Goal: Task Accomplishment & Management: Manage account settings

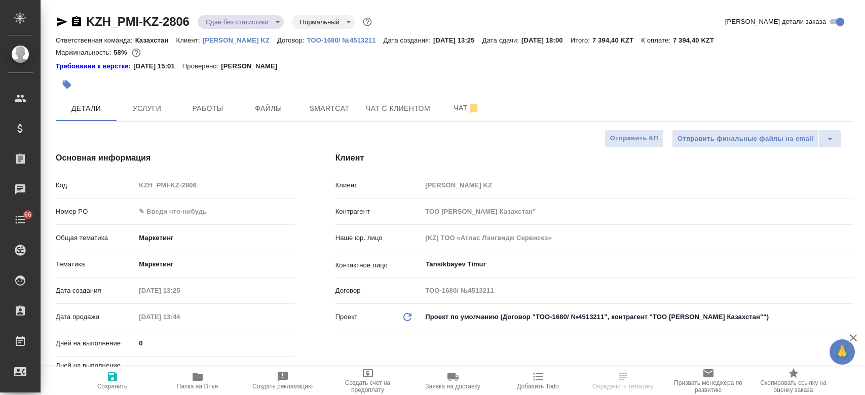
select select "RU"
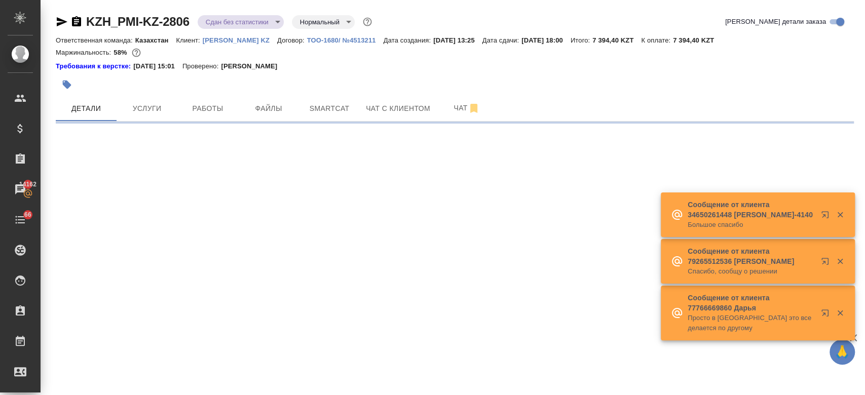
select select "RU"
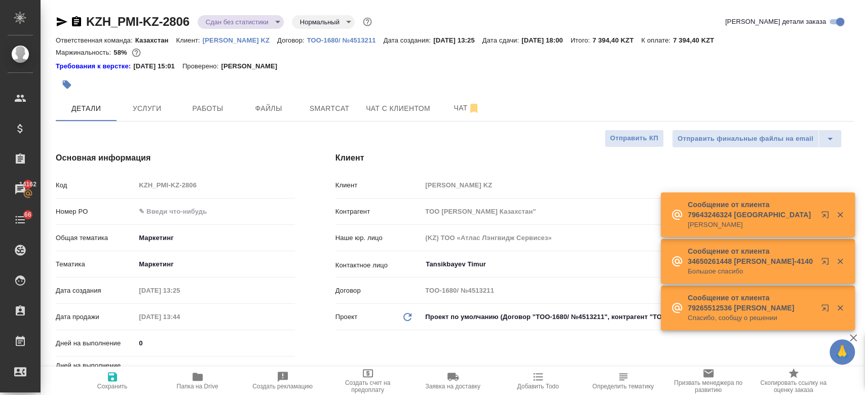
type textarea "x"
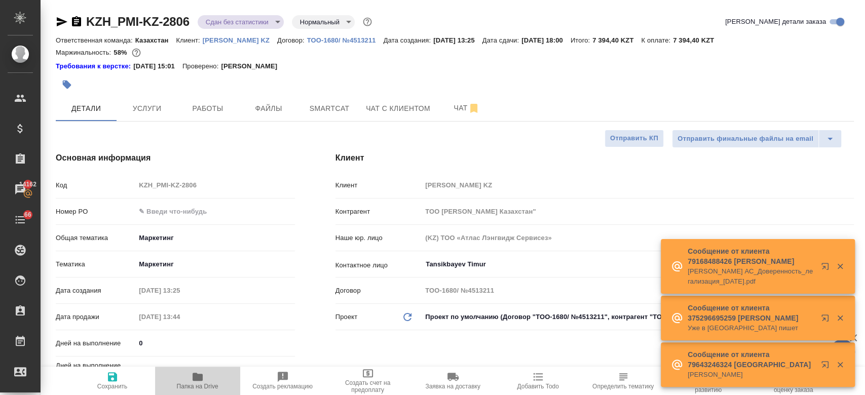
click at [190, 386] on span "Папка на Drive" at bounding box center [198, 386] width 42 height 7
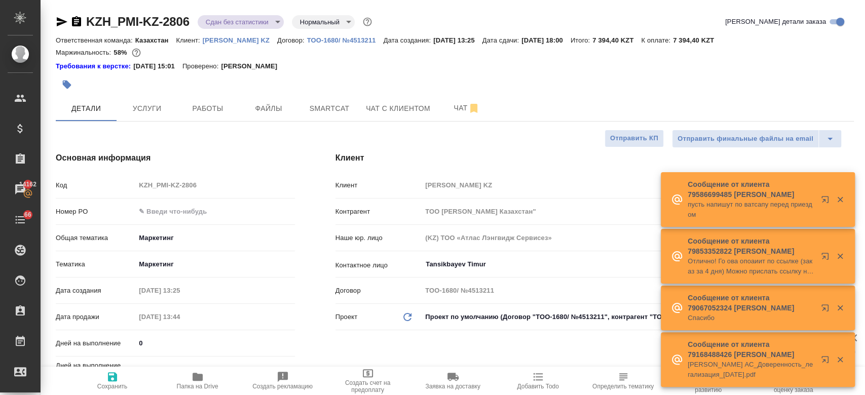
type textarea "x"
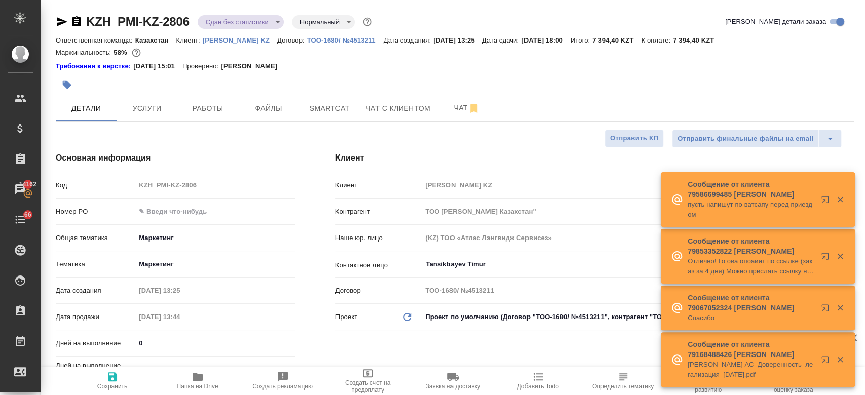
type textarea "x"
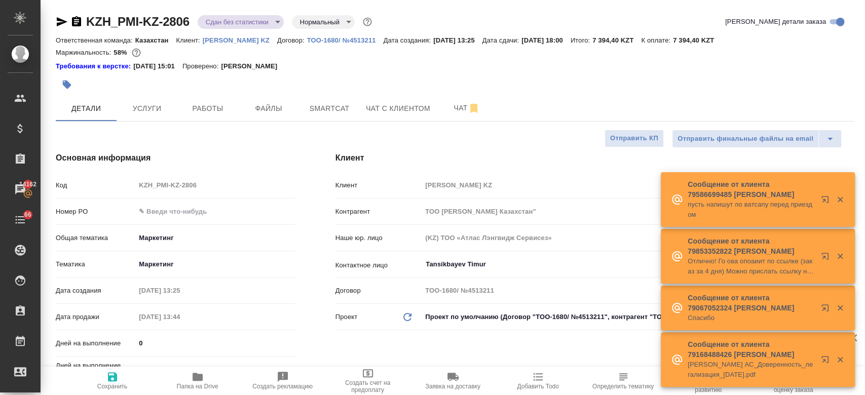
type textarea "x"
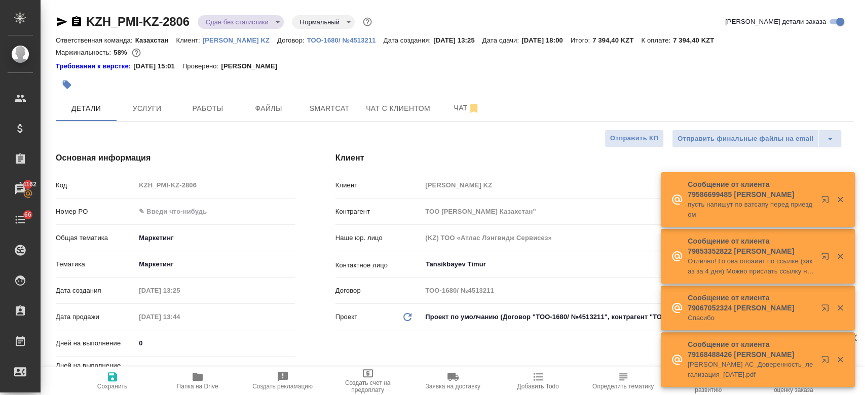
type textarea "x"
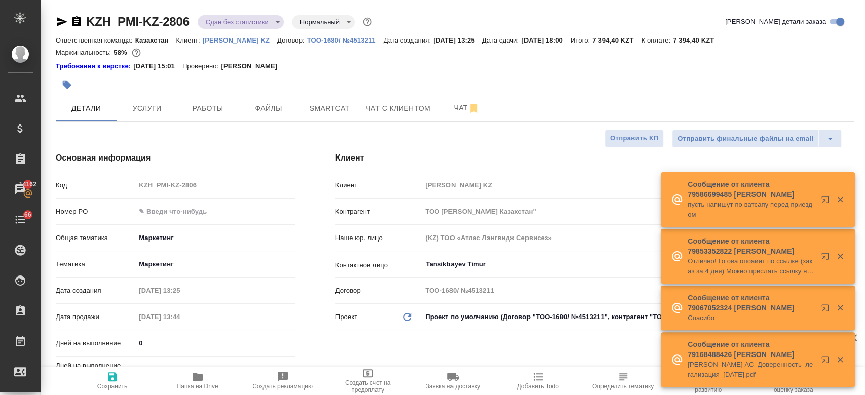
type textarea "x"
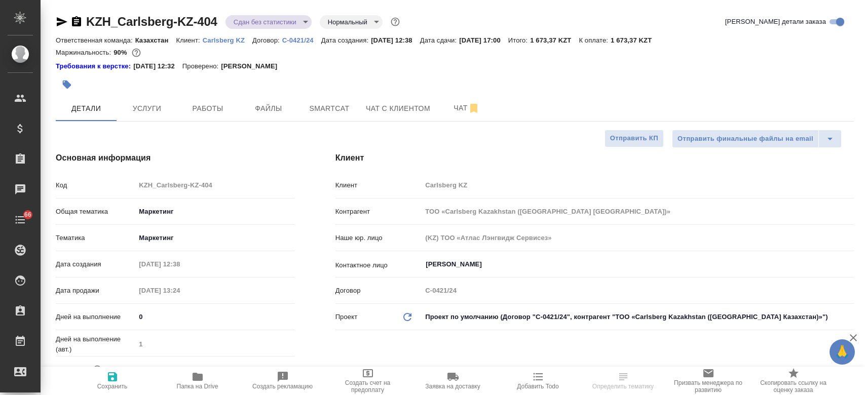
select select "RU"
click at [195, 376] on icon "button" at bounding box center [198, 377] width 10 height 8
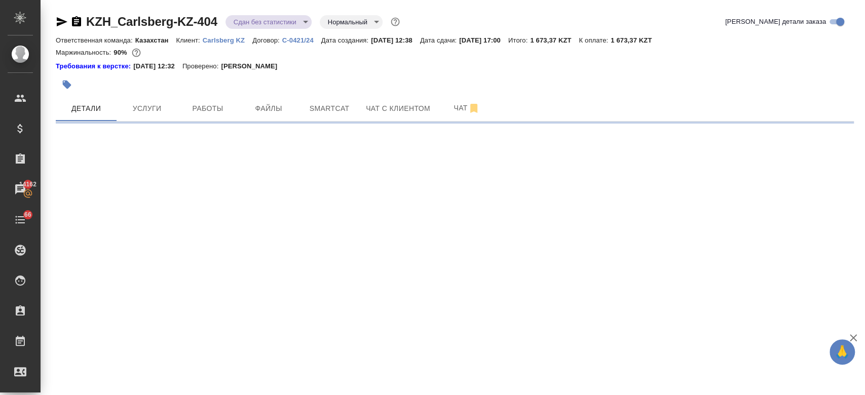
select select "RU"
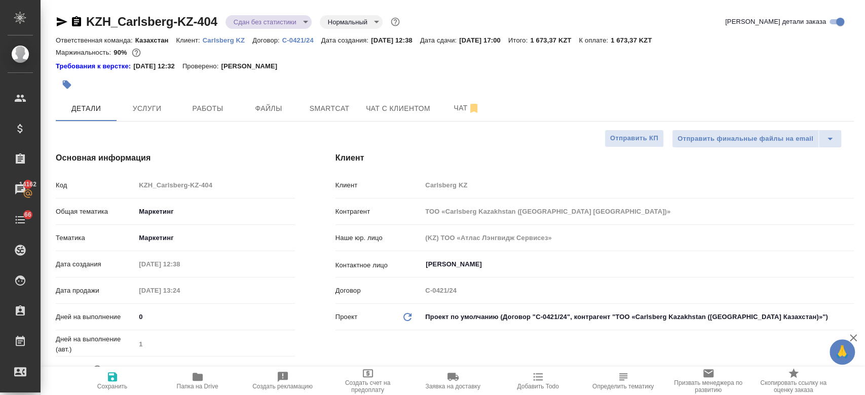
type textarea "x"
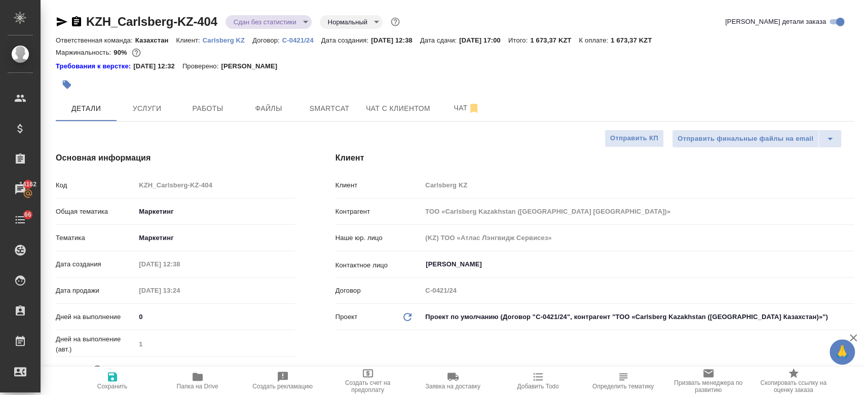
type textarea "x"
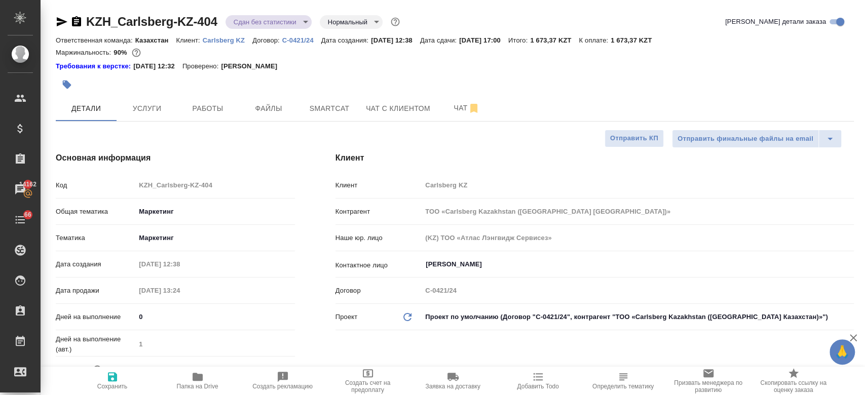
type textarea "x"
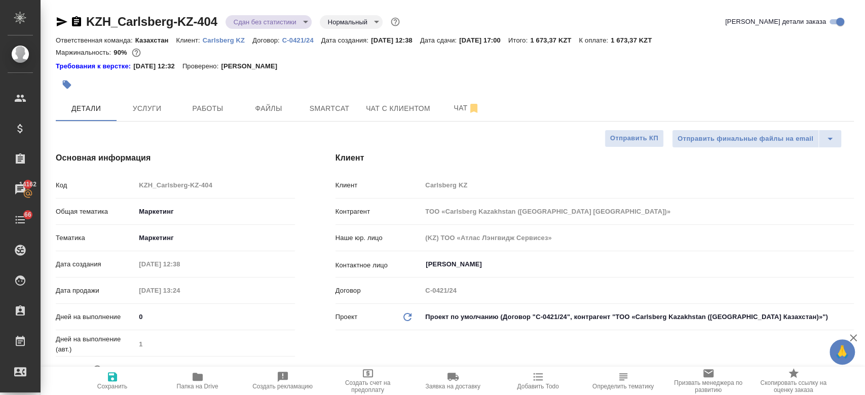
type textarea "x"
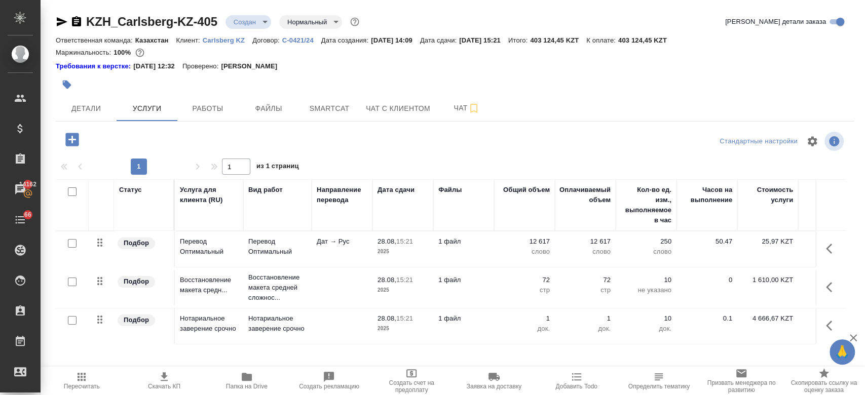
click at [344, 83] on div at bounding box center [322, 84] width 532 height 22
click at [340, 44] on div "Ответственная команда: Казахстан Клиент: Carlsberg KZ Договор: С-0421/24 Дата с…" at bounding box center [455, 40] width 798 height 12
drag, startPoint x: 340, startPoint y: 67, endPoint x: 81, endPoint y: -59, distance: 288.0
click at [81, 0] on html "🙏 .cls-1 fill:#fff; AWATERA Kosherbayeva Nazerke Клиенты Спецификации Заказы 14…" at bounding box center [432, 197] width 865 height 395
click at [275, 131] on div at bounding box center [189, 139] width 266 height 21
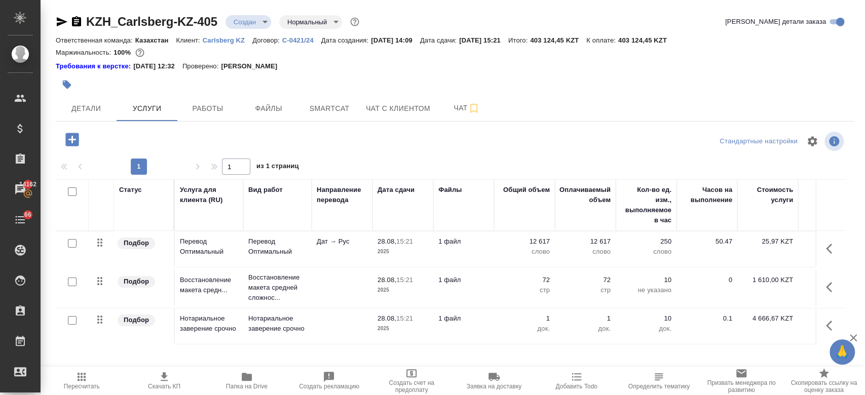
click at [462, 73] on div at bounding box center [322, 84] width 532 height 22
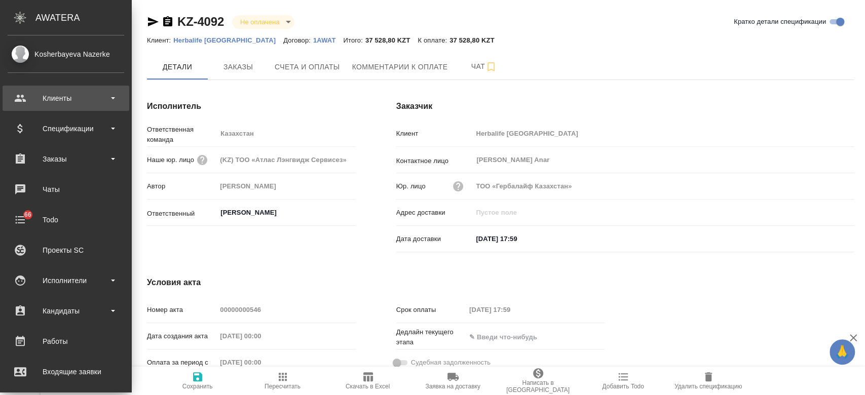
click at [66, 99] on div "Клиенты" at bounding box center [66, 98] width 117 height 15
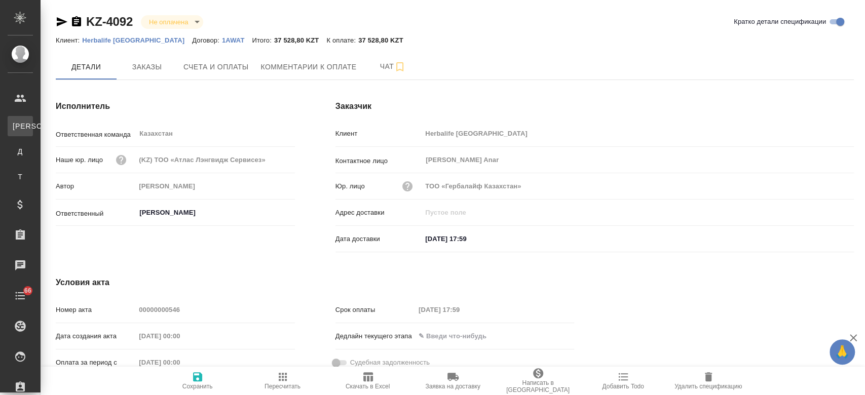
click at [69, 124] on div ".cls-1 fill:#fff; AWATERA Kosherbayeva Nazerke Клиенты К Клиенты Д Договоры Т Т…" at bounding box center [432, 197] width 865 height 395
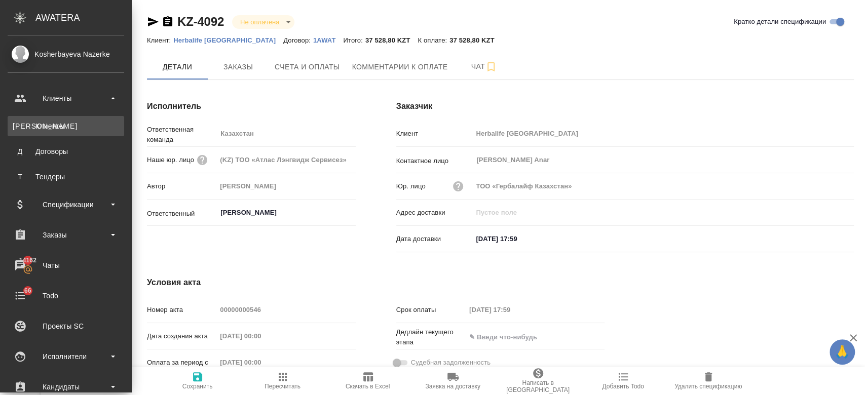
click at [27, 119] on link "К Клиенты" at bounding box center [66, 126] width 117 height 20
select select "RU"
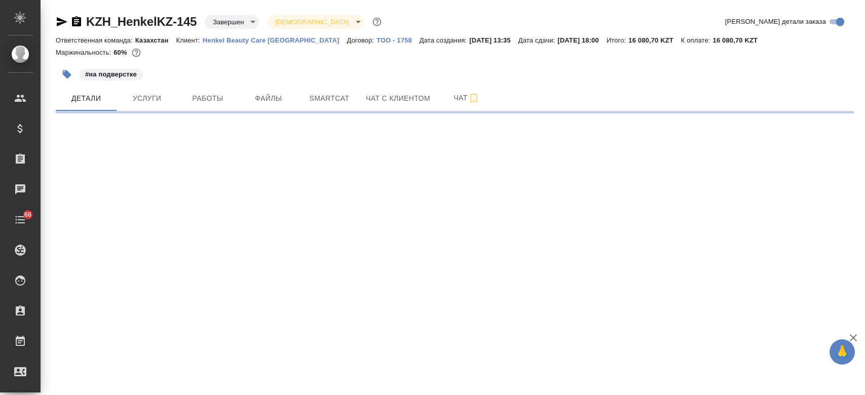
select select "RU"
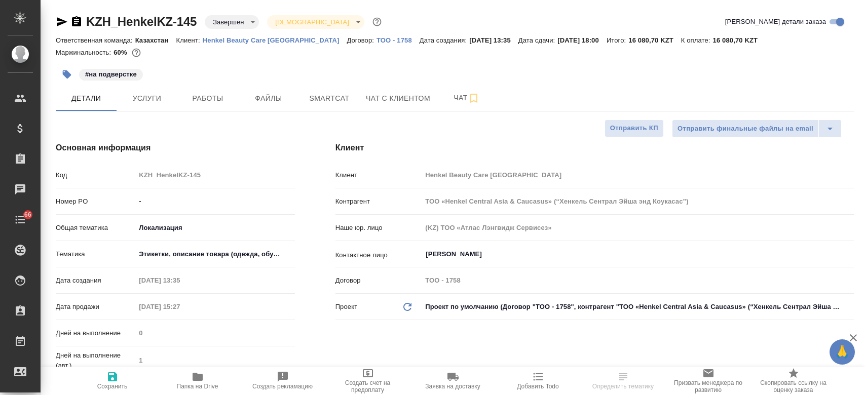
type textarea "x"
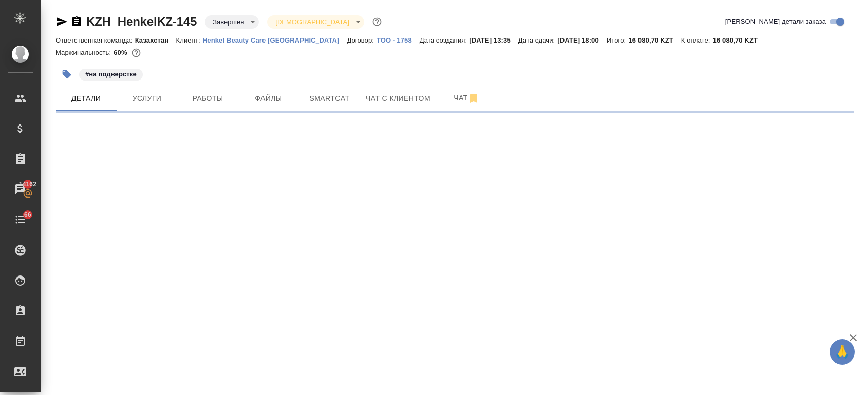
select select "RU"
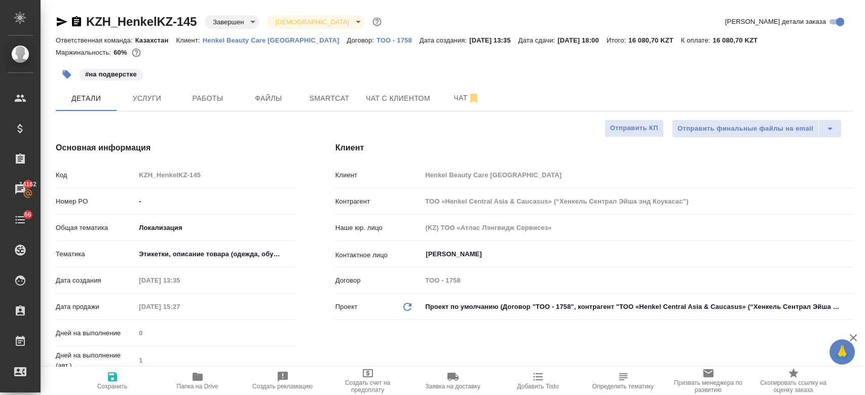
type textarea "x"
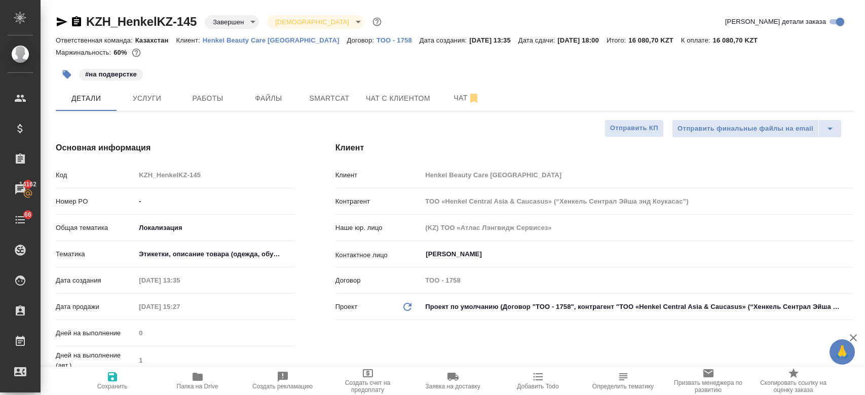
type textarea "x"
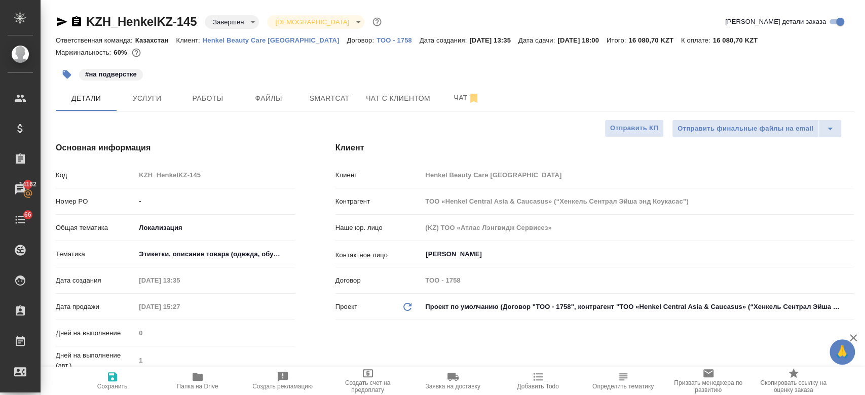
type textarea "x"
click at [255, 40] on p "Henkel Beauty Care [GEOGRAPHIC_DATA]" at bounding box center [275, 40] width 144 height 8
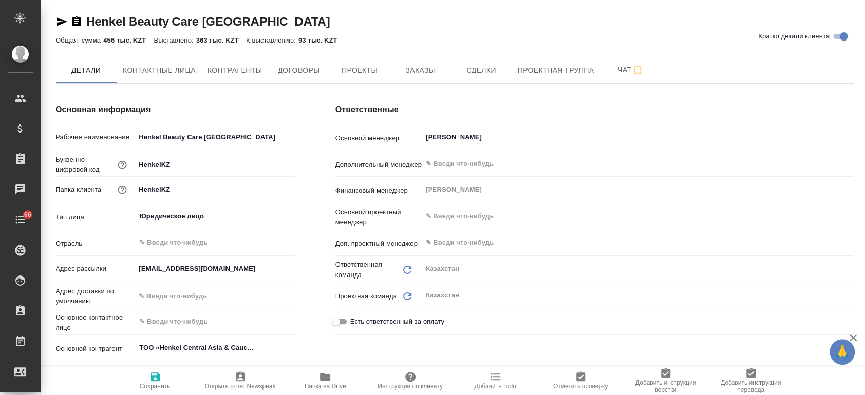
type textarea "x"
click at [414, 65] on span "Заказы" at bounding box center [420, 70] width 49 height 13
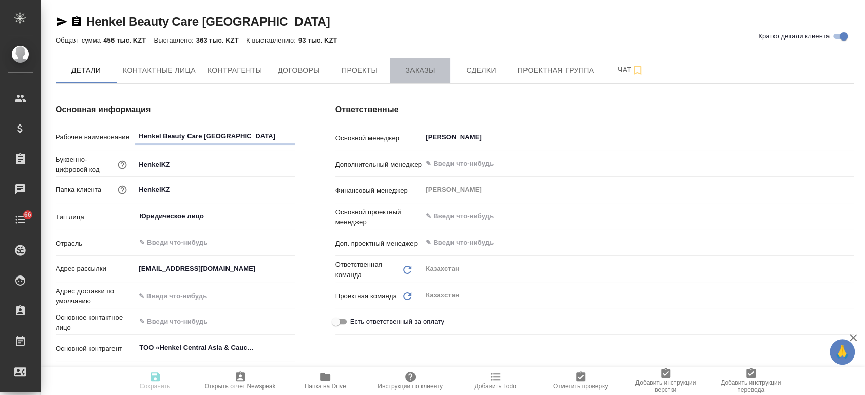
type textarea "x"
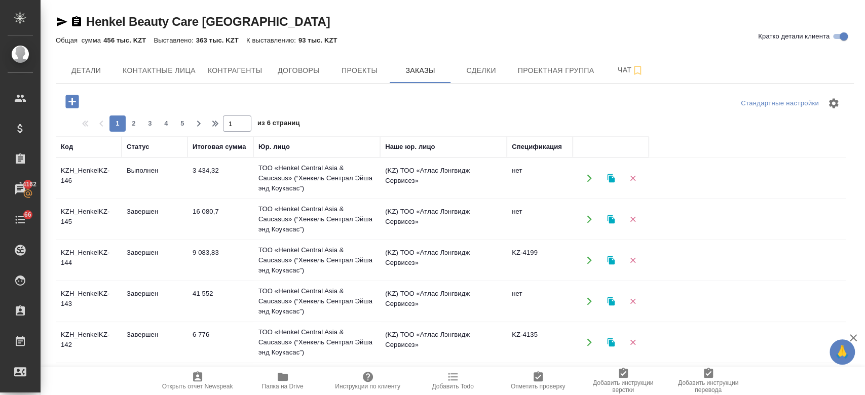
click at [87, 196] on td "KZH_HenkelKZ-144" at bounding box center [89, 178] width 66 height 35
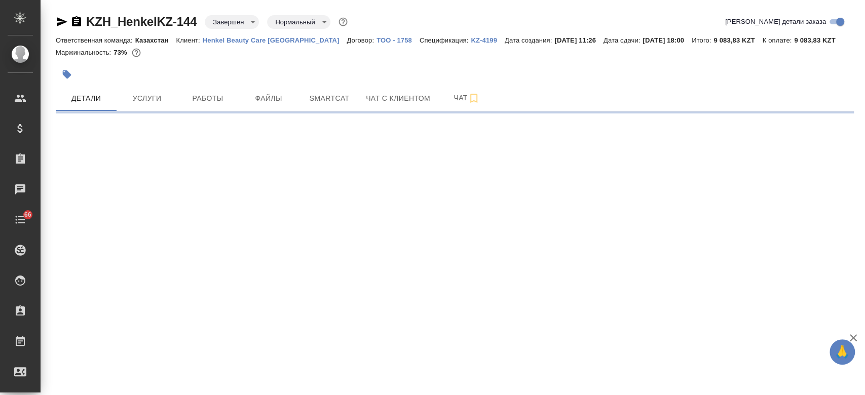
select select "RU"
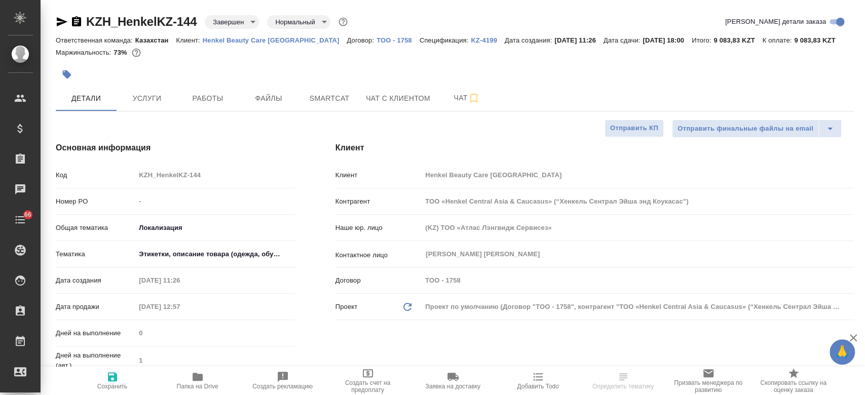
type textarea "x"
click at [471, 40] on p "KZ-4199" at bounding box center [488, 40] width 34 height 8
type textarea "x"
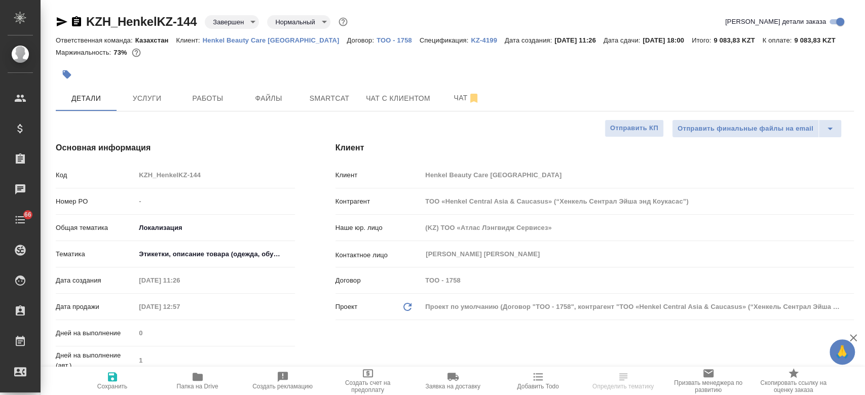
type textarea "x"
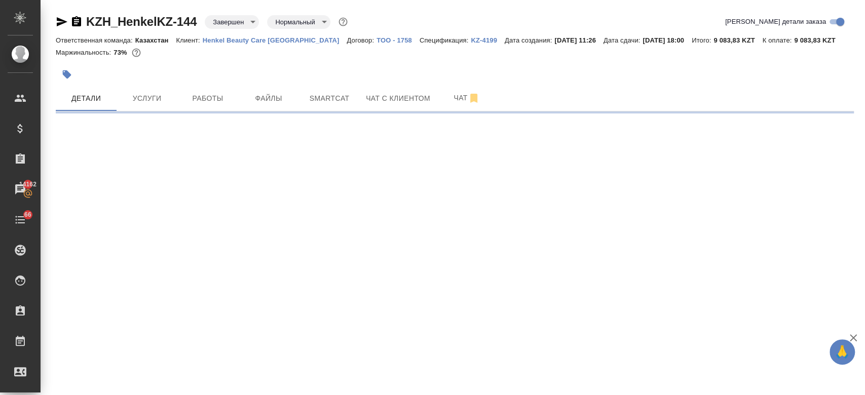
select select "RU"
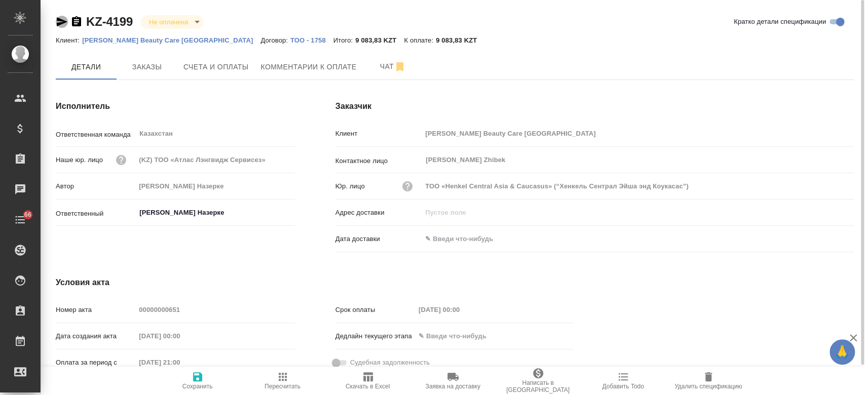
click at [64, 21] on icon "button" at bounding box center [62, 21] width 11 height 9
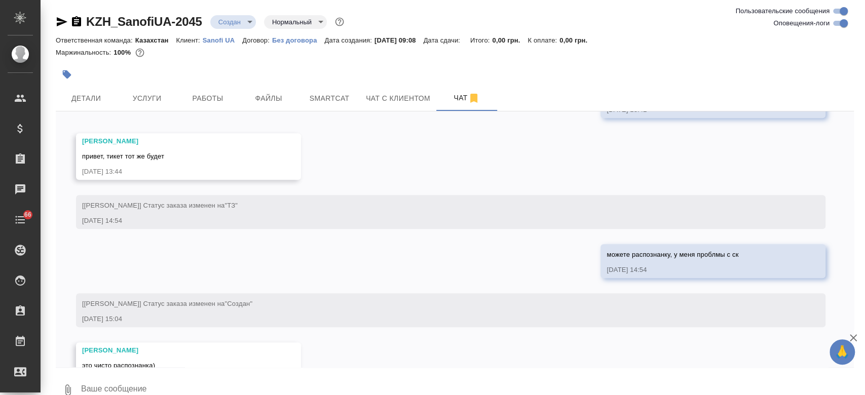
scroll to position [603, 0]
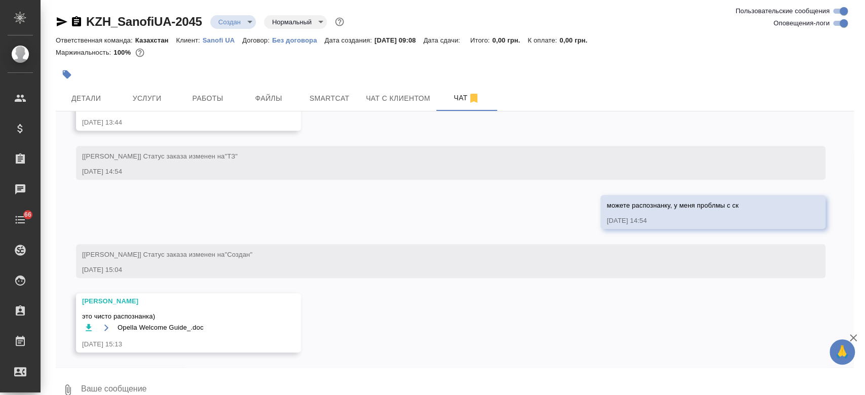
click at [553, 81] on div at bounding box center [322, 74] width 532 height 22
click at [168, 330] on span "Opella Welcome Guide_.doc" at bounding box center [161, 328] width 86 height 10
click at [107, 324] on icon "button" at bounding box center [106, 328] width 8 height 8
click at [92, 328] on icon "button" at bounding box center [89, 328] width 10 height 10
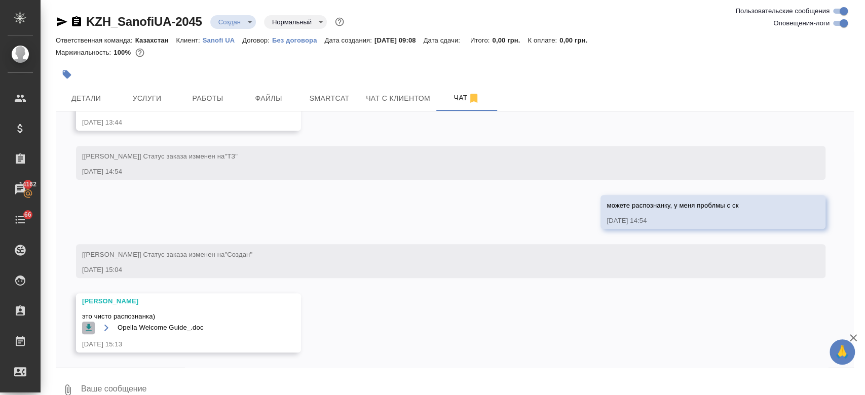
click at [92, 328] on icon "button" at bounding box center [89, 328] width 10 height 10
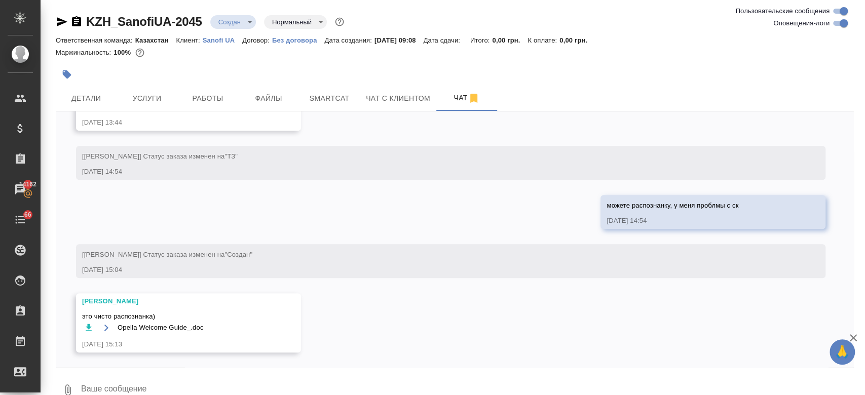
click at [92, 328] on icon "button" at bounding box center [89, 328] width 10 height 10
click at [106, 325] on icon "button" at bounding box center [106, 328] width 8 height 8
click at [543, 60] on div at bounding box center [455, 60] width 798 height 2
click at [177, 382] on textarea at bounding box center [467, 390] width 774 height 34
type textarea "GHBDTN"
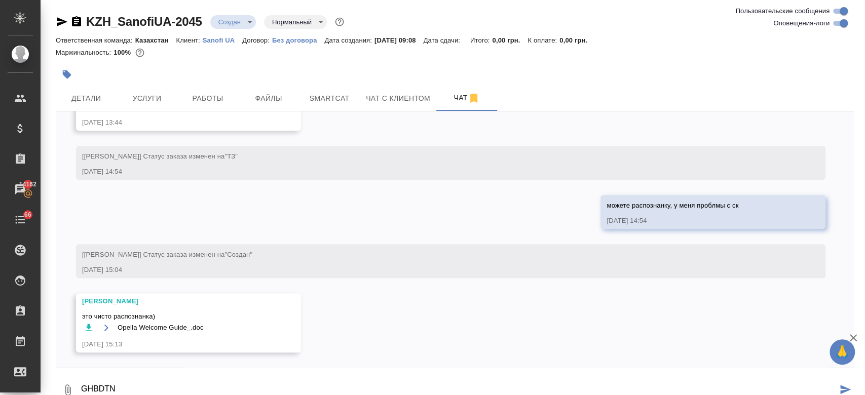
scroll to position [8, 0]
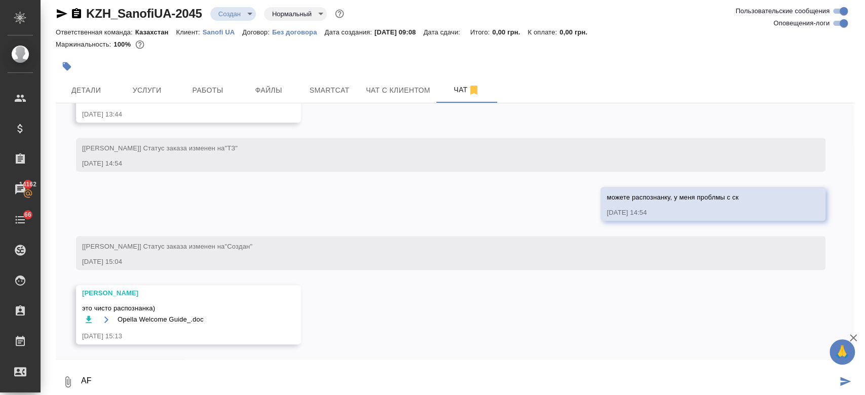
type textarea "A"
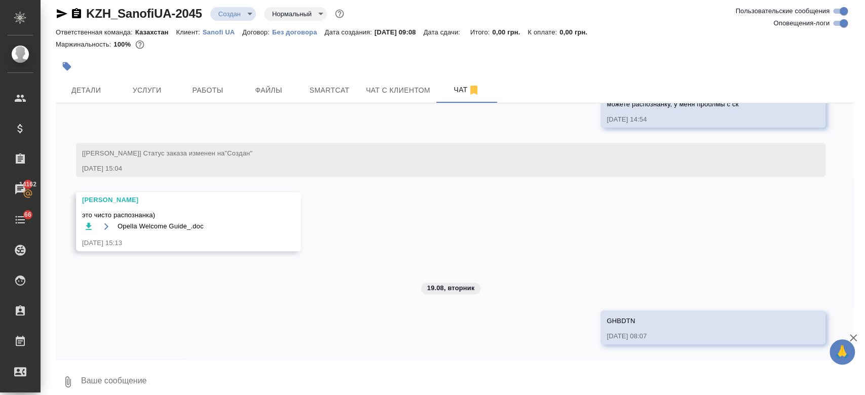
click at [478, 268] on div "15.08, пятница [Кошербаева Назерке] Клиент оставил комментарий: "инструкции ">h…" at bounding box center [455, 231] width 798 height 256
click at [315, 85] on span "Smartcat" at bounding box center [329, 90] width 49 height 13
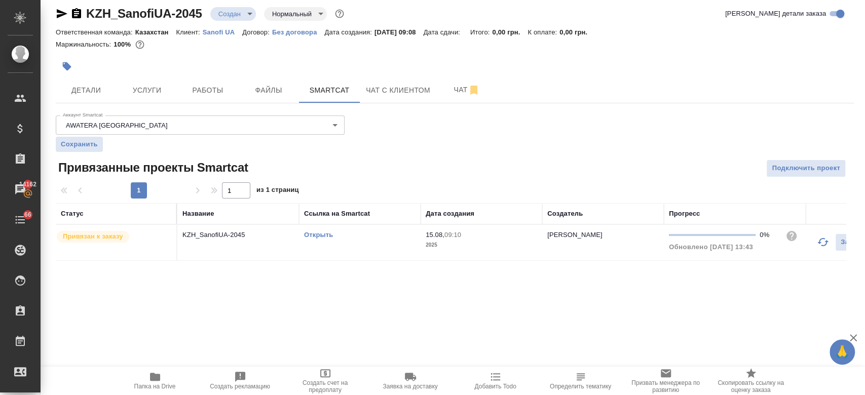
click at [327, 236] on link "Открыть" at bounding box center [318, 235] width 29 height 8
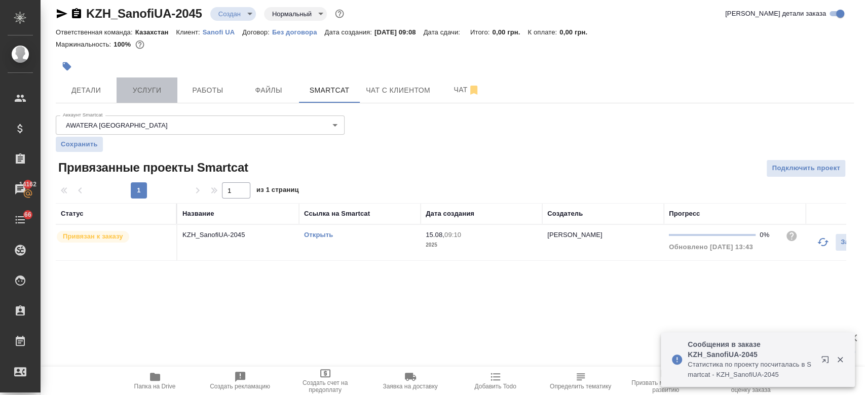
click at [142, 85] on span "Услуги" at bounding box center [147, 90] width 49 height 13
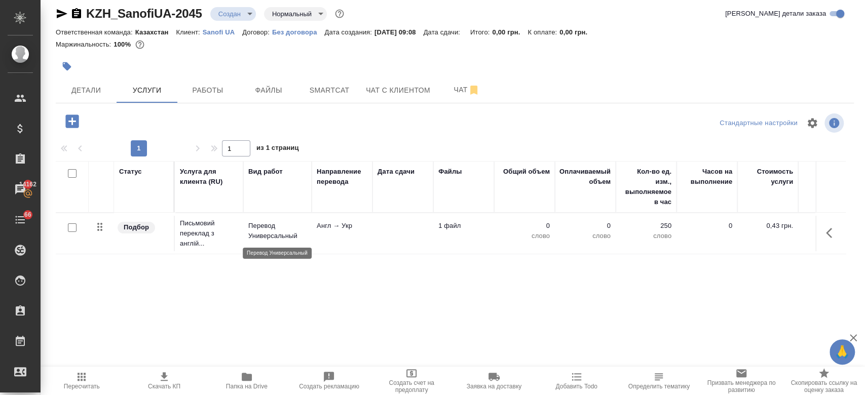
click at [265, 235] on p "Перевод Универсальный" at bounding box center [277, 231] width 58 height 20
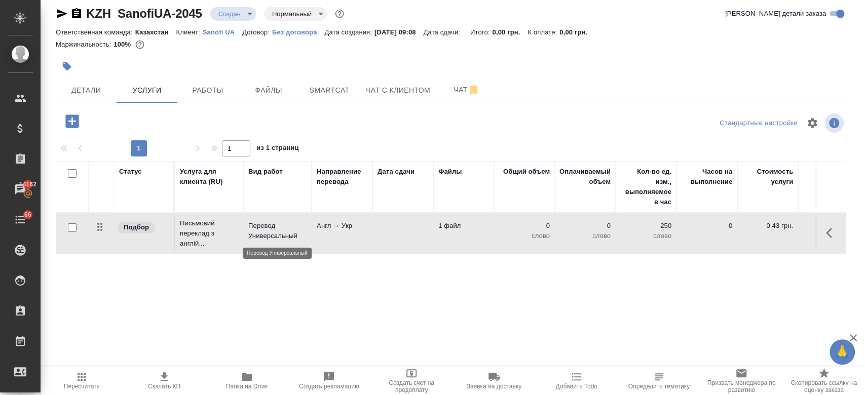
click at [265, 235] on p "Перевод Универсальный" at bounding box center [277, 231] width 58 height 20
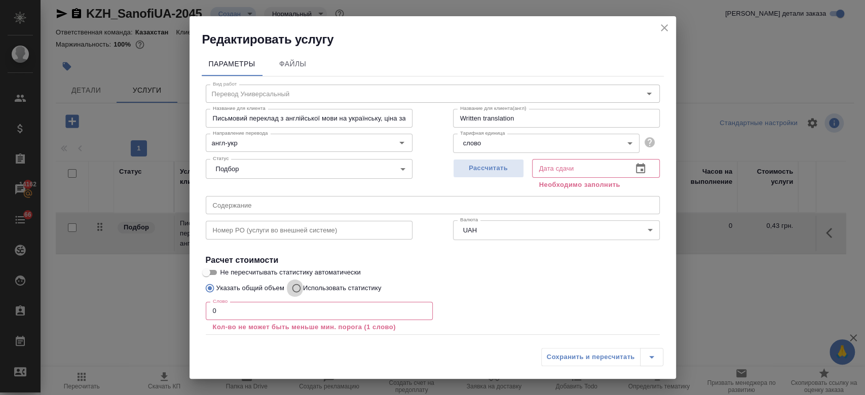
click at [296, 288] on input "Использовать статистику" at bounding box center [295, 288] width 16 height 19
radio input "true"
radio input "false"
click at [641, 339] on icon at bounding box center [647, 335] width 12 height 12
click at [0, 0] on input "file" at bounding box center [0, 0] width 0 height 0
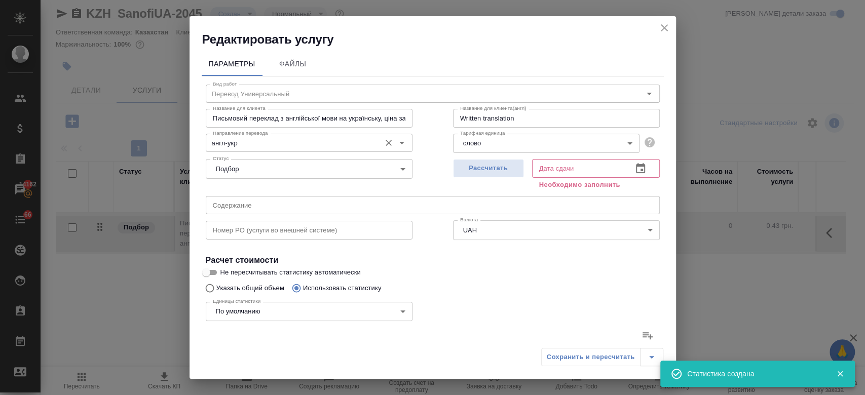
type input "6"
type input "12"
type input "63"
type input "72"
type input "243"
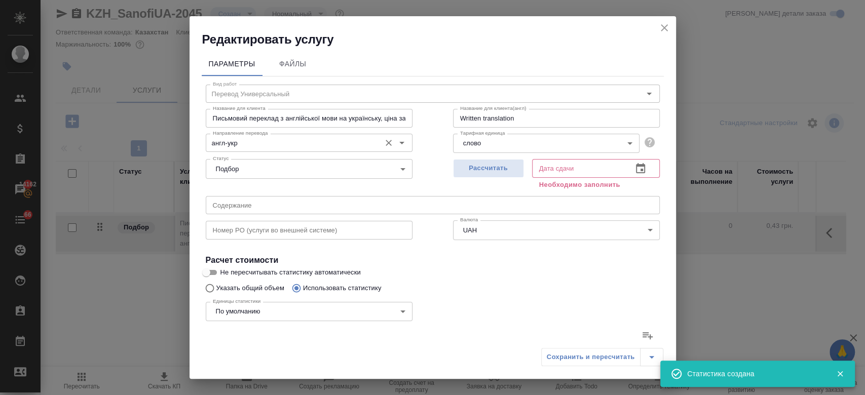
type input "1433"
type input "38"
type input "48"
type input "217"
type input "16"
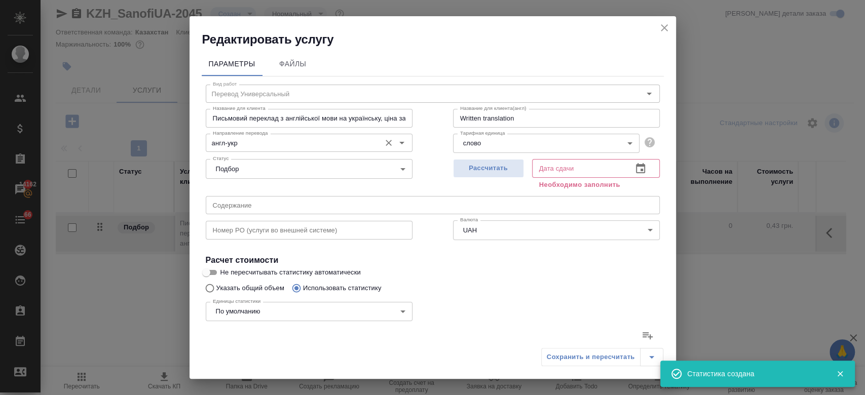
type input "20"
type input "137"
type input "2"
type input "3"
type input "37"
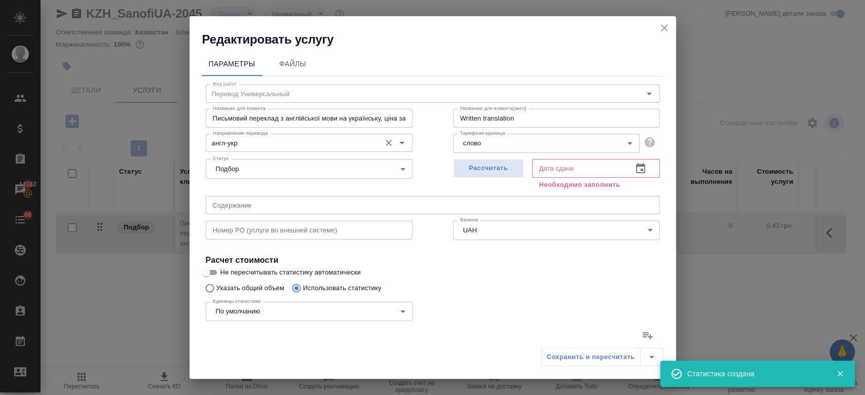
type input "16"
type input "32"
type input "201"
type input "541"
type input "2804"
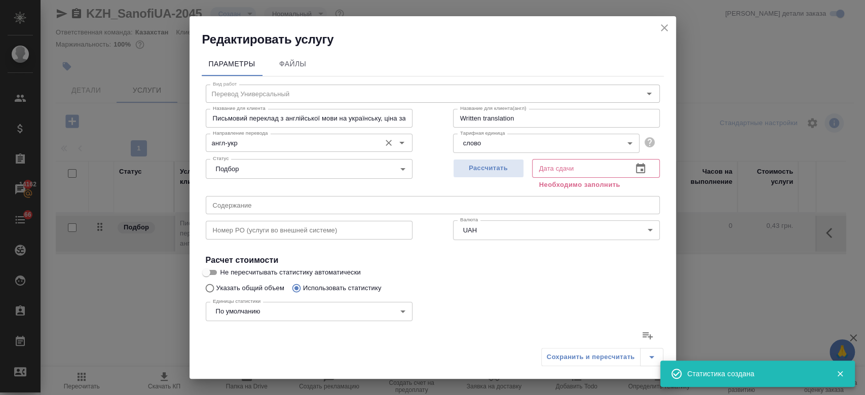
type input "17418"
type input "619"
type input "2919"
type input "18073"
type input "691"
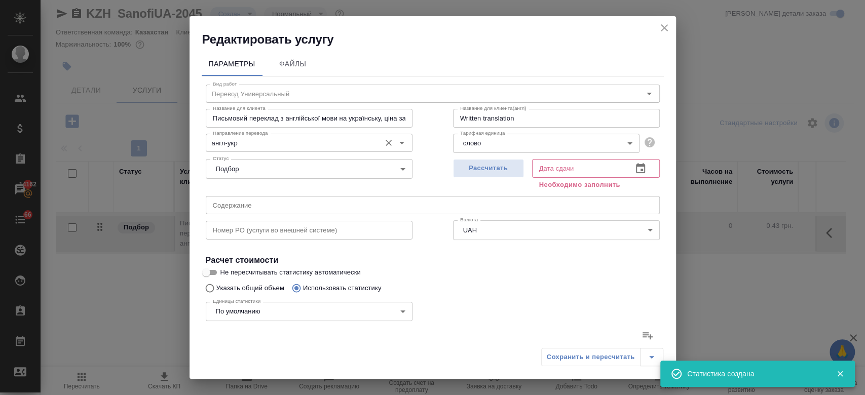
type input "3162"
type input "19506"
click at [485, 161] on button "Рассчитать" at bounding box center [488, 168] width 71 height 19
type input "19.08.2025 08:25"
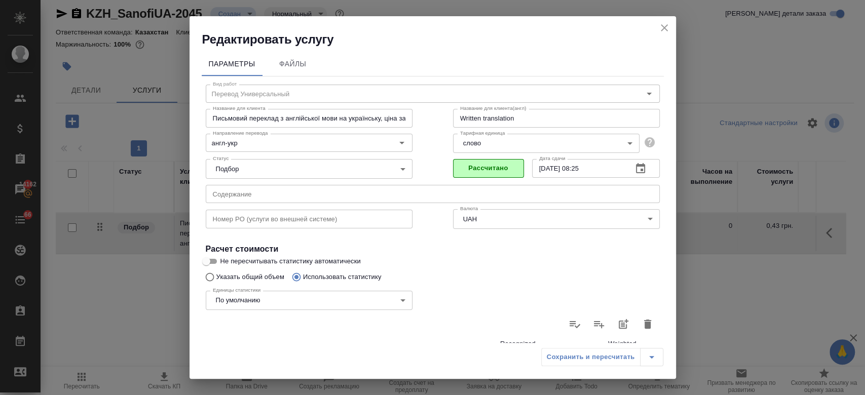
scroll to position [294, 0]
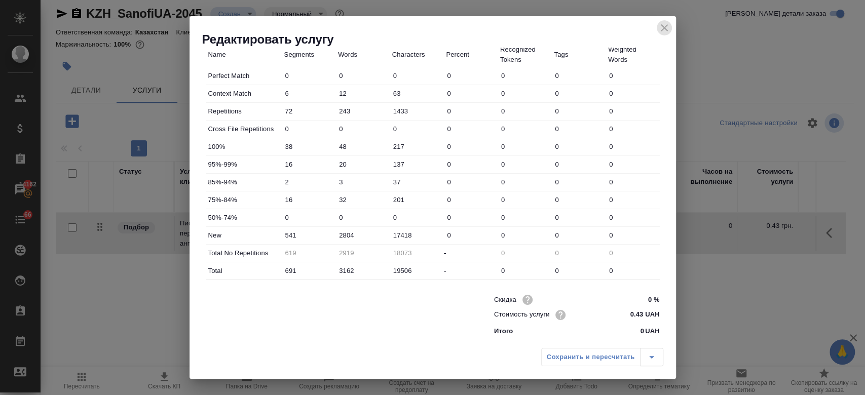
click at [664, 25] on icon "close" at bounding box center [664, 28] width 12 height 12
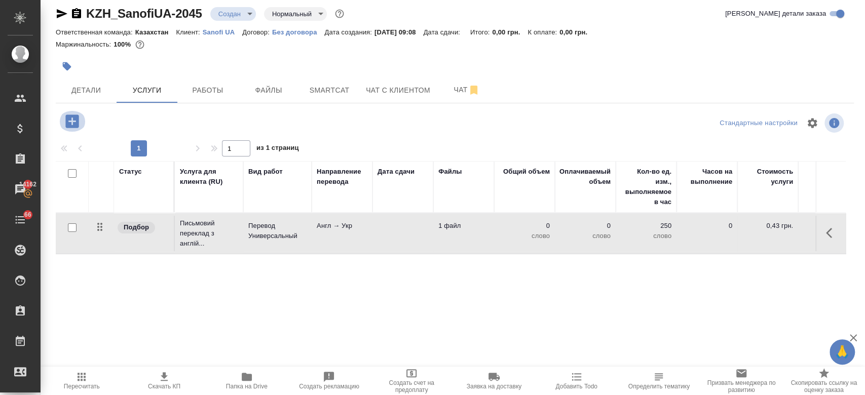
click at [65, 120] on icon "button" at bounding box center [72, 121] width 18 height 18
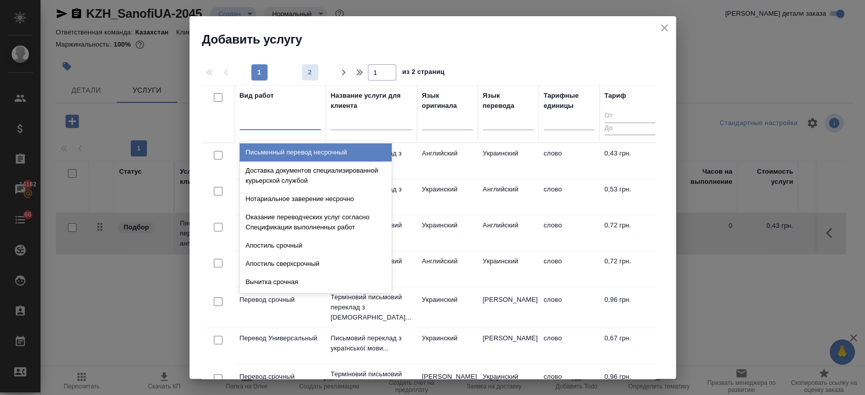
drag, startPoint x: 288, startPoint y: 121, endPoint x: 312, endPoint y: 75, distance: 51.4
click at [312, 75] on div "1 2 1 из 2 страниц Вид работ option Письменный перевод несрочный focused, 1 of …" at bounding box center [432, 213] width 486 height 331
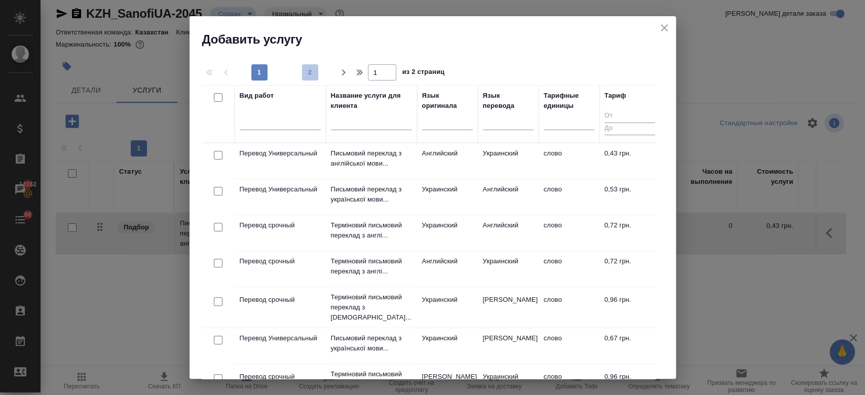
click at [312, 75] on span "2" at bounding box center [310, 72] width 16 height 10
type input "2"
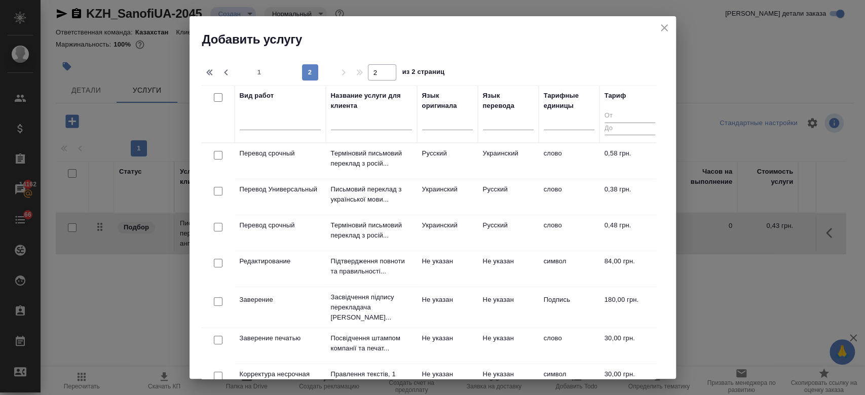
click at [312, 75] on div "1 2" at bounding box center [284, 72] width 101 height 16
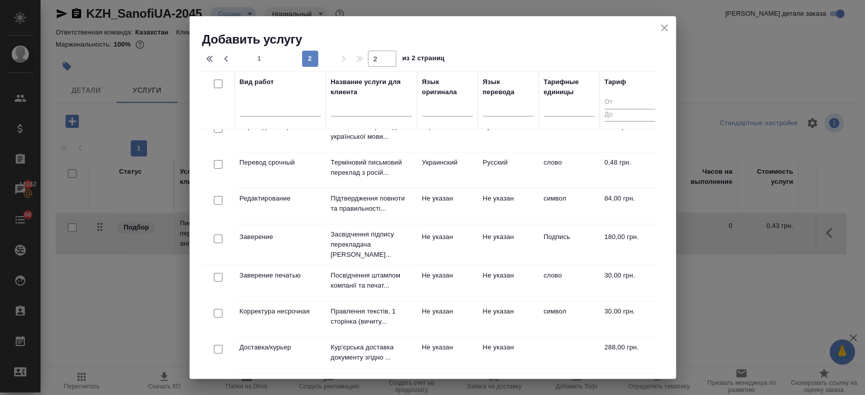
scroll to position [46, 0]
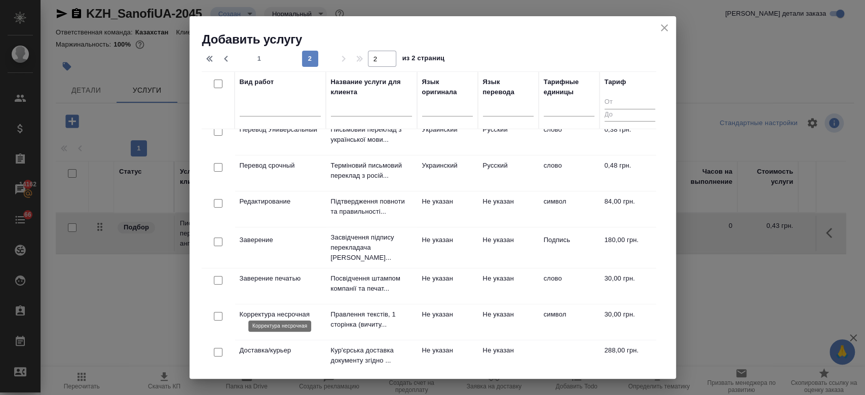
click at [269, 310] on p "Корректура несрочная" at bounding box center [280, 315] width 81 height 10
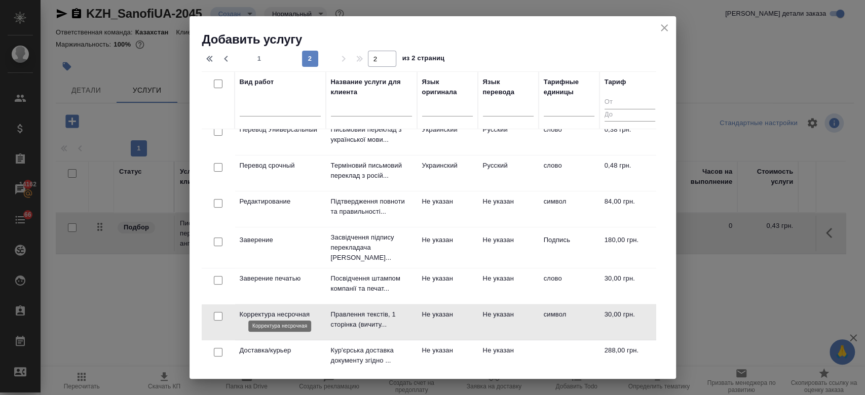
click at [269, 310] on p "Корректура несрочная" at bounding box center [280, 315] width 81 height 10
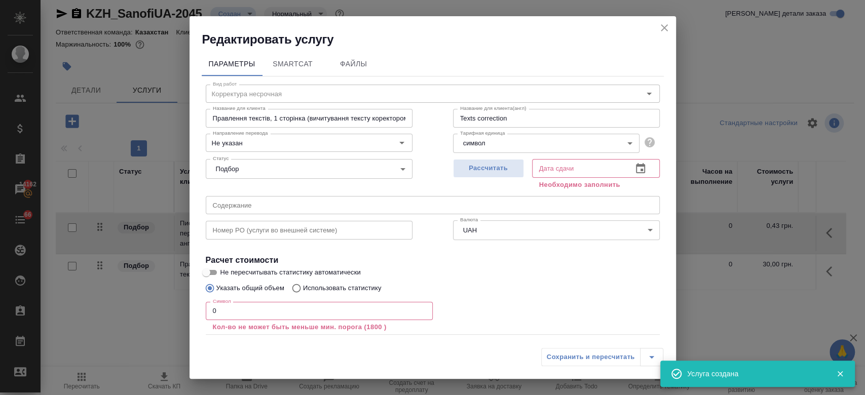
scroll to position [56, 0]
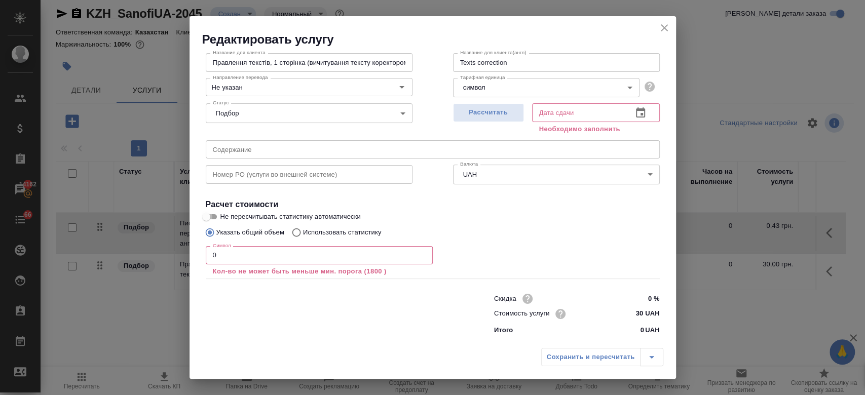
click at [214, 217] on input "Не пересчитывать статистику автоматически" at bounding box center [206, 217] width 36 height 12
checkbox input "true"
click at [229, 245] on div "Символ 0 Символ Кол-во не может быть меньше мин. порога (1800 )" at bounding box center [319, 260] width 227 height 36
click at [229, 249] on input "0" at bounding box center [319, 255] width 227 height 18
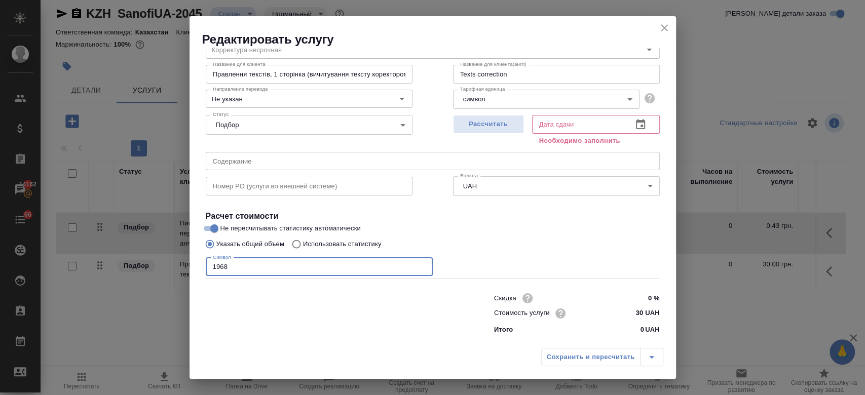
scroll to position [44, 0]
type input "19680"
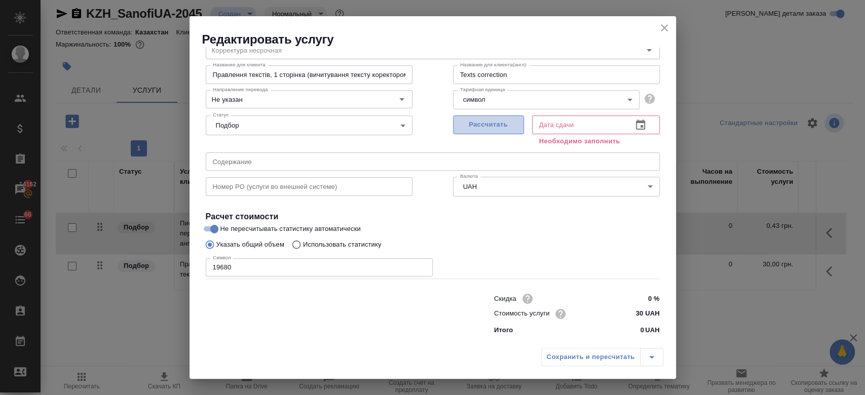
click at [487, 123] on span "Рассчитать" at bounding box center [489, 125] width 60 height 12
type input "19.08.2025 15:28"
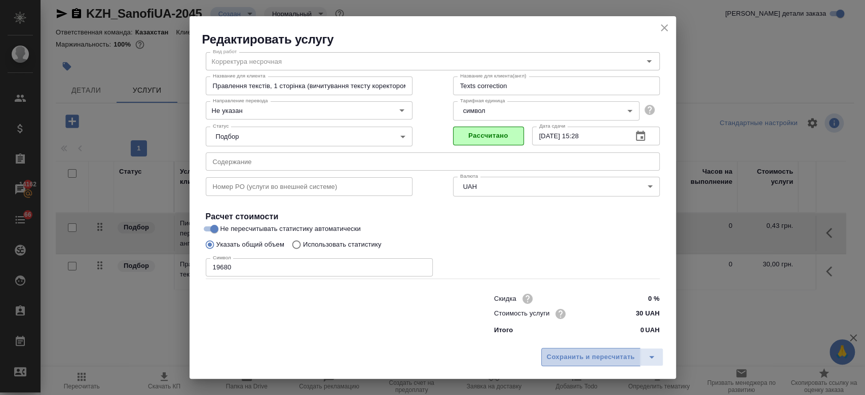
click at [559, 360] on span "Сохранить и пересчитать" at bounding box center [591, 358] width 88 height 12
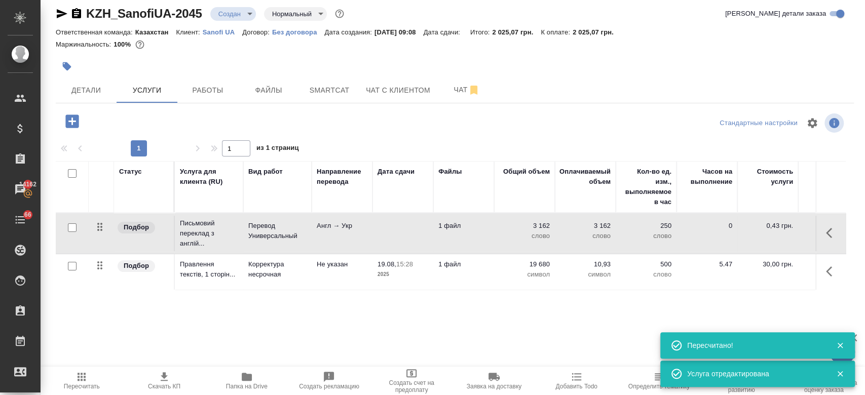
click at [393, 223] on td at bounding box center [402, 233] width 61 height 35
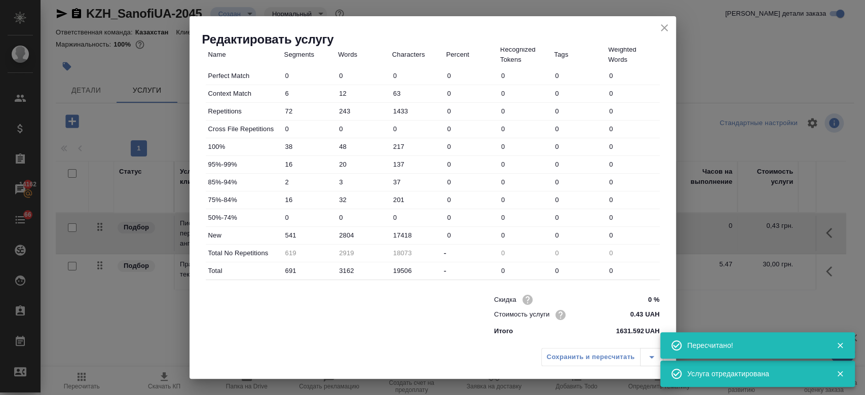
scroll to position [0, 0]
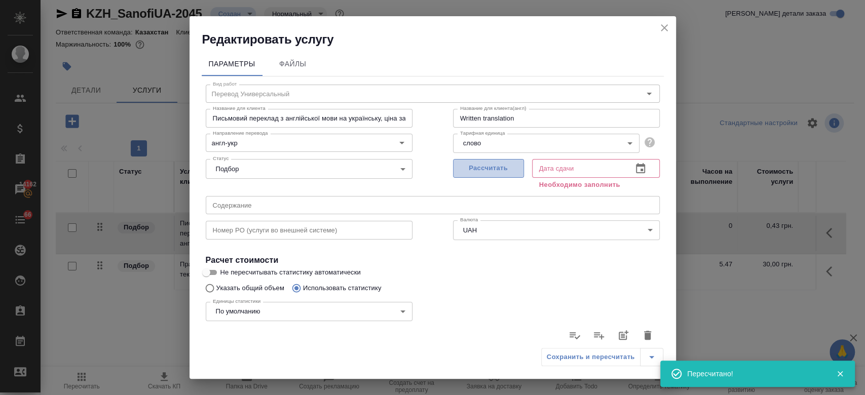
click at [465, 170] on span "Рассчитать" at bounding box center [489, 169] width 60 height 12
type input "20.08.2025 14:39"
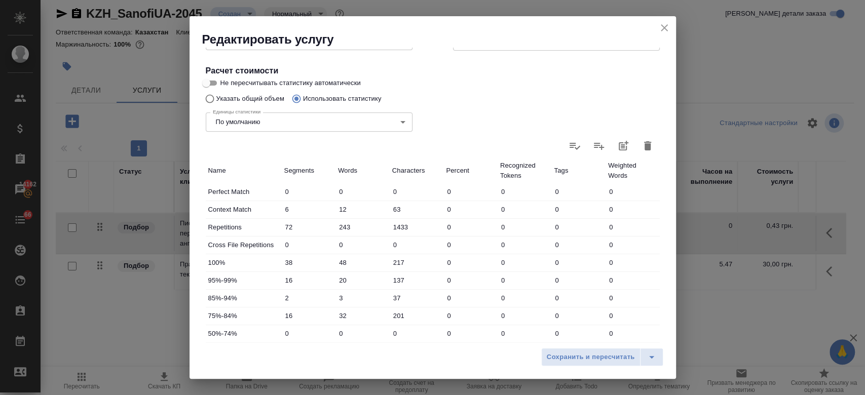
scroll to position [294, 0]
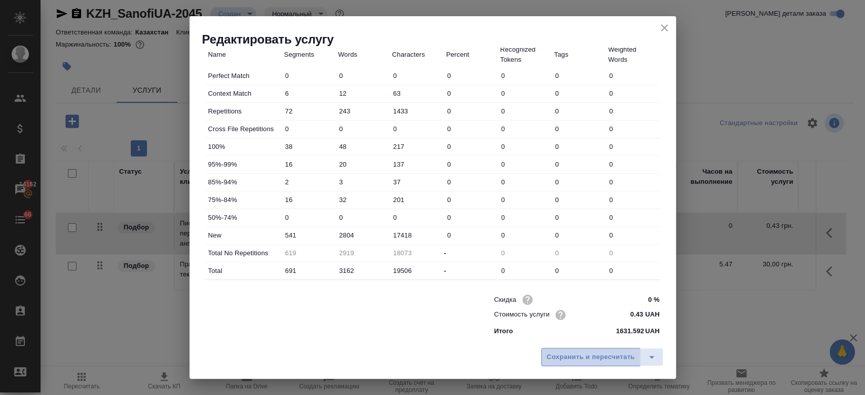
click at [559, 356] on span "Сохранить и пересчитать" at bounding box center [591, 358] width 88 height 12
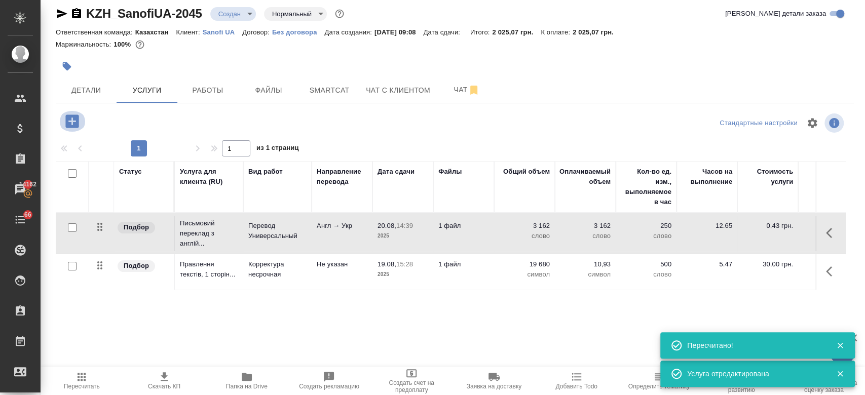
click at [70, 120] on icon "button" at bounding box center [71, 121] width 13 height 13
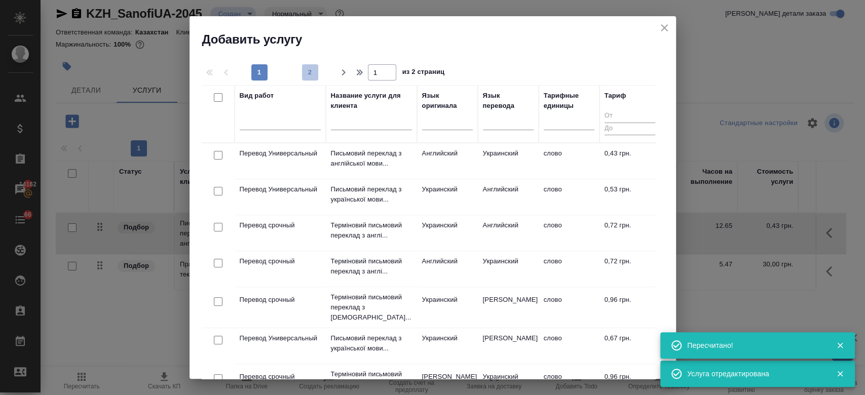
click at [305, 71] on span "2" at bounding box center [310, 72] width 16 height 10
type input "2"
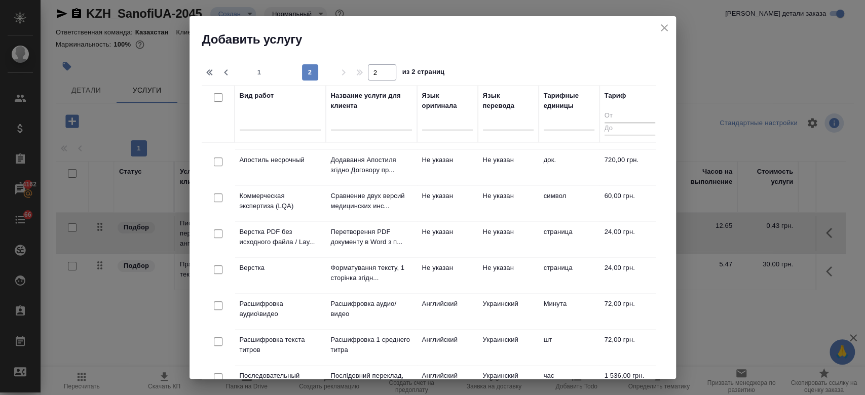
scroll to position [308, 0]
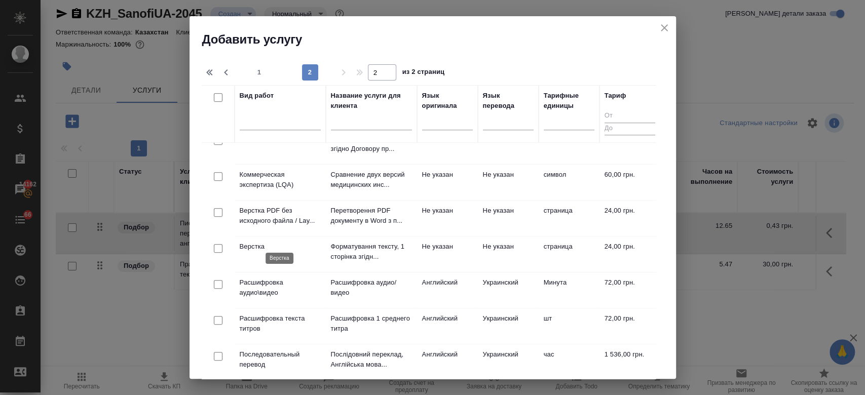
click at [255, 245] on p "Верстка" at bounding box center [280, 247] width 81 height 10
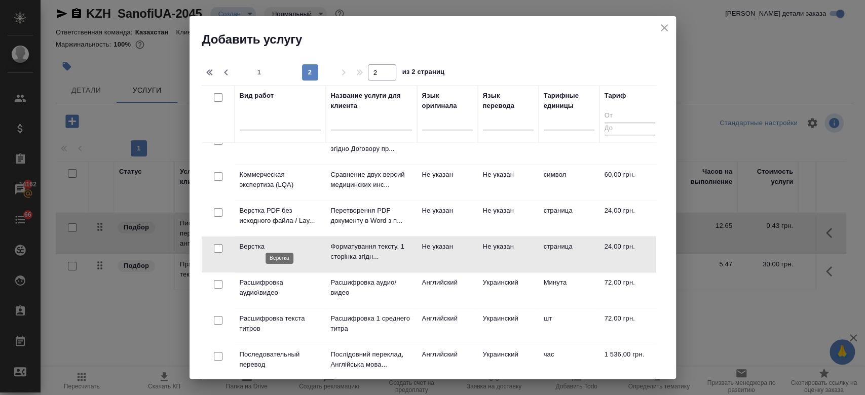
click at [255, 245] on p "Верстка" at bounding box center [280, 247] width 81 height 10
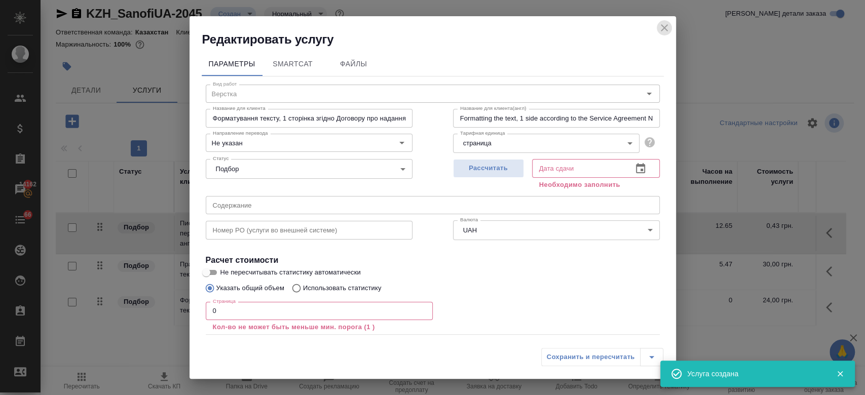
click at [669, 24] on icon "close" at bounding box center [664, 28] width 12 height 12
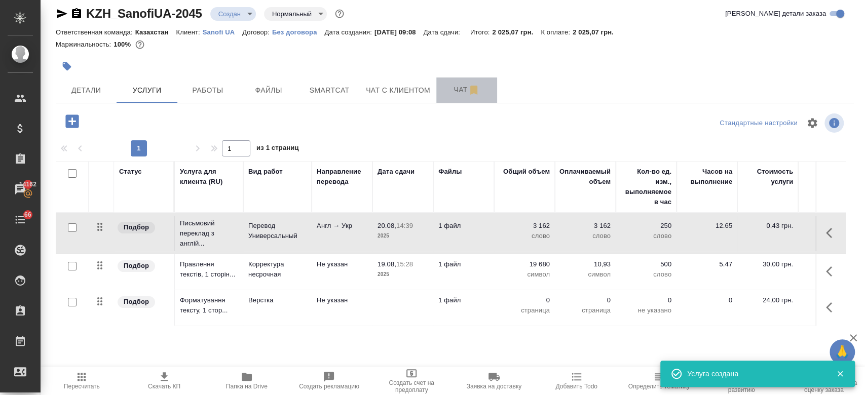
click at [455, 95] on button "Чат" at bounding box center [466, 90] width 61 height 25
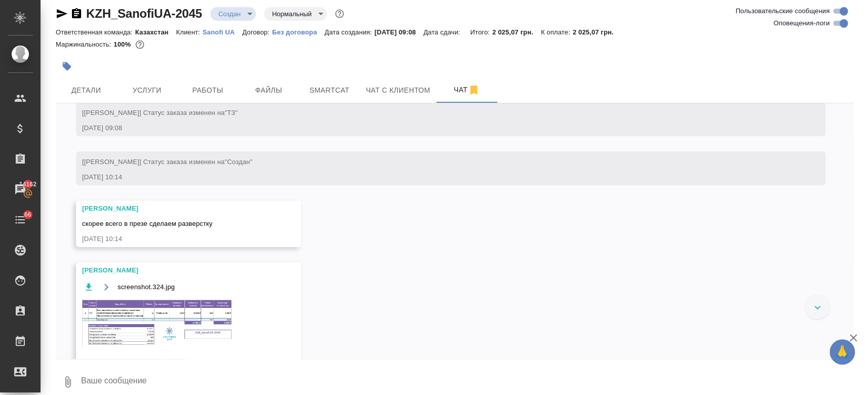
scroll to position [96, 0]
click at [160, 312] on img at bounding box center [158, 321] width 152 height 49
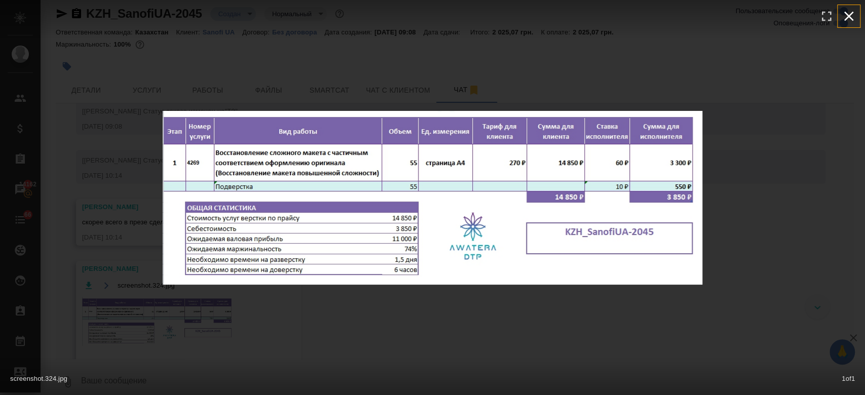
click at [857, 7] on button "button" at bounding box center [849, 16] width 22 height 22
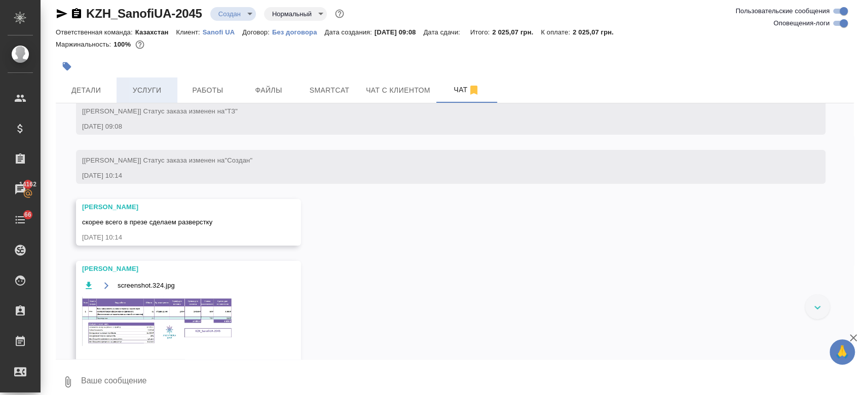
click at [141, 95] on span "Услуги" at bounding box center [147, 90] width 49 height 13
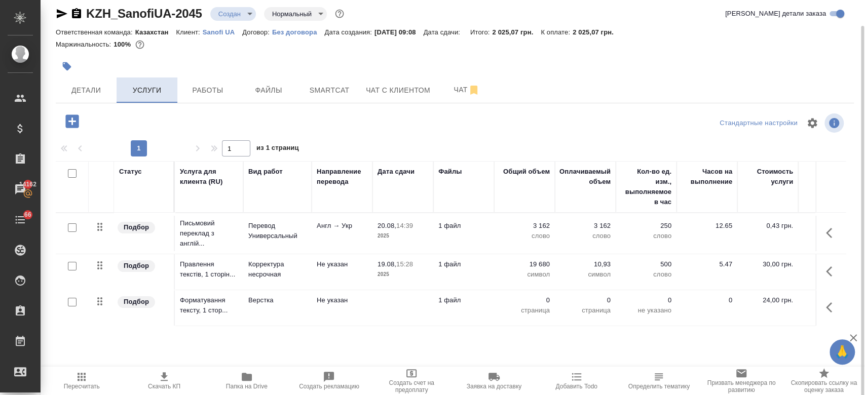
scroll to position [17, 0]
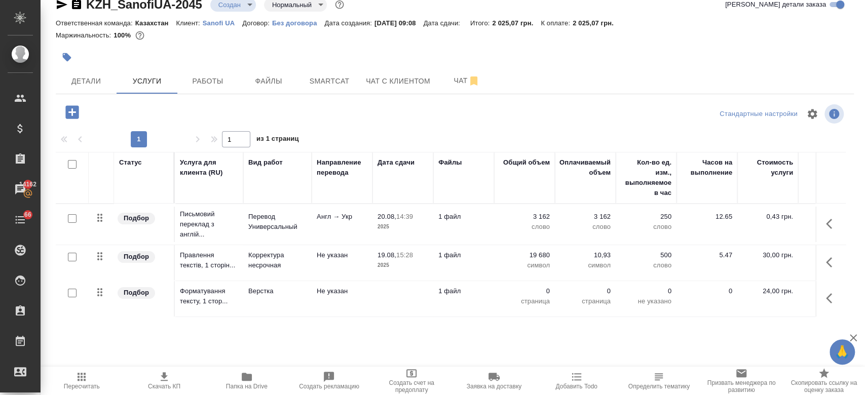
click at [279, 242] on td "Верстка" at bounding box center [277, 224] width 68 height 35
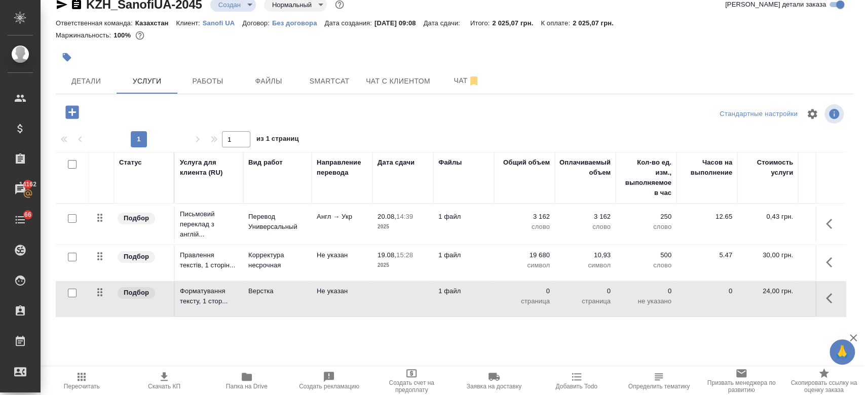
click at [279, 242] on td "Верстка" at bounding box center [277, 224] width 68 height 35
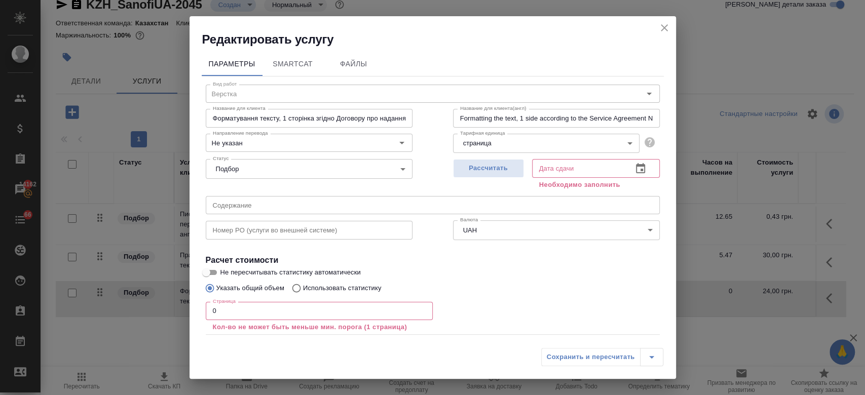
scroll to position [56, 0]
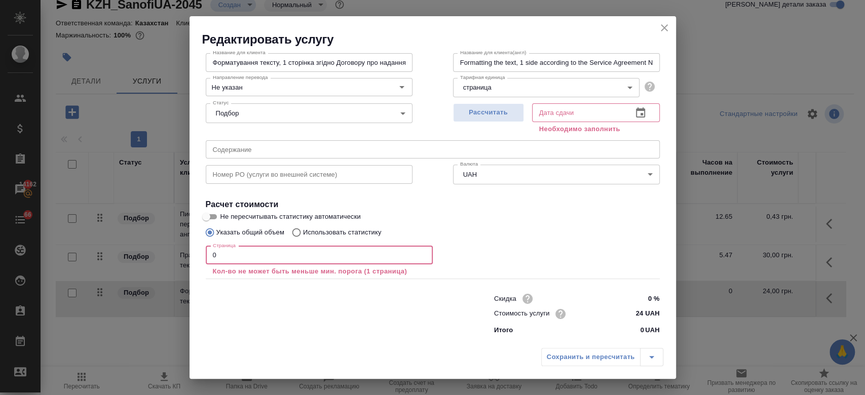
click at [245, 256] on input "0" at bounding box center [319, 255] width 227 height 18
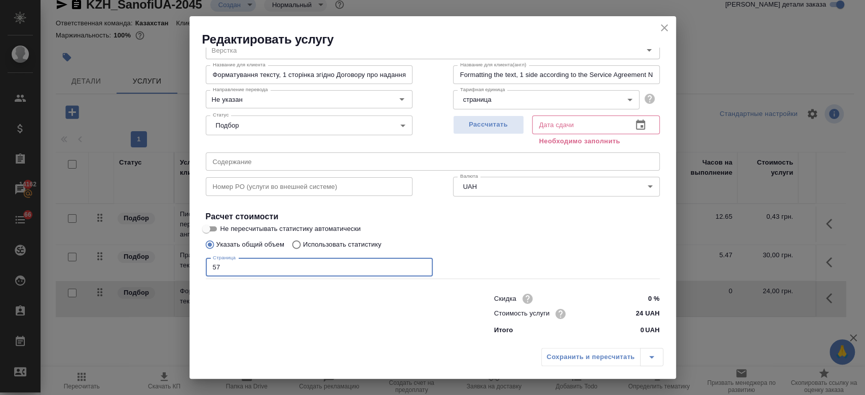
type input "57"
click at [466, 113] on div "Рассчитать" at bounding box center [488, 129] width 71 height 36
click at [468, 121] on span "Рассчитать" at bounding box center [489, 125] width 60 height 12
type input "19.08.2025 08:27"
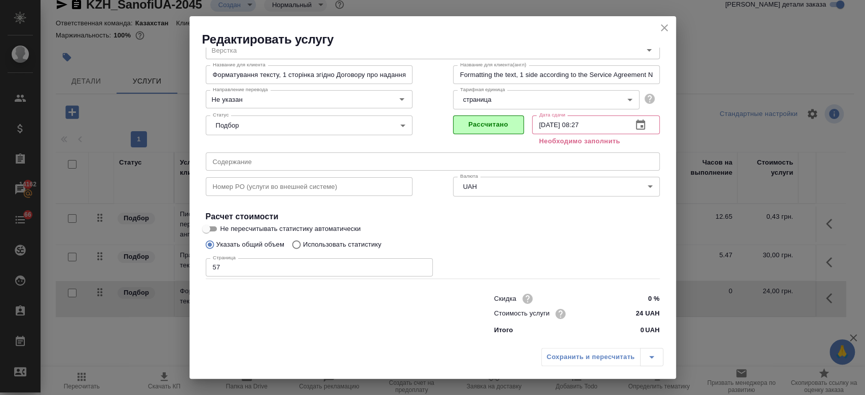
scroll to position [32, 0]
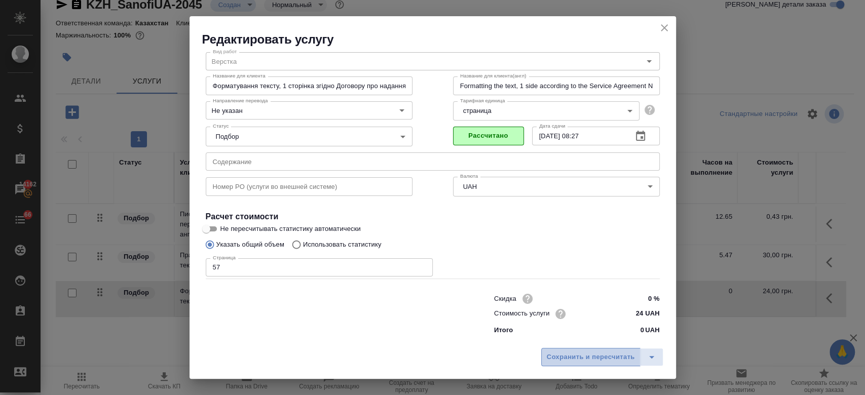
click at [572, 352] on span "Сохранить и пересчитать" at bounding box center [591, 358] width 88 height 12
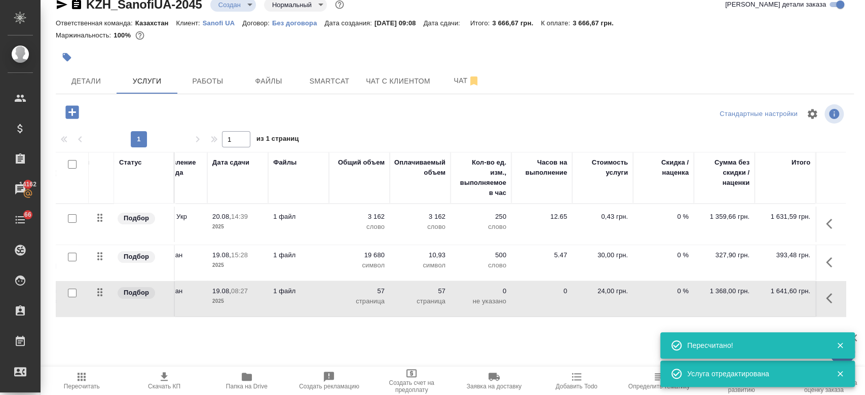
scroll to position [0, 0]
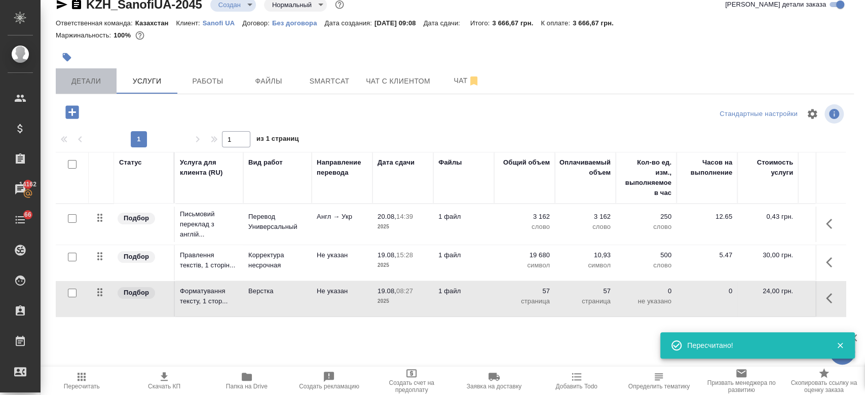
click at [97, 85] on span "Детали" at bounding box center [86, 81] width 49 height 13
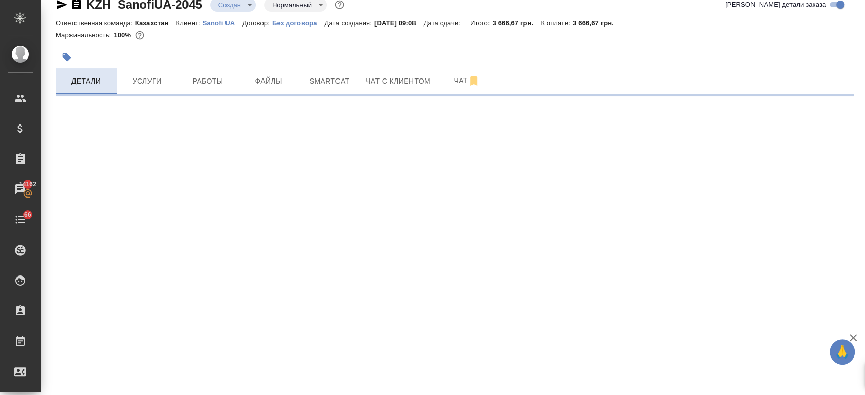
select select "RU"
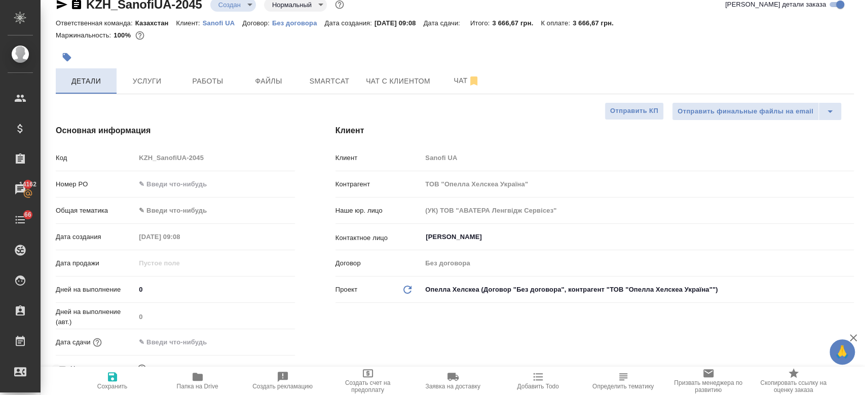
type textarea "x"
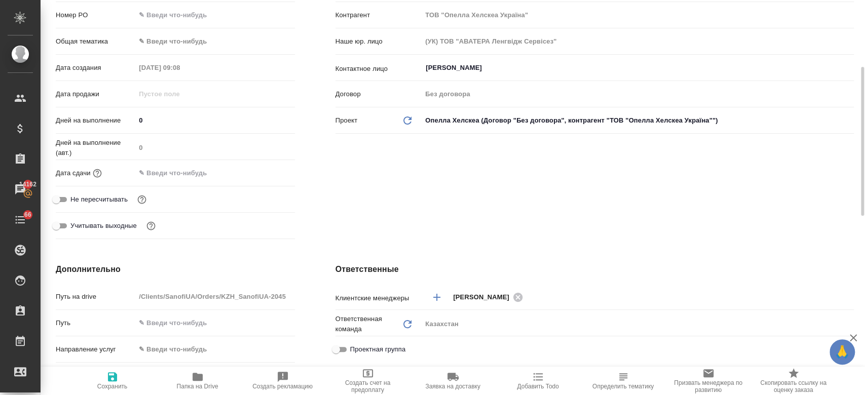
scroll to position [188, 0]
click at [161, 170] on input "text" at bounding box center [180, 171] width 89 height 15
click at [261, 171] on icon "button" at bounding box center [265, 171] width 12 height 12
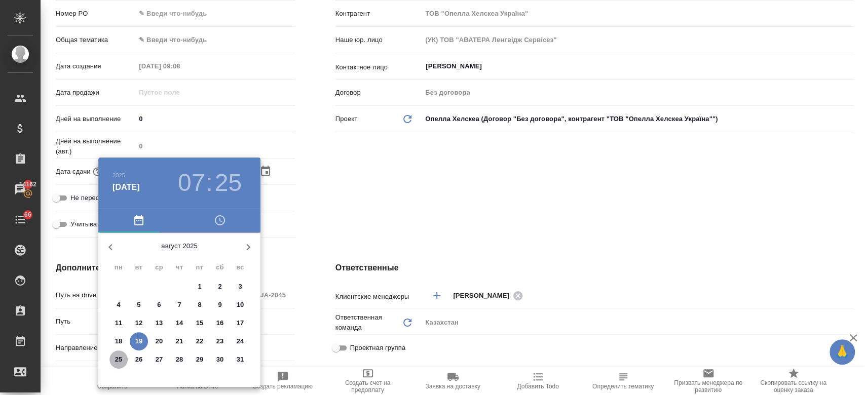
click at [119, 362] on p "25" at bounding box center [119, 360] width 8 height 10
type input "25.08.2025 07:25"
type textarea "x"
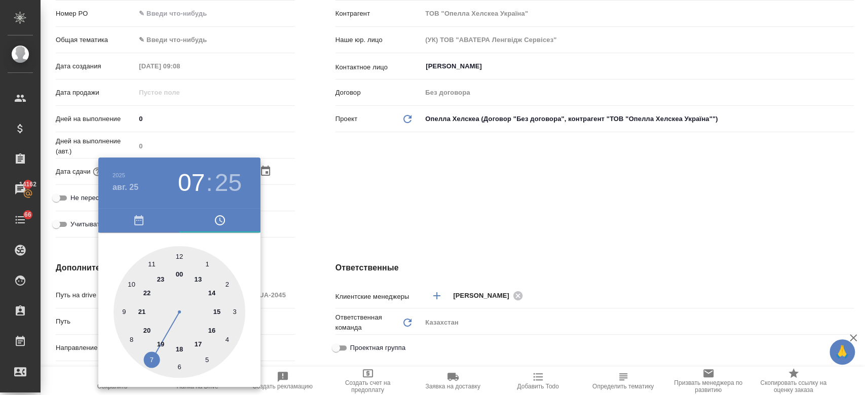
click at [178, 349] on div at bounding box center [179, 312] width 132 height 132
type input "25.08.2025 18:25"
type textarea "x"
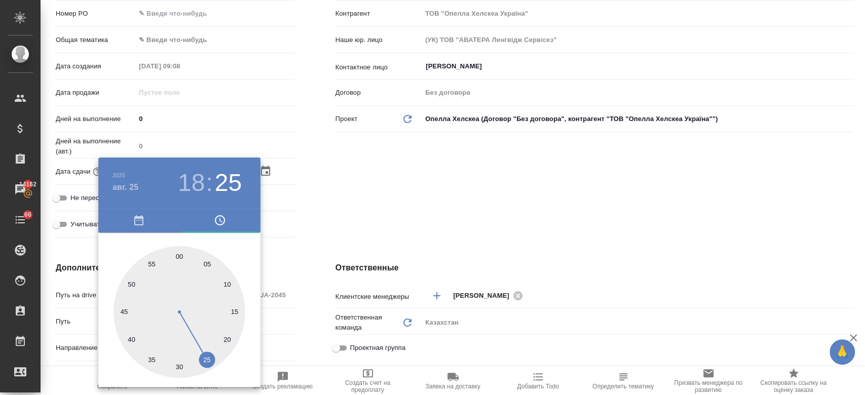
click at [177, 256] on div at bounding box center [179, 312] width 132 height 132
type input "25.08.2025 18:00"
type textarea "x"
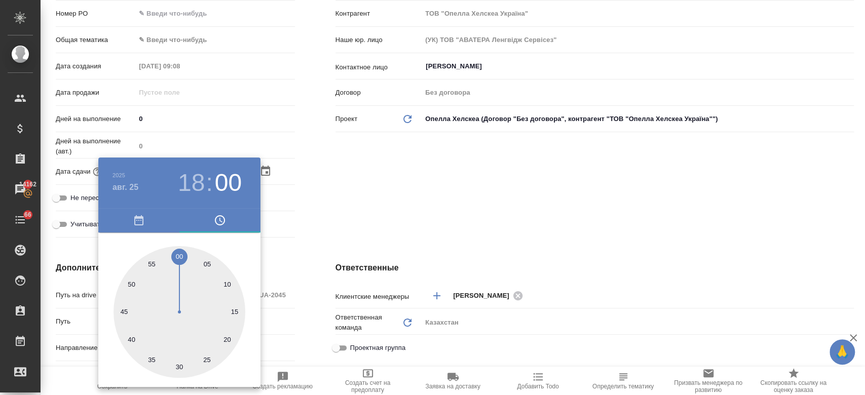
click at [422, 138] on div at bounding box center [432, 197] width 865 height 395
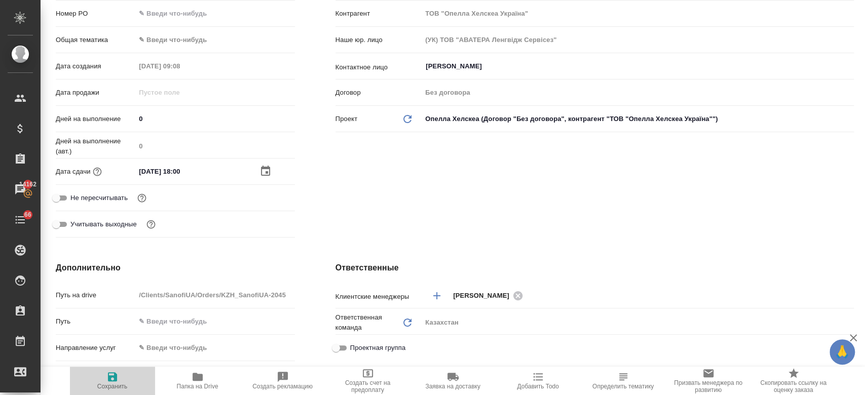
click at [100, 370] on button "Сохранить" at bounding box center [112, 381] width 85 height 28
type textarea "x"
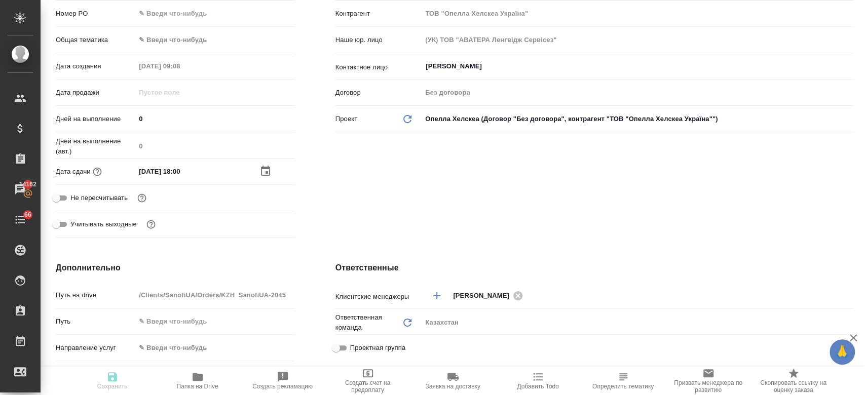
type textarea "x"
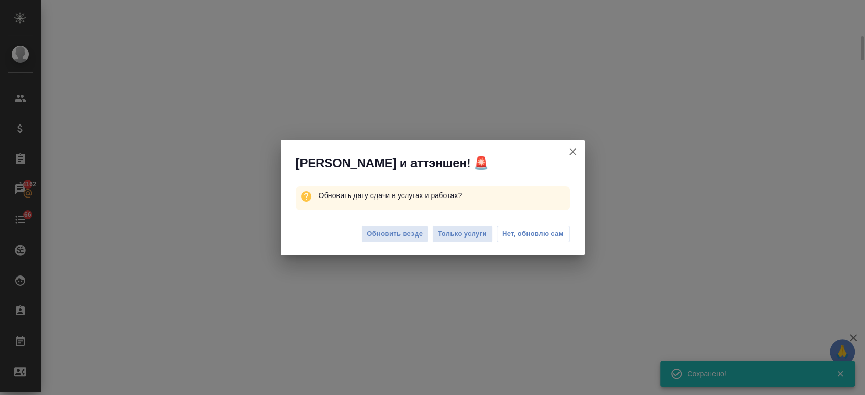
scroll to position [180, 0]
select select "RU"
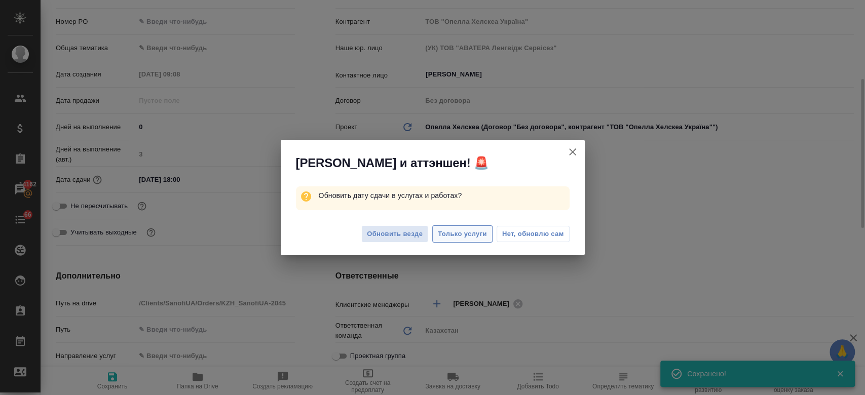
type textarea "x"
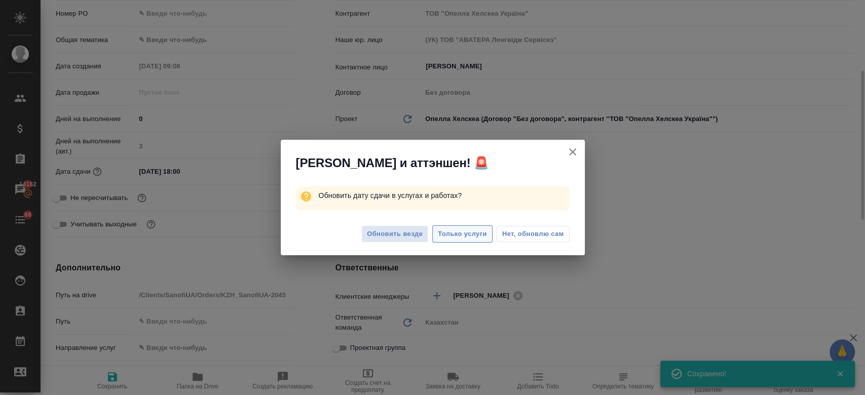
click at [464, 237] on span "Только услуги" at bounding box center [462, 235] width 49 height 12
type textarea "x"
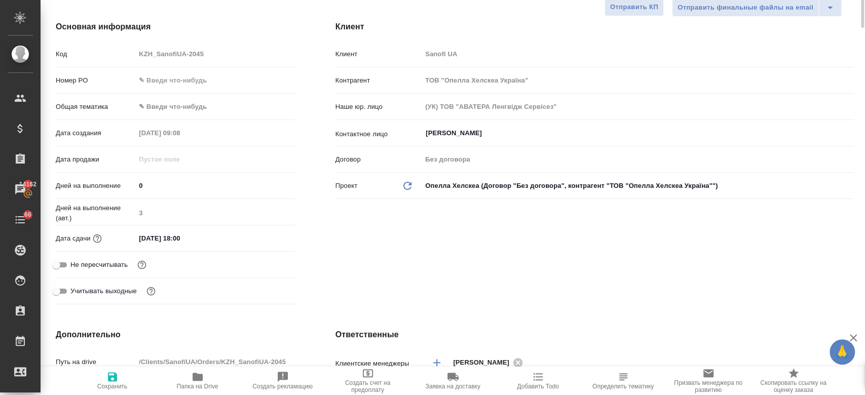
scroll to position [0, 0]
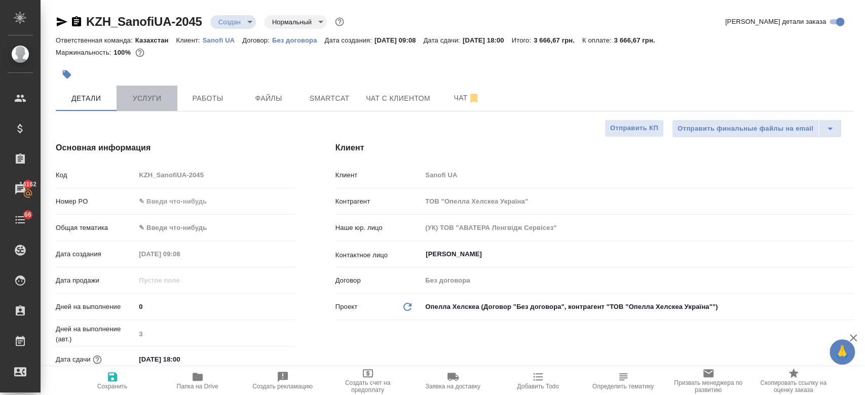
click at [150, 105] on button "Услуги" at bounding box center [147, 98] width 61 height 25
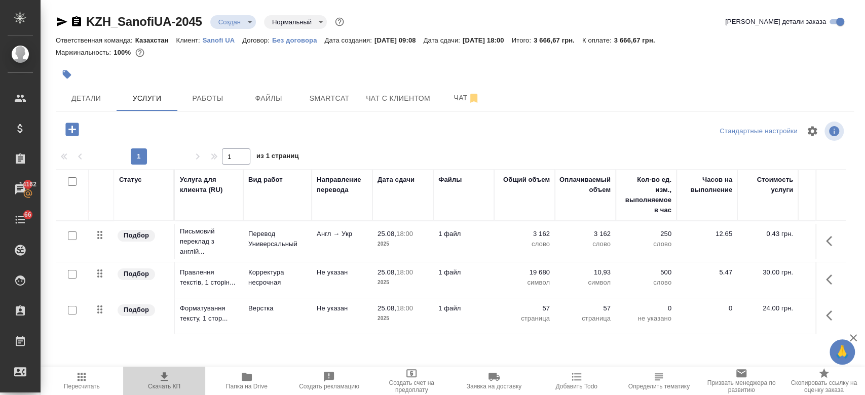
click at [165, 383] on span "Скачать КП" at bounding box center [164, 386] width 32 height 7
click at [215, 42] on p "Sanofi UA" at bounding box center [223, 40] width 40 height 8
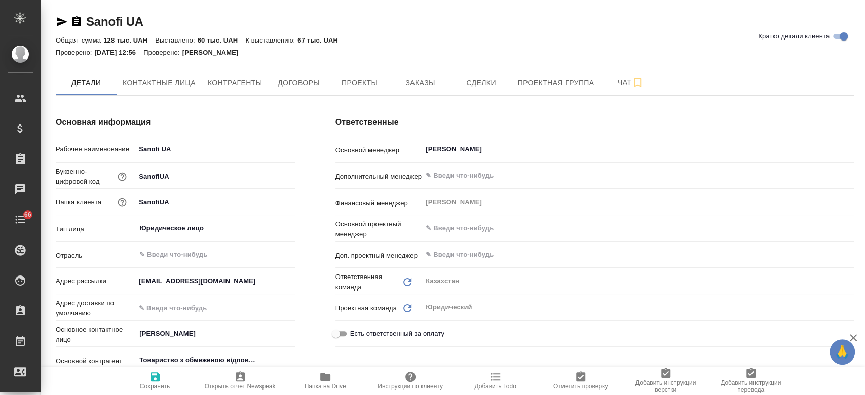
type textarea "x"
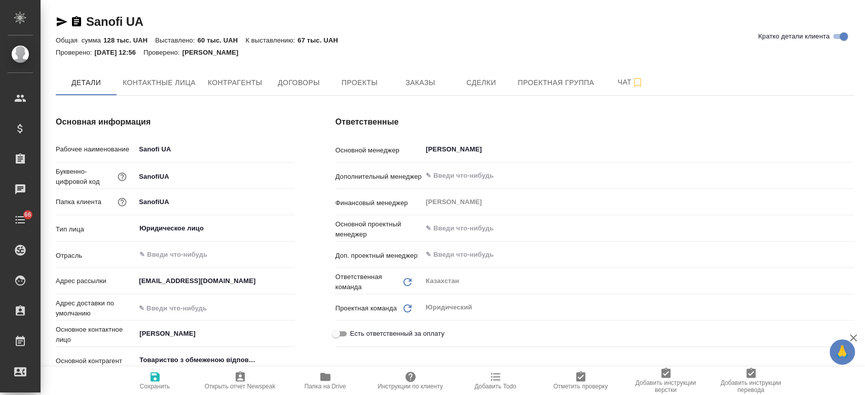
type textarea "x"
click at [408, 86] on span "Заказы" at bounding box center [420, 83] width 49 height 13
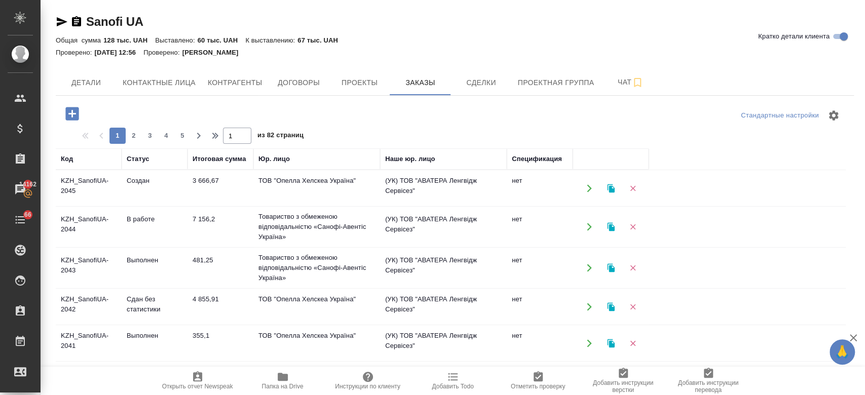
click at [509, 11] on div "Sanofi UA Кратко детали клиента Общая сумма 128 тыс. UAH Выставлено: 60 тыс. UA…" at bounding box center [454, 287] width 809 height 575
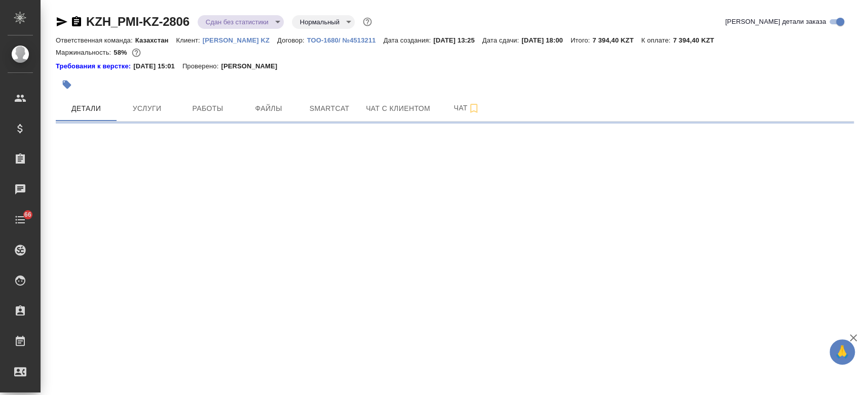
select select "RU"
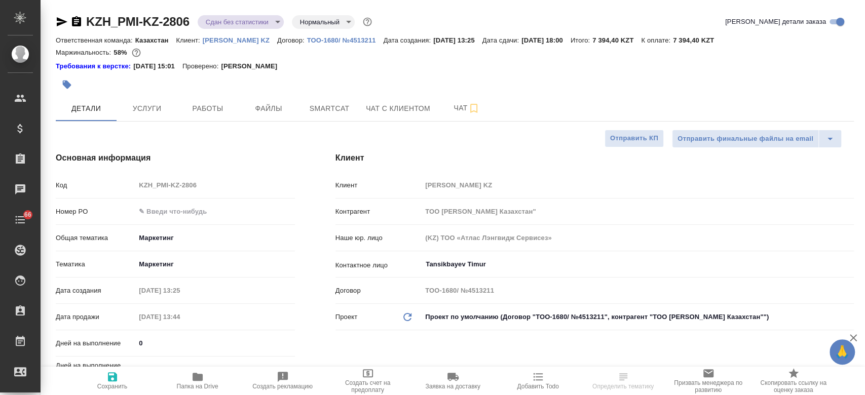
type textarea "x"
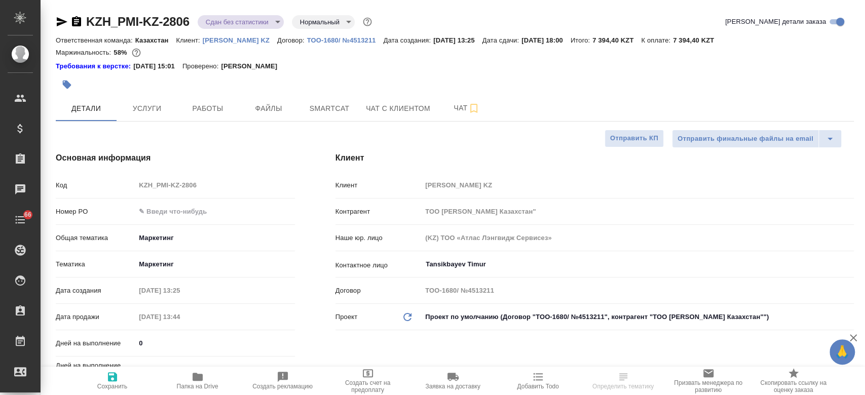
type textarea "x"
click at [216, 39] on p "Philip Morris KZ" at bounding box center [240, 40] width 74 height 8
type textarea "x"
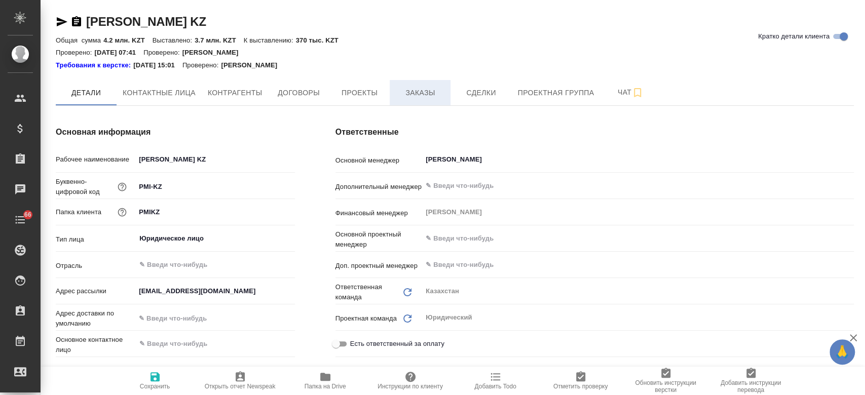
type textarea "x"
click at [409, 97] on span "Заказы" at bounding box center [420, 93] width 49 height 13
type textarea "x"
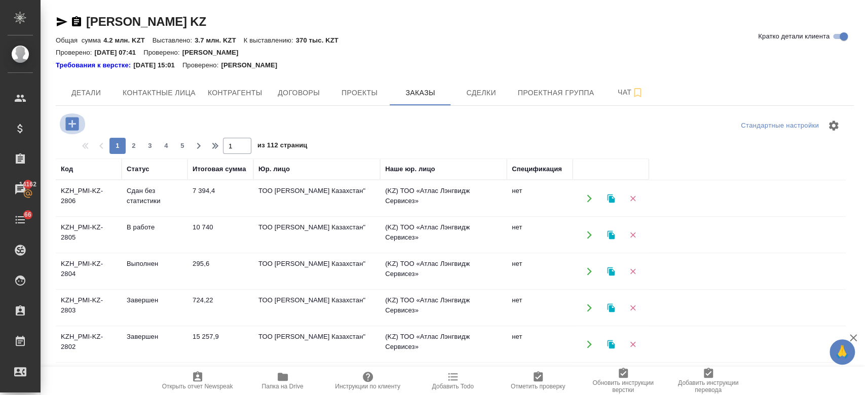
click at [73, 127] on icon "button" at bounding box center [71, 123] width 13 height 13
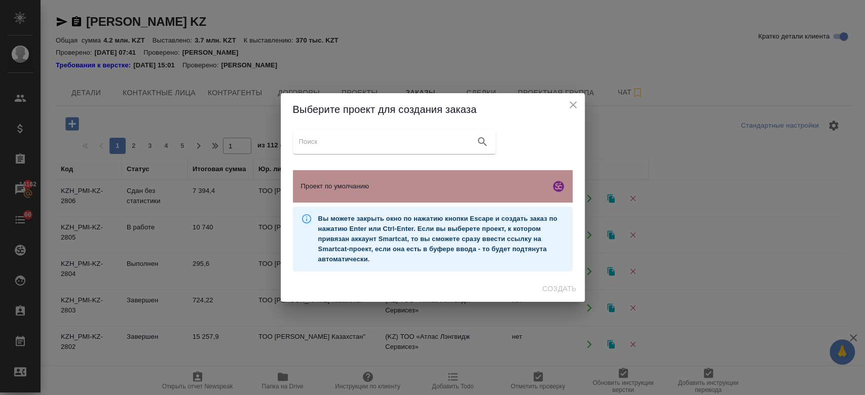
click at [323, 177] on div "Проект по умолчанию" at bounding box center [433, 186] width 280 height 32
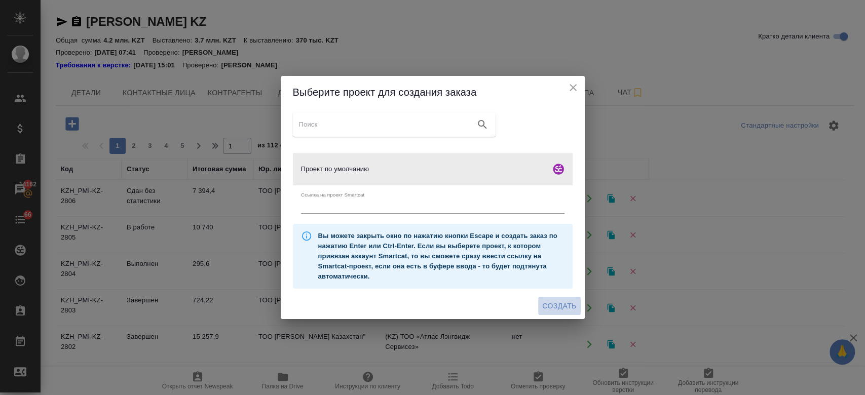
click at [551, 306] on span "Создать" at bounding box center [559, 306] width 34 height 13
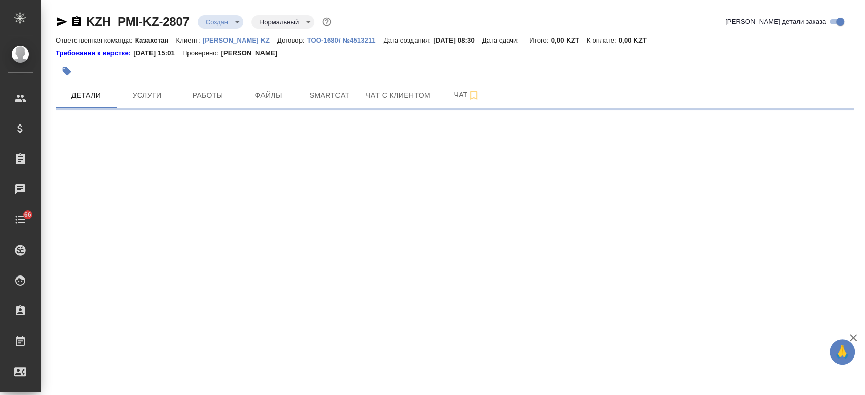
select select "RU"
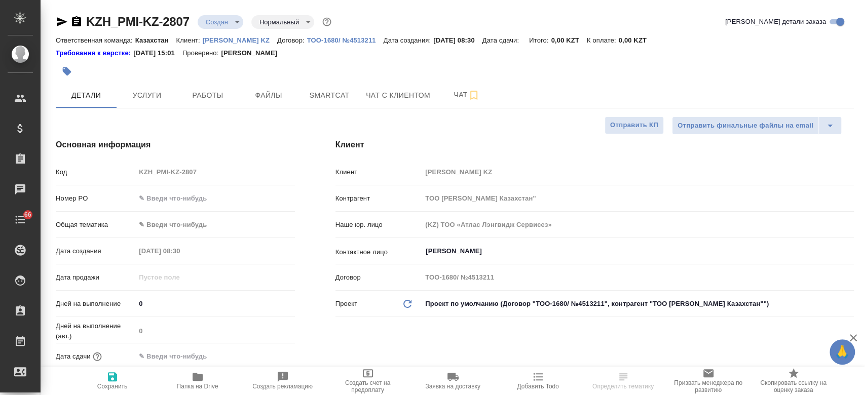
type textarea "x"
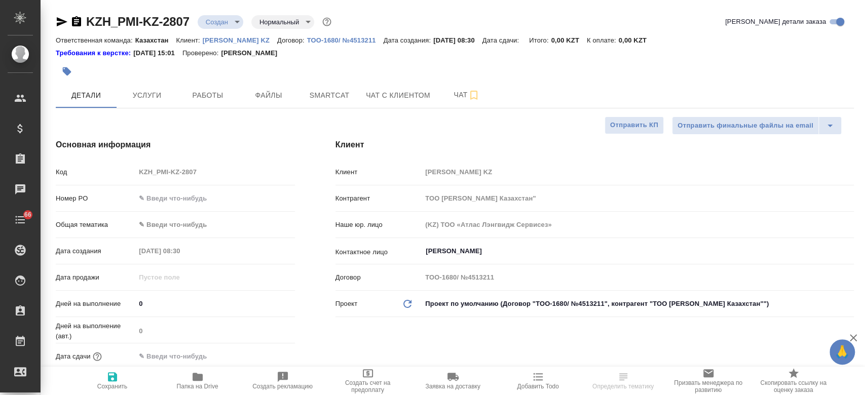
type textarea "x"
click at [270, 98] on span "Файлы" at bounding box center [268, 95] width 49 height 13
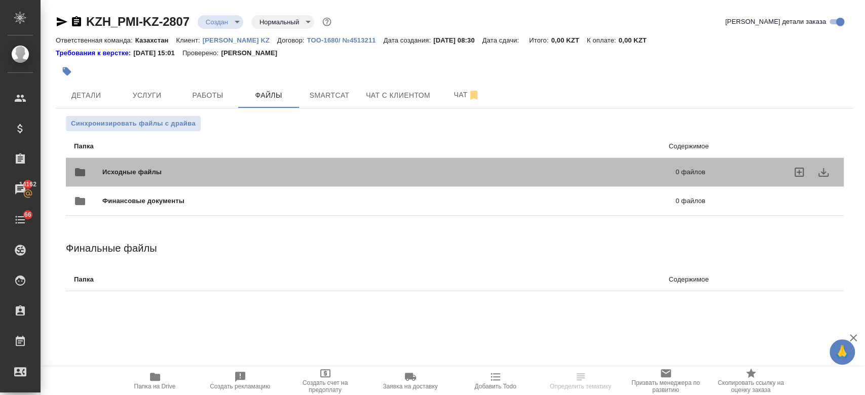
click at [144, 174] on span "Исходные файлы" at bounding box center [260, 172] width 316 height 10
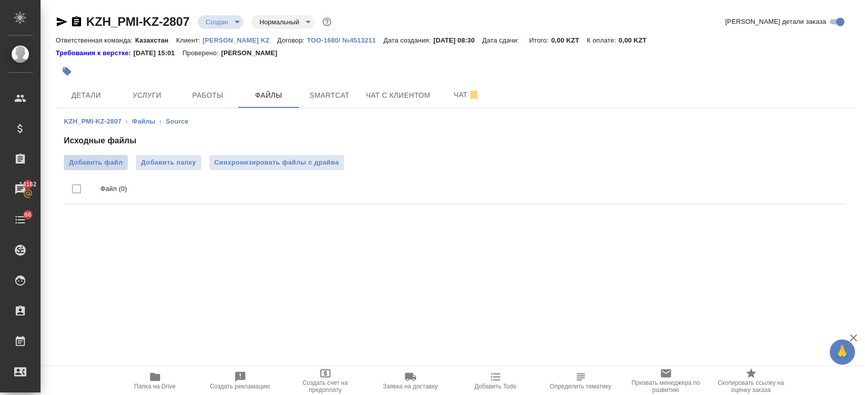
click at [96, 165] on span "Добавить файл" at bounding box center [96, 163] width 54 height 10
click at [0, 0] on input "Добавить файл" at bounding box center [0, 0] width 0 height 0
click at [76, 23] on icon "button" at bounding box center [76, 21] width 9 height 10
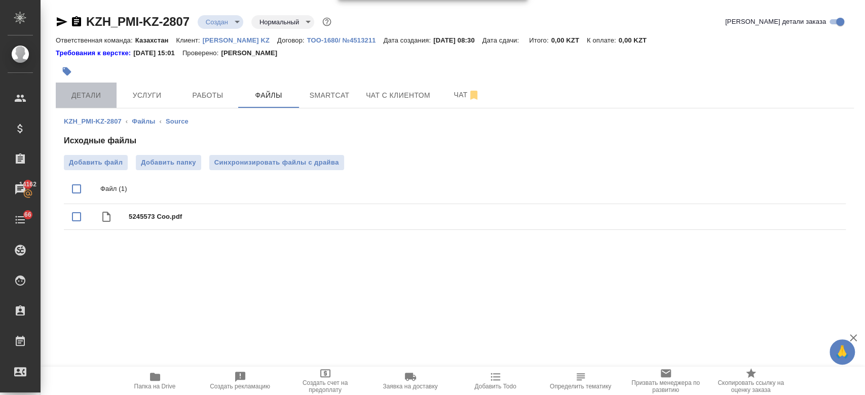
click at [82, 90] on span "Детали" at bounding box center [86, 95] width 49 height 13
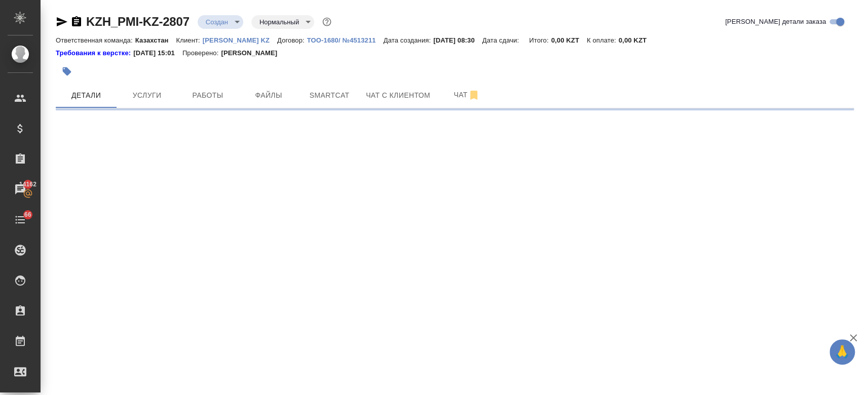
select select "RU"
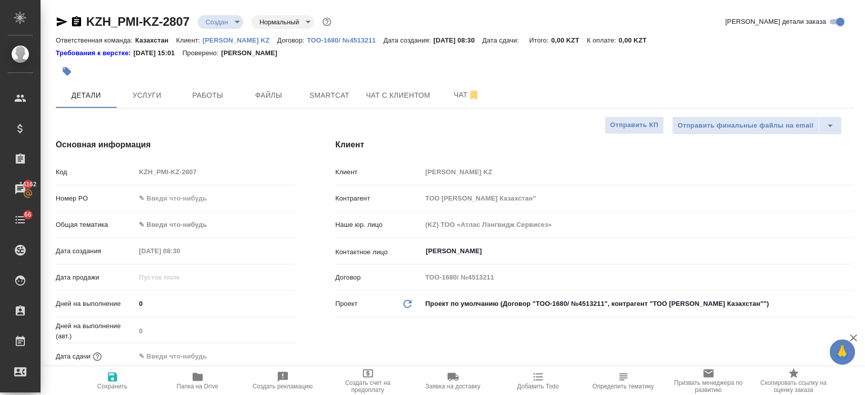
type textarea "x"
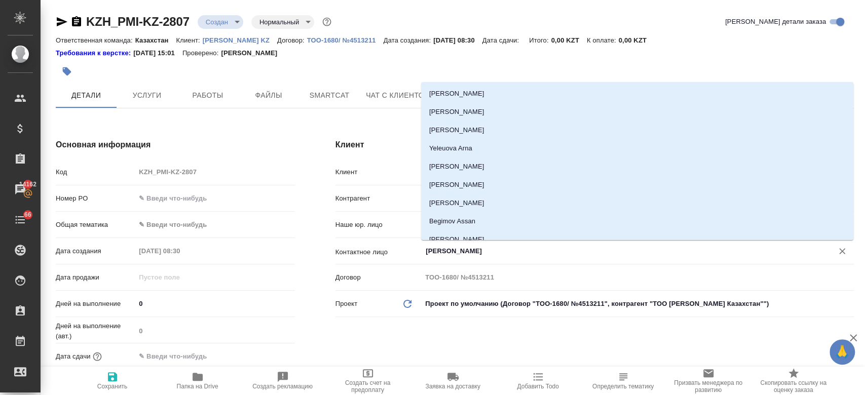
click at [447, 253] on input "Kim Darya" at bounding box center [621, 251] width 392 height 12
type textarea "x"
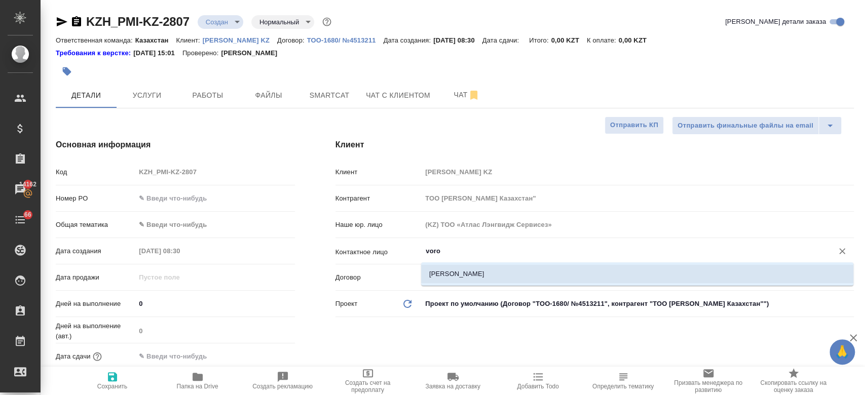
click at [445, 269] on li "Vorotnikova Elina" at bounding box center [637, 274] width 432 height 18
type input "Vorotnikova Elina"
type textarea "x"
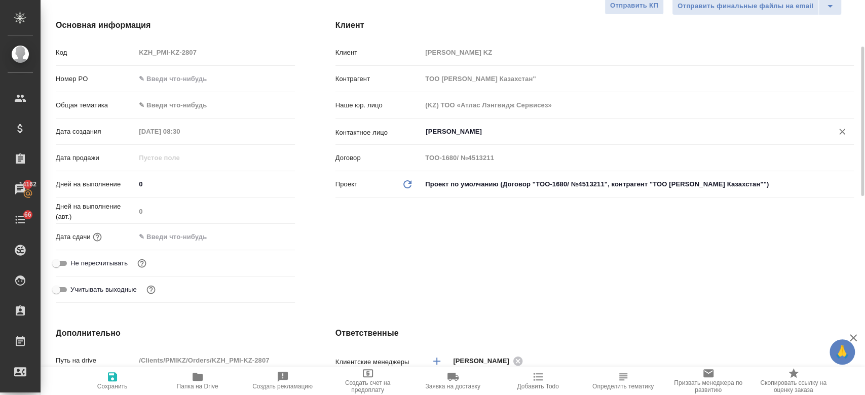
scroll to position [122, 0]
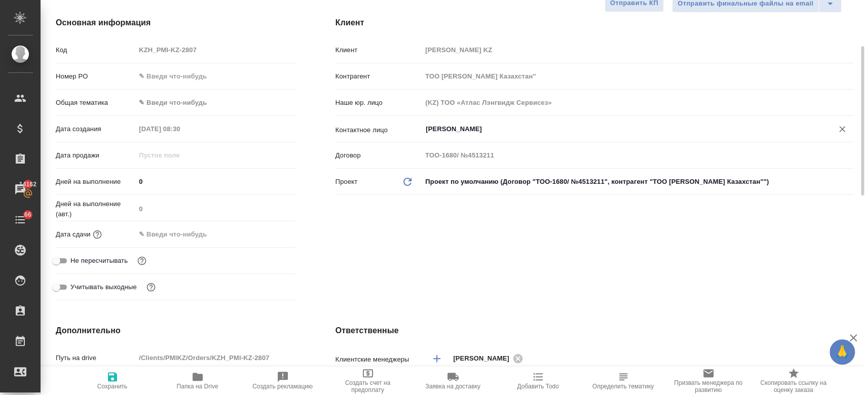
type input "Vorotnikova Elina"
click at [165, 229] on input "text" at bounding box center [180, 234] width 89 height 15
click at [259, 231] on icon "button" at bounding box center [265, 234] width 12 height 12
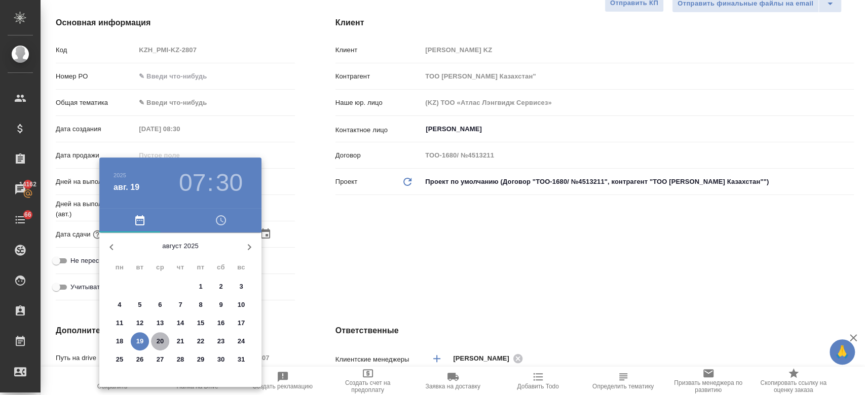
click at [162, 337] on p "20" at bounding box center [161, 341] width 8 height 10
type input "20.08.2025 07:30"
type textarea "x"
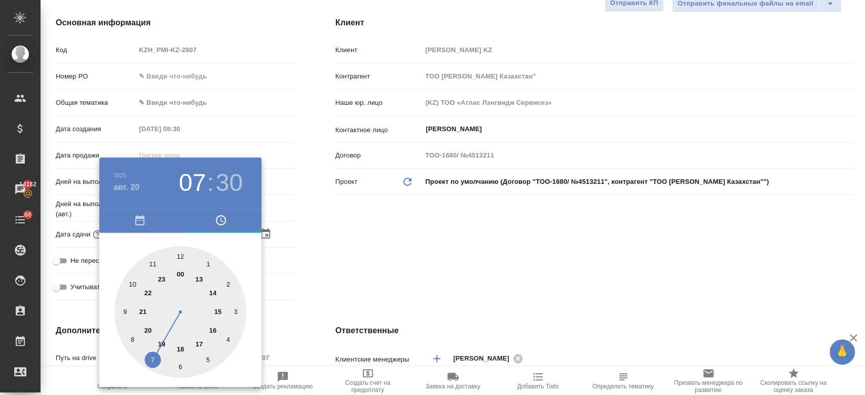
click at [214, 292] on div at bounding box center [181, 312] width 132 height 132
type input "20.08.2025 14:30"
type textarea "x"
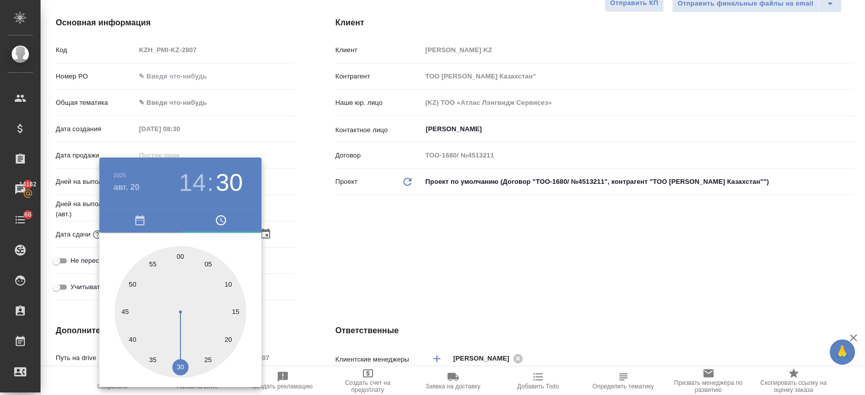
click at [325, 273] on div at bounding box center [432, 197] width 865 height 395
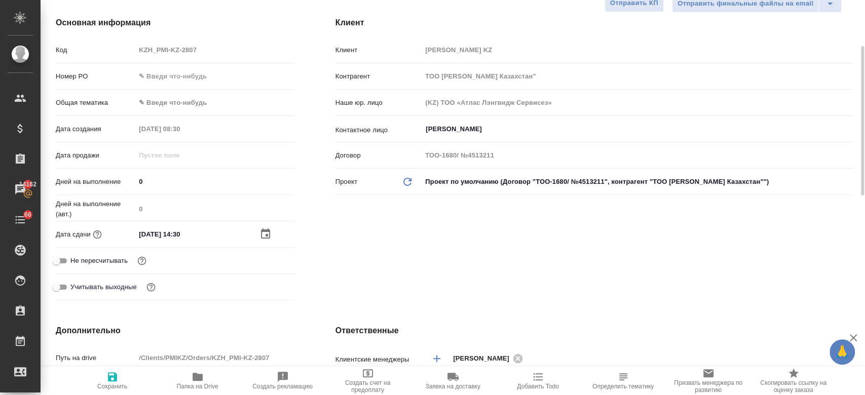
click at [114, 386] on span "Сохранить" at bounding box center [112, 386] width 30 height 7
type textarea "x"
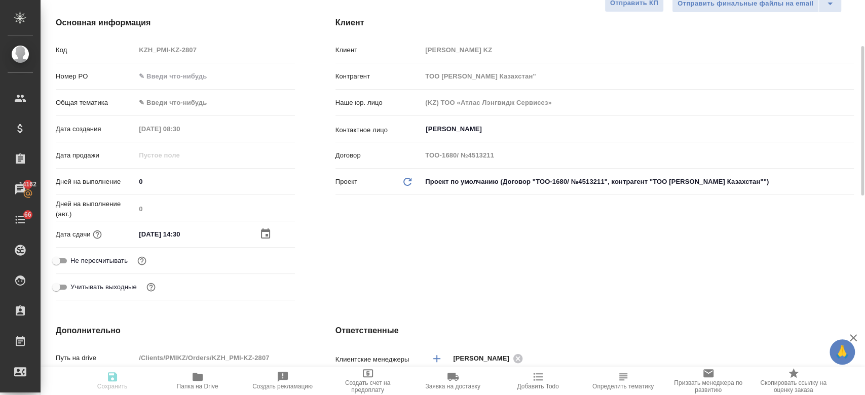
type textarea "x"
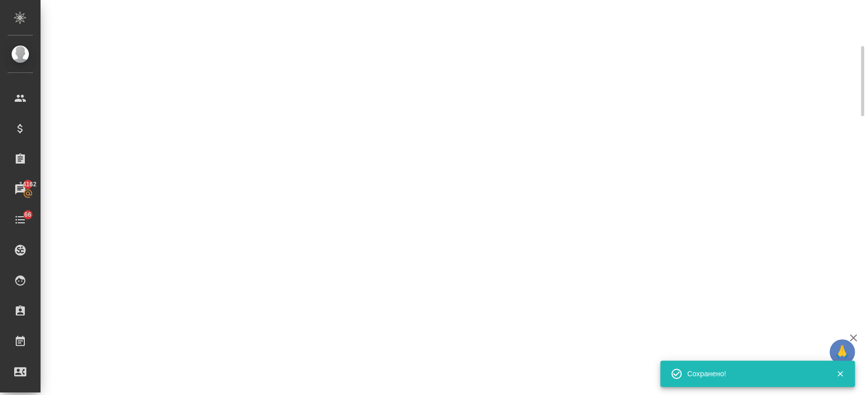
select select "RU"
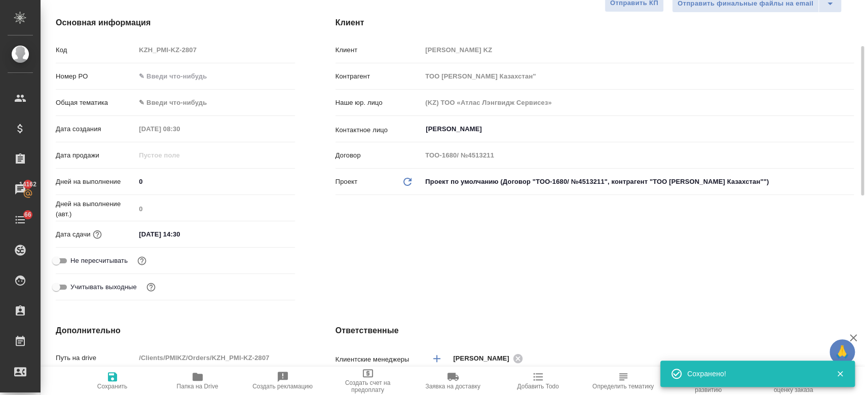
type textarea "x"
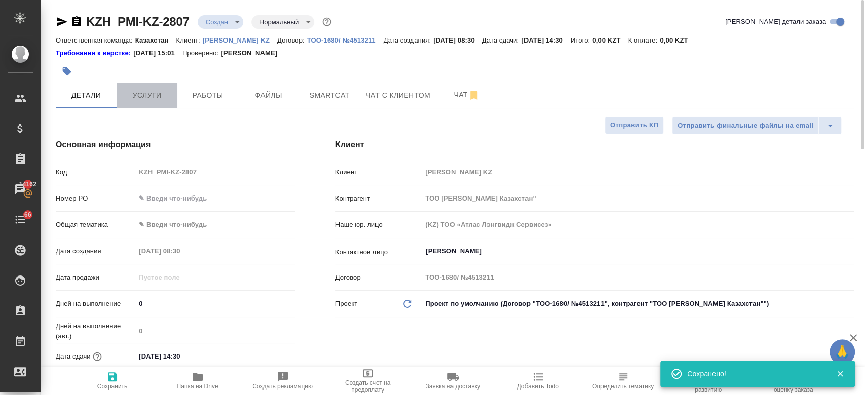
click at [148, 99] on span "Услуги" at bounding box center [147, 95] width 49 height 13
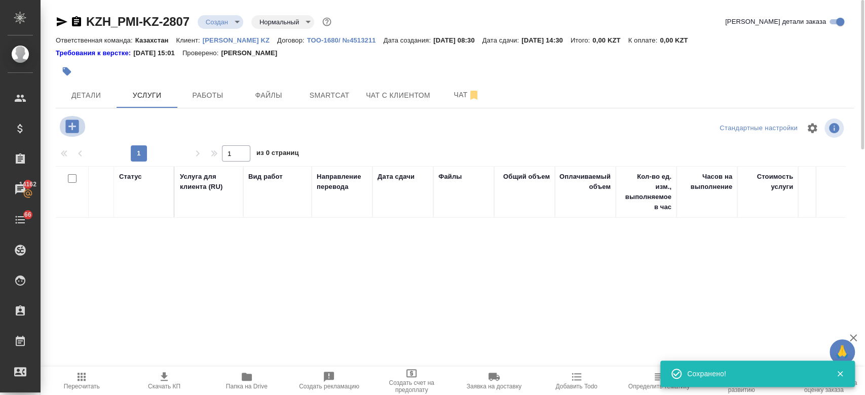
click at [73, 130] on icon "button" at bounding box center [71, 126] width 13 height 13
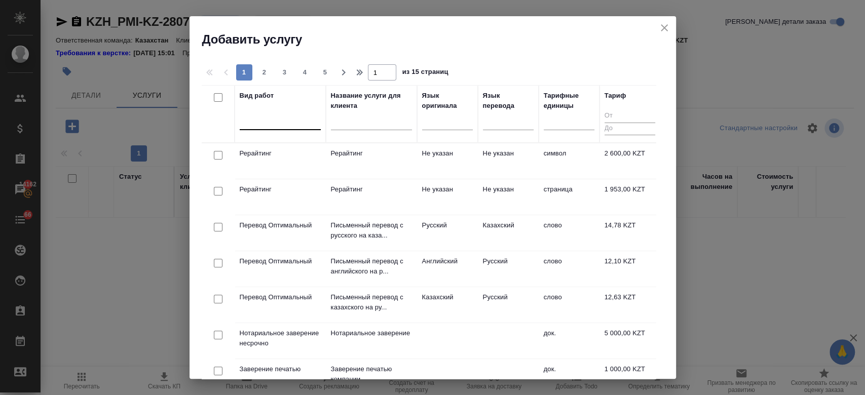
click at [280, 128] on div at bounding box center [280, 120] width 81 height 19
type input "j"
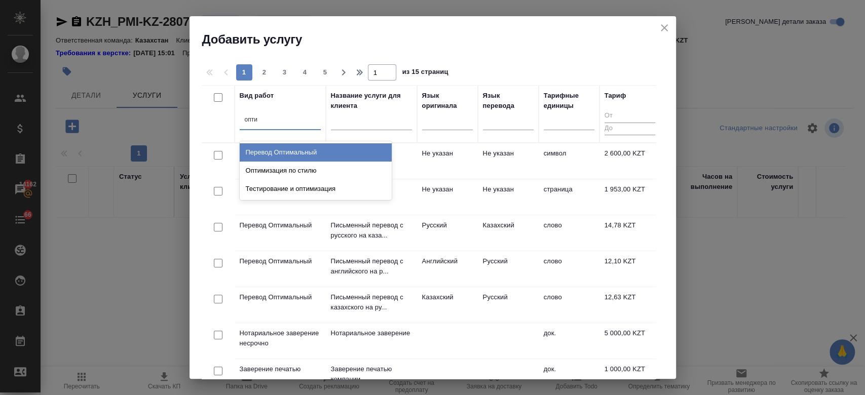
type input "оптим"
click at [289, 152] on div "Перевод Оптимальный" at bounding box center [316, 152] width 152 height 18
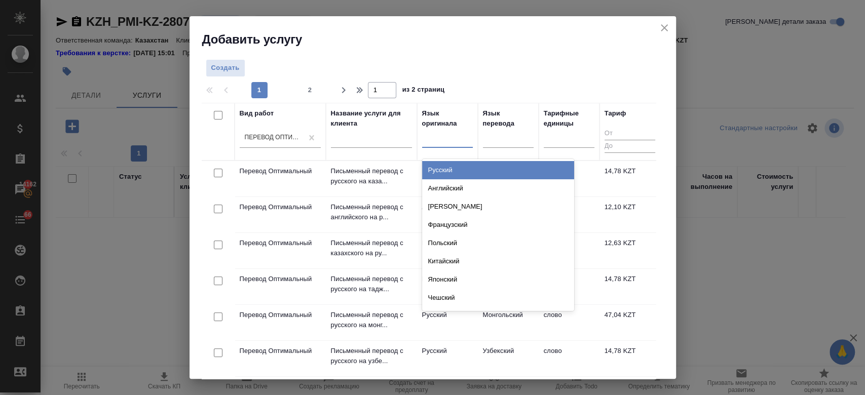
click at [453, 142] on div at bounding box center [447, 137] width 51 height 15
type input "анг"
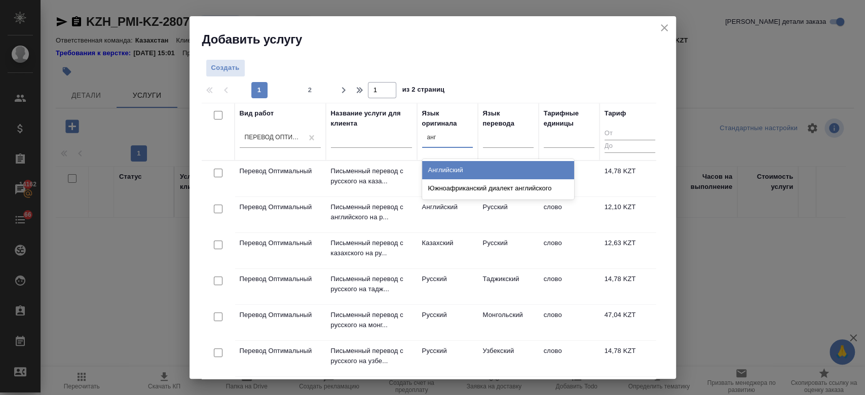
click at [452, 165] on div "Английский" at bounding box center [498, 170] width 152 height 18
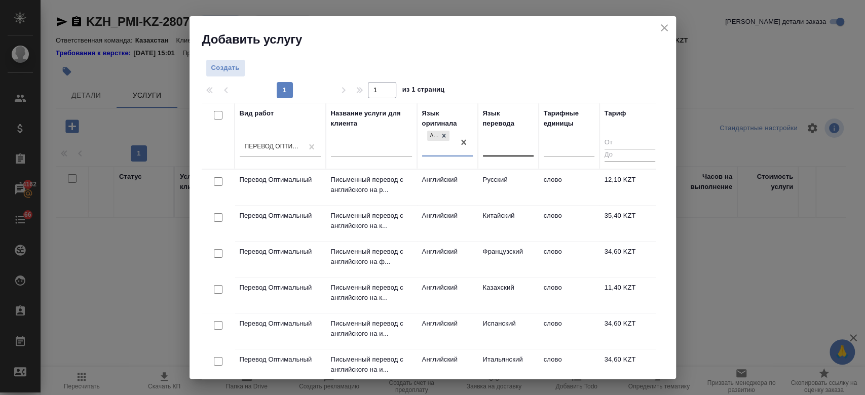
click at [511, 139] on div at bounding box center [508, 146] width 51 height 15
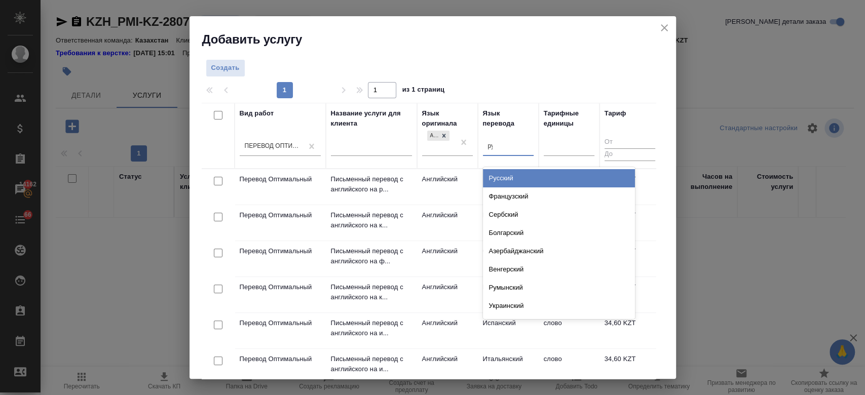
type input "рус"
click at [491, 185] on div "Русский" at bounding box center [559, 178] width 152 height 18
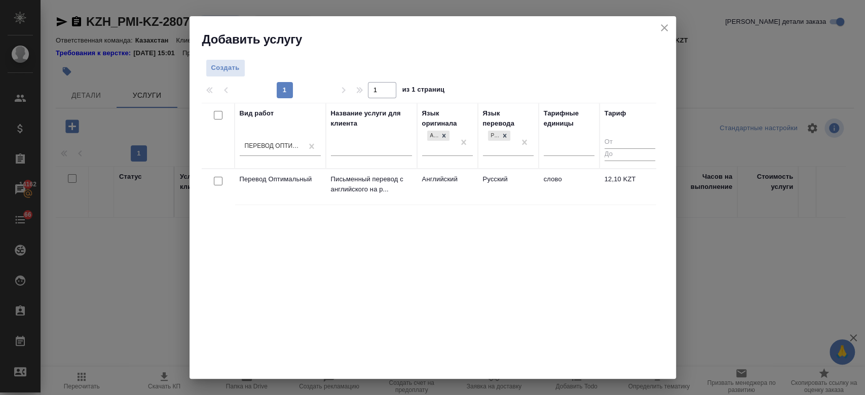
click at [461, 176] on td "Английский" at bounding box center [447, 186] width 61 height 35
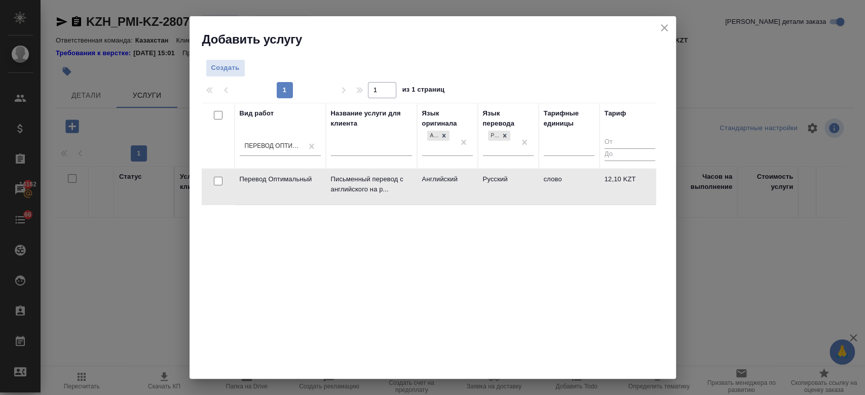
click at [461, 176] on td "Английский" at bounding box center [447, 186] width 61 height 35
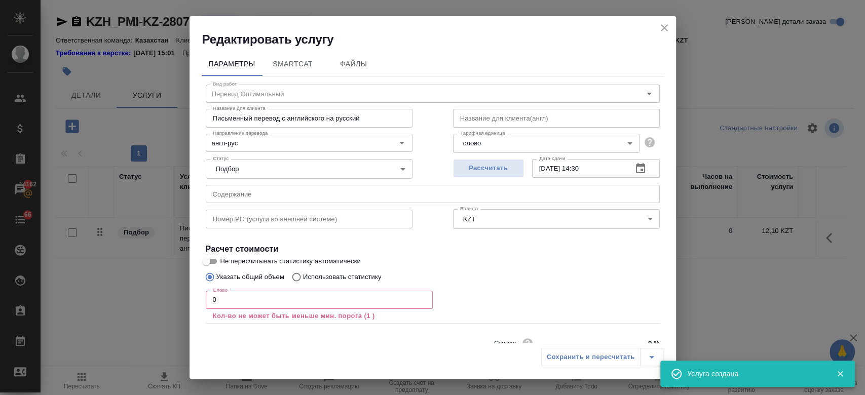
scroll to position [45, 0]
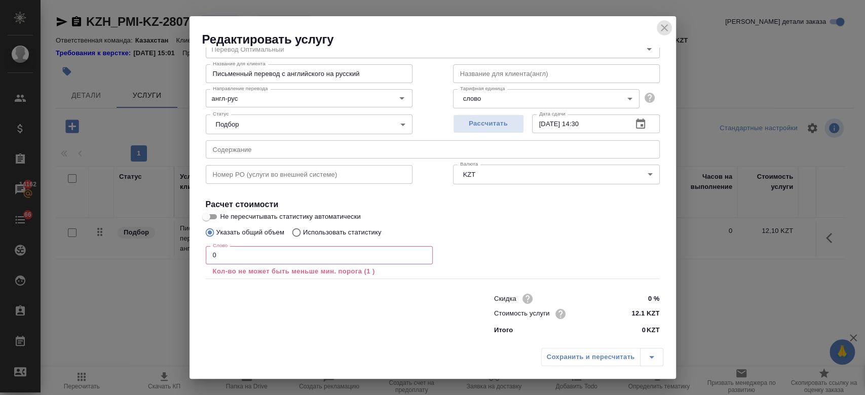
click at [664, 27] on icon "close" at bounding box center [664, 27] width 7 height 7
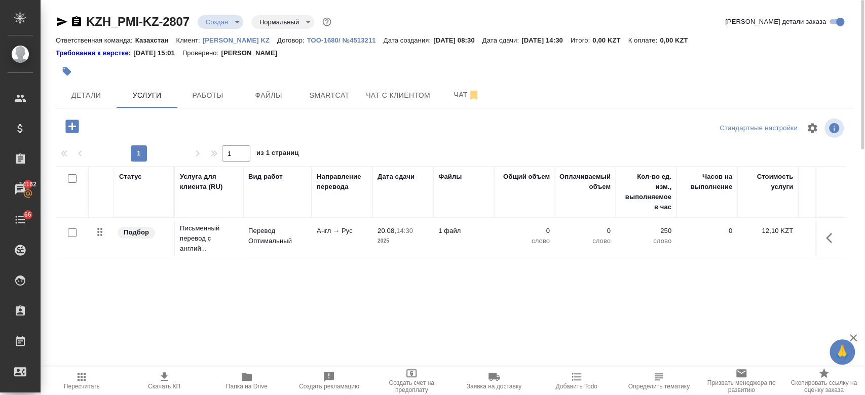
click at [75, 233] on input "checkbox" at bounding box center [72, 233] width 9 height 9
checkbox input "true"
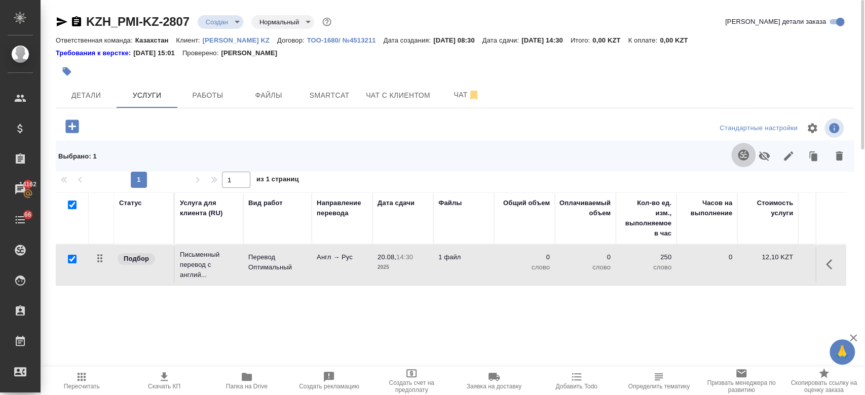
click at [742, 151] on icon "button" at bounding box center [743, 154] width 11 height 11
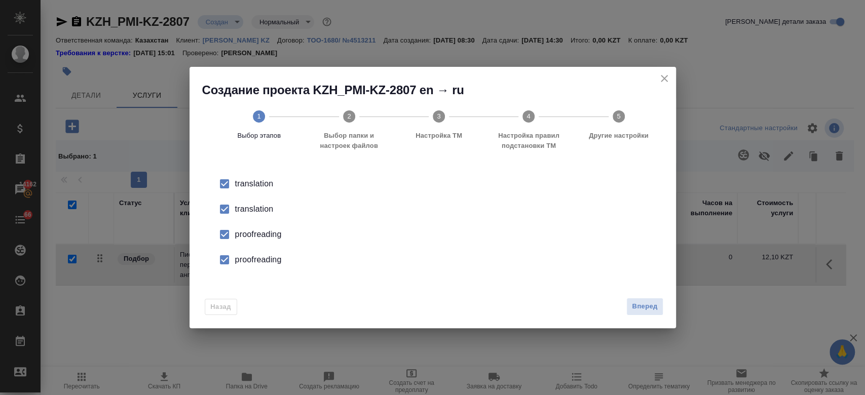
click at [248, 190] on div "translation" at bounding box center [443, 184] width 416 height 12
click at [247, 236] on div "proofreading" at bounding box center [443, 235] width 416 height 12
click at [252, 241] on div "proofreading" at bounding box center [443, 235] width 416 height 12
click at [636, 305] on span "Вперед" at bounding box center [644, 307] width 25 height 12
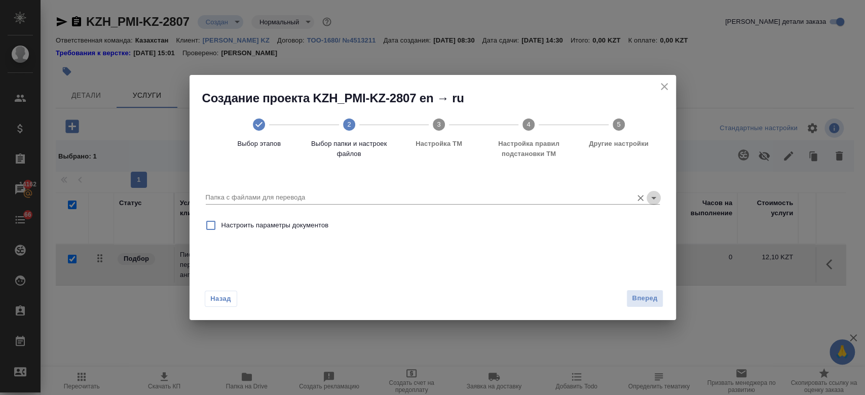
click at [656, 197] on icon "Open" at bounding box center [654, 198] width 12 height 12
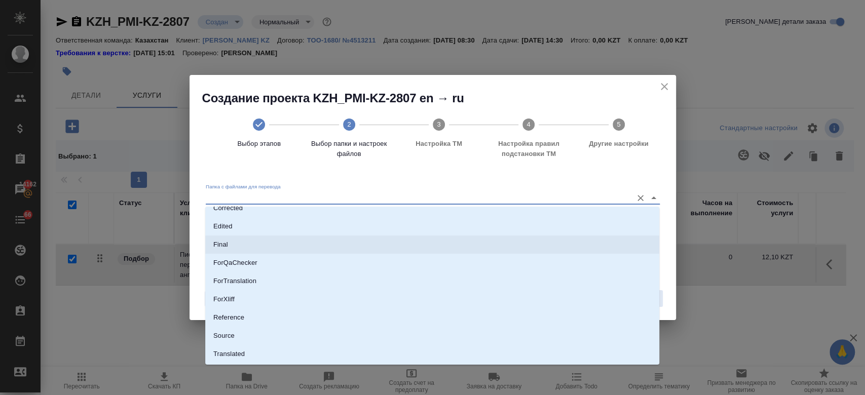
scroll to position [68, 0]
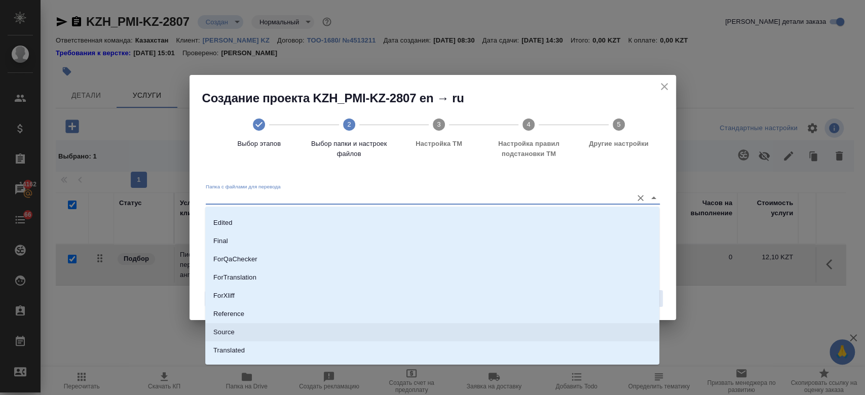
click at [356, 324] on li "Source" at bounding box center [432, 332] width 454 height 18
type input "Source"
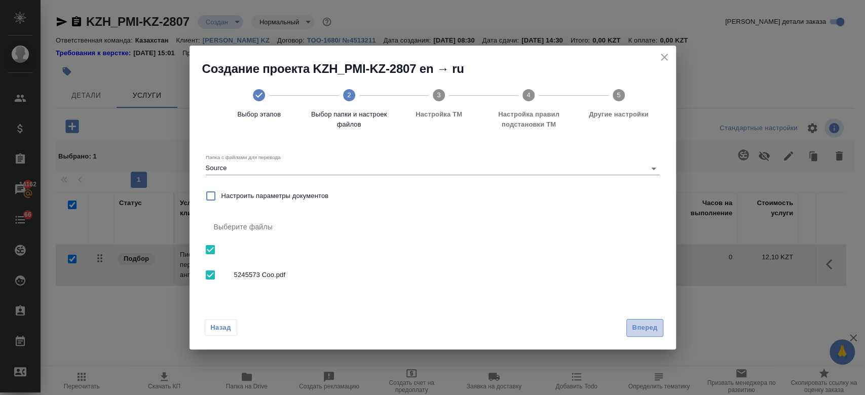
click at [640, 323] on span "Вперед" at bounding box center [644, 328] width 25 height 12
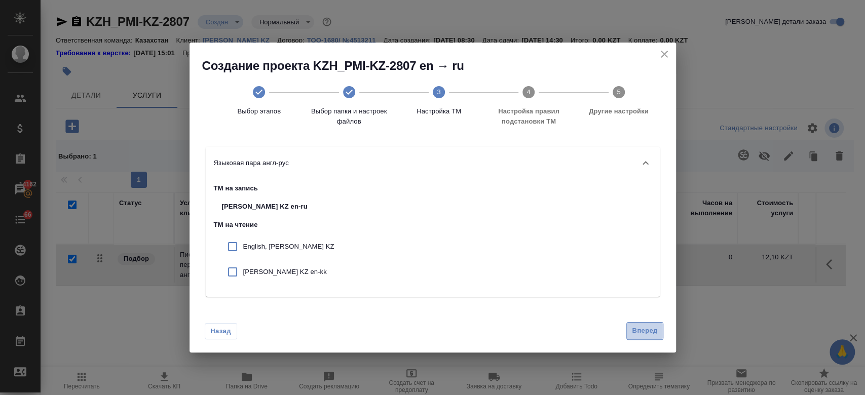
click at [641, 324] on button "Вперед" at bounding box center [644, 331] width 36 height 18
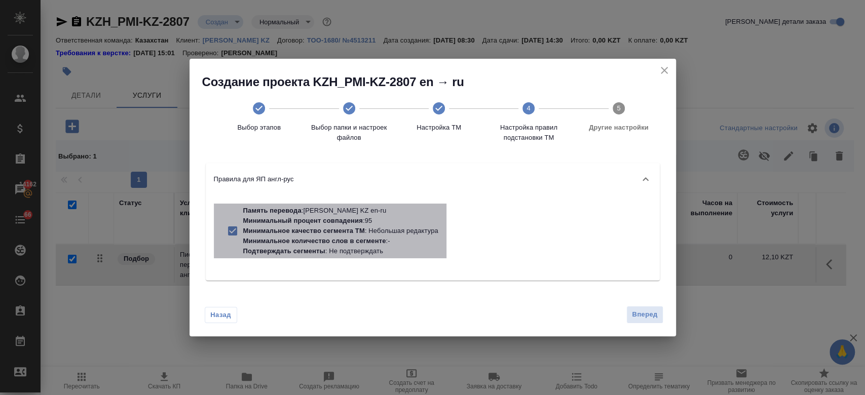
click at [345, 256] on p "Подтверждать сегменты : Не подтверждать" at bounding box center [340, 251] width 195 height 10
checkbox input "false"
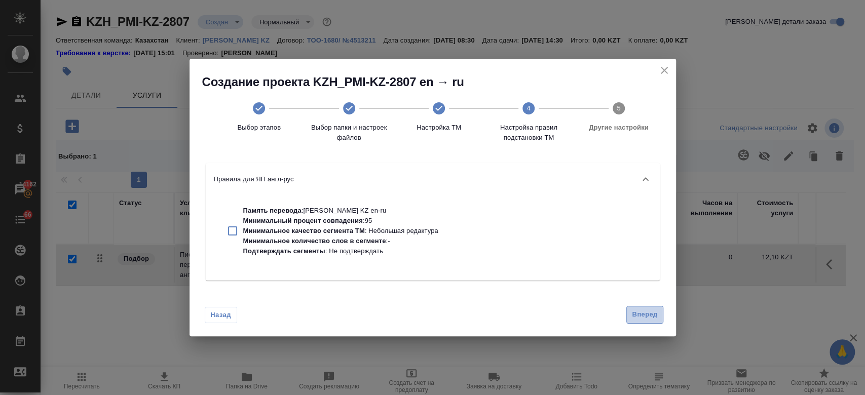
click at [642, 318] on span "Вперед" at bounding box center [644, 315] width 25 height 12
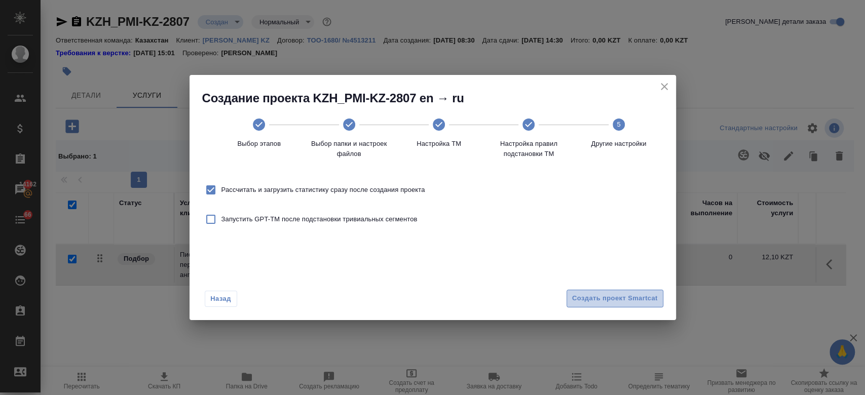
click at [630, 300] on span "Создать проект Smartcat" at bounding box center [615, 299] width 86 height 12
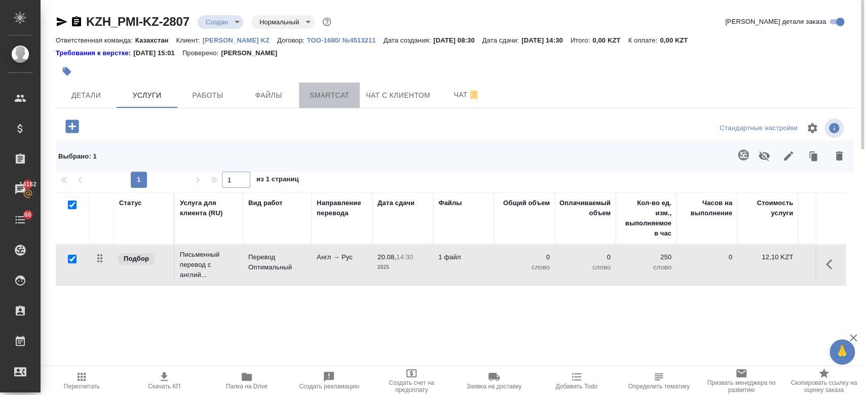
click at [336, 98] on span "Smartcat" at bounding box center [329, 95] width 49 height 13
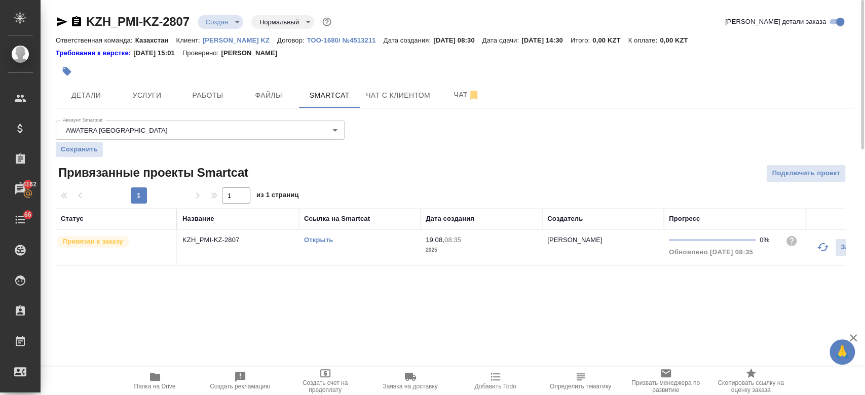
click at [320, 241] on link "Открыть" at bounding box center [318, 240] width 29 height 8
click at [140, 101] on span "Услуги" at bounding box center [147, 95] width 49 height 13
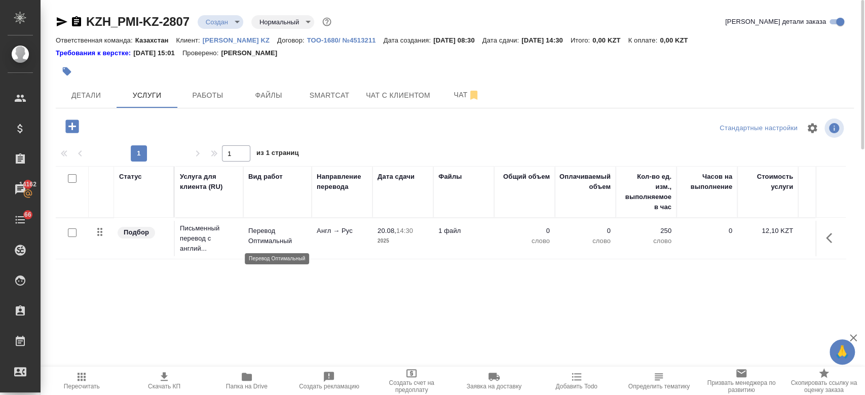
click at [268, 242] on p "Перевод Оптимальный" at bounding box center [277, 236] width 58 height 20
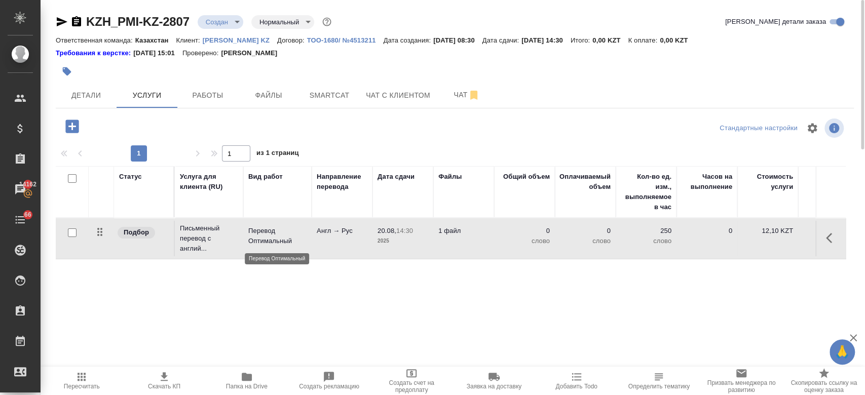
click at [268, 242] on p "Перевод Оптимальный" at bounding box center [277, 236] width 58 height 20
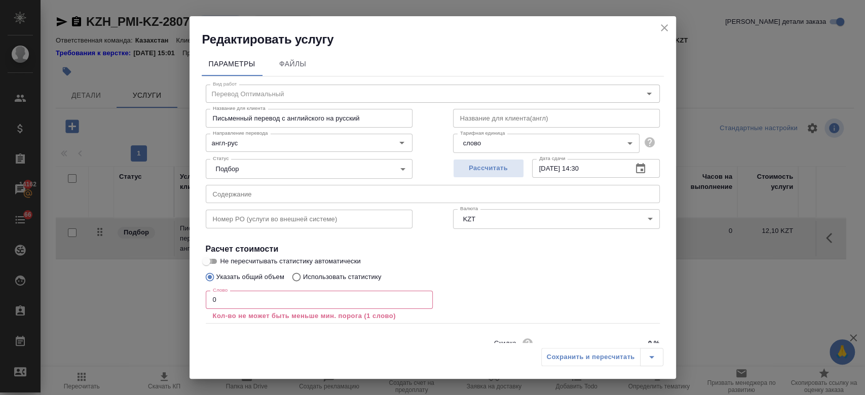
click at [215, 264] on input "Не пересчитывать статистику автоматически" at bounding box center [206, 261] width 36 height 12
checkbox input "true"
click at [239, 303] on input "0" at bounding box center [319, 300] width 227 height 18
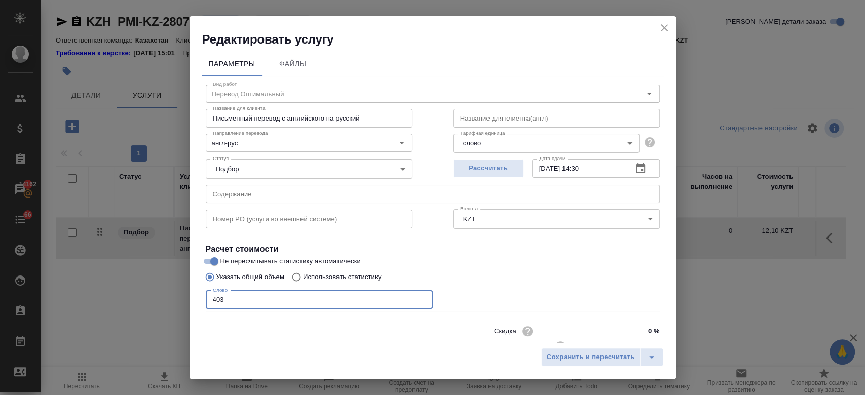
scroll to position [32, 0]
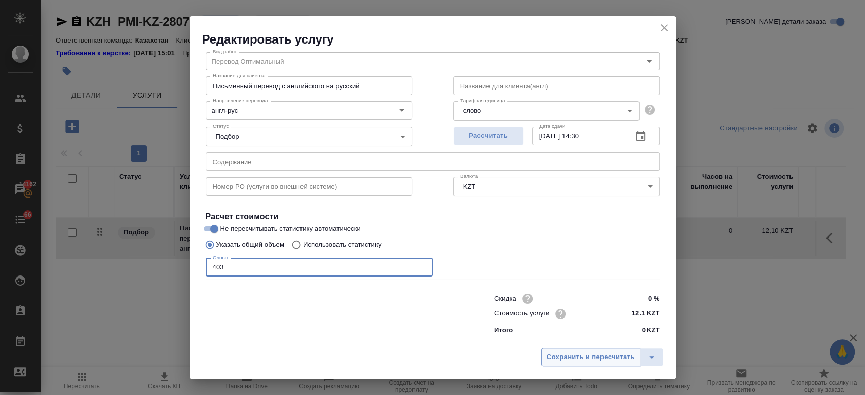
type input "403"
click at [571, 362] on span "Сохранить и пересчитать" at bounding box center [591, 358] width 88 height 12
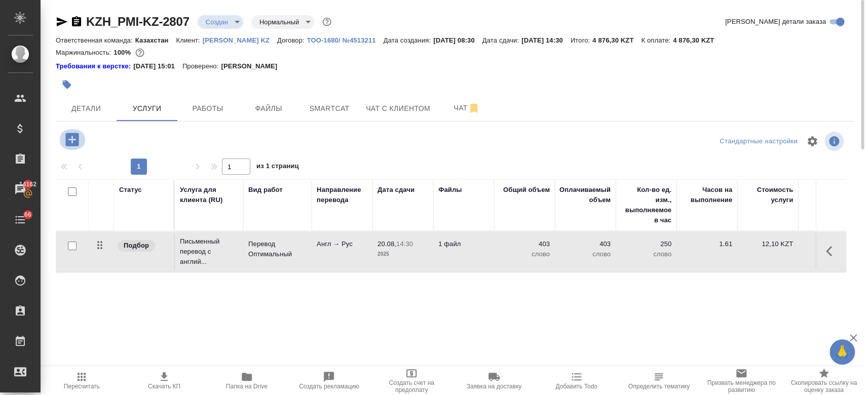
click at [72, 139] on icon "button" at bounding box center [72, 140] width 18 height 18
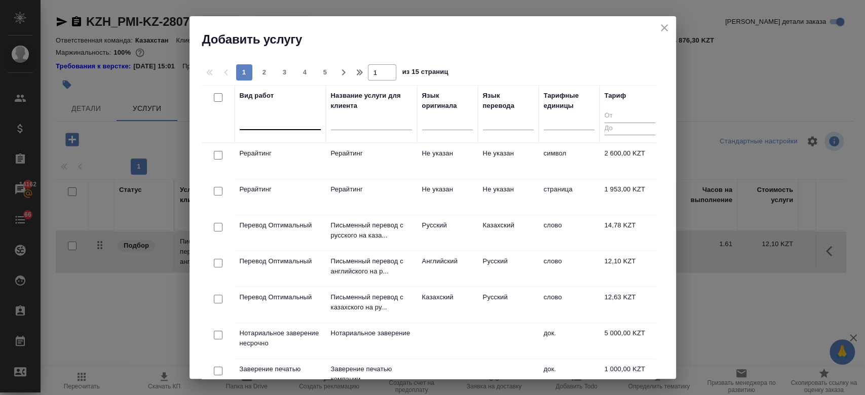
click at [279, 120] on div at bounding box center [280, 119] width 81 height 15
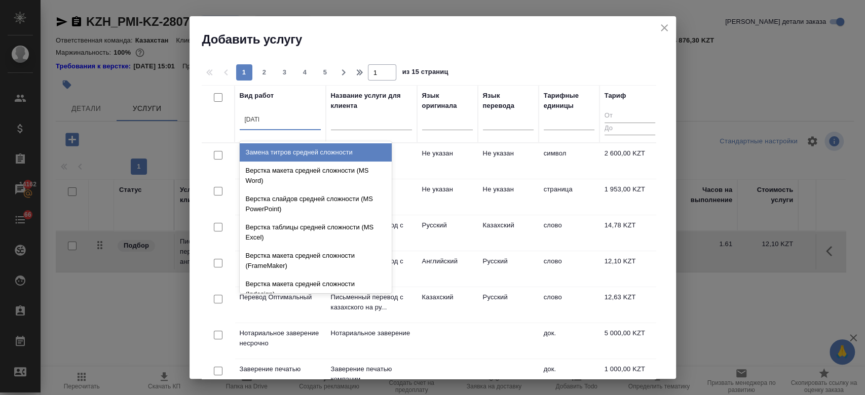
type input "средн"
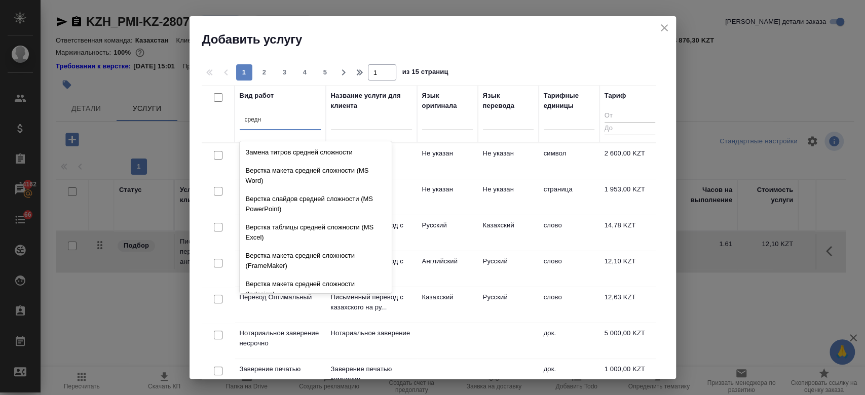
scroll to position [107, 0]
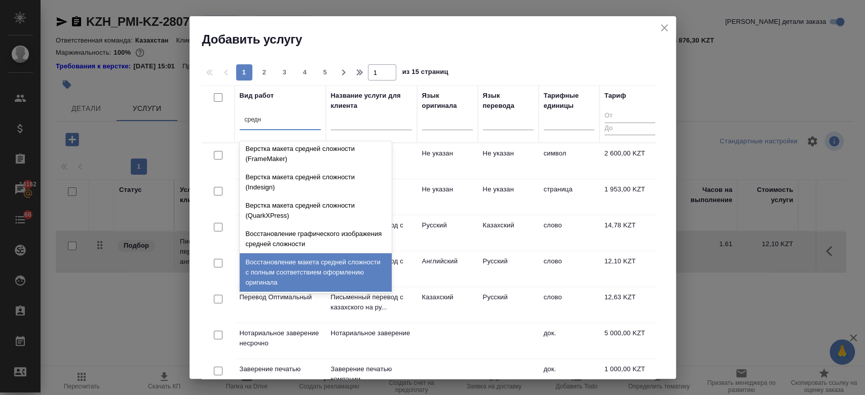
click at [329, 274] on div "Восстановление макета средней сложности с полным соответствием оформлению ориги…" at bounding box center [316, 272] width 152 height 39
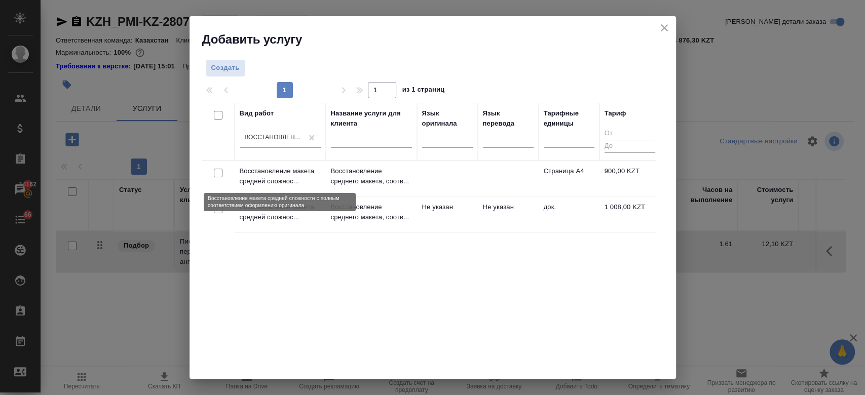
click at [305, 173] on p "Восстановление макета средней сложнос..." at bounding box center [280, 176] width 81 height 20
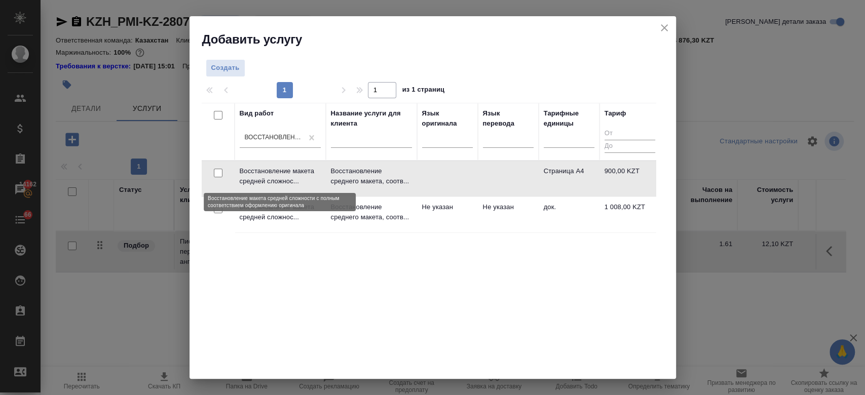
click at [305, 173] on p "Восстановление макета средней сложнос..." at bounding box center [280, 176] width 81 height 20
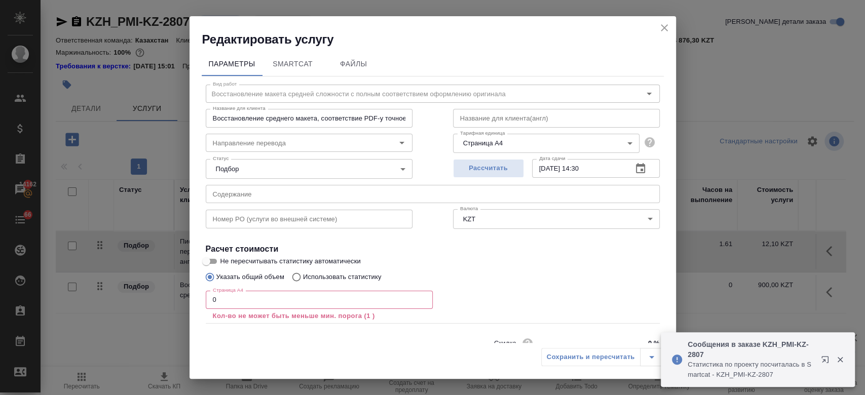
scroll to position [45, 0]
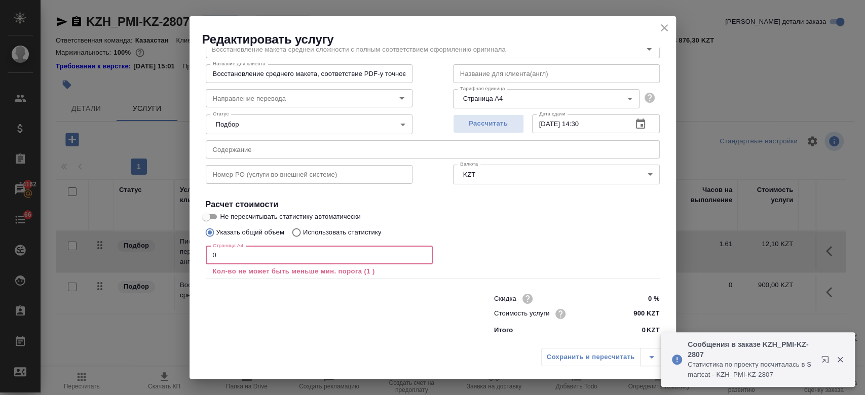
click at [237, 250] on input "0" at bounding box center [319, 255] width 227 height 18
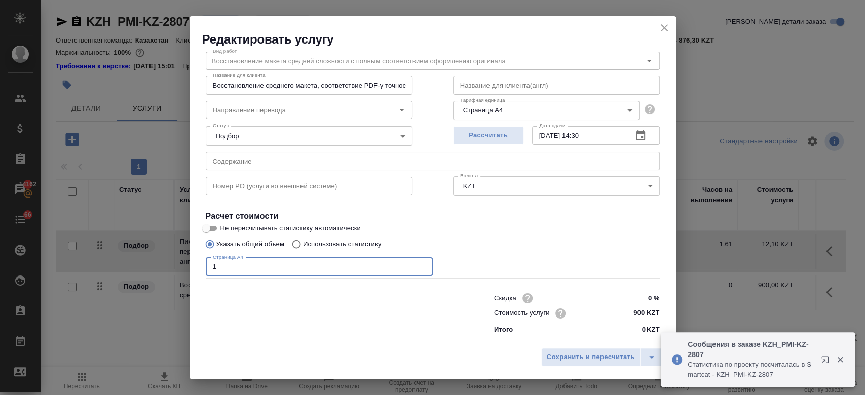
scroll to position [32, 0]
type input "1"
click at [568, 355] on span "Сохранить и пересчитать" at bounding box center [591, 358] width 88 height 12
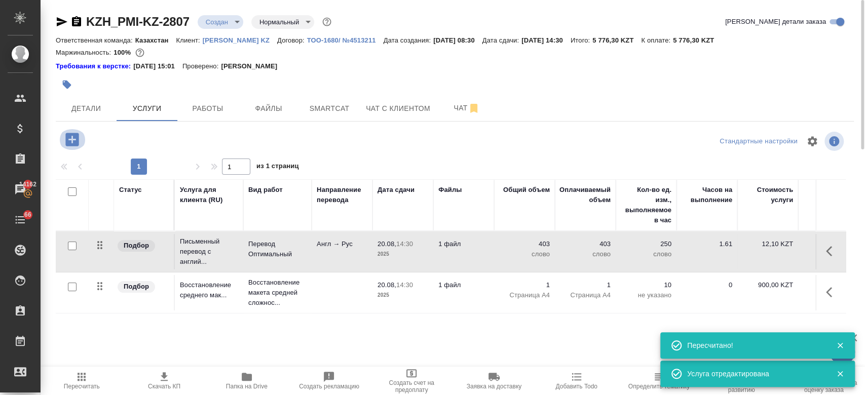
click at [73, 135] on icon "button" at bounding box center [71, 139] width 13 height 13
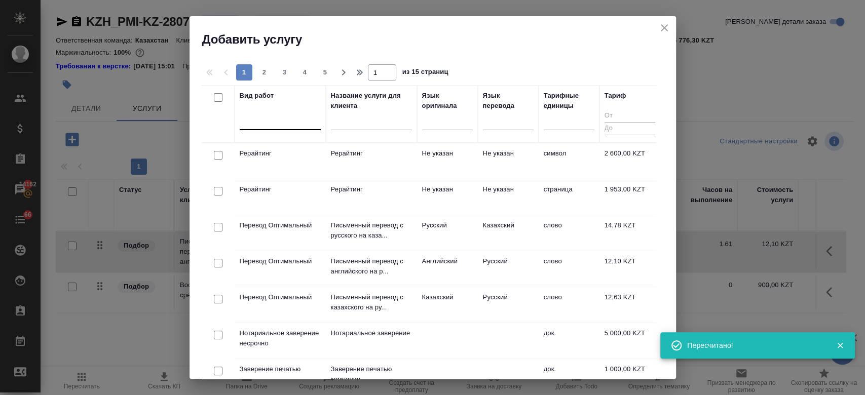
click at [277, 120] on div at bounding box center [280, 119] width 81 height 15
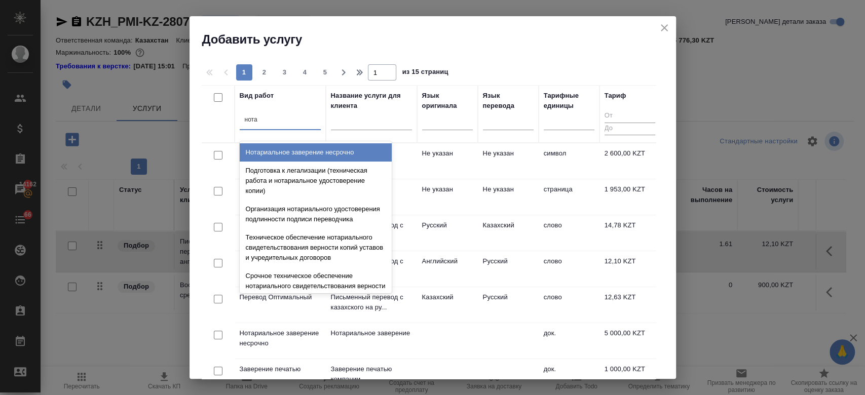
type input "нотар"
click at [297, 152] on div "Нотариальное заверение несрочно" at bounding box center [316, 152] width 152 height 18
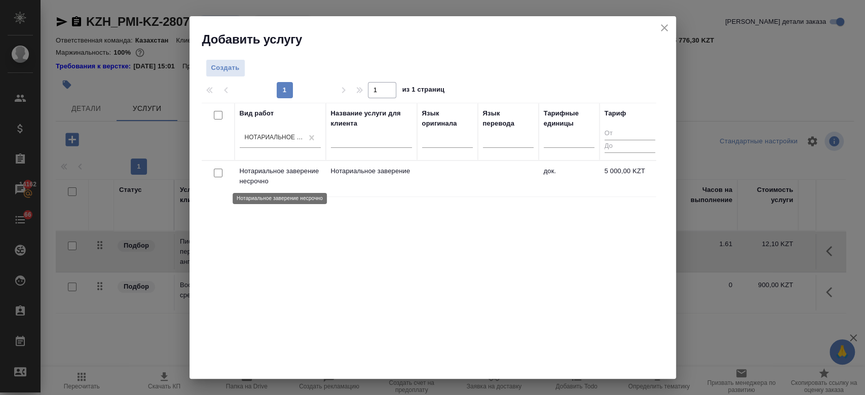
click at [297, 182] on p "Нотариальное заверение несрочно" at bounding box center [280, 176] width 81 height 20
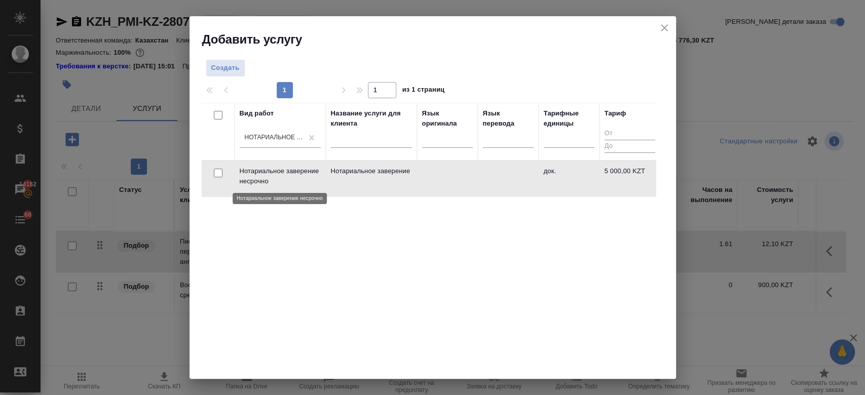
click at [297, 182] on p "Нотариальное заверение несрочно" at bounding box center [280, 176] width 81 height 20
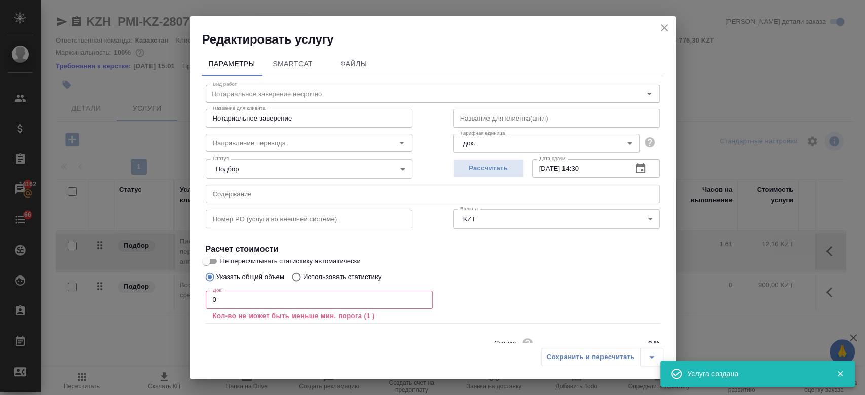
click at [339, 179] on div "Статус Подбор none Статус" at bounding box center [308, 168] width 247 height 66
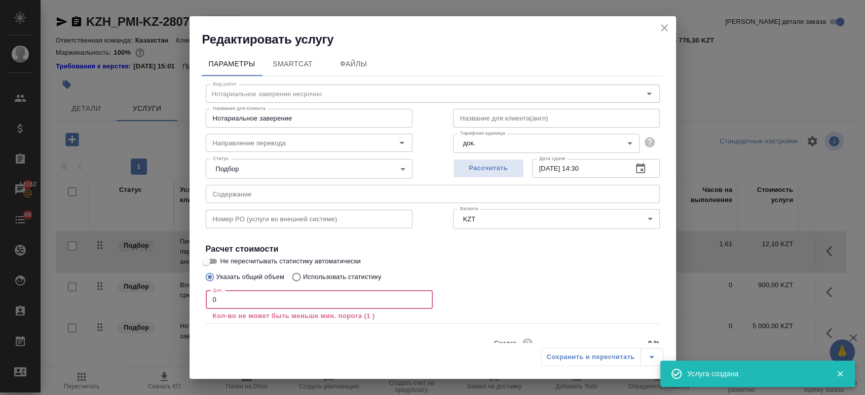
click at [279, 305] on input "0" at bounding box center [319, 300] width 227 height 18
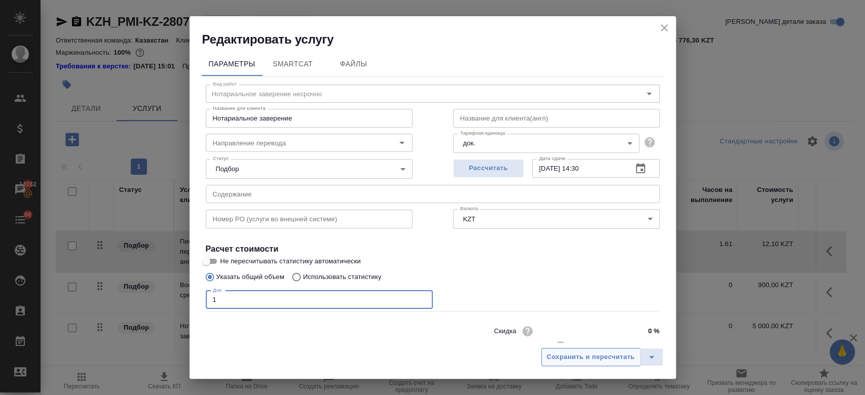
type input "1"
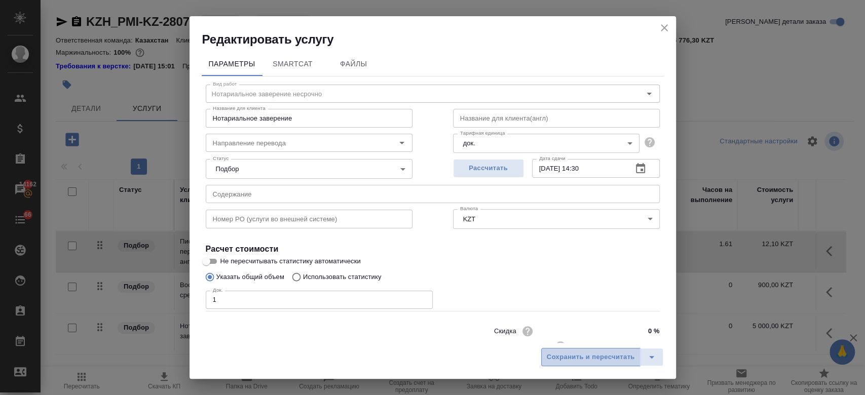
click at [576, 359] on span "Сохранить и пересчитать" at bounding box center [591, 358] width 88 height 12
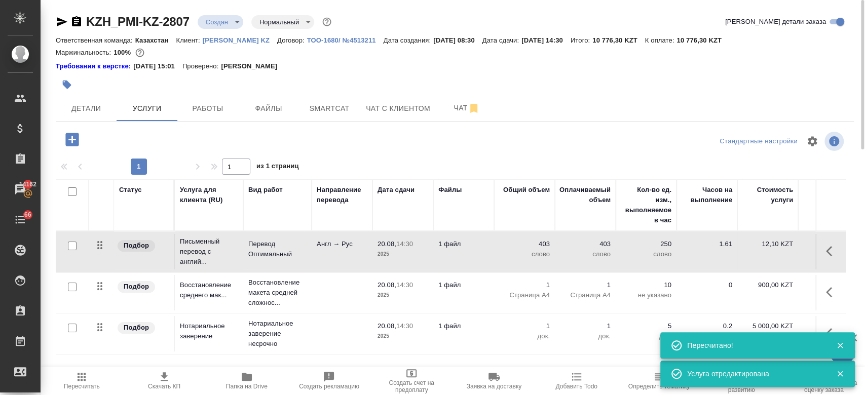
click at [523, 71] on div at bounding box center [455, 72] width 798 height 2
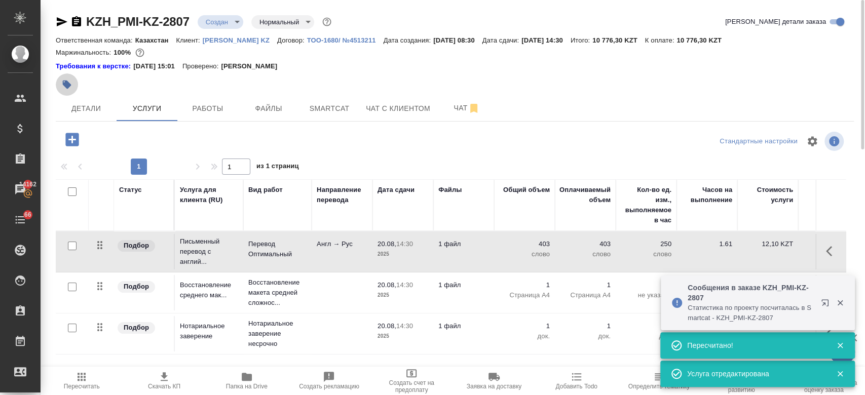
click at [70, 87] on icon "button" at bounding box center [67, 85] width 10 height 10
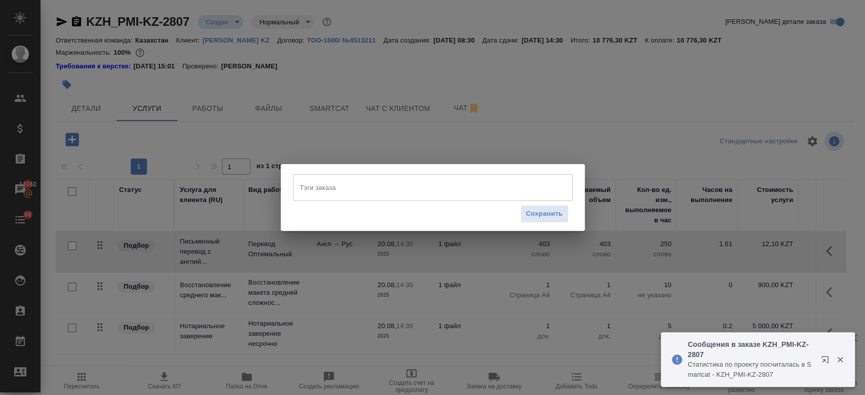
click at [336, 195] on input "Тэги заказа" at bounding box center [422, 187] width 251 height 17
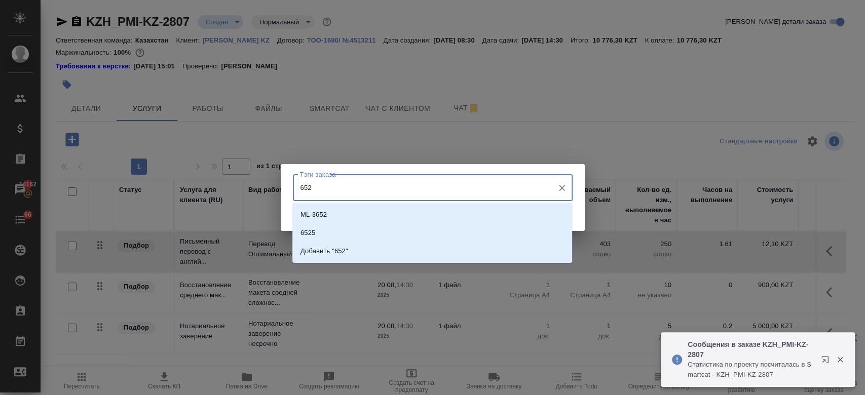
type input "6525"
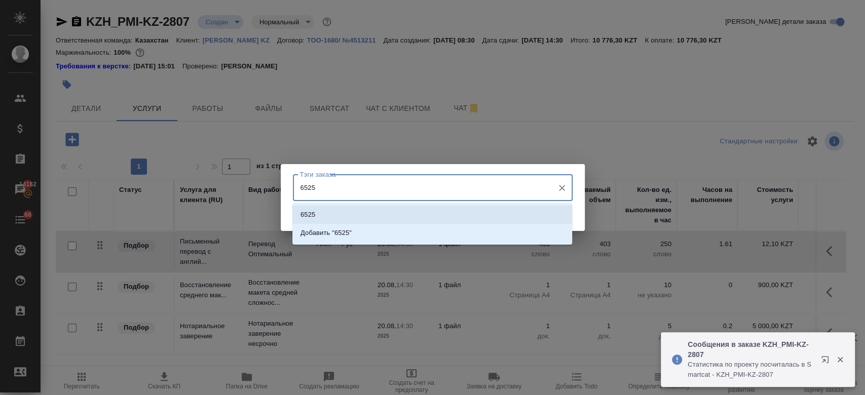
click at [335, 215] on li "6525" at bounding box center [432, 215] width 280 height 18
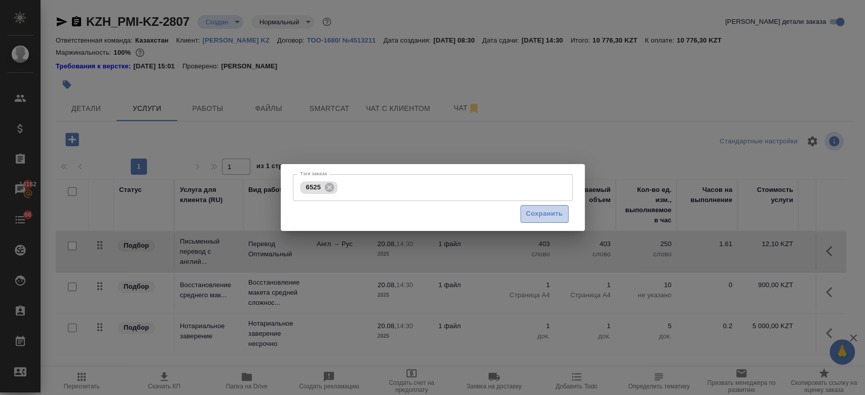
click at [550, 214] on span "Сохранить" at bounding box center [544, 214] width 37 height 12
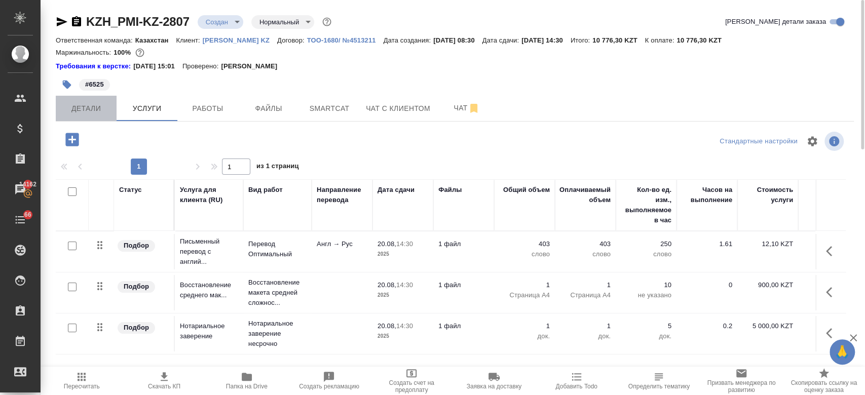
click at [84, 111] on span "Детали" at bounding box center [86, 108] width 49 height 13
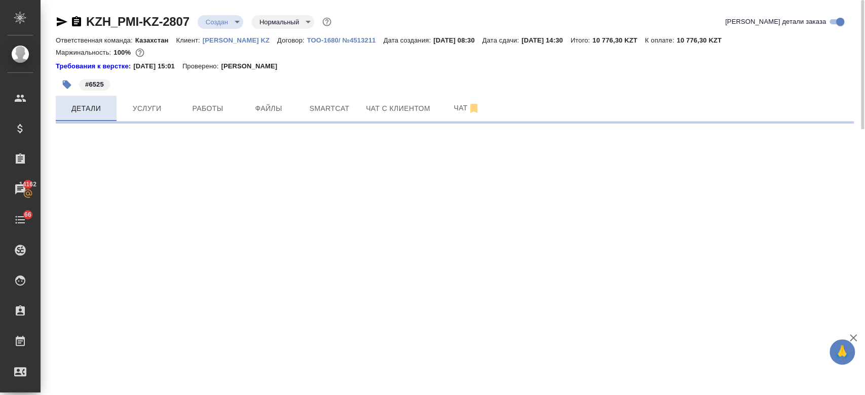
select select "RU"
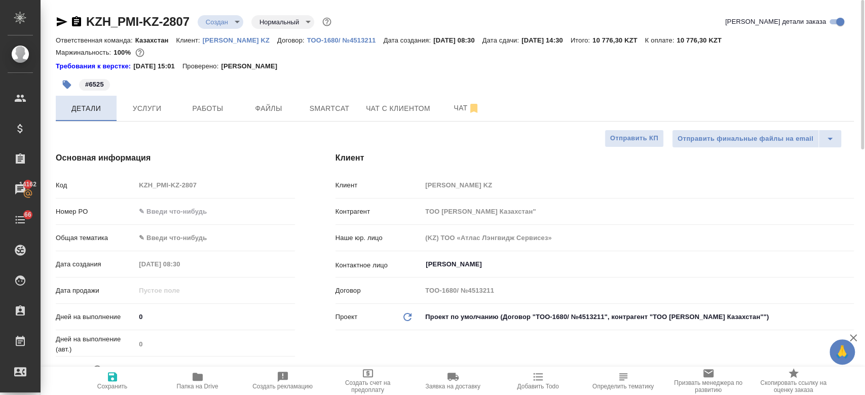
type textarea "x"
click at [149, 108] on span "Услуги" at bounding box center [147, 108] width 49 height 13
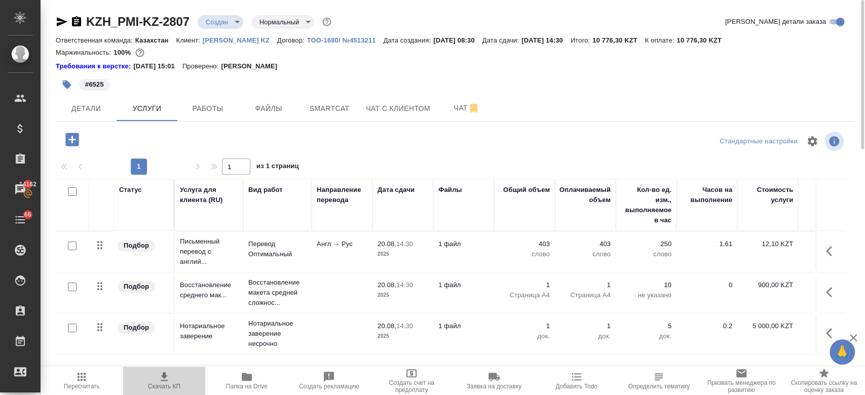
click at [163, 379] on icon "button" at bounding box center [164, 377] width 12 height 12
click at [380, 77] on div "#6525" at bounding box center [322, 84] width 532 height 22
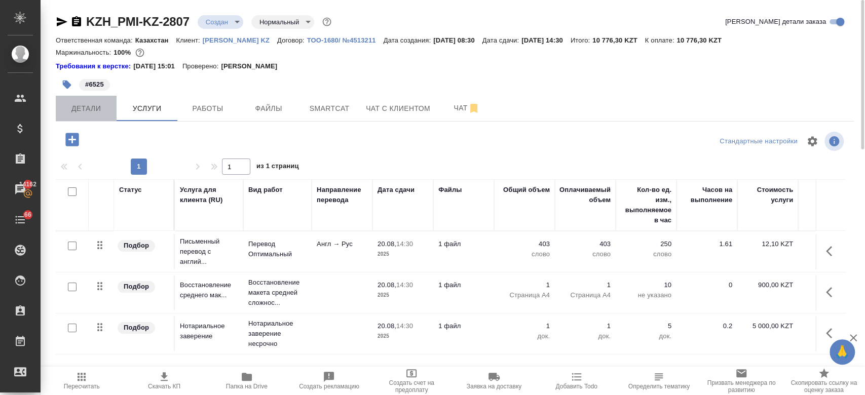
click at [92, 112] on span "Детали" at bounding box center [86, 108] width 49 height 13
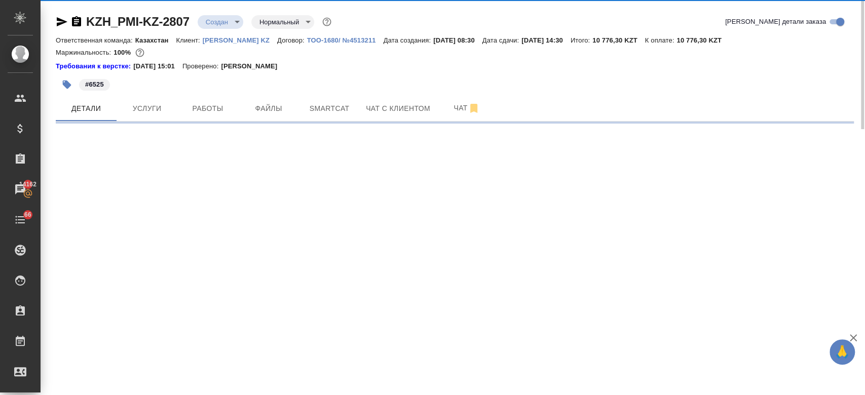
select select "RU"
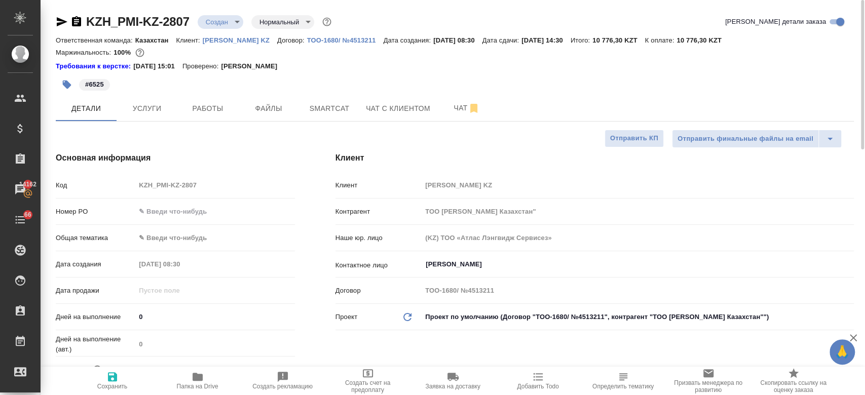
type textarea "x"
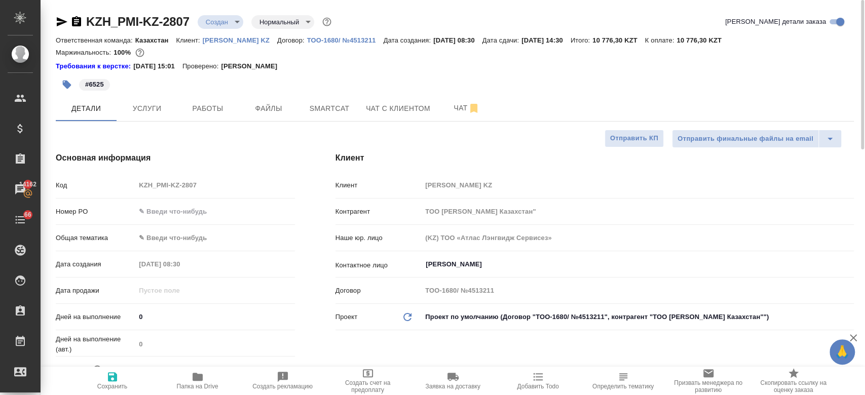
type textarea "x"
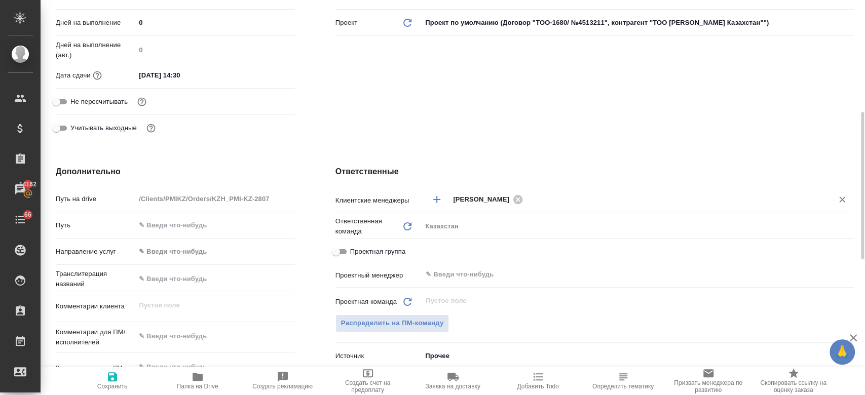
scroll to position [296, 0]
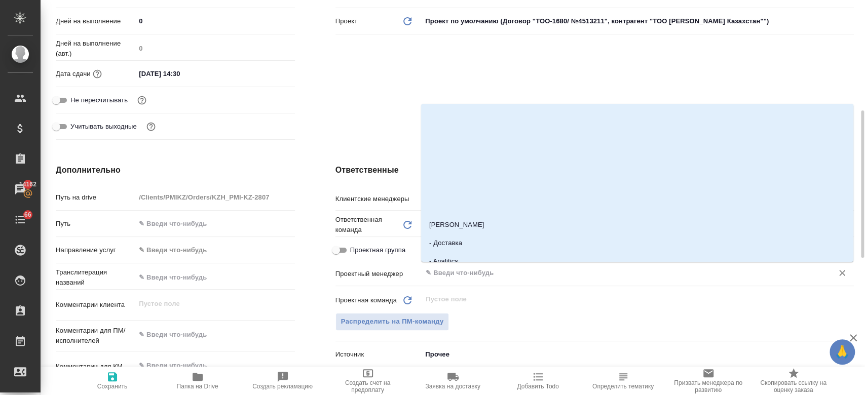
click at [451, 274] on input "text" at bounding box center [621, 273] width 392 height 12
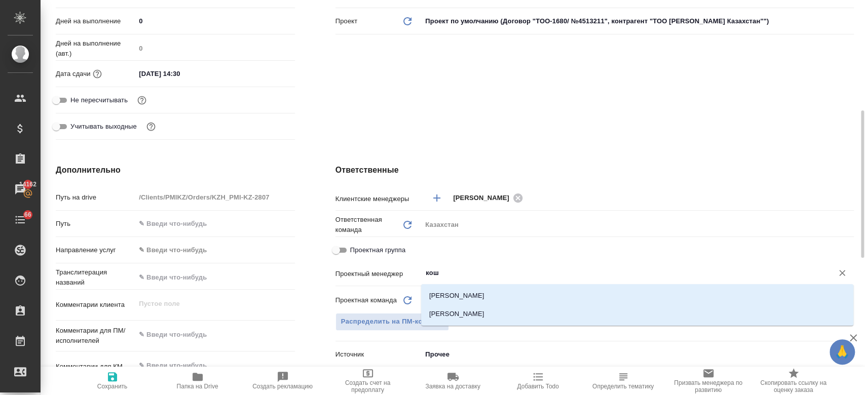
type input "коше"
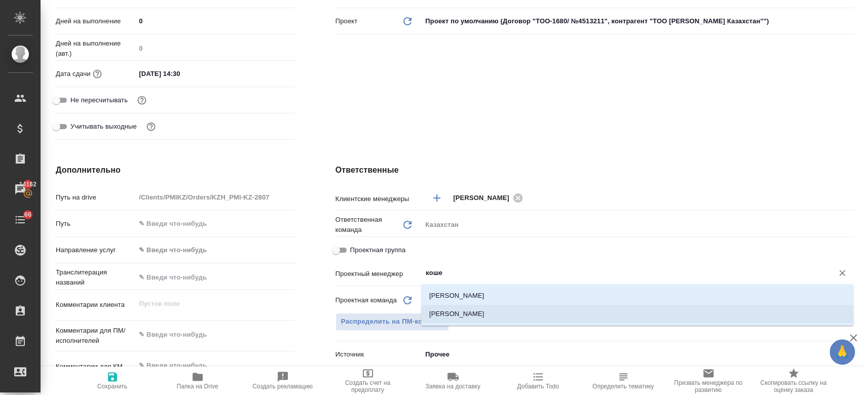
click at [462, 308] on li "[PERSON_NAME]" at bounding box center [637, 314] width 432 height 18
type textarea "x"
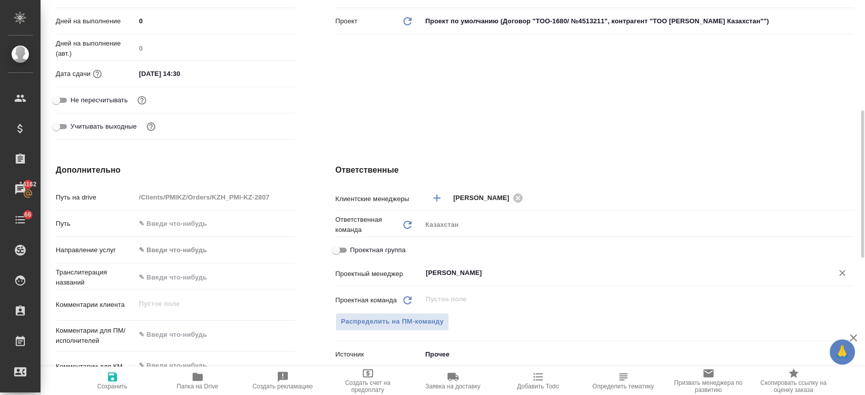
type input "[PERSON_NAME]"
click at [112, 373] on icon "button" at bounding box center [112, 376] width 9 height 9
type textarea "x"
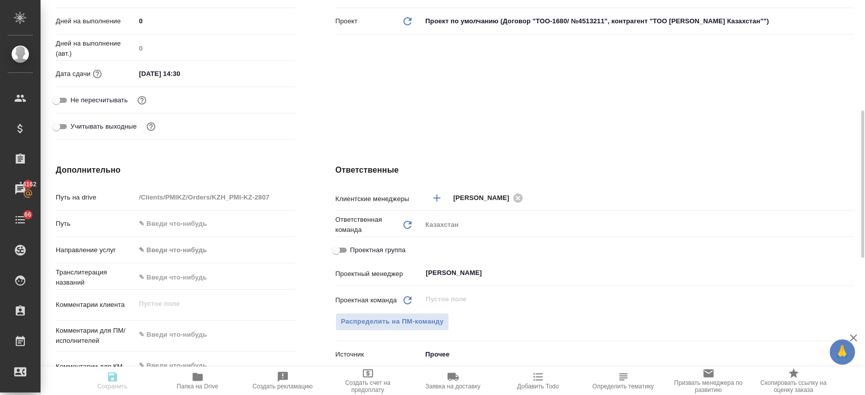
type textarea "x"
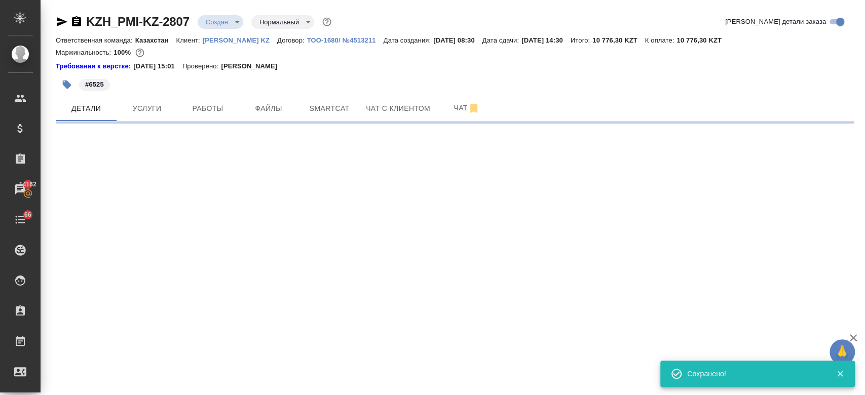
scroll to position [0, 0]
select select "RU"
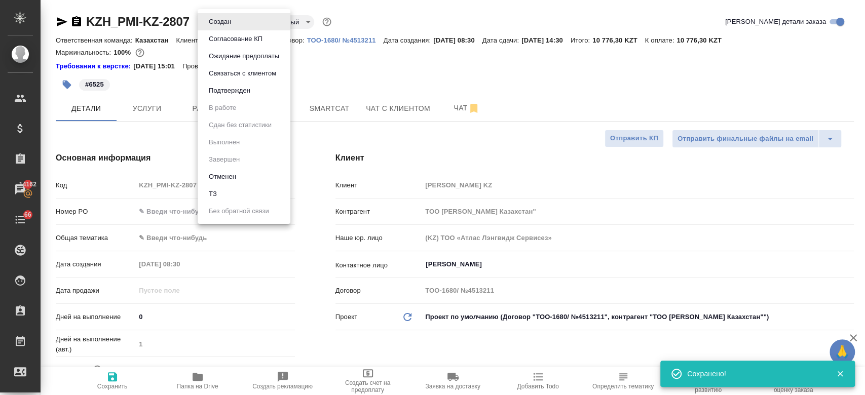
click at [215, 21] on body "🙏 .cls-1 fill:#fff; AWATERA Kosherbayeva Nazerke Клиенты Спецификации Заказы 14…" at bounding box center [432, 197] width 865 height 395
type textarea "x"
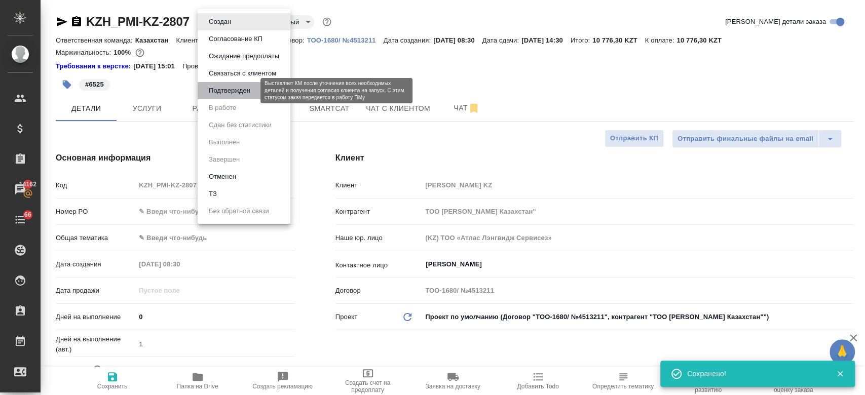
click at [226, 89] on button "Подтвержден" at bounding box center [230, 90] width 48 height 11
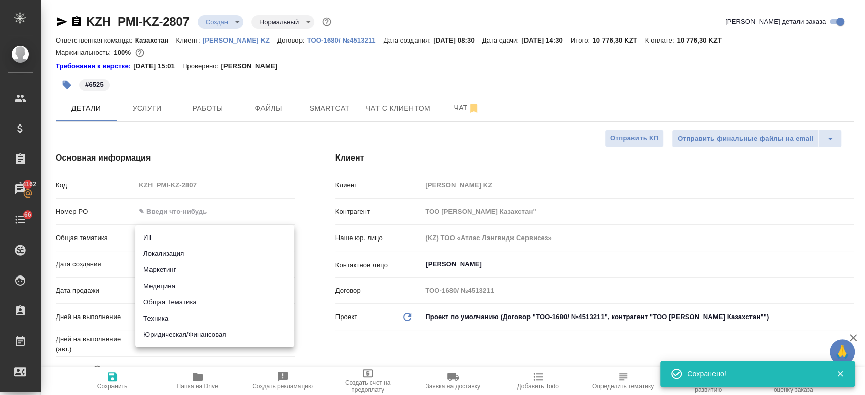
click at [168, 235] on body "🙏 .cls-1 fill:#fff; AWATERA Kosherbayeva Nazerke Клиенты Спецификации Заказы 14…" at bounding box center [432, 197] width 865 height 395
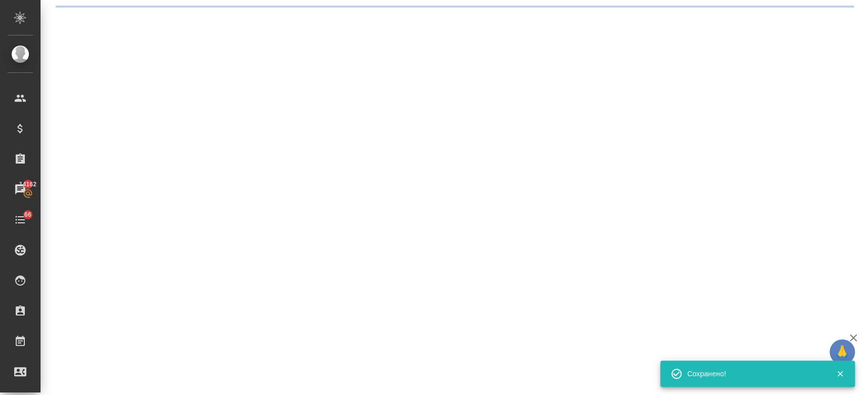
click at [185, 335] on div ".cls-1 fill:#fff; AWATERA Kosherbayeva Nazerke Клиенты Спецификации Заказы 1416…" at bounding box center [432, 197] width 865 height 395
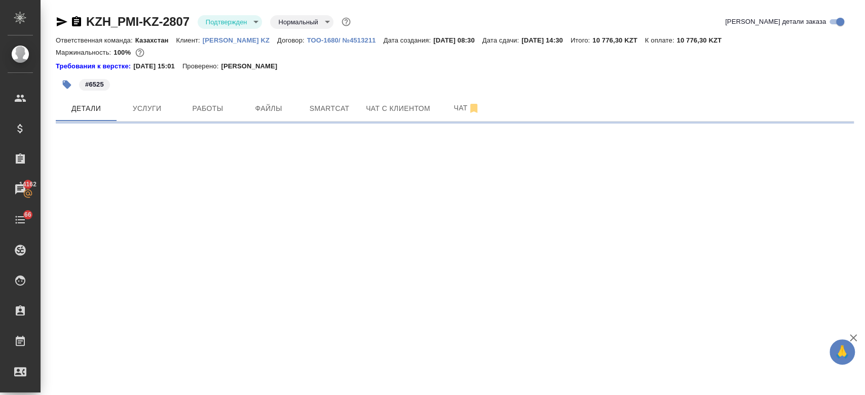
select select "RU"
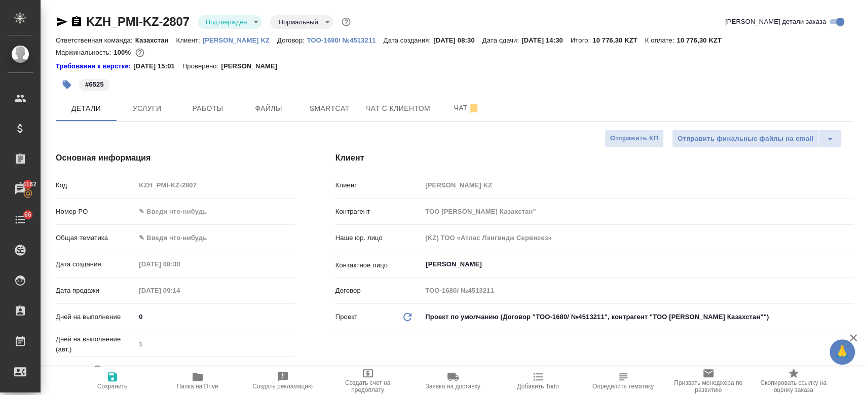
type textarea "x"
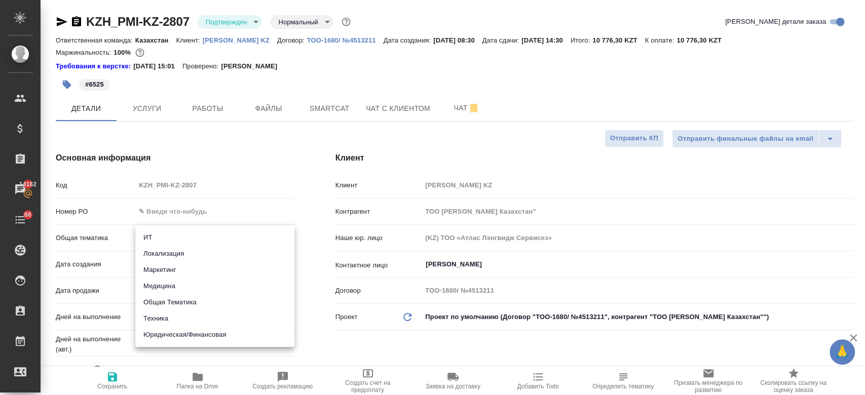
click at [170, 236] on body "🙏 .cls-1 fill:#fff; AWATERA Kosherbayeva Nazerke Клиенты Спецификации Заказы 14…" at bounding box center [432, 197] width 865 height 395
click at [176, 331] on li "Юридическая/Финансовая" at bounding box center [214, 335] width 159 height 16
type input "yr-fn"
type textarea "x"
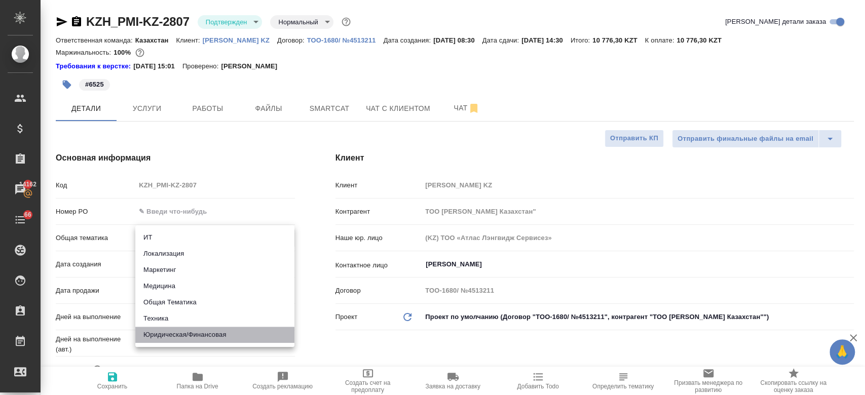
type textarea "x"
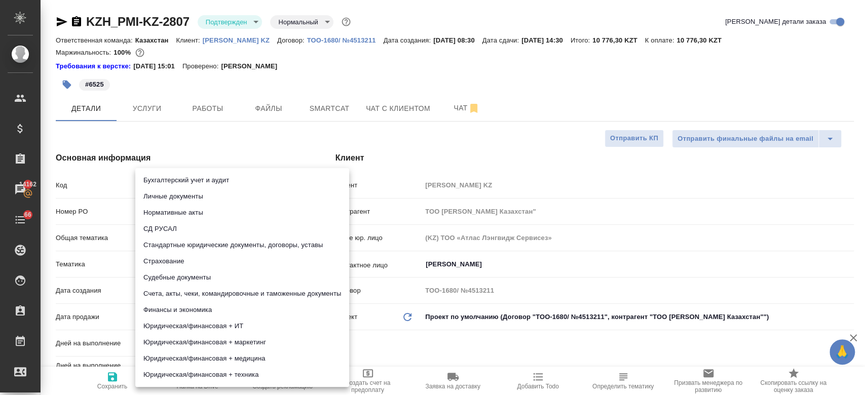
click at [174, 255] on body "🙏 .cls-1 fill:#fff; AWATERA Kosherbayeva Nazerke Клиенты Спецификации Заказы 14…" at bounding box center [432, 197] width 865 height 395
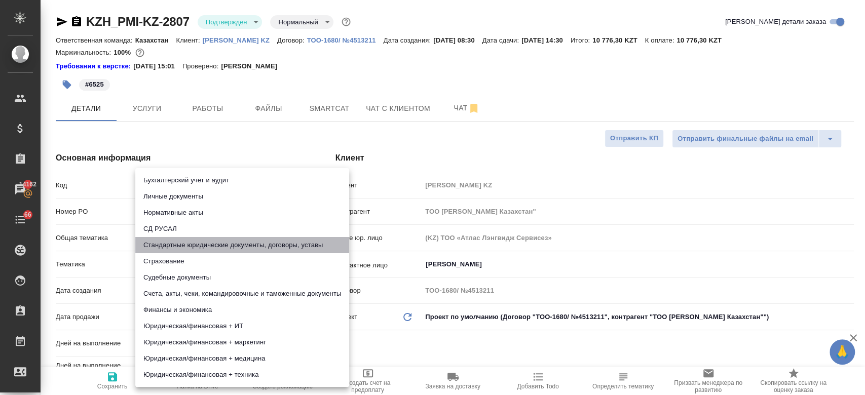
click at [181, 246] on li "Стандартные юридические документы, договоры, уставы" at bounding box center [242, 245] width 214 height 16
type textarea "x"
type input "5f647205b73bc97568ca66bf"
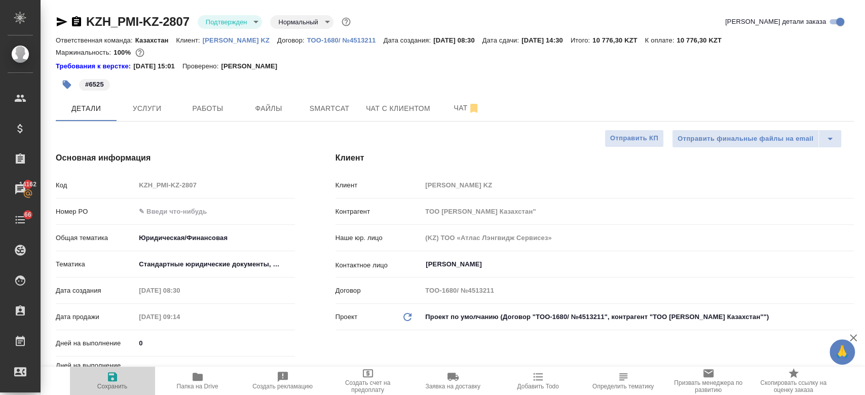
click at [112, 381] on icon "button" at bounding box center [112, 376] width 9 height 9
type textarea "x"
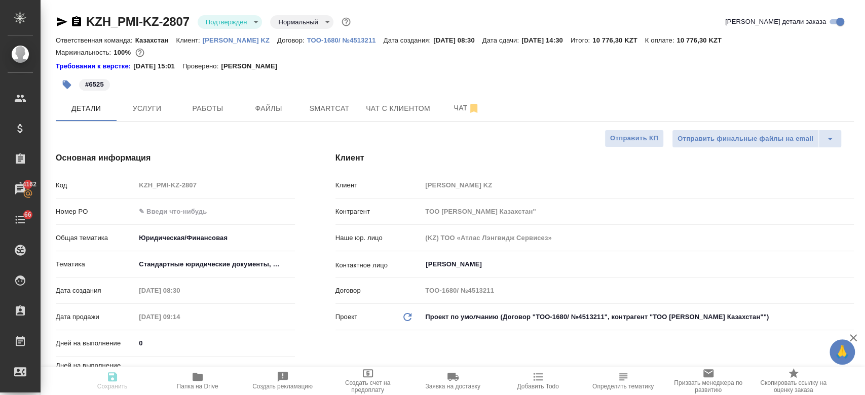
type textarea "x"
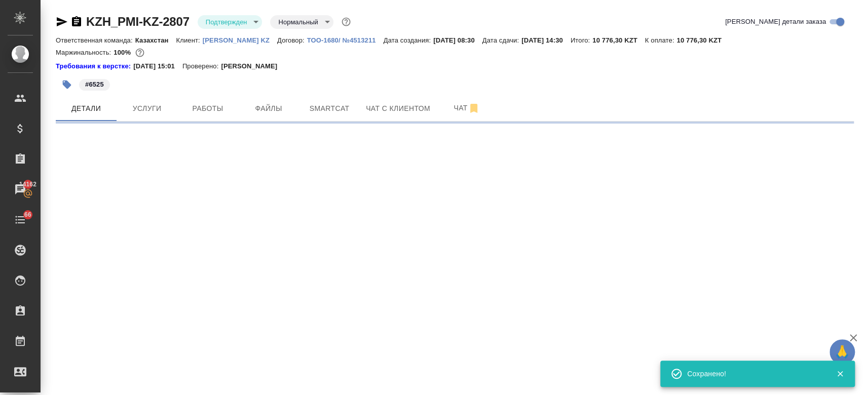
select select "RU"
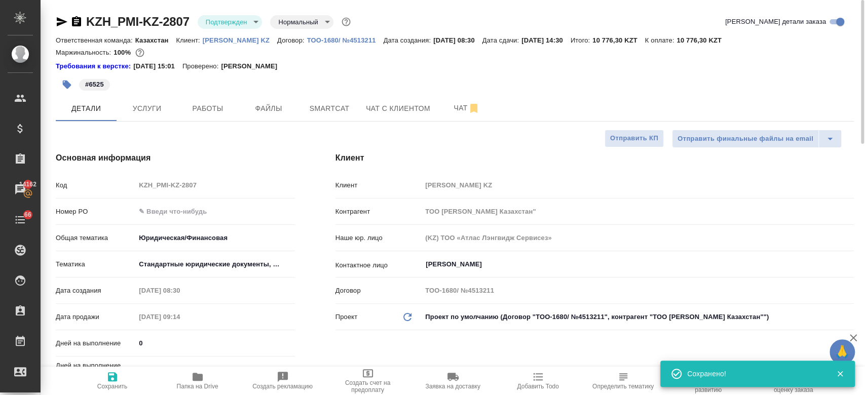
type textarea "x"
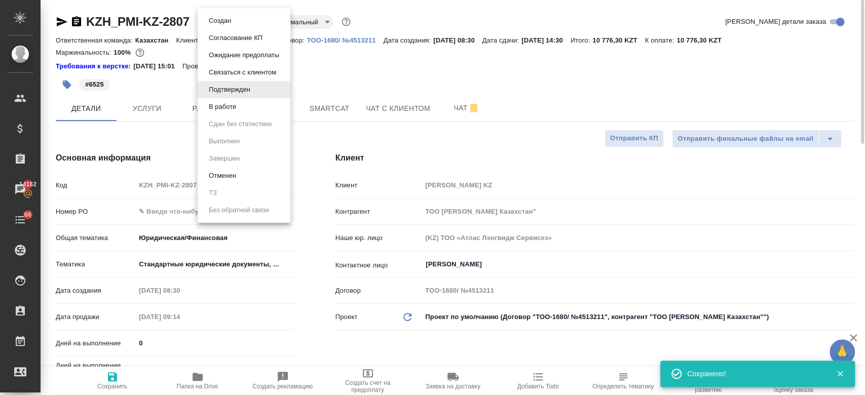
click at [230, 26] on body "🙏 .cls-1 fill:#fff; AWATERA Kosherbayeva Nazerke Клиенты Спецификации Заказы 14…" at bounding box center [432, 197] width 865 height 395
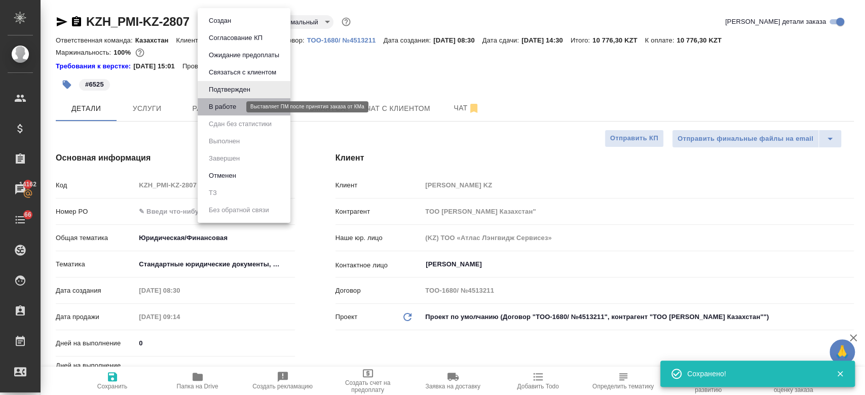
click at [238, 103] on button "В работе" at bounding box center [222, 106] width 33 height 11
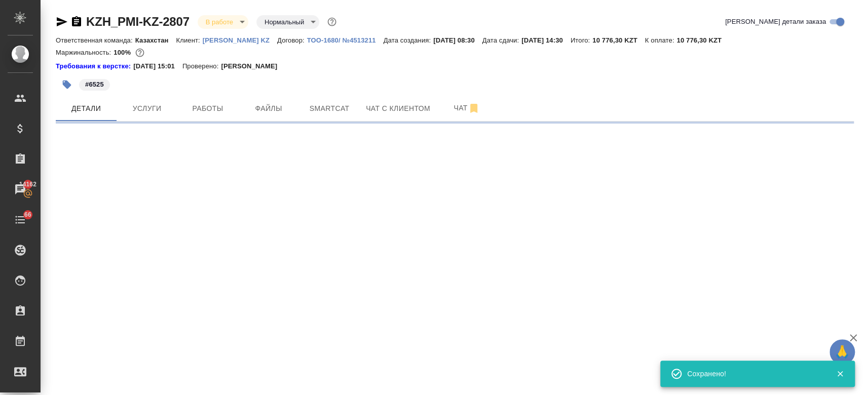
click at [315, 63] on div "Требования к верстке: 28.08.2024 15:01 Проверено: Петрова Валерия" at bounding box center [455, 66] width 798 height 10
select select "RU"
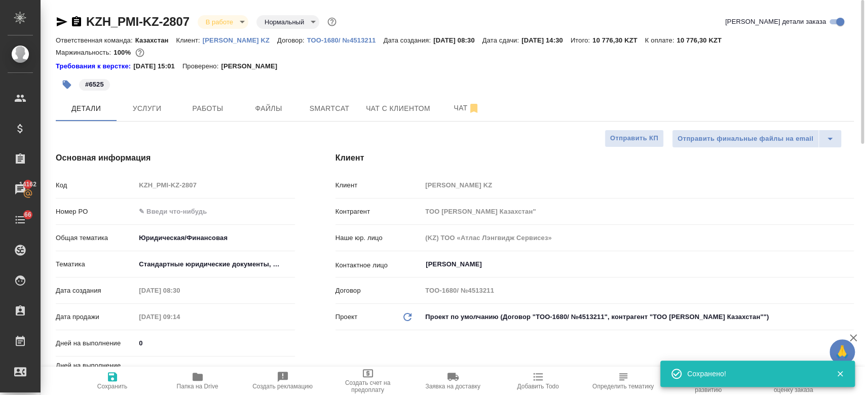
type textarea "x"
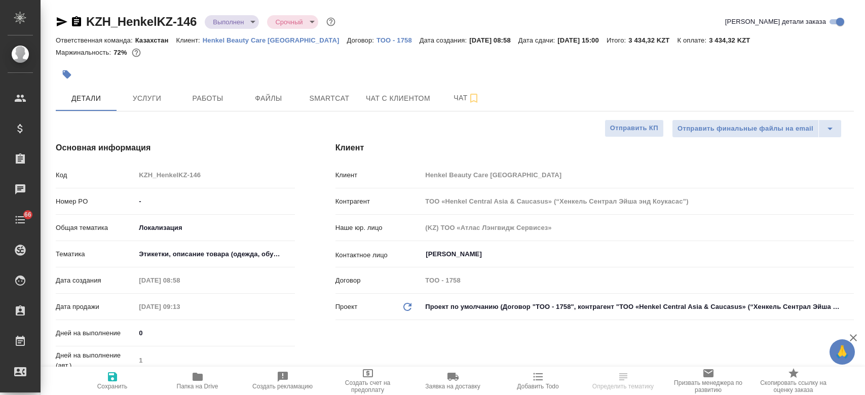
select select "RU"
type textarea "x"
type input "Matveeva Anastasia"
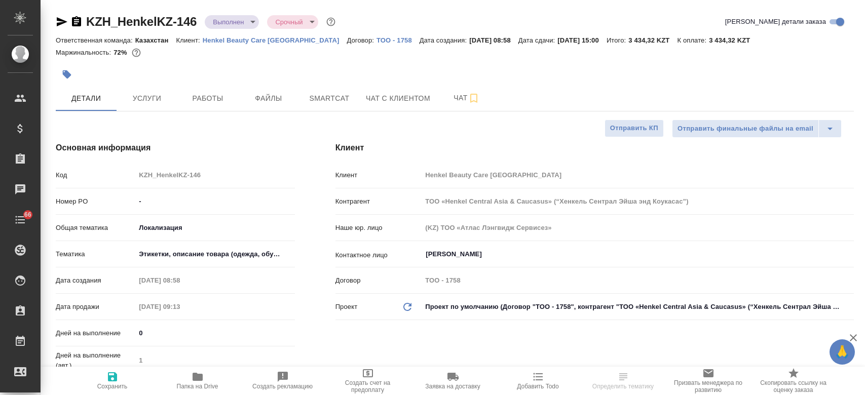
type input "[PERSON_NAME]"
type textarea "x"
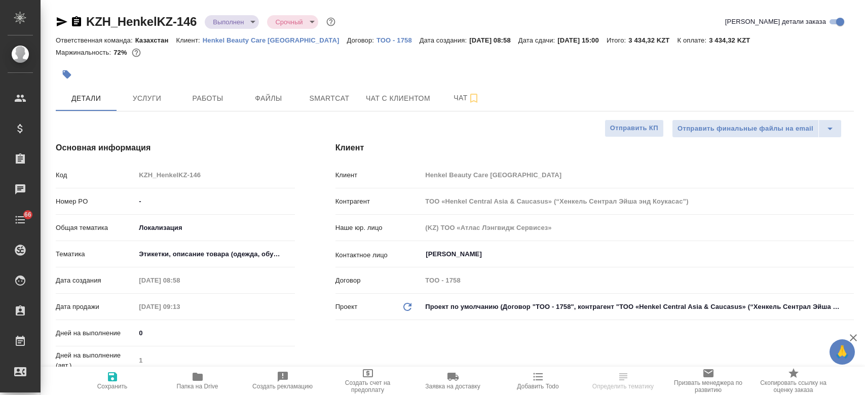
type textarea "x"
select select "RU"
type textarea "x"
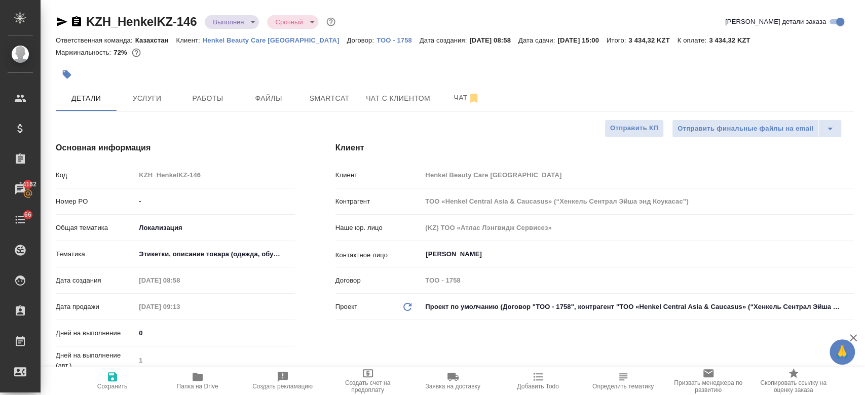
type textarea "x"
click at [243, 18] on body "🙏 .cls-1 fill:#fff; AWATERA Kosherbayeva Nazerke Клиенты Спецификации Заказы 14…" at bounding box center [432, 197] width 865 height 395
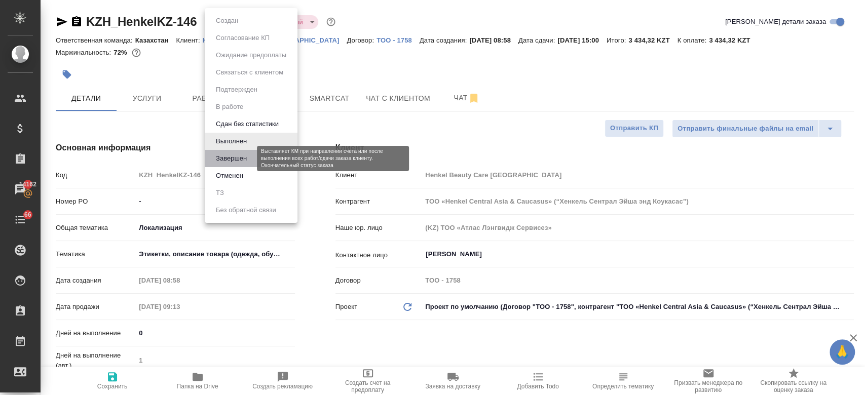
click at [241, 161] on button "Завершен" at bounding box center [231, 158] width 37 height 11
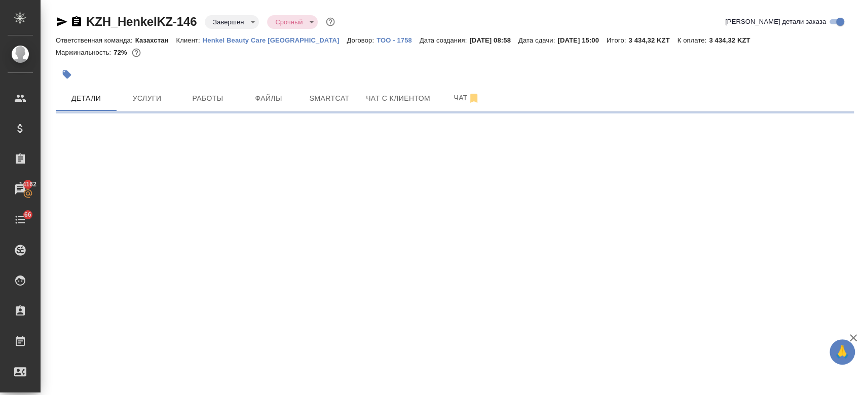
click at [236, 41] on p "Henkel Beauty Care [GEOGRAPHIC_DATA]" at bounding box center [275, 40] width 144 height 8
select select "RU"
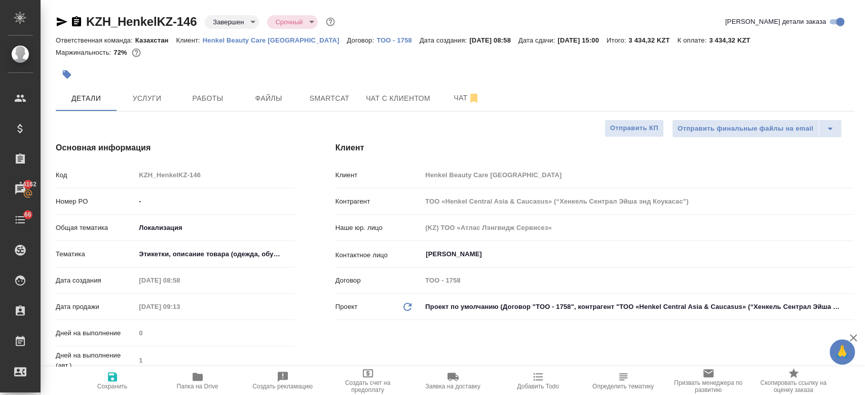
type textarea "x"
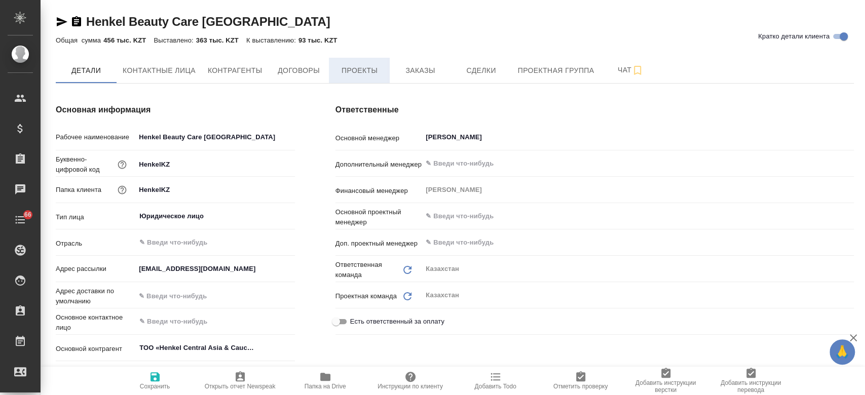
type textarea "x"
click at [413, 74] on span "Заказы" at bounding box center [420, 70] width 49 height 13
type textarea "x"
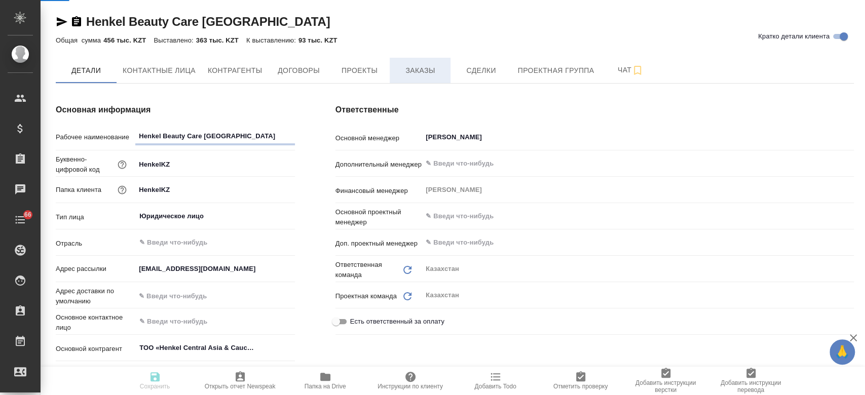
type textarea "x"
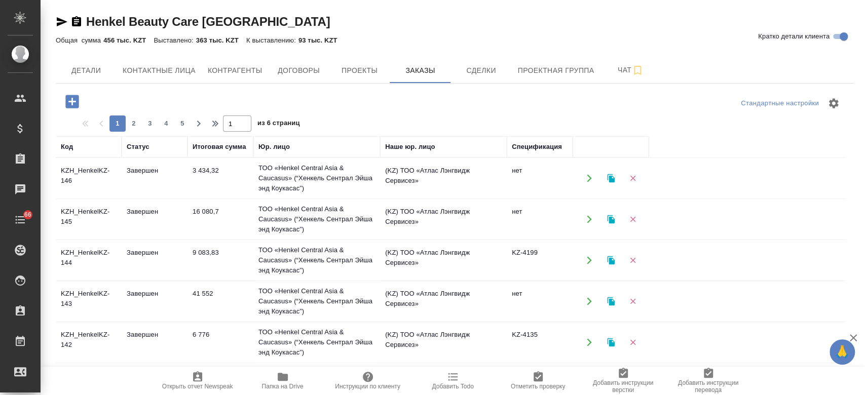
click at [73, 101] on icon "button" at bounding box center [72, 102] width 18 height 18
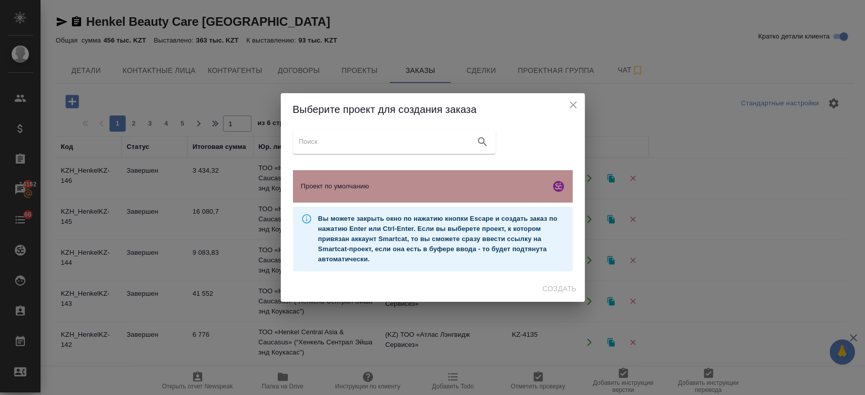
click at [394, 177] on div "Проект по умолчанию" at bounding box center [433, 186] width 280 height 32
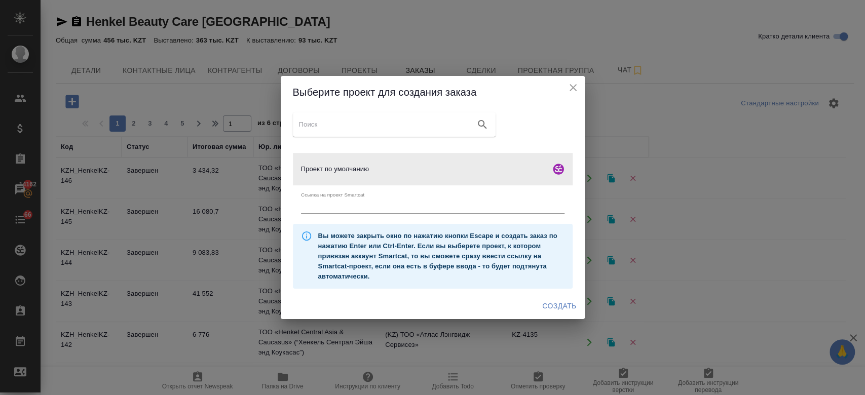
click at [553, 302] on span "Создать" at bounding box center [559, 306] width 34 height 13
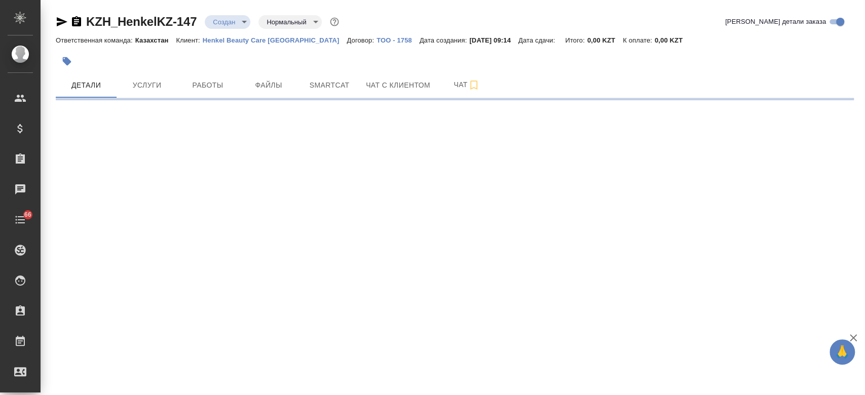
select select "RU"
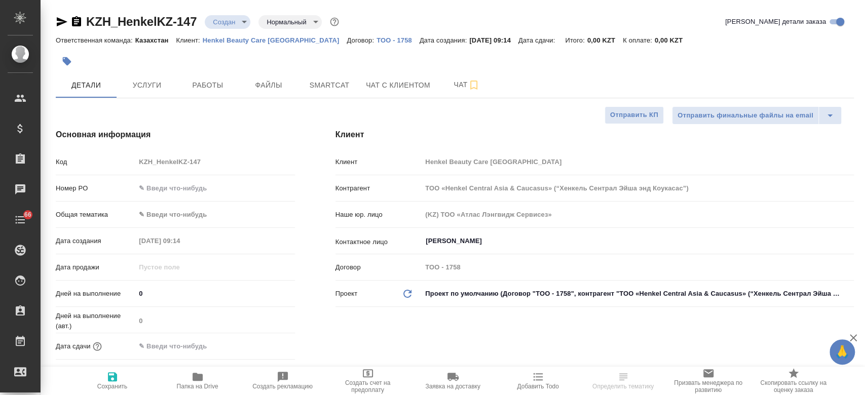
type textarea "x"
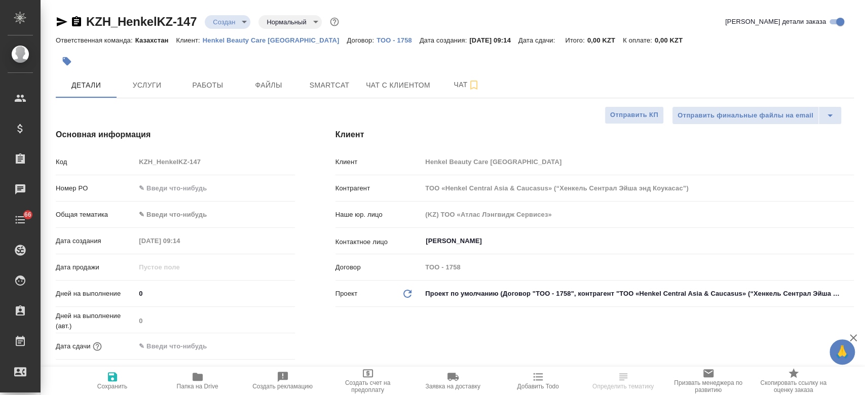
type textarea "x"
click at [259, 86] on span "Файлы" at bounding box center [268, 85] width 49 height 13
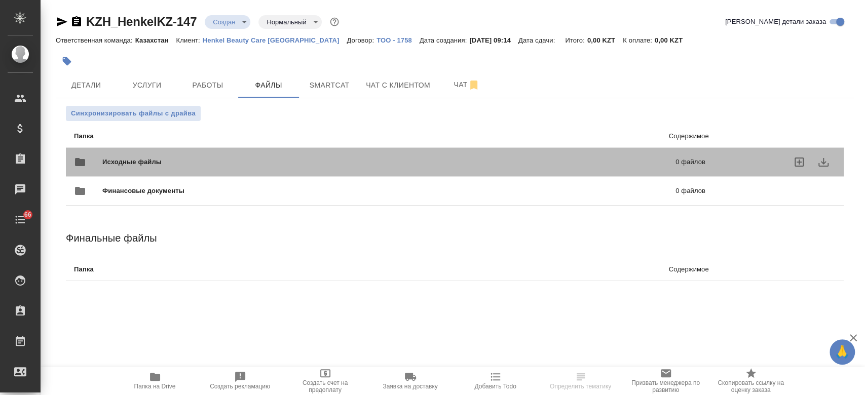
click at [161, 153] on div "Исходные файлы 0 файлов" at bounding box center [389, 162] width 631 height 24
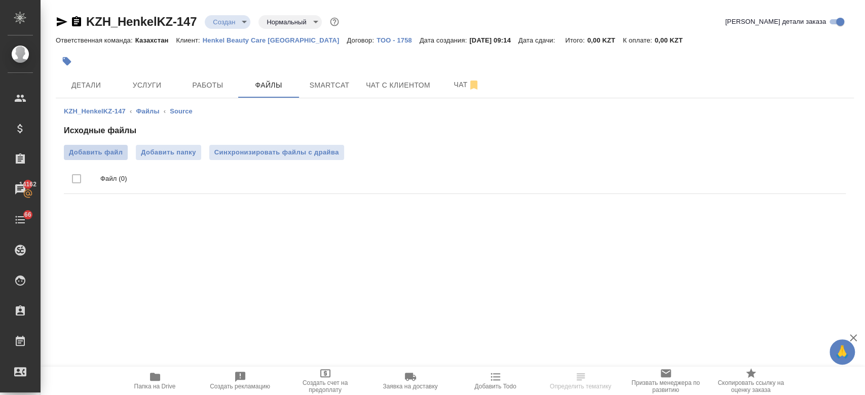
click at [112, 145] on label "Добавить файл" at bounding box center [96, 152] width 64 height 15
click at [0, 0] on input "Добавить файл" at bounding box center [0, 0] width 0 height 0
click at [85, 87] on span "Детали" at bounding box center [86, 85] width 49 height 13
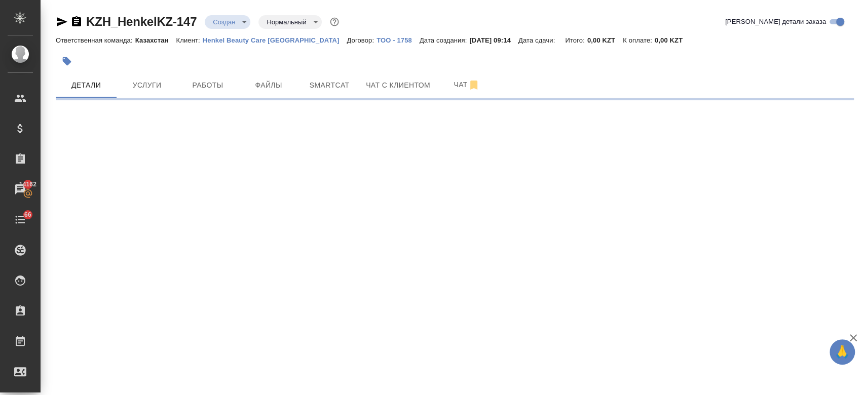
select select "RU"
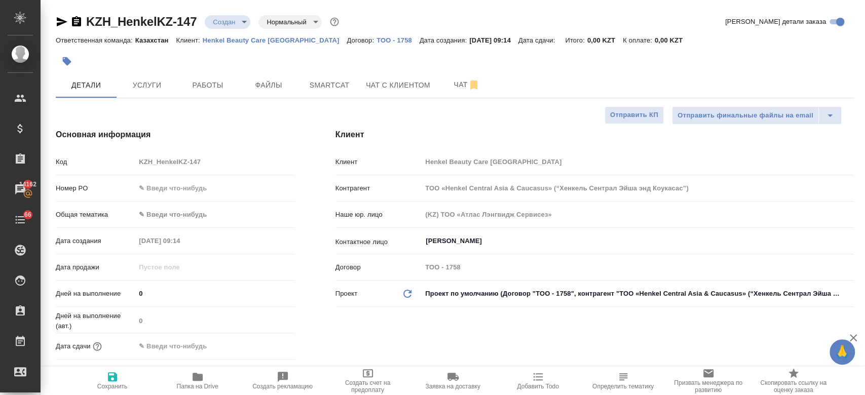
type textarea "x"
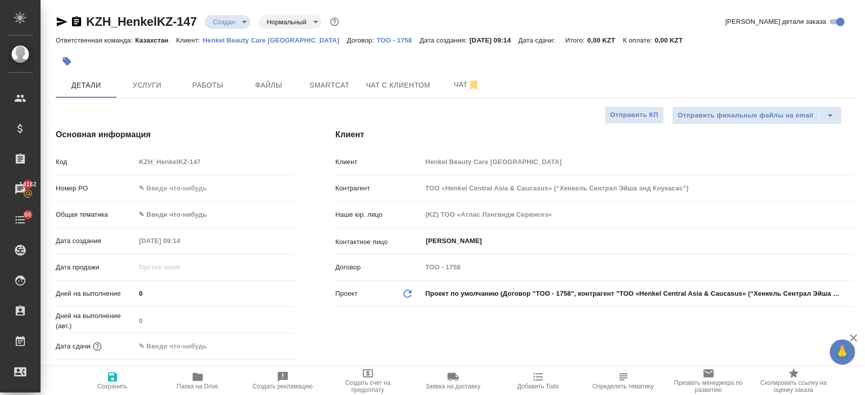
type textarea "x"
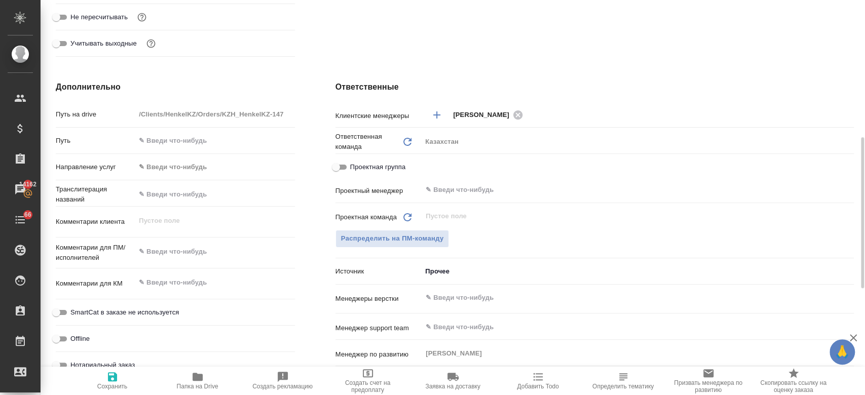
scroll to position [357, 0]
type textarea "x"
click at [186, 248] on textarea at bounding box center [215, 251] width 158 height 17
paste textarea "еревести текст во вложении на следующие языки: казахский, узбекский, кыргызский…"
type textarea "еревести текст во вложении на следующие языки: казахский, узбекский, кыргызский…"
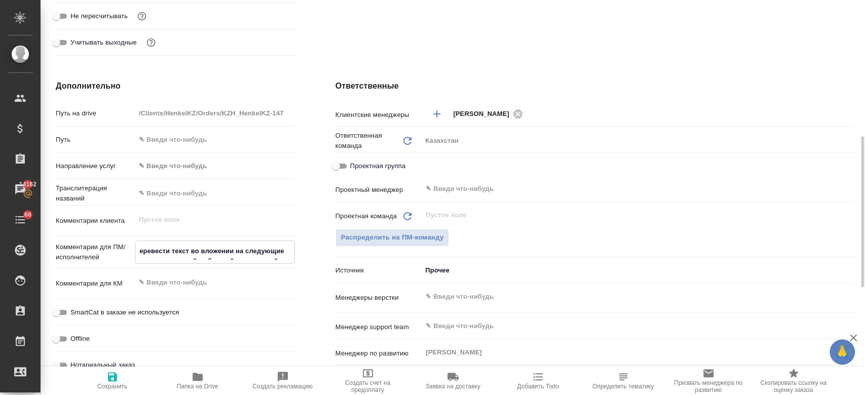
type textarea "x"
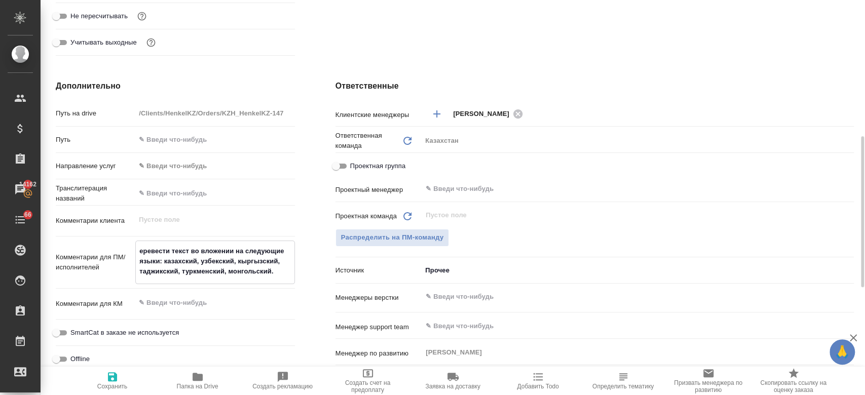
click at [138, 251] on textarea "еревести текст во вложении на следующие языки: казахский, узбекский, кыргызский…" at bounding box center [215, 261] width 158 height 37
type textarea "перевести текст во вложении на следующие языки: казахский, узбекский, кыргызски…"
type textarea "x"
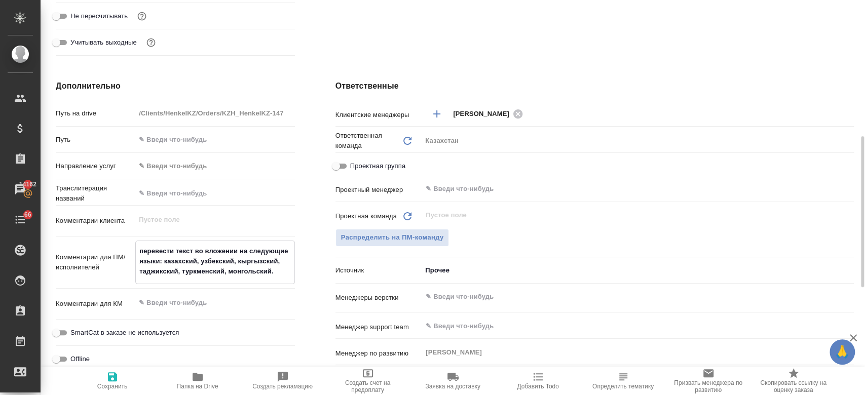
type textarea "перевести текст во вложении на следующие языки: казахский, узбекский, кыргызски…"
type textarea "x"
click at [112, 392] on button "Сохранить" at bounding box center [112, 381] width 85 height 28
type textarea "x"
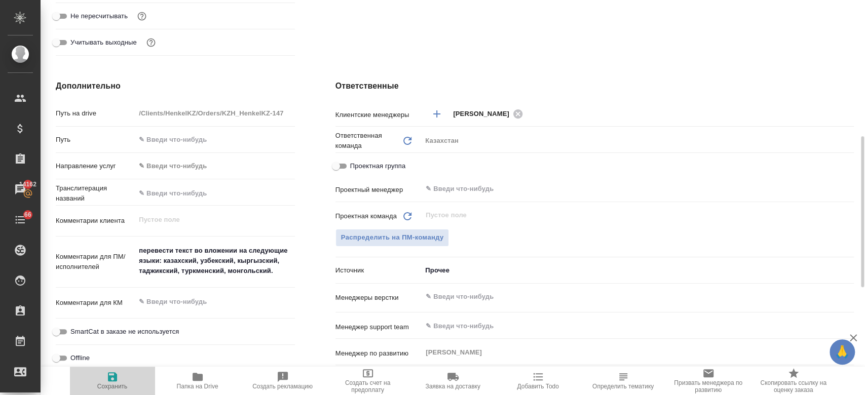
type textarea "x"
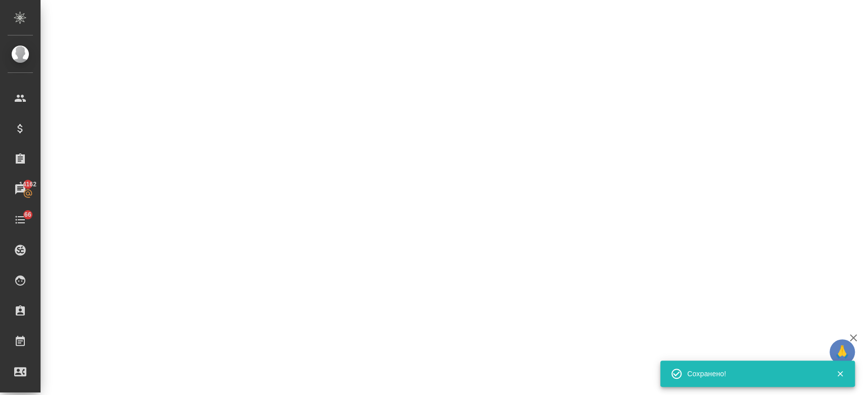
select select "RU"
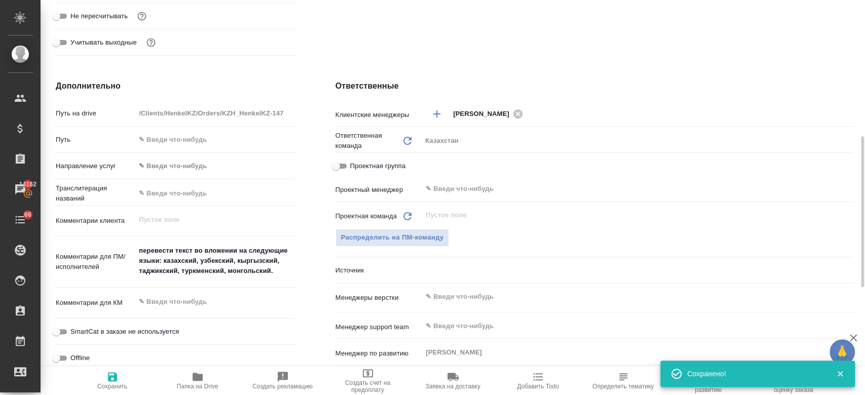
type textarea "x"
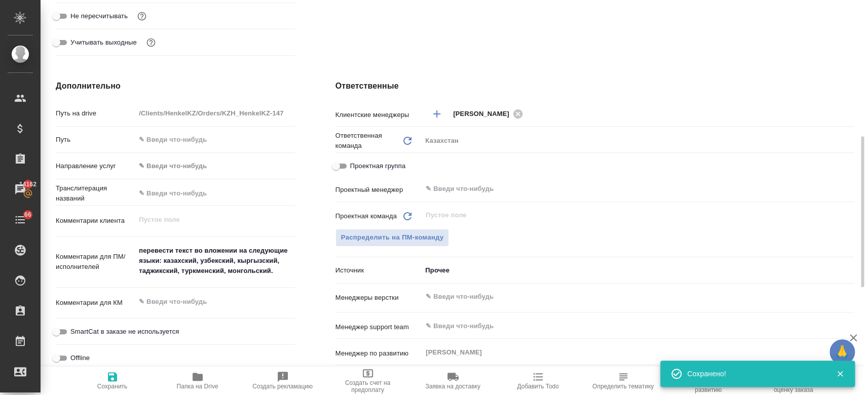
type textarea "x"
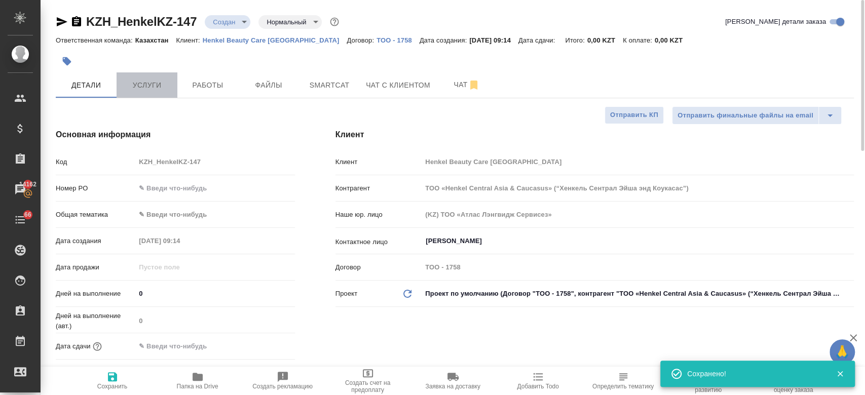
click at [161, 88] on span "Услуги" at bounding box center [147, 85] width 49 height 13
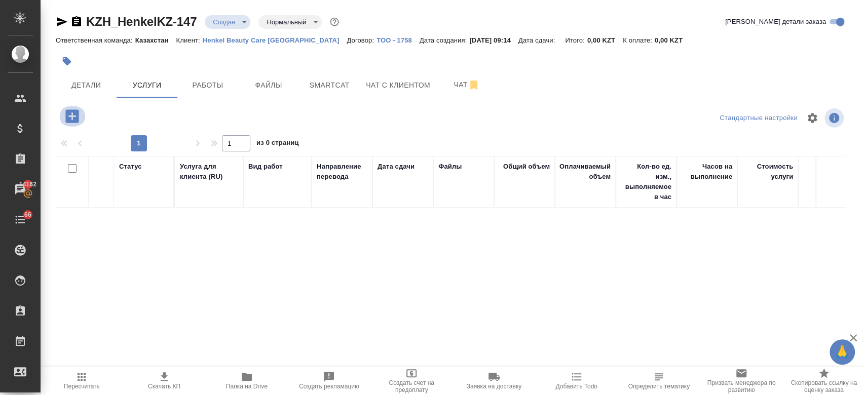
click at [77, 119] on icon "button" at bounding box center [71, 115] width 13 height 13
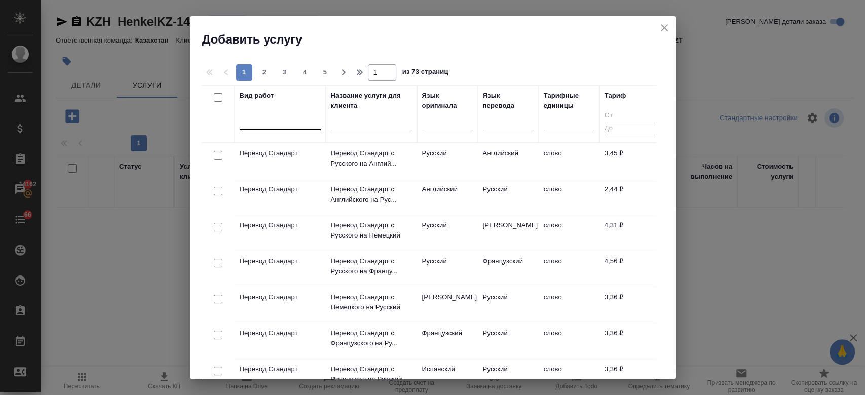
click at [263, 129] on div at bounding box center [280, 120] width 81 height 19
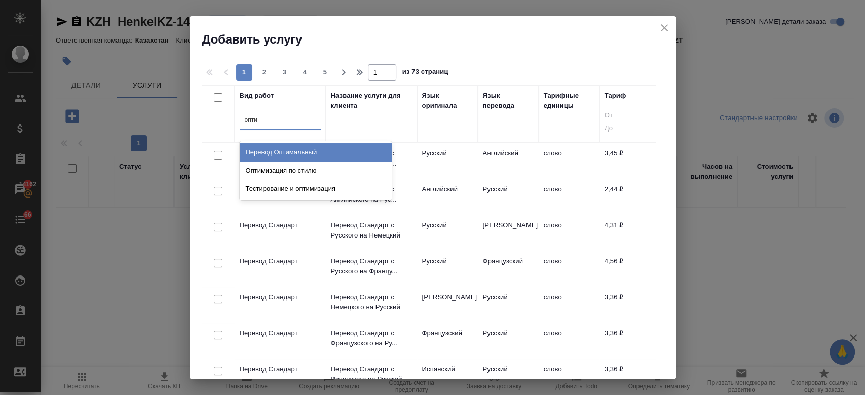
type input "оптим"
click at [292, 153] on div "Перевод Оптимальный" at bounding box center [316, 152] width 152 height 18
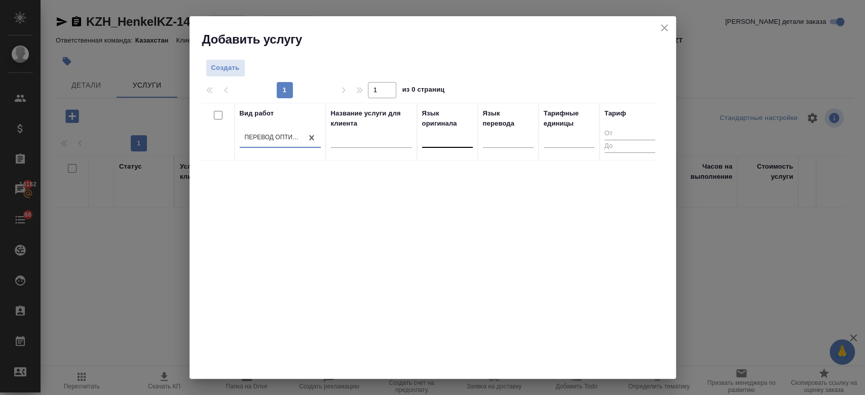
click at [449, 137] on div at bounding box center [447, 137] width 51 height 15
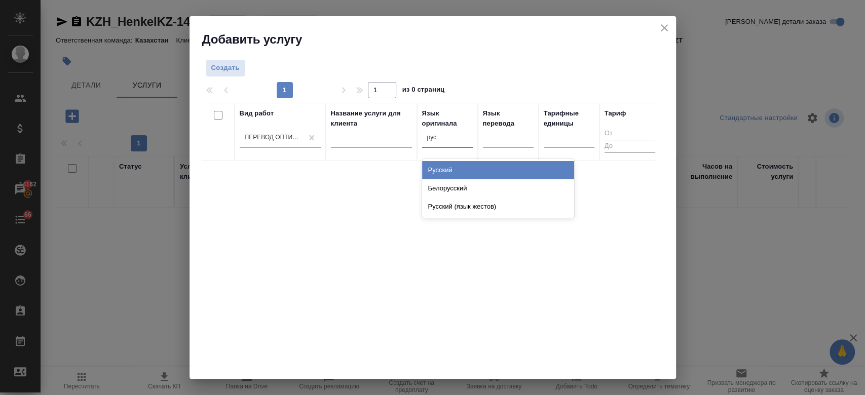
type input "русс"
click at [441, 169] on div "Русский" at bounding box center [498, 170] width 152 height 18
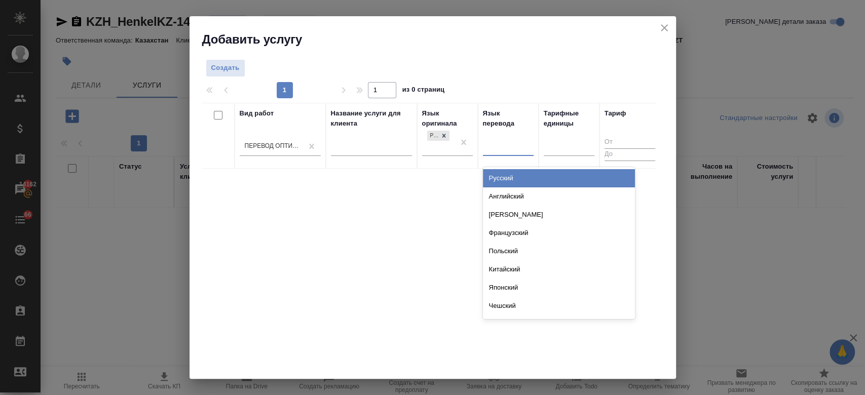
click at [501, 153] on div at bounding box center [508, 146] width 51 height 15
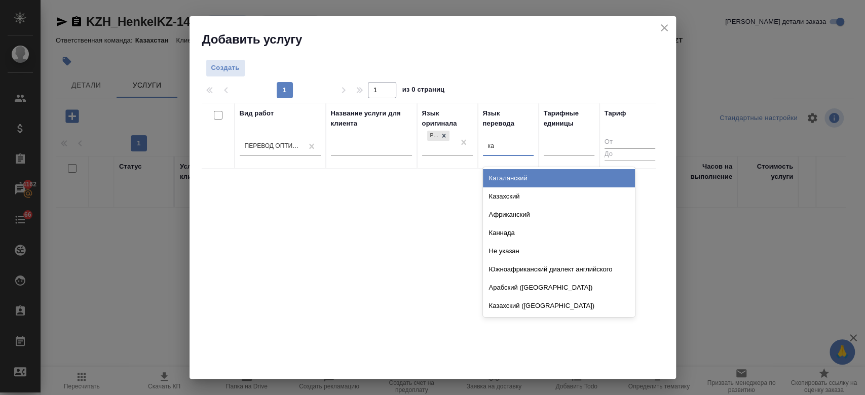
type input "каз"
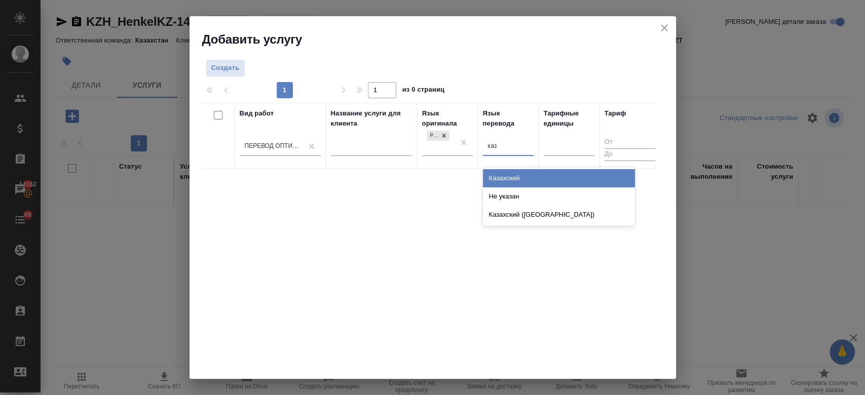
click at [507, 176] on div "Казахский" at bounding box center [559, 178] width 152 height 18
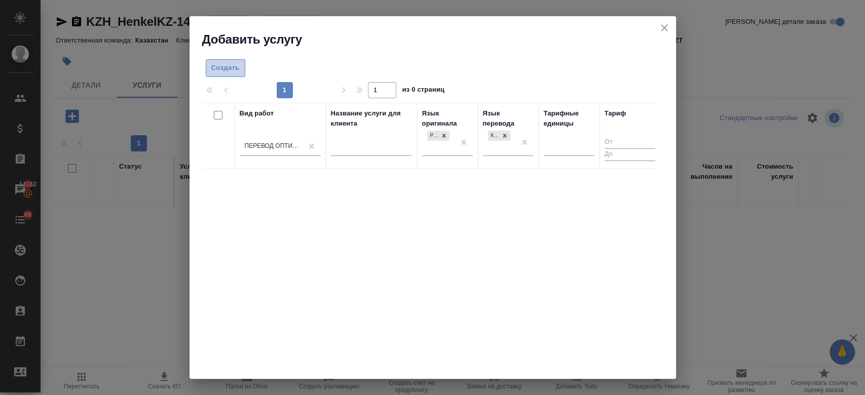
click at [231, 68] on span "Создать" at bounding box center [225, 68] width 28 height 12
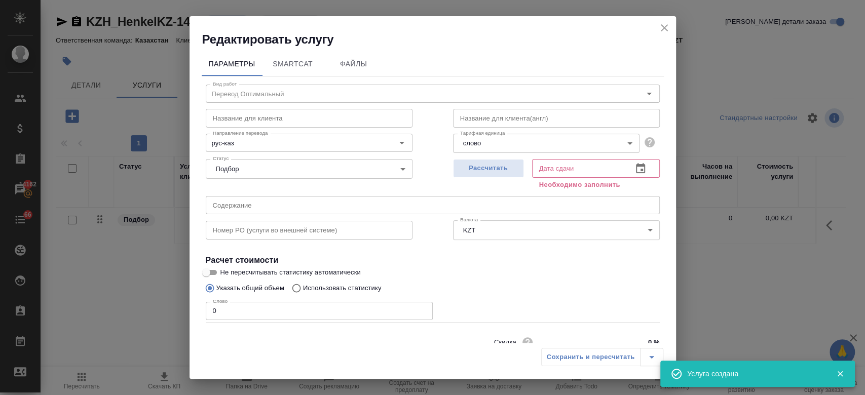
scroll to position [44, 0]
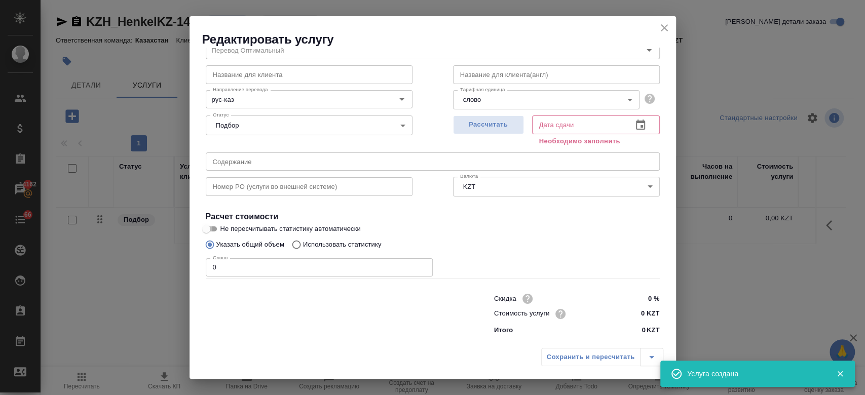
click at [213, 227] on input "Не пересчитывать статистику автоматически" at bounding box center [206, 229] width 36 height 12
checkbox input "true"
click at [233, 269] on input "0" at bounding box center [319, 267] width 227 height 18
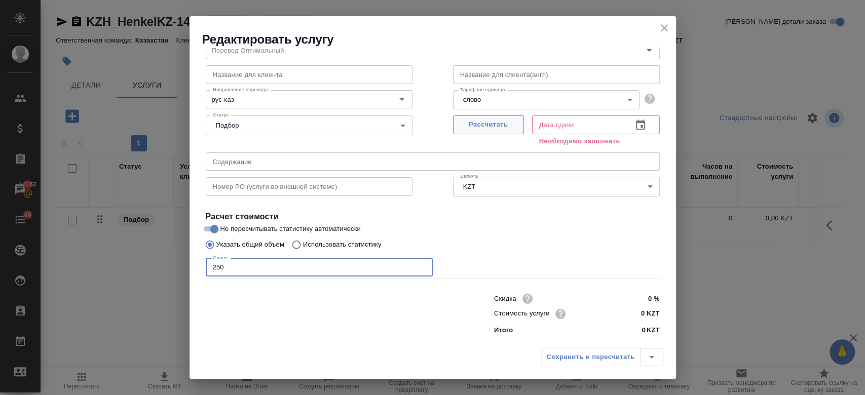
type input "250"
click at [479, 125] on span "Рассчитать" at bounding box center [489, 125] width 60 height 12
type input "19.08.2025 11:00"
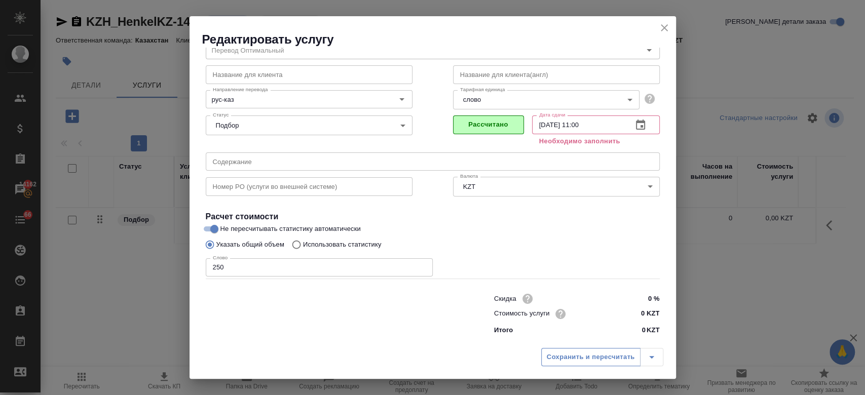
scroll to position [32, 0]
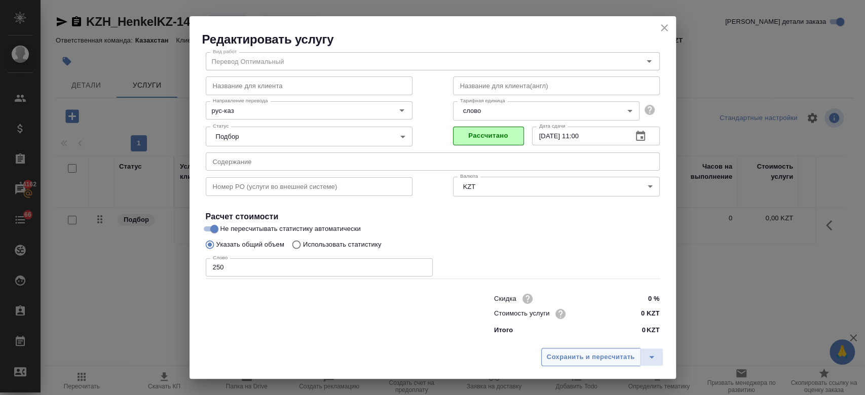
drag, startPoint x: 575, startPoint y: 367, endPoint x: 574, endPoint y: 356, distance: 11.7
click at [574, 356] on div "Сохранить и пересчитать" at bounding box center [432, 361] width 486 height 36
click at [574, 356] on span "Сохранить и пересчитать" at bounding box center [591, 358] width 88 height 12
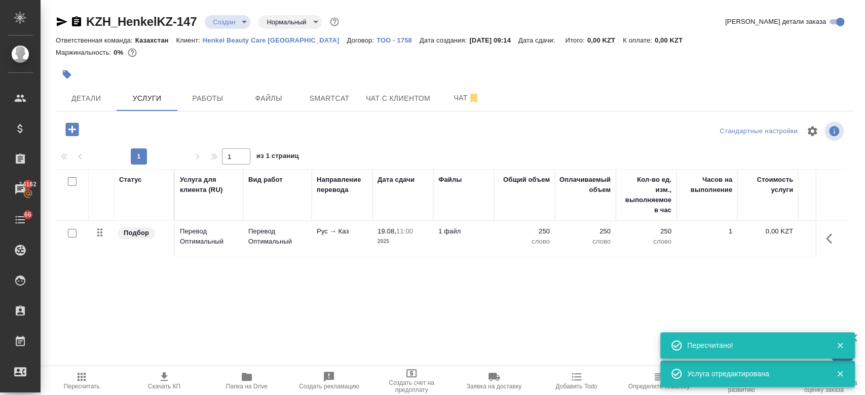
click at [72, 231] on input "checkbox" at bounding box center [72, 233] width 9 height 9
checkbox input "true"
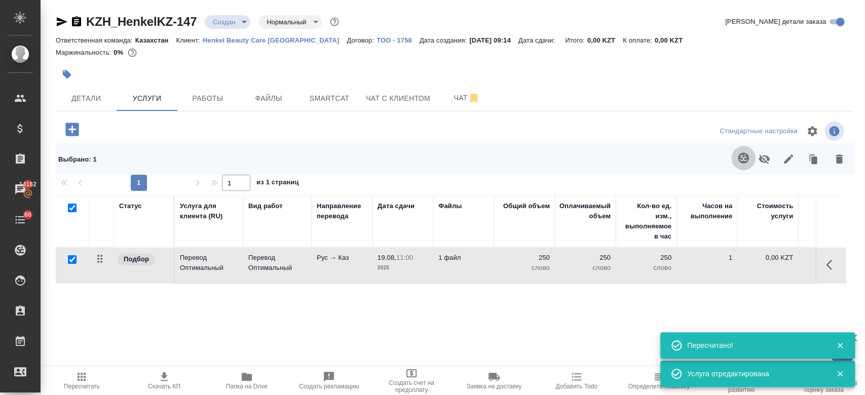
click at [738, 154] on icon "button" at bounding box center [743, 158] width 11 height 11
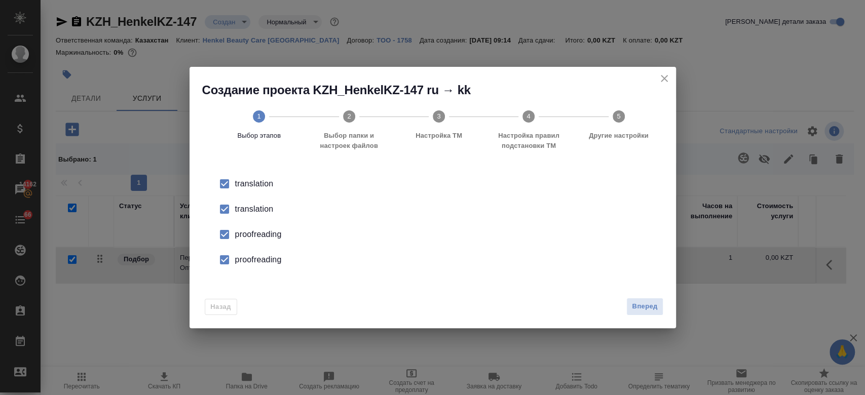
click at [268, 190] on div "translation" at bounding box center [443, 184] width 416 height 12
click at [266, 233] on div "proofreading" at bounding box center [443, 235] width 416 height 12
click at [269, 241] on div "proofreading" at bounding box center [443, 235] width 416 height 12
click at [665, 79] on icon "close" at bounding box center [664, 78] width 7 height 7
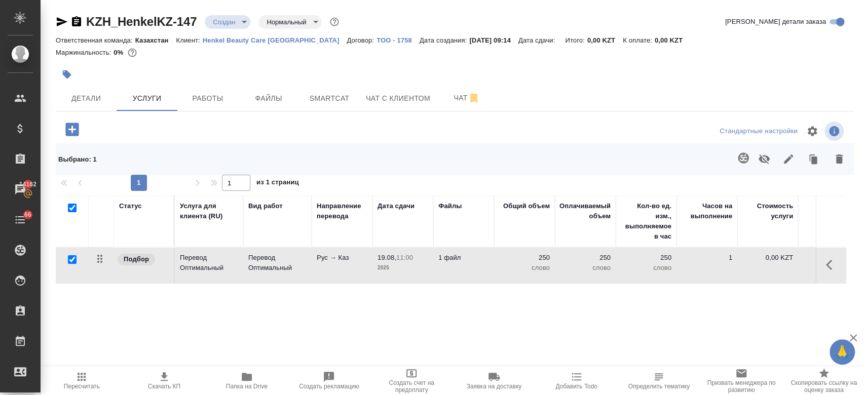
click at [68, 204] on input "checkbox" at bounding box center [72, 208] width 9 height 9
checkbox input "false"
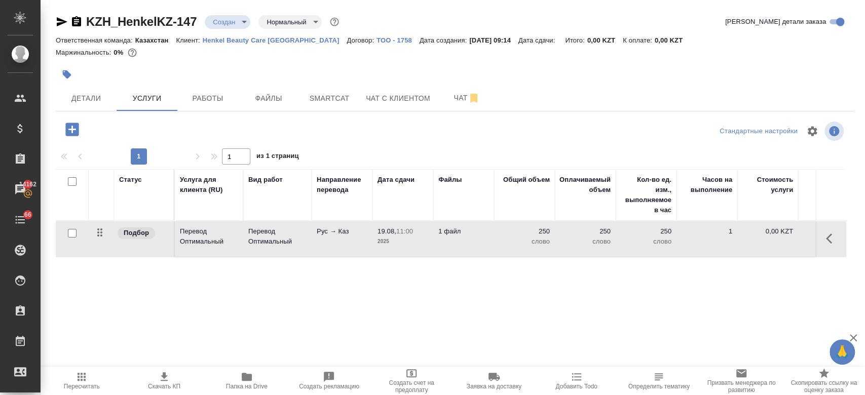
click at [284, 82] on div at bounding box center [322, 74] width 532 height 22
click at [74, 131] on icon "button" at bounding box center [71, 129] width 13 height 13
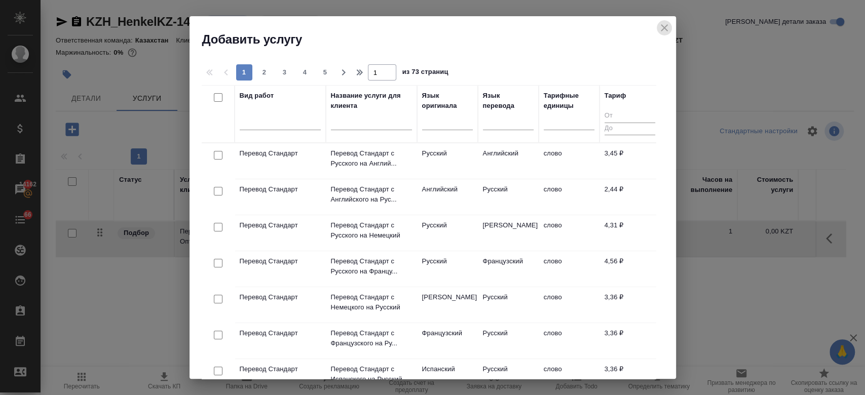
click at [659, 28] on icon "close" at bounding box center [664, 28] width 12 height 12
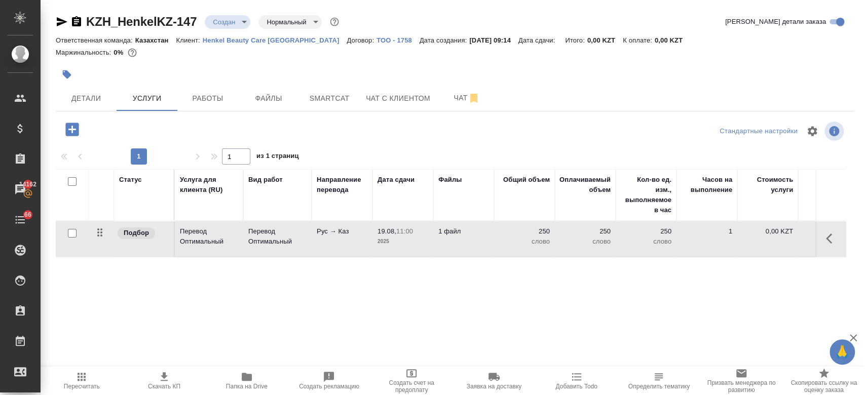
scroll to position [0, 175]
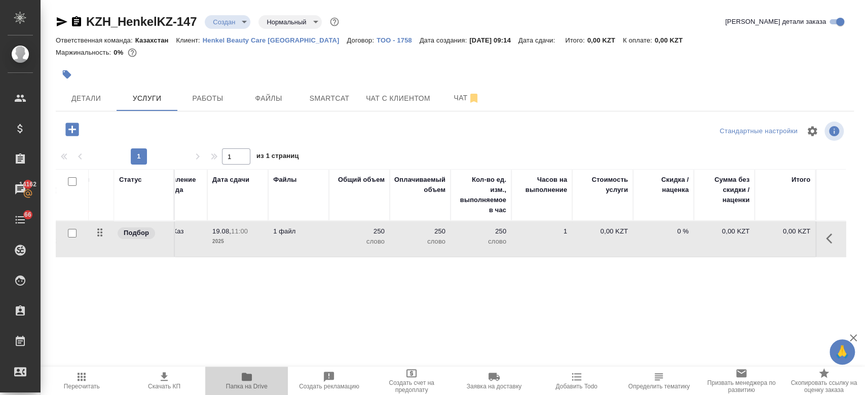
click at [249, 376] on icon "button" at bounding box center [247, 377] width 10 height 8
click at [344, 250] on td "250 слово" at bounding box center [359, 238] width 61 height 35
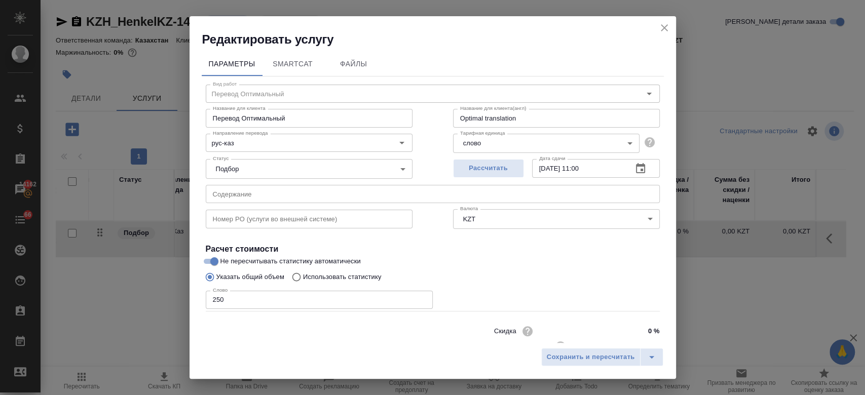
scroll to position [32, 0]
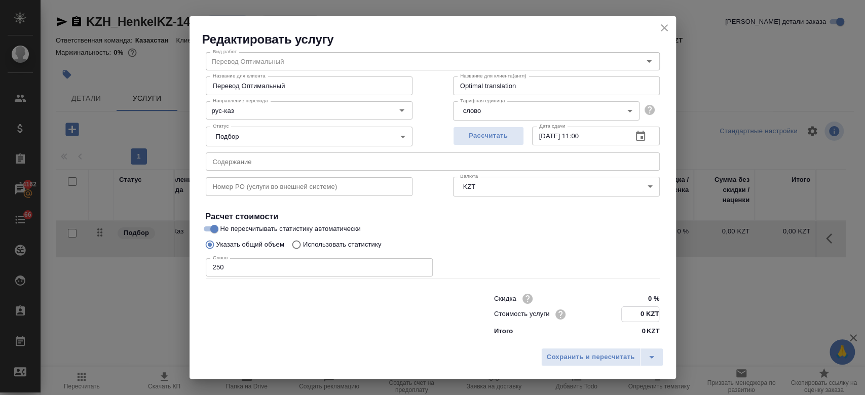
click at [640, 320] on input "0 KZT" at bounding box center [640, 314] width 37 height 15
type input "14 KZT"
click at [590, 354] on span "Сохранить и пересчитать" at bounding box center [591, 358] width 88 height 12
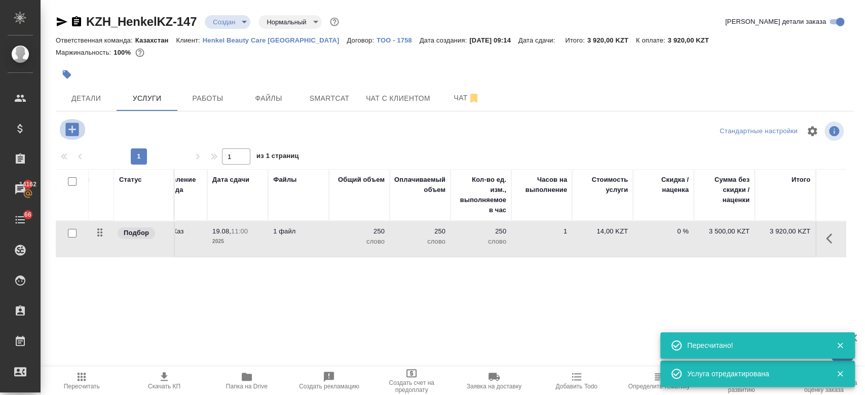
click at [72, 127] on icon "button" at bounding box center [72, 130] width 18 height 18
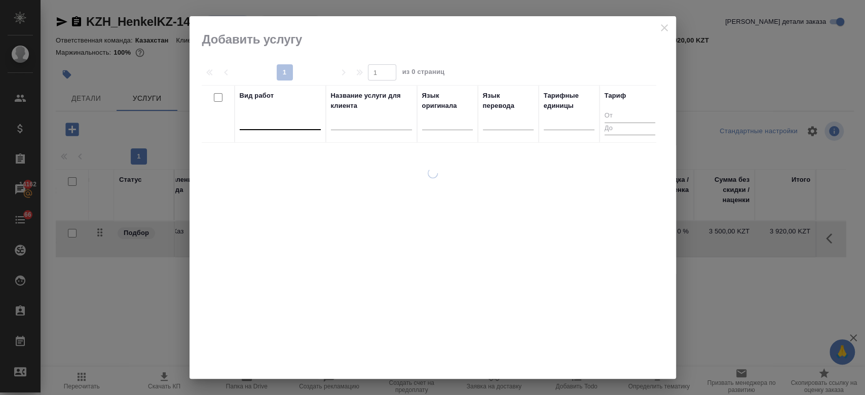
click at [259, 123] on div at bounding box center [280, 119] width 81 height 15
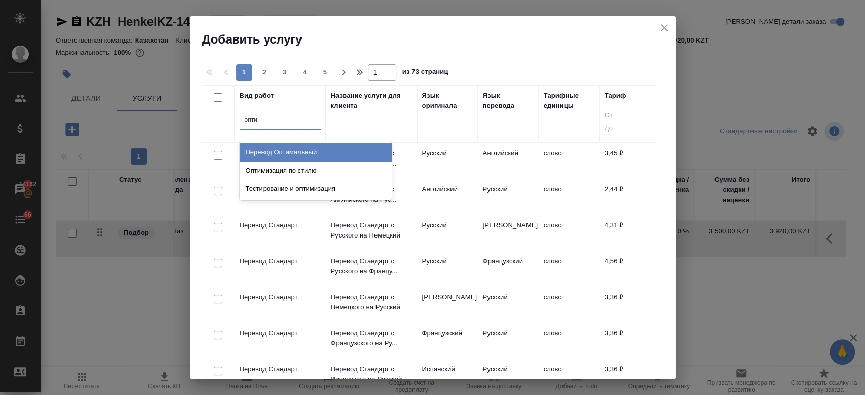
type input "оптим"
click at [314, 150] on div "Перевод Оптимальный" at bounding box center [316, 152] width 152 height 18
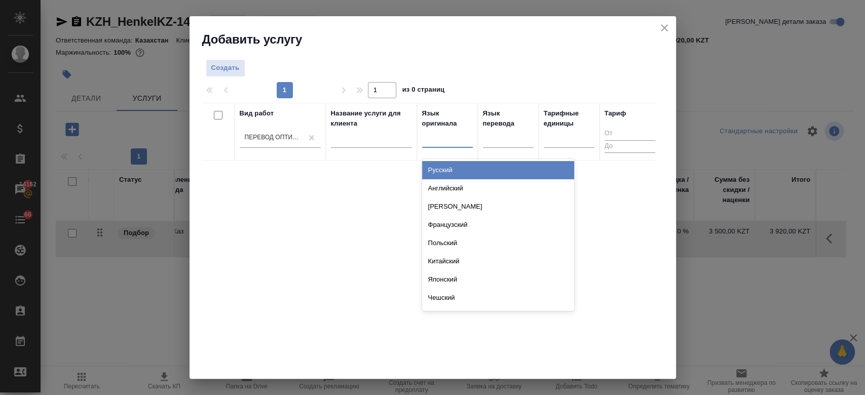
click at [447, 141] on div at bounding box center [447, 137] width 51 height 15
type input "рус"
click at [452, 166] on div "Русский" at bounding box center [498, 170] width 152 height 18
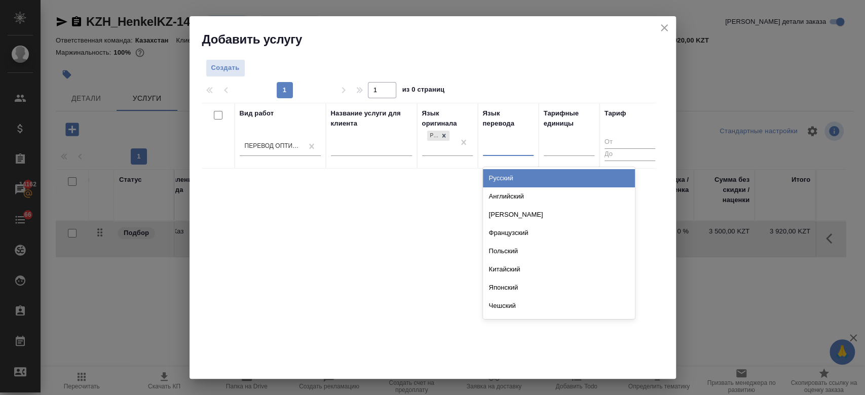
click at [508, 144] on div at bounding box center [508, 146] width 51 height 15
type input "узб"
click at [504, 183] on div "Узбекский" at bounding box center [559, 178] width 152 height 18
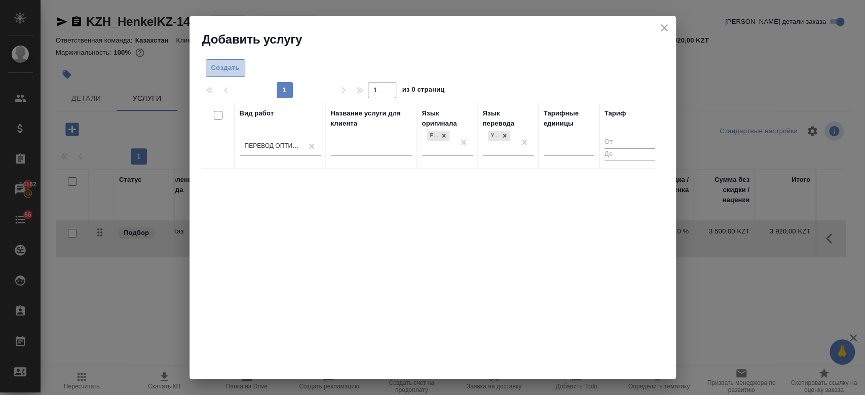
click at [222, 62] on span "Создать" at bounding box center [225, 68] width 28 height 12
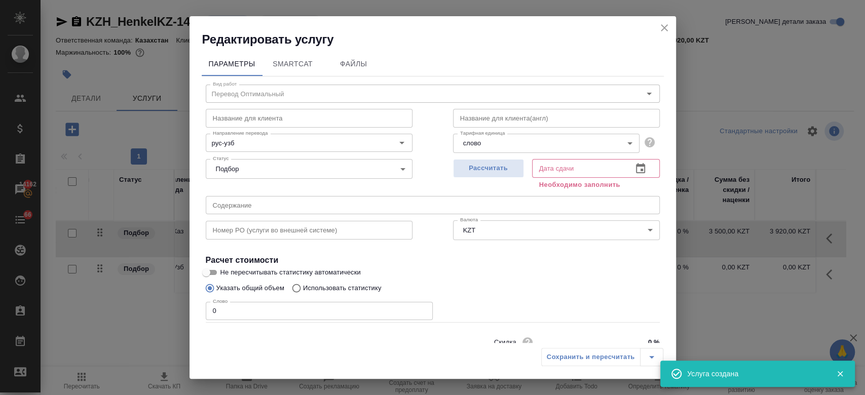
scroll to position [44, 0]
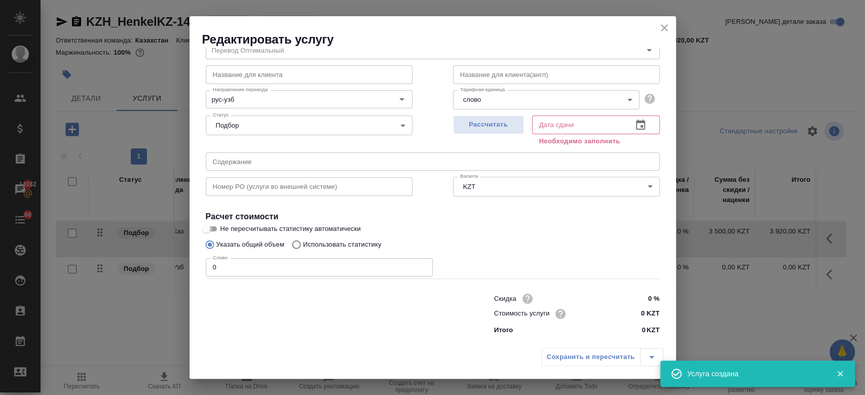
click at [209, 225] on input "Не пересчитывать статистику автоматически" at bounding box center [206, 229] width 36 height 12
checkbox input "true"
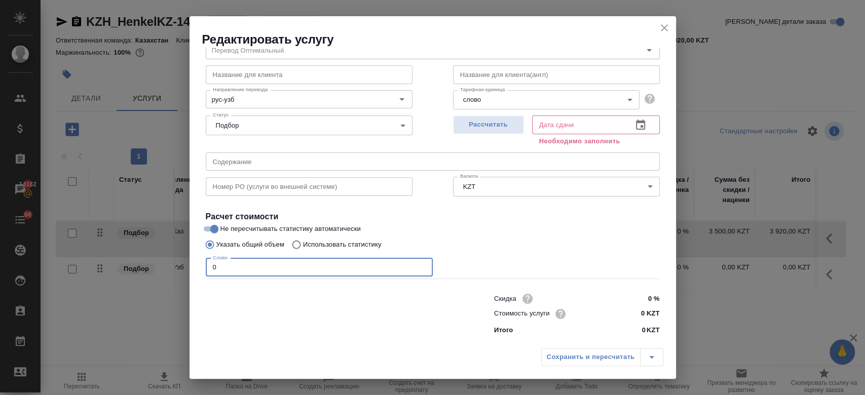
click at [225, 258] on input "0" at bounding box center [319, 267] width 227 height 18
type input "25"
click at [637, 314] on input "0 KZT" at bounding box center [640, 314] width 37 height 15
type input "13.2 KZT"
click at [474, 122] on span "Рассчитать" at bounding box center [489, 125] width 60 height 12
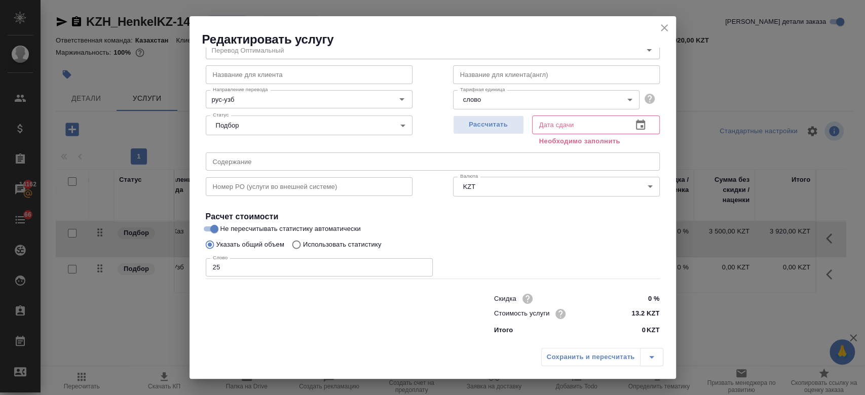
type input "19.08.2025 10:06"
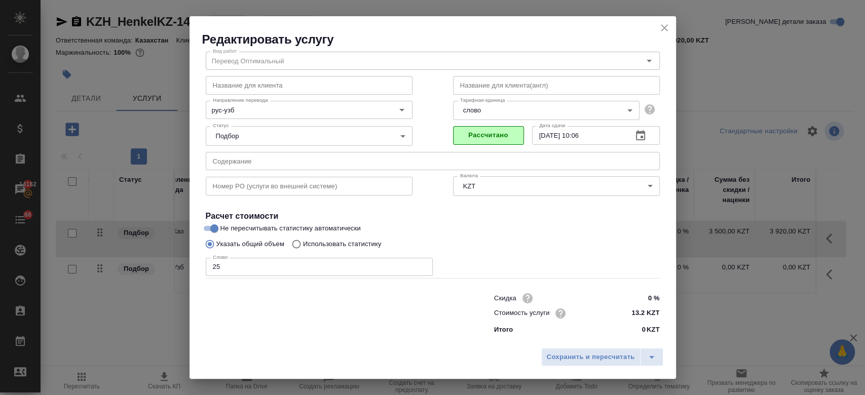
scroll to position [32, 0]
click at [574, 358] on span "Сохранить и пересчитать" at bounding box center [591, 358] width 88 height 12
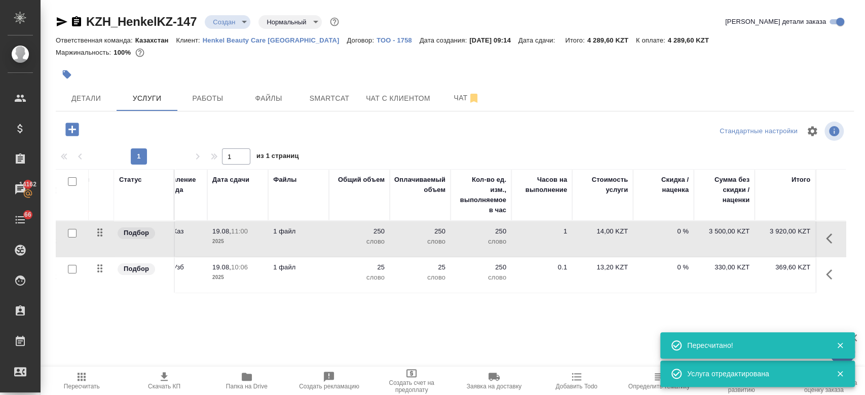
click at [418, 279] on p "слово" at bounding box center [420, 278] width 51 height 10
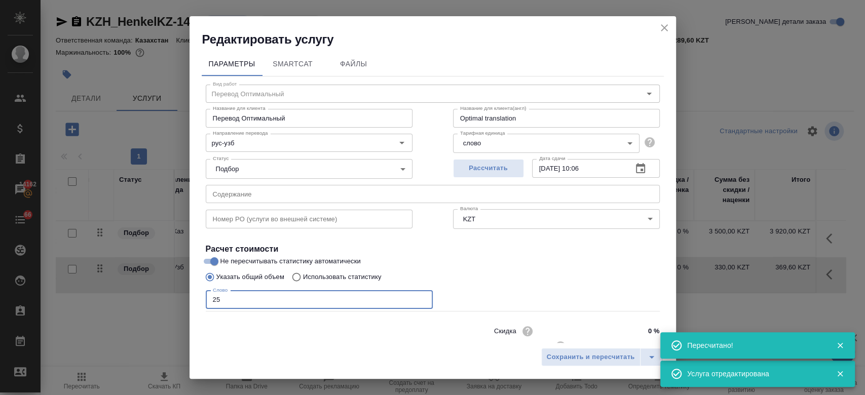
click at [244, 306] on input "25" at bounding box center [319, 300] width 227 height 18
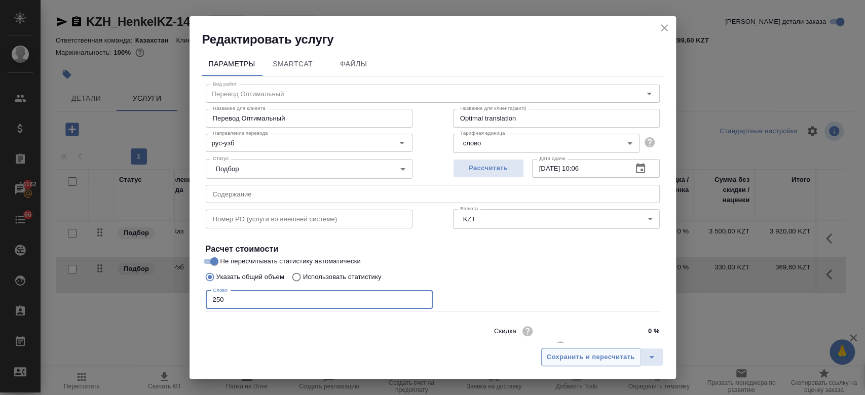
type input "250"
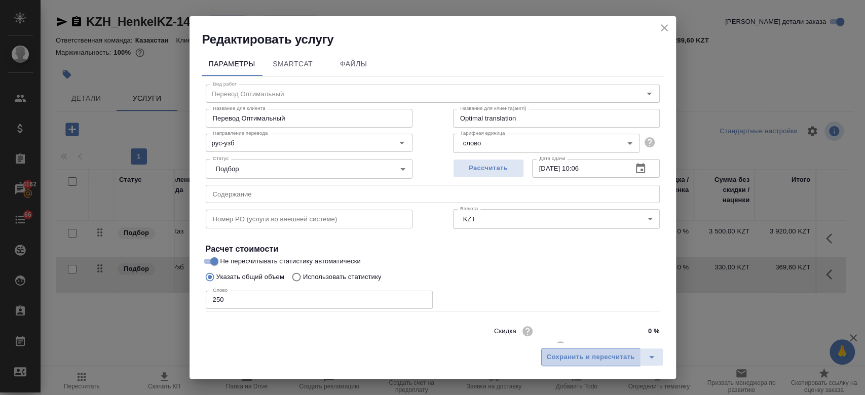
click at [576, 362] on span "Сохранить и пересчитать" at bounding box center [591, 358] width 88 height 12
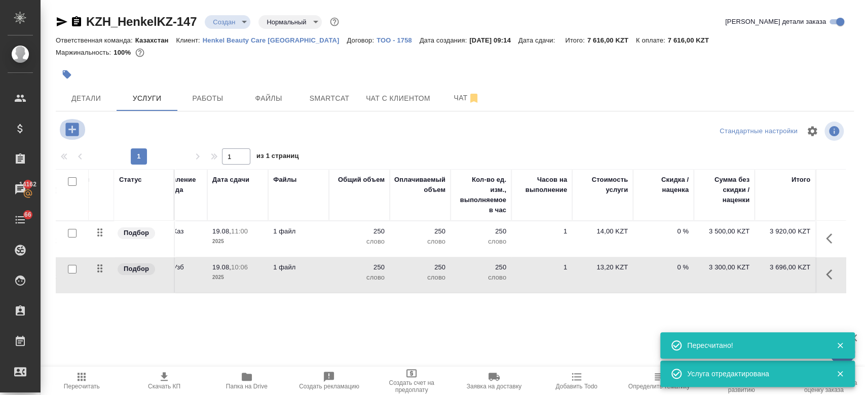
click at [77, 130] on icon "button" at bounding box center [71, 129] width 13 height 13
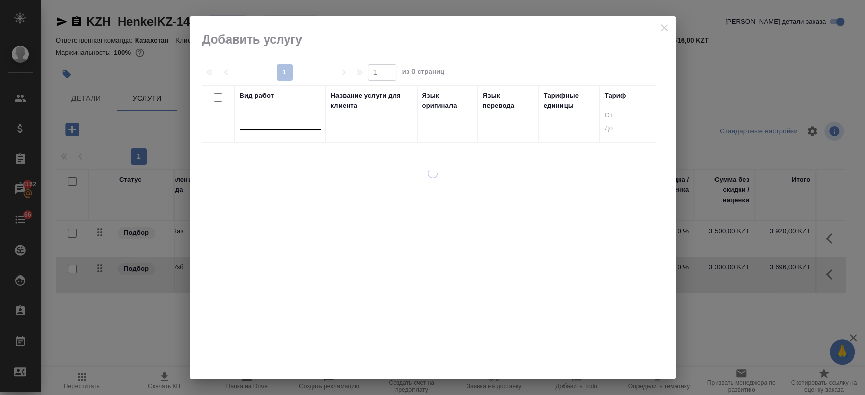
click at [272, 124] on div at bounding box center [280, 119] width 81 height 15
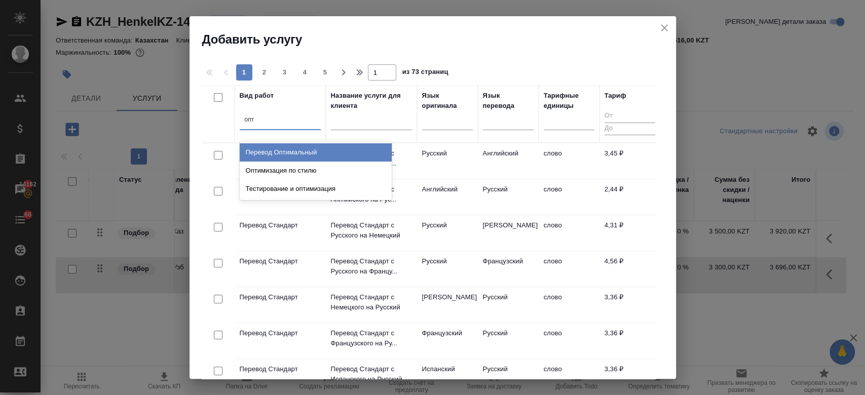
type input "опти"
click at [301, 150] on div "Перевод Оптимальный" at bounding box center [316, 152] width 152 height 18
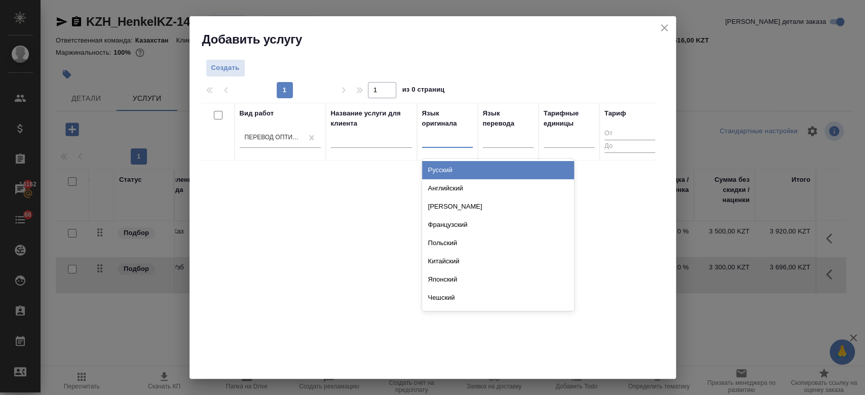
click at [438, 141] on div at bounding box center [447, 137] width 51 height 15
type input "ру"
click at [451, 163] on div "Русский" at bounding box center [498, 170] width 152 height 18
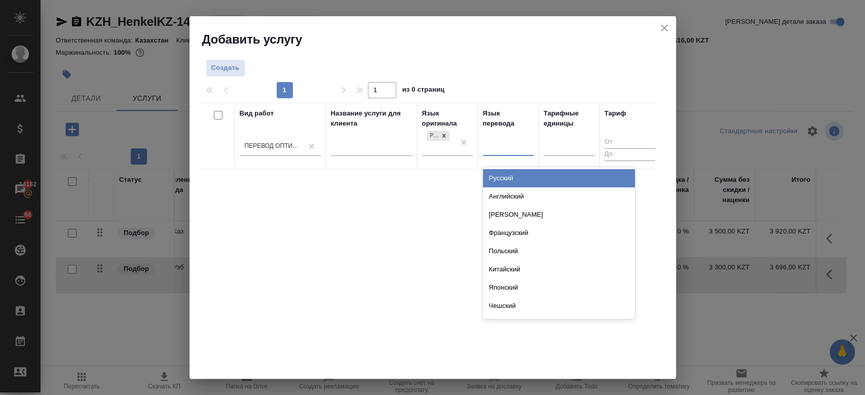
click at [513, 149] on div at bounding box center [508, 146] width 51 height 15
type input "кир"
click at [511, 169] on div "Киргизский" at bounding box center [559, 178] width 152 height 18
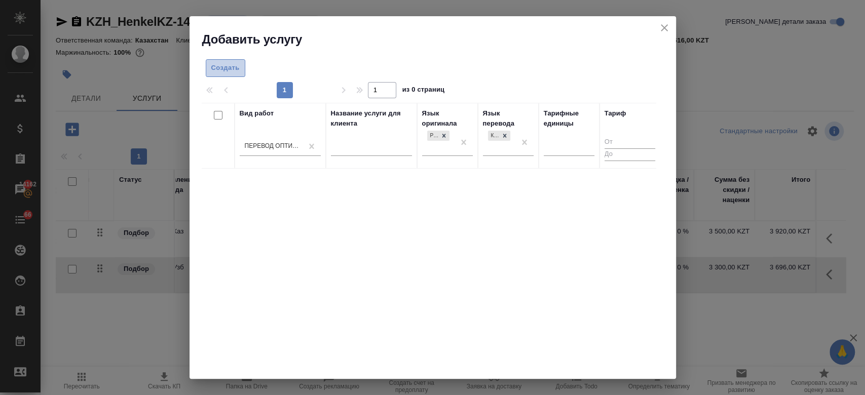
click at [227, 63] on span "Создать" at bounding box center [225, 68] width 28 height 12
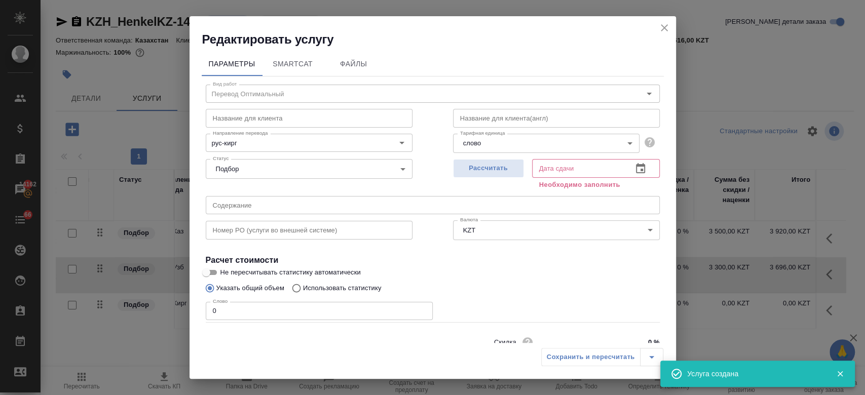
scroll to position [44, 0]
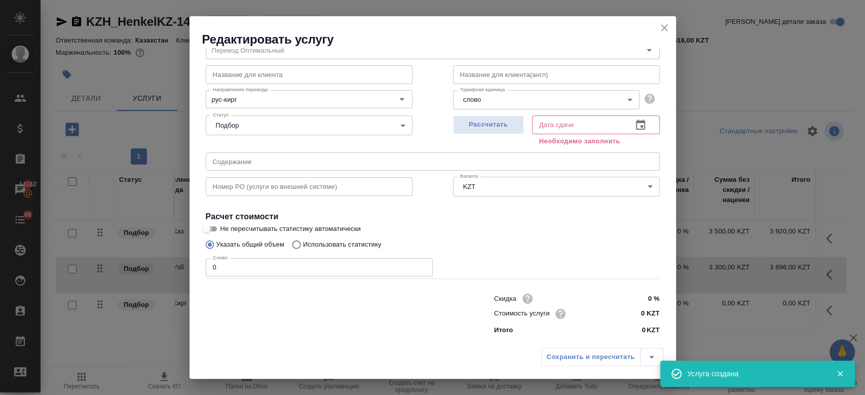
click at [215, 223] on input "Не пересчитывать статистику автоматически" at bounding box center [206, 229] width 36 height 12
checkbox input "true"
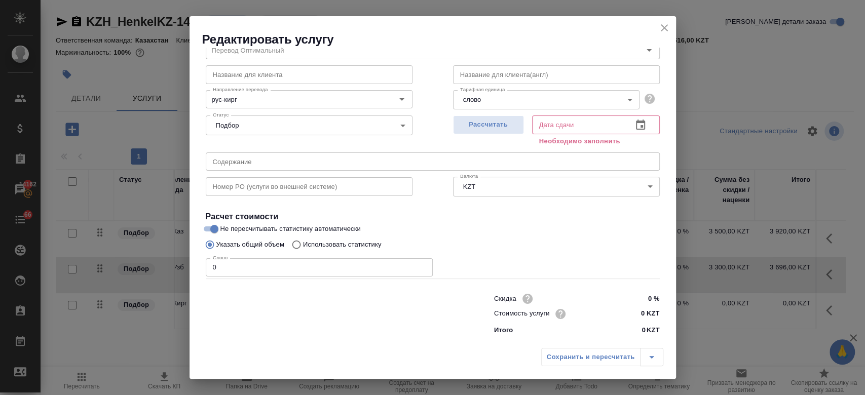
click at [232, 268] on input "0" at bounding box center [319, 267] width 227 height 18
type input "250"
click at [636, 318] on input "0 KZT" at bounding box center [640, 314] width 38 height 15
type input "13.2 KZT"
click at [544, 245] on div "Указать общий объем Использовать статистику" at bounding box center [433, 244] width 454 height 19
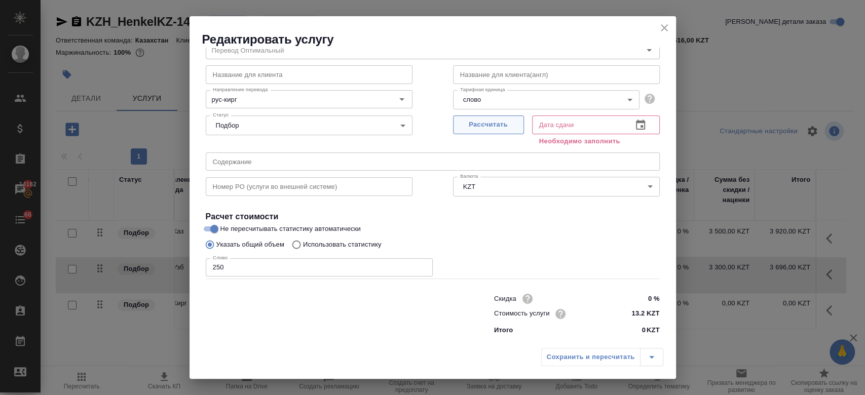
click at [499, 123] on span "Рассчитать" at bounding box center [489, 125] width 60 height 12
type input "19.08.2025 11:00"
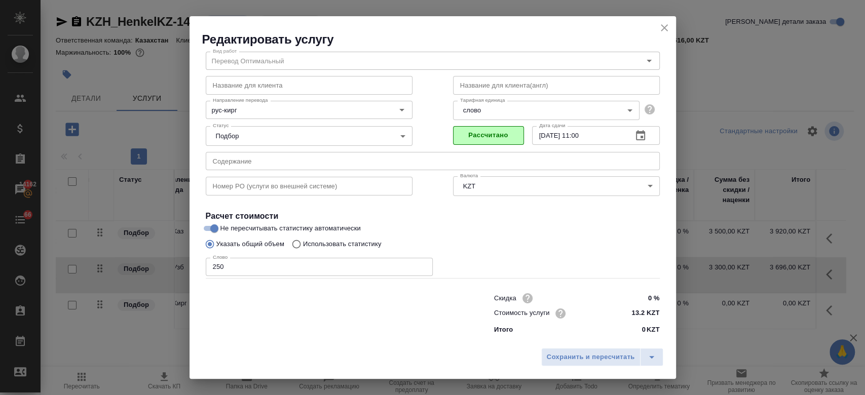
scroll to position [32, 0]
click at [553, 359] on span "Сохранить и пересчитать" at bounding box center [591, 358] width 88 height 12
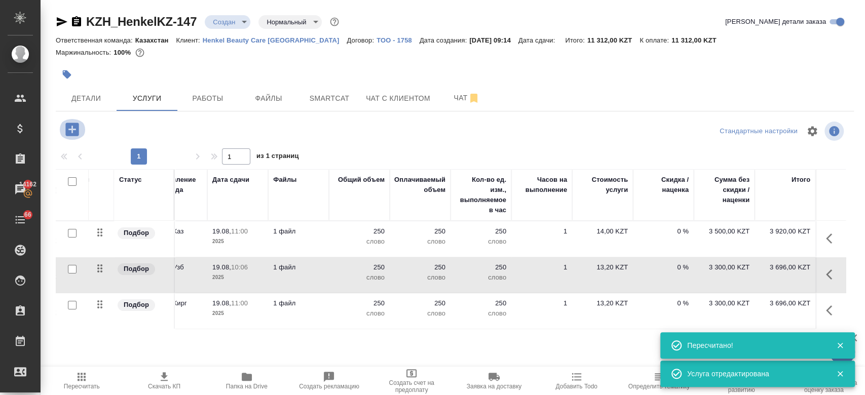
click at [82, 130] on button "button" at bounding box center [72, 129] width 28 height 21
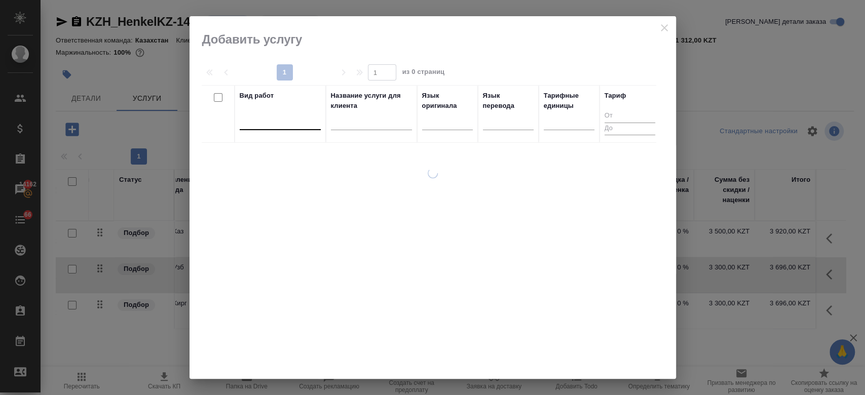
click at [270, 125] on div at bounding box center [280, 119] width 81 height 15
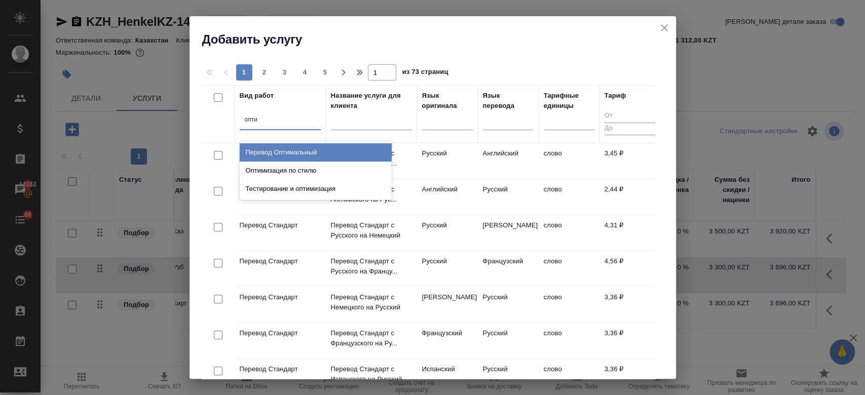
type input "оптим"
click at [296, 146] on div "Перевод Оптимальный" at bounding box center [316, 152] width 152 height 18
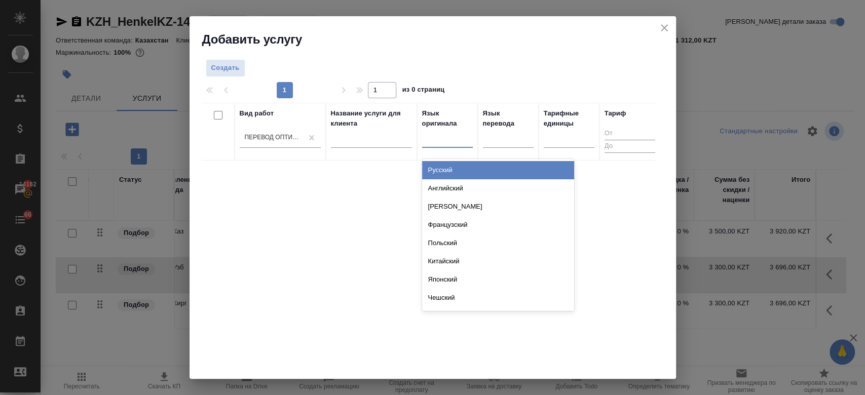
click at [466, 145] on div at bounding box center [447, 138] width 51 height 19
type input "рус"
click at [466, 168] on div "Русский" at bounding box center [498, 170] width 152 height 18
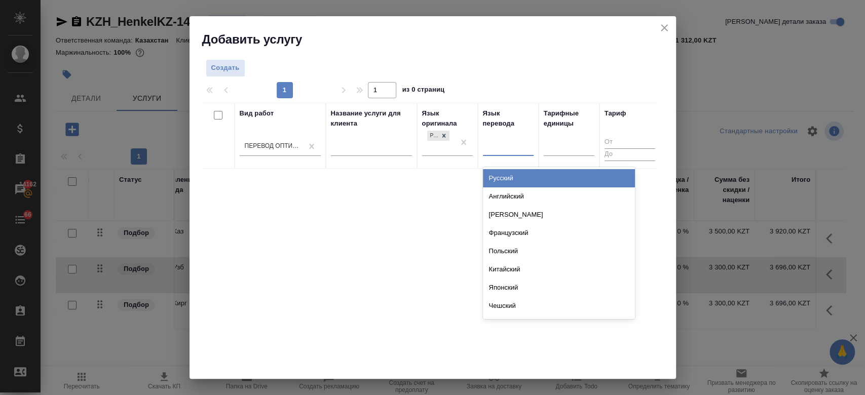
click at [504, 143] on div at bounding box center [508, 146] width 51 height 15
type input "тадж"
click at [509, 176] on div "Таджикский" at bounding box center [559, 178] width 152 height 18
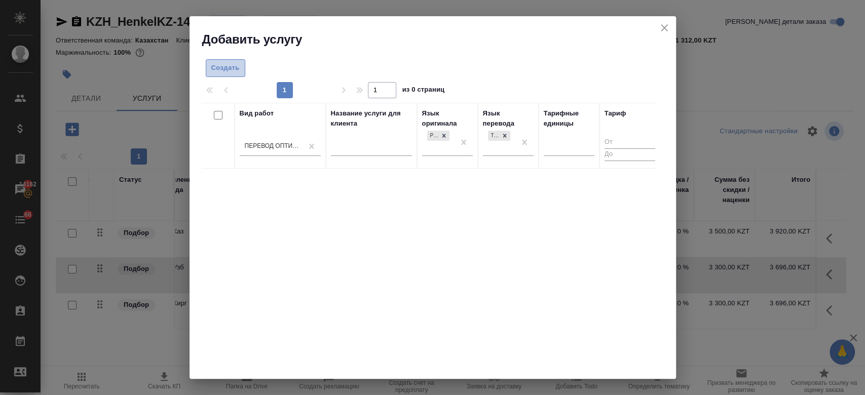
click at [237, 73] on span "Создать" at bounding box center [225, 68] width 28 height 12
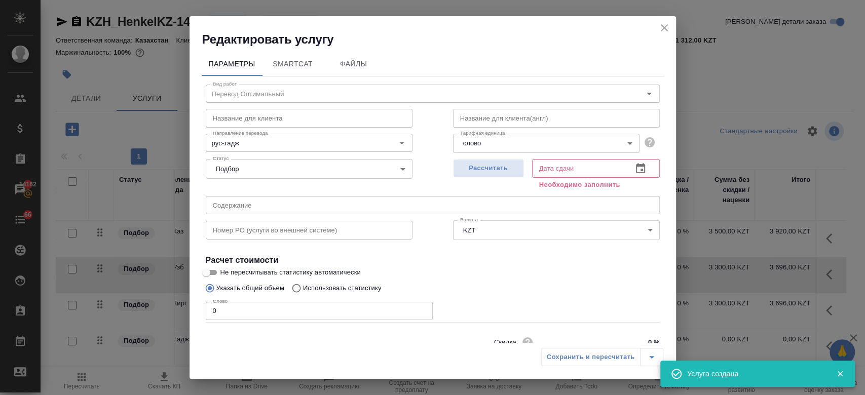
scroll to position [44, 0]
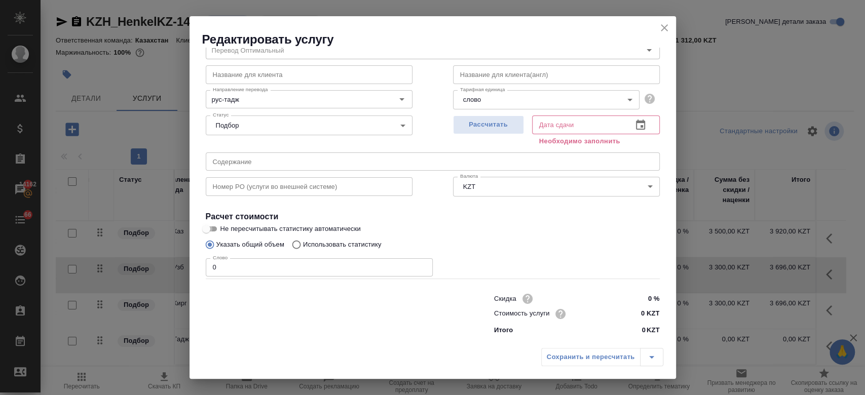
click at [216, 231] on input "Не пересчитывать статистику автоматически" at bounding box center [206, 229] width 36 height 12
checkbox input "true"
click at [235, 269] on input "0" at bounding box center [319, 267] width 227 height 18
type input "0"
type input "250"
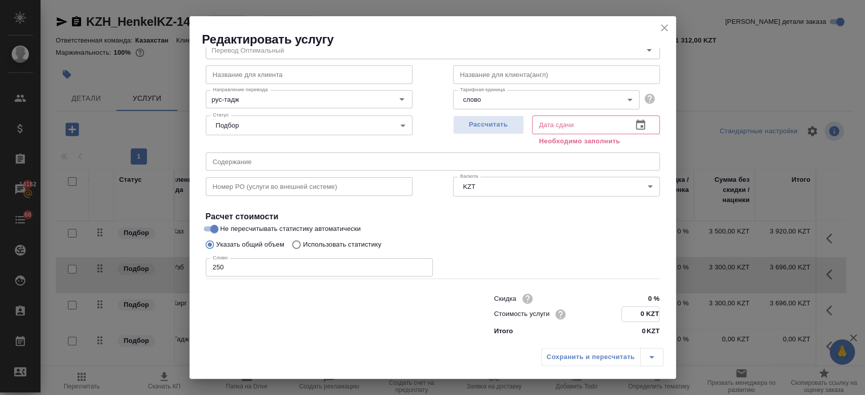
click at [632, 311] on input "0 KZT" at bounding box center [640, 314] width 37 height 15
type input "13.2 KZT"
click at [553, 255] on div "Слово 250 Слово" at bounding box center [433, 266] width 454 height 24
click at [481, 124] on span "Рассчитать" at bounding box center [489, 125] width 60 height 12
type input "19.08.2025 11:00"
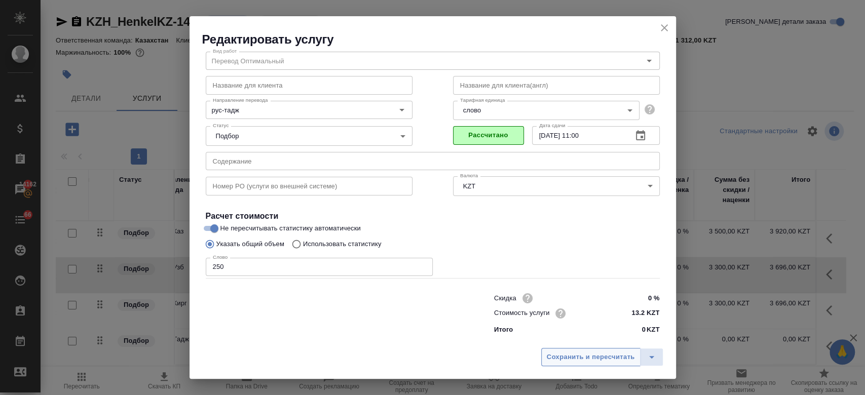
scroll to position [32, 0]
click at [573, 363] on span "Сохранить и пересчитать" at bounding box center [591, 358] width 88 height 12
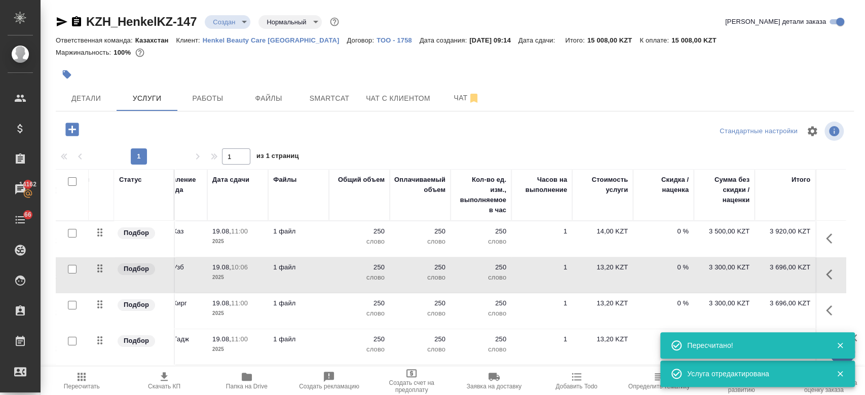
click at [67, 127] on icon "button" at bounding box center [71, 129] width 13 height 13
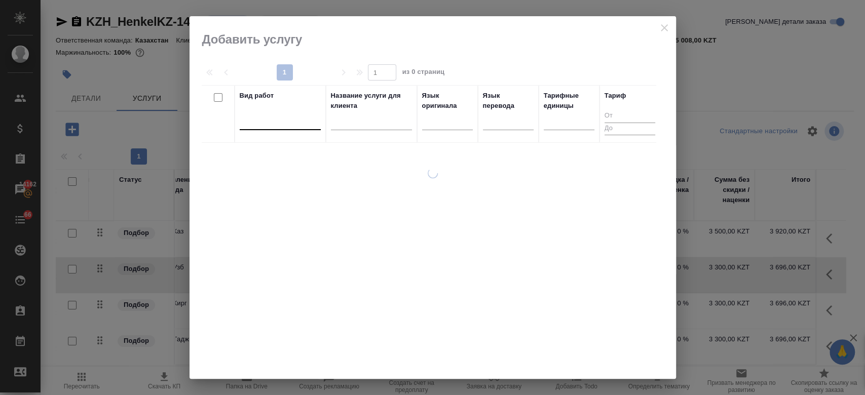
click at [298, 124] on div at bounding box center [280, 119] width 81 height 15
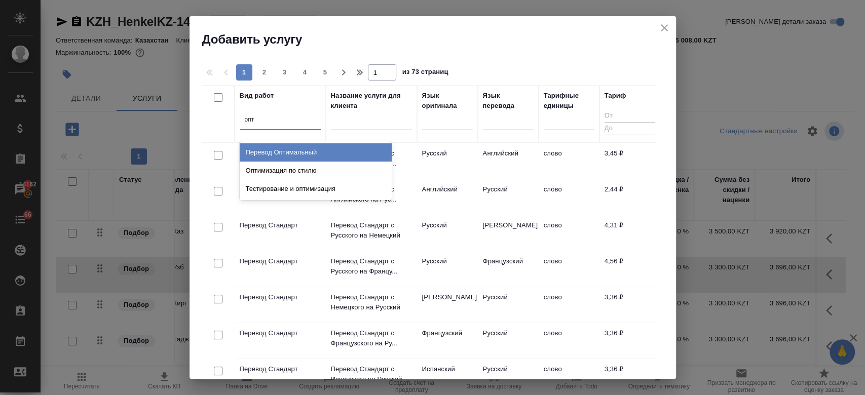
type input "опти"
click at [317, 153] on div "Перевод Оптимальный" at bounding box center [316, 152] width 152 height 18
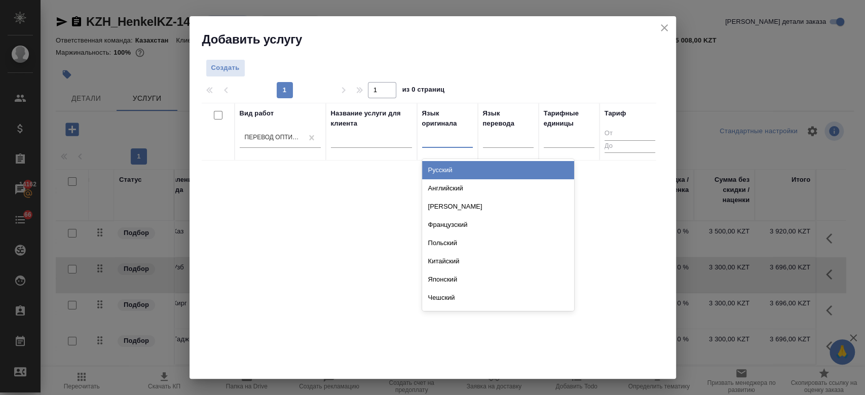
click at [437, 140] on div at bounding box center [447, 137] width 51 height 15
type input "русс"
click at [446, 169] on div "Русский" at bounding box center [498, 170] width 152 height 18
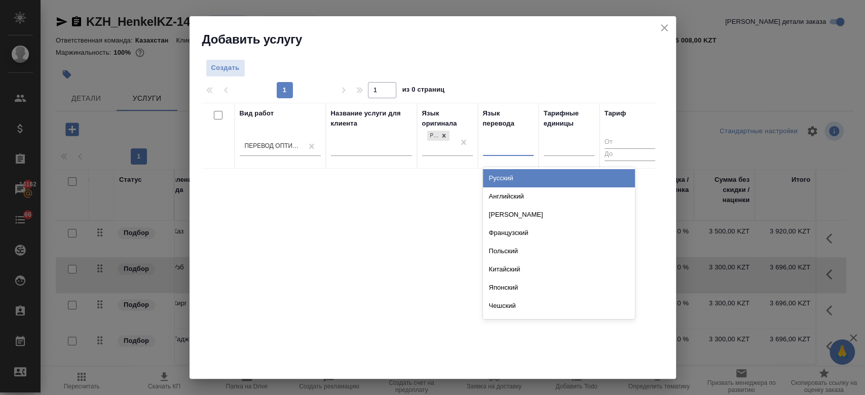
click at [500, 149] on div at bounding box center [508, 146] width 51 height 15
type input "турк"
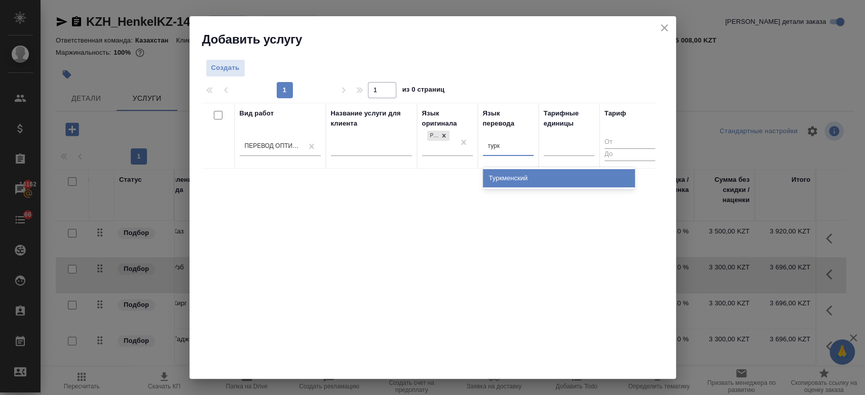
click at [506, 181] on div "Туркменский" at bounding box center [559, 178] width 152 height 18
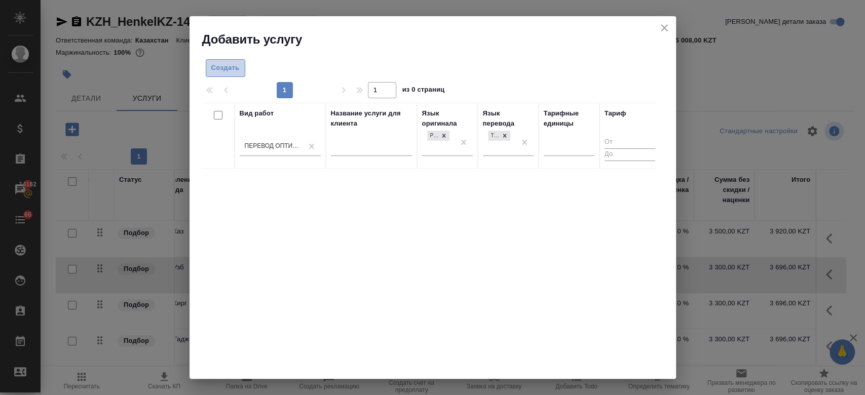
click at [223, 65] on span "Создать" at bounding box center [225, 68] width 28 height 12
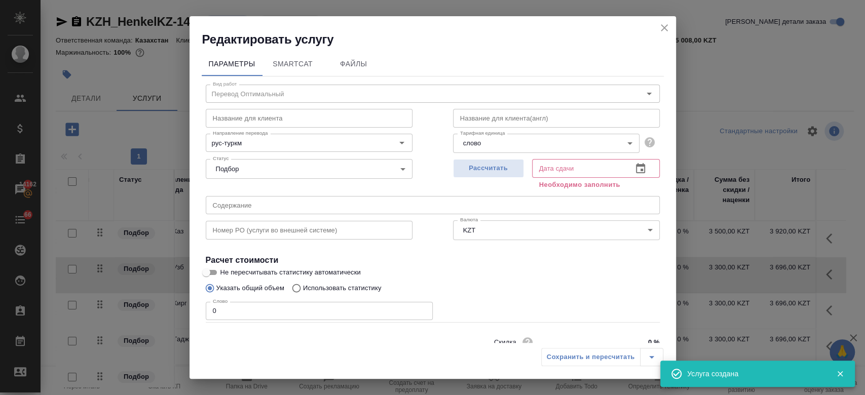
scroll to position [44, 0]
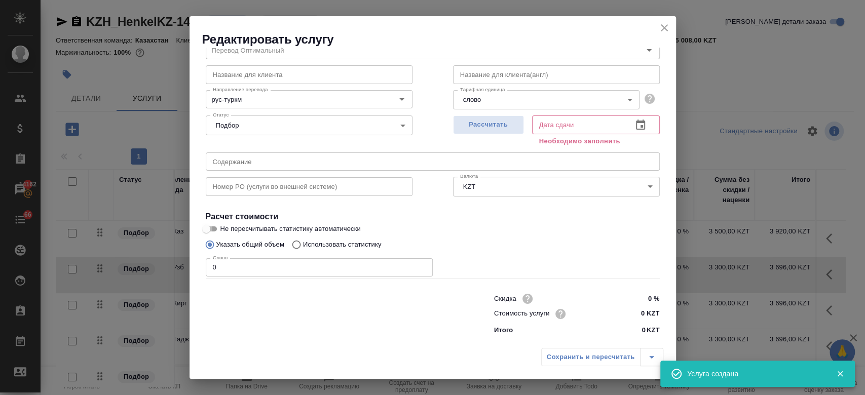
click at [213, 223] on input "Не пересчитывать статистику автоматически" at bounding box center [206, 229] width 36 height 12
checkbox input "true"
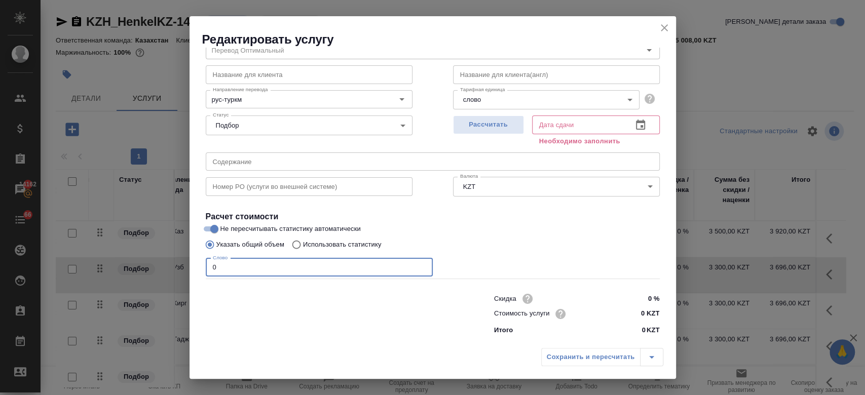
click at [229, 267] on input "0" at bounding box center [319, 267] width 227 height 18
type input "250"
click at [630, 312] on input "0 KZT" at bounding box center [640, 314] width 37 height 15
type input "13.2 KZT"
click at [564, 245] on div "Указать общий объем Использовать статистику" at bounding box center [433, 244] width 454 height 19
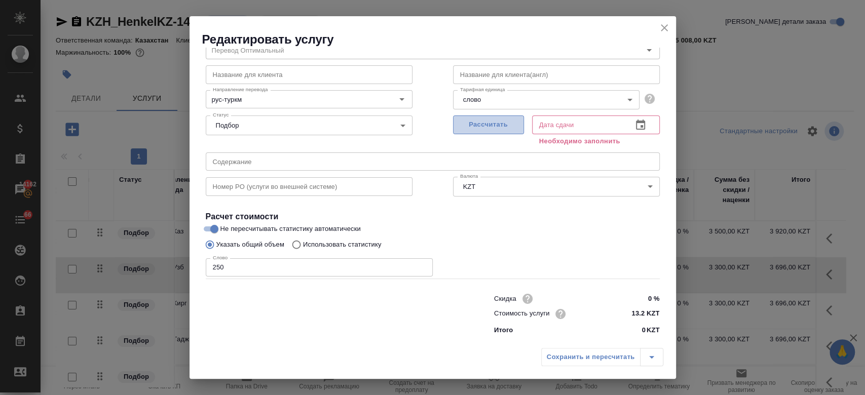
click at [485, 127] on span "Рассчитать" at bounding box center [489, 125] width 60 height 12
type input "19.08.2025 11:00"
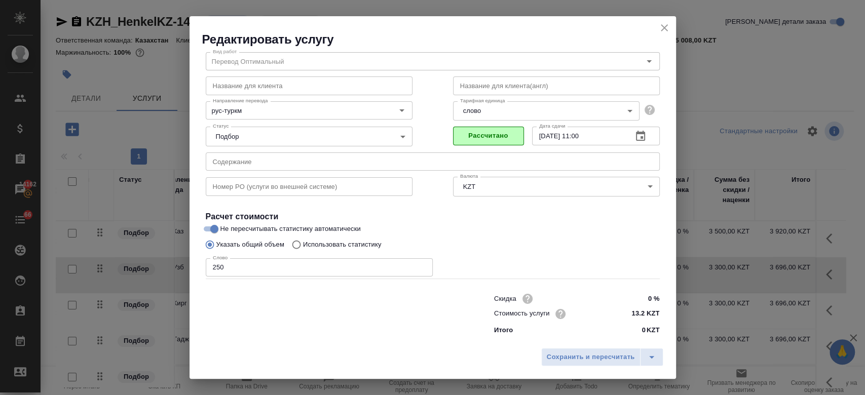
click at [587, 345] on div "Сохранить и пересчитать" at bounding box center [432, 361] width 486 height 36
click at [587, 350] on button "Сохранить и пересчитать" at bounding box center [590, 357] width 99 height 18
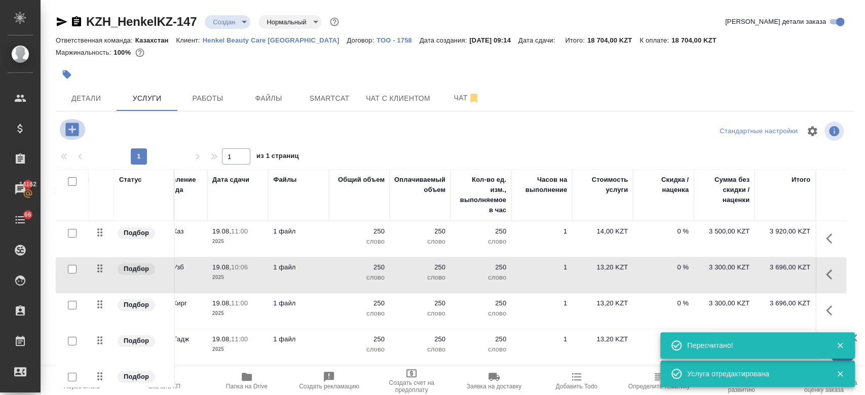
click at [73, 130] on icon "button" at bounding box center [71, 129] width 13 height 13
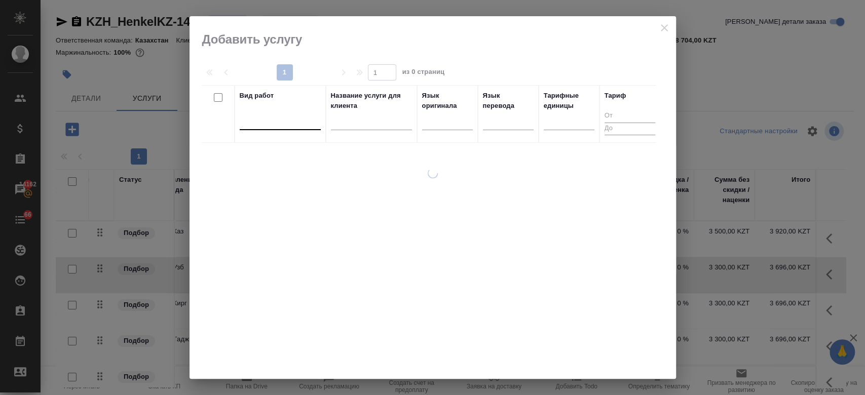
click at [265, 118] on div at bounding box center [280, 119] width 81 height 15
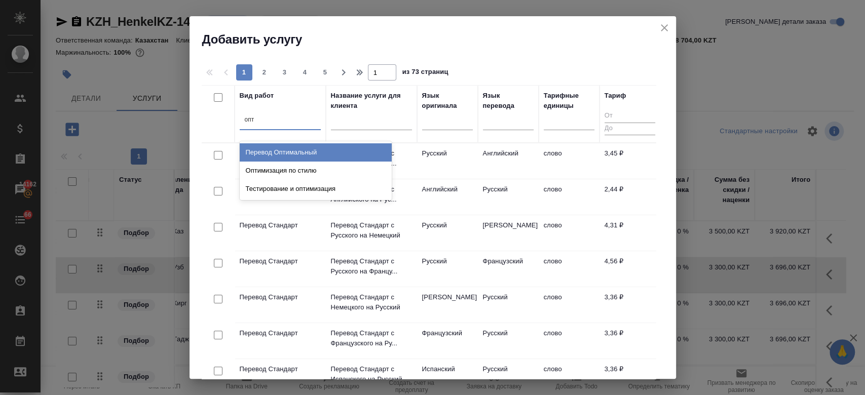
type input "опти"
click at [298, 149] on div "Перевод Оптимальный" at bounding box center [316, 152] width 152 height 18
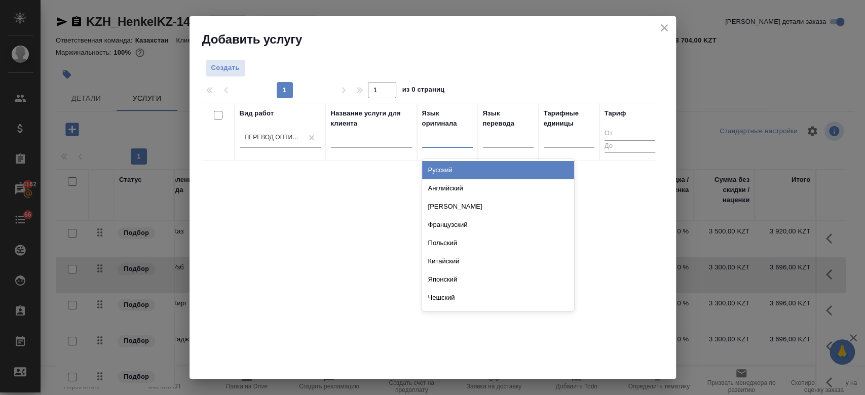
click at [441, 138] on div at bounding box center [447, 137] width 51 height 15
type input "русс"
click at [449, 164] on div "Русский" at bounding box center [498, 170] width 152 height 18
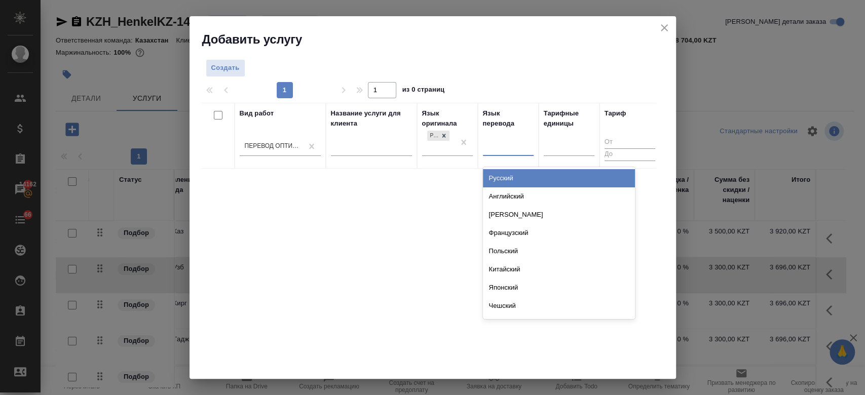
click at [503, 145] on div at bounding box center [508, 146] width 51 height 15
type input "монг"
click at [501, 177] on div "Монгольский" at bounding box center [559, 178] width 152 height 18
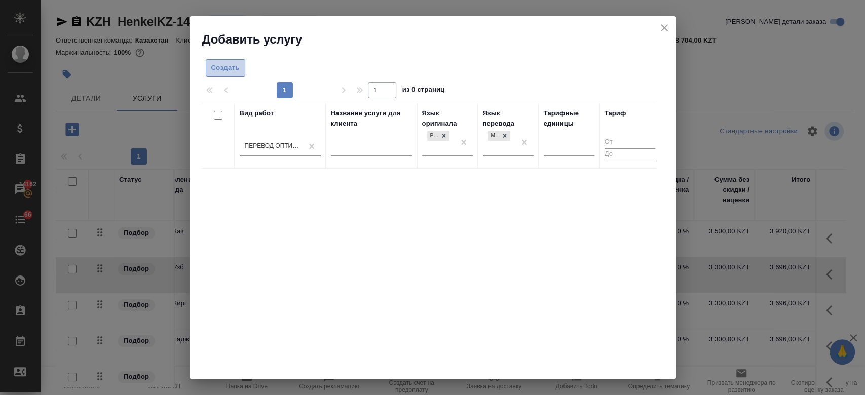
click at [229, 59] on button "Создать" at bounding box center [226, 68] width 40 height 18
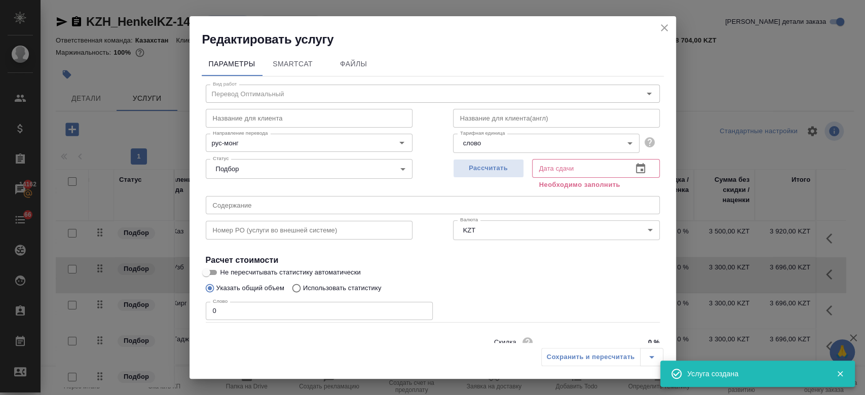
scroll to position [44, 0]
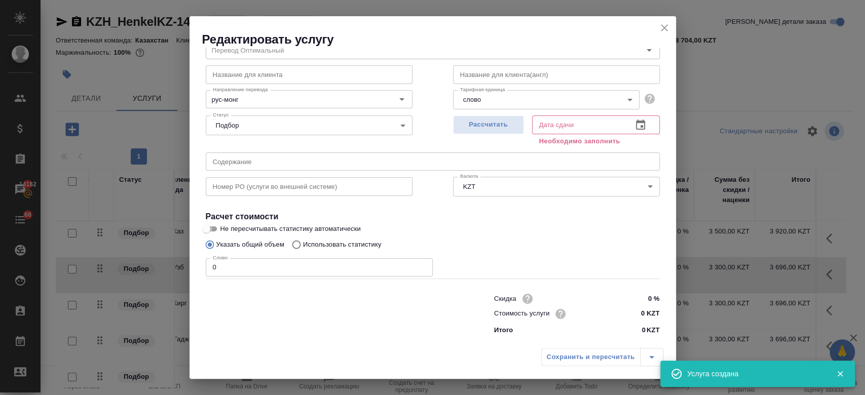
click at [216, 229] on input "Не пересчитывать статистику автоматически" at bounding box center [206, 229] width 36 height 12
checkbox input "true"
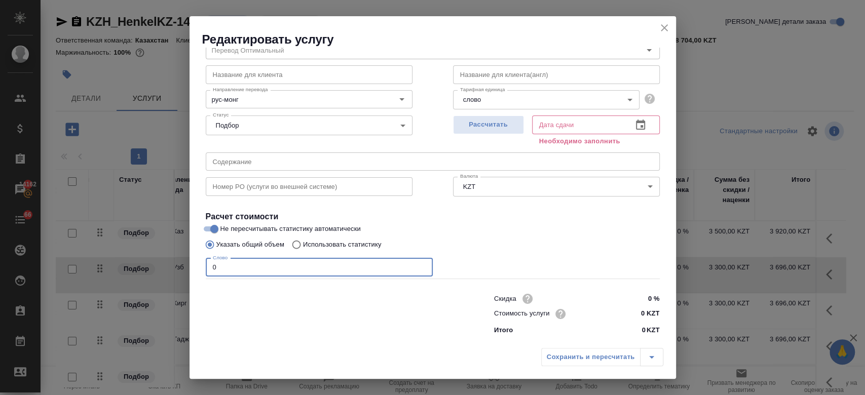
click at [232, 268] on input "0" at bounding box center [319, 267] width 227 height 18
type input "250"
click at [640, 306] on input "0 %" at bounding box center [640, 299] width 37 height 15
click at [635, 319] on input "0 KZT" at bounding box center [640, 314] width 37 height 15
type input "42 KZT"
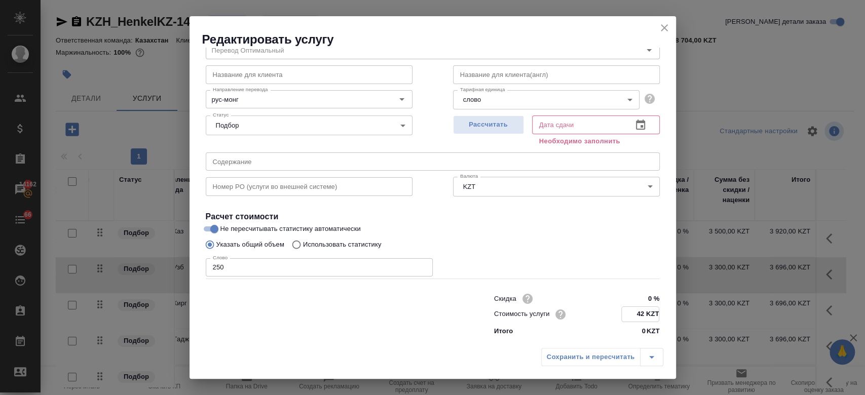
click at [559, 241] on div "Указать общий объем Использовать статистику" at bounding box center [433, 244] width 454 height 19
click at [480, 125] on span "Рассчитать" at bounding box center [489, 125] width 60 height 12
type input "19.08.2025 11:00"
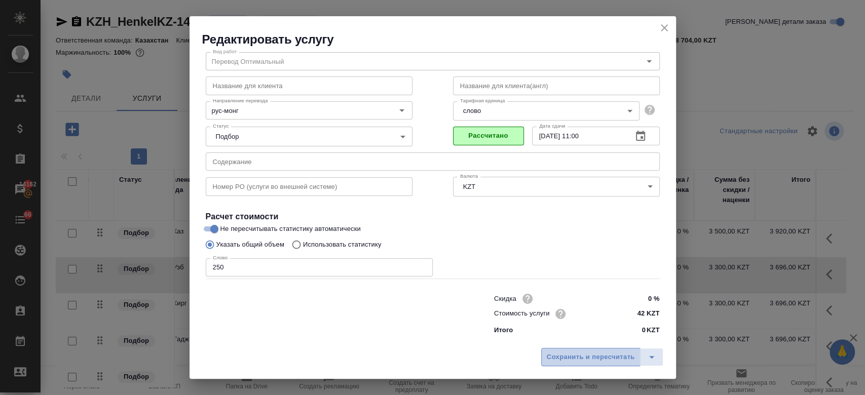
click at [580, 353] on span "Сохранить и пересчитать" at bounding box center [591, 358] width 88 height 12
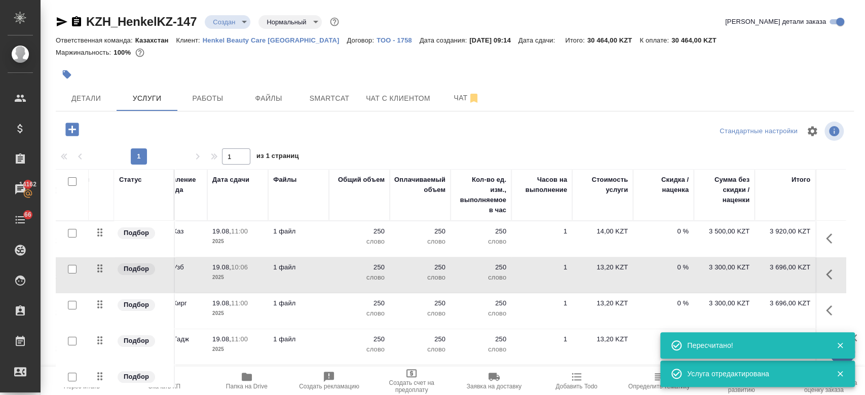
scroll to position [0, 0]
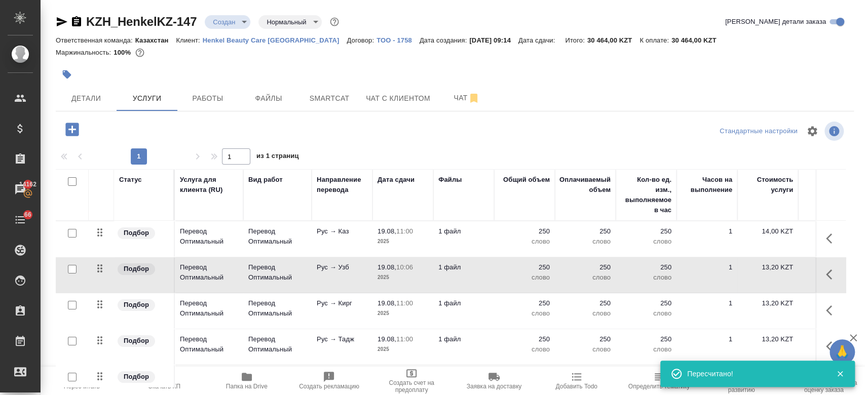
click at [73, 229] on input "checkbox" at bounding box center [72, 233] width 9 height 9
checkbox input "true"
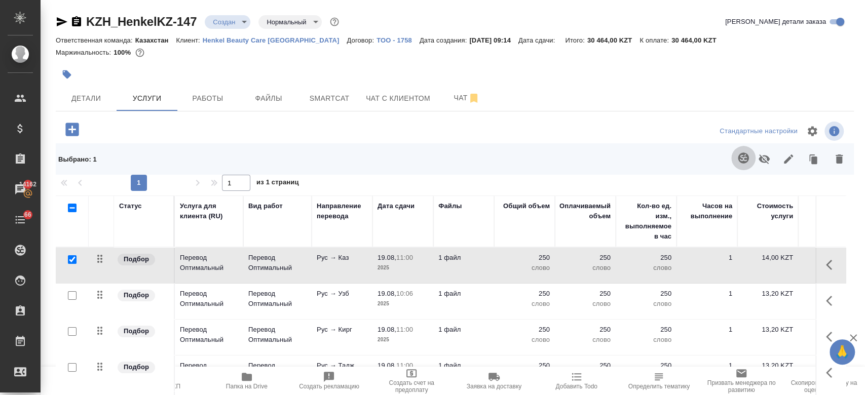
click at [738, 160] on icon "button" at bounding box center [743, 158] width 11 height 11
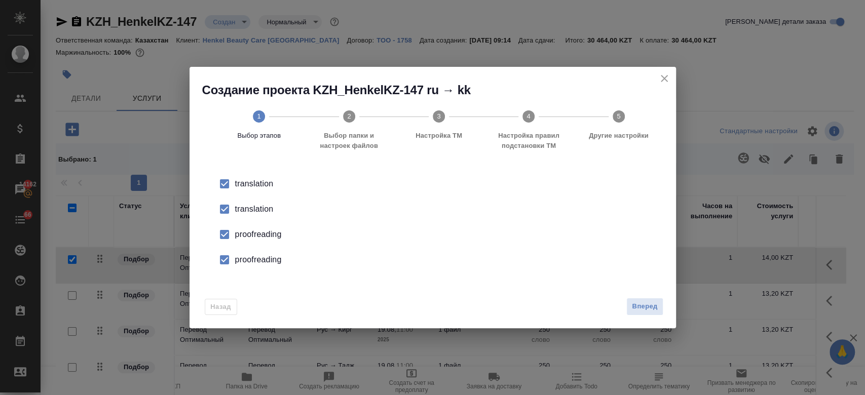
click at [249, 190] on div "translation" at bounding box center [443, 184] width 416 height 12
click at [253, 234] on div "proofreading" at bounding box center [443, 235] width 416 height 12
click at [261, 241] on div "proofreading" at bounding box center [443, 235] width 416 height 12
click at [665, 310] on div "Назад Вперед" at bounding box center [432, 305] width 486 height 48
click at [648, 305] on span "Вперед" at bounding box center [644, 307] width 25 height 12
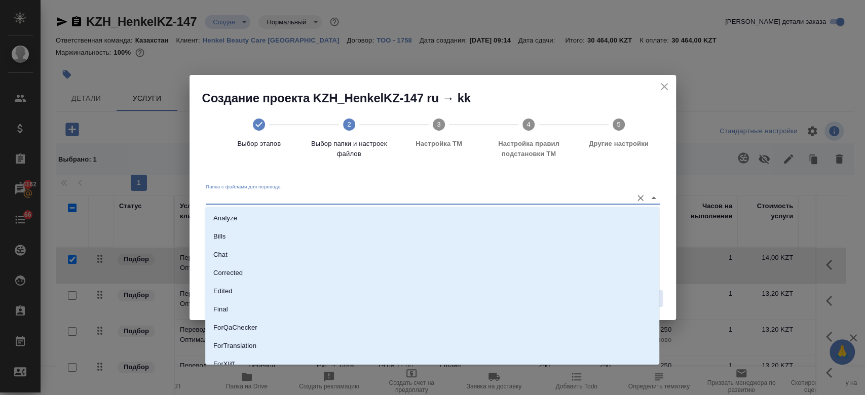
click at [432, 196] on input "Папка с файлами для перевода" at bounding box center [417, 198] width 422 height 12
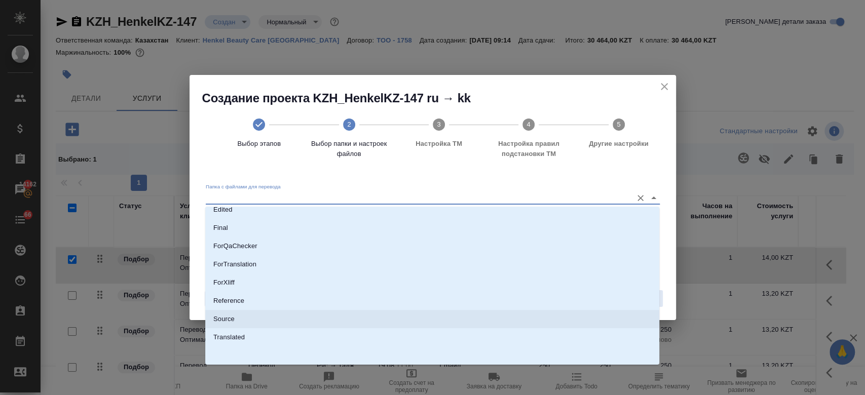
click at [336, 326] on li "Source" at bounding box center [432, 319] width 454 height 18
type input "Source"
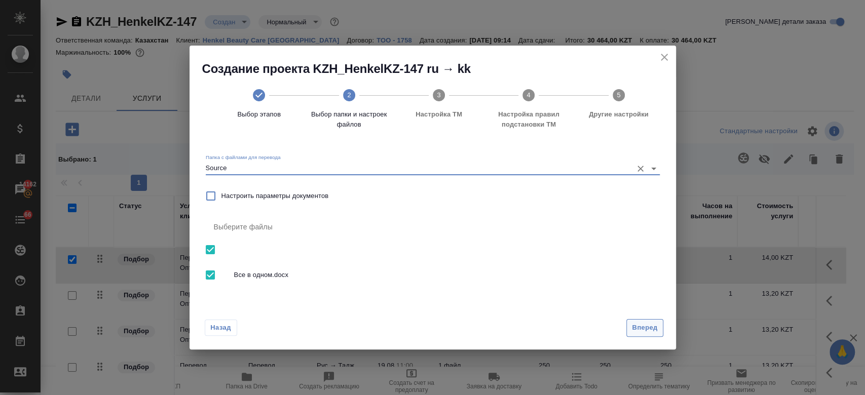
click at [649, 319] on button "Вперед" at bounding box center [644, 328] width 36 height 18
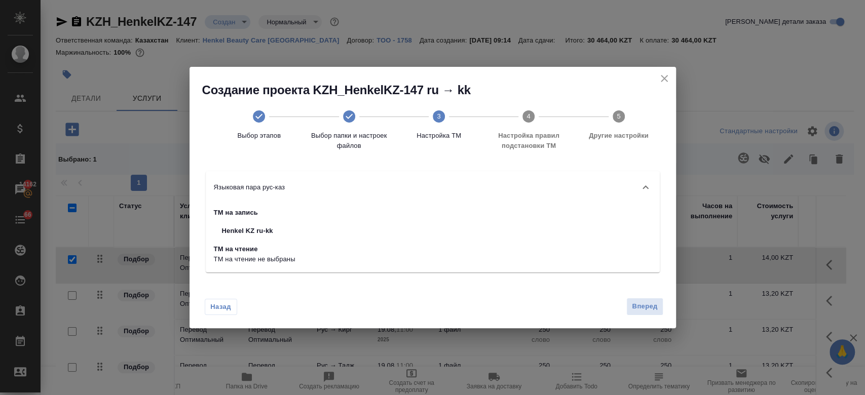
click at [625, 303] on div "Вперед" at bounding box center [642, 307] width 41 height 18
click at [640, 306] on span "Вперед" at bounding box center [644, 307] width 25 height 12
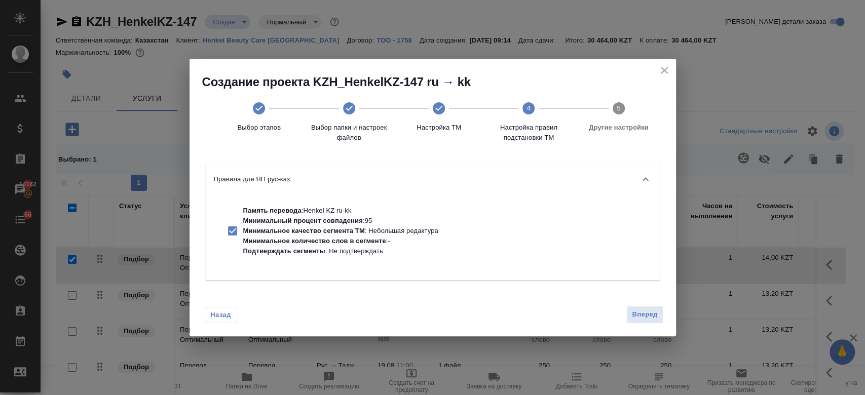
click at [349, 237] on p "Минимальное количество слов в сегменте : -" at bounding box center [340, 241] width 195 height 10
checkbox input "false"
click at [645, 312] on span "Вперед" at bounding box center [644, 315] width 25 height 12
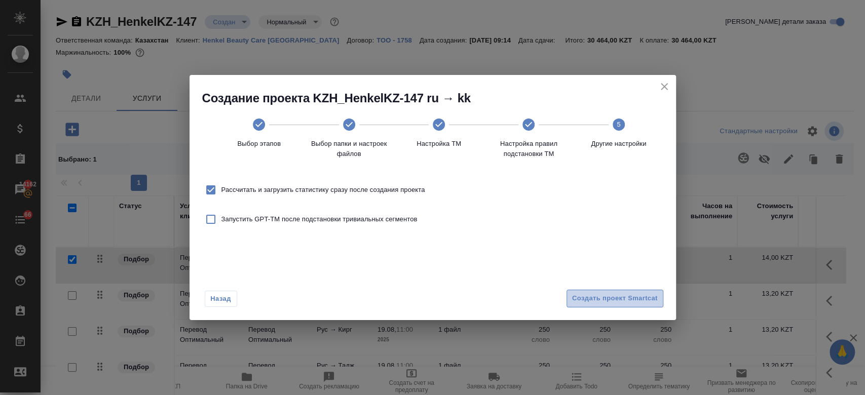
click at [612, 293] on span "Создать проект Smartcat" at bounding box center [615, 299] width 86 height 12
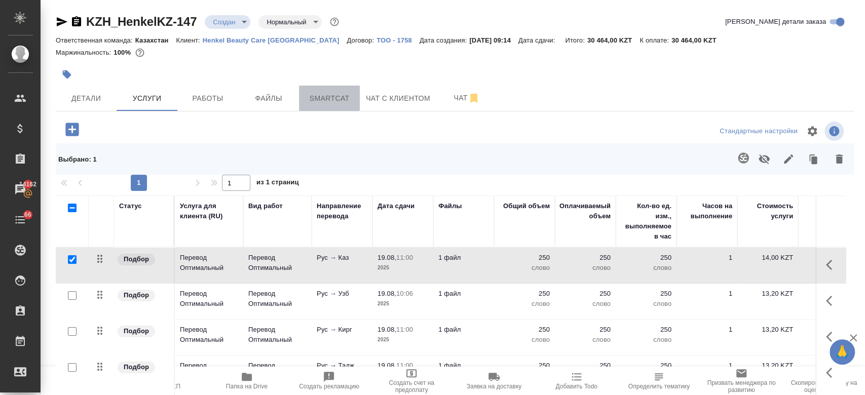
click at [321, 99] on span "Smartcat" at bounding box center [329, 98] width 49 height 13
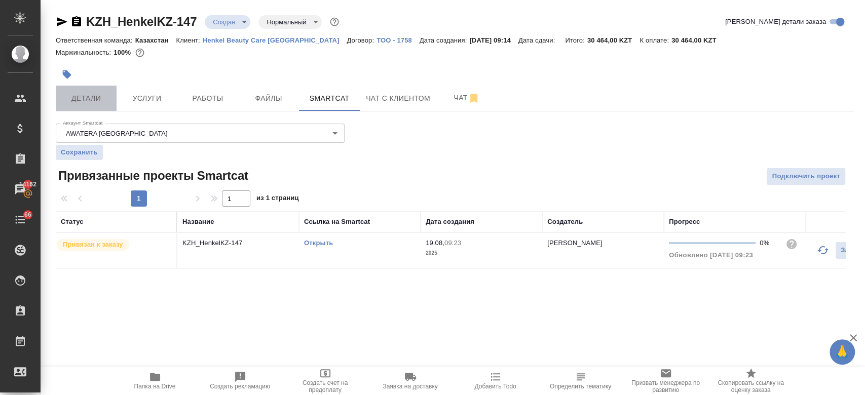
click at [88, 92] on span "Детали" at bounding box center [86, 98] width 49 height 13
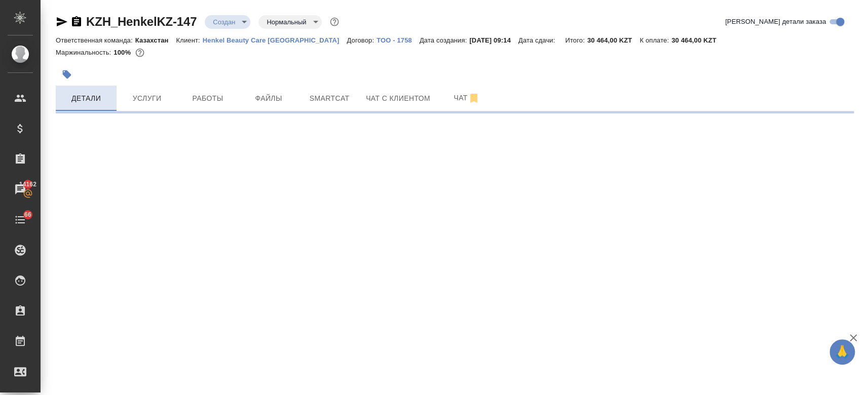
select select "RU"
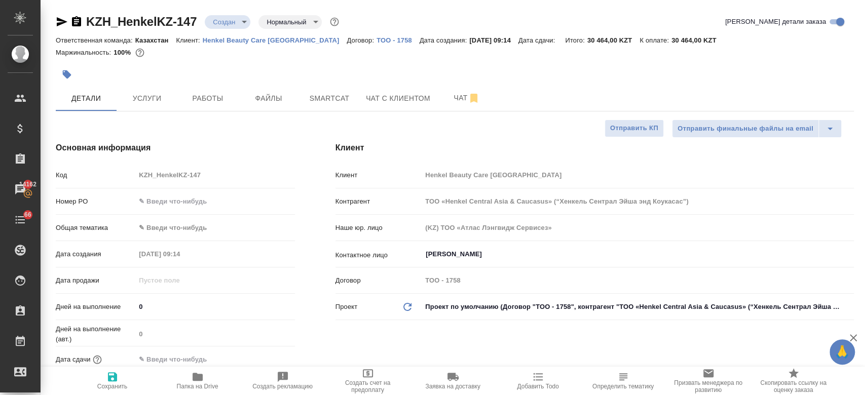
type textarea "x"
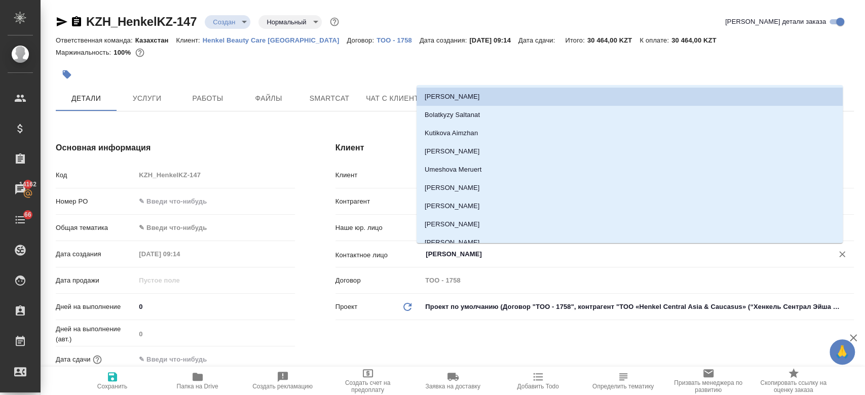
click at [452, 254] on input "Удербаева Рената" at bounding box center [621, 254] width 392 height 12
type textarea "x"
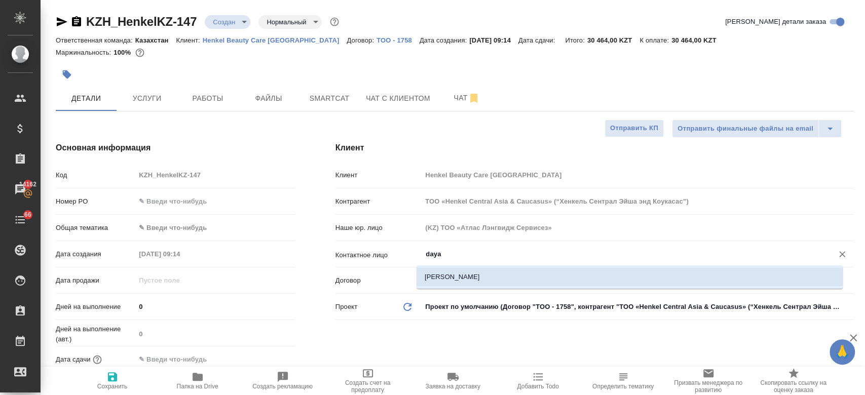
click at [447, 277] on li "Zhumanazar Dayana" at bounding box center [629, 277] width 426 height 18
type input "Zhumanazar Dayana"
type textarea "x"
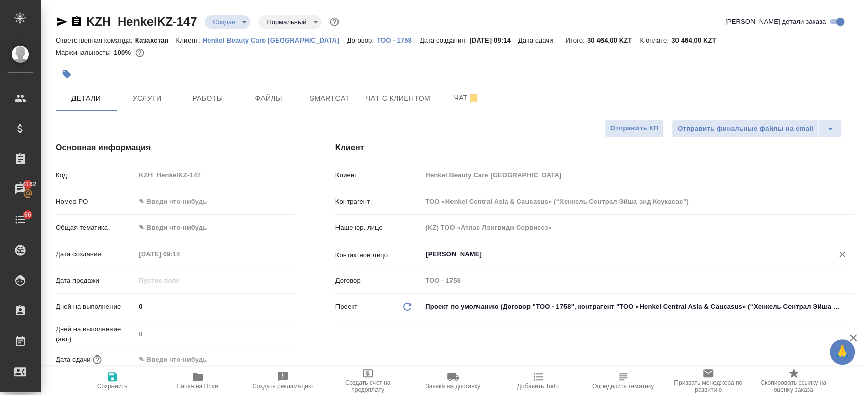
type input "Zhumanazar Dayana"
click at [110, 383] on span "Сохранить" at bounding box center [112, 386] width 30 height 7
type textarea "x"
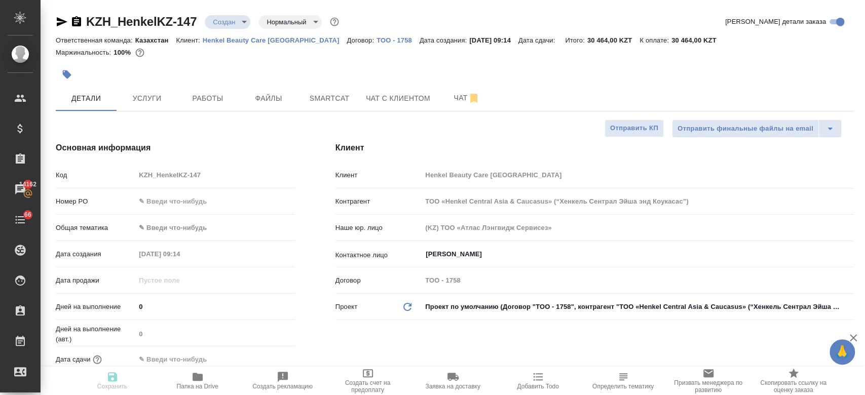
type textarea "x"
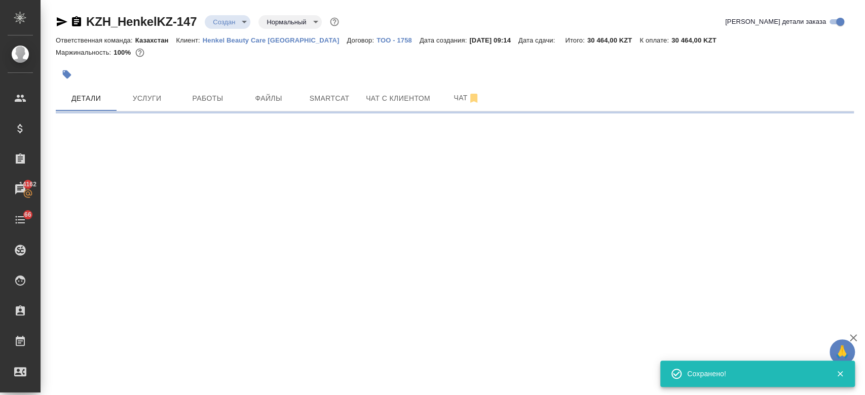
select select "RU"
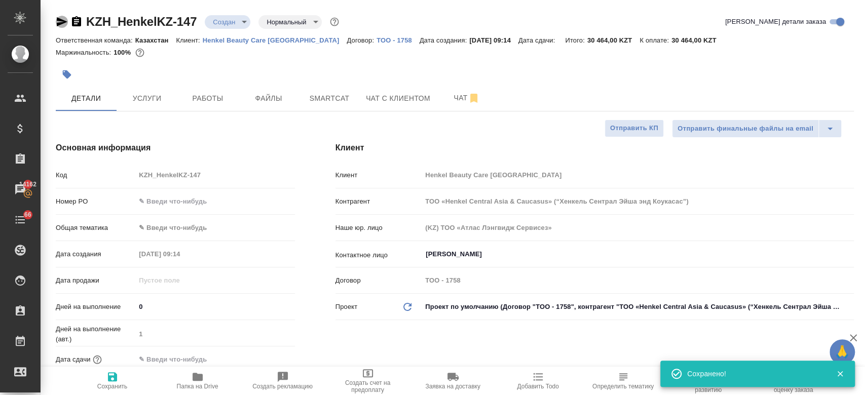
click at [58, 18] on icon "button" at bounding box center [62, 21] width 11 height 9
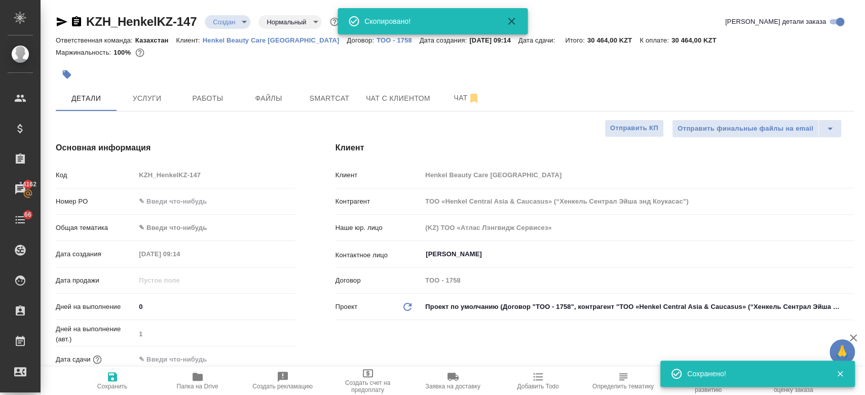
type textarea "x"
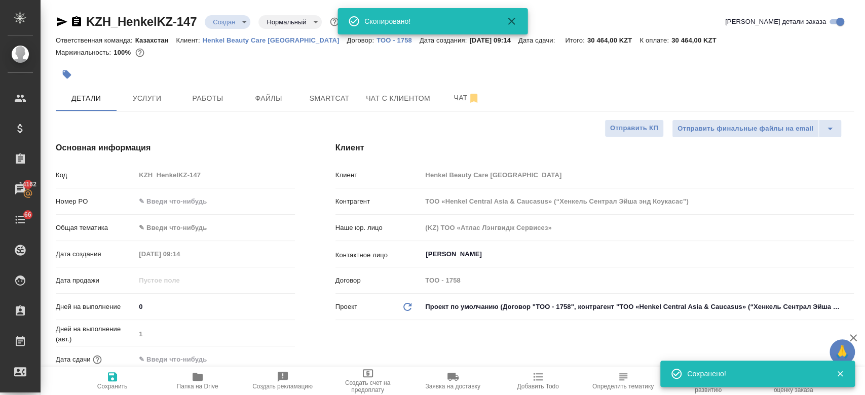
type textarea "x"
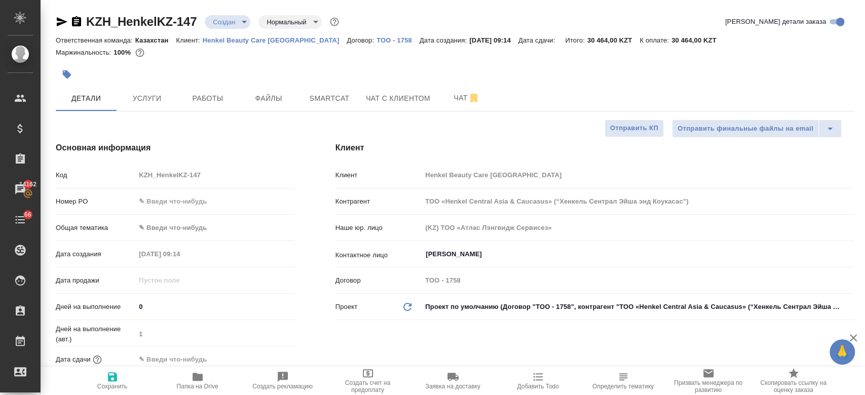
type textarea "x"
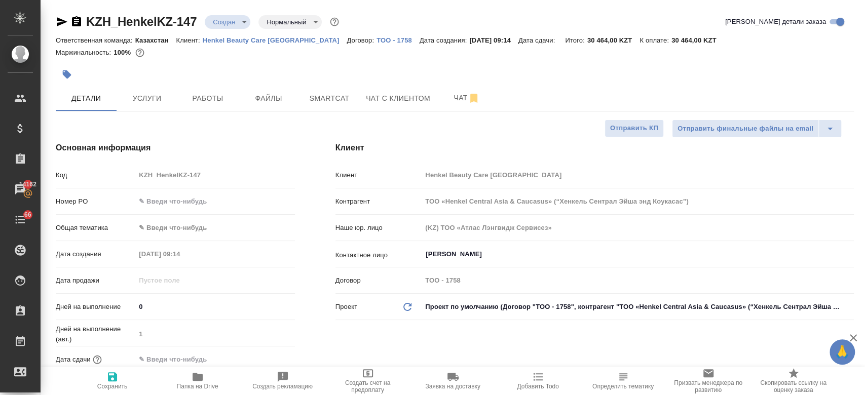
type textarea "x"
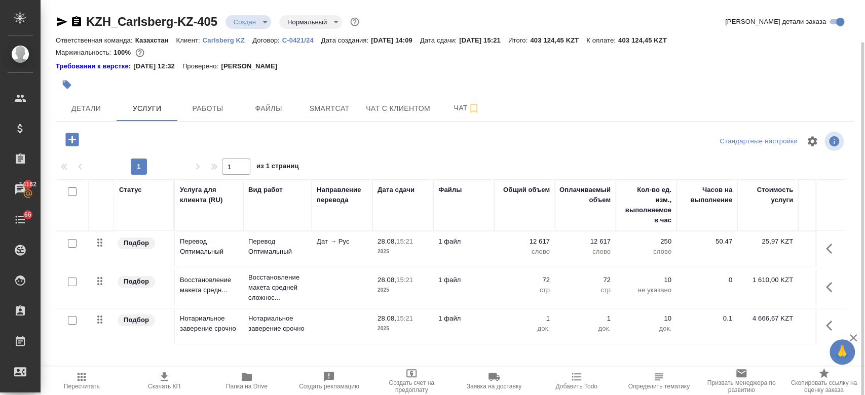
scroll to position [27, 0]
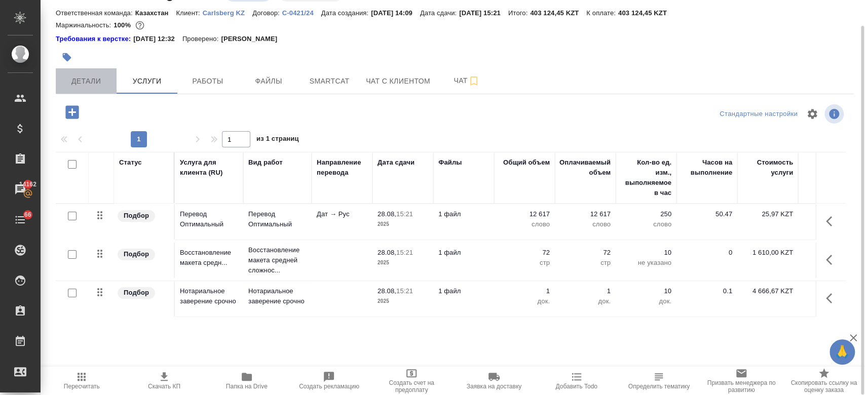
click at [103, 91] on button "Детали" at bounding box center [86, 80] width 61 height 25
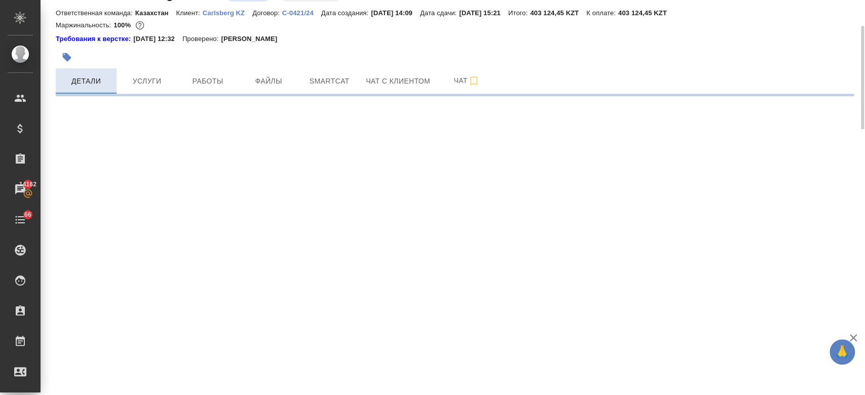
select select "RU"
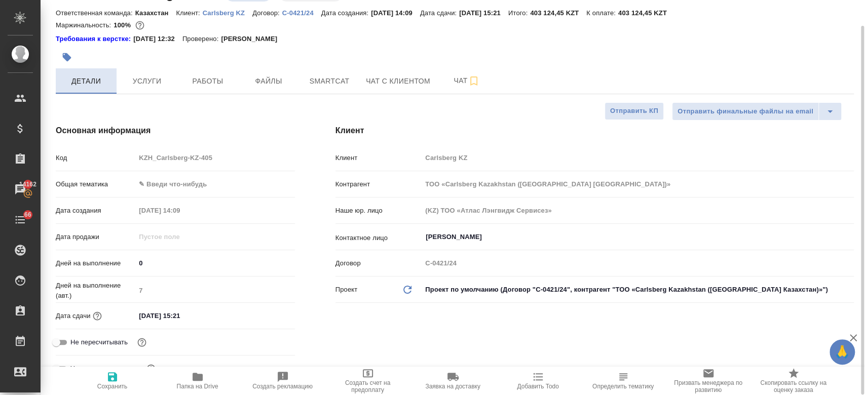
type textarea "x"
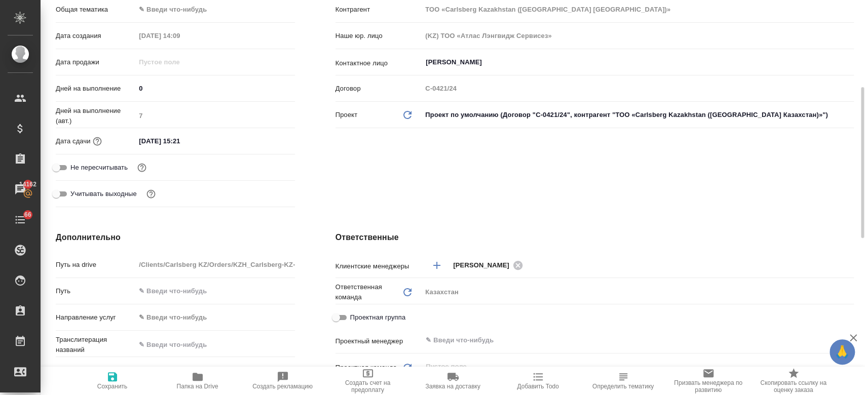
scroll to position [210, 0]
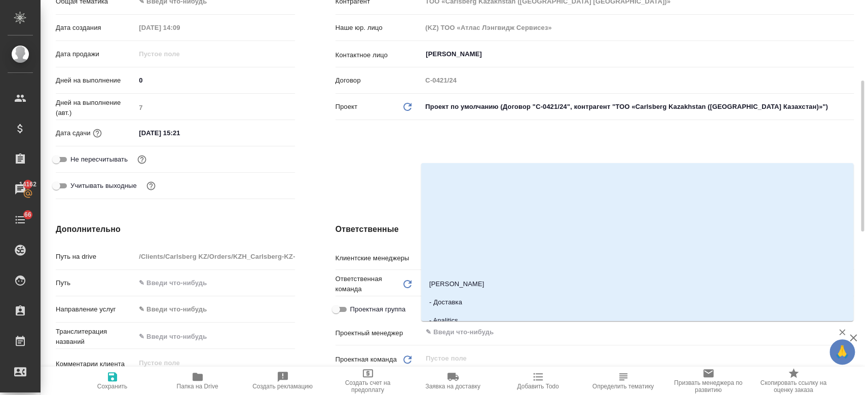
click at [470, 338] on input "text" at bounding box center [621, 332] width 392 height 12
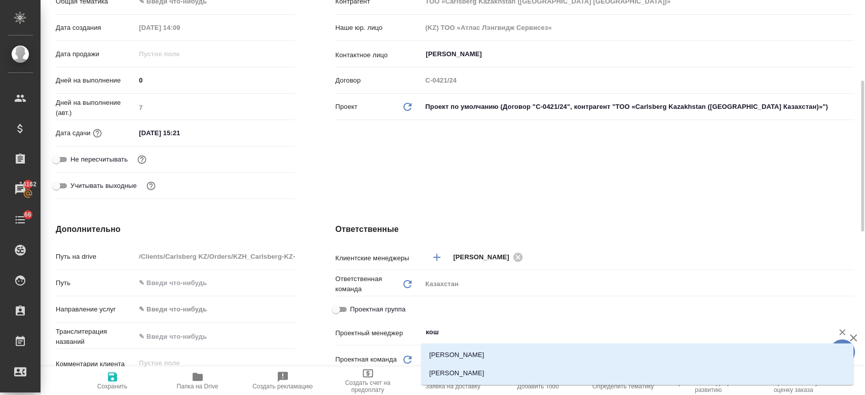
type input "коше"
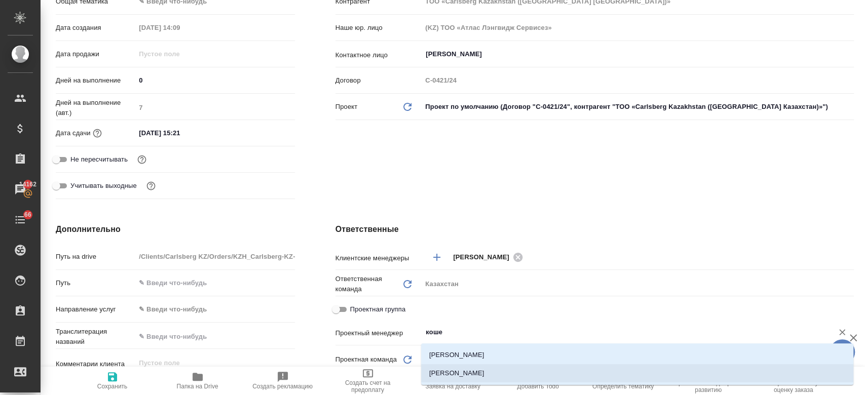
click at [466, 376] on li "[PERSON_NAME]" at bounding box center [637, 373] width 432 height 18
type textarea "x"
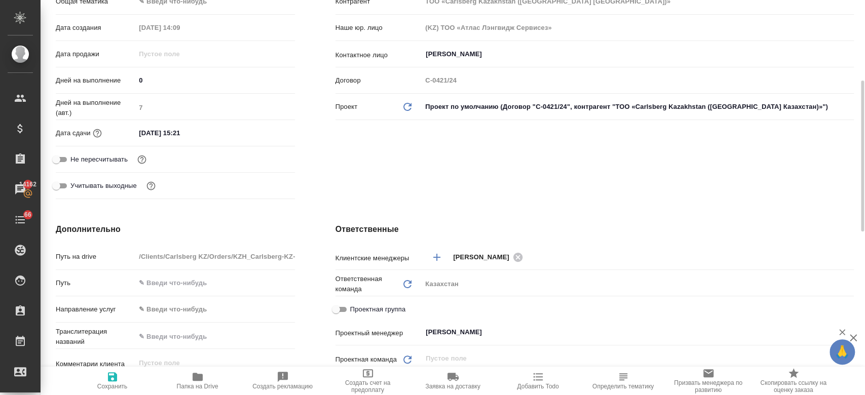
type input "[PERSON_NAME]"
click at [107, 384] on span "Сохранить" at bounding box center [112, 386] width 30 height 7
type textarea "x"
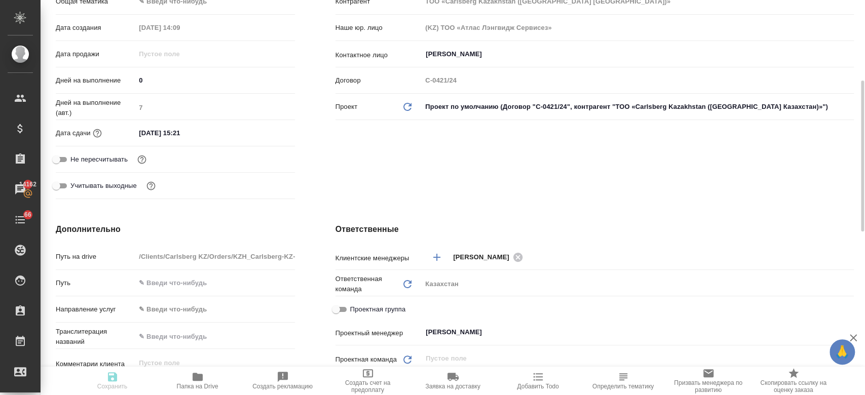
type textarea "x"
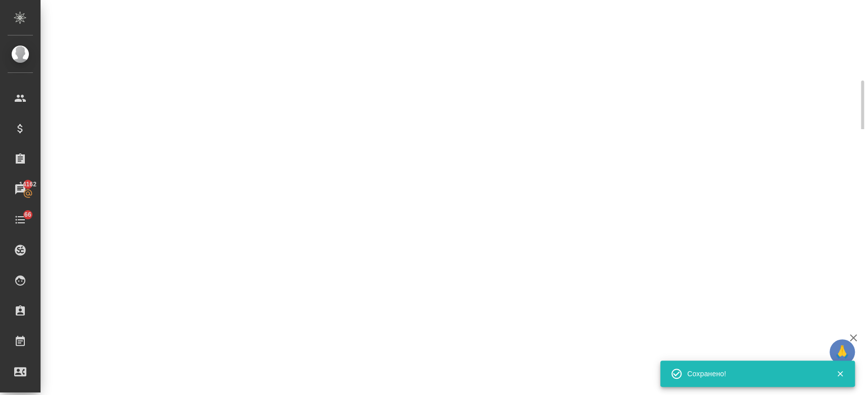
select select "RU"
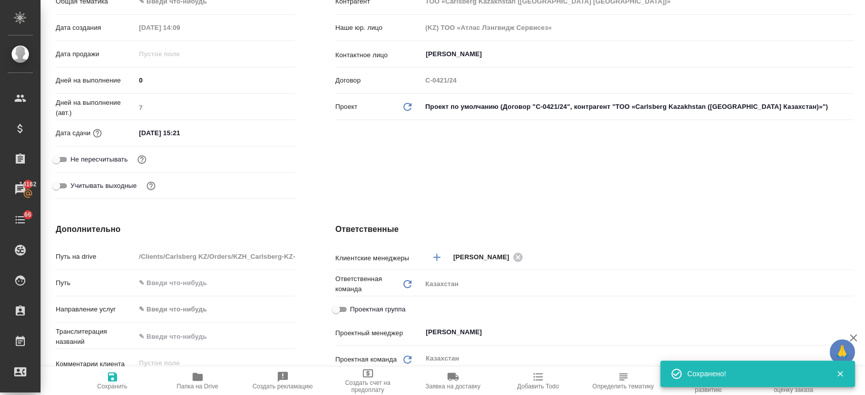
scroll to position [0, 0]
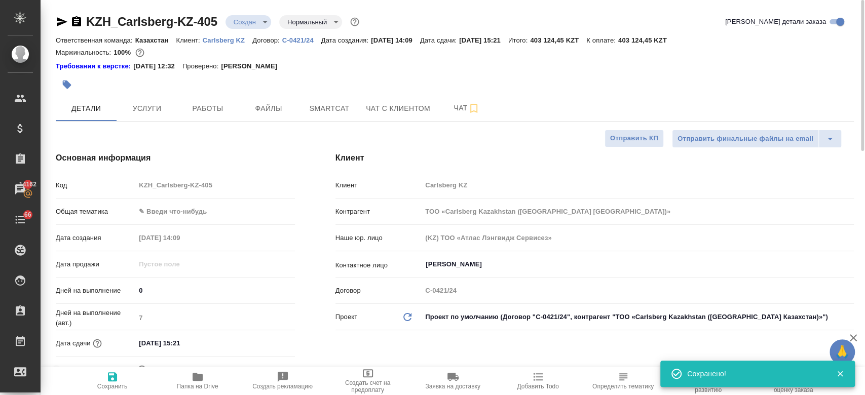
type textarea "x"
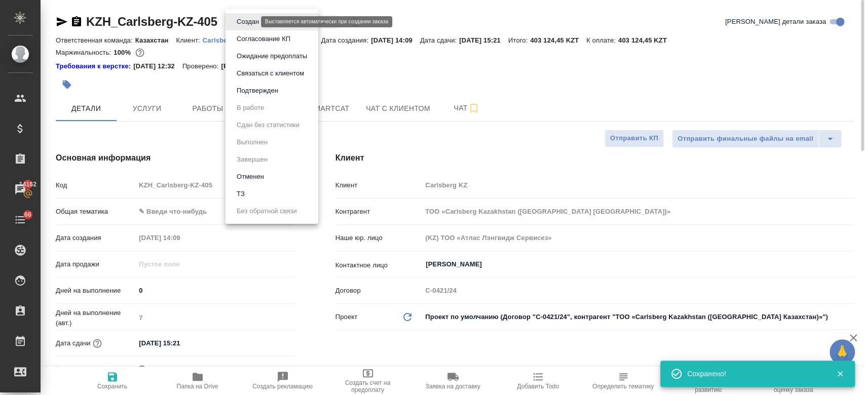
click at [245, 20] on body "🙏 .cls-1 fill:#fff; AWATERA Kosherbayeva Nazerke Клиенты Спецификации Заказы 14…" at bounding box center [432, 197] width 865 height 395
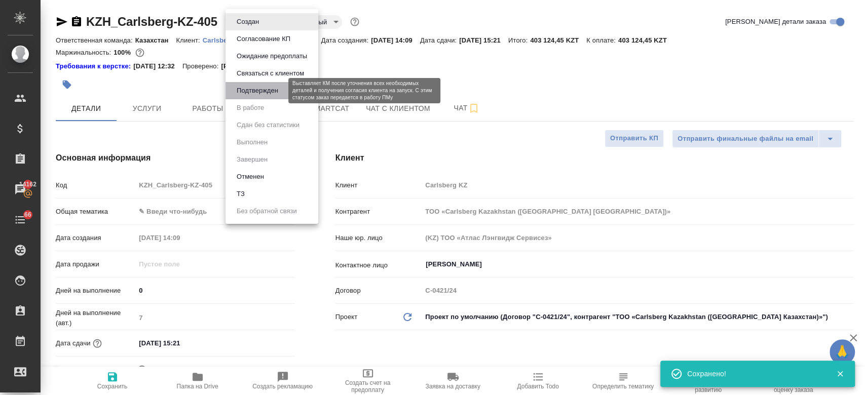
click at [246, 89] on button "Подтвержден" at bounding box center [258, 90] width 48 height 11
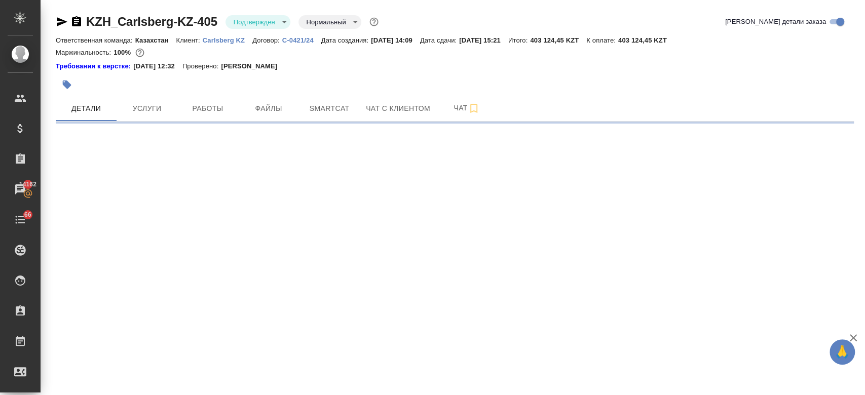
select select "RU"
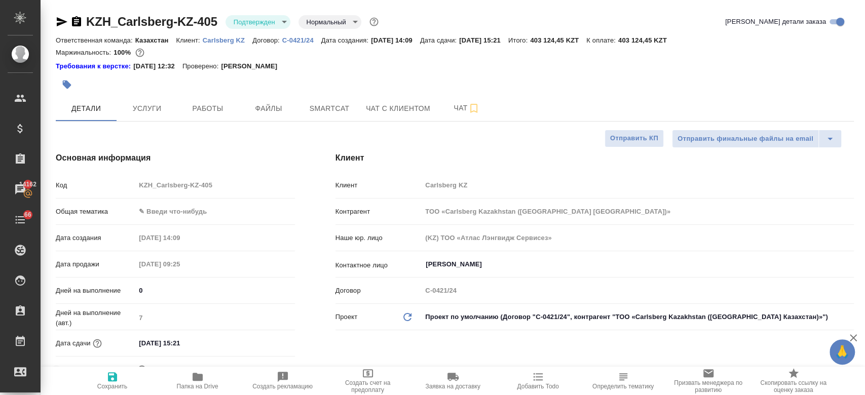
type textarea "x"
click at [376, 67] on div "Требования к верстке: [DATE] 12:32 Проверено: [PERSON_NAME]" at bounding box center [455, 66] width 798 height 10
type textarea "x"
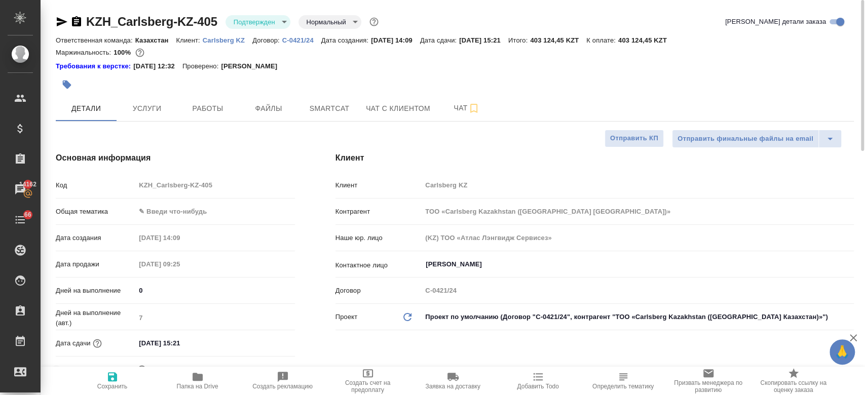
type textarea "x"
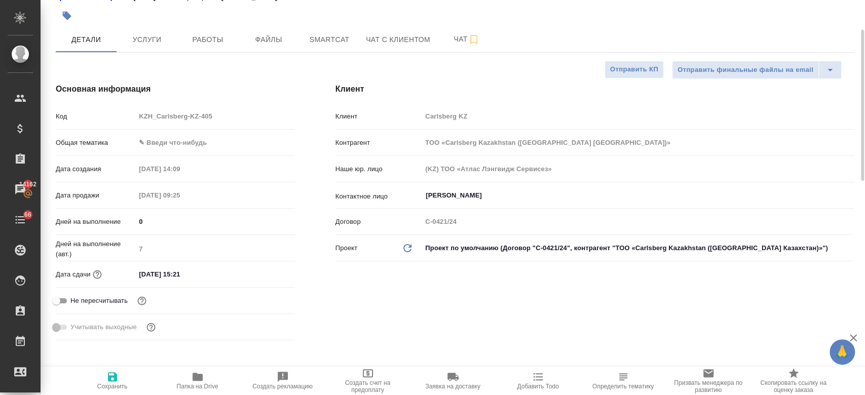
scroll to position [68, 0]
click at [180, 273] on input "[DATE] 15:21" at bounding box center [180, 275] width 89 height 15
click at [264, 282] on div "[DATE] 15:21" at bounding box center [214, 275] width 159 height 15
click at [263, 275] on icon "button" at bounding box center [265, 275] width 12 height 12
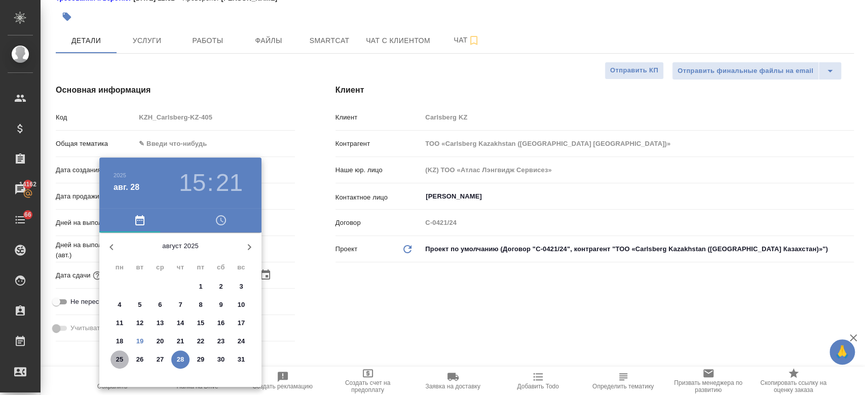
click at [122, 357] on p "25" at bounding box center [120, 360] width 8 height 10
type input "[DATE] 15:21"
type textarea "x"
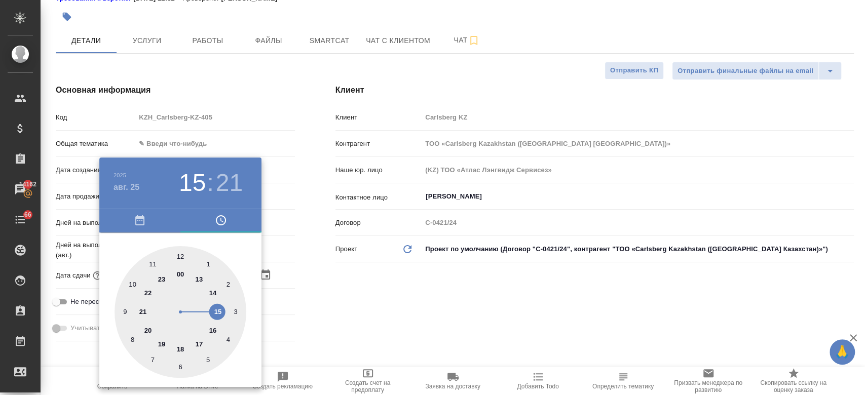
click at [214, 290] on div at bounding box center [181, 312] width 132 height 132
type input "[DATE] 14:21"
type textarea "x"
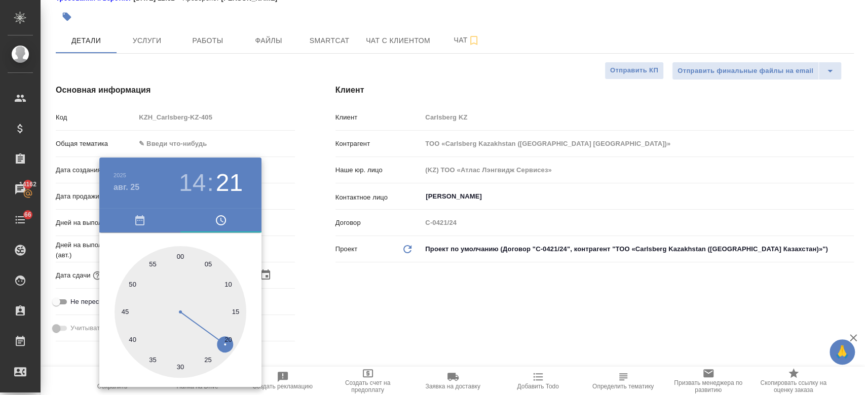
click at [178, 257] on div at bounding box center [181, 312] width 132 height 132
type input "[DATE] 14:00"
type textarea "x"
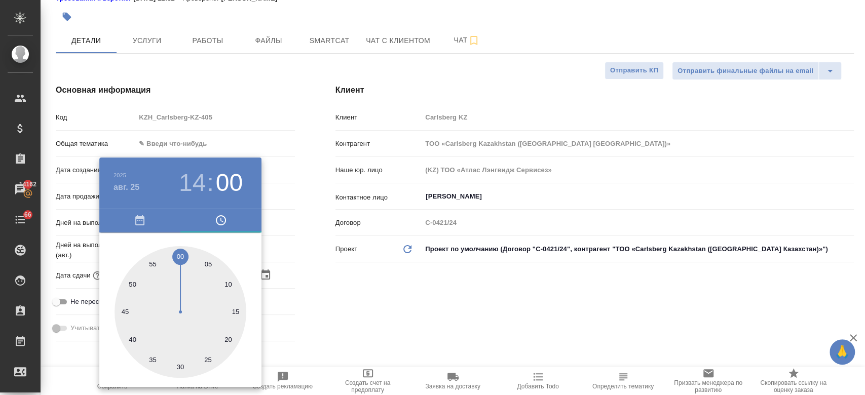
click at [452, 310] on div at bounding box center [432, 197] width 865 height 395
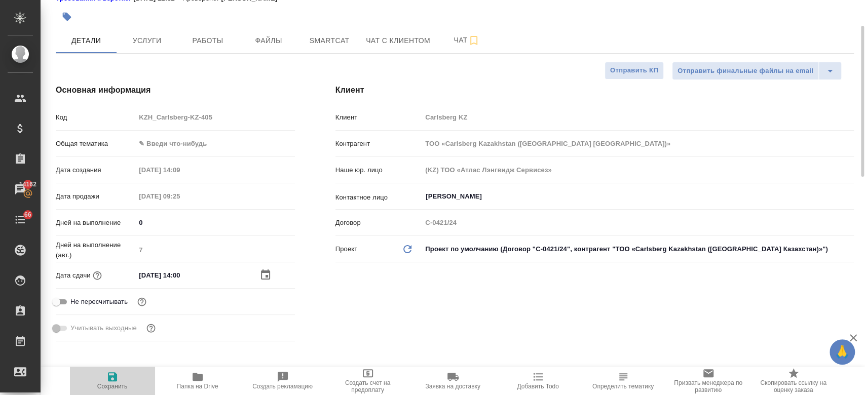
click at [115, 385] on span "Сохранить" at bounding box center [112, 386] width 30 height 7
type textarea "x"
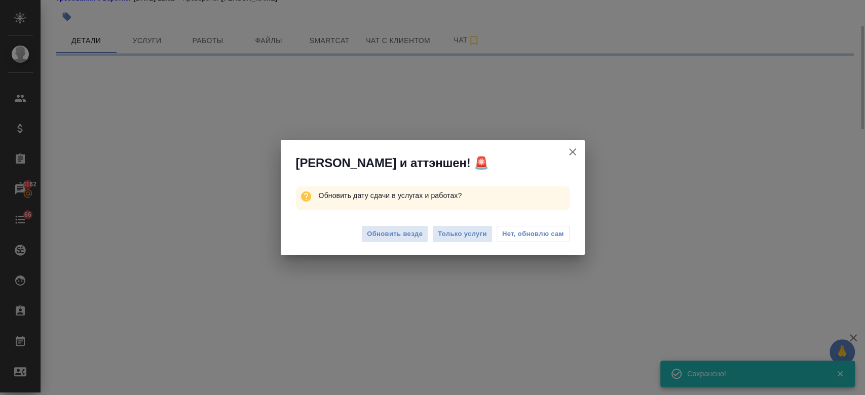
select select "RU"
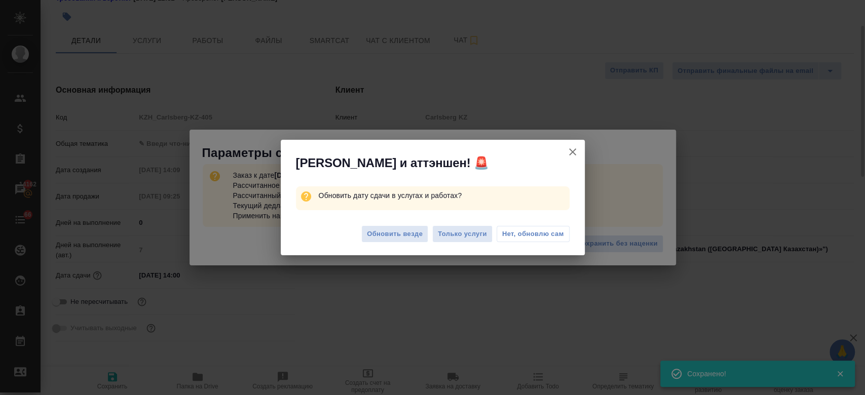
type textarea "x"
click at [443, 236] on span "Только услуги" at bounding box center [462, 235] width 49 height 12
type textarea "x"
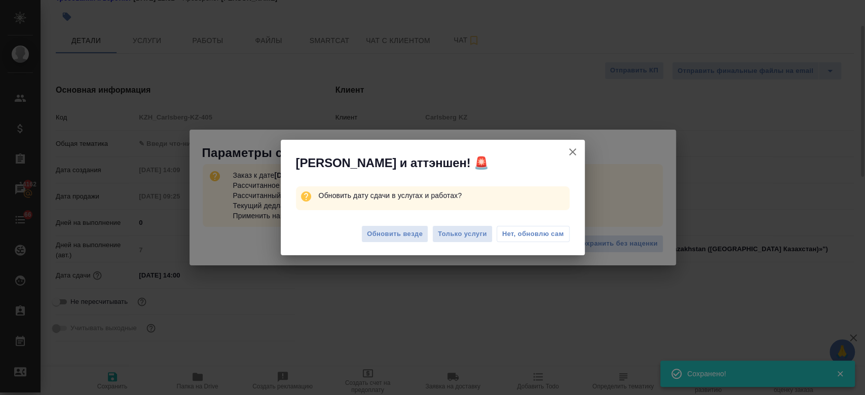
type textarea "x"
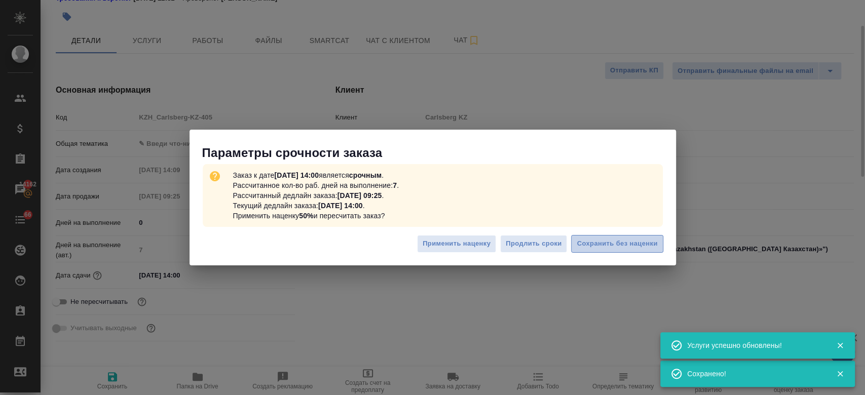
click at [601, 243] on span "Сохранить без наценки" at bounding box center [617, 244] width 81 height 12
type textarea "x"
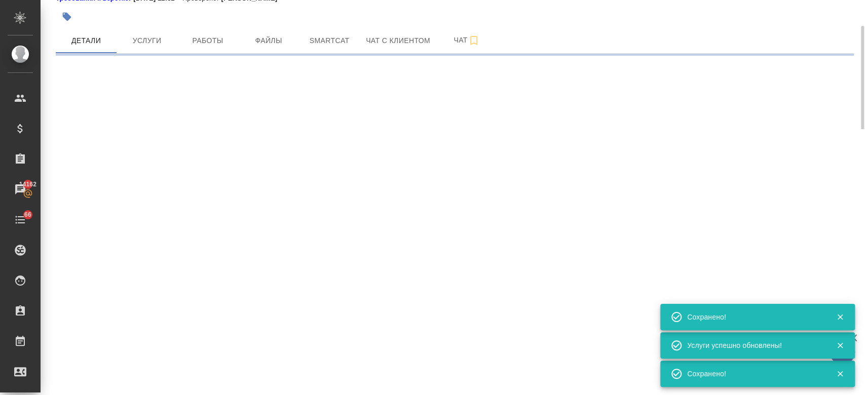
type input "urgent"
select select "RU"
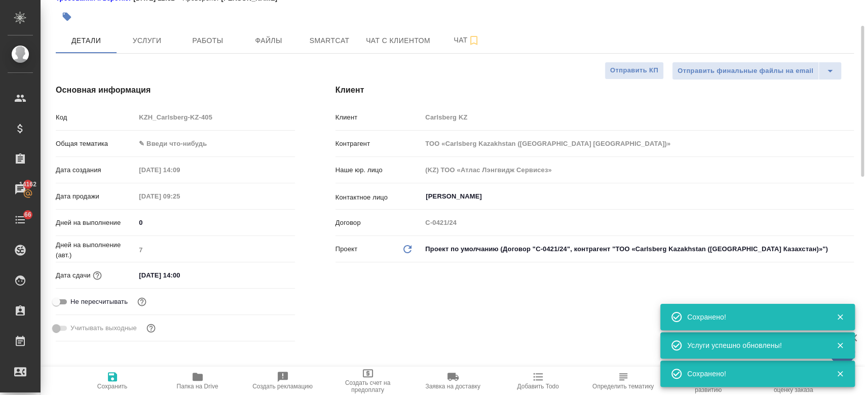
type textarea "x"
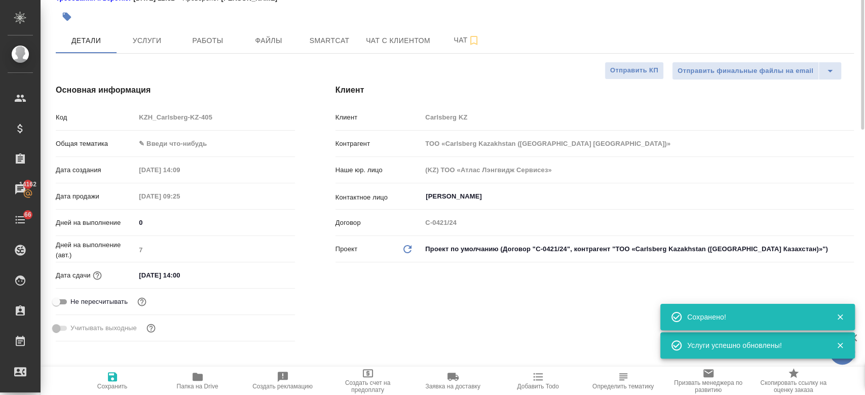
scroll to position [0, 0]
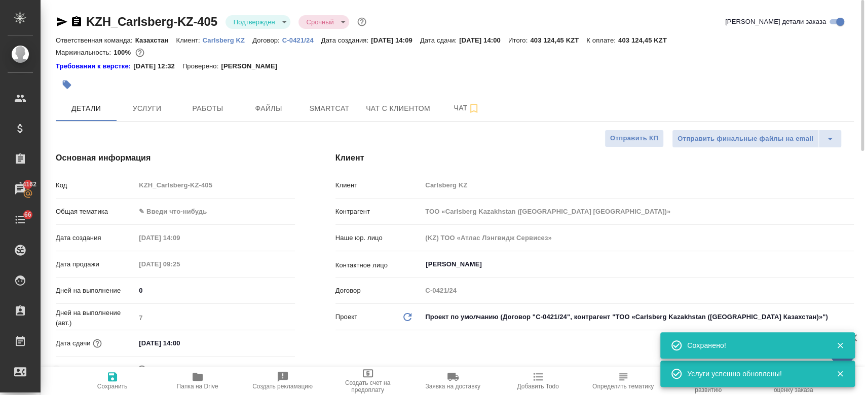
click at [339, 65] on div "Требования к верстке: 01.04.2025 12:32 Проверено: Петрова Валерия" at bounding box center [455, 66] width 798 height 10
type textarea "x"
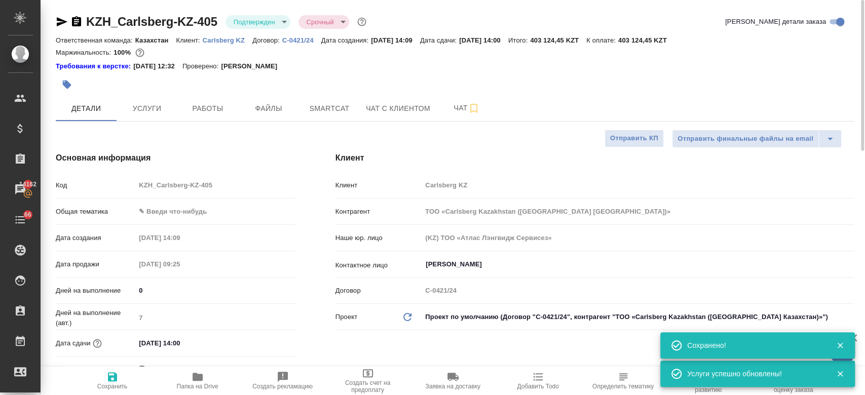
type textarea "x"
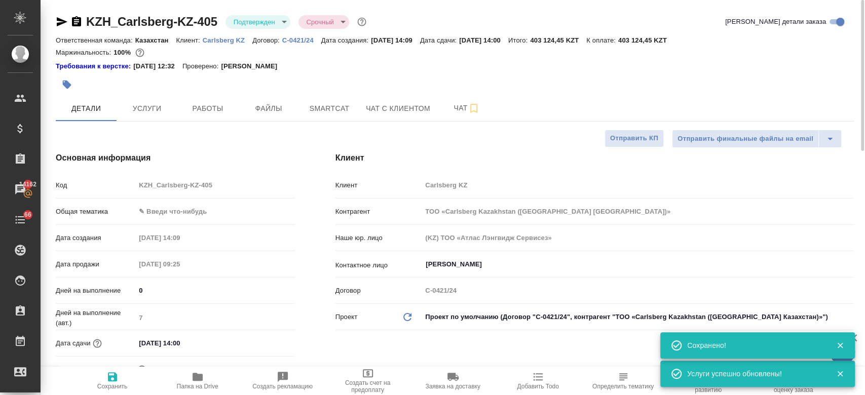
click at [341, 64] on div "Требования к верстке: 01.04.2025 12:32 Проверено: Петрова Валерия" at bounding box center [455, 66] width 798 height 10
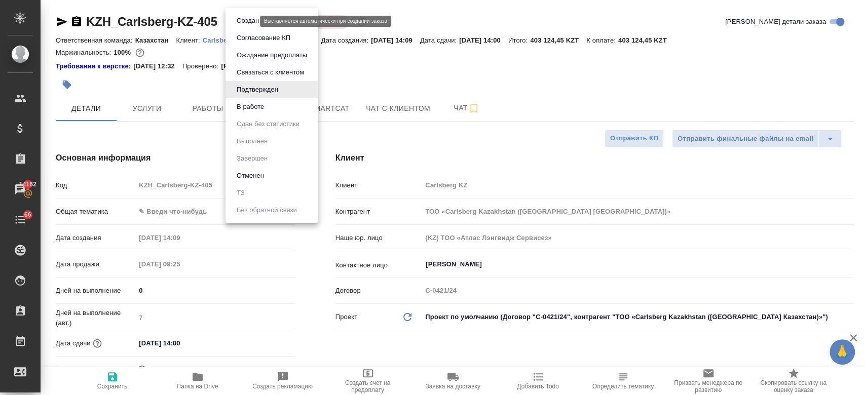
click at [246, 20] on body "🙏 .cls-1 fill:#fff; AWATERA Kosherbayeva Nazerke Клиенты Спецификации Заказы 14…" at bounding box center [432, 197] width 865 height 395
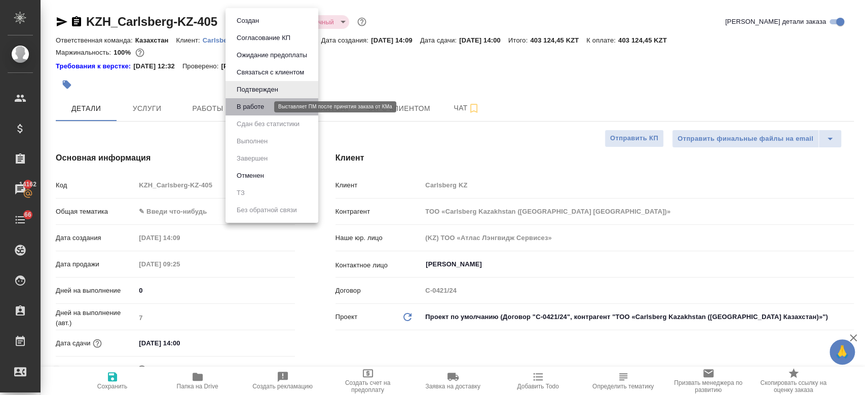
click at [265, 106] on button "В работе" at bounding box center [250, 106] width 33 height 11
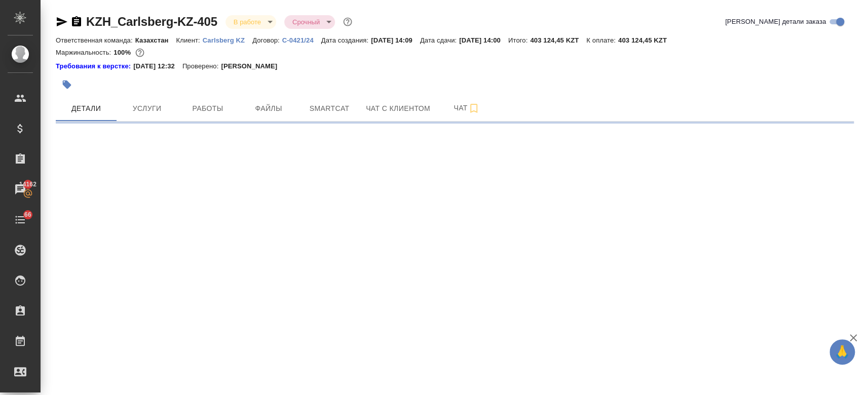
select select "RU"
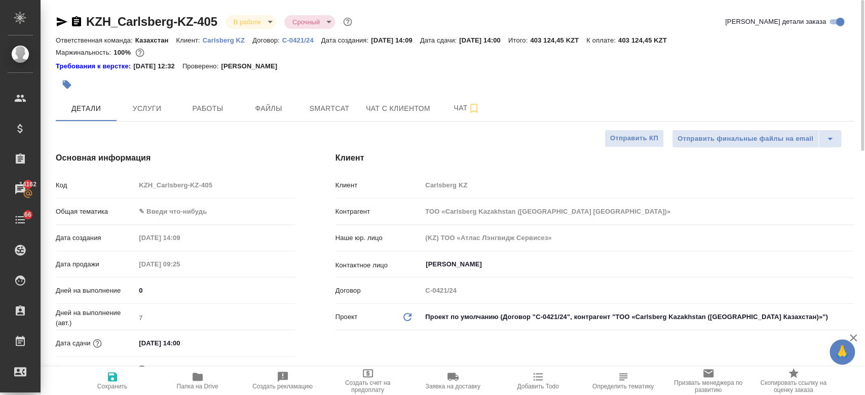
type textarea "x"
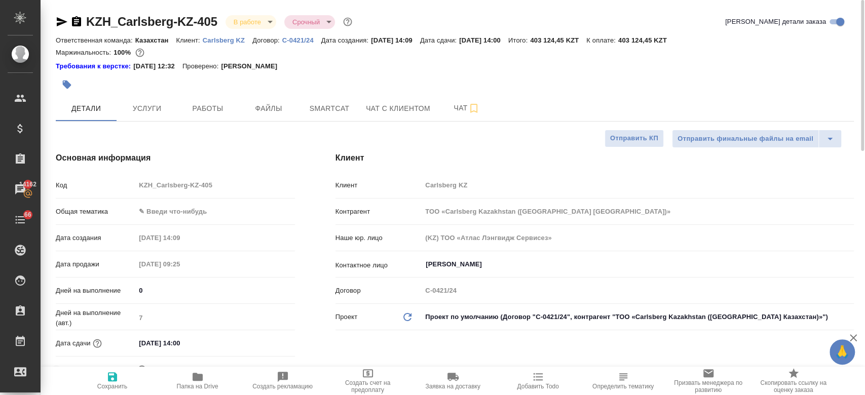
type textarea "x"
click at [65, 80] on icon "button" at bounding box center [67, 85] width 10 height 10
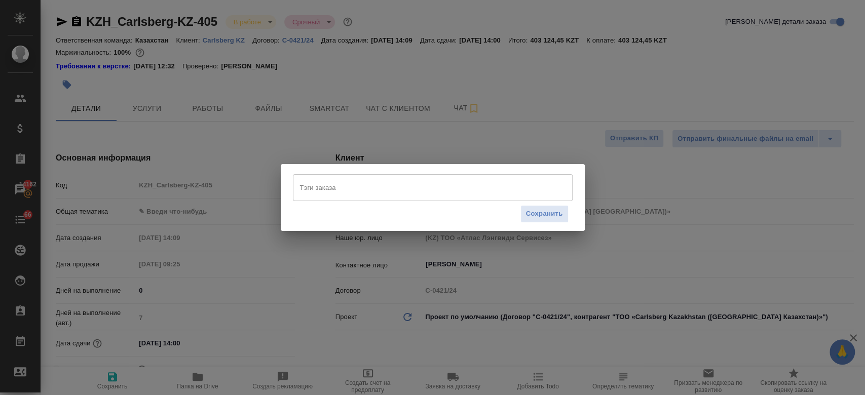
click at [319, 186] on input "Тэги заказа" at bounding box center [422, 187] width 251 height 17
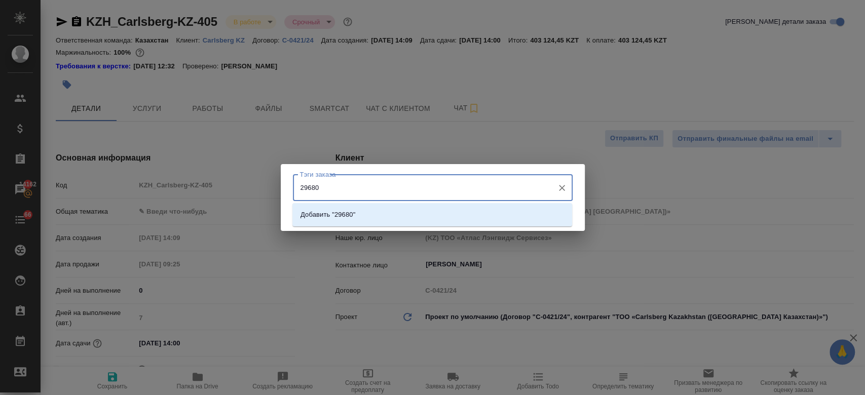
type input "296800"
click at [351, 217] on p "Добавить "296800"" at bounding box center [329, 215] width 59 height 10
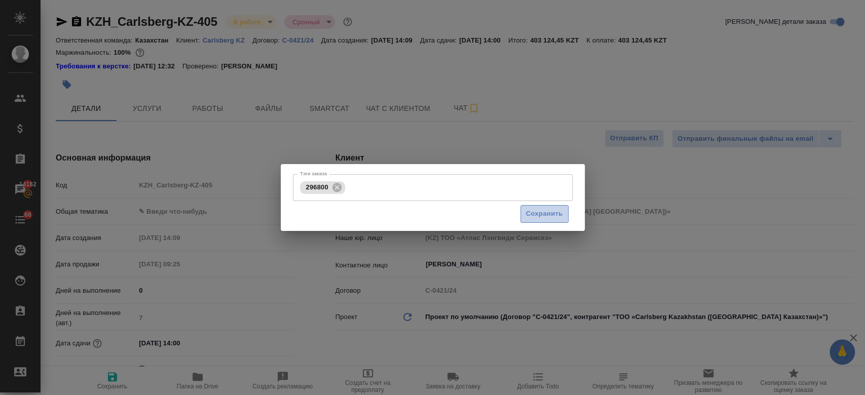
click at [535, 209] on span "Сохранить" at bounding box center [544, 214] width 37 height 12
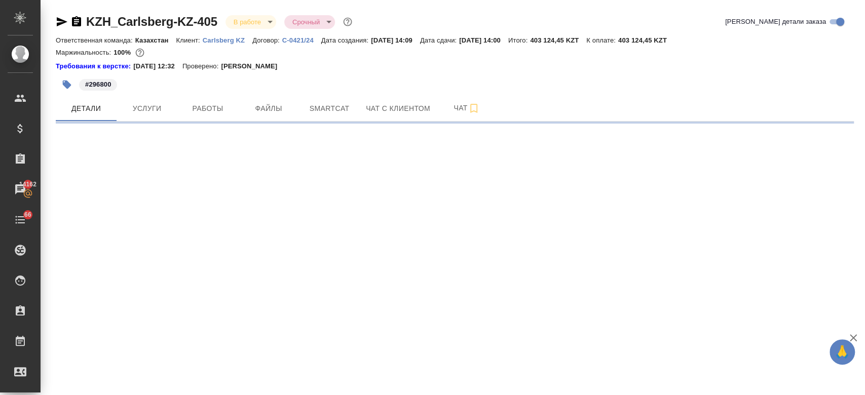
click at [378, 67] on div "Требования к верстке: 01.04.2025 12:32 Проверено: Петрова Валерия" at bounding box center [455, 66] width 798 height 10
select select "RU"
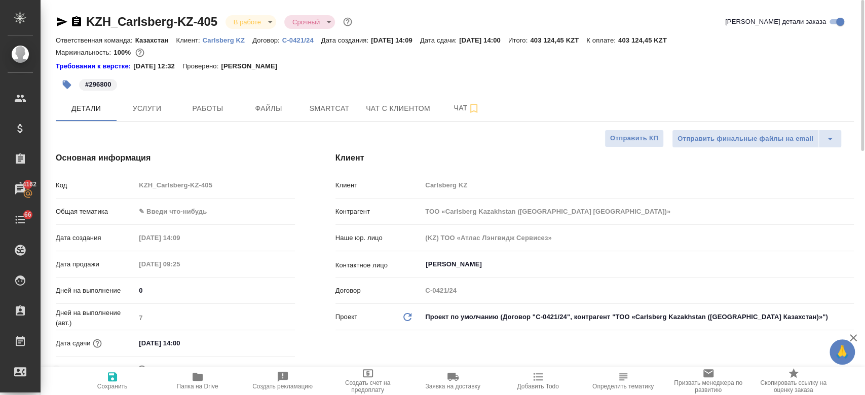
type textarea "x"
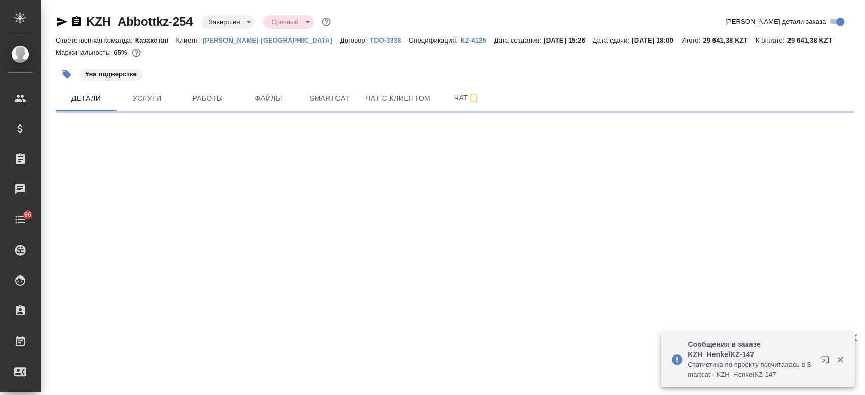
click at [240, 41] on p "[PERSON_NAME] [GEOGRAPHIC_DATA]" at bounding box center [271, 40] width 137 height 8
select select "RU"
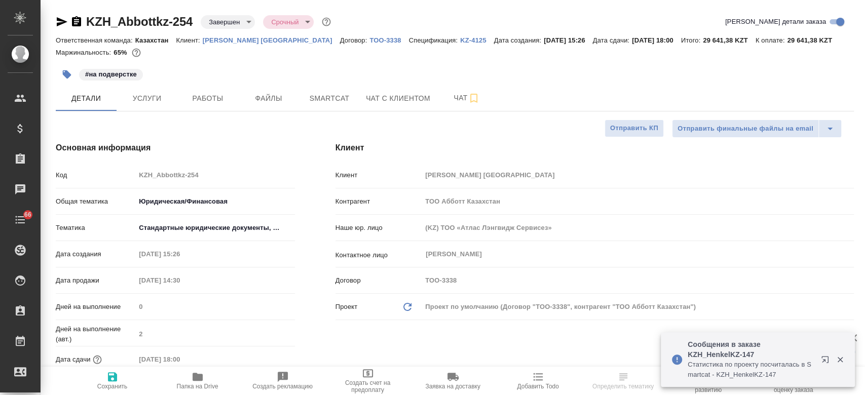
type textarea "x"
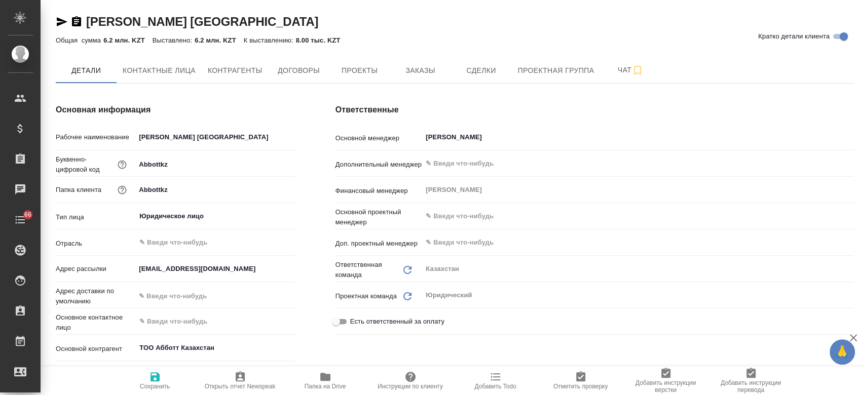
type textarea "x"
click at [430, 34] on div "Общая сумма 6.2 млн. KZT Выставлено: 6.2 млн. KZT К выставлению: 8.00 тыс. KZT" at bounding box center [455, 40] width 798 height 12
type textarea "x"
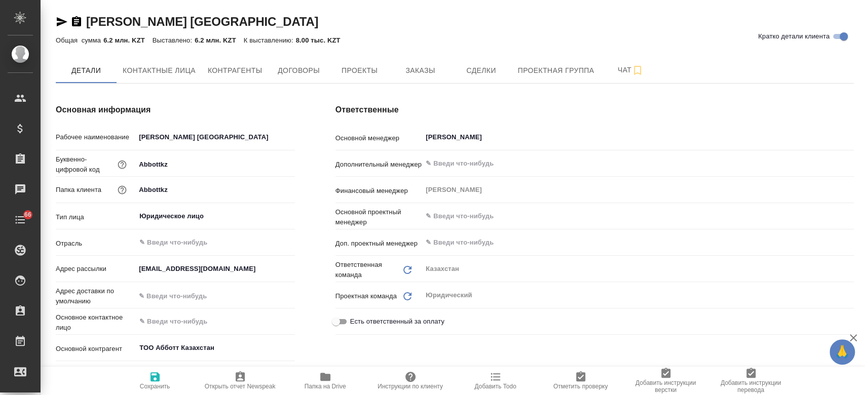
type textarea "x"
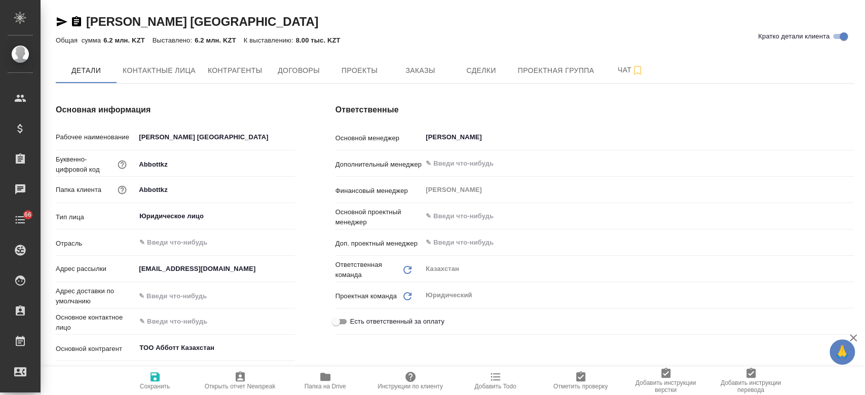
type textarea "x"
click at [441, 77] on button "Заказы" at bounding box center [420, 70] width 61 height 25
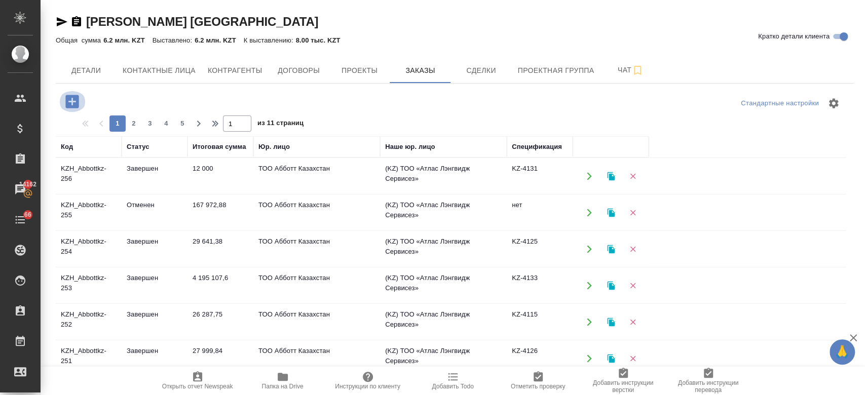
click at [74, 93] on icon "button" at bounding box center [72, 102] width 18 height 18
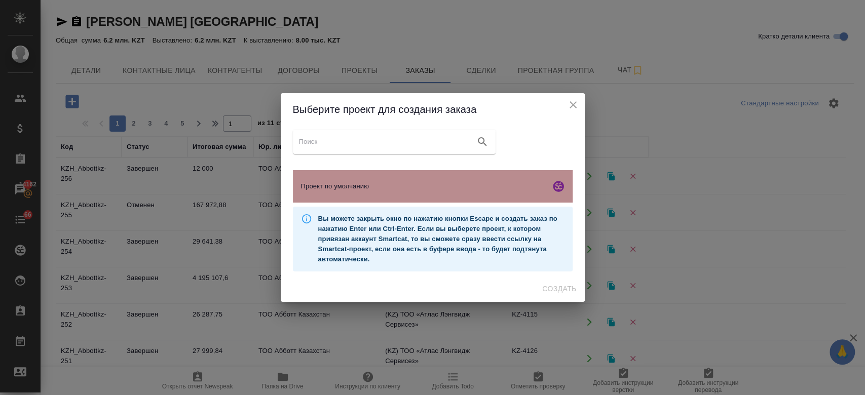
click at [319, 184] on span "Проект по умолчанию" at bounding box center [423, 186] width 245 height 10
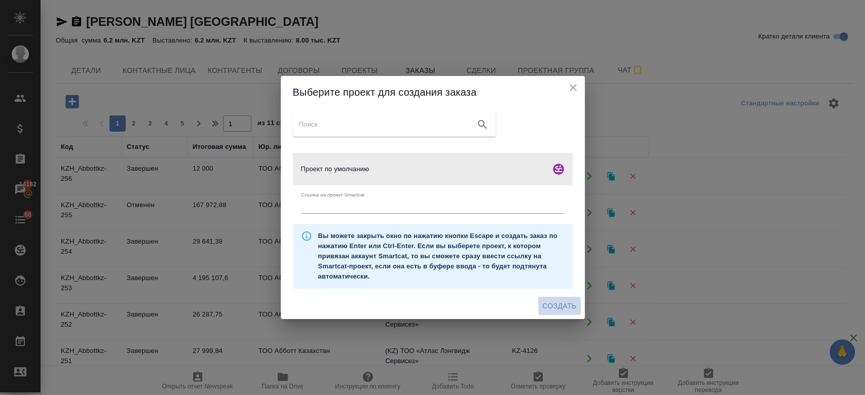
click at [551, 305] on span "Создать" at bounding box center [559, 306] width 34 height 13
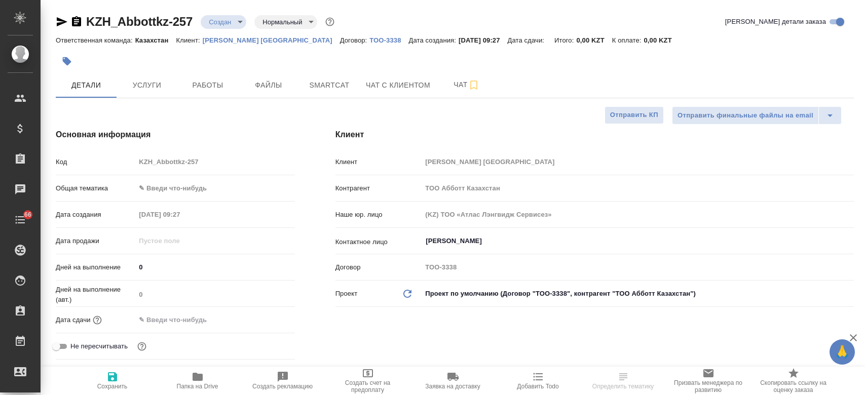
select select "RU"
click at [252, 84] on span "Файлы" at bounding box center [268, 85] width 49 height 13
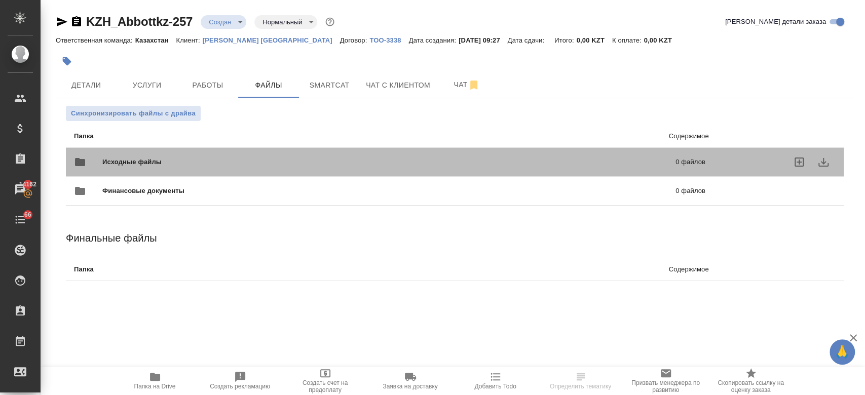
click at [130, 160] on span "Исходные файлы" at bounding box center [260, 162] width 316 height 10
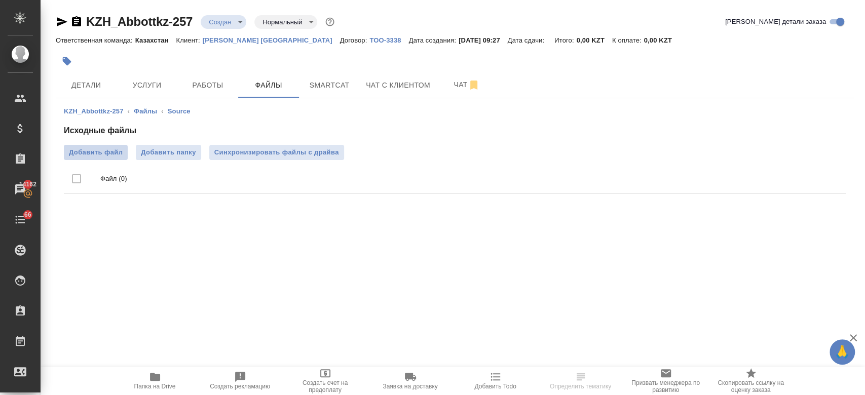
click at [100, 154] on span "Добавить файл" at bounding box center [96, 152] width 54 height 10
click at [0, 0] on input "Добавить файл" at bounding box center [0, 0] width 0 height 0
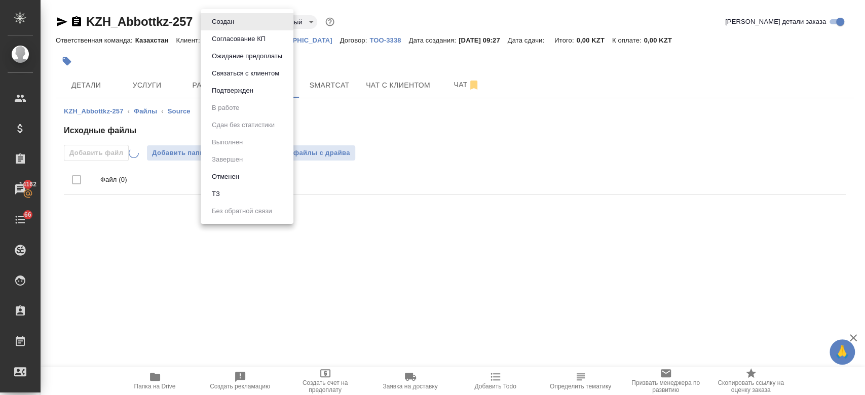
click at [232, 15] on body "🙏 .cls-1 fill:#fff; AWATERA Kosherbayeva Nazerke Клиенты Спецификации Заказы 14…" at bounding box center [432, 197] width 865 height 395
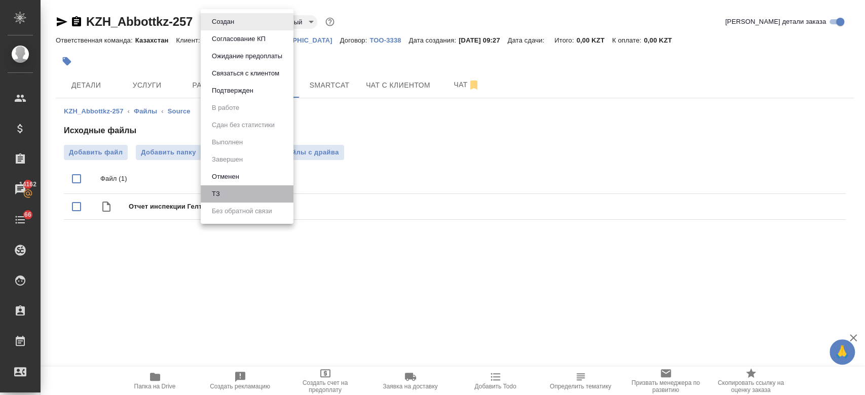
click at [240, 193] on li "ТЗ" at bounding box center [247, 193] width 93 height 17
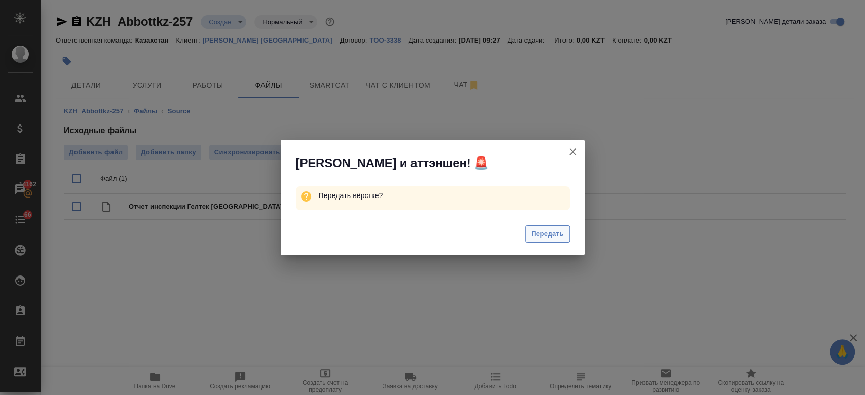
click at [543, 228] on div "Передать" at bounding box center [433, 235] width 304 height 41
click at [543, 229] on span "Передать" at bounding box center [547, 235] width 33 height 12
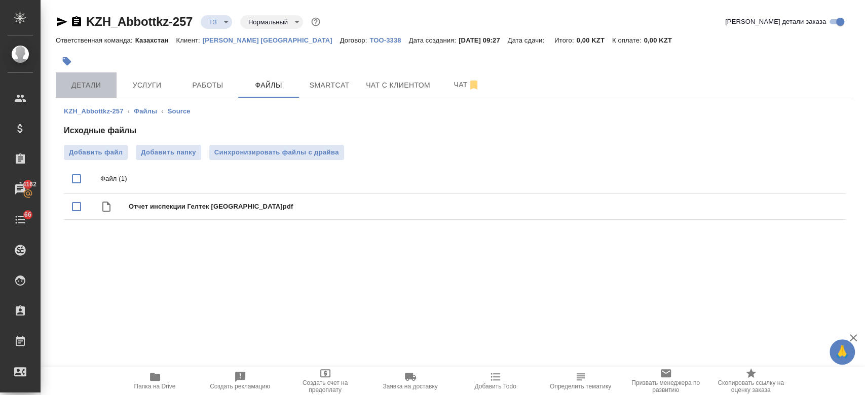
click at [96, 80] on span "Детали" at bounding box center [86, 85] width 49 height 13
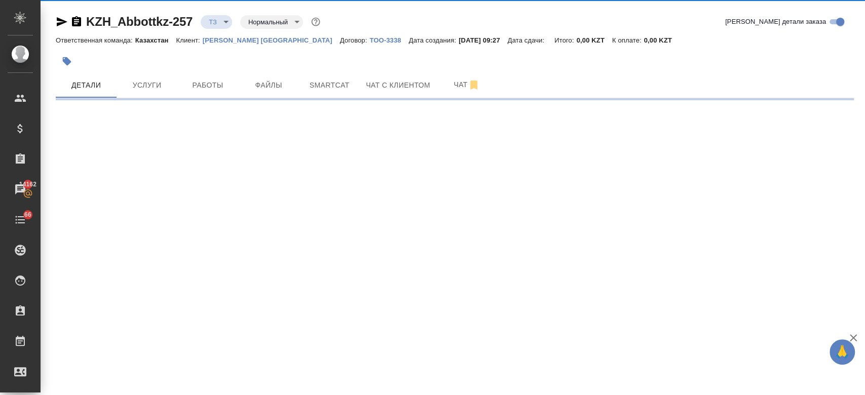
select select "RU"
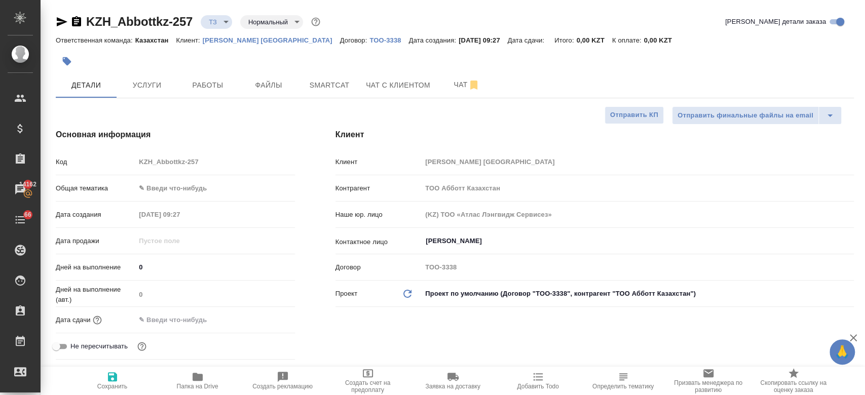
type textarea "x"
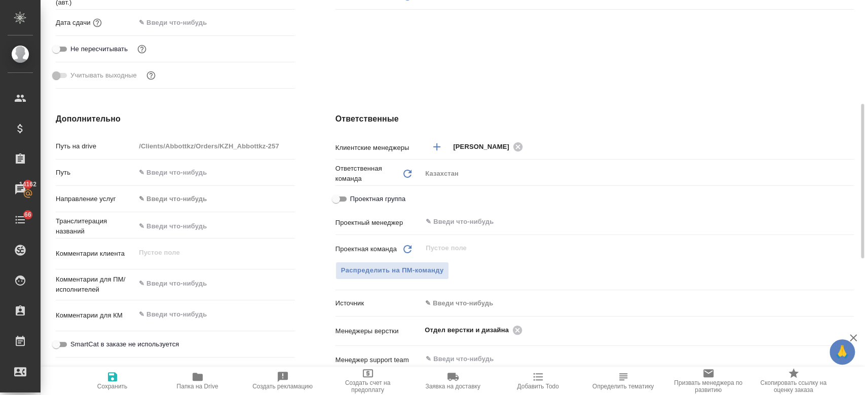
scroll to position [305, 0]
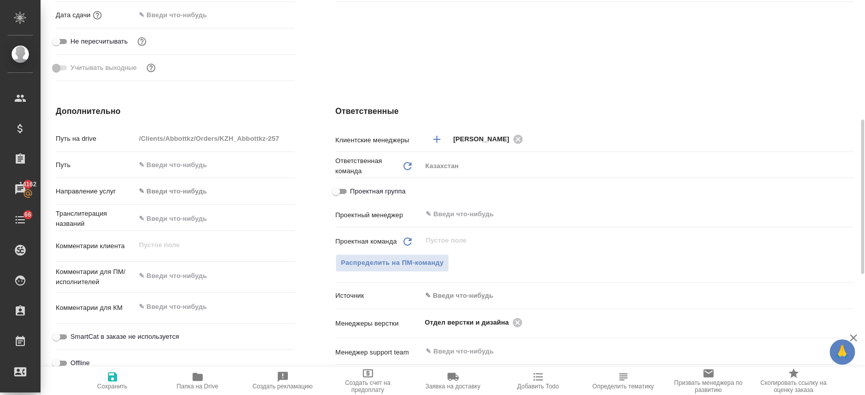
type textarea "x"
click at [186, 267] on div "x" at bounding box center [214, 277] width 159 height 22
paste textarea "перевод на английский."
type textarea "перевод на английский."
type textarea "x"
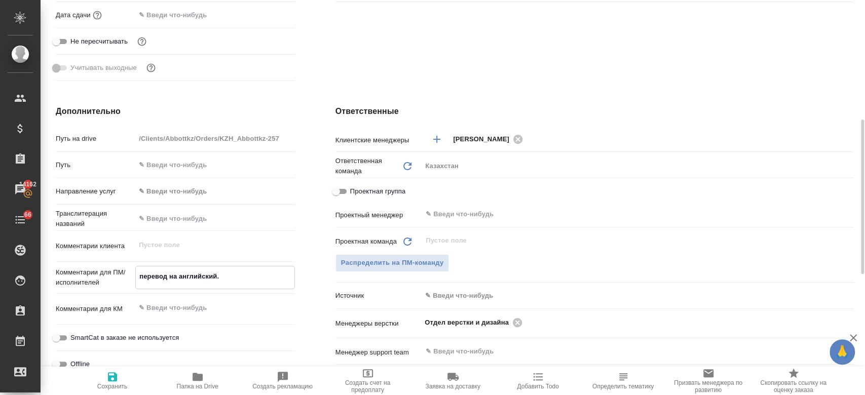
type textarea "x"
type textarea "перевод на английский."
type textarea "x"
click at [115, 380] on icon "button" at bounding box center [112, 376] width 9 height 9
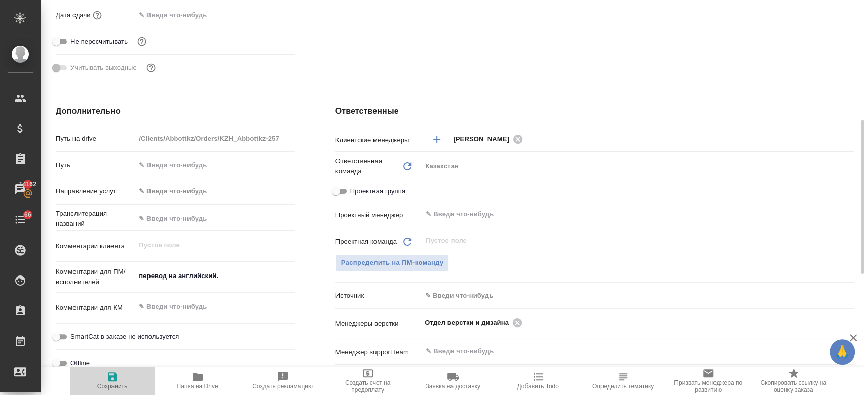
type textarea "x"
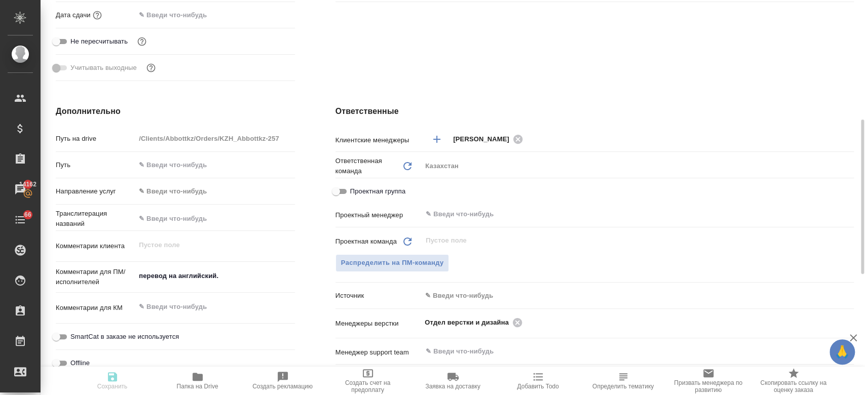
type textarea "x"
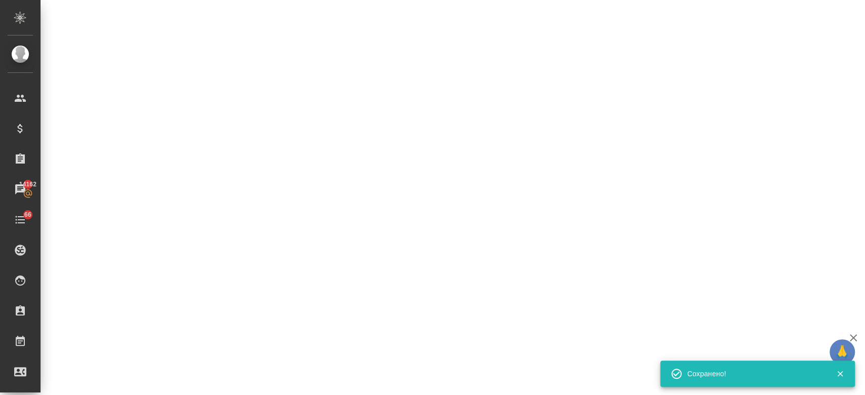
select select "RU"
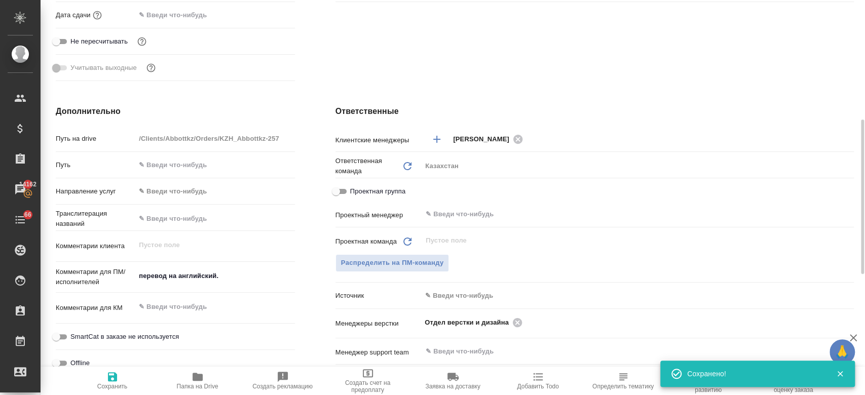
type textarea "x"
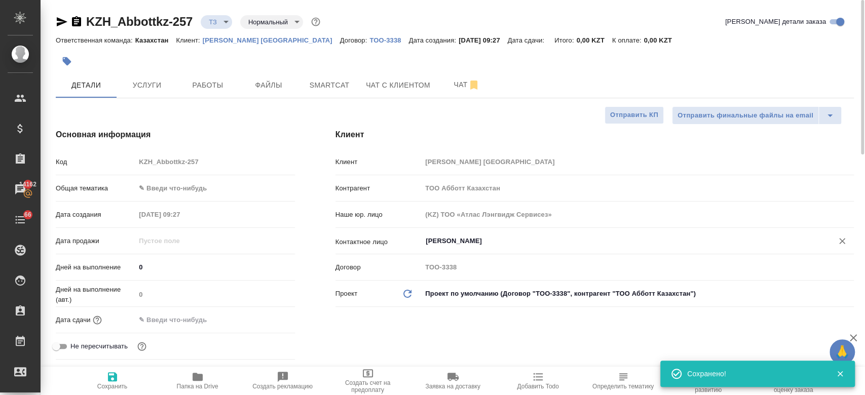
click at [458, 237] on input "[PERSON_NAME]" at bounding box center [621, 241] width 392 height 12
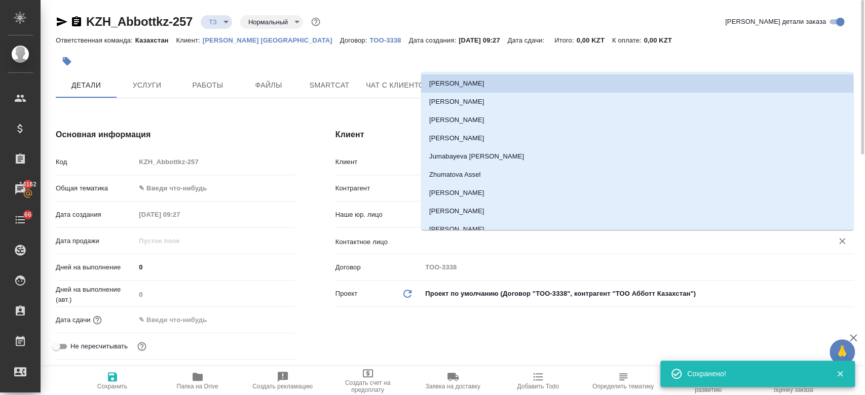
type textarea "x"
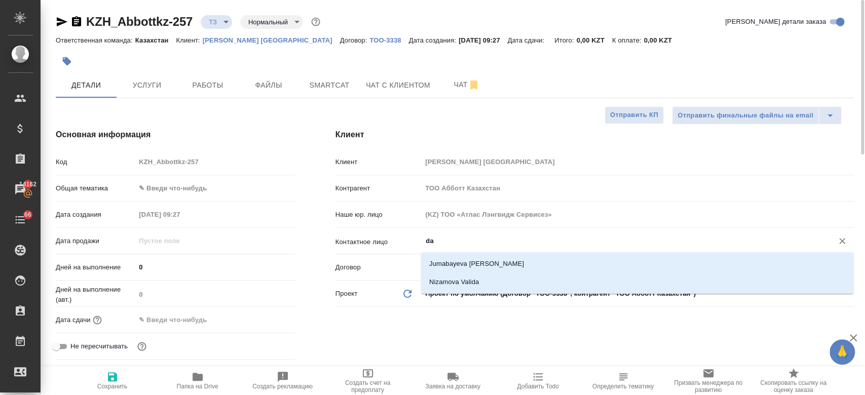
type input "d"
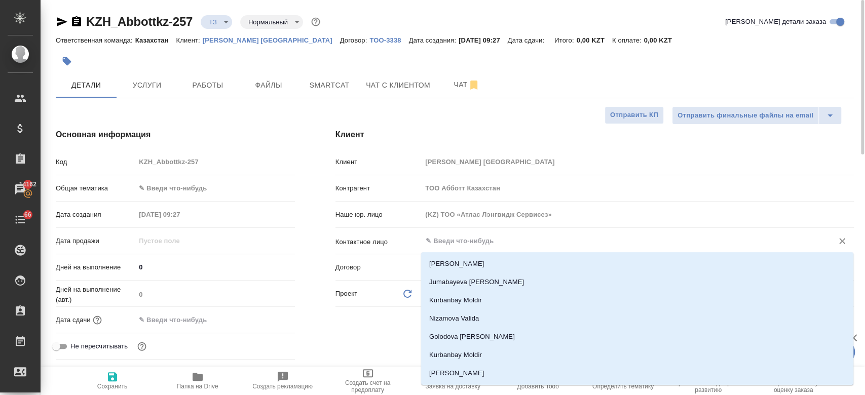
type textarea "x"
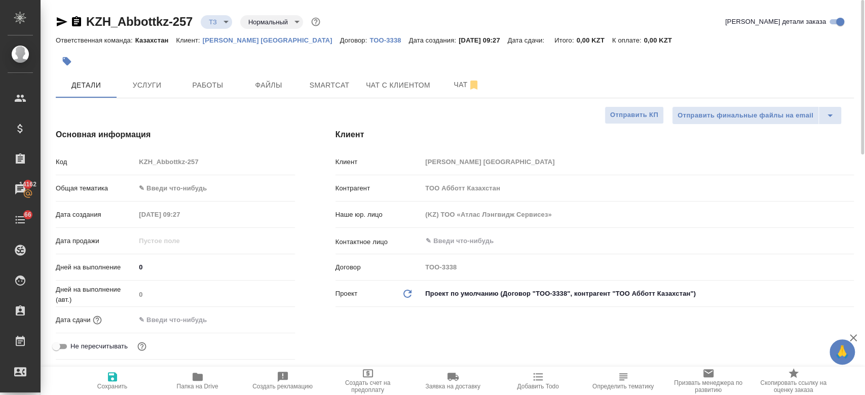
type textarea "x"
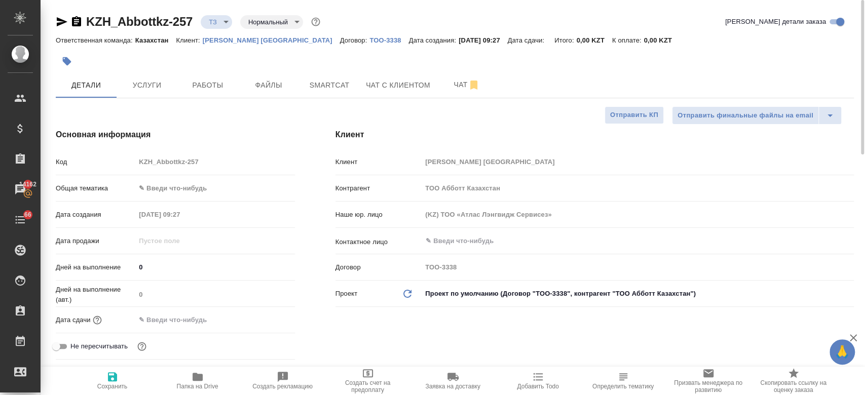
type textarea "x"
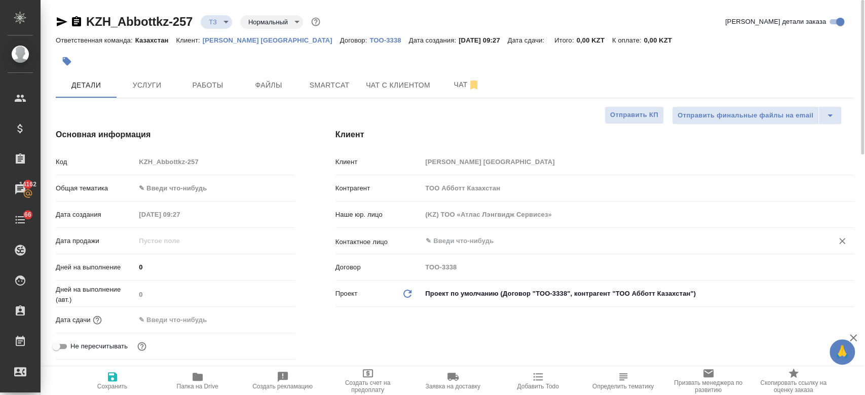
type textarea "x"
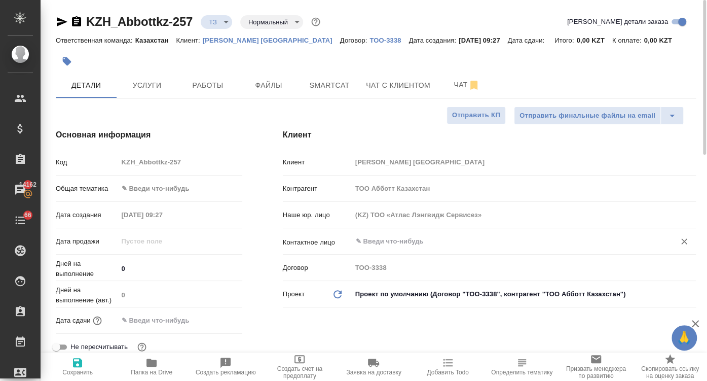
type textarea "x"
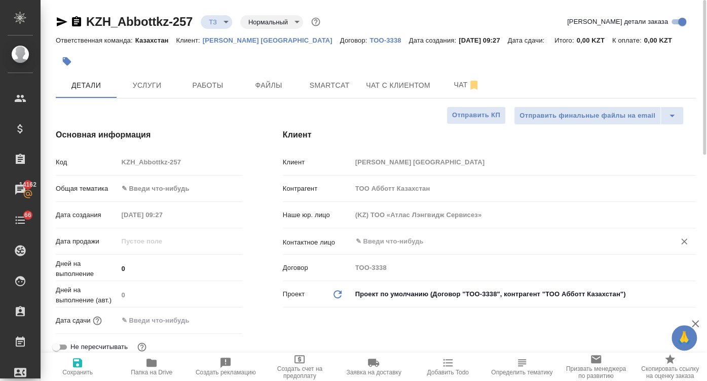
type textarea "x"
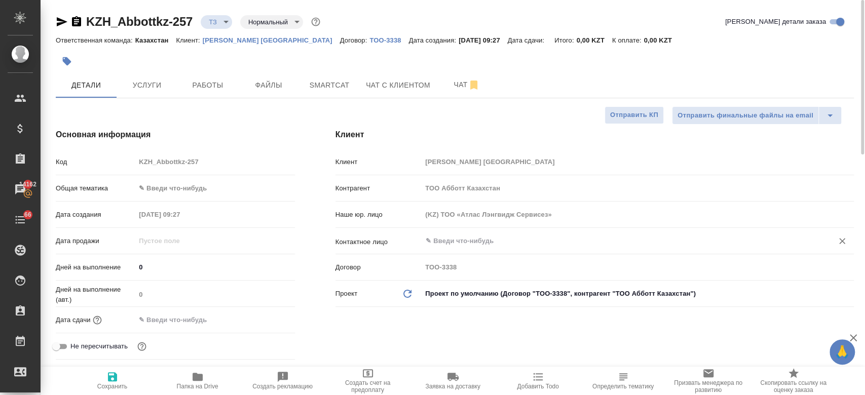
type textarea "x"
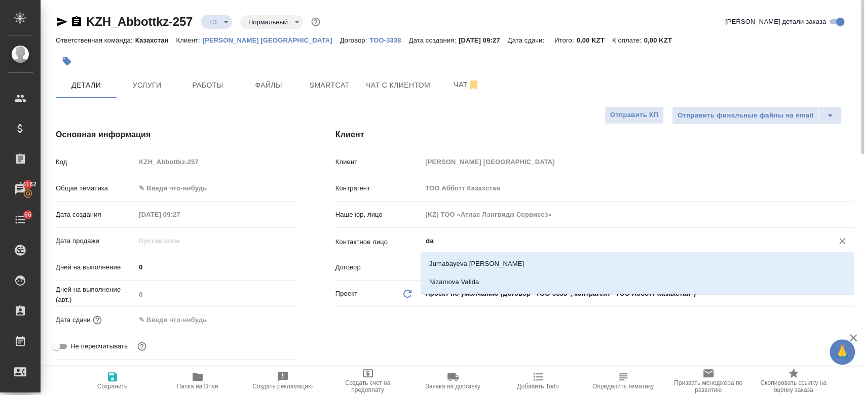
type input "d"
type textarea "x"
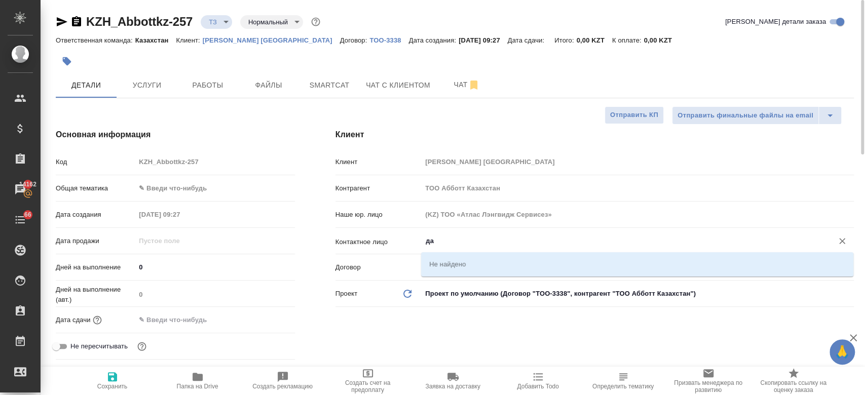
type input "д"
type textarea "x"
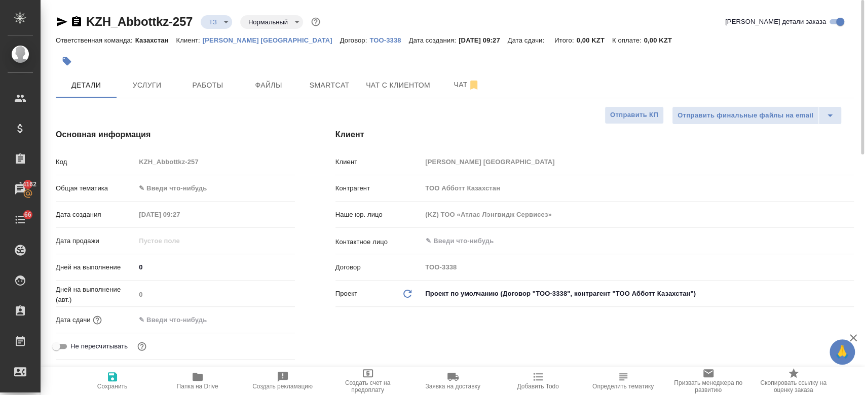
click at [307, 58] on div at bounding box center [322, 61] width 532 height 22
click at [245, 37] on p "[PERSON_NAME] [GEOGRAPHIC_DATA]" at bounding box center [271, 40] width 137 height 8
type textarea "x"
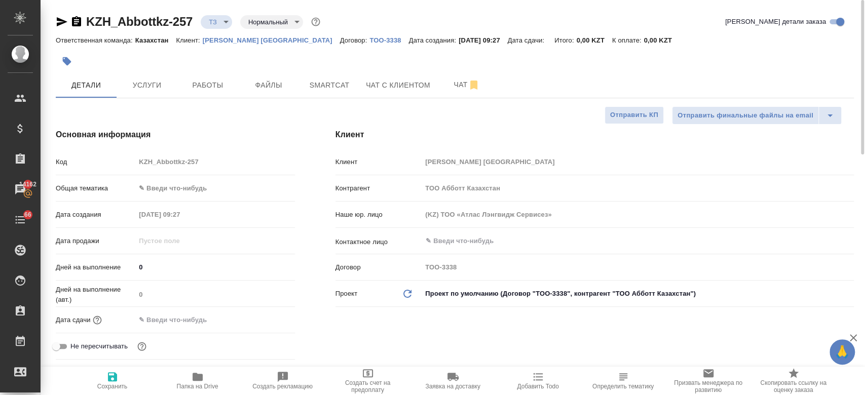
type textarea "x"
click at [462, 244] on input "text" at bounding box center [621, 241] width 392 height 12
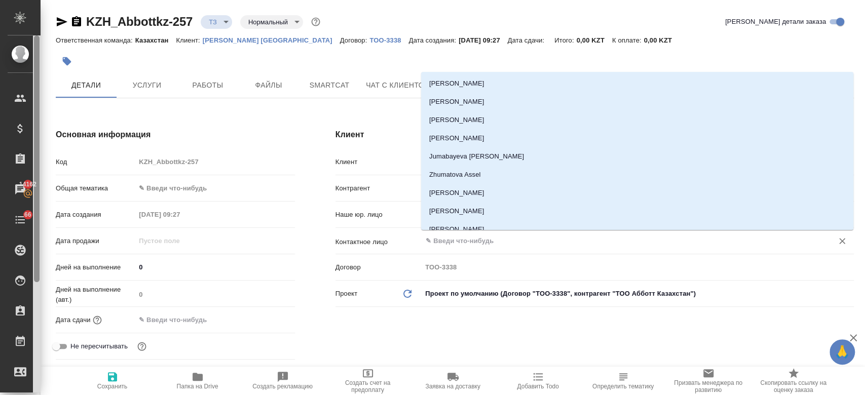
type textarea "x"
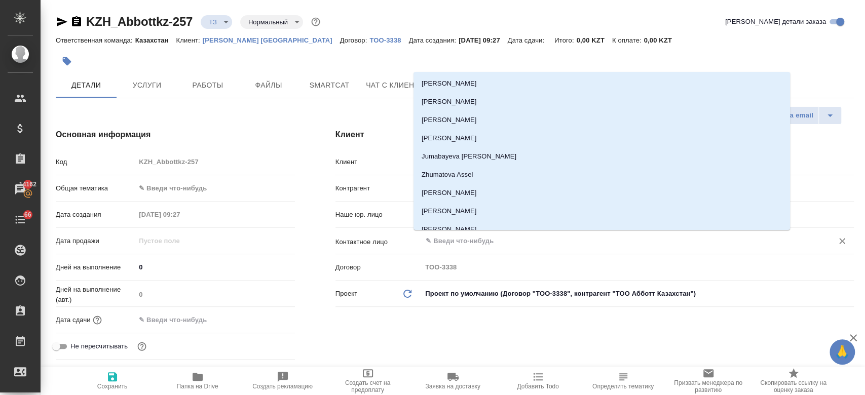
type textarea "x"
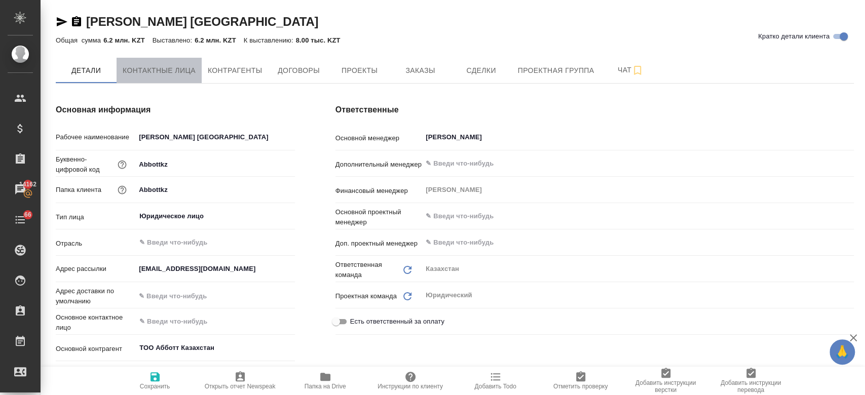
click at [178, 59] on button "Контактные лица" at bounding box center [159, 70] width 85 height 25
select select "RU"
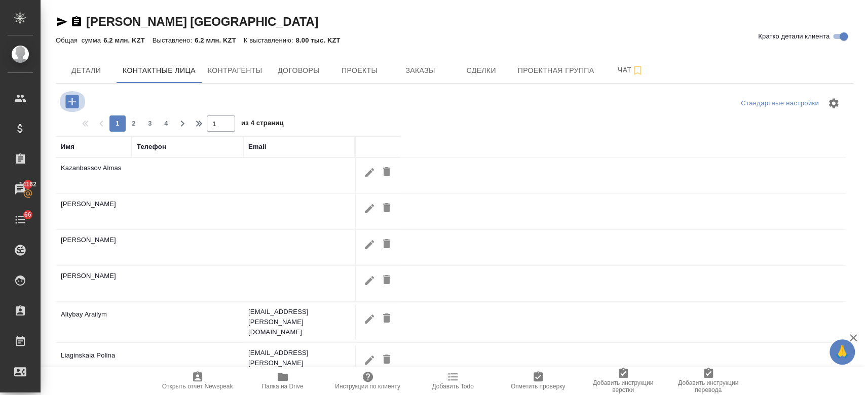
click at [68, 100] on icon "button" at bounding box center [71, 101] width 13 height 13
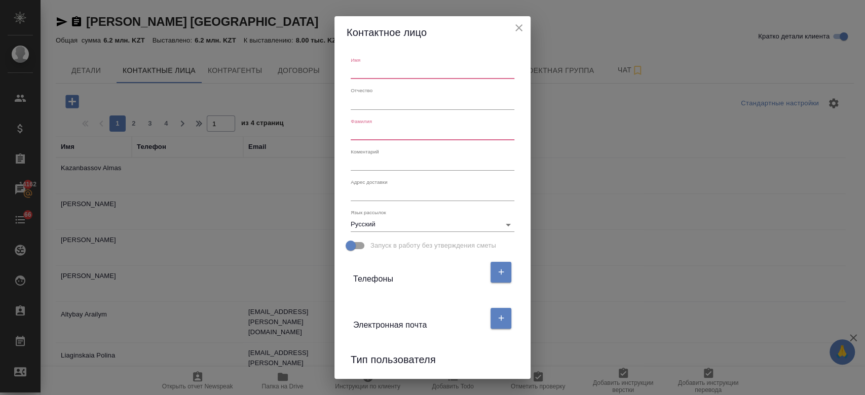
click at [365, 66] on input "text" at bounding box center [433, 72] width 164 height 14
type input "м"
paste input "[PERSON_NAME]"
type input "Damir"
click at [365, 135] on input "text" at bounding box center [433, 133] width 164 height 14
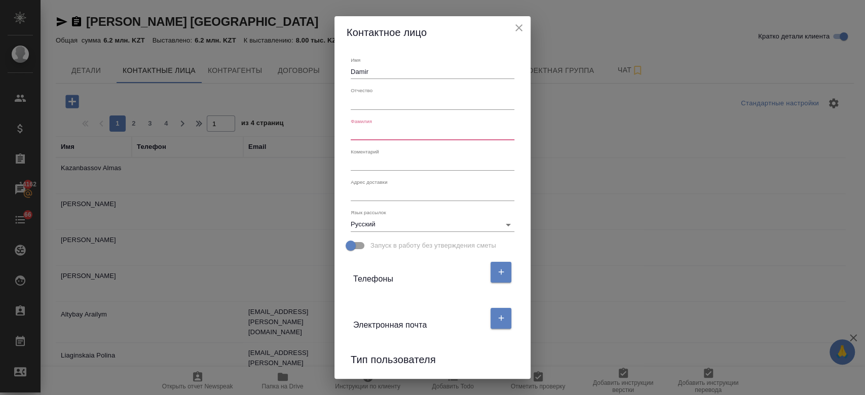
paste input "[PERSON_NAME]"
click at [364, 133] on input "[PERSON_NAME]" at bounding box center [433, 133] width 164 height 14
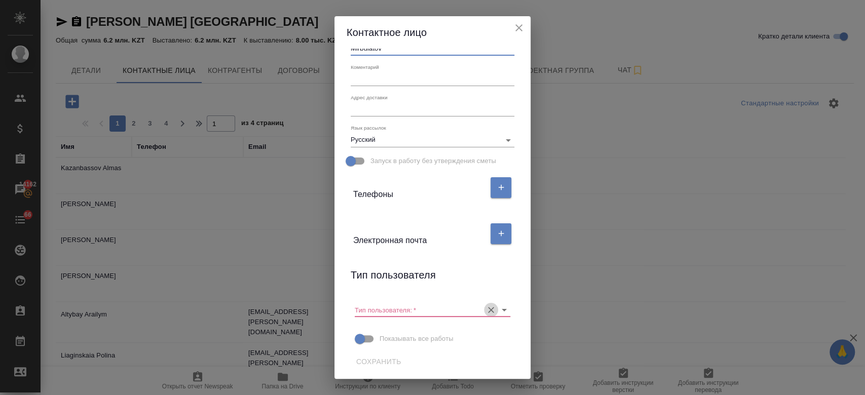
click at [488, 312] on icon "Очистить" at bounding box center [491, 310] width 6 height 6
type input "Mirbulatov"
click at [377, 361] on span "Сохранить" at bounding box center [378, 362] width 45 height 13
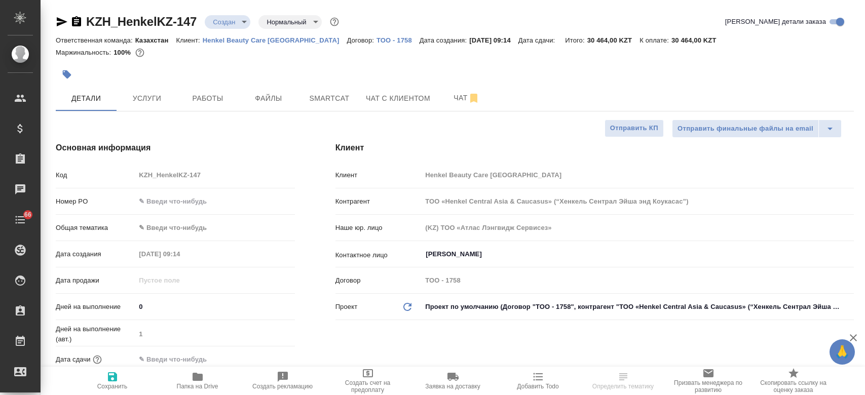
select select "RU"
type textarea "x"
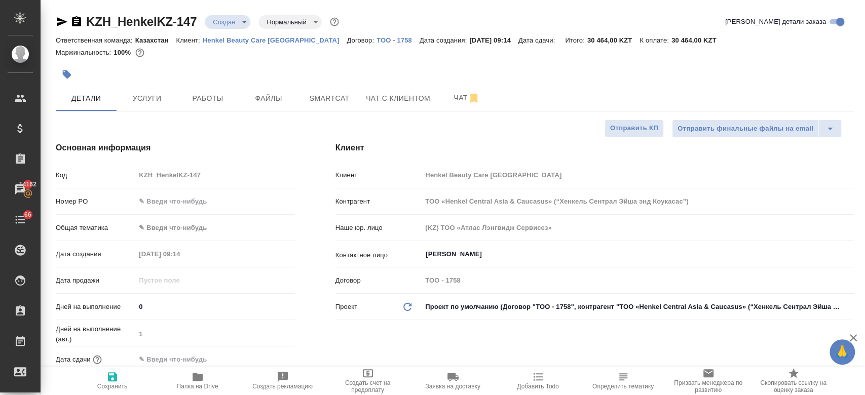
type textarea "x"
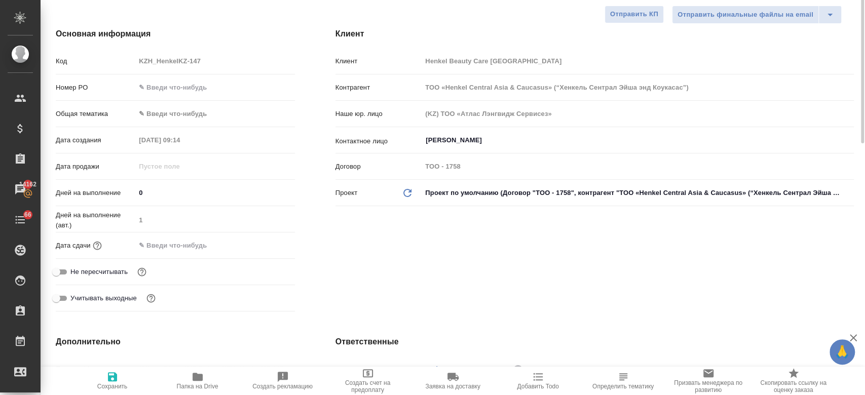
scroll to position [118, 0]
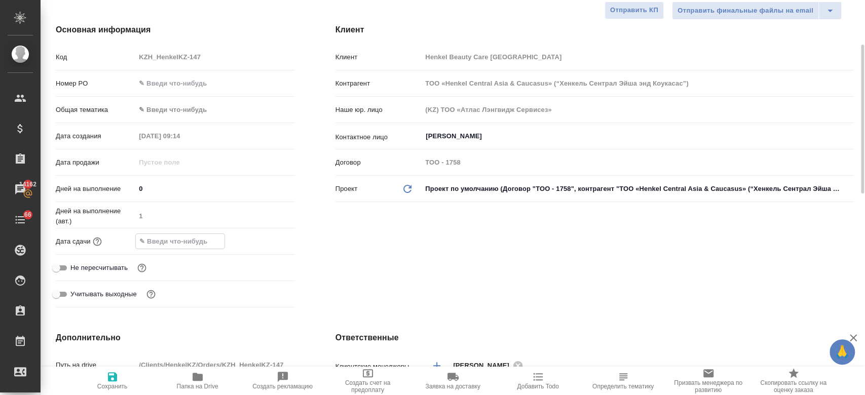
click at [186, 236] on input "text" at bounding box center [180, 241] width 89 height 15
click at [261, 237] on icon "button" at bounding box center [265, 241] width 9 height 10
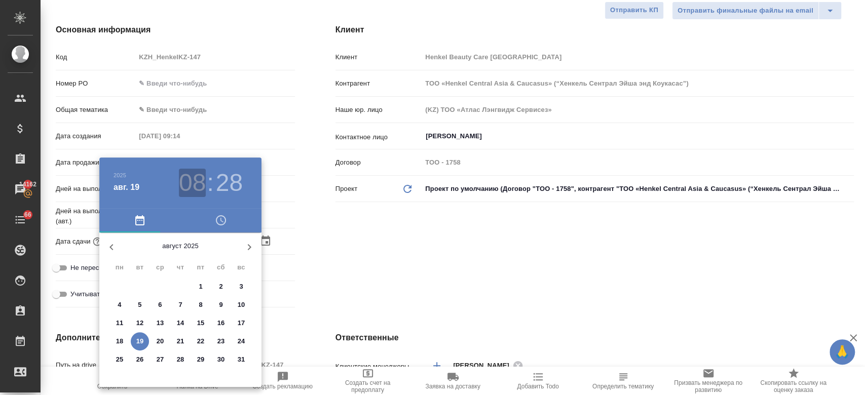
click at [197, 190] on h3 "08" at bounding box center [192, 183] width 27 height 28
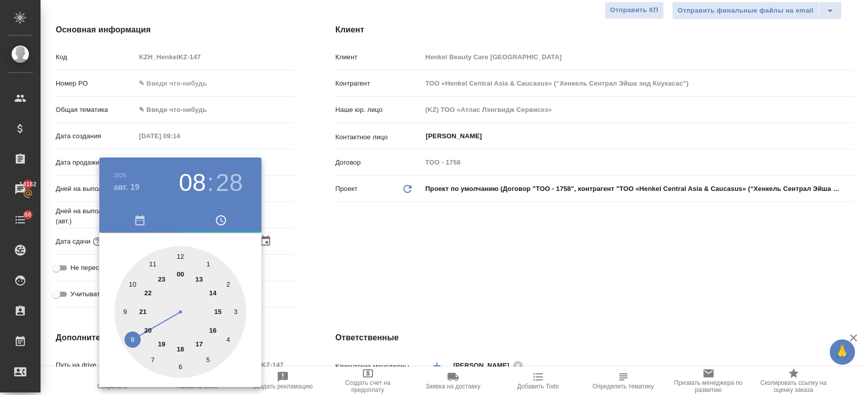
click at [195, 278] on div at bounding box center [181, 312] width 132 height 132
type input "19.08.2025 13:28"
type textarea "x"
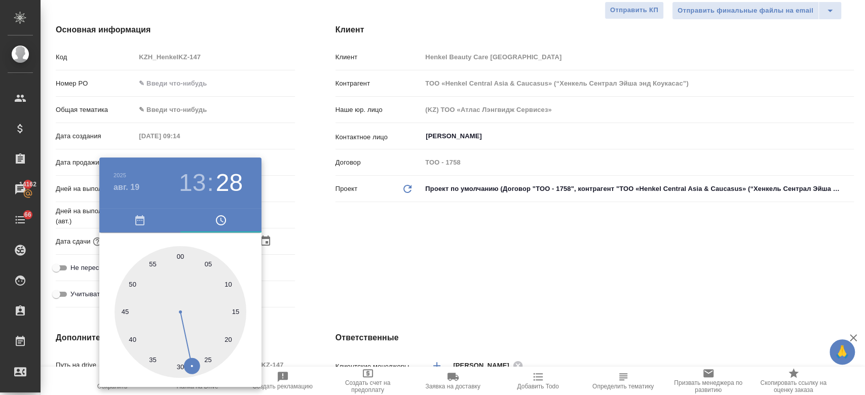
click at [181, 257] on div at bounding box center [181, 312] width 132 height 132
type input "19.08.2025 13:00"
type textarea "x"
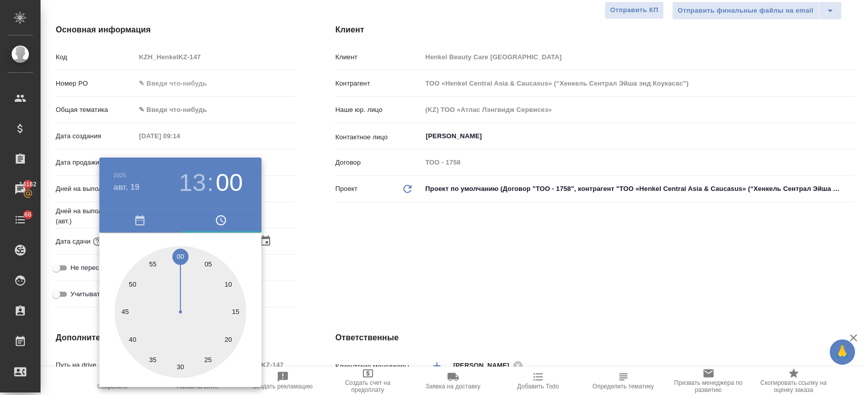
click at [339, 249] on div at bounding box center [432, 197] width 865 height 395
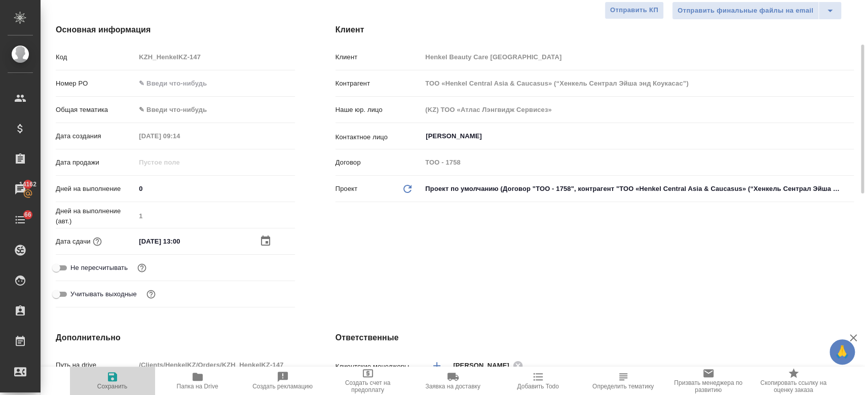
click at [122, 379] on span "Сохранить" at bounding box center [112, 380] width 73 height 19
type textarea "x"
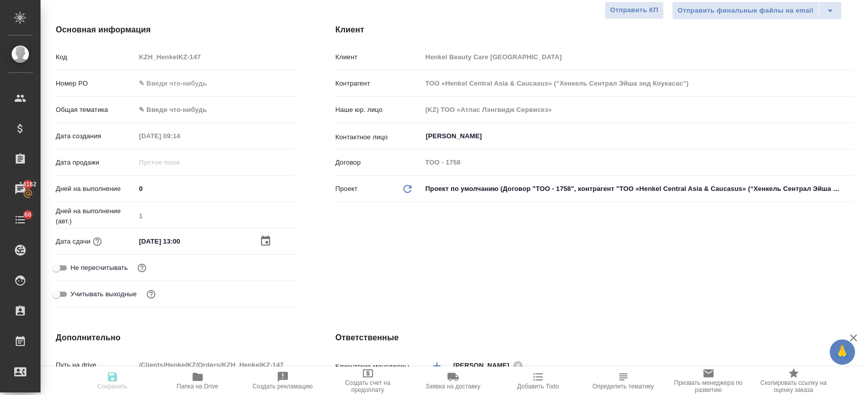
type textarea "x"
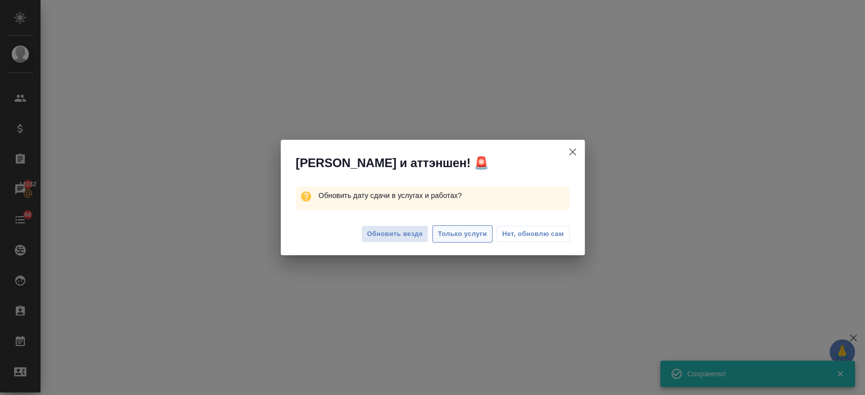
select select "RU"
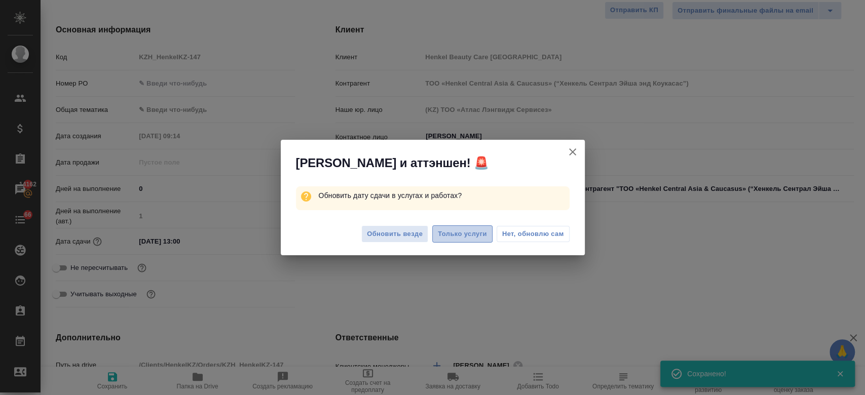
type textarea "x"
click at [464, 236] on span "Только услуги" at bounding box center [462, 235] width 49 height 12
type textarea "x"
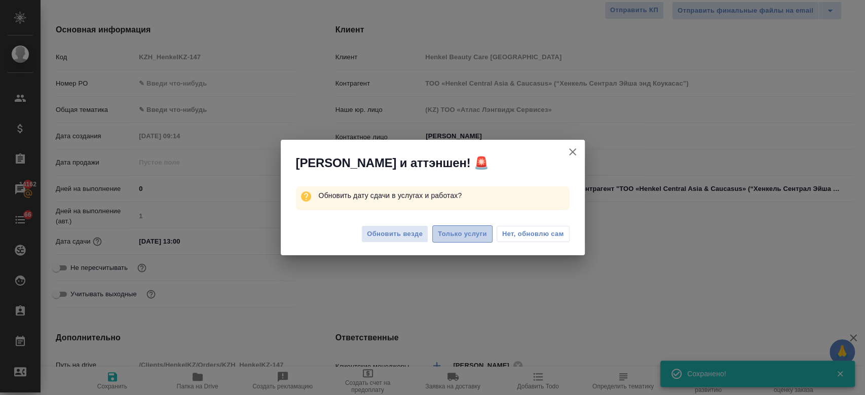
type textarea "x"
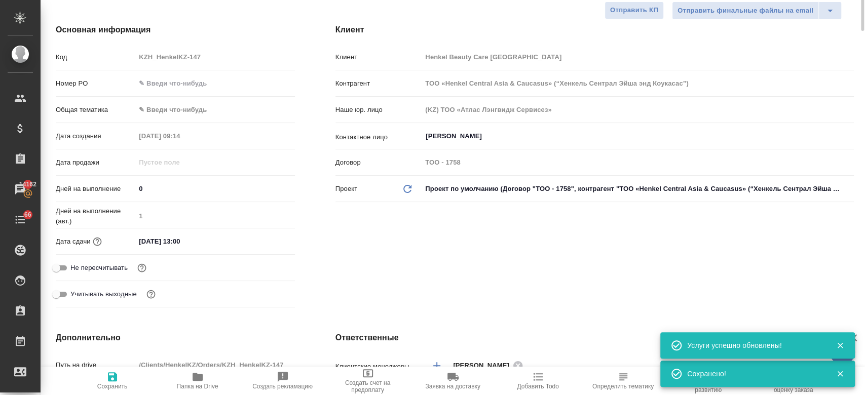
scroll to position [0, 0]
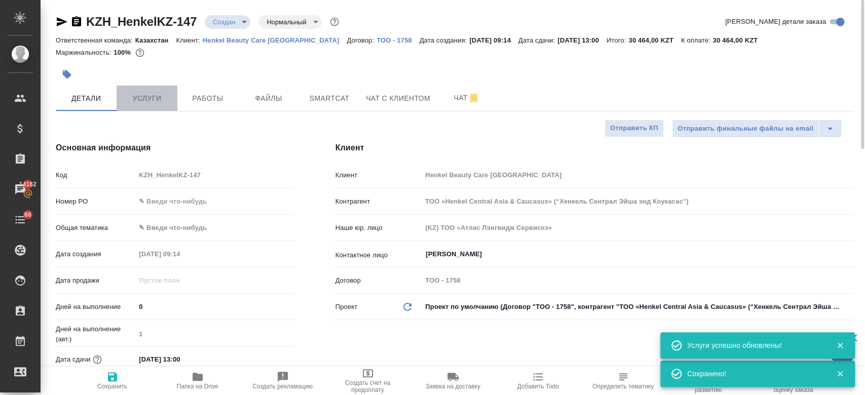
click at [158, 102] on span "Услуги" at bounding box center [147, 98] width 49 height 13
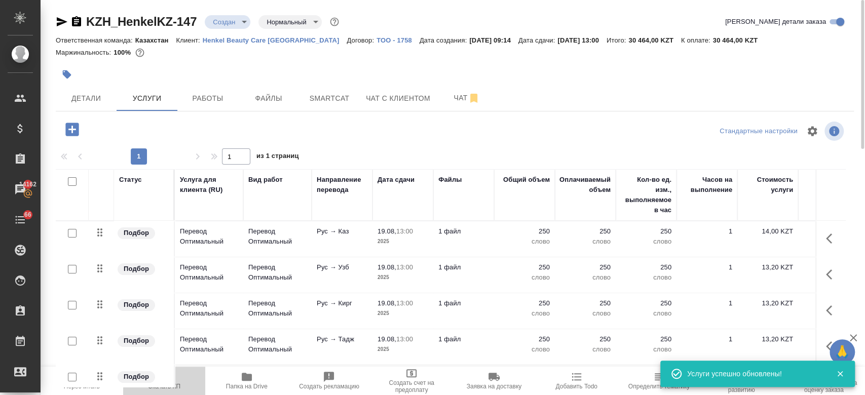
click at [163, 379] on icon "button" at bounding box center [164, 377] width 12 height 12
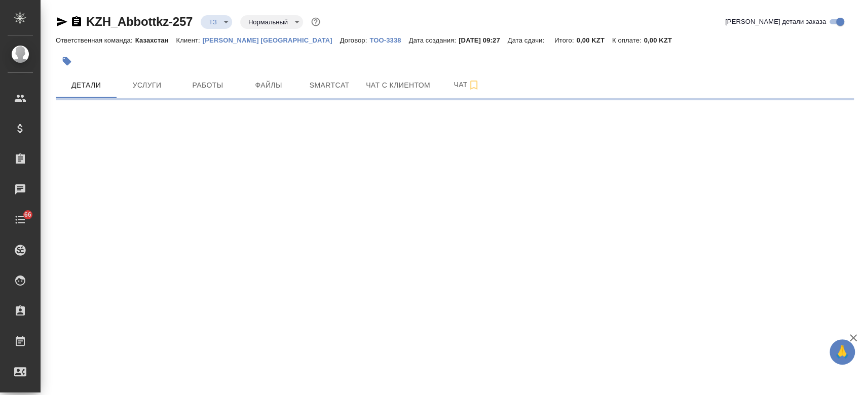
select select "RU"
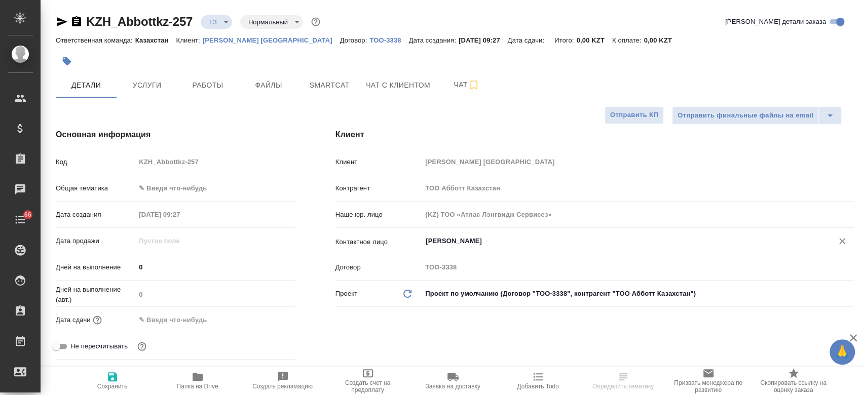
type textarea "x"
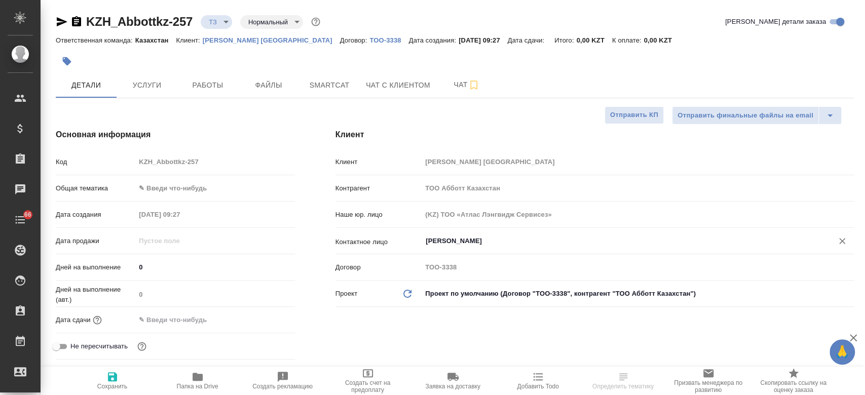
type textarea "x"
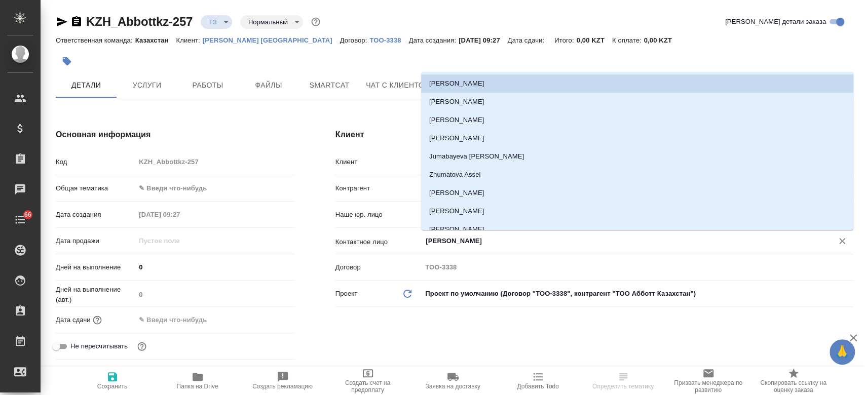
click at [462, 241] on input "[PERSON_NAME]" at bounding box center [621, 241] width 392 height 12
type textarea "x"
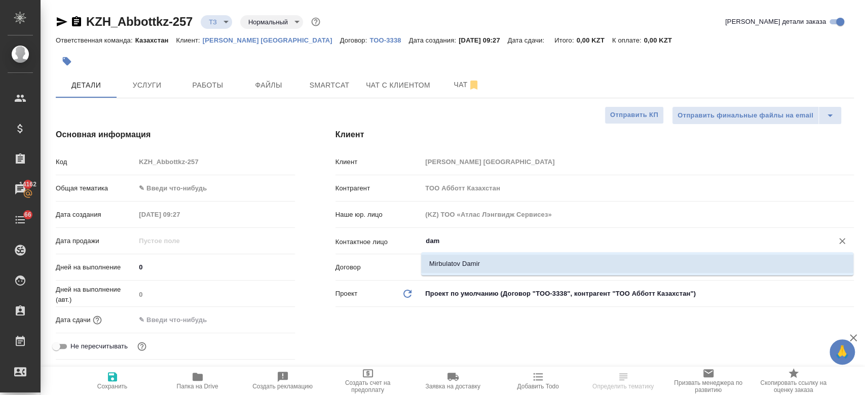
click at [451, 264] on li "Mirbulatov Damir" at bounding box center [637, 264] width 432 height 18
type input "Mirbulatov Damir"
type textarea "x"
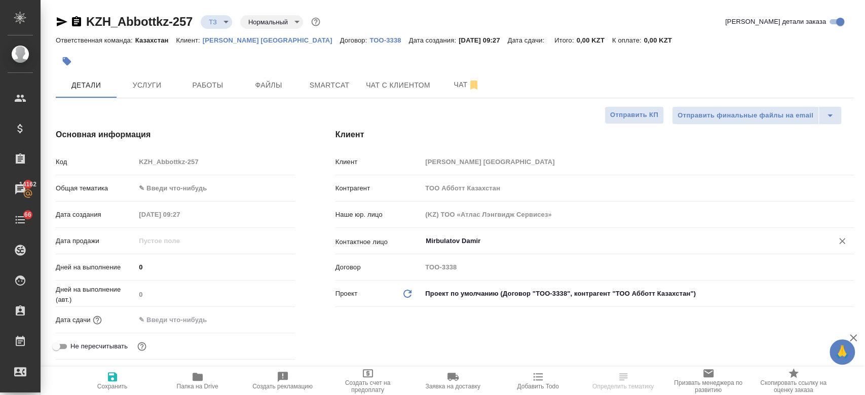
type input "Mirbulatov Damir"
click at [106, 382] on icon "button" at bounding box center [112, 377] width 12 height 12
type textarea "x"
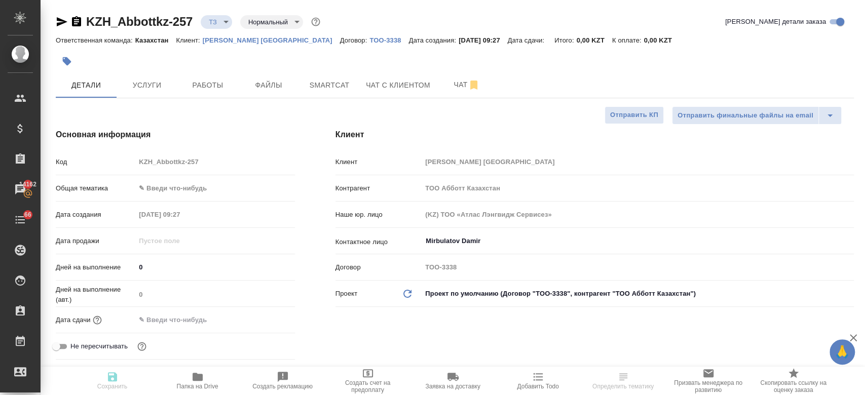
type textarea "x"
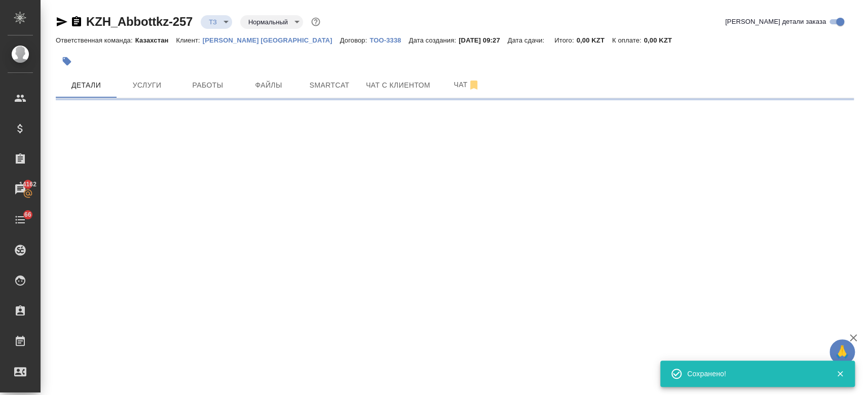
type input "holyTrinity"
select select "RU"
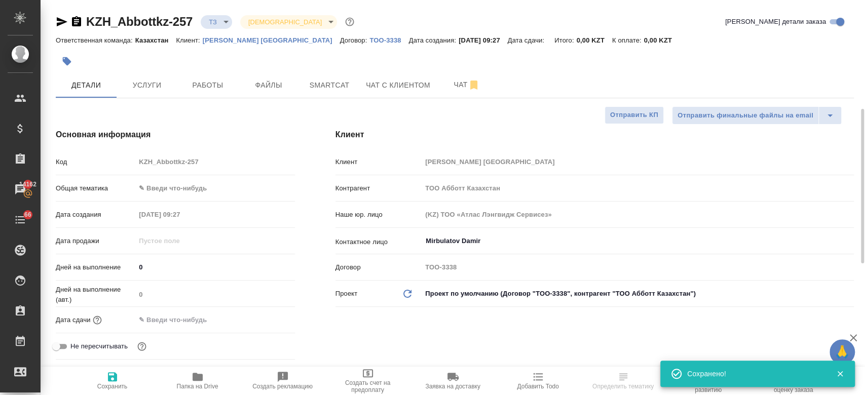
type textarea "x"
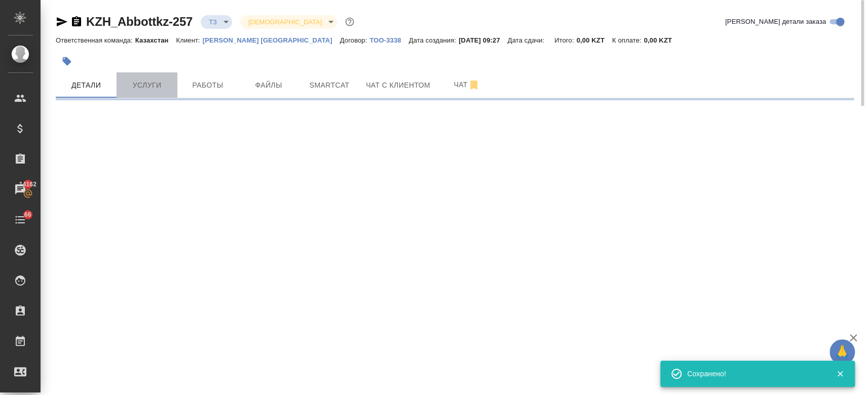
click at [149, 86] on span "Услуги" at bounding box center [147, 85] width 49 height 13
select select "RU"
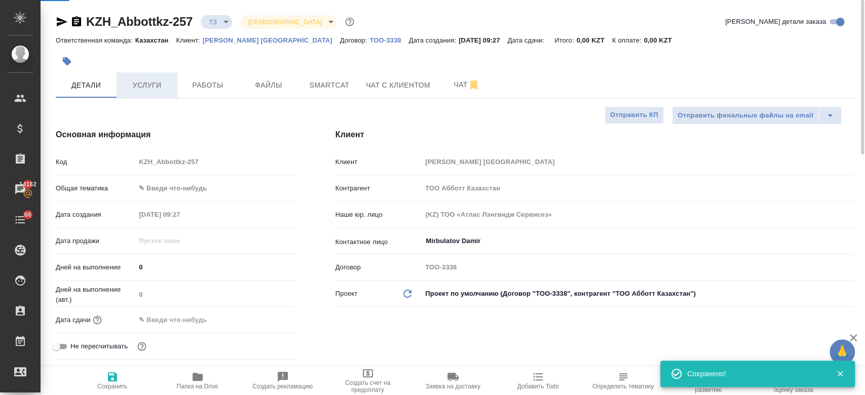
type textarea "x"
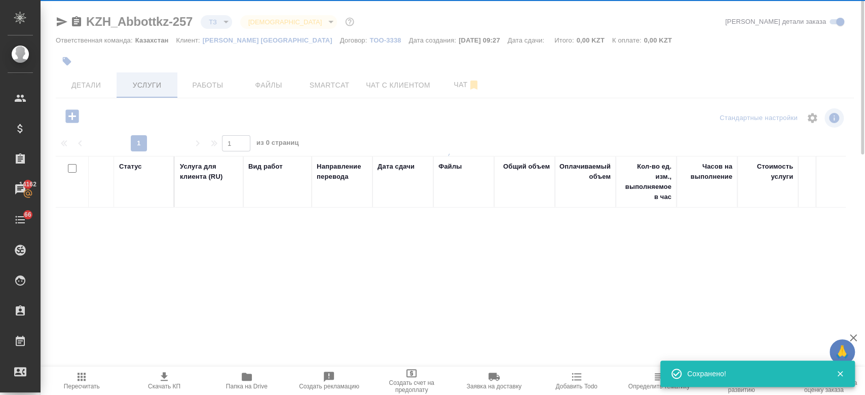
click at [149, 86] on div "KZH_Abbottkz-257 ТЗ tz Святая троица holyTrinity Кратко детали заказа Ответстве…" at bounding box center [454, 200] width 809 height 400
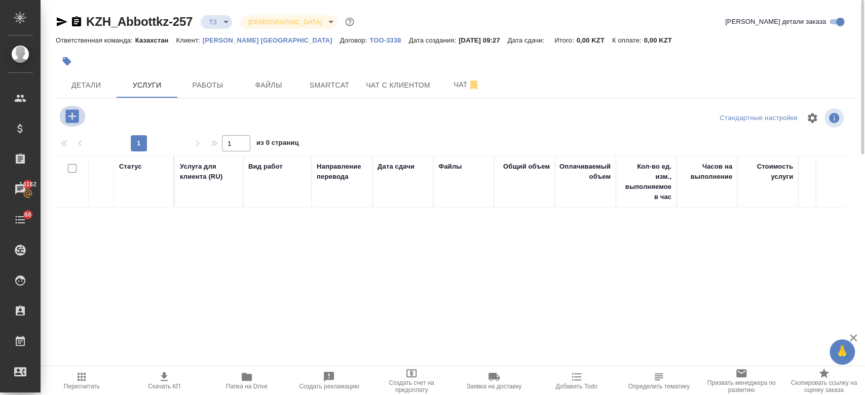
click at [71, 120] on icon "button" at bounding box center [71, 115] width 13 height 13
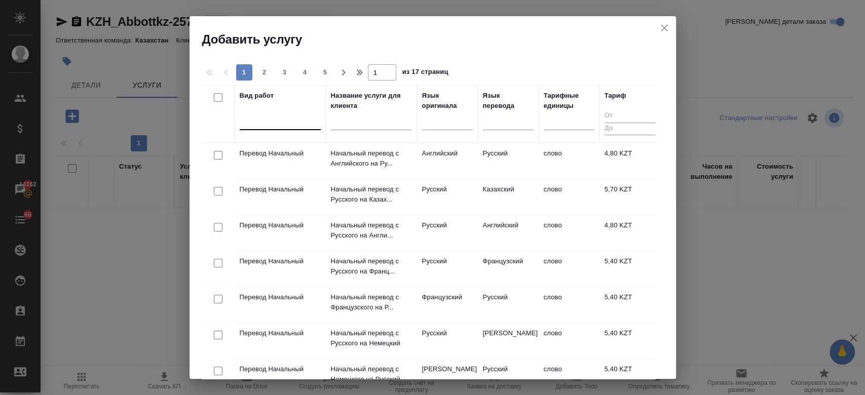
click at [283, 129] on div at bounding box center [280, 120] width 81 height 19
click at [278, 125] on div at bounding box center [280, 119] width 81 height 15
type input "j"
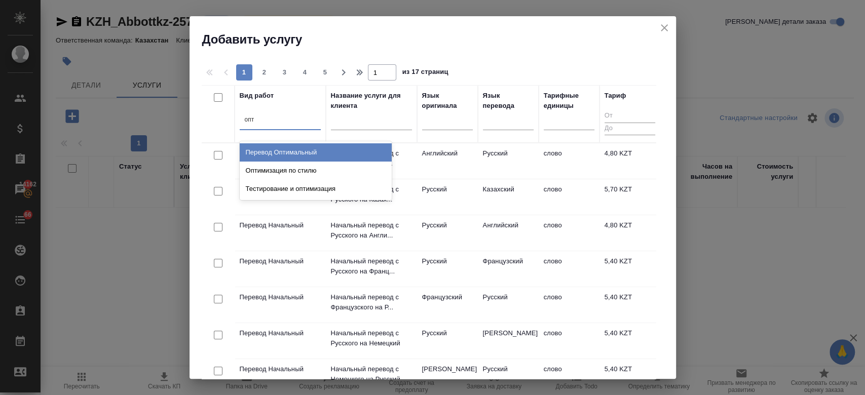
type input "опти"
click at [314, 153] on div "Перевод Оптимальный" at bounding box center [316, 152] width 152 height 18
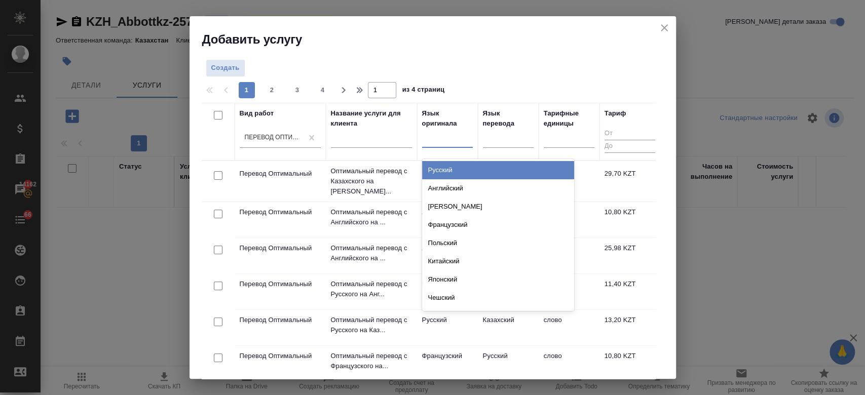
click at [438, 143] on div at bounding box center [447, 137] width 51 height 15
type input "русс"
click at [493, 172] on div "Русский" at bounding box center [498, 170] width 152 height 18
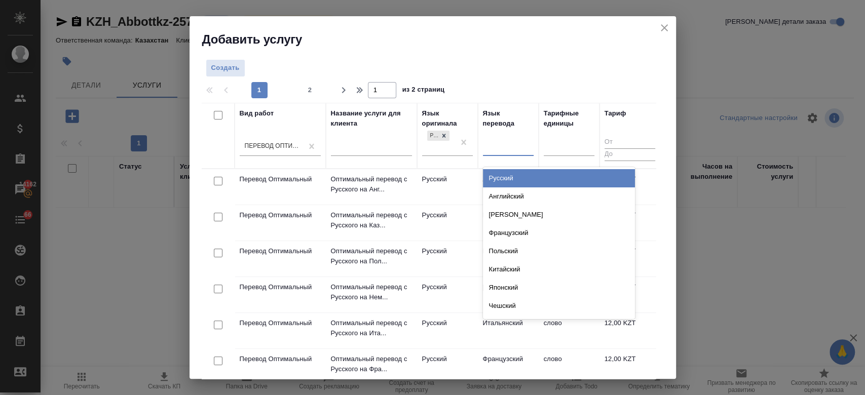
click at [506, 150] on div at bounding box center [508, 146] width 51 height 15
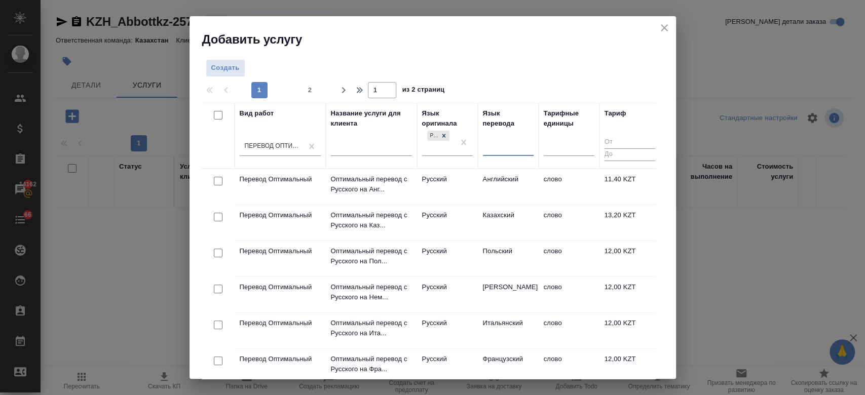
click at [506, 150] on div at bounding box center [508, 146] width 51 height 15
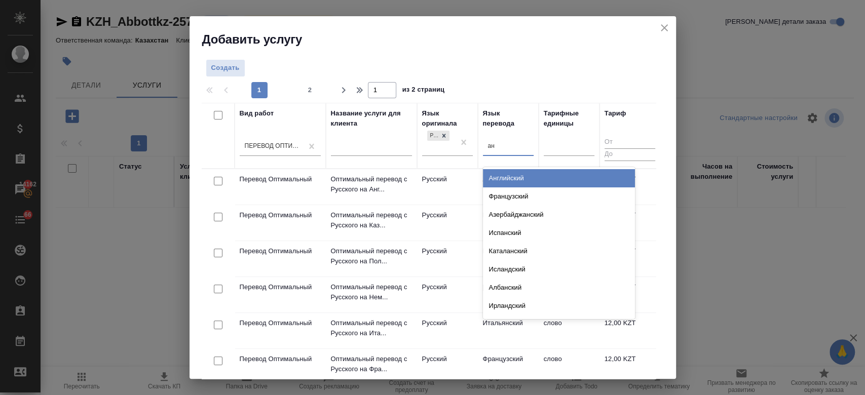
type input "анг"
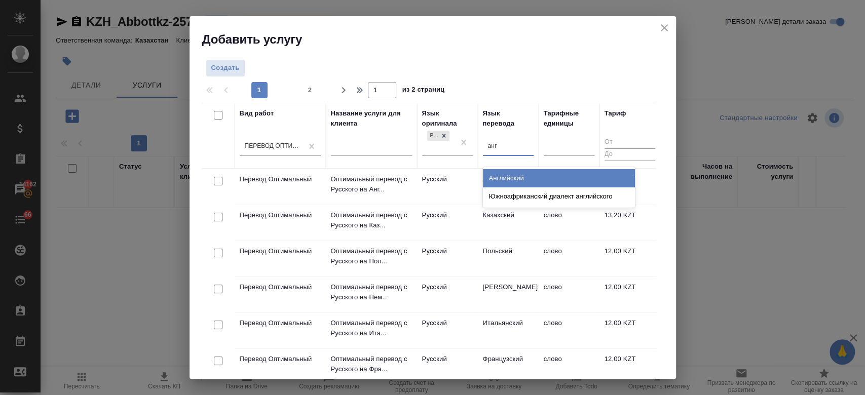
click at [506, 176] on div "Английский" at bounding box center [559, 178] width 152 height 18
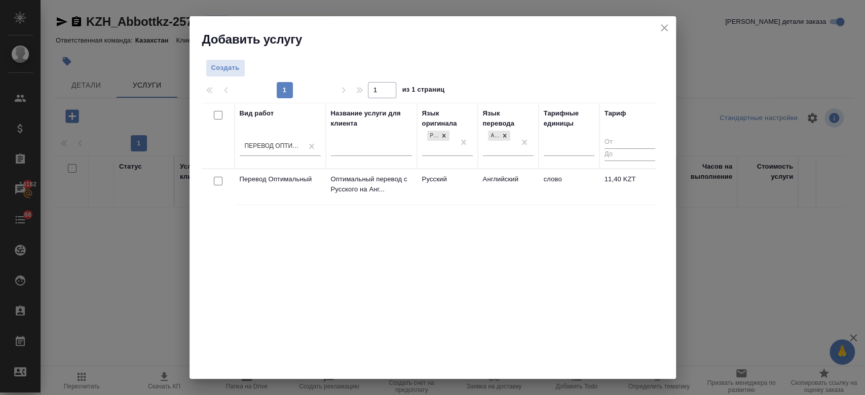
click at [478, 181] on td "Английский" at bounding box center [508, 186] width 61 height 35
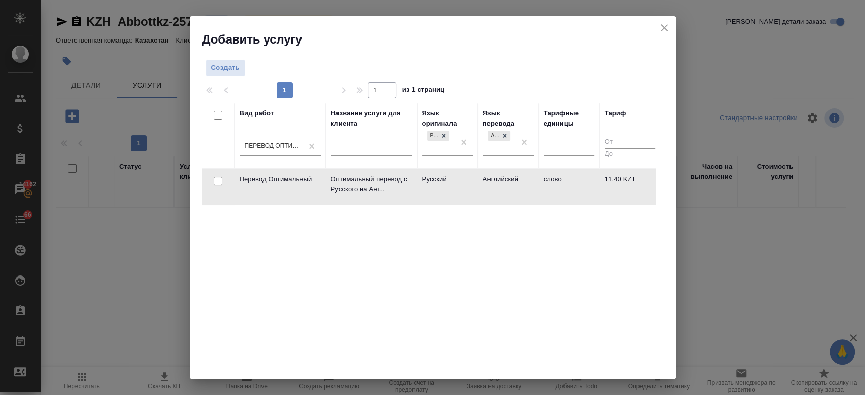
click at [478, 181] on td "Английский" at bounding box center [508, 186] width 61 height 35
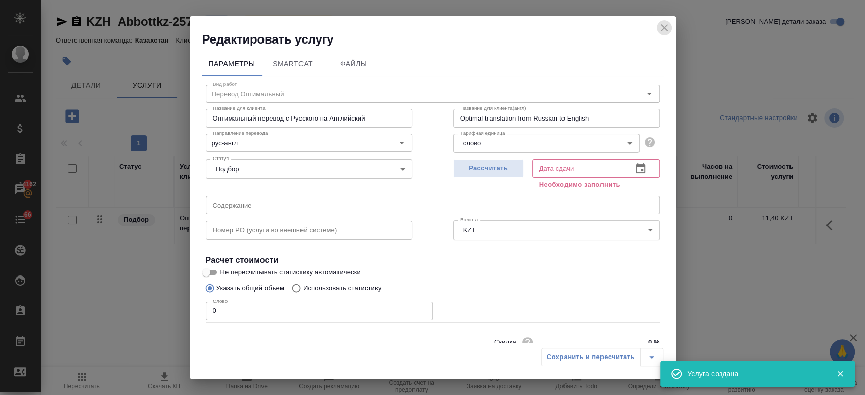
click at [664, 24] on icon "close" at bounding box center [664, 28] width 12 height 12
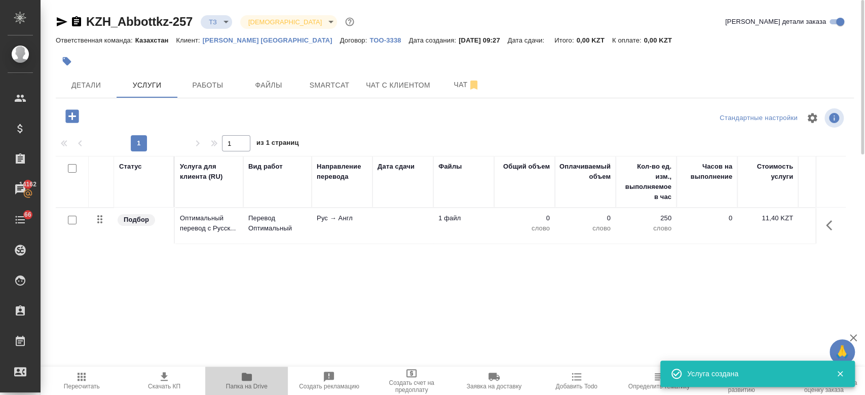
click at [250, 375] on icon "button" at bounding box center [247, 377] width 10 height 8
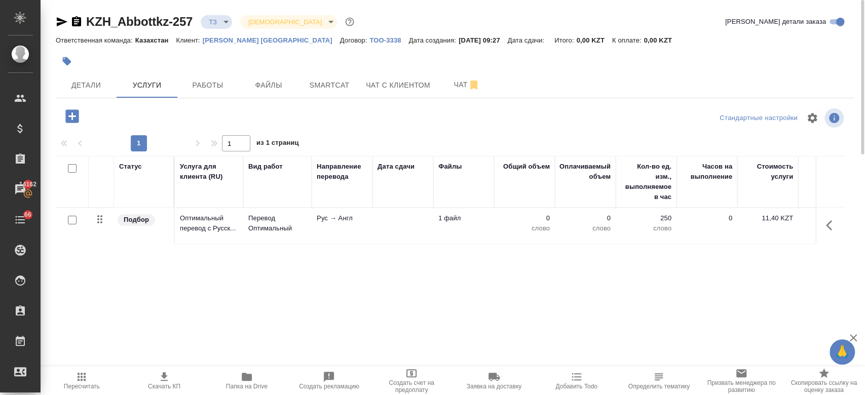
click at [390, 229] on td at bounding box center [402, 225] width 61 height 35
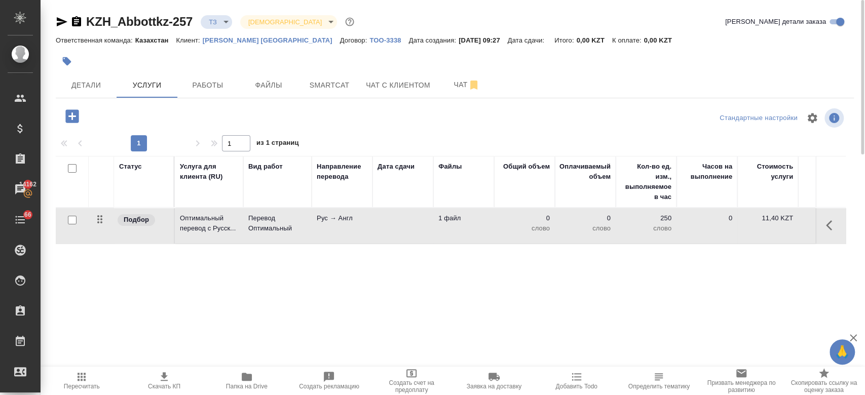
click at [390, 229] on td at bounding box center [402, 225] width 61 height 35
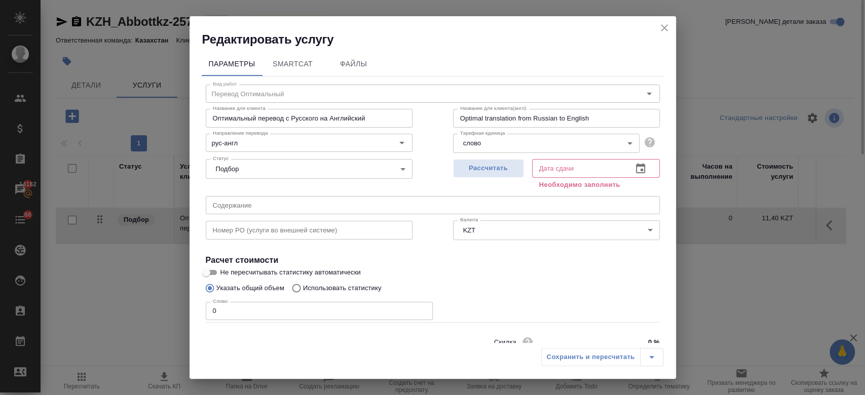
scroll to position [44, 0]
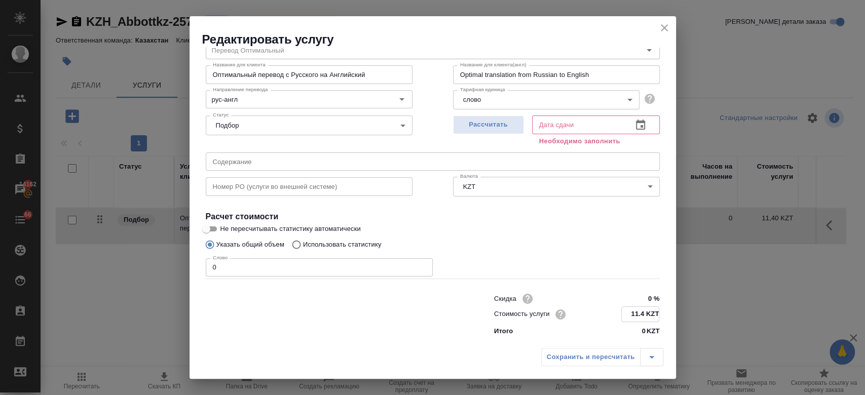
click at [636, 314] on input "11.4 KZT" at bounding box center [640, 314] width 37 height 15
type input "1 KZT"
type input "10.20 KZT"
click at [551, 254] on div "Слово 0 Слово" at bounding box center [433, 266] width 454 height 24
click at [482, 132] on button "Рассчитать" at bounding box center [488, 125] width 71 height 19
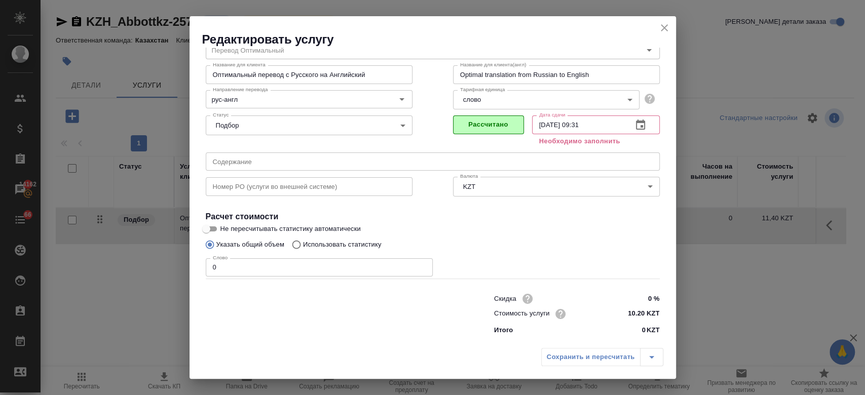
type input "19.08.2025 09:31"
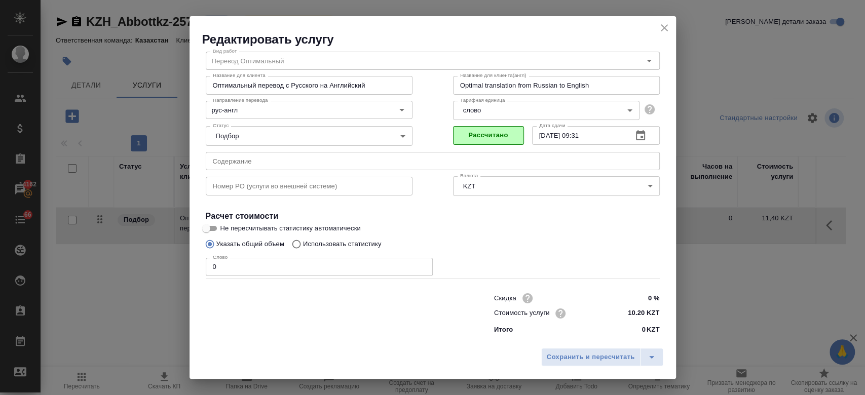
scroll to position [32, 0]
click at [563, 357] on span "Сохранить и пересчитать" at bounding box center [591, 358] width 88 height 12
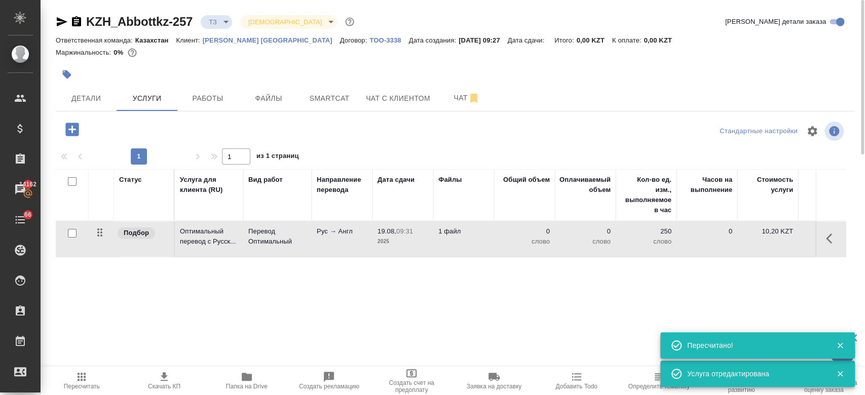
click at [69, 234] on input "checkbox" at bounding box center [72, 233] width 9 height 9
checkbox input "true"
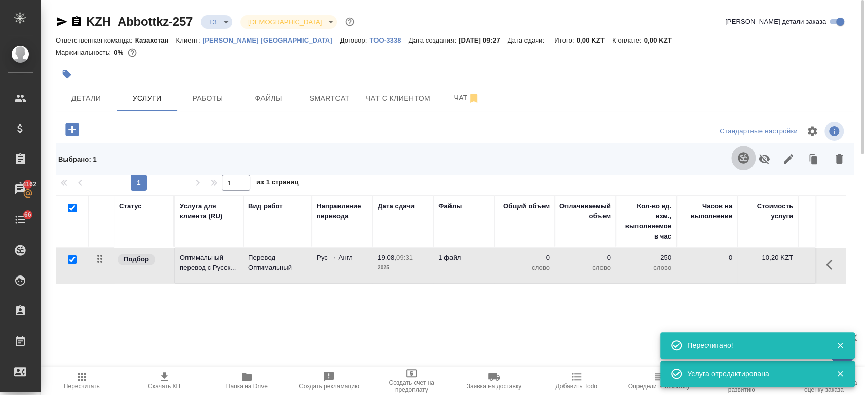
click at [740, 165] on button "button" at bounding box center [743, 158] width 24 height 24
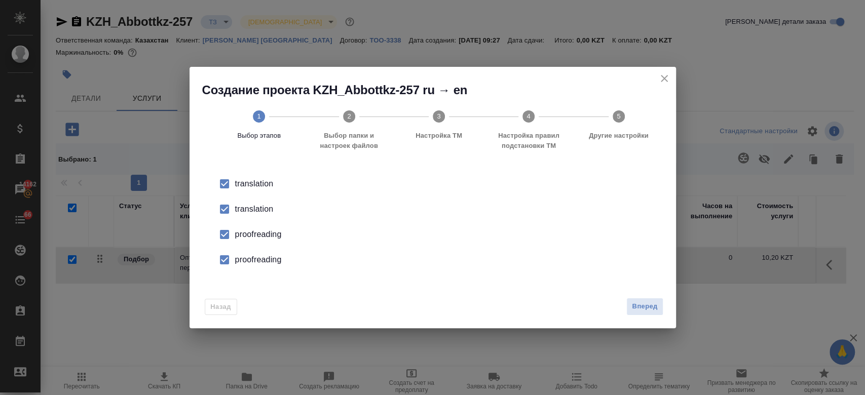
click at [262, 190] on div "translation" at bounding box center [443, 184] width 416 height 12
click at [268, 240] on div "proofreading" at bounding box center [443, 235] width 416 height 12
click at [247, 241] on div "proofreading" at bounding box center [443, 235] width 416 height 12
click at [641, 307] on span "Вперед" at bounding box center [644, 307] width 25 height 12
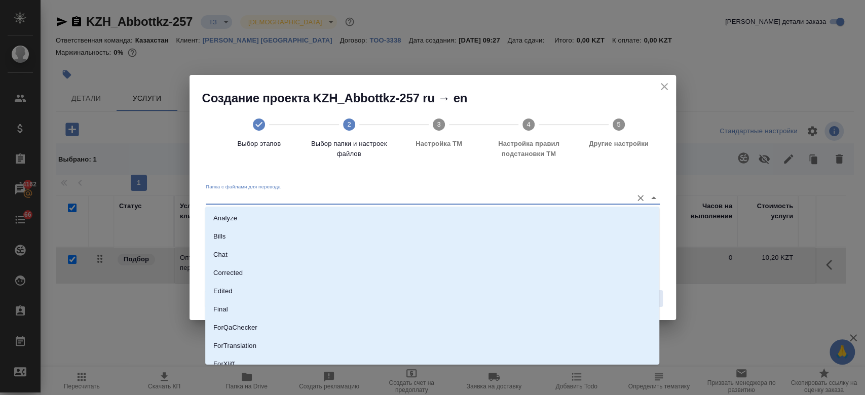
click at [458, 197] on input "Папка с файлами для перевода" at bounding box center [417, 198] width 422 height 12
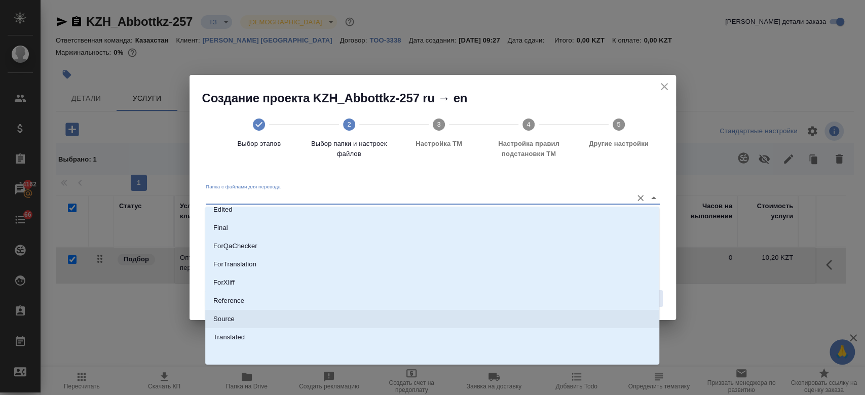
click at [334, 312] on li "Source" at bounding box center [432, 319] width 454 height 18
type input "Source"
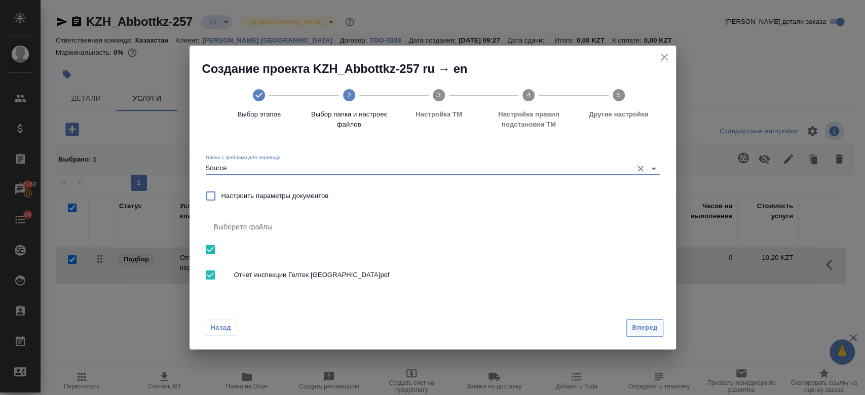
click at [659, 333] on button "Вперед" at bounding box center [644, 328] width 36 height 18
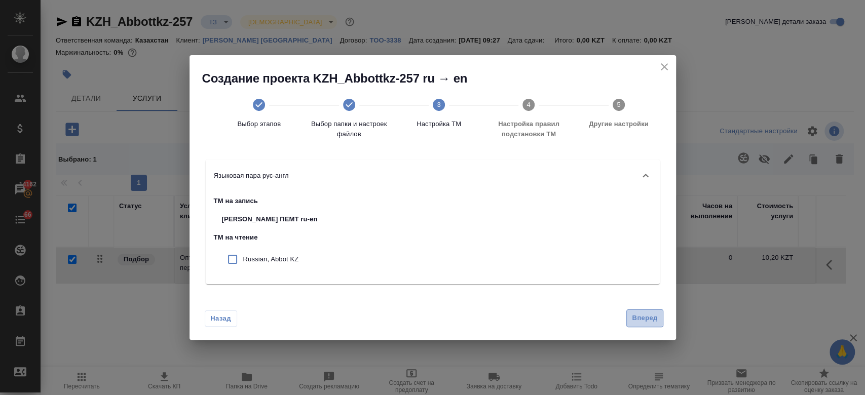
click at [657, 321] on span "Вперед" at bounding box center [644, 319] width 25 height 12
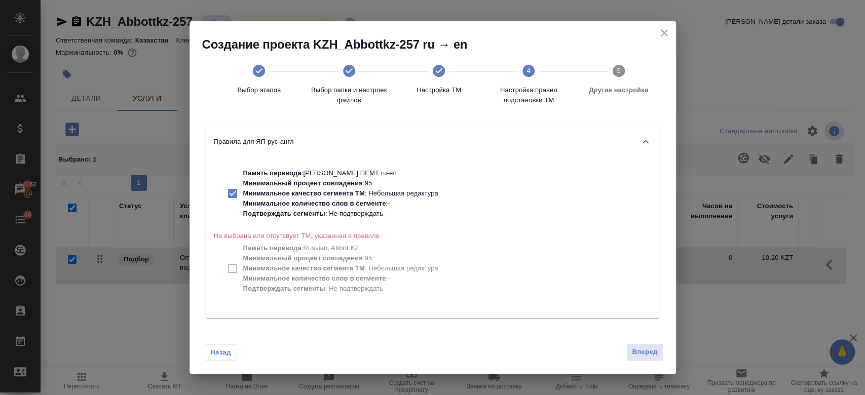
click at [395, 208] on p "Минимальное количество слов в сегменте : -" at bounding box center [340, 204] width 195 height 10
checkbox input "false"
click at [640, 360] on button "Вперед" at bounding box center [644, 353] width 36 height 18
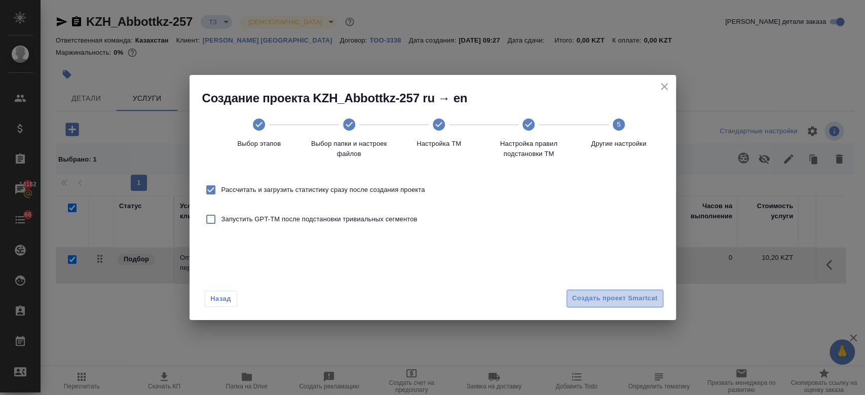
click at [625, 305] on button "Создать проект Smartcat" at bounding box center [614, 299] width 97 height 18
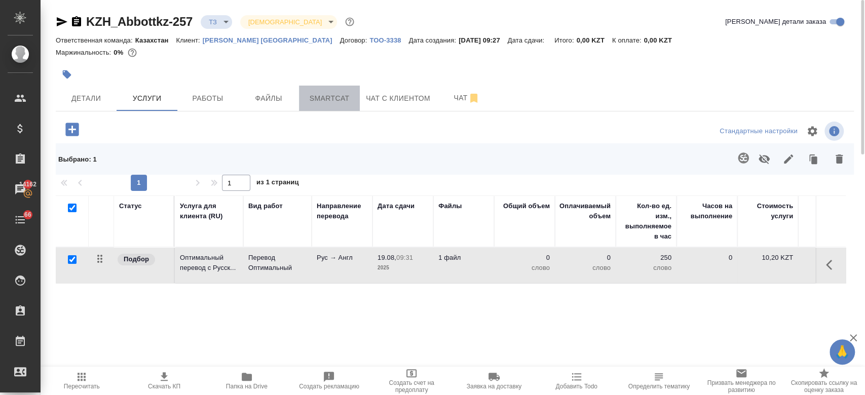
click at [328, 92] on span "Smartcat" at bounding box center [329, 98] width 49 height 13
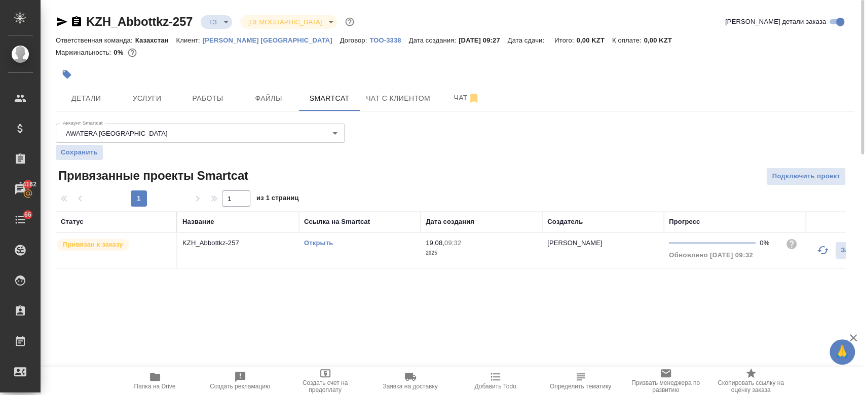
click at [316, 247] on div "Открыть" at bounding box center [359, 243] width 111 height 10
click at [315, 239] on link "Открыть" at bounding box center [318, 243] width 29 height 8
click at [462, 102] on span "Чат" at bounding box center [466, 98] width 49 height 13
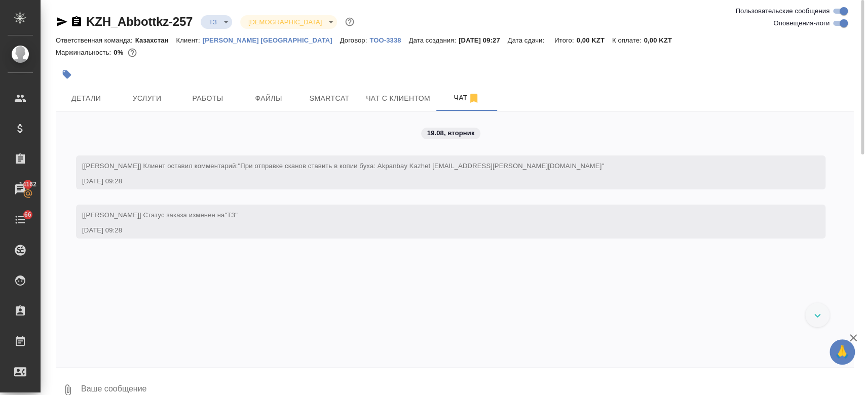
click at [196, 379] on textarea at bounding box center [467, 390] width 774 height 34
type textarea "также может распознанку"
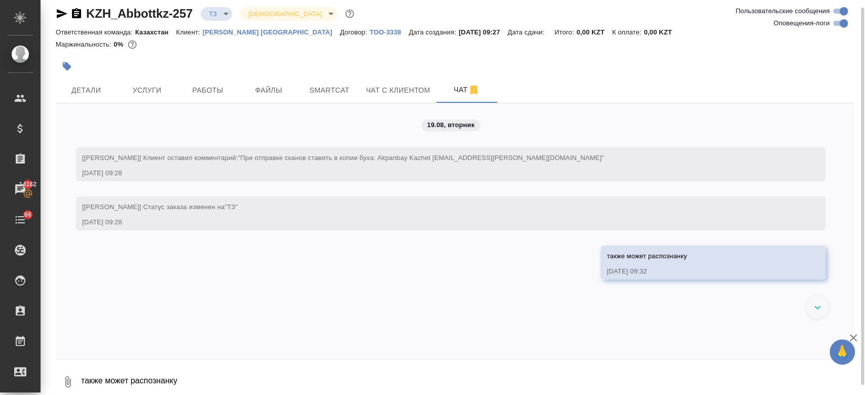
click at [211, 59] on div at bounding box center [322, 66] width 532 height 22
click at [423, 68] on div at bounding box center [322, 66] width 532 height 22
click at [402, 78] on button "Чат с клиентом" at bounding box center [398, 90] width 77 height 25
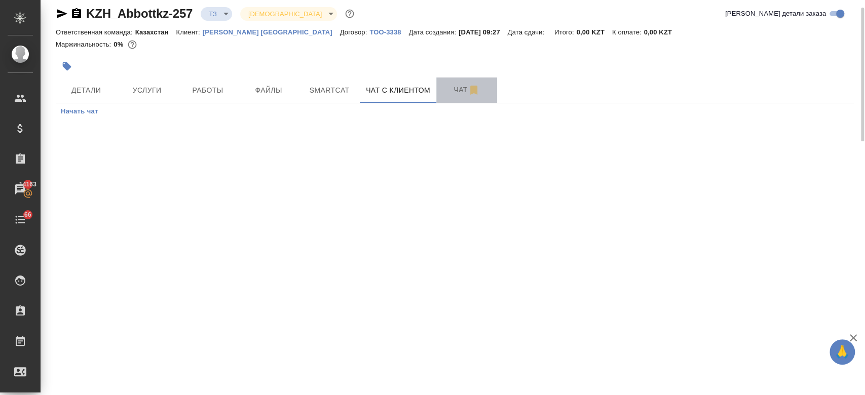
click at [454, 85] on span "Чат" at bounding box center [466, 90] width 49 height 13
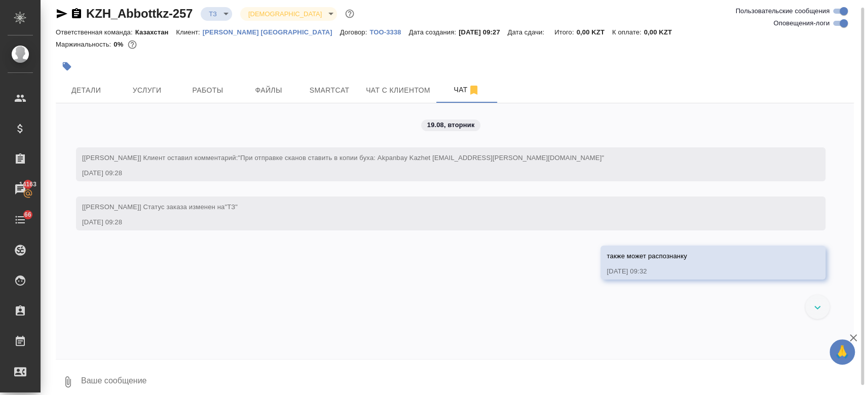
click at [352, 71] on div at bounding box center [322, 66] width 532 height 22
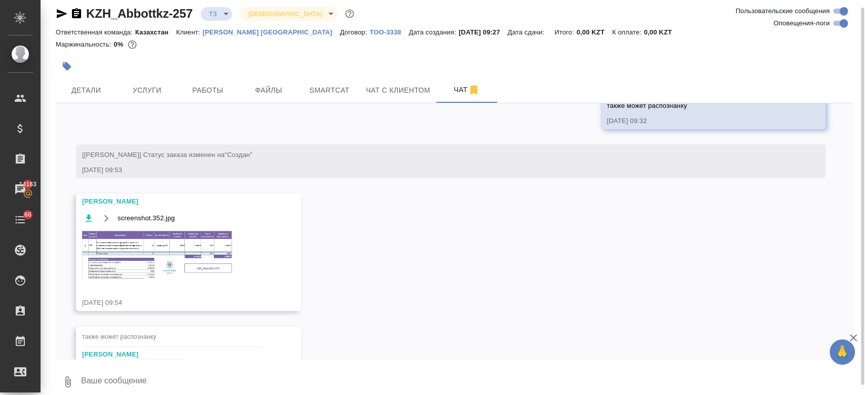
scroll to position [201, 0]
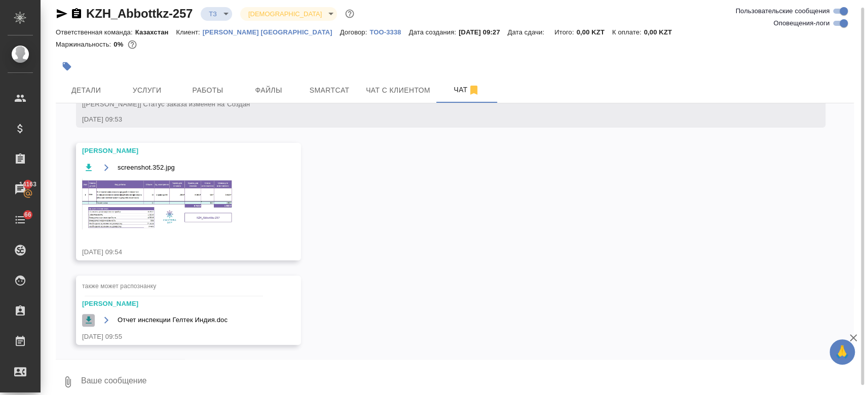
click at [86, 320] on icon "button" at bounding box center [89, 320] width 10 height 10
click at [168, 373] on textarea at bounding box center [467, 382] width 774 height 34
type textarea "С"
type textarea "с"
click at [159, 82] on button "Услуги" at bounding box center [147, 90] width 61 height 25
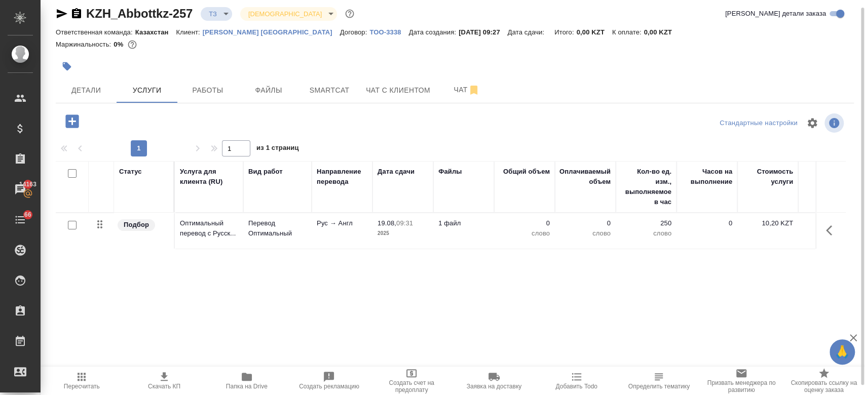
click at [307, 222] on td "Перевод Оптимальный" at bounding box center [277, 230] width 68 height 35
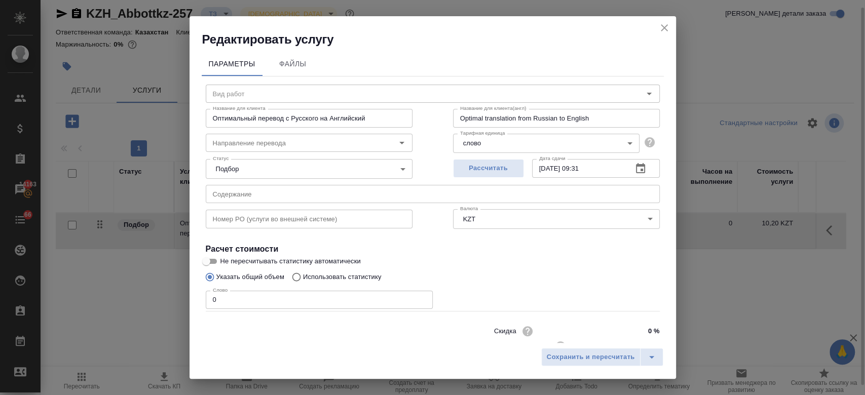
type input "Перевод Оптимальный"
type input "рус-англ"
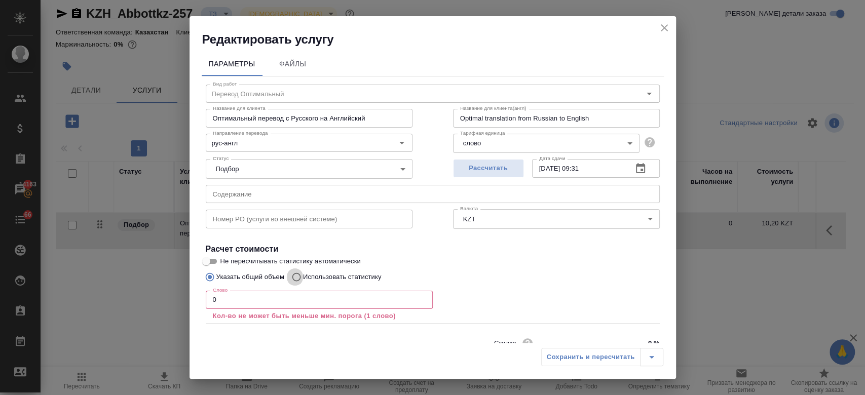
click at [296, 277] on input "Использовать статистику" at bounding box center [295, 277] width 16 height 19
radio input "true"
radio input "false"
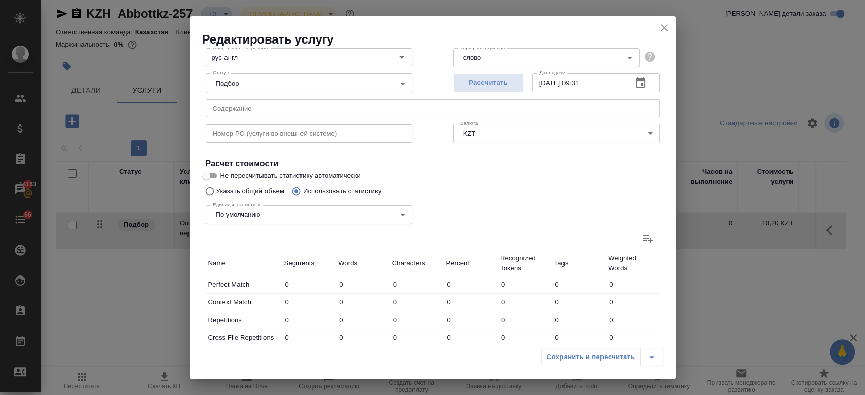
scroll to position [137, 0]
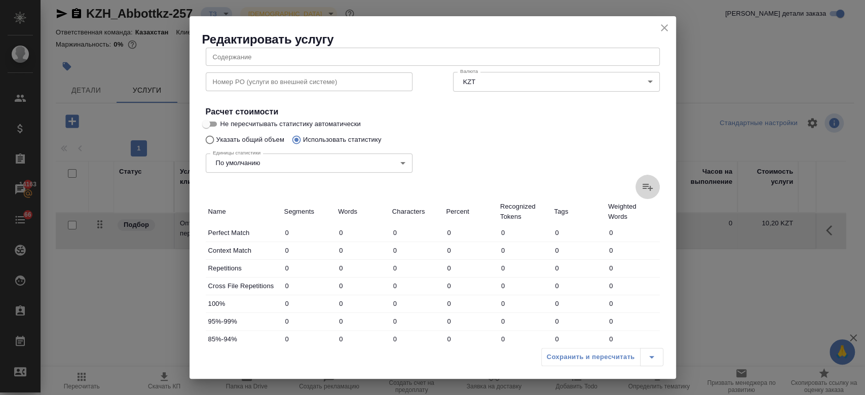
click at [642, 188] on icon at bounding box center [647, 187] width 10 height 7
click at [0, 0] on input "file" at bounding box center [0, 0] width 0 height 0
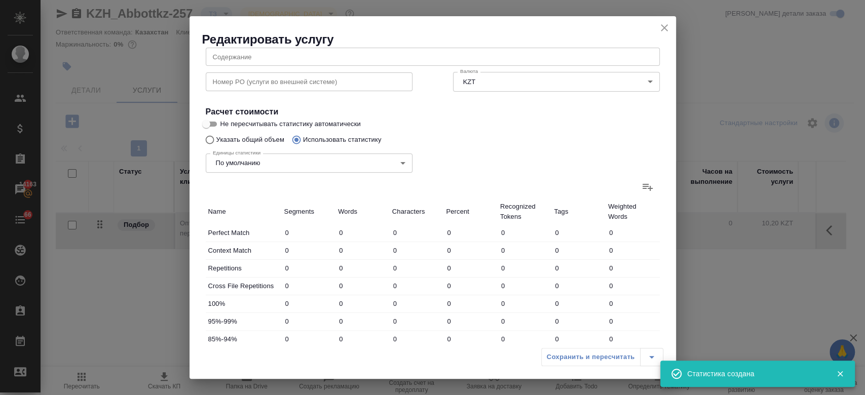
type input "59"
type input "280"
type input "2114"
type input "13"
type input "15"
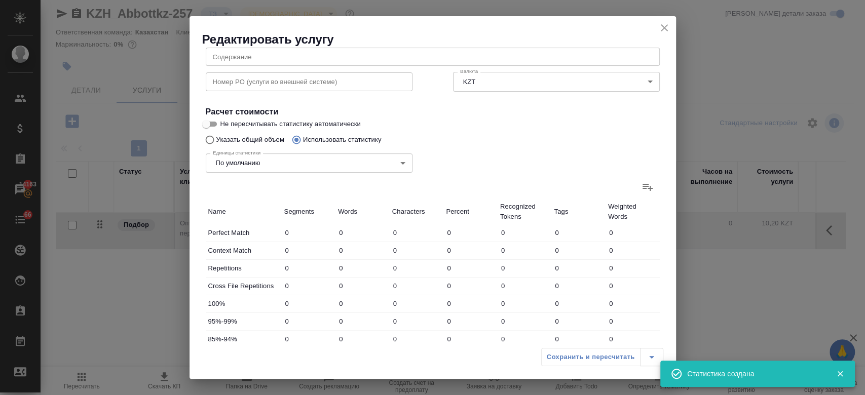
type input "55"
type input "6"
type input "8"
type input "25"
type input "2"
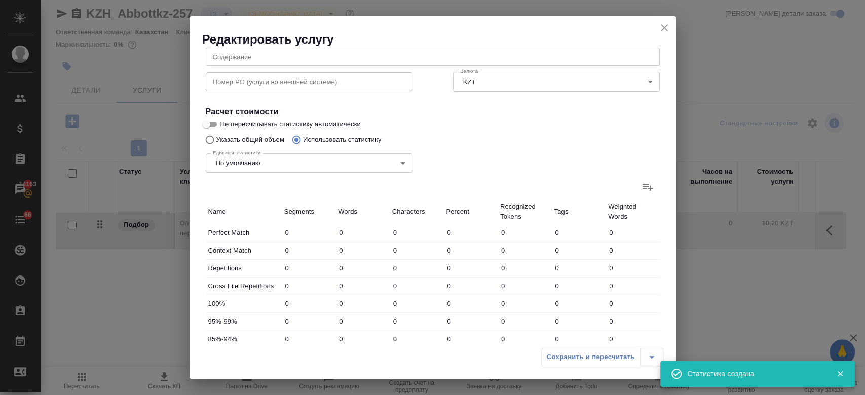
type input "26"
type input "251"
type input "9"
type input "16"
type input "152"
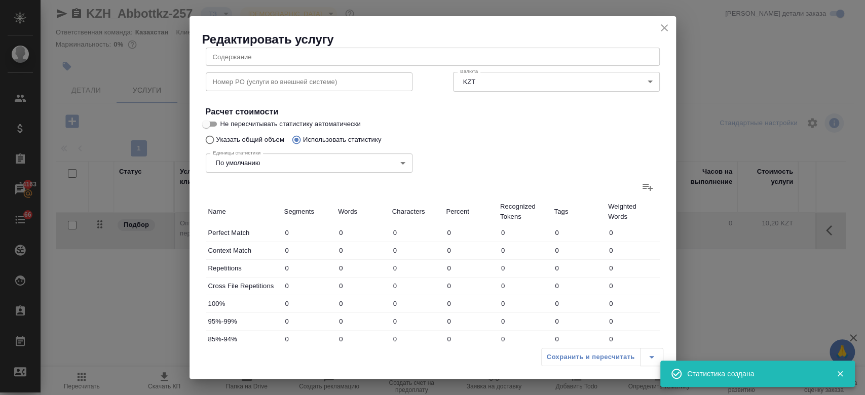
type input "860"
type input "9231"
type input "74118"
type input "890"
type input "9296"
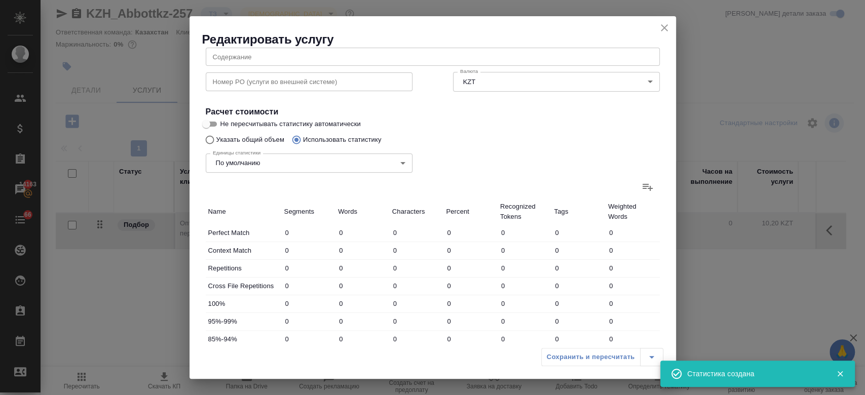
type input "74601"
type input "949"
type input "9576"
type input "76715"
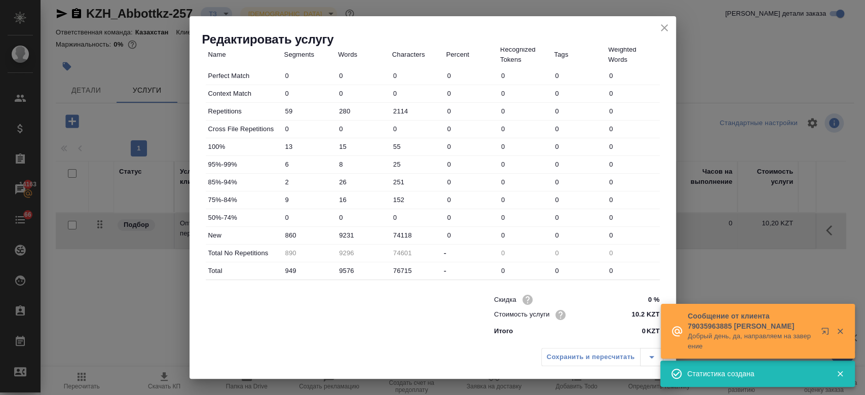
click at [564, 358] on div "Сохранить и пересчитать" at bounding box center [602, 357] width 122 height 18
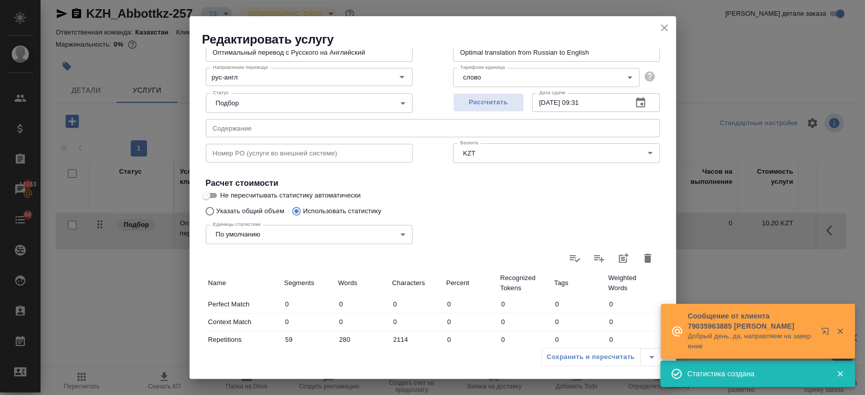
scroll to position [0, 0]
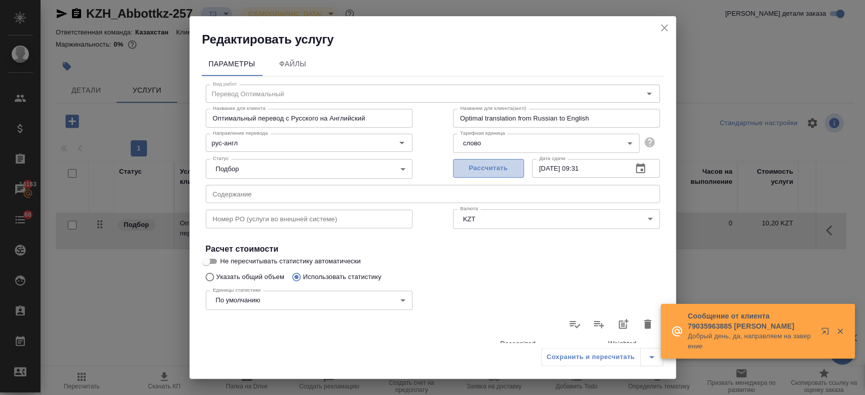
click at [508, 169] on span "Рассчитать" at bounding box center [489, 169] width 60 height 12
type input "19.08.2025 10:11"
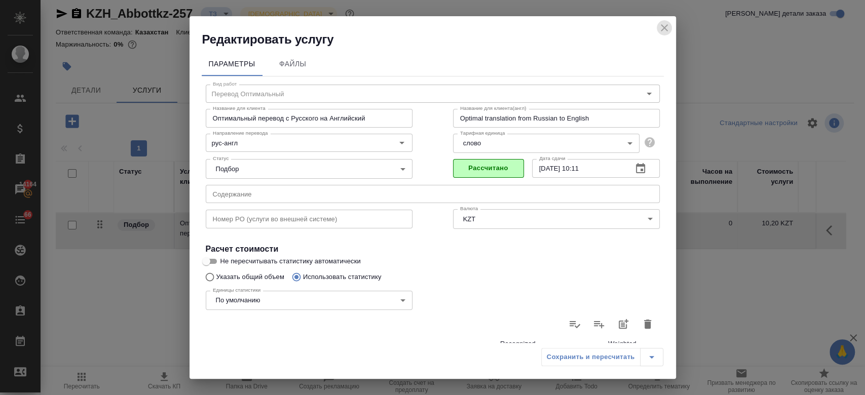
click at [669, 29] on icon "close" at bounding box center [664, 28] width 12 height 12
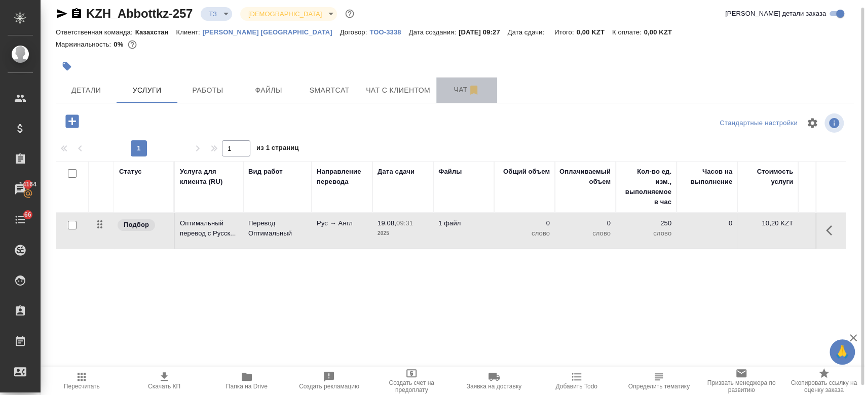
click at [458, 86] on span "Чат" at bounding box center [466, 90] width 49 height 13
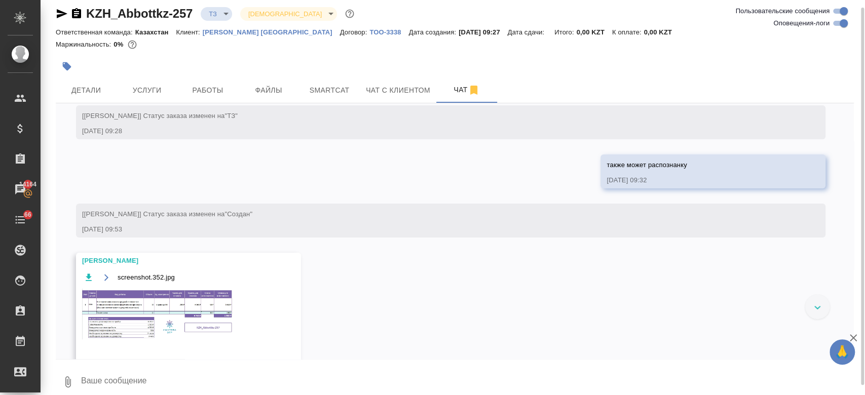
scroll to position [201, 0]
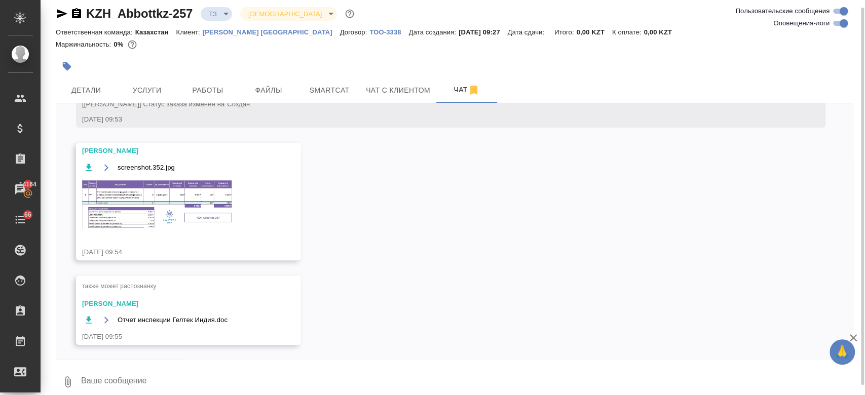
click at [225, 201] on img at bounding box center [158, 204] width 152 height 51
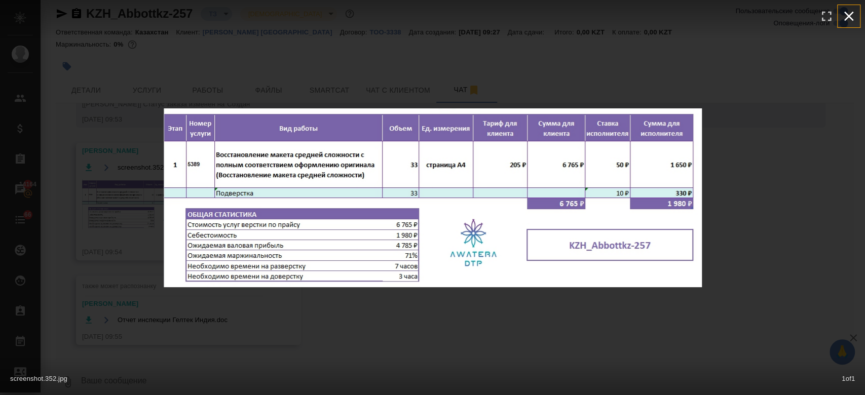
click at [851, 16] on icon "button" at bounding box center [849, 16] width 16 height 16
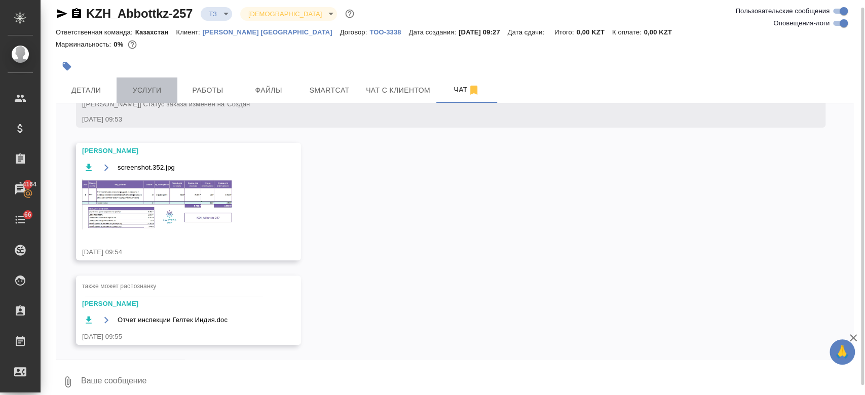
click at [154, 87] on span "Услуги" at bounding box center [147, 90] width 49 height 13
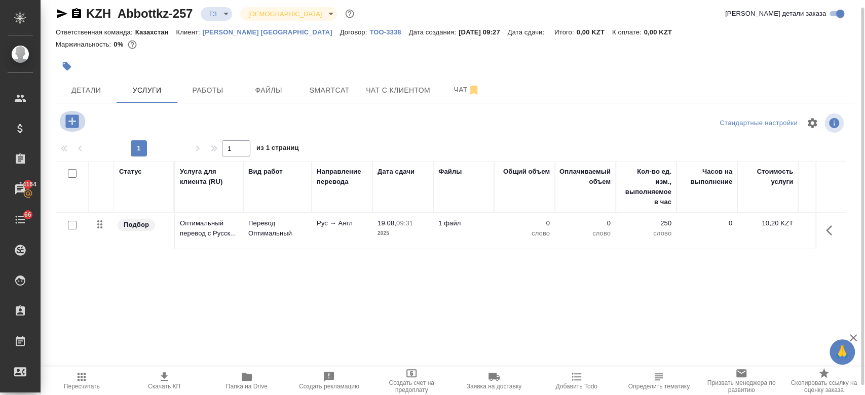
click at [72, 122] on icon "button" at bounding box center [72, 121] width 18 height 18
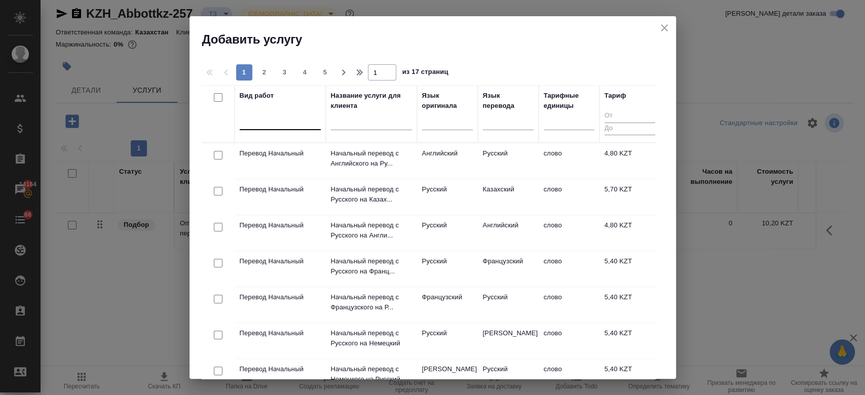
click at [274, 127] on div at bounding box center [280, 119] width 81 height 15
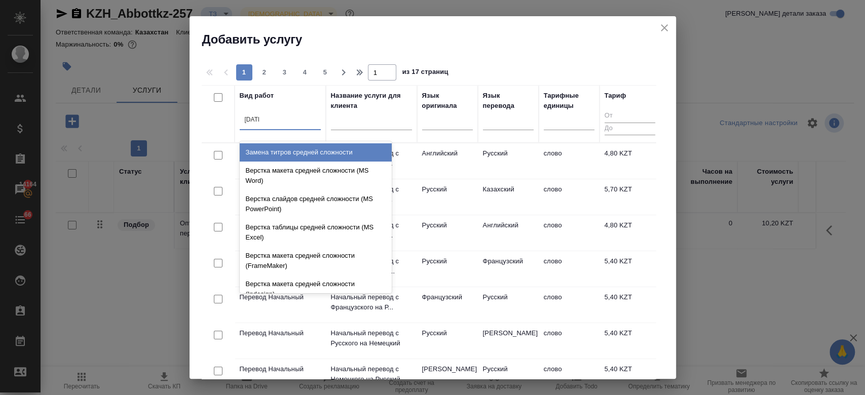
type input "средн"
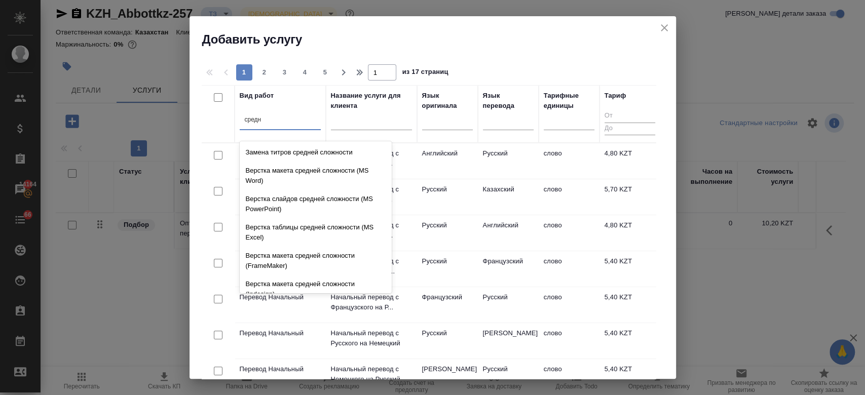
scroll to position [107, 0]
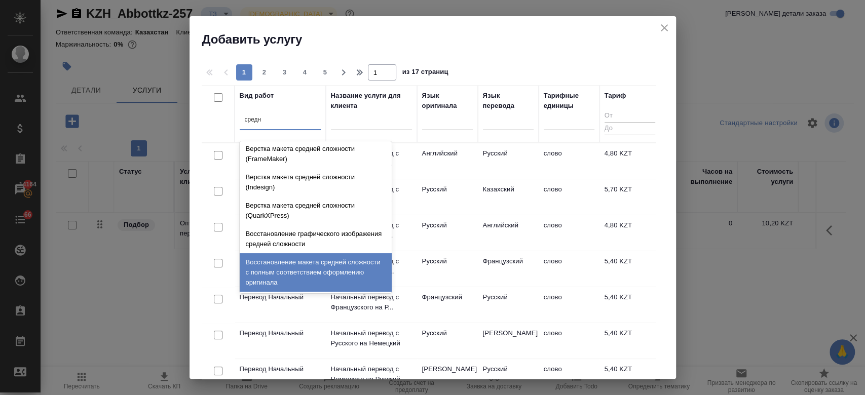
click at [318, 267] on div "Восстановление макета средней сложности с полным соответствием оформлению ориги…" at bounding box center [316, 272] width 152 height 39
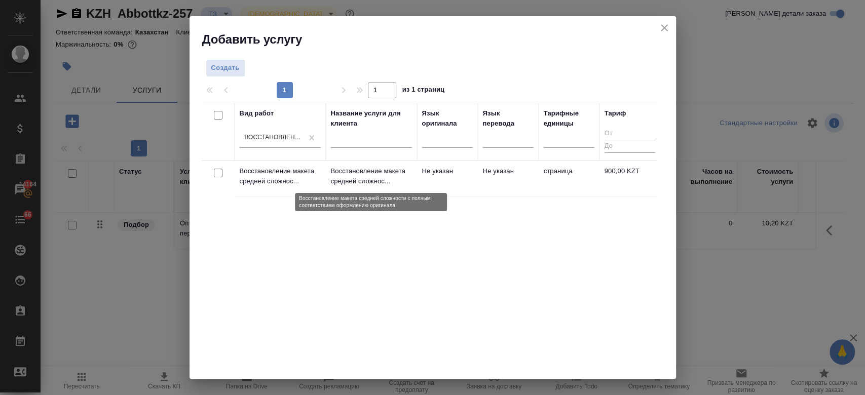
click at [334, 180] on p "Восстановление макета средней сложнос..." at bounding box center [371, 176] width 81 height 20
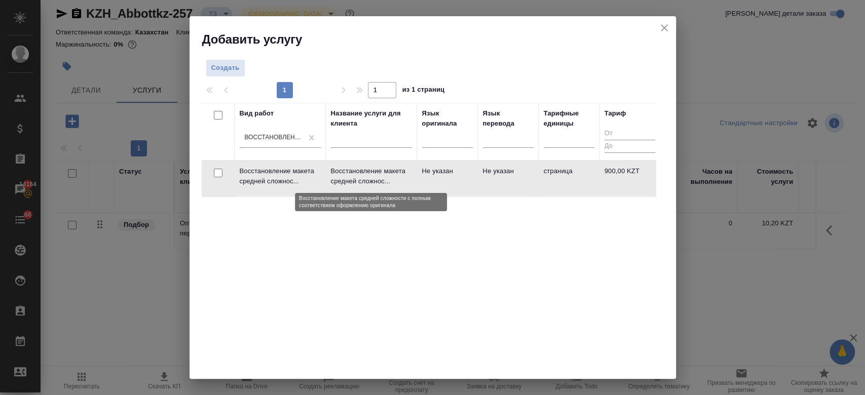
click at [334, 180] on p "Восстановление макета средней сложнос..." at bounding box center [371, 176] width 81 height 20
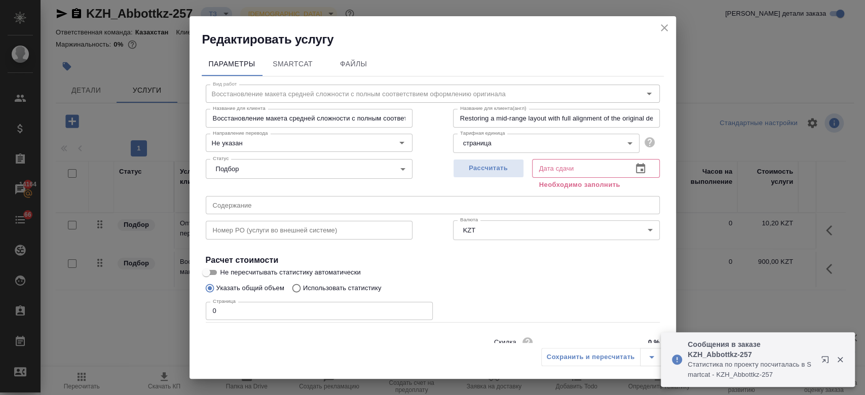
scroll to position [44, 0]
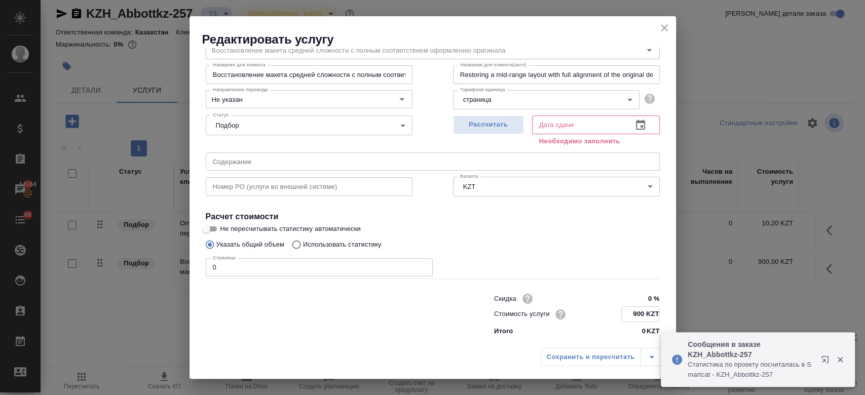
click at [642, 307] on input "900 KZT" at bounding box center [640, 314] width 37 height 15
type input "9 KZT"
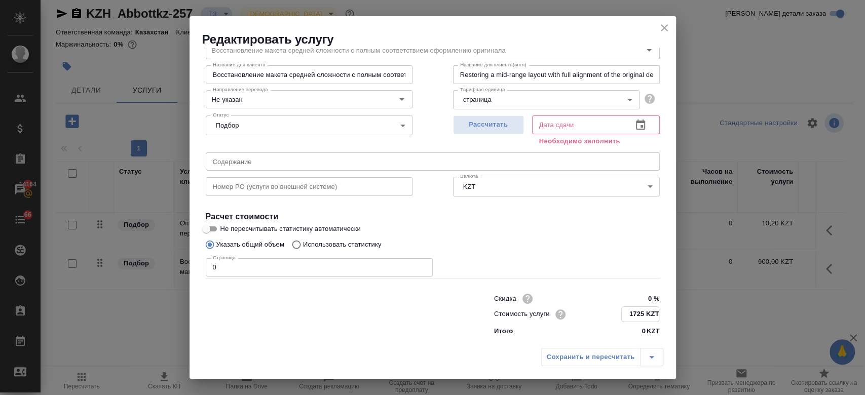
type input "1725 KZT"
click at [347, 271] on input "0" at bounding box center [319, 267] width 227 height 18
type input "33"
click at [501, 118] on button "Рассчитать" at bounding box center [488, 125] width 71 height 19
type input "19.08.2025 13:30"
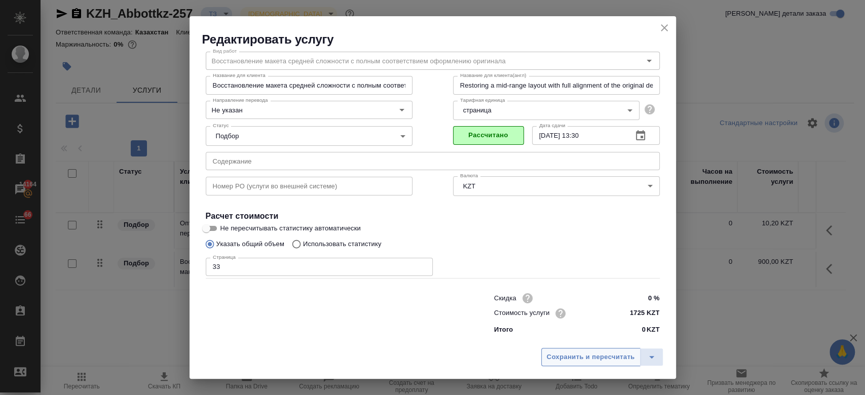
scroll to position [32, 0]
click at [572, 350] on button "Сохранить и пересчитать" at bounding box center [590, 357] width 99 height 18
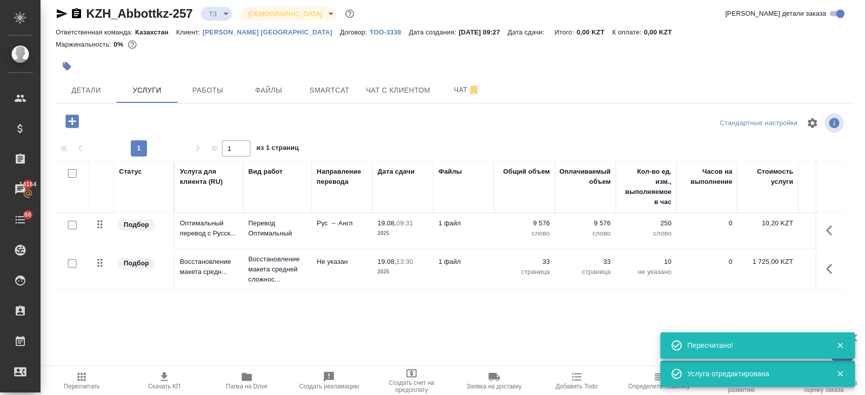
type input "new"
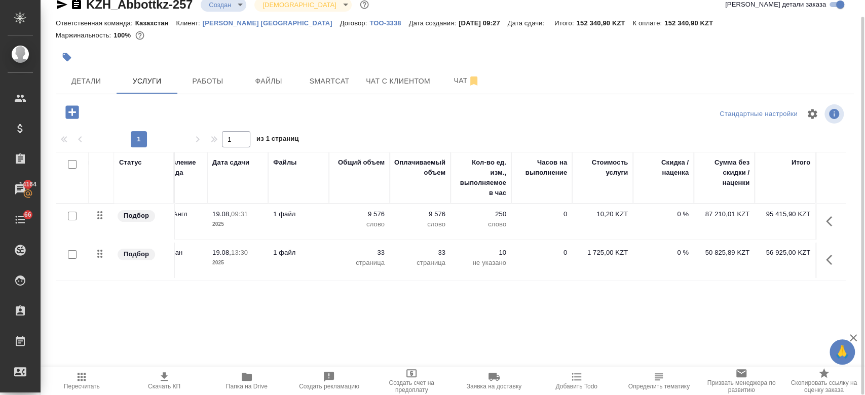
scroll to position [0, 0]
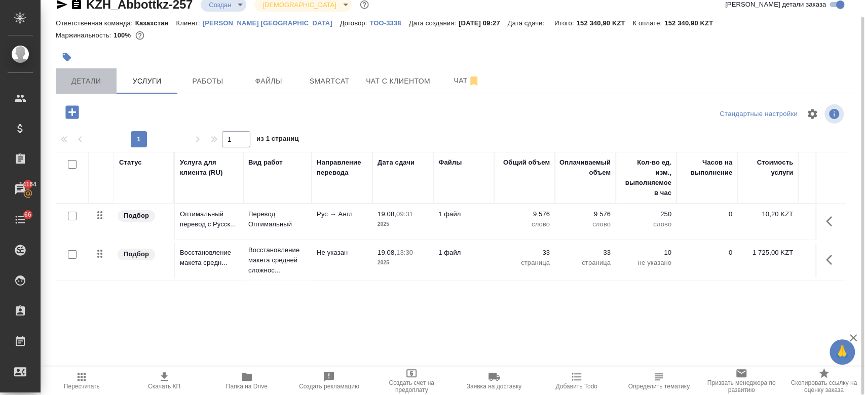
click at [96, 84] on span "Детали" at bounding box center [86, 81] width 49 height 13
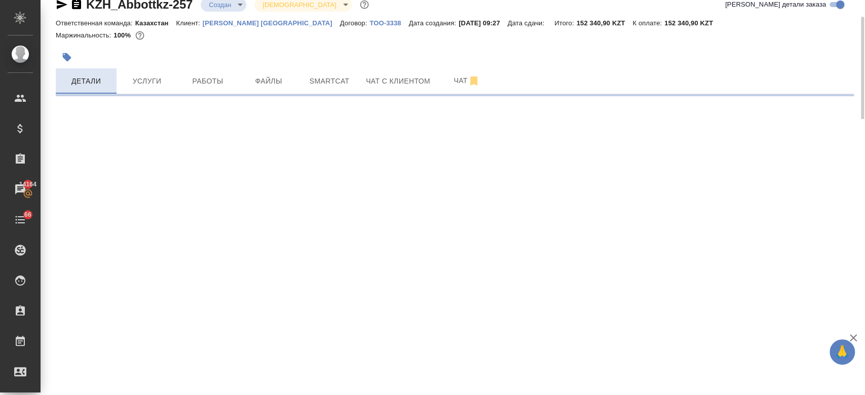
select select "RU"
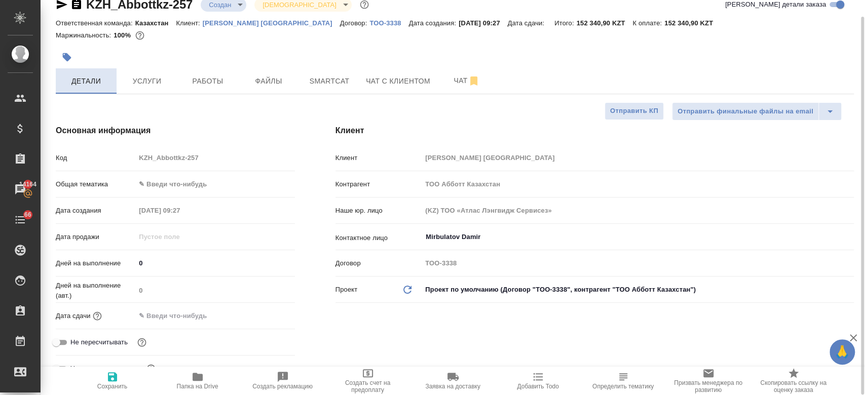
type textarea "x"
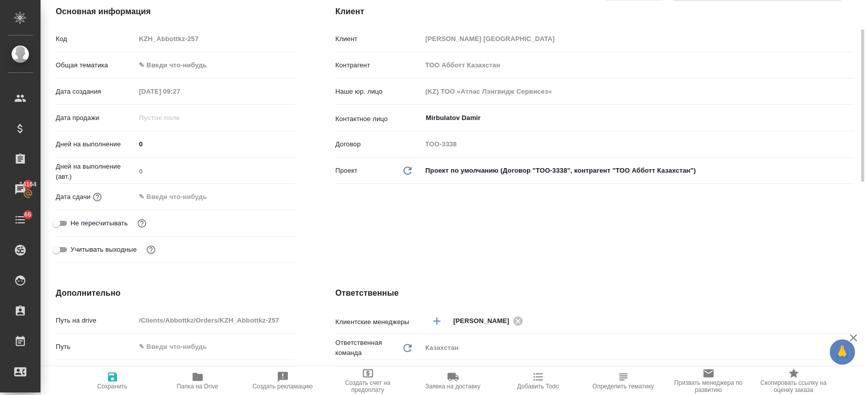
scroll to position [109, 0]
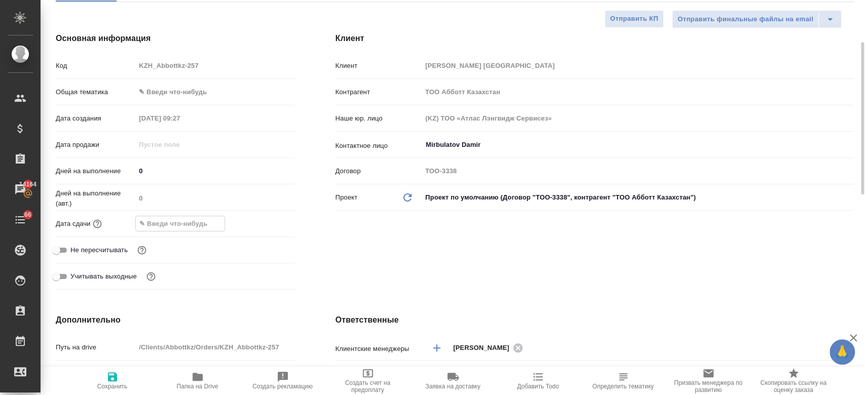
click at [198, 221] on input "text" at bounding box center [180, 223] width 89 height 15
click at [263, 223] on icon "button" at bounding box center [265, 223] width 12 height 12
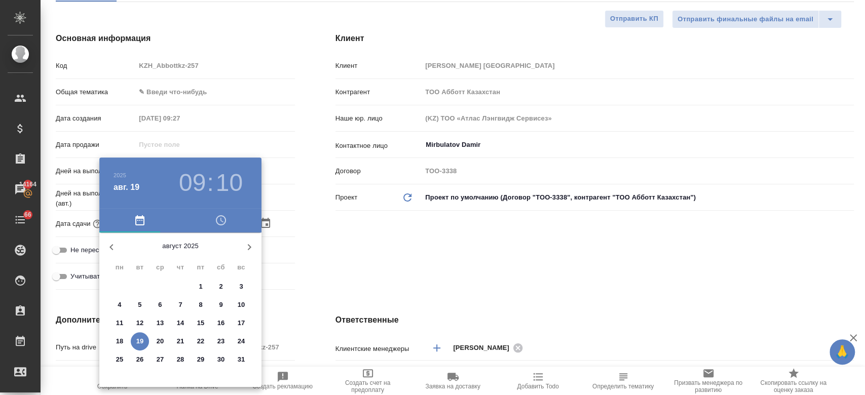
click at [118, 363] on p "25" at bounding box center [120, 360] width 8 height 10
type input "25.08.2025 09:10"
type textarea "x"
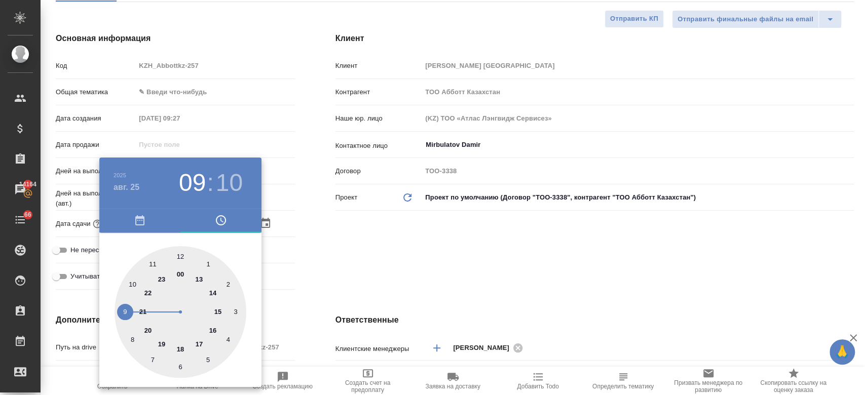
click at [181, 350] on div at bounding box center [181, 312] width 132 height 132
type input "25.08.2025 18:10"
type textarea "x"
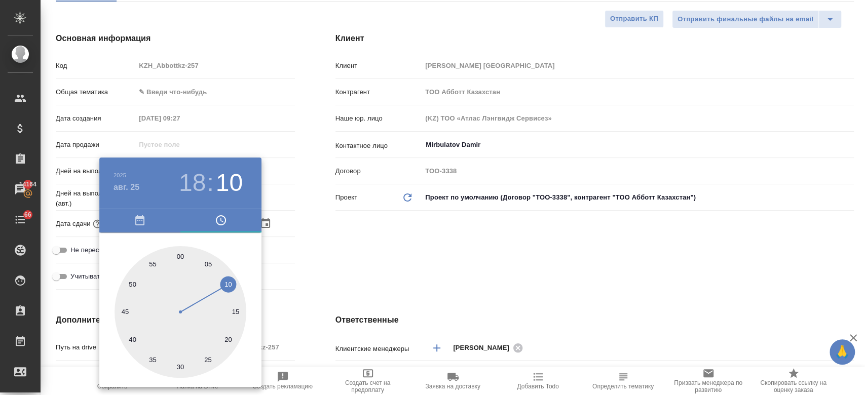
click at [180, 256] on div at bounding box center [181, 312] width 132 height 132
type input "25.08.2025 18:00"
type textarea "x"
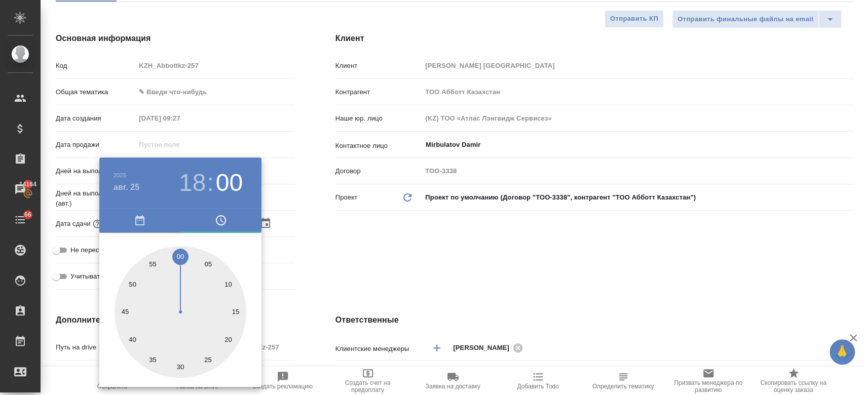
click at [308, 263] on div at bounding box center [432, 197] width 865 height 395
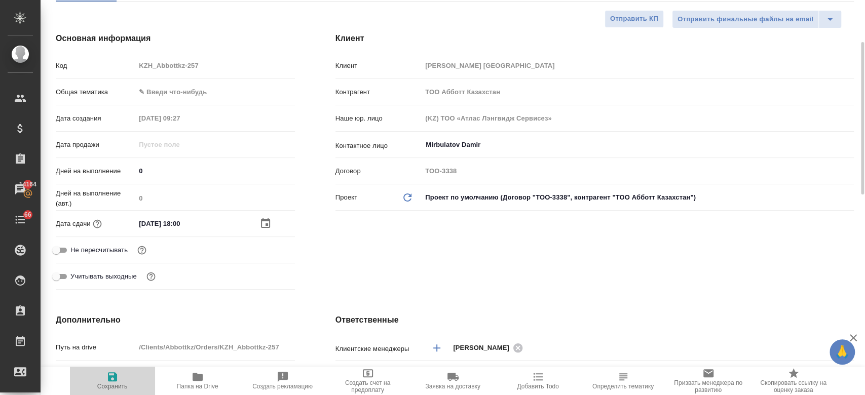
click at [112, 379] on icon "button" at bounding box center [112, 377] width 12 height 12
type textarea "x"
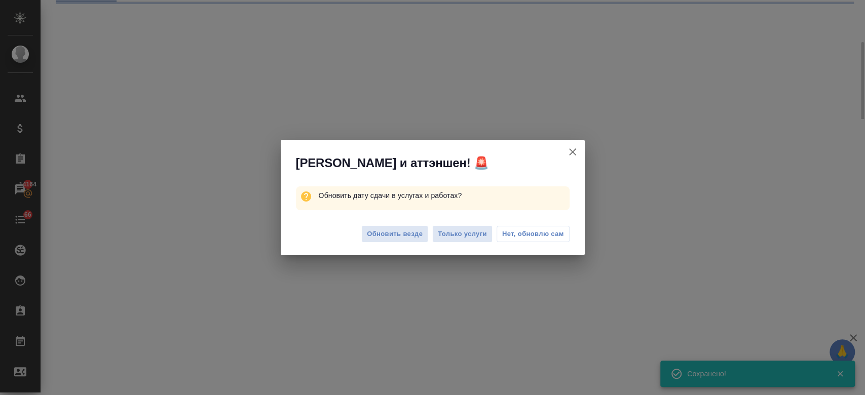
select select "RU"
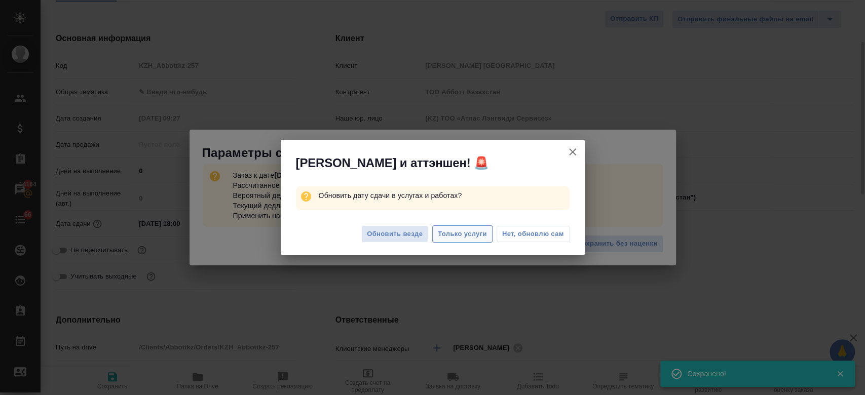
type textarea "x"
click at [469, 241] on button "Только услуги" at bounding box center [462, 234] width 60 height 18
type textarea "x"
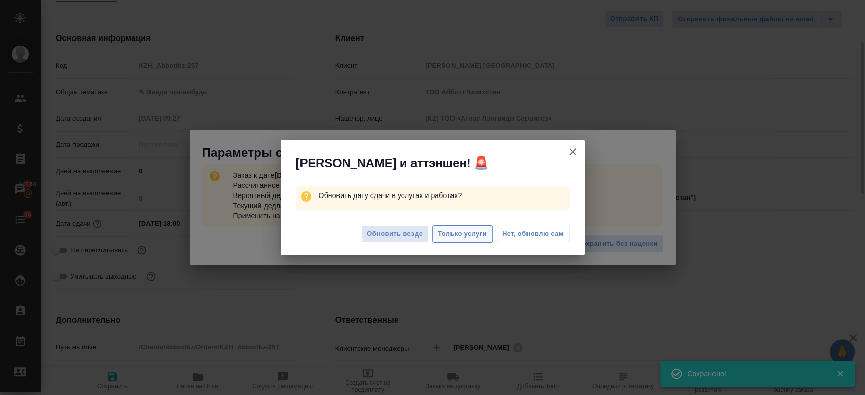
type textarea "x"
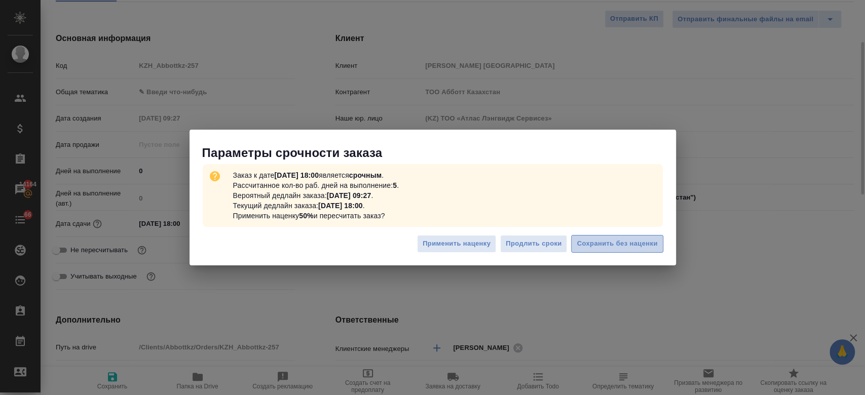
click at [589, 239] on span "Сохранить без наценки" at bounding box center [617, 244] width 81 height 12
type textarea "x"
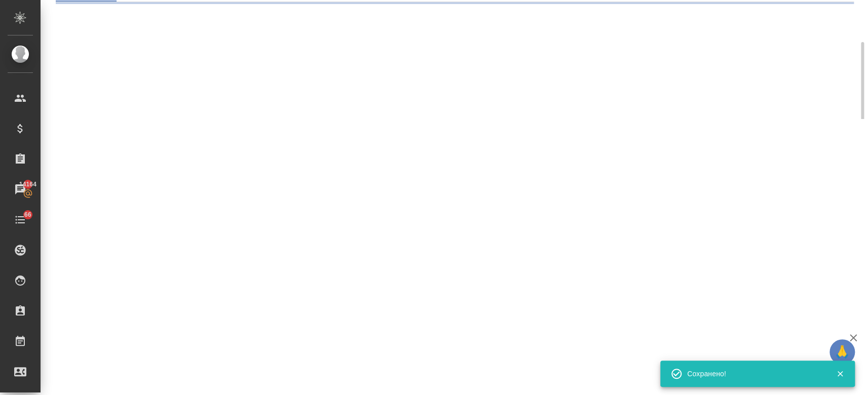
type input "urgent"
select select "RU"
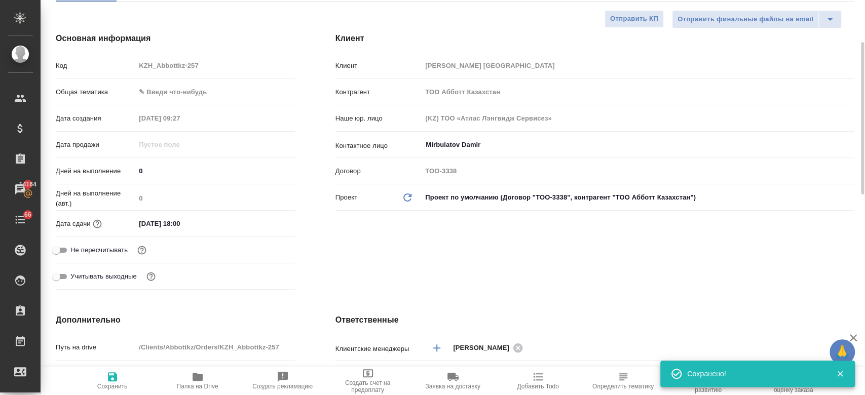
type textarea "x"
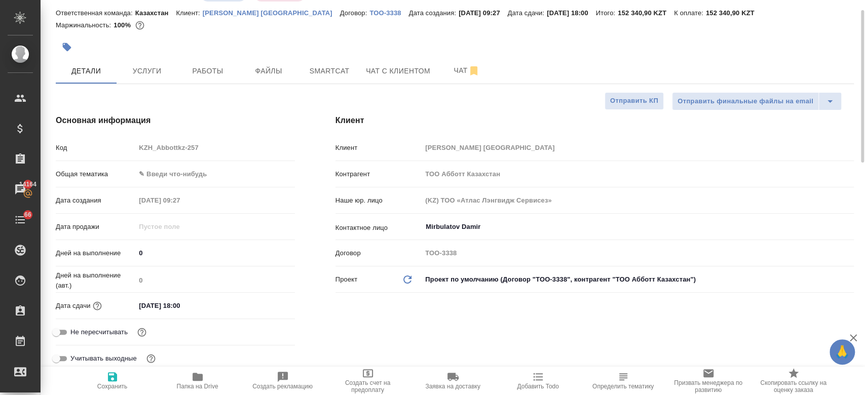
scroll to position [0, 0]
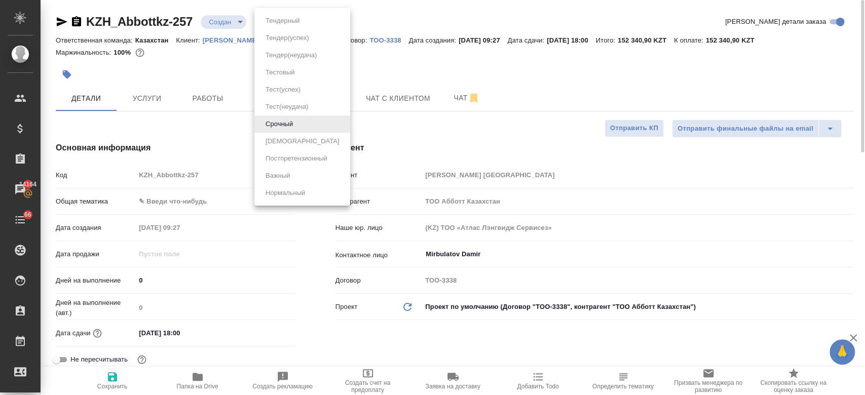
click at [296, 21] on body "🙏 .cls-1 fill:#fff; AWATERA Kosherbayeva Nazerke Клиенты Спецификации Заказы 14…" at bounding box center [432, 197] width 865 height 395
click at [358, 65] on div at bounding box center [432, 197] width 865 height 395
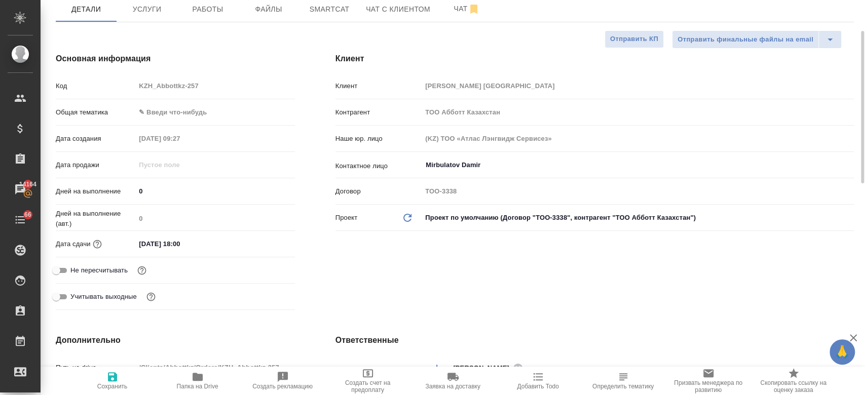
scroll to position [90, 0]
click at [186, 244] on input "25.08.2025 18:00" at bounding box center [179, 243] width 89 height 15
click at [271, 243] on icon "button" at bounding box center [265, 243] width 12 height 12
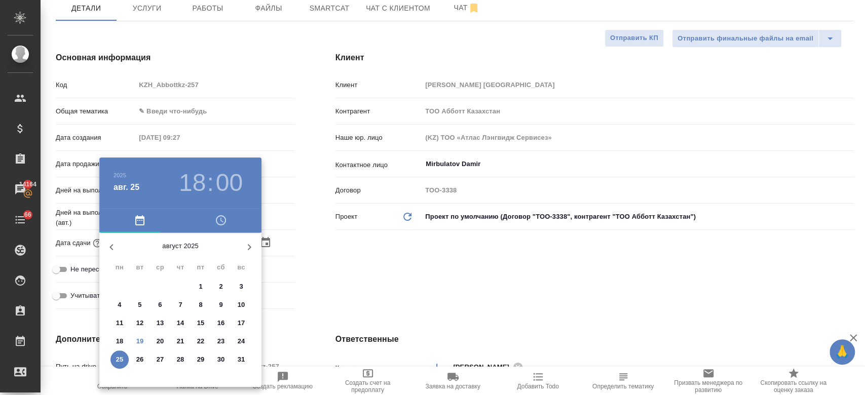
click at [334, 275] on div at bounding box center [432, 197] width 865 height 395
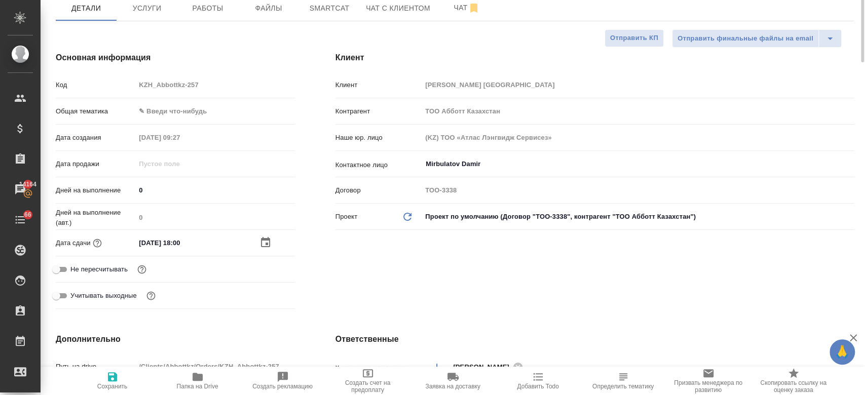
scroll to position [0, 0]
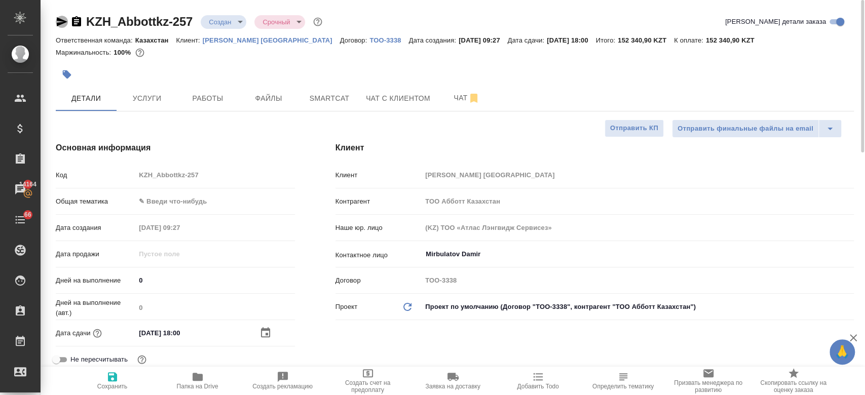
click at [60, 24] on icon "button" at bounding box center [62, 21] width 11 height 9
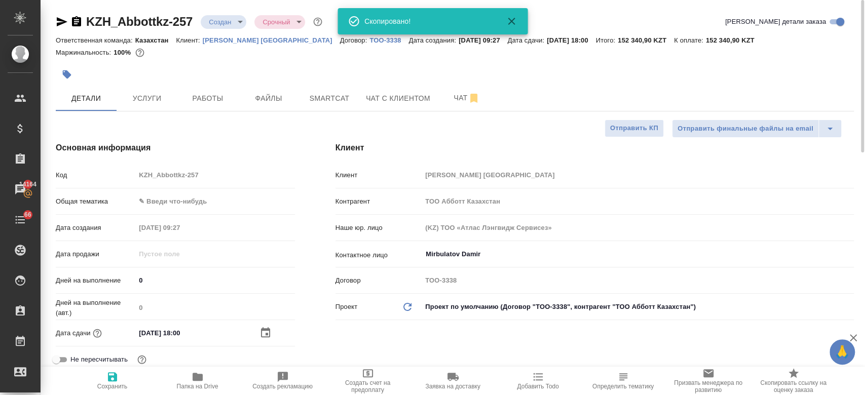
type textarea "x"
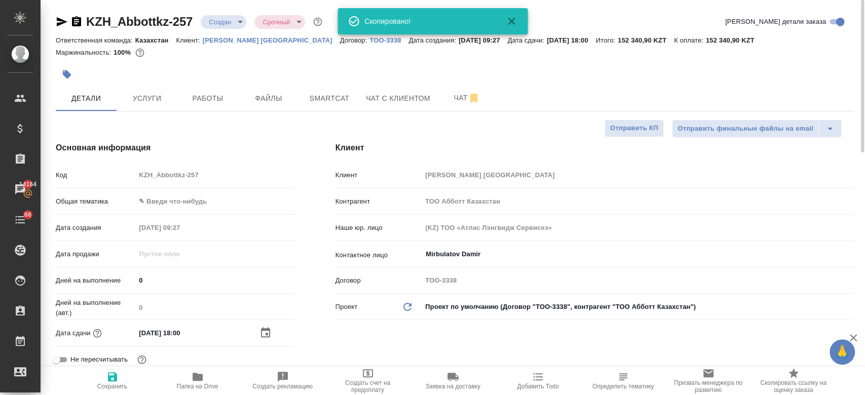
type textarea "x"
click at [377, 75] on div at bounding box center [322, 74] width 532 height 22
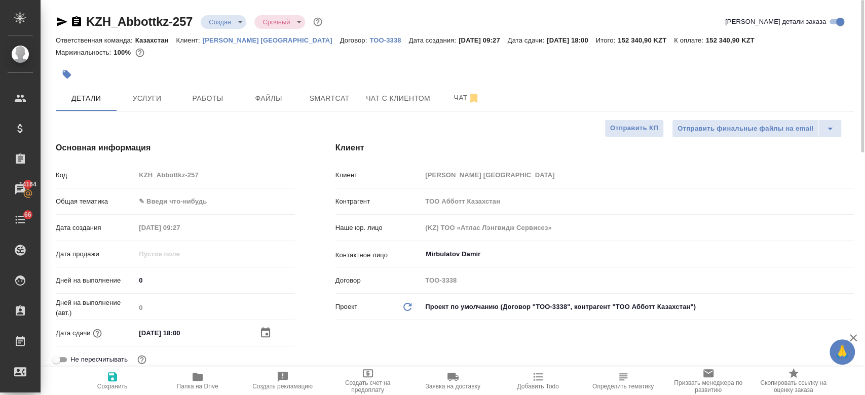
click at [316, 63] on div at bounding box center [322, 74] width 532 height 22
type textarea "x"
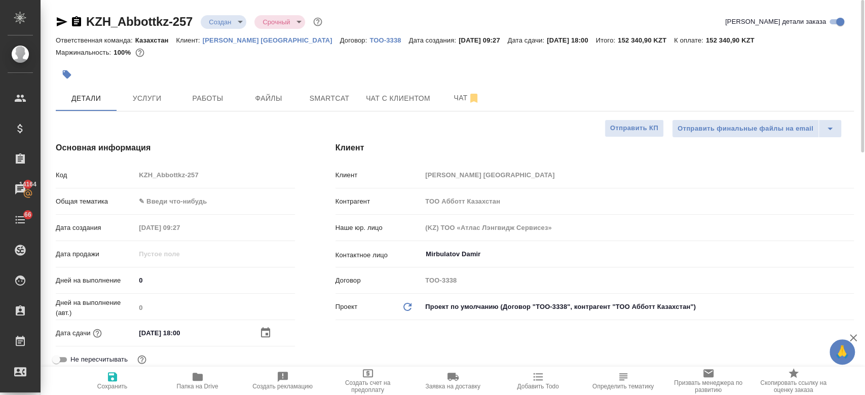
type textarea "x"
click at [522, 64] on div at bounding box center [322, 74] width 532 height 22
type textarea "x"
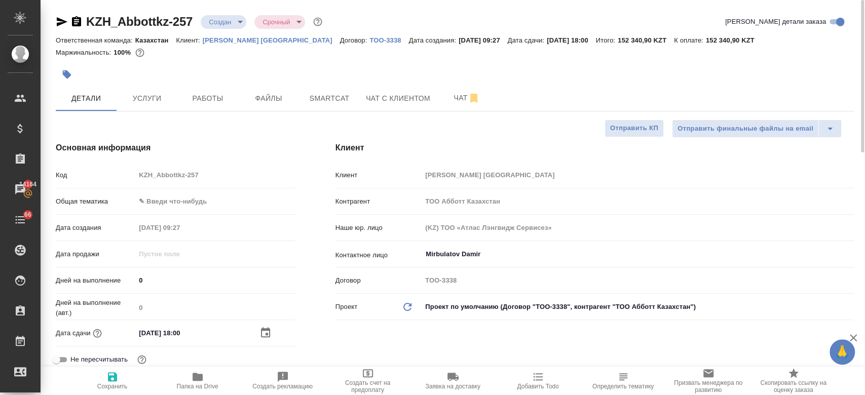
type textarea "x"
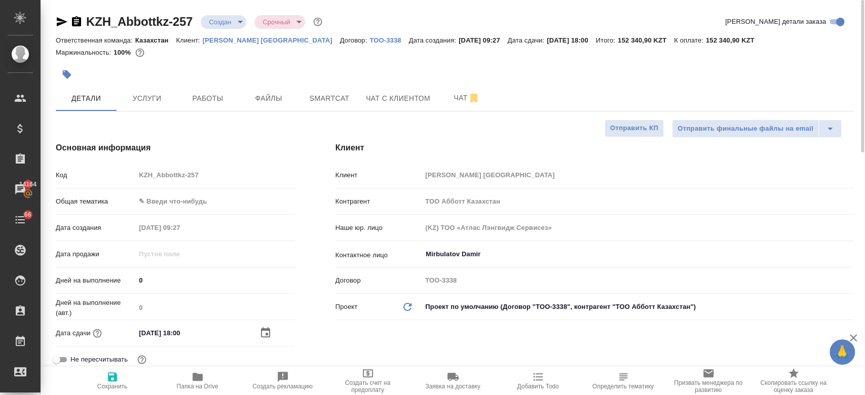
click at [350, 47] on div "Маржинальность: 100%" at bounding box center [455, 52] width 798 height 13
type textarea "x"
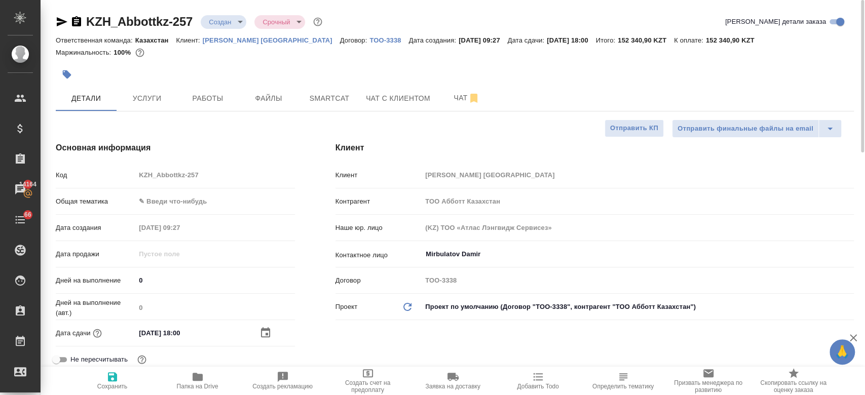
type textarea "x"
click at [320, 67] on div at bounding box center [322, 74] width 532 height 22
type textarea "x"
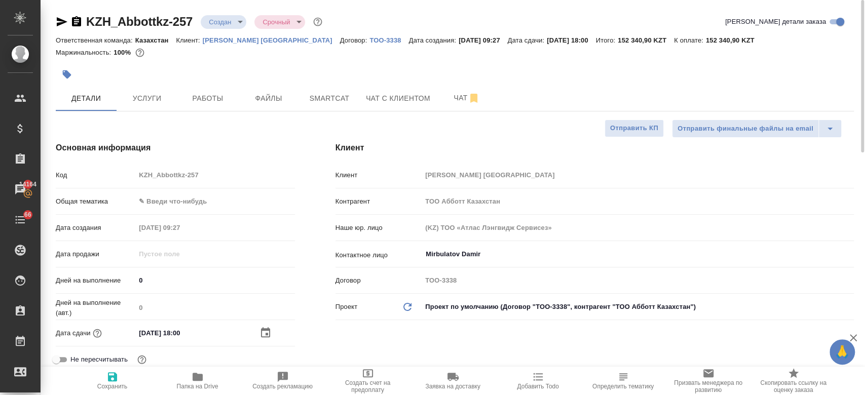
type textarea "x"
click at [161, 94] on span "Услуги" at bounding box center [147, 98] width 49 height 13
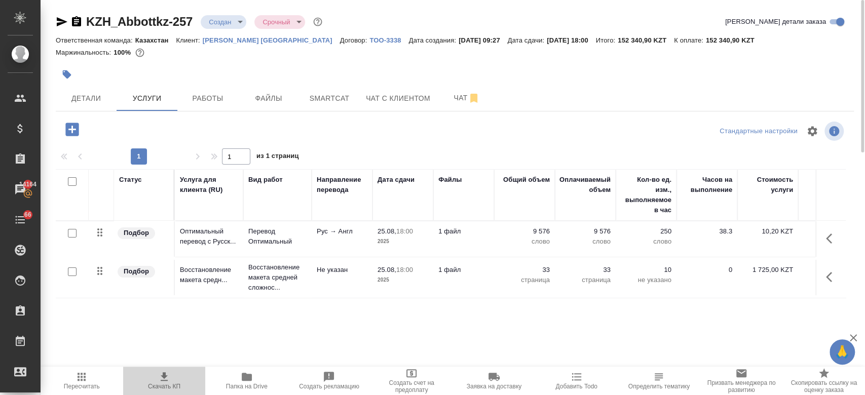
click at [155, 384] on span "Скачать КП" at bounding box center [164, 386] width 32 height 7
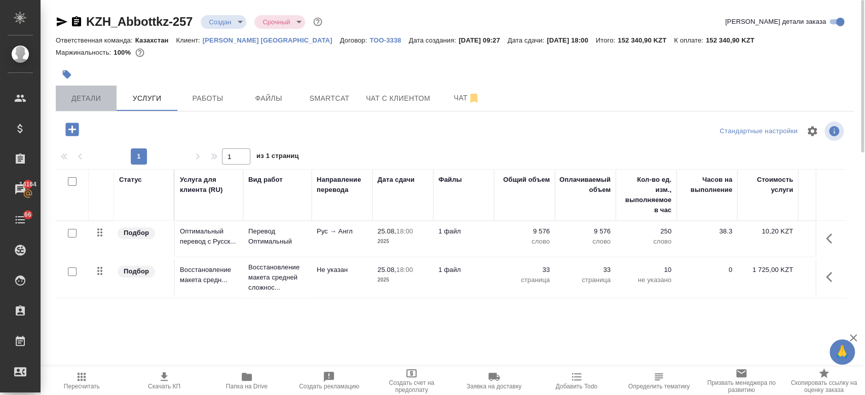
click at [82, 99] on span "Детали" at bounding box center [86, 98] width 49 height 13
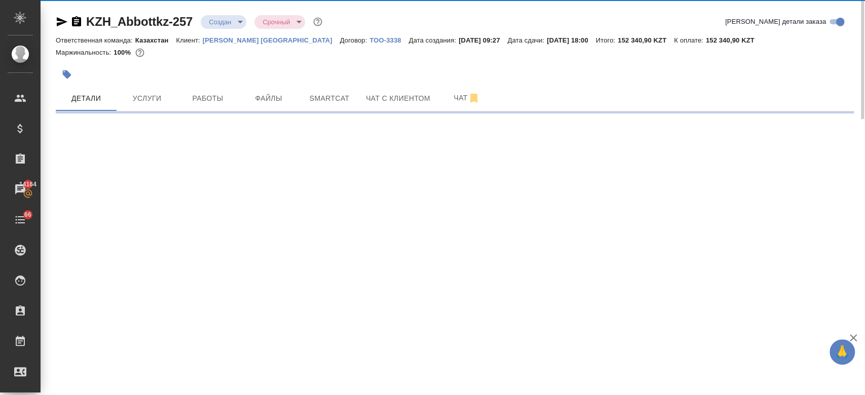
select select "RU"
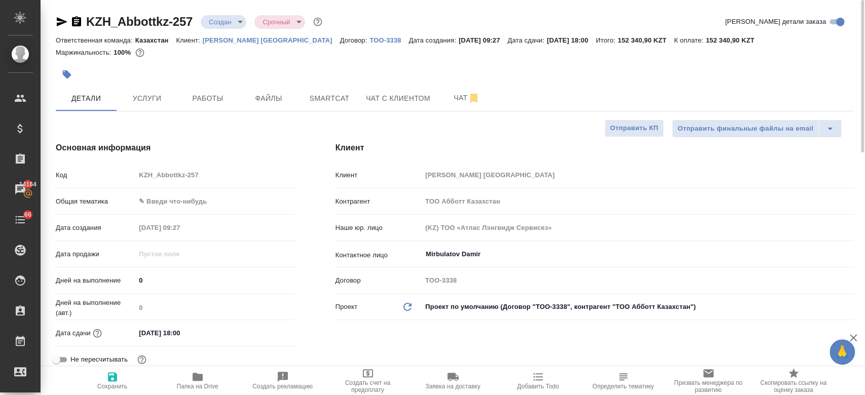
type textarea "x"
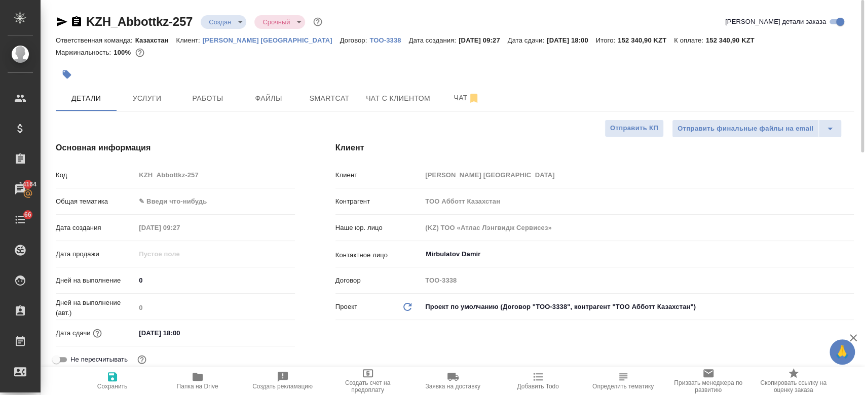
type textarea "x"
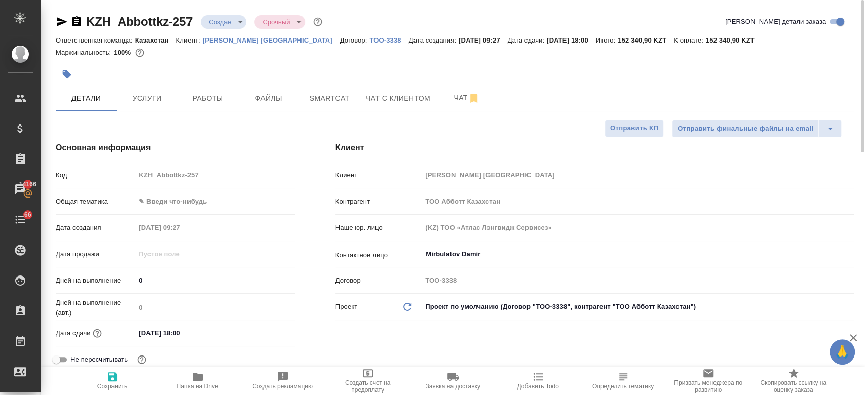
type textarea "x"
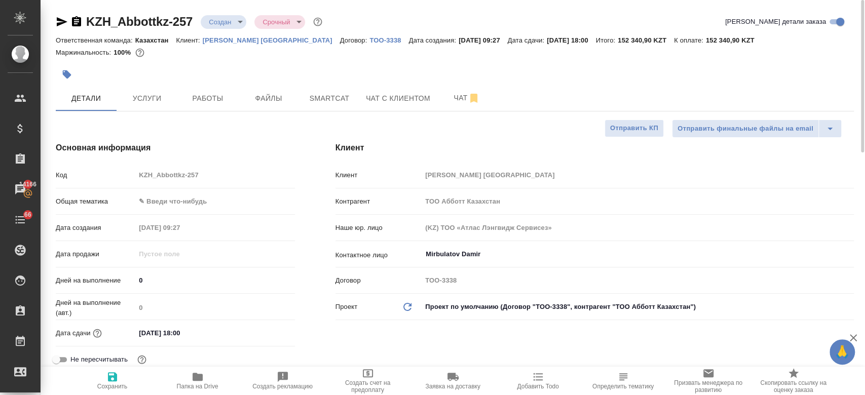
type textarea "x"
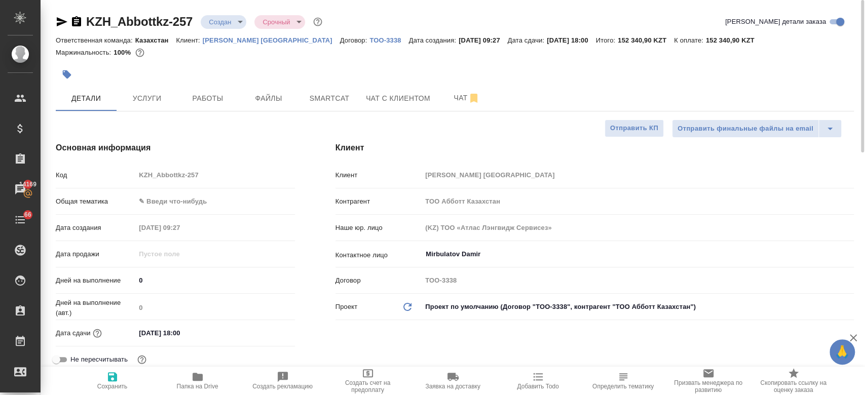
type textarea "x"
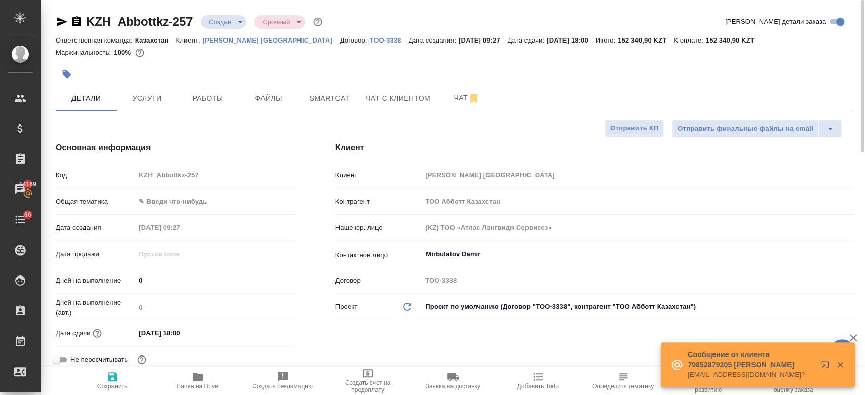
type textarea "x"
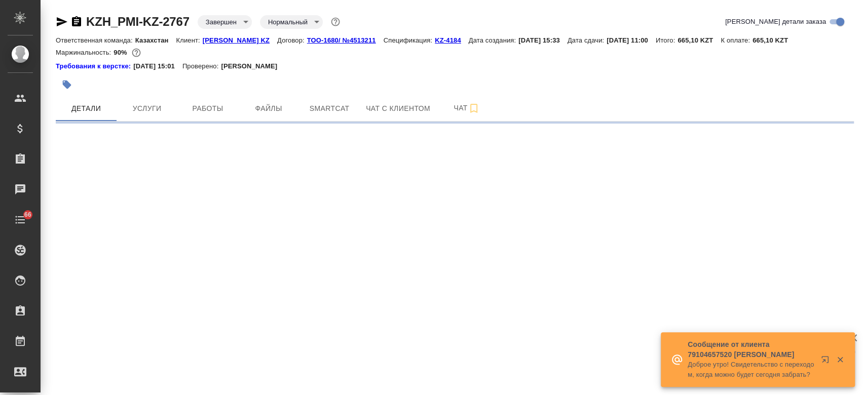
select select "RU"
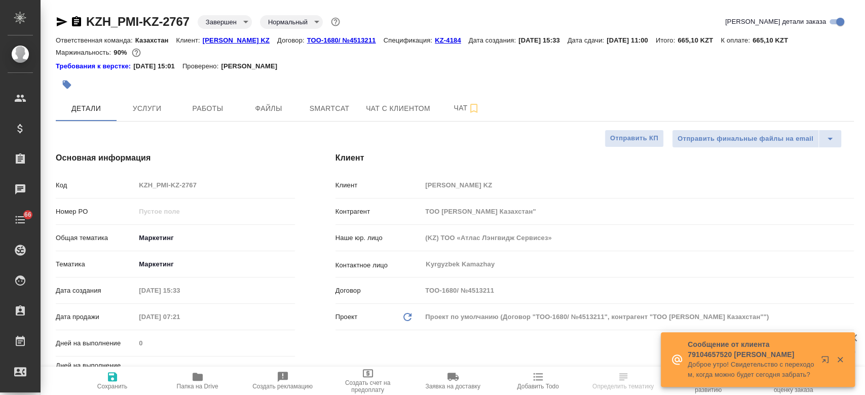
click at [225, 37] on p "[PERSON_NAME] KZ" at bounding box center [240, 40] width 74 height 8
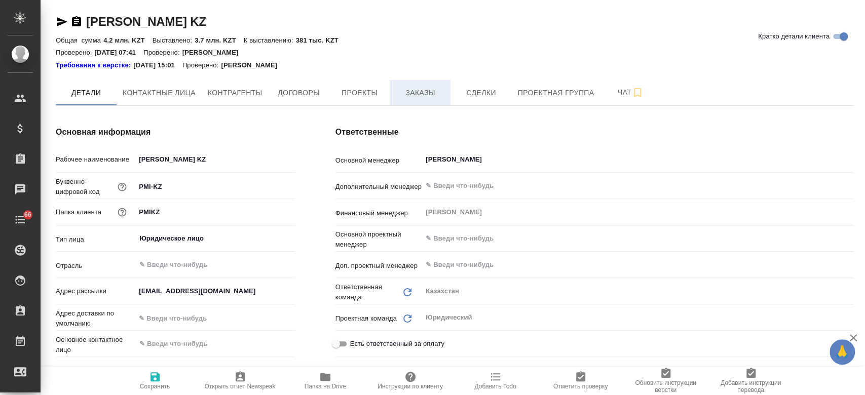
type textarea "x"
click at [411, 96] on span "Заказы" at bounding box center [420, 93] width 49 height 13
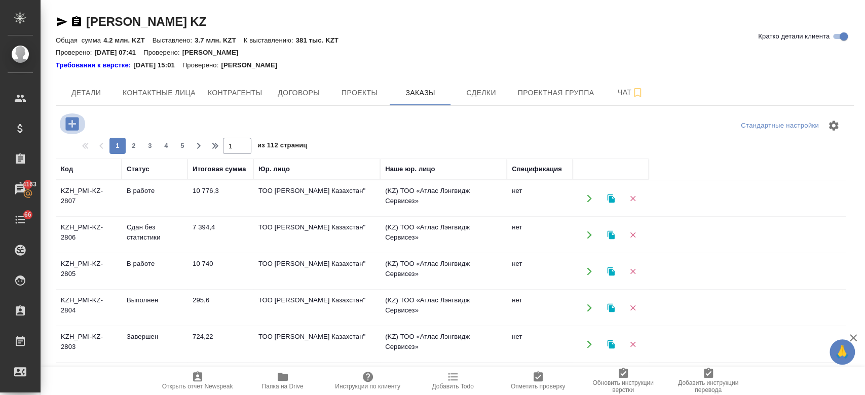
click at [75, 119] on icon "button" at bounding box center [71, 123] width 13 height 13
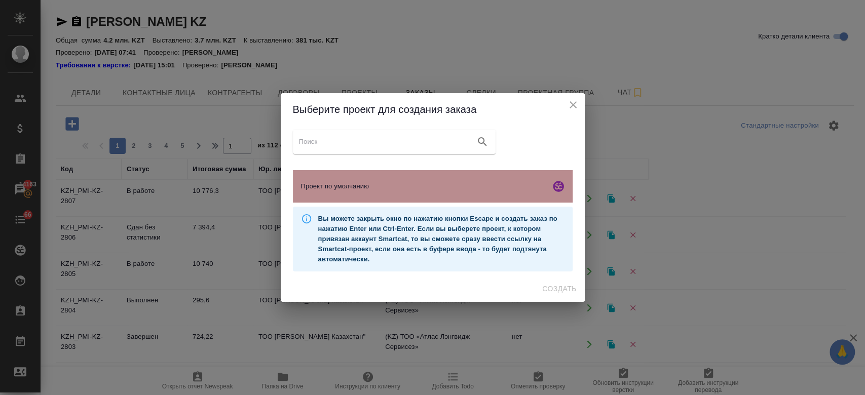
click at [314, 187] on span "Проект по умолчанию" at bounding box center [423, 186] width 245 height 10
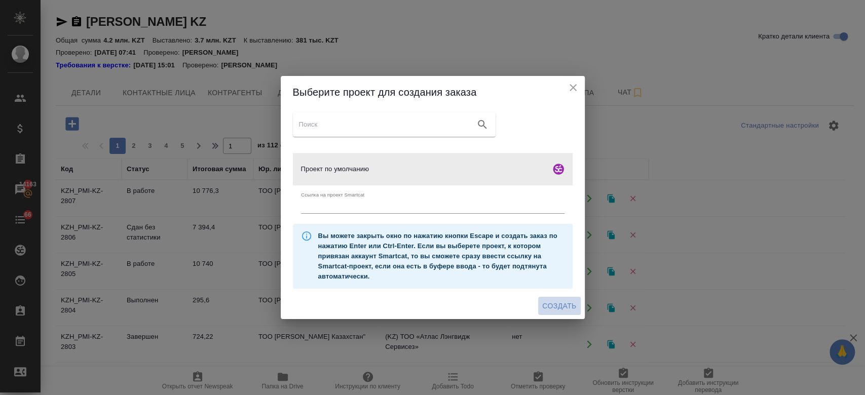
click at [555, 310] on span "Создать" at bounding box center [559, 306] width 34 height 13
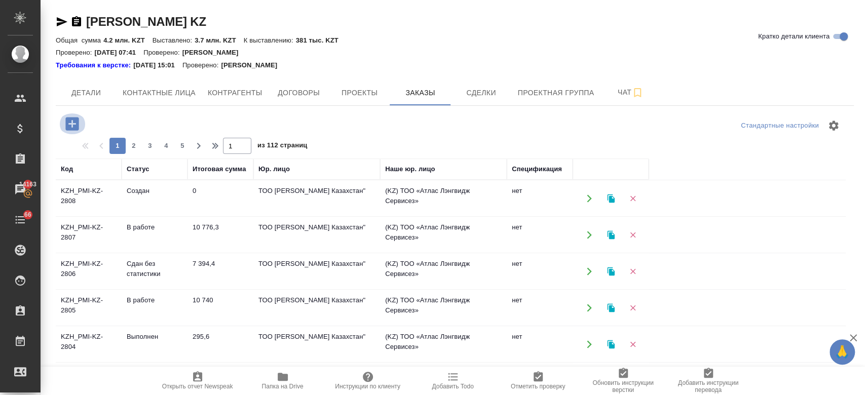
click at [75, 123] on icon "button" at bounding box center [72, 124] width 18 height 18
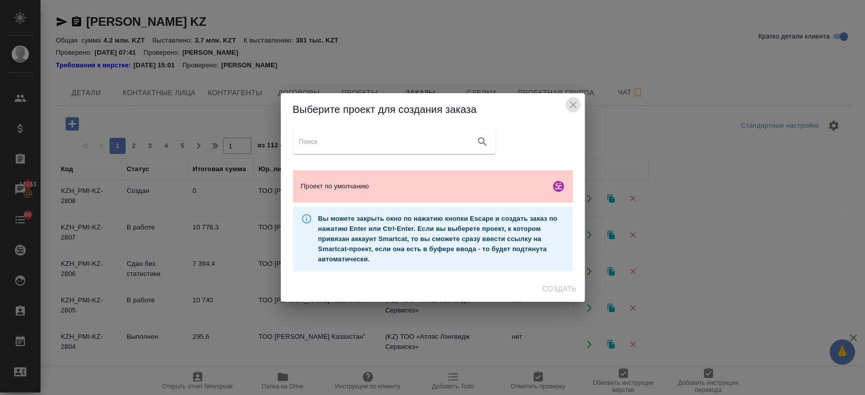
click at [573, 106] on icon "close" at bounding box center [573, 105] width 12 height 12
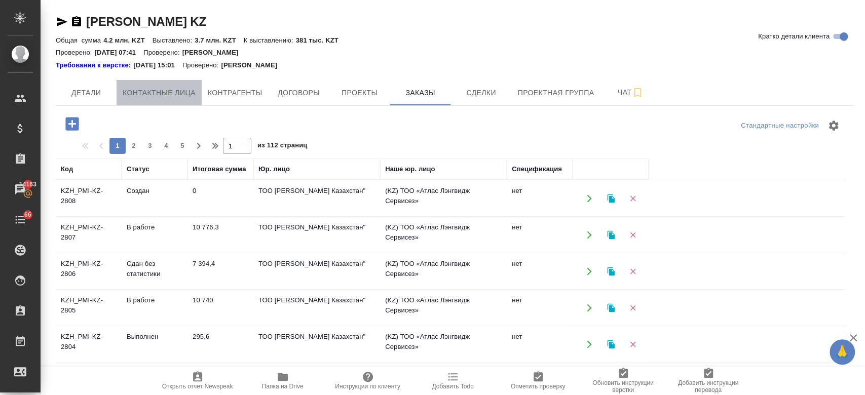
click at [140, 92] on span "Контактные лица" at bounding box center [159, 93] width 73 height 13
select select "RU"
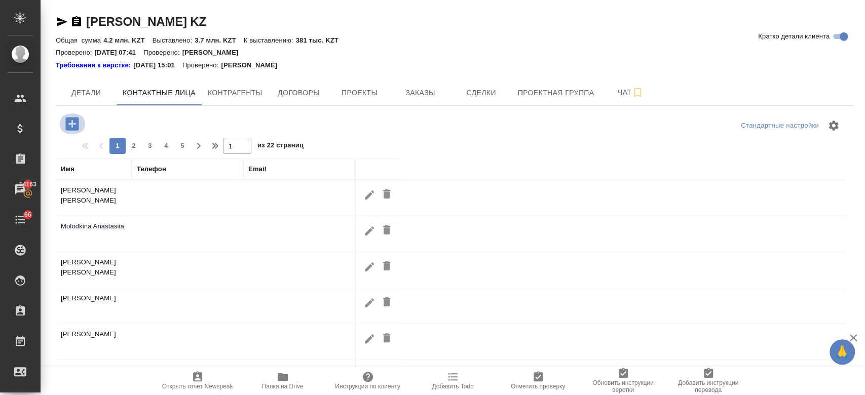
click at [72, 124] on icon "button" at bounding box center [72, 124] width 18 height 18
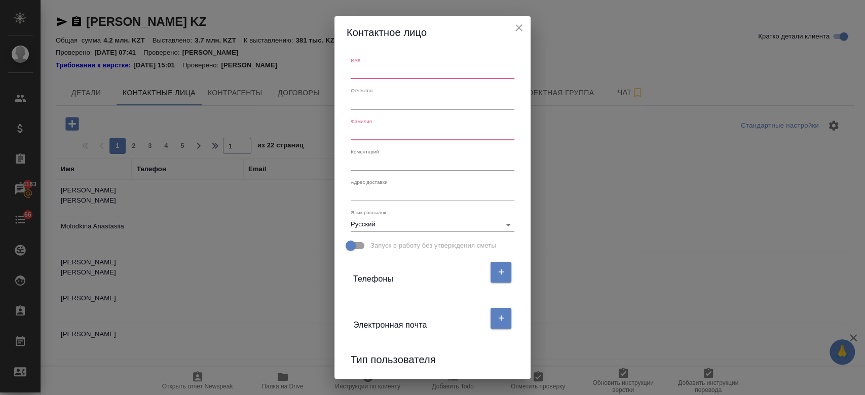
click at [369, 74] on input "text" at bounding box center [433, 72] width 164 height 14
paste input "[EMAIL_ADDRESS][DOMAIN_NAME]"
type input "Gaini"
click at [381, 140] on input "text" at bounding box center [433, 133] width 164 height 14
paste input "[EMAIL_ADDRESS][DOMAIN_NAME]"
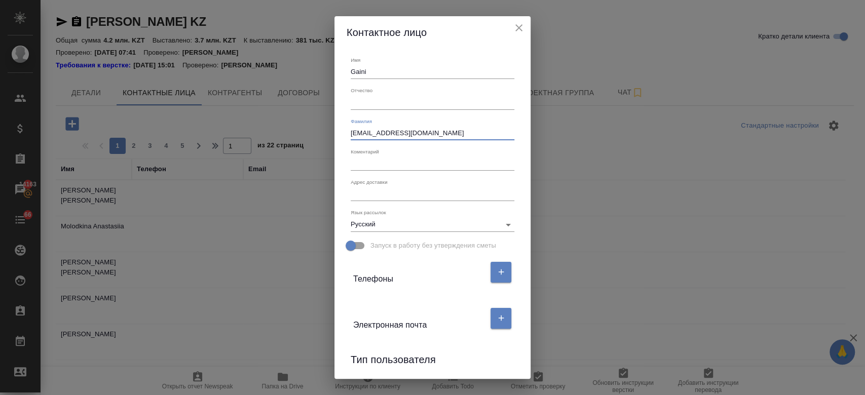
click at [363, 133] on input "[EMAIL_ADDRESS][DOMAIN_NAME]" at bounding box center [433, 133] width 164 height 14
click at [482, 138] on input "[EMAIL_ADDRESS][DOMAIN_NAME]" at bounding box center [433, 133] width 164 height 14
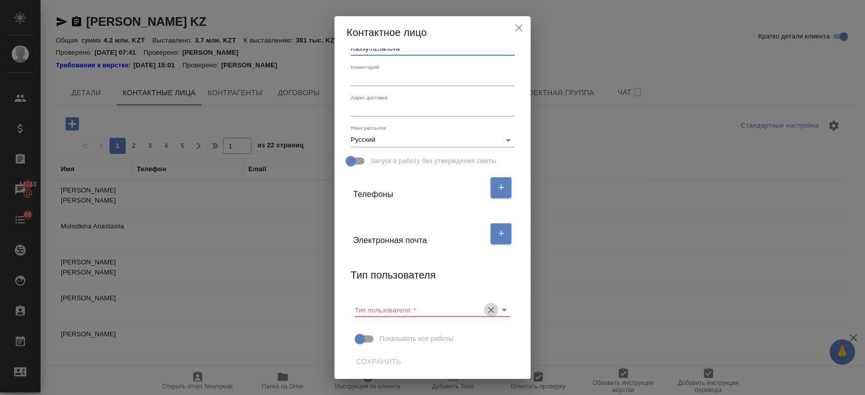
click at [486, 309] on icon "Очистить" at bounding box center [491, 310] width 10 height 10
type input "Kassymzhanova"
click at [371, 363] on span "Сохранить" at bounding box center [378, 362] width 45 height 13
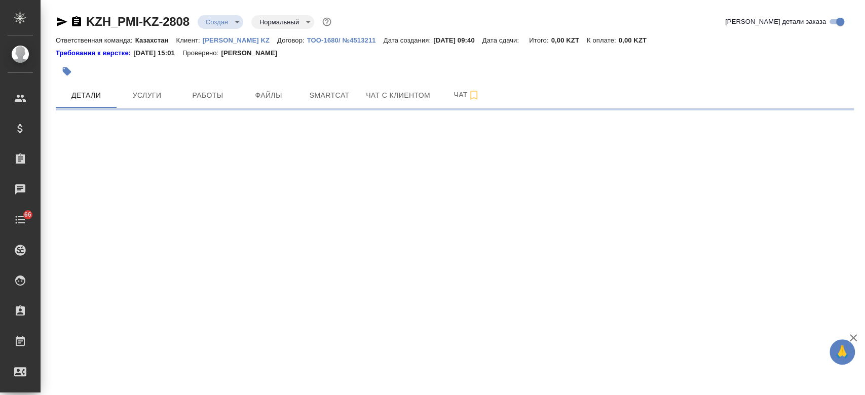
select select "RU"
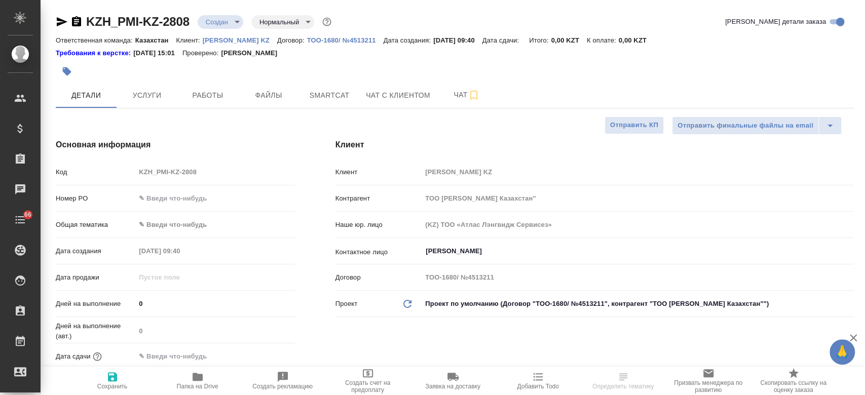
type textarea "x"
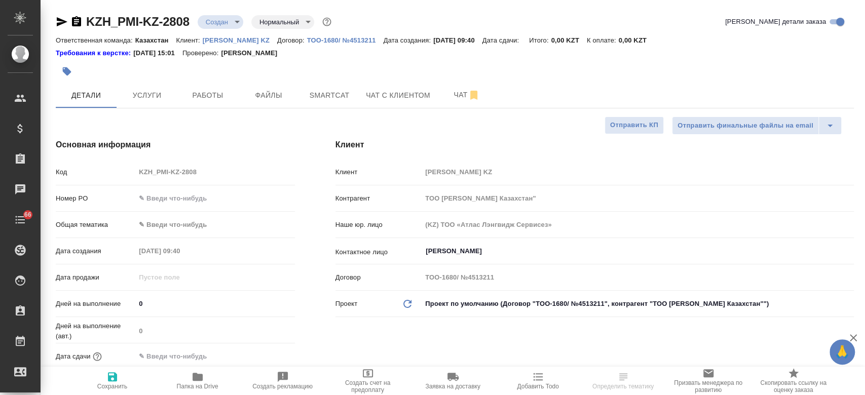
type textarea "x"
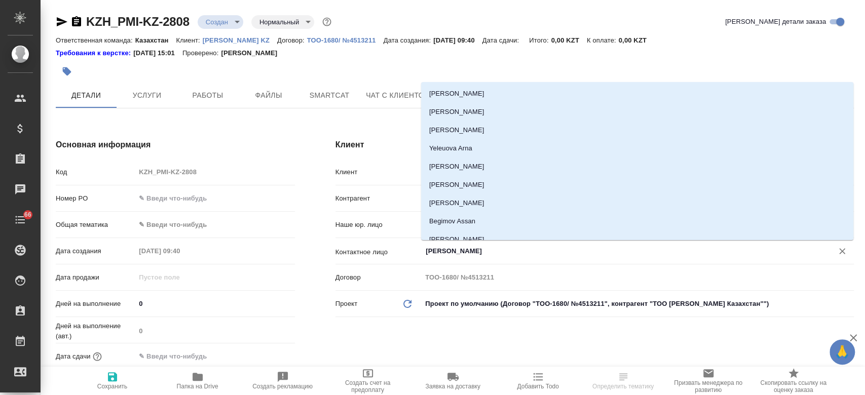
click at [443, 248] on input "Kim Darya" at bounding box center [621, 251] width 392 height 12
type textarea "x"
type input "г"
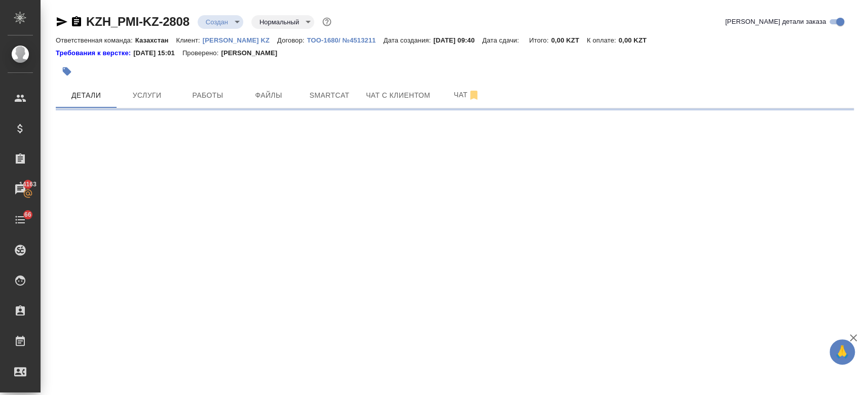
select select "RU"
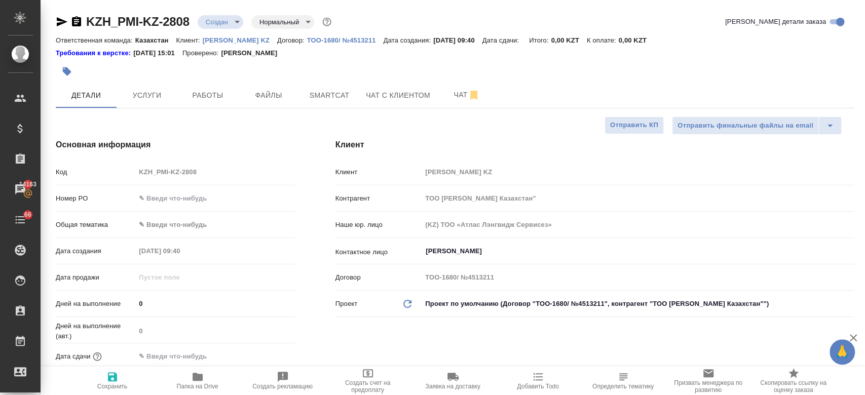
type textarea "x"
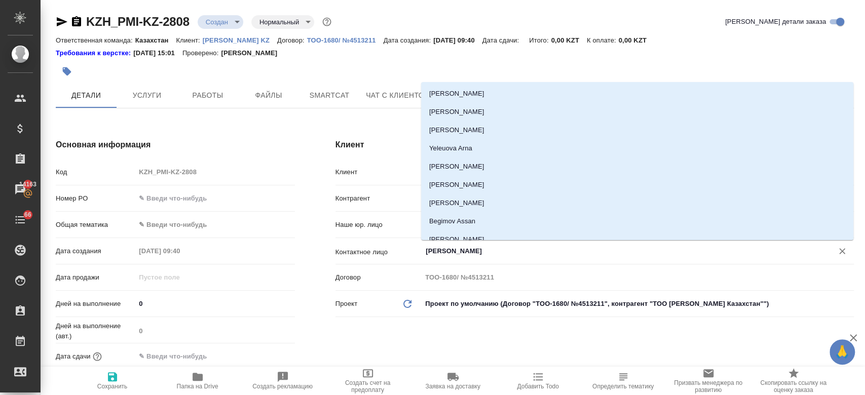
click at [443, 249] on input "Kim Darya" at bounding box center [621, 251] width 392 height 12
type textarea "x"
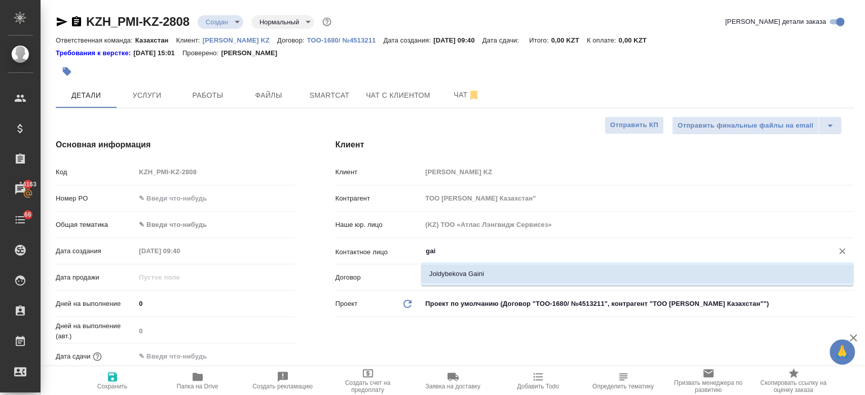
click at [443, 277] on li "Joldybekova Gaini" at bounding box center [637, 274] width 432 height 18
type input "Joldybekova Gaini"
type textarea "x"
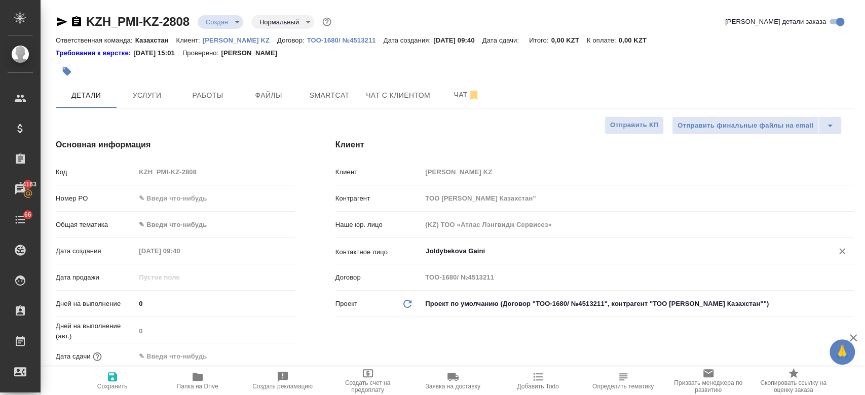
type input "Joldybekova Gaini"
click at [113, 377] on icon "button" at bounding box center [112, 376] width 9 height 9
type textarea "x"
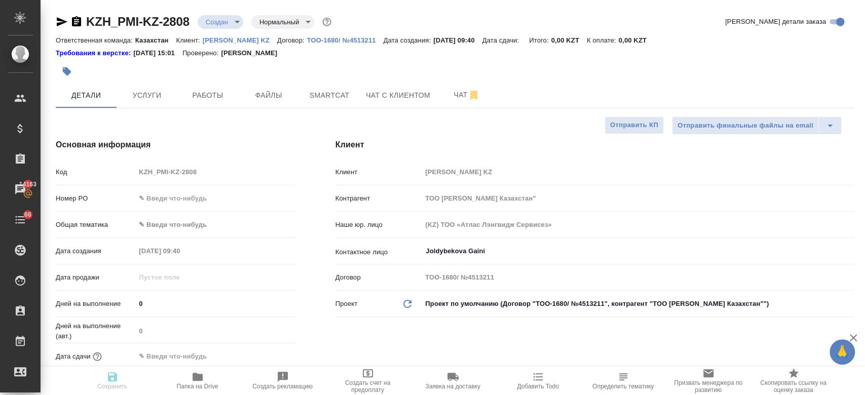
type textarea "x"
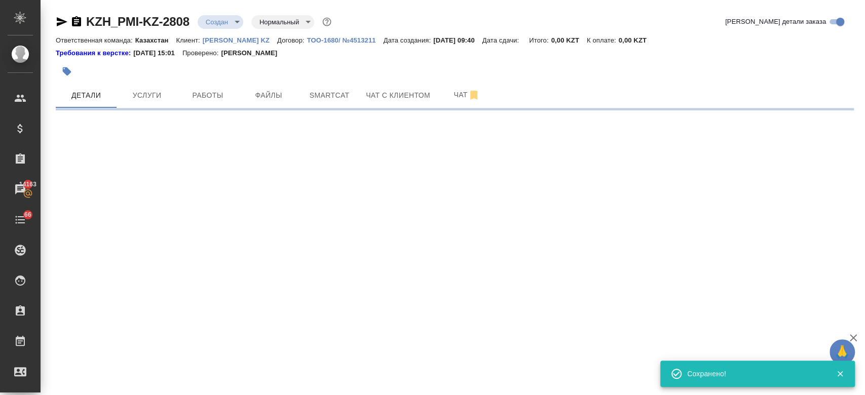
type input "holyTrinity"
select select "RU"
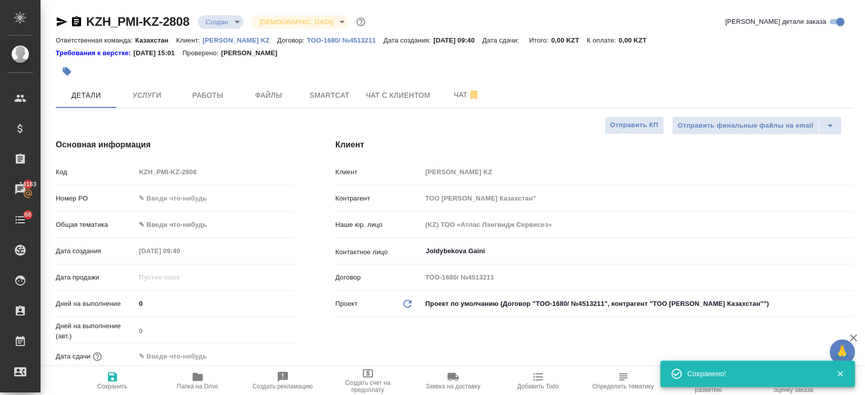
type textarea "x"
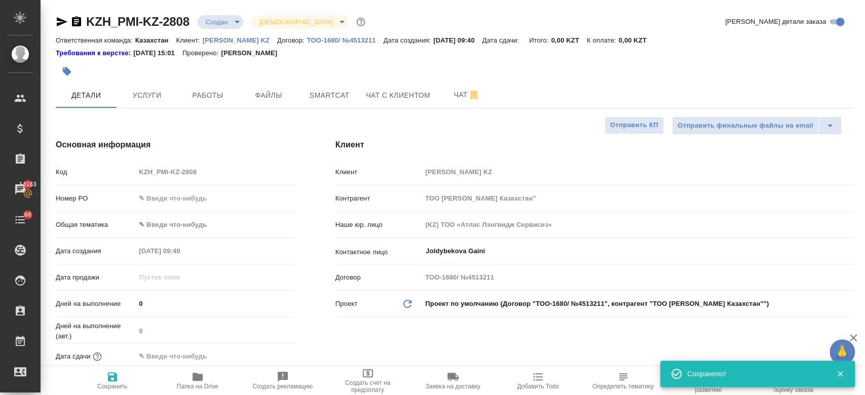
type textarea "x"
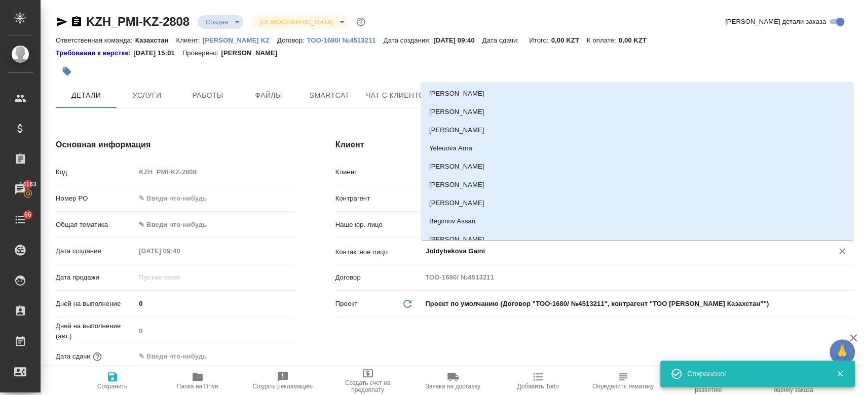
click at [457, 246] on input "Joldybekova Gaini" at bounding box center [621, 251] width 392 height 12
type textarea "x"
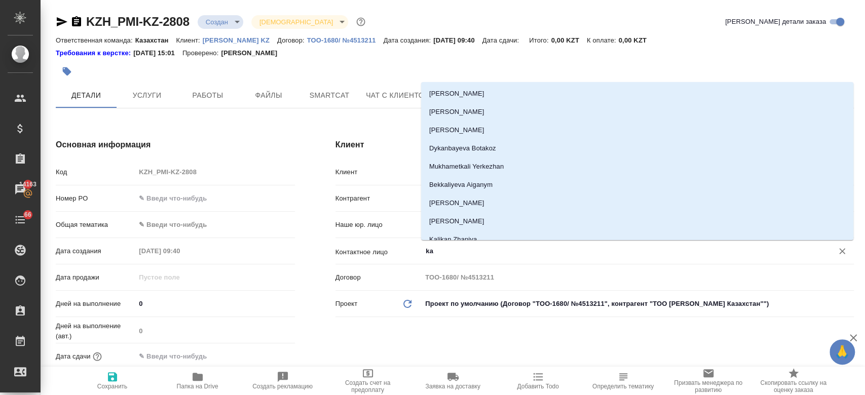
type input "k"
type textarea "x"
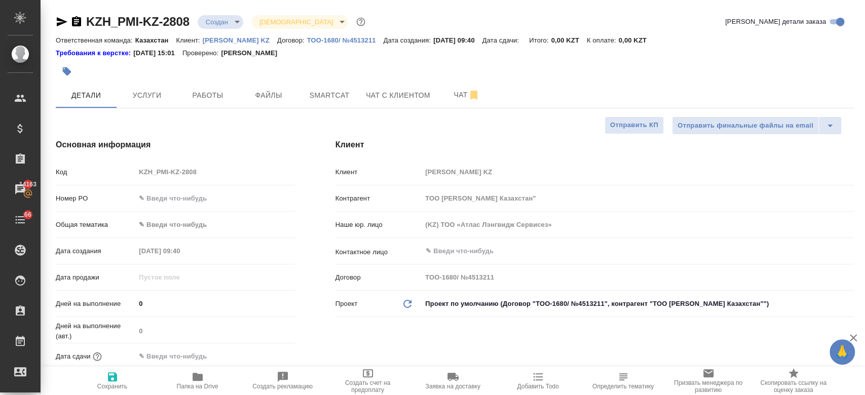
click at [353, 45] on div "Ответственная команда: Казахстан Клиент: Philip Morris KZ Договор: ТОО-1680/ №4…" at bounding box center [455, 40] width 798 height 12
click at [265, 100] on span "Файлы" at bounding box center [268, 95] width 49 height 13
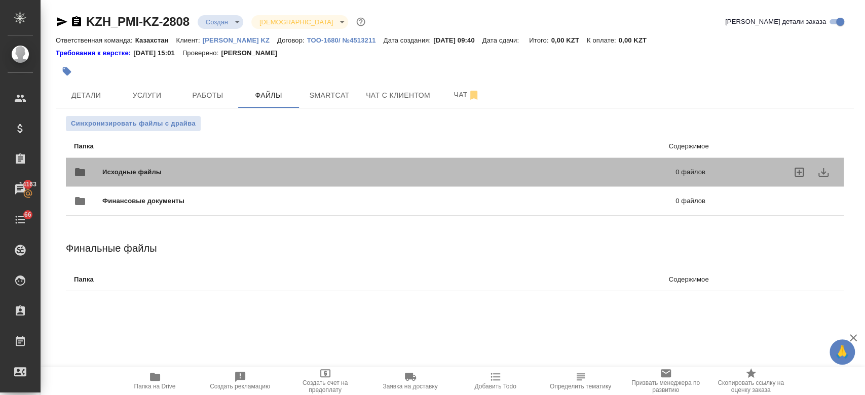
click at [179, 171] on span "Исходные файлы" at bounding box center [260, 172] width 316 height 10
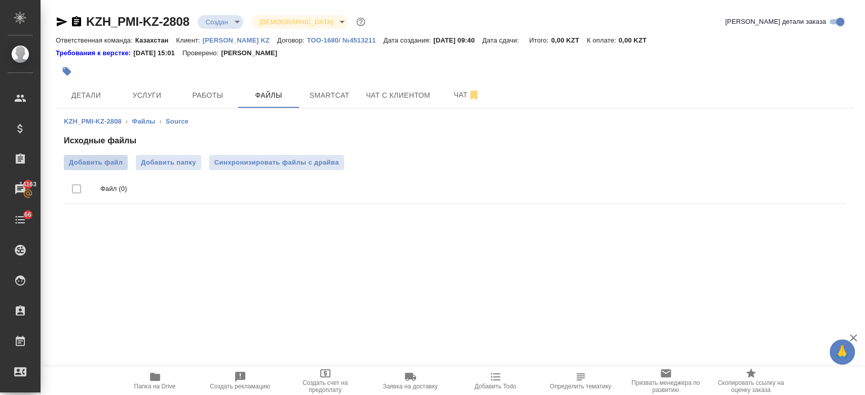
click at [109, 158] on span "Добавить файл" at bounding box center [96, 163] width 54 height 10
click at [0, 0] on input "Добавить файл" at bounding box center [0, 0] width 0 height 0
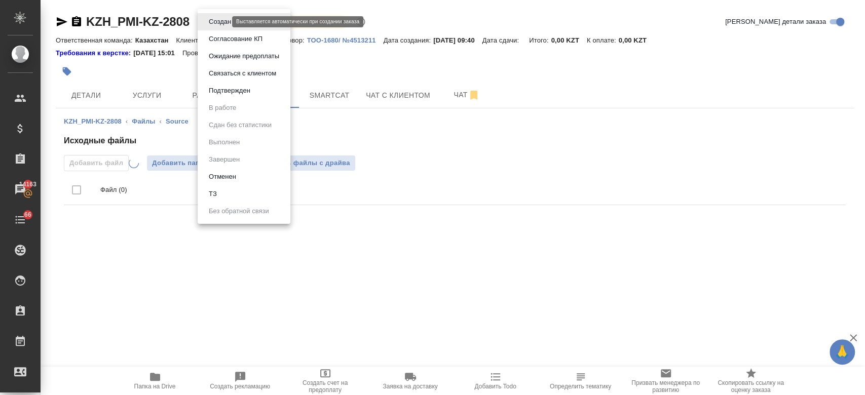
click at [219, 22] on body "🙏 .cls-1 fill:#fff; AWATERA Kosherbayeva Nazerke Клиенты Спецификации Заказы 14…" at bounding box center [432, 197] width 865 height 395
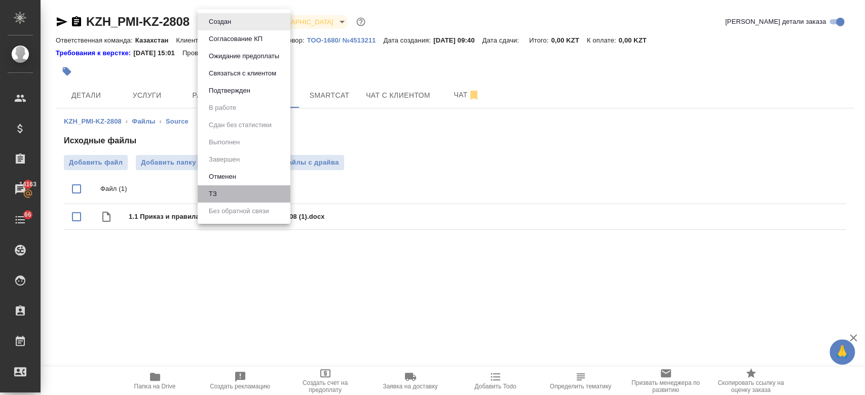
click at [227, 193] on li "ТЗ" at bounding box center [244, 193] width 93 height 17
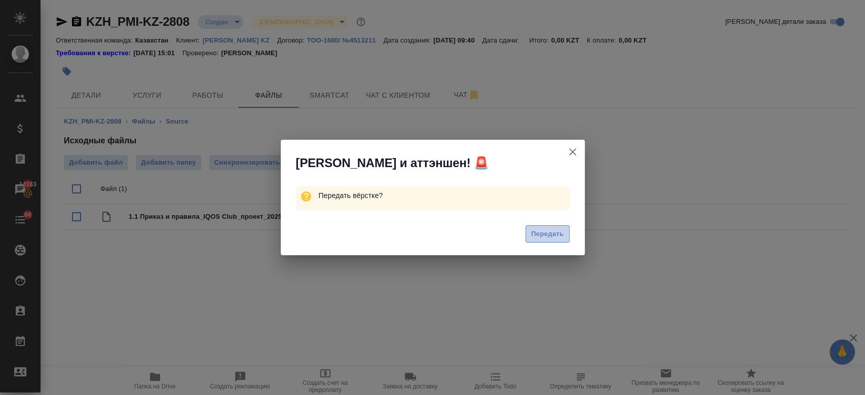
click at [531, 238] on span "Передать" at bounding box center [547, 235] width 33 height 12
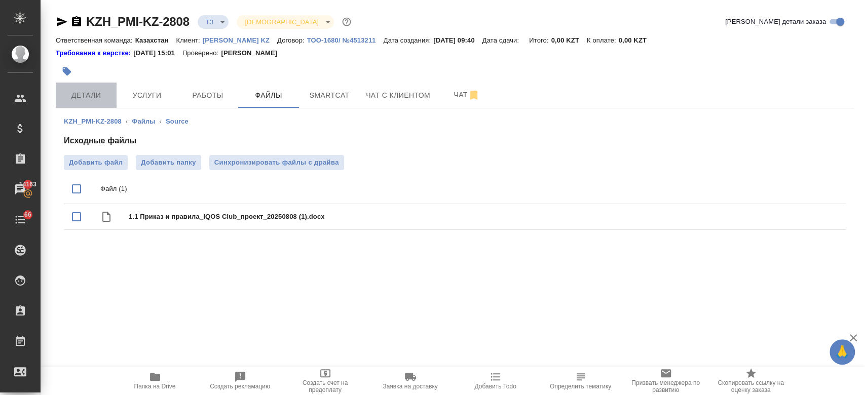
click at [89, 85] on button "Детали" at bounding box center [86, 95] width 61 height 25
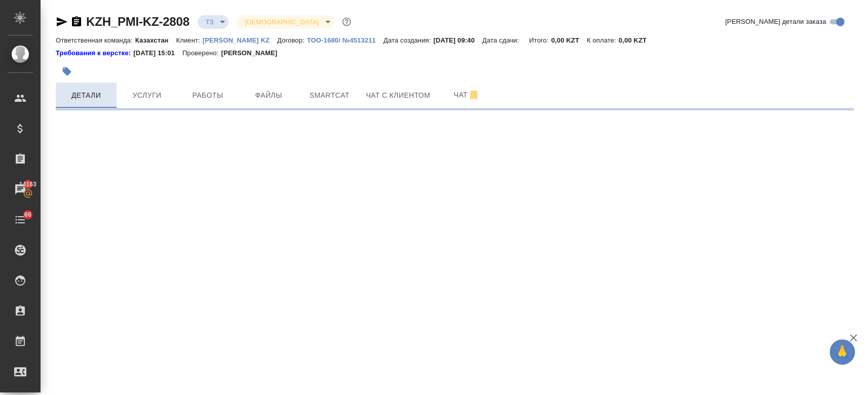
select select "RU"
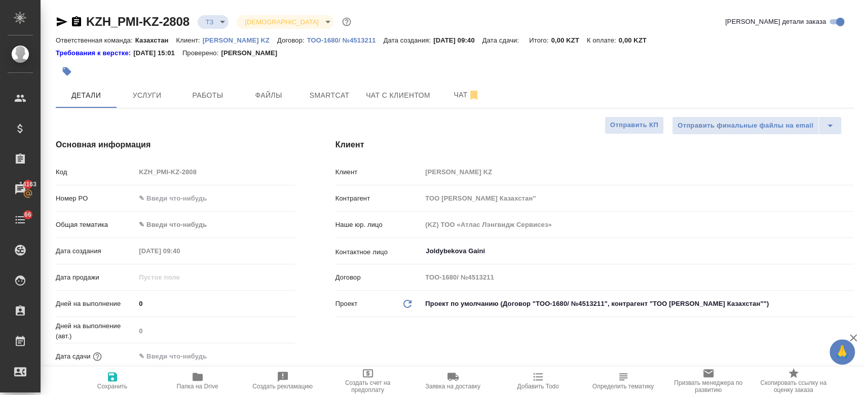
type textarea "x"
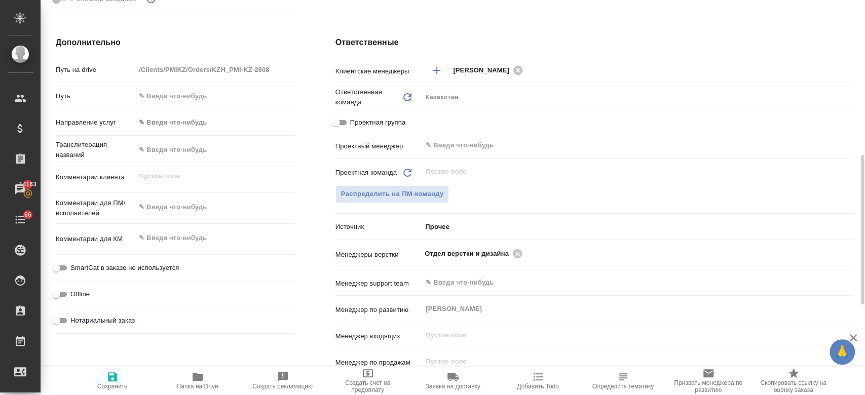
scroll to position [411, 0]
type textarea "x"
click at [166, 214] on textarea at bounding box center [214, 206] width 159 height 17
paste textarea "перевода на казахский язык"
type textarea "перевода на казахский язык"
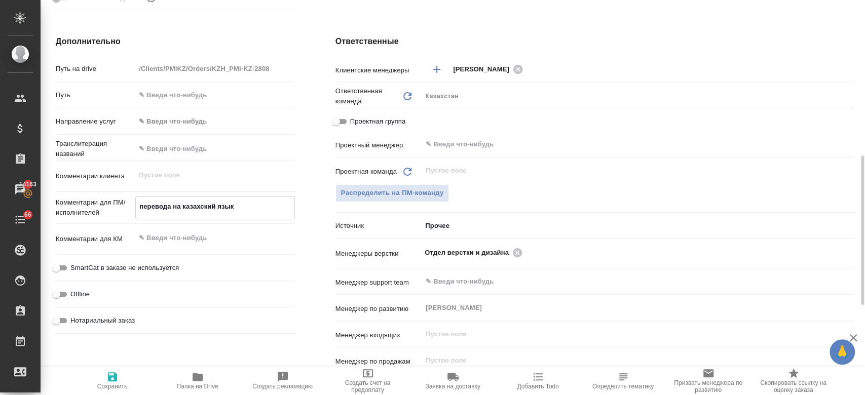
type textarea "x"
click at [170, 205] on textarea "перевода на казахский язык" at bounding box center [215, 206] width 158 height 17
type textarea "перевод на казахский язык"
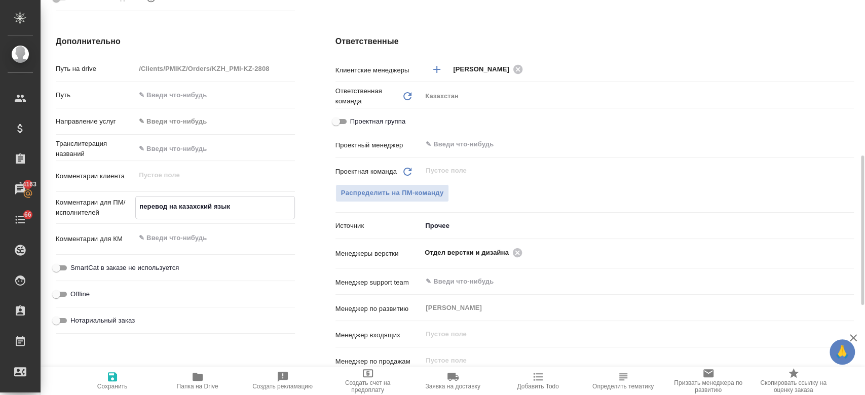
type textarea "x"
type textarea "перевод на казахский язык"
type textarea "x"
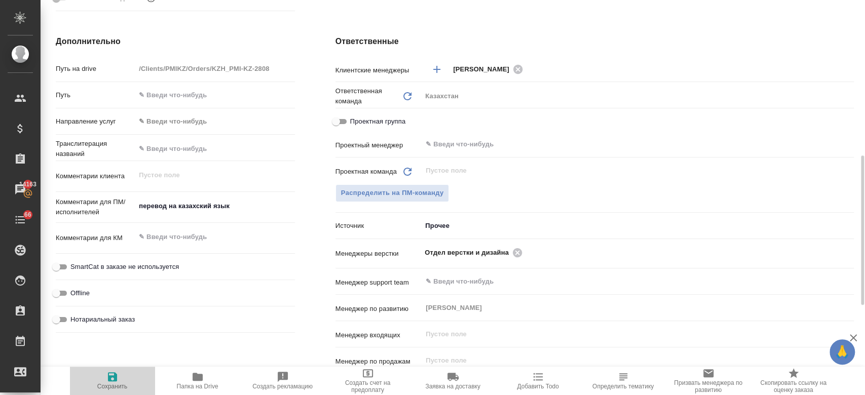
click at [107, 383] on span "Сохранить" at bounding box center [112, 386] width 30 height 7
type textarea "x"
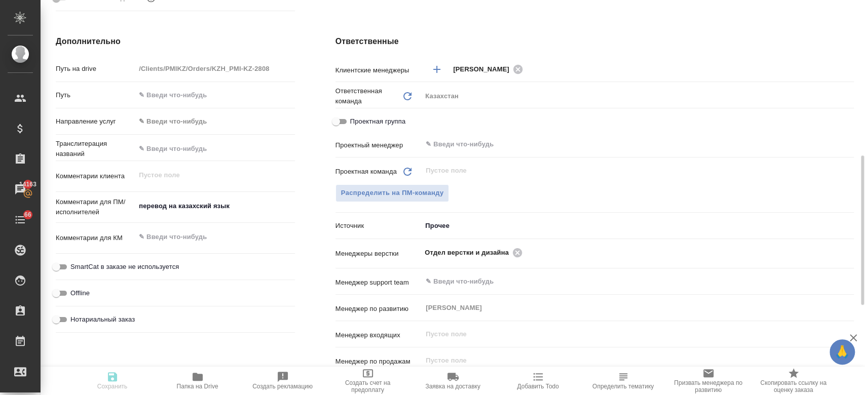
type textarea "x"
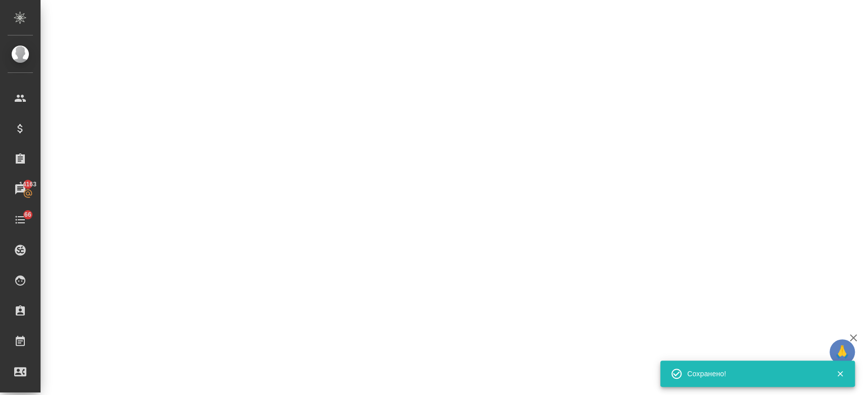
select select "RU"
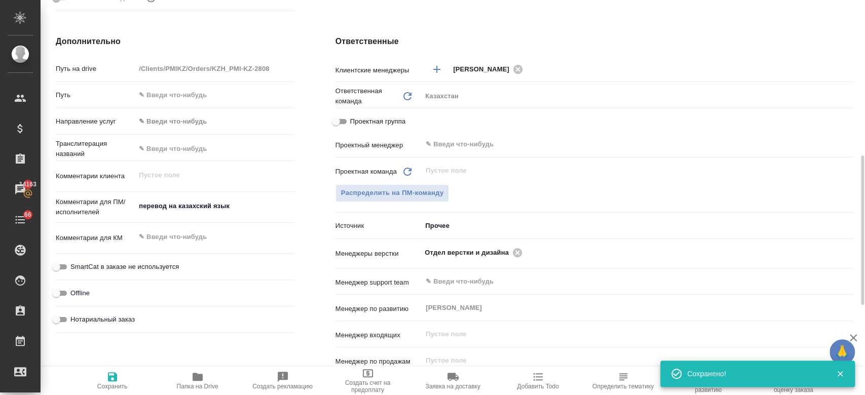
type textarea "x"
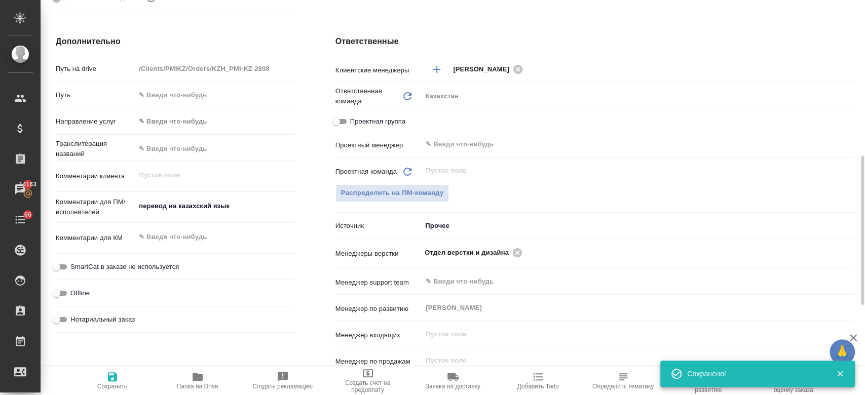
type textarea "x"
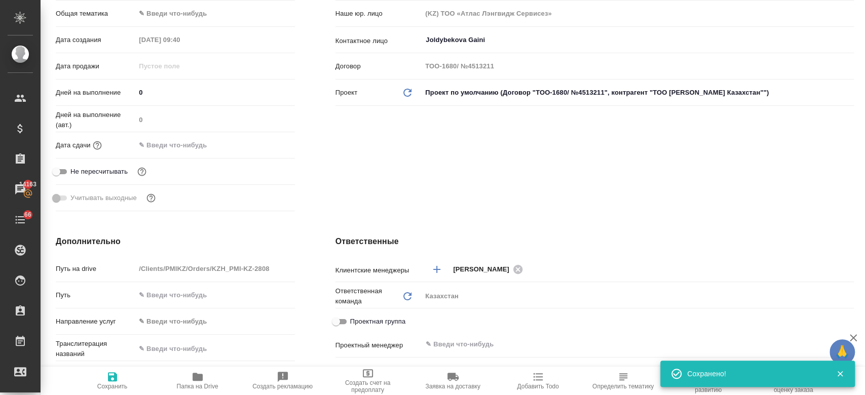
scroll to position [0, 0]
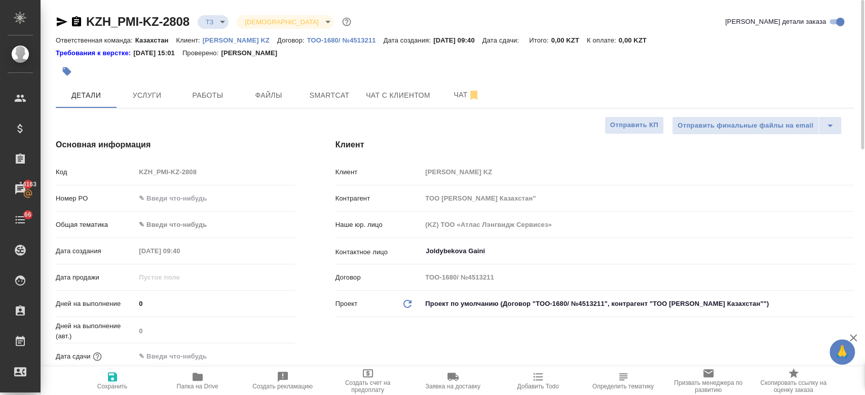
type textarea "x"
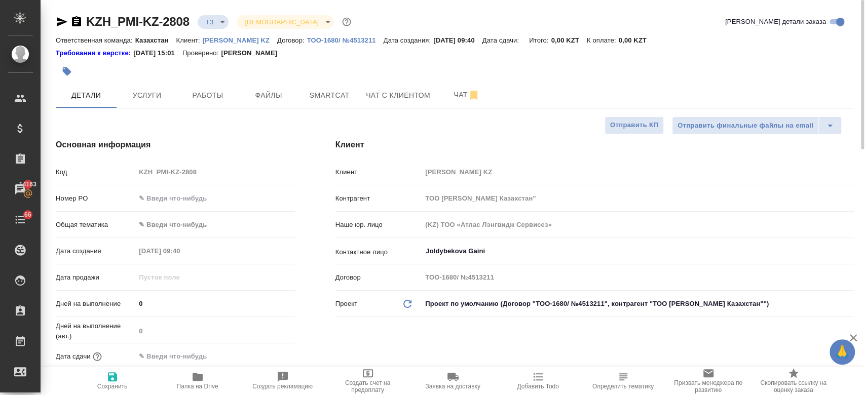
type textarea "x"
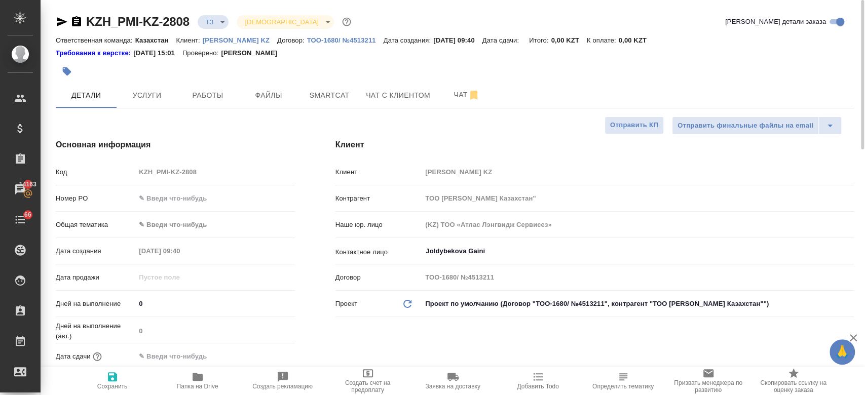
type textarea "x"
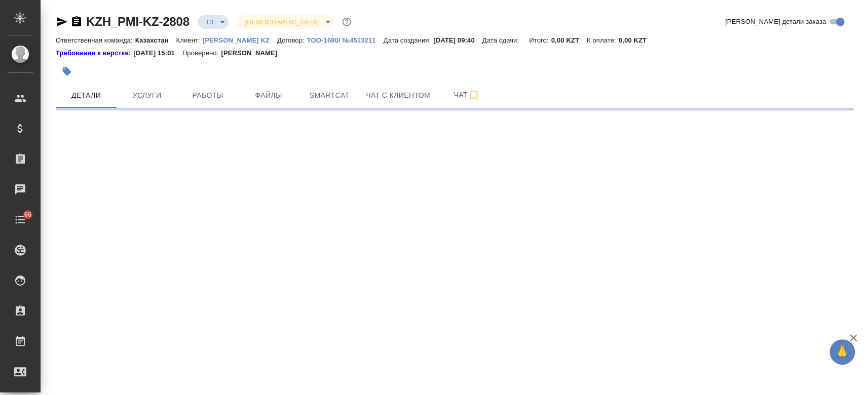
select select "RU"
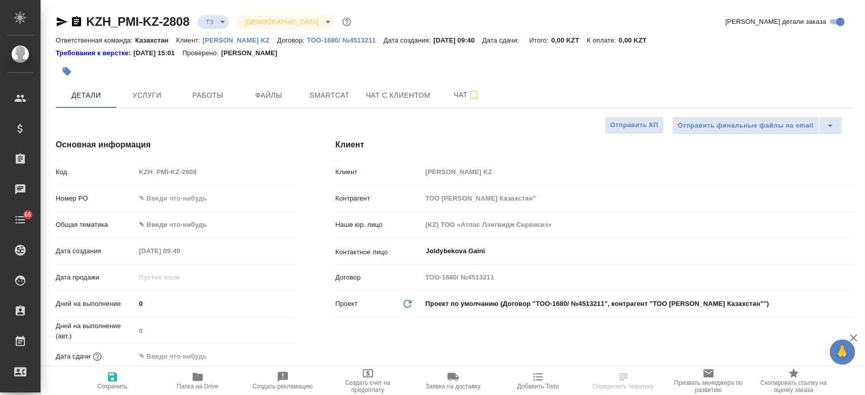
type textarea "x"
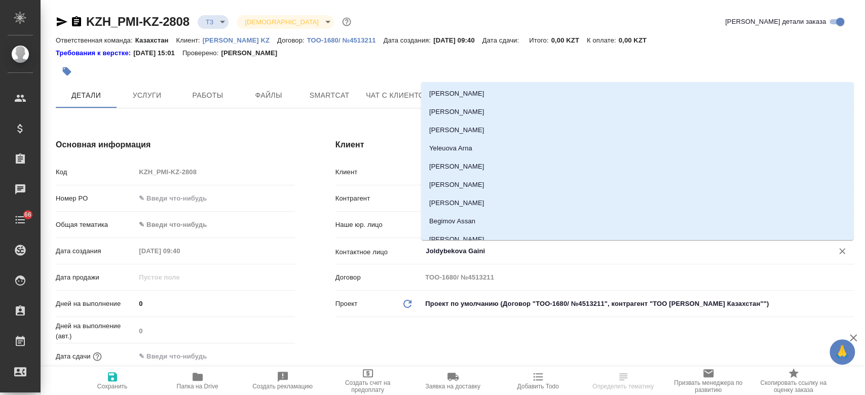
click at [454, 251] on input "Joldybekova Gaini" at bounding box center [621, 251] width 392 height 12
type textarea "x"
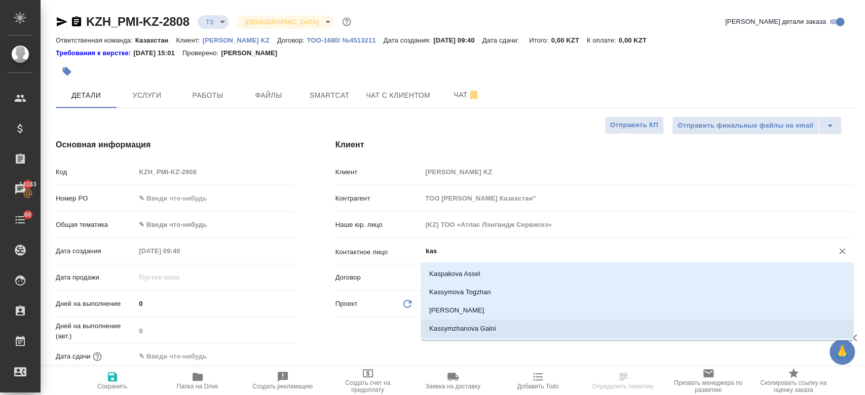
click at [470, 322] on li "Kassymzhanova Gaini" at bounding box center [637, 329] width 432 height 18
type input "Kassymzhanova Gaini"
type textarea "x"
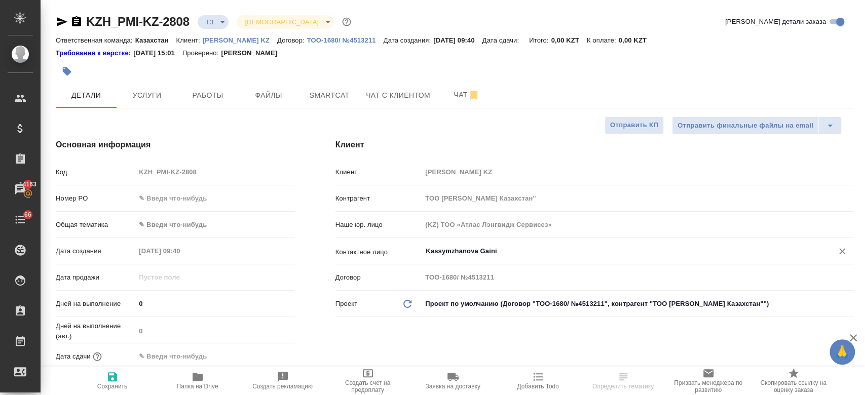
type input "Kassymzhanova Gaini"
click at [108, 391] on button "Сохранить" at bounding box center [112, 381] width 85 height 28
type textarea "x"
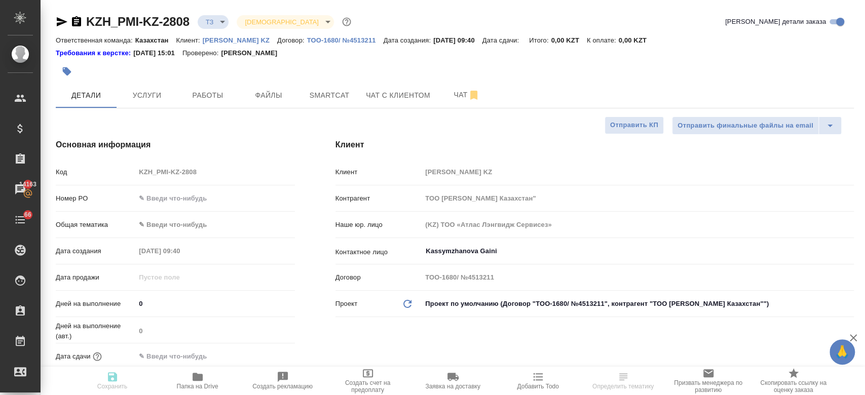
type textarea "x"
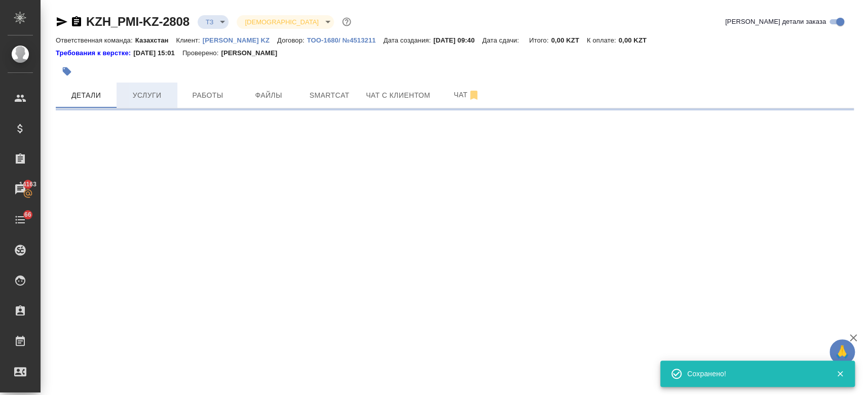
select select "RU"
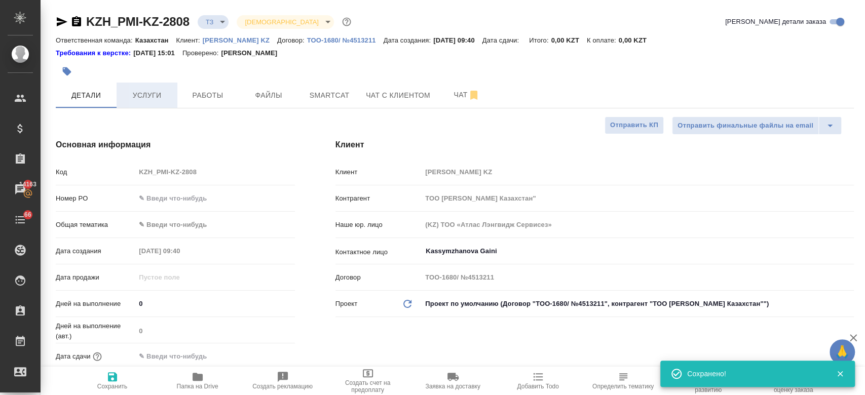
click at [147, 95] on span "Услуги" at bounding box center [147, 95] width 49 height 13
type textarea "x"
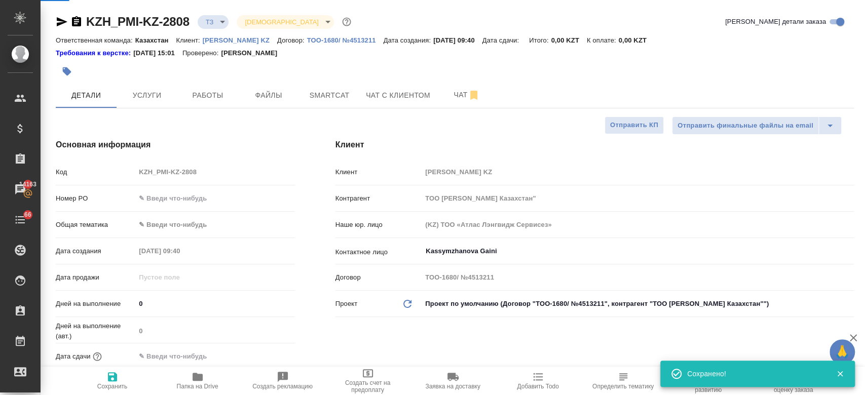
type textarea "x"
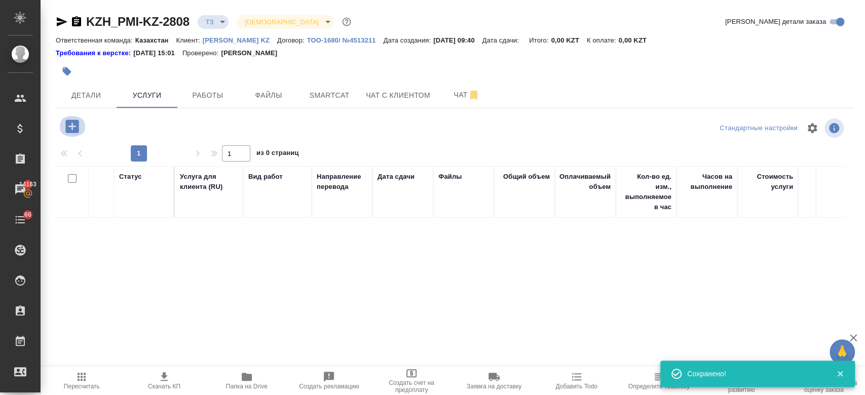
click at [73, 125] on icon "button" at bounding box center [71, 126] width 13 height 13
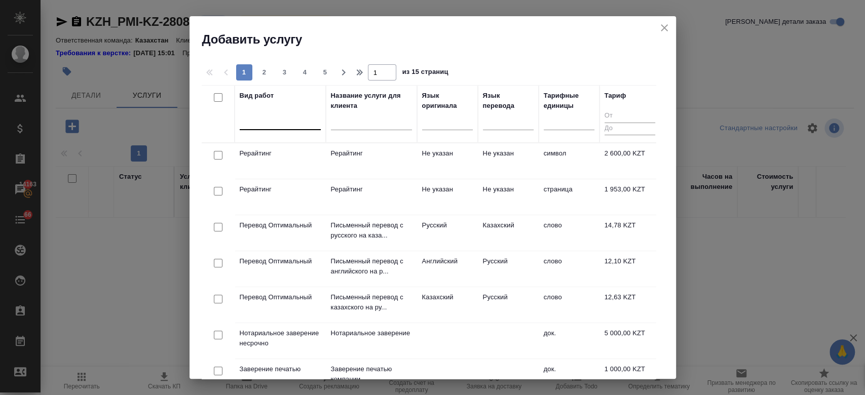
click at [288, 121] on div at bounding box center [280, 119] width 81 height 15
type input "j"
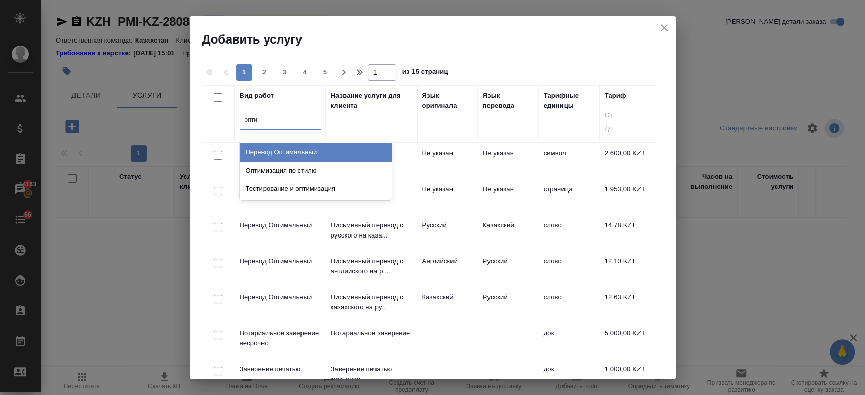
type input "оптим"
click at [295, 153] on div "Перевод Оптимальный" at bounding box center [316, 152] width 152 height 18
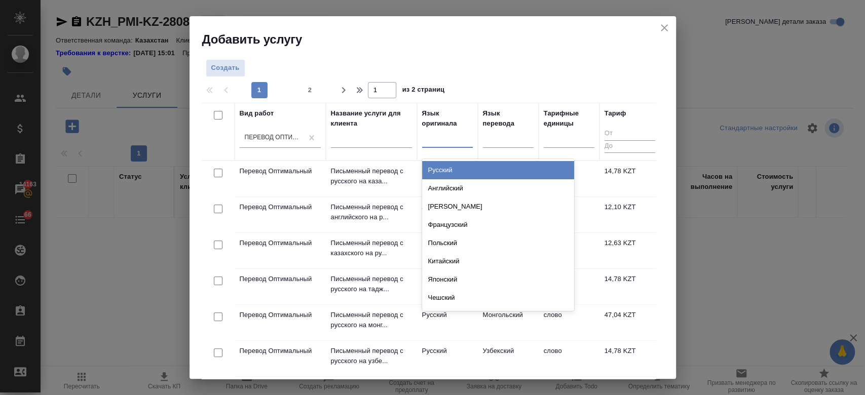
click at [450, 142] on div at bounding box center [447, 137] width 51 height 15
type input "русс"
click at [458, 175] on div "Русский" at bounding box center [498, 170] width 152 height 18
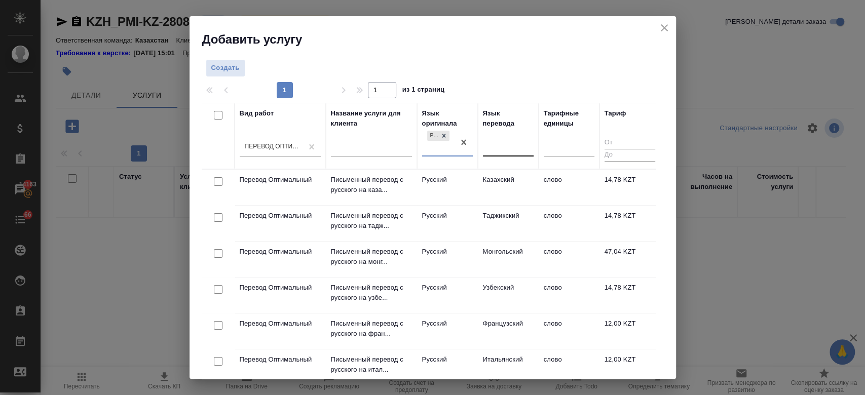
click at [507, 143] on div at bounding box center [508, 146] width 51 height 15
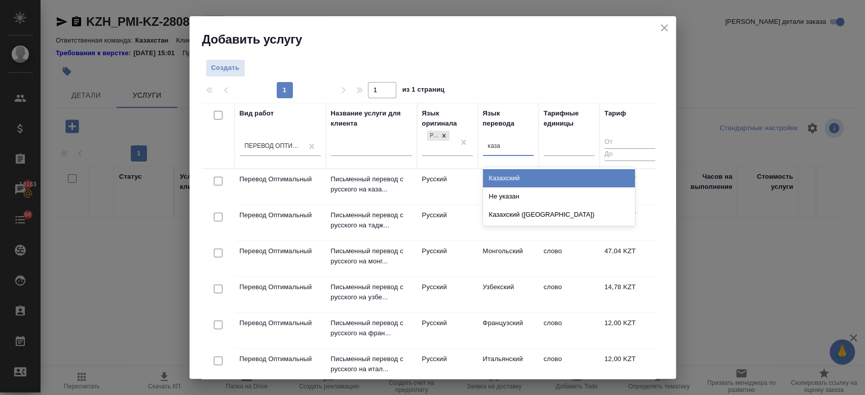
type input "казах"
click at [510, 181] on div "Казахский" at bounding box center [559, 178] width 152 height 18
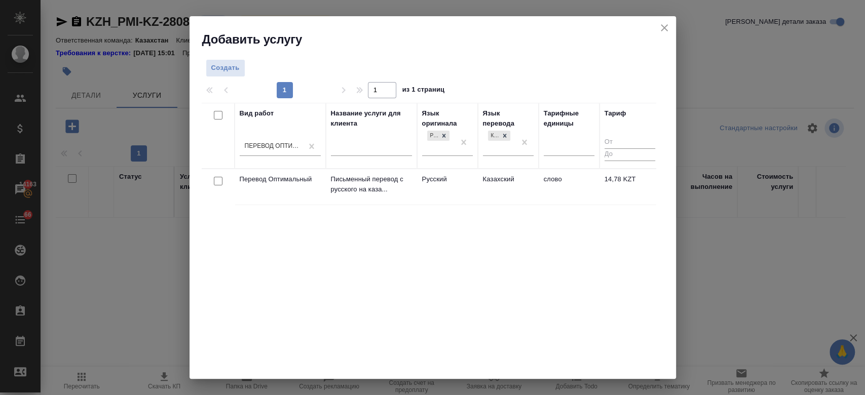
click at [416, 178] on td "Письменный перевод с русского на каза..." at bounding box center [371, 186] width 91 height 35
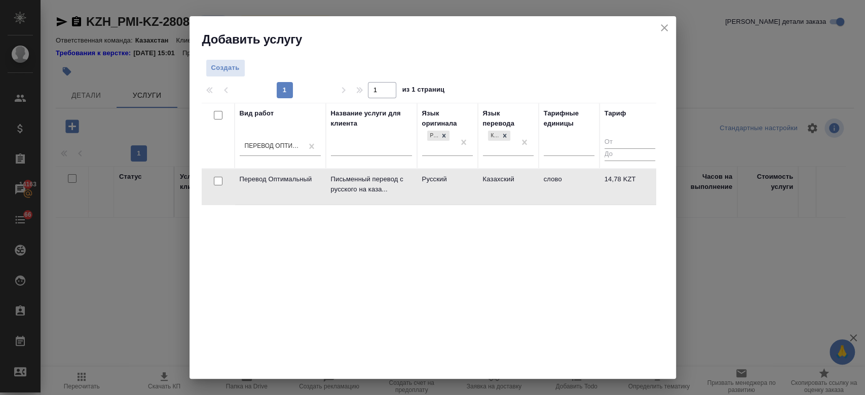
click at [416, 178] on td "Письменный перевод с русского на каза..." at bounding box center [371, 186] width 91 height 35
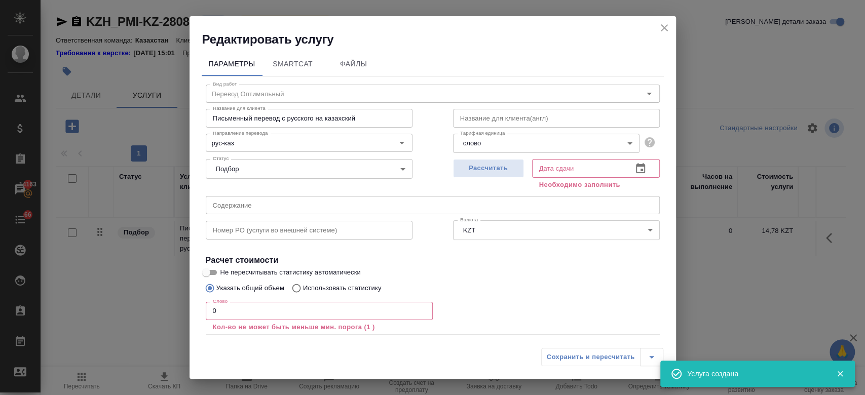
scroll to position [56, 0]
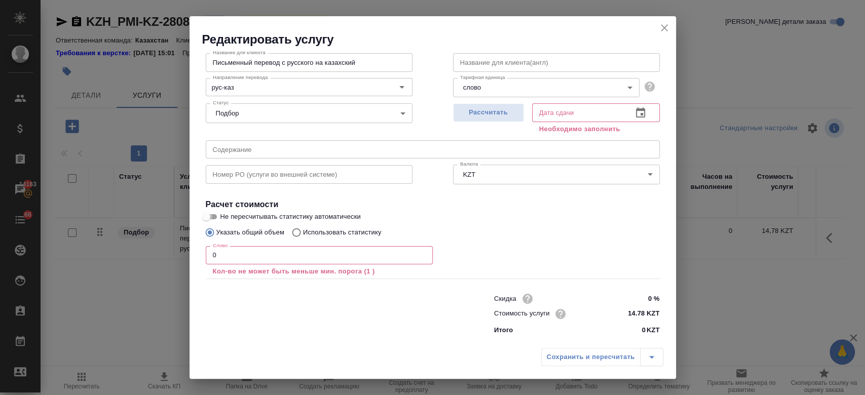
click at [211, 212] on input "Не пересчитывать статистику автоматически" at bounding box center [206, 217] width 36 height 12
checkbox input "true"
click at [497, 116] on span "Рассчитать" at bounding box center [489, 113] width 60 height 12
type input "19.08.2025 09:43"
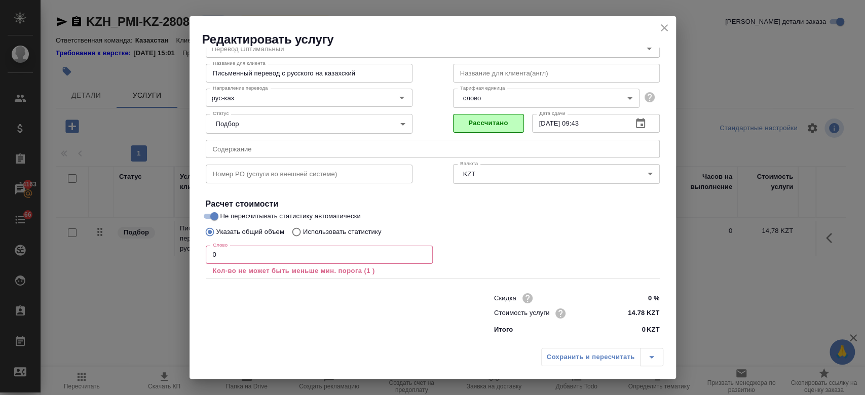
scroll to position [45, 0]
click at [567, 352] on div "Сохранить и пересчитать" at bounding box center [602, 357] width 122 height 18
click at [566, 361] on div "Сохранить и пересчитать" at bounding box center [602, 357] width 122 height 18
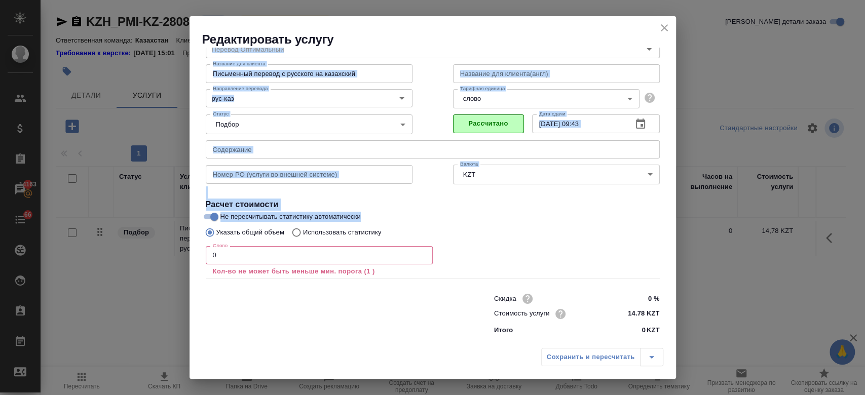
scroll to position [0, 0]
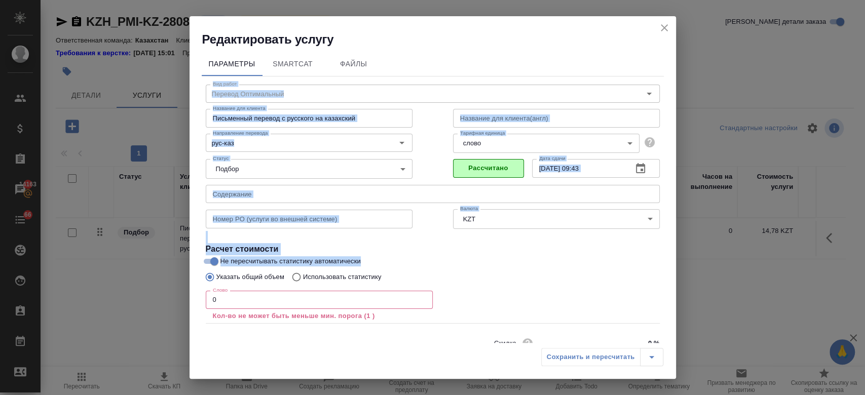
drag, startPoint x: 602, startPoint y: 213, endPoint x: 662, endPoint y: 2, distance: 219.4
click at [662, 2] on div "Редактировать услугу Параметры SmartCat Файлы Вид работ Перевод Оптимальный Вид…" at bounding box center [432, 197] width 865 height 395
click at [664, 18] on div "Редактировать услугу" at bounding box center [432, 31] width 486 height 31
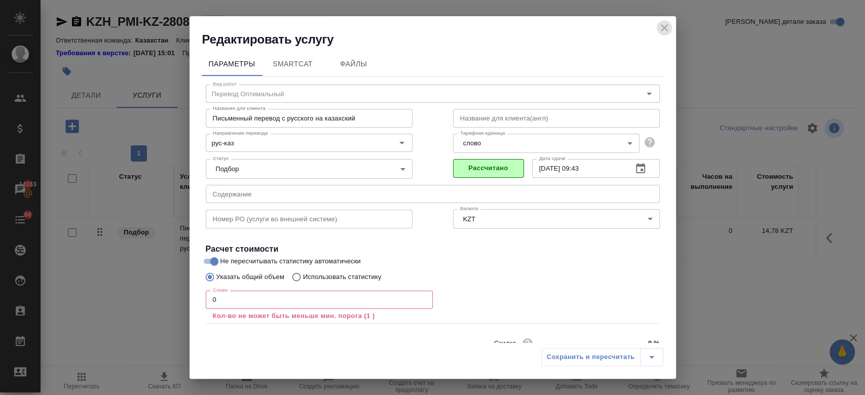
click at [668, 26] on icon "close" at bounding box center [664, 28] width 12 height 12
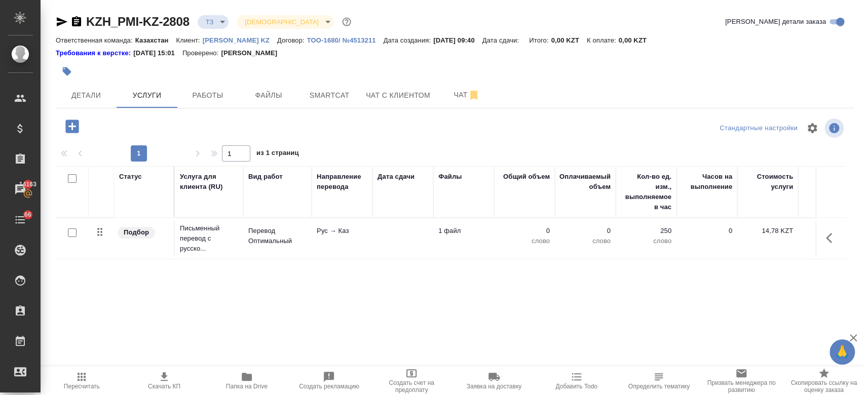
click at [71, 229] on input "checkbox" at bounding box center [72, 233] width 9 height 9
checkbox input "true"
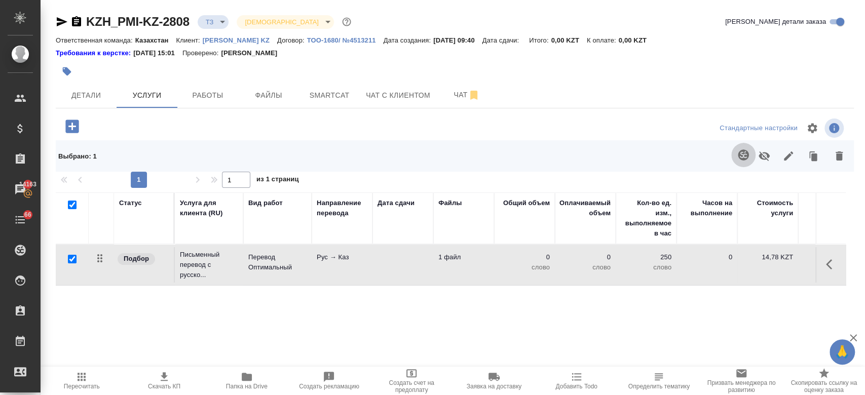
click at [739, 158] on icon "button" at bounding box center [743, 154] width 11 height 11
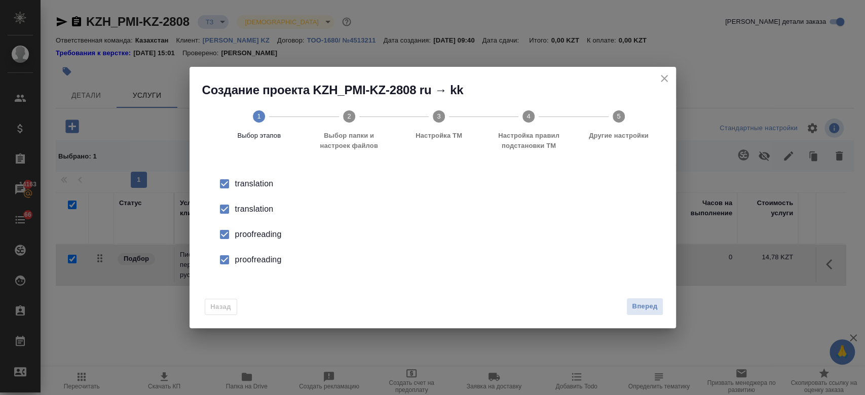
click at [260, 190] on div "translation" at bounding box center [443, 184] width 416 height 12
click at [258, 235] on div "proofreading" at bounding box center [443, 235] width 416 height 12
click at [270, 241] on div "proofreading" at bounding box center [443, 235] width 416 height 12
click at [643, 302] on span "Вперед" at bounding box center [644, 307] width 25 height 12
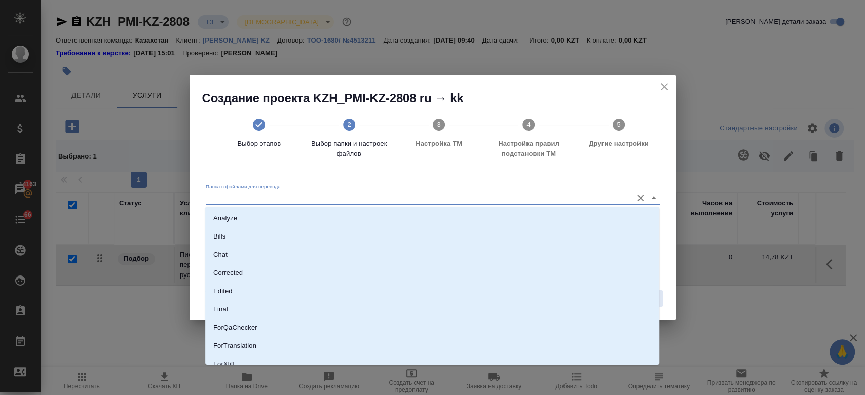
click at [410, 195] on input "Папка с файлами для перевода" at bounding box center [417, 198] width 422 height 12
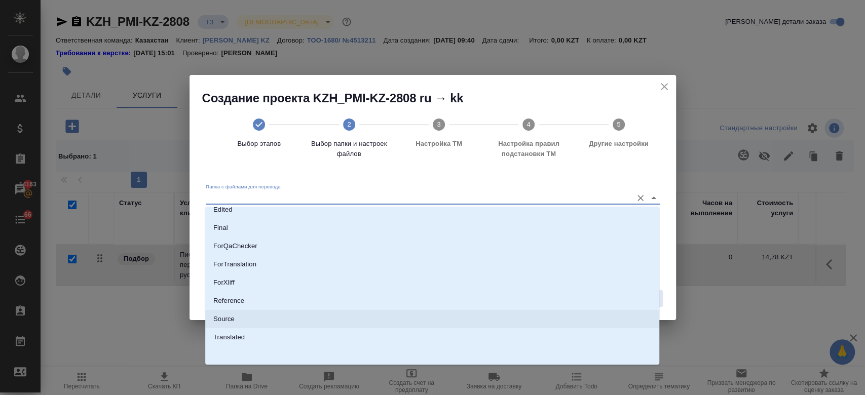
click at [280, 320] on li "Source" at bounding box center [432, 319] width 454 height 18
type input "Source"
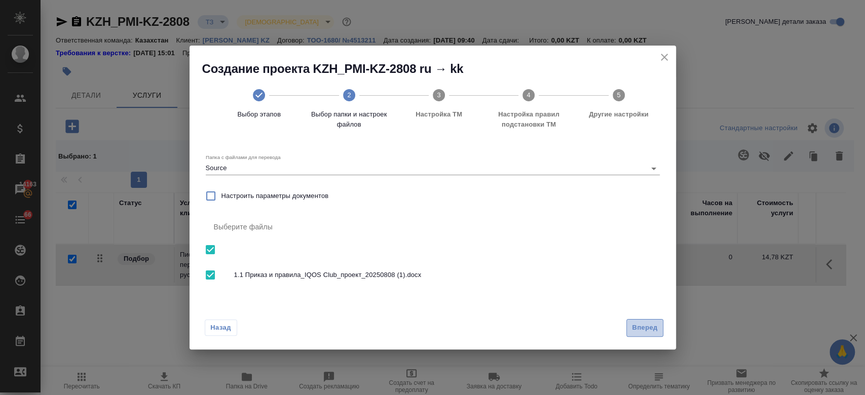
click at [651, 323] on span "Вперед" at bounding box center [644, 328] width 25 height 12
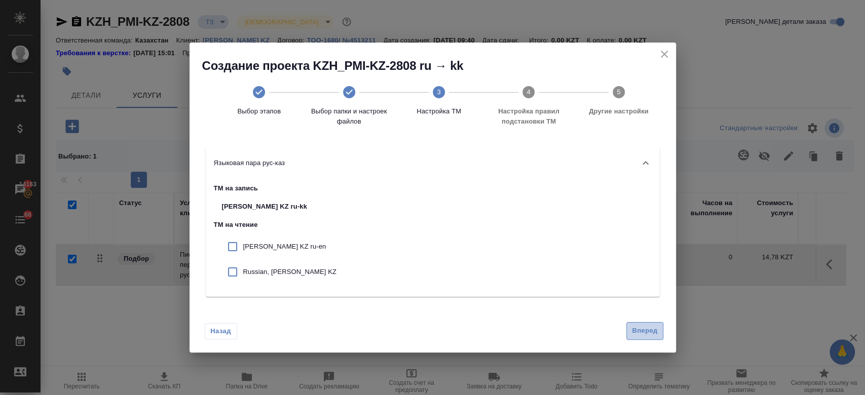
click at [647, 333] on span "Вперед" at bounding box center [644, 331] width 25 height 12
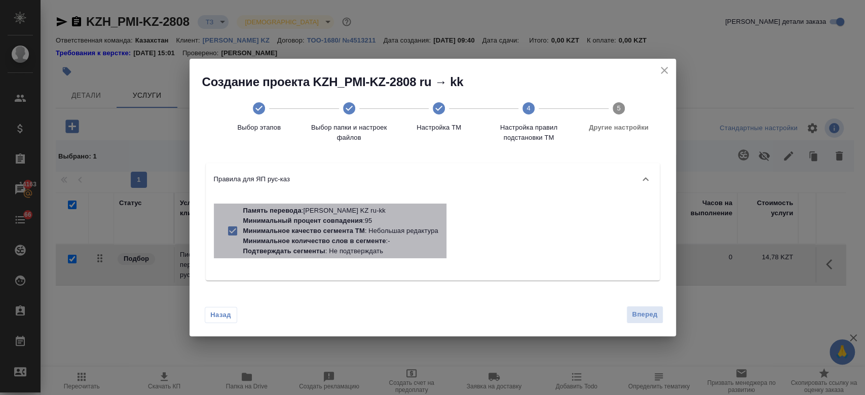
click at [388, 238] on p "Минимальное количество слов в сегменте : -" at bounding box center [340, 241] width 195 height 10
checkbox input "false"
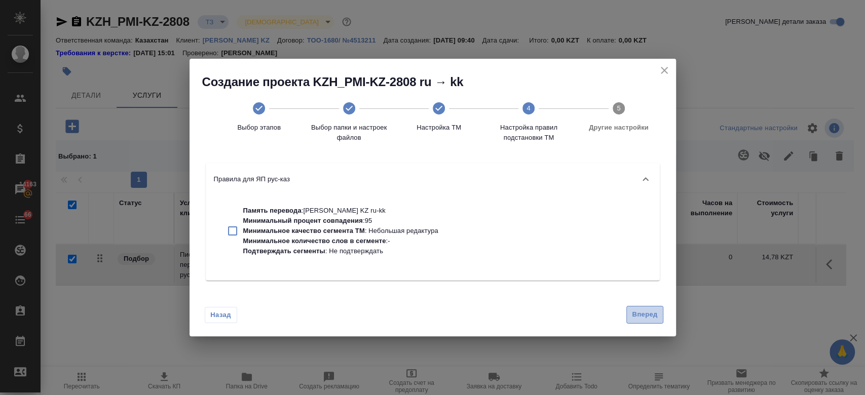
click at [644, 318] on span "Вперед" at bounding box center [644, 315] width 25 height 12
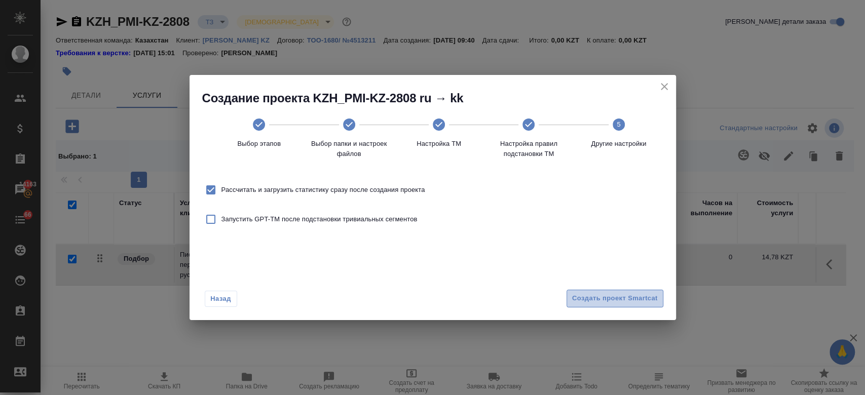
click at [610, 303] on span "Создать проект Smartcat" at bounding box center [615, 299] width 86 height 12
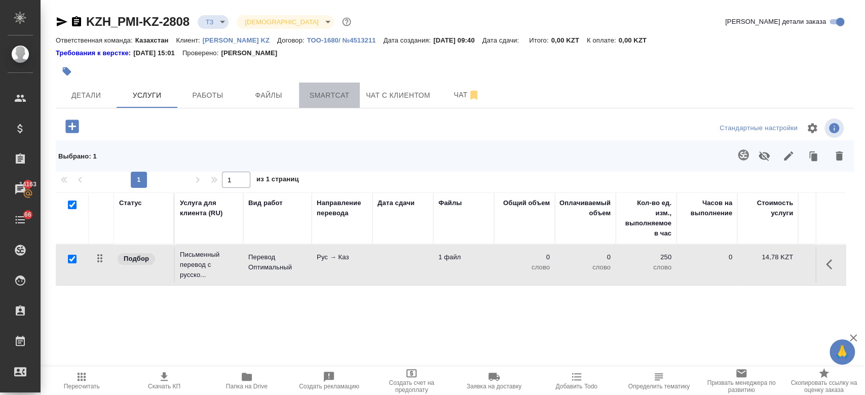
click at [343, 96] on span "Smartcat" at bounding box center [329, 95] width 49 height 13
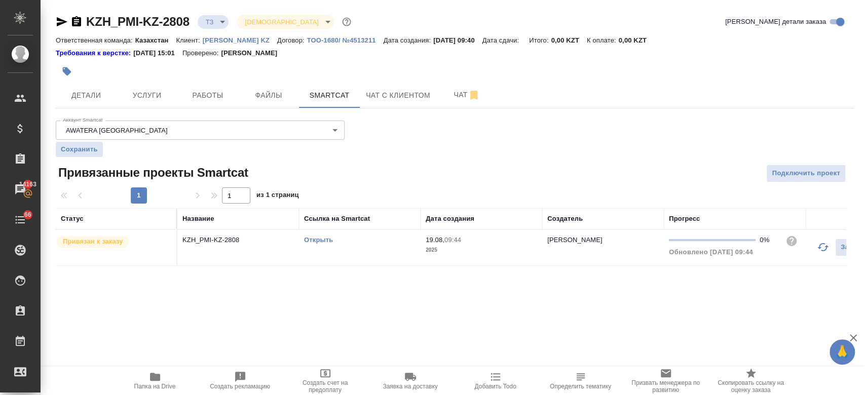
click at [321, 240] on link "Открыть" at bounding box center [318, 240] width 29 height 8
click at [142, 99] on span "Услуги" at bounding box center [147, 95] width 49 height 13
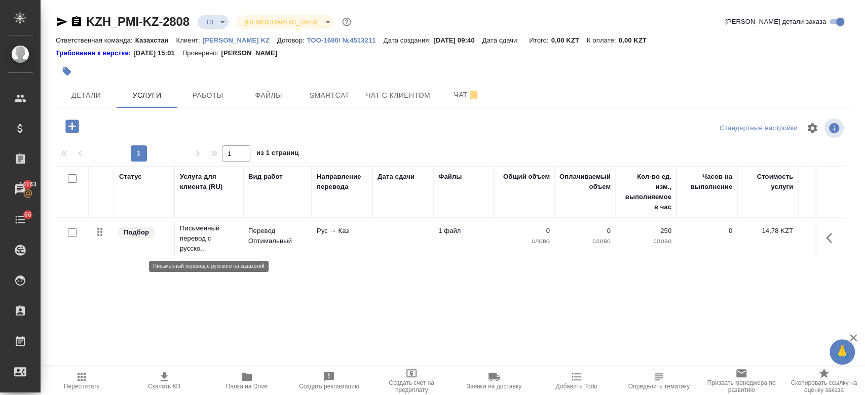
click at [208, 245] on p "Письменный перевод с русско..." at bounding box center [209, 238] width 58 height 30
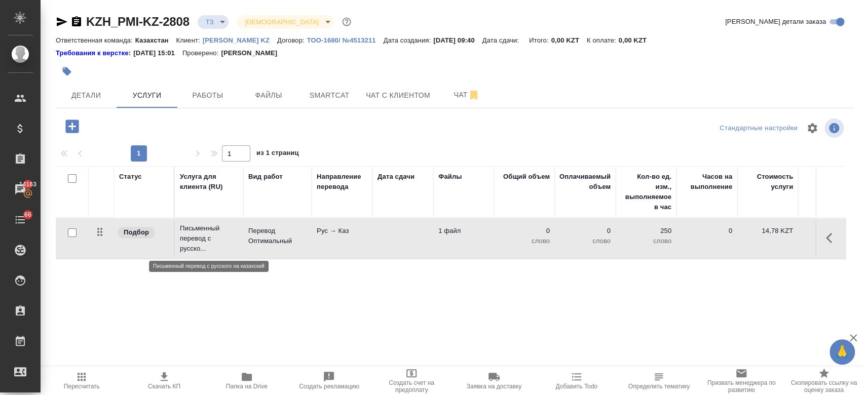
click at [208, 245] on p "Письменный перевод с русско..." at bounding box center [209, 238] width 58 height 30
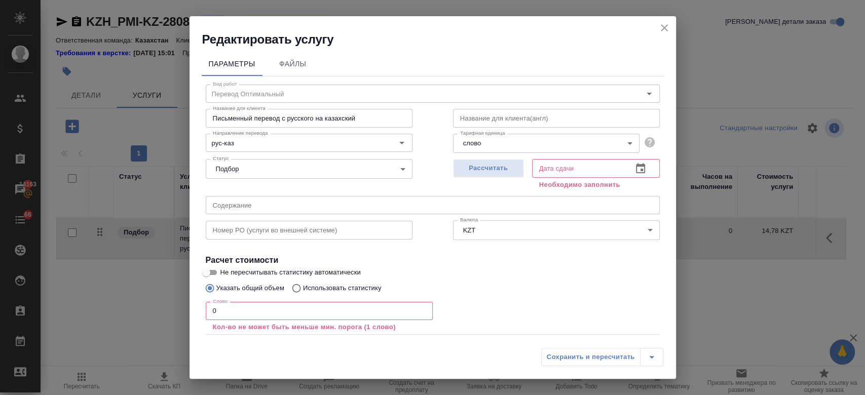
scroll to position [56, 0]
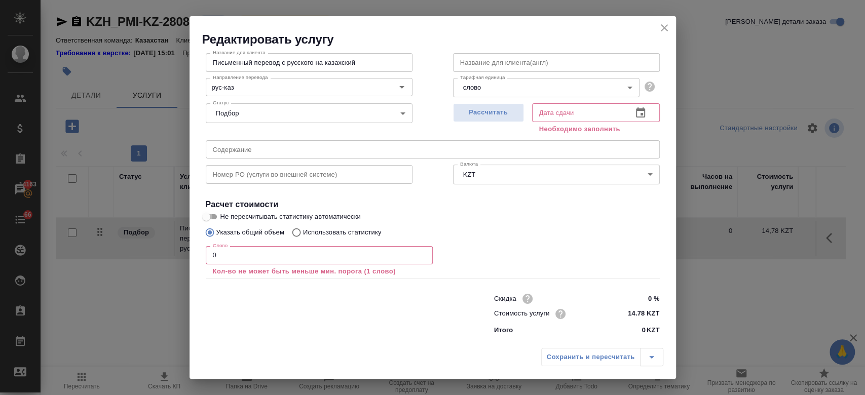
click at [218, 221] on input "Не пересчитывать статистику автоматически" at bounding box center [206, 217] width 36 height 12
checkbox input "true"
click at [230, 263] on input "0" at bounding box center [319, 255] width 227 height 18
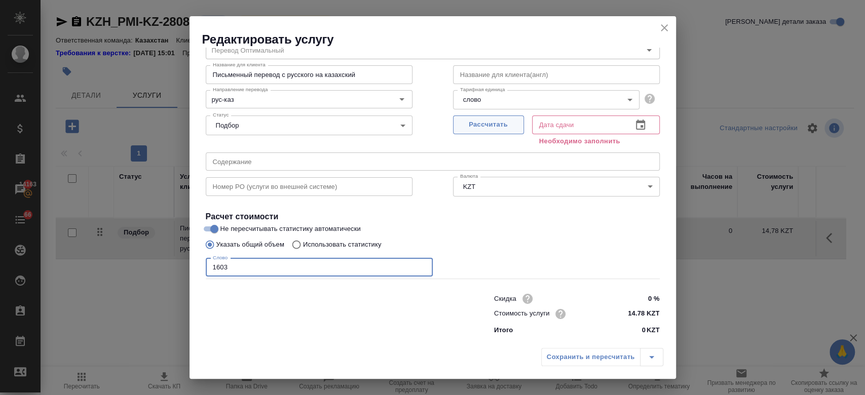
type input "1603"
click at [479, 130] on span "Рассчитать" at bounding box center [489, 125] width 60 height 12
type input "19.08.2025 16:24"
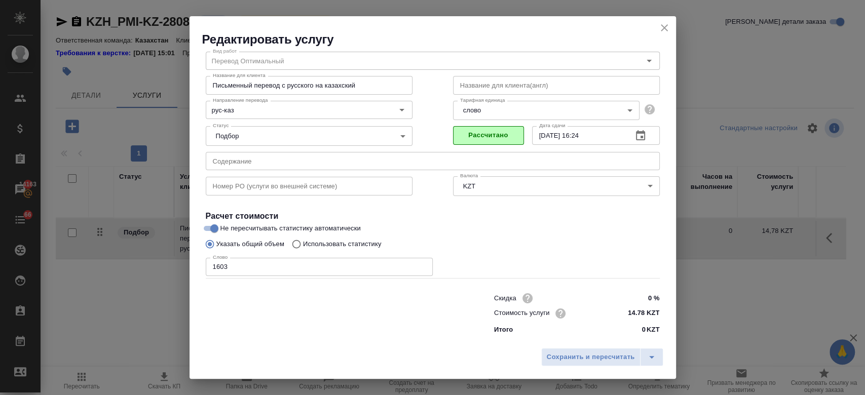
scroll to position [32, 0]
click at [563, 353] on span "Сохранить и пересчитать" at bounding box center [591, 358] width 88 height 12
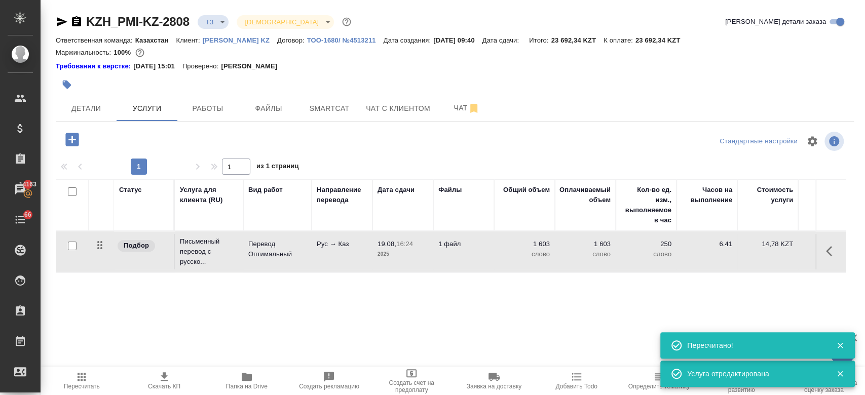
click at [363, 83] on div at bounding box center [322, 84] width 532 height 22
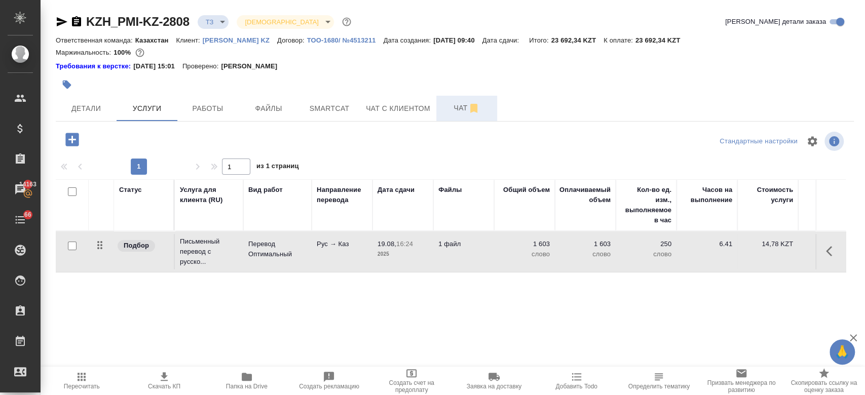
click at [462, 115] on button "Чат" at bounding box center [466, 108] width 61 height 25
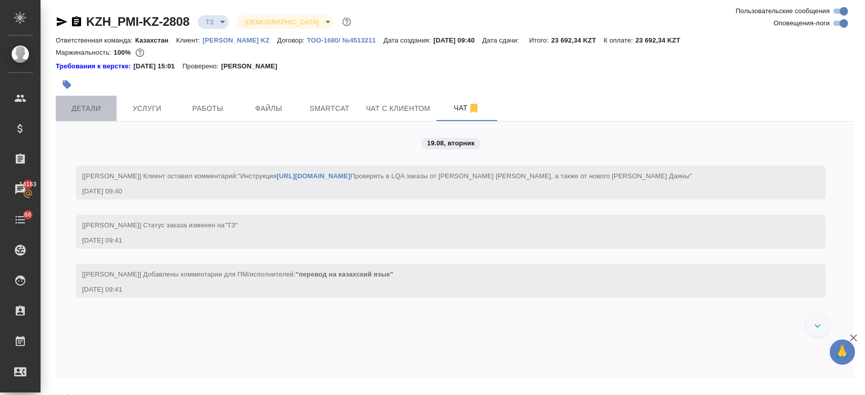
click at [97, 102] on span "Детали" at bounding box center [86, 108] width 49 height 13
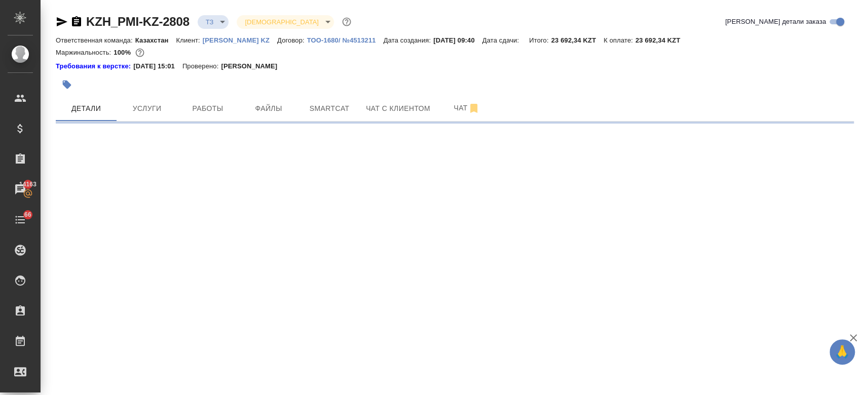
select select "RU"
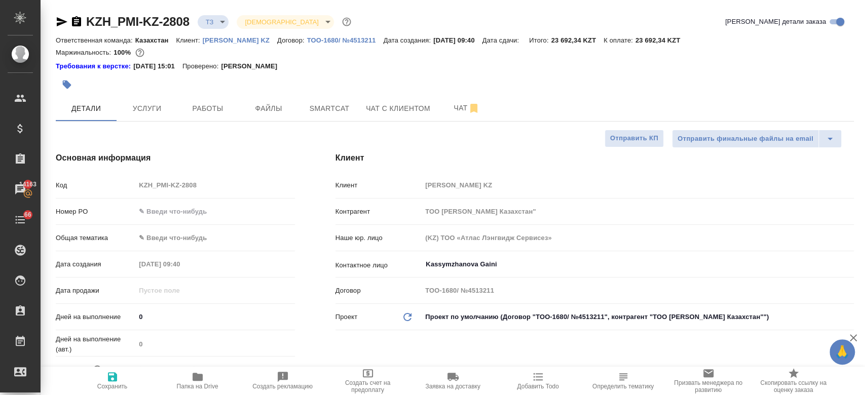
type textarea "x"
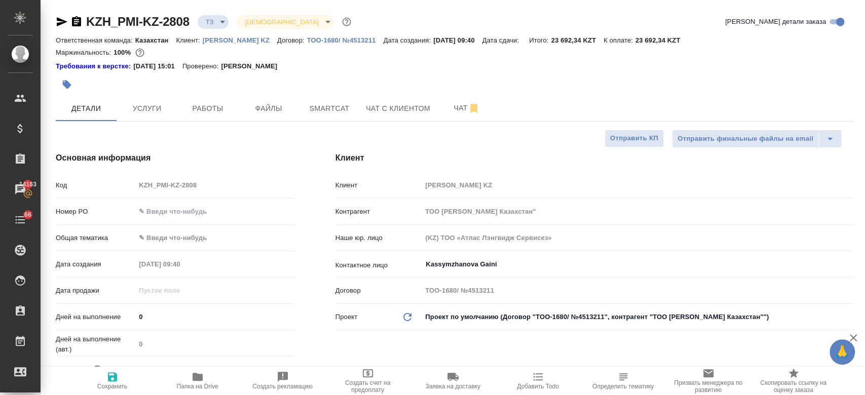
type textarea "x"
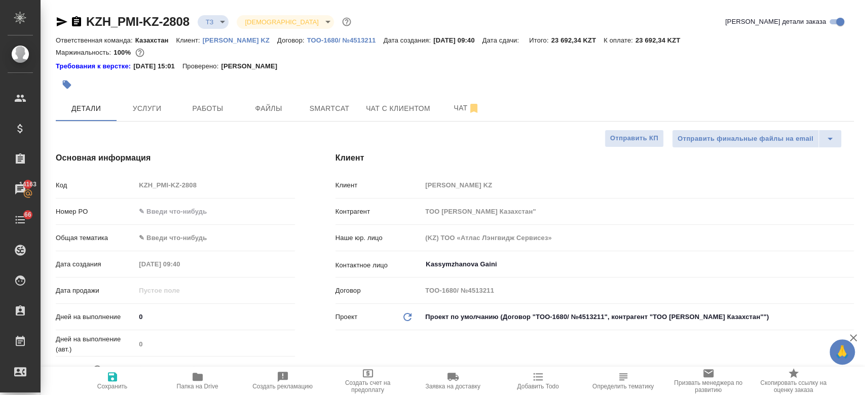
type textarea "x"
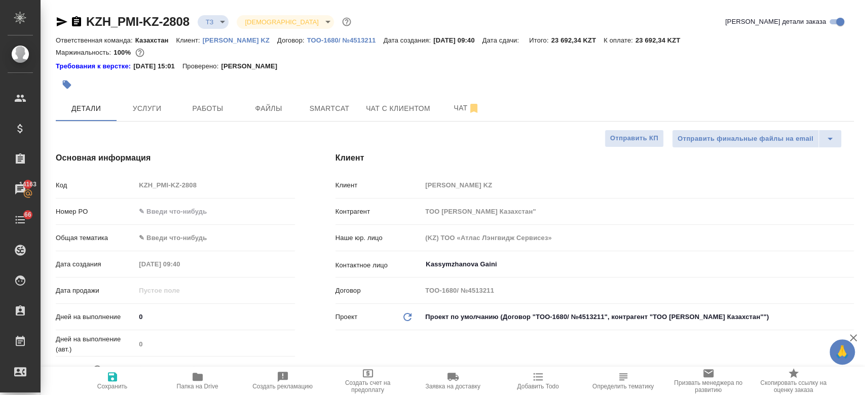
type textarea "x"
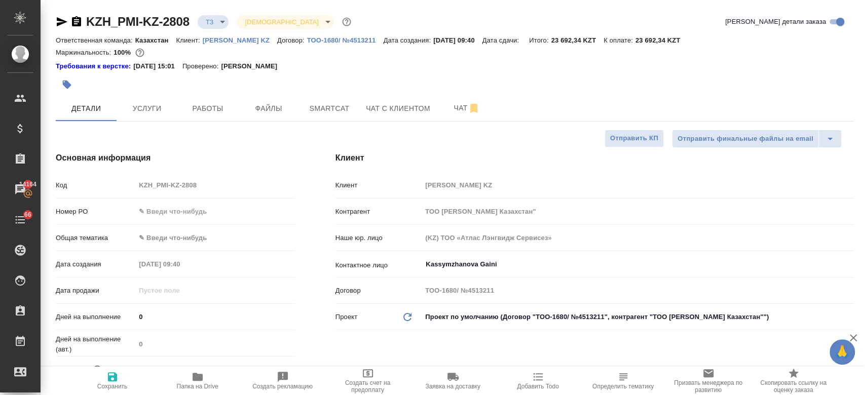
type textarea "x"
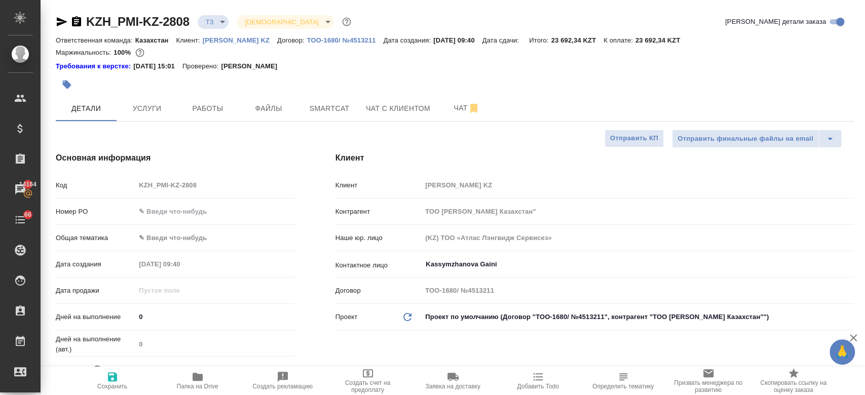
type textarea "x"
click at [337, 67] on div "Требования к верстке: 28.08.2024 15:01 Проверено: Петрова Валерия" at bounding box center [455, 66] width 798 height 10
click at [457, 109] on span "Чат" at bounding box center [466, 108] width 49 height 13
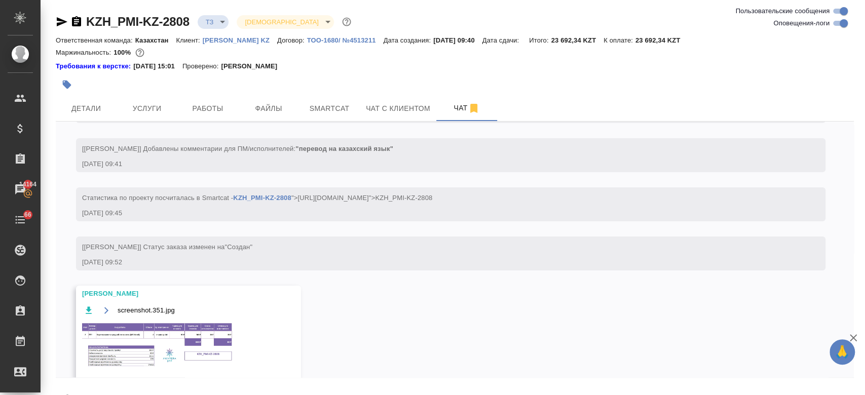
scroll to position [172, 0]
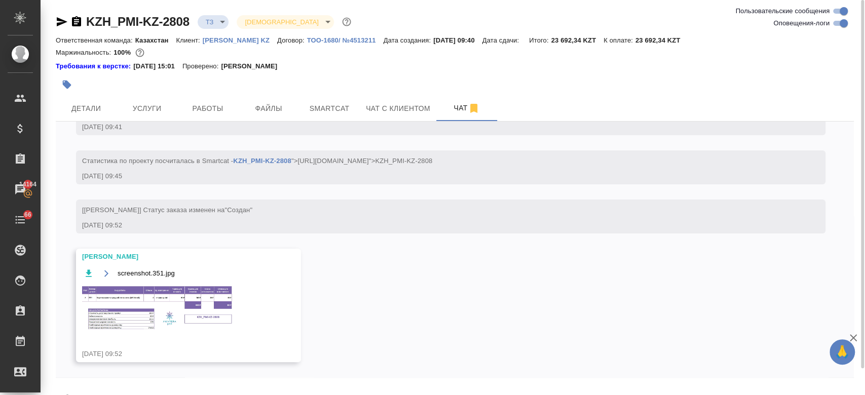
click at [223, 302] on img at bounding box center [158, 308] width 152 height 47
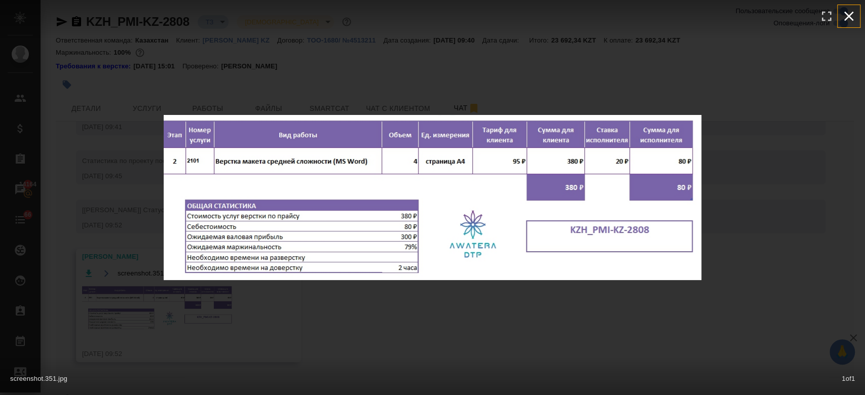
click at [844, 16] on icon "button" at bounding box center [849, 16] width 16 height 16
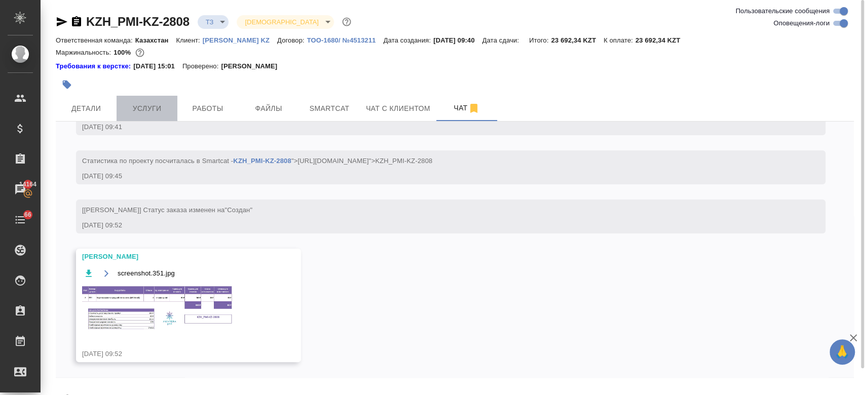
click at [155, 106] on span "Услуги" at bounding box center [147, 108] width 49 height 13
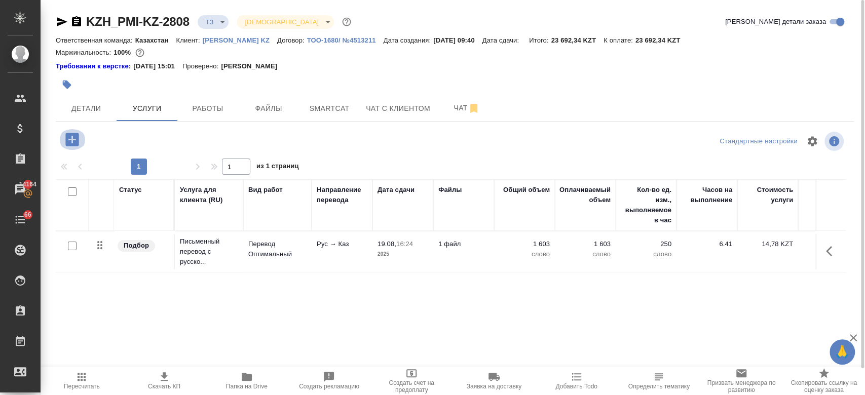
click at [65, 142] on icon "button" at bounding box center [71, 139] width 13 height 13
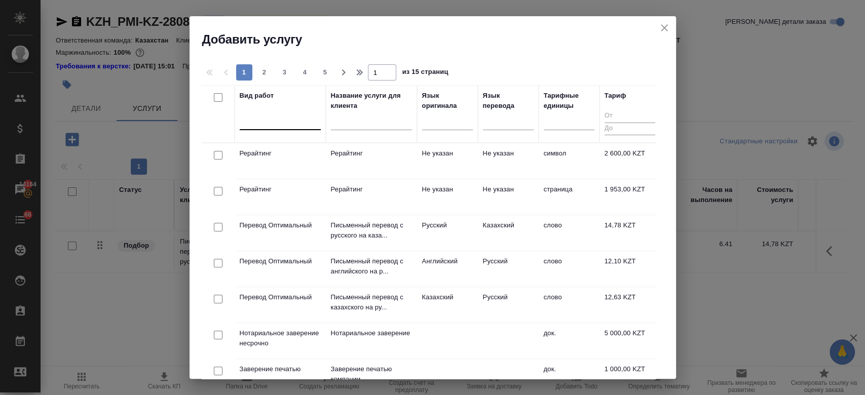
click at [264, 122] on div at bounding box center [280, 119] width 81 height 15
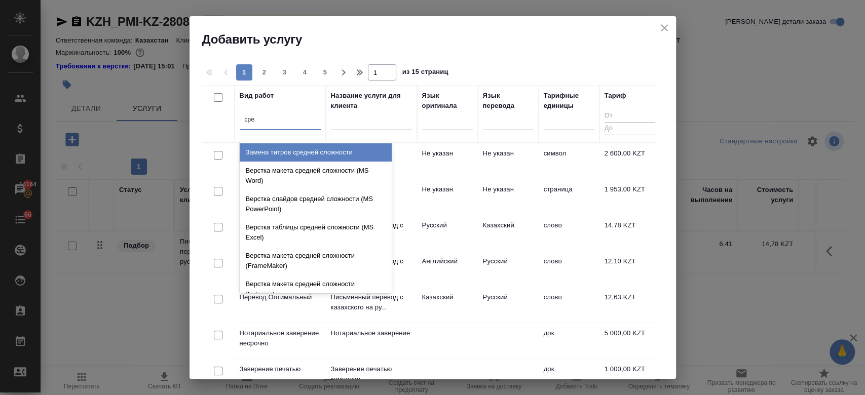
type input "сред"
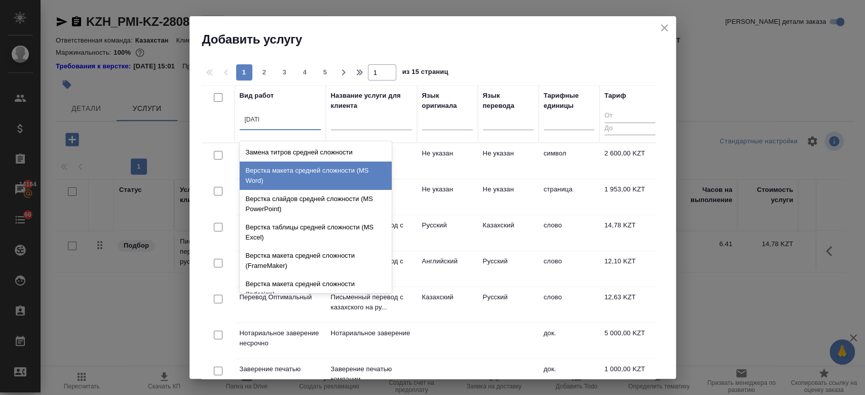
click at [282, 176] on div "Верстка макета средней сложности (MS Word)" at bounding box center [316, 176] width 152 height 28
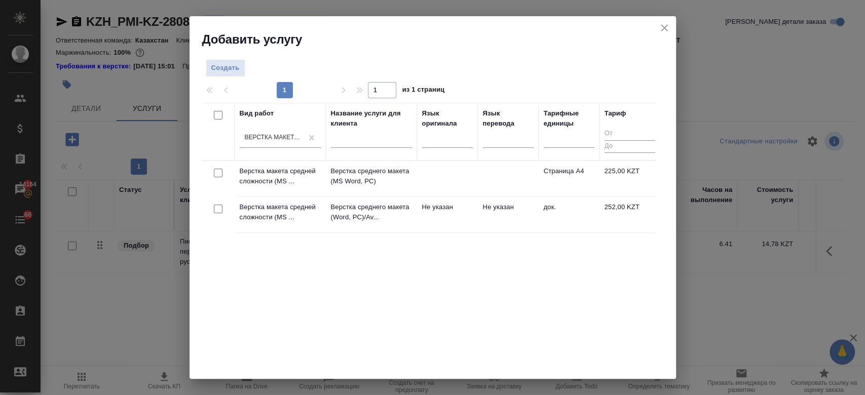
click at [322, 170] on td "Верстка макета средней сложности (MS ..." at bounding box center [280, 178] width 91 height 35
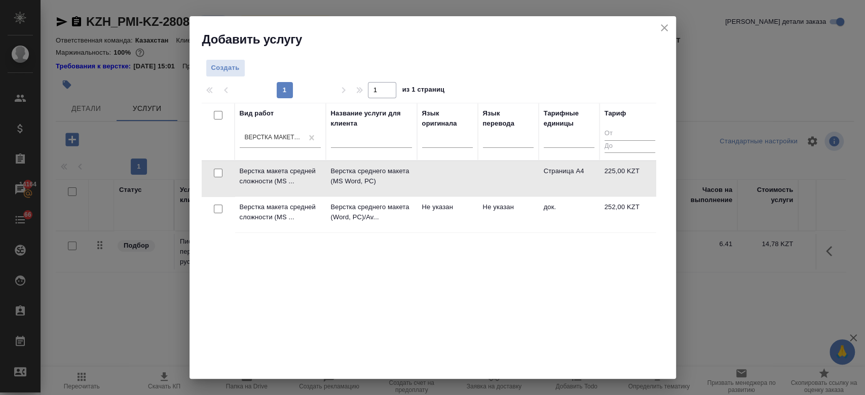
click at [322, 170] on td "Верстка макета средней сложности (MS ..." at bounding box center [280, 178] width 91 height 35
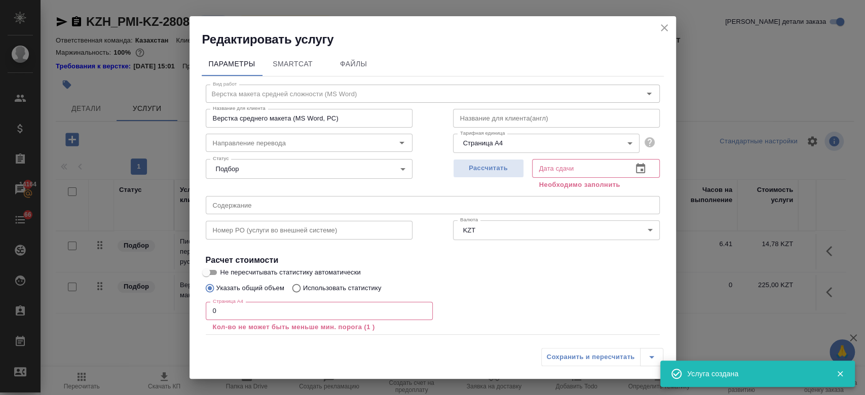
scroll to position [56, 0]
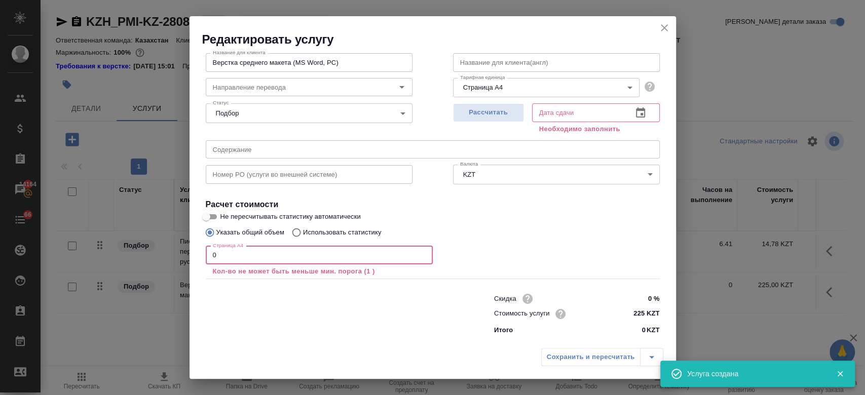
click at [237, 259] on input "0" at bounding box center [319, 255] width 227 height 18
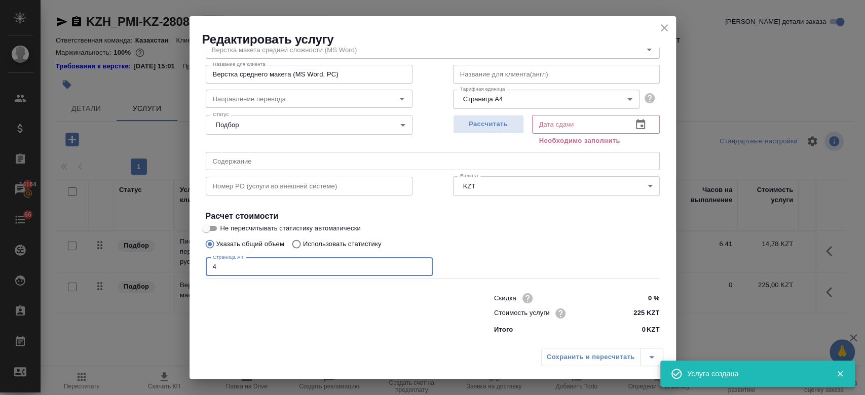
scroll to position [44, 0]
type input "4"
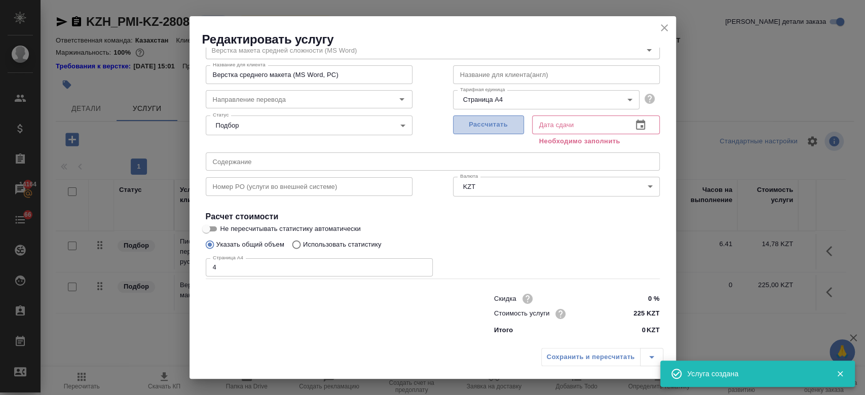
click at [483, 132] on button "Рассчитать" at bounding box center [488, 125] width 71 height 19
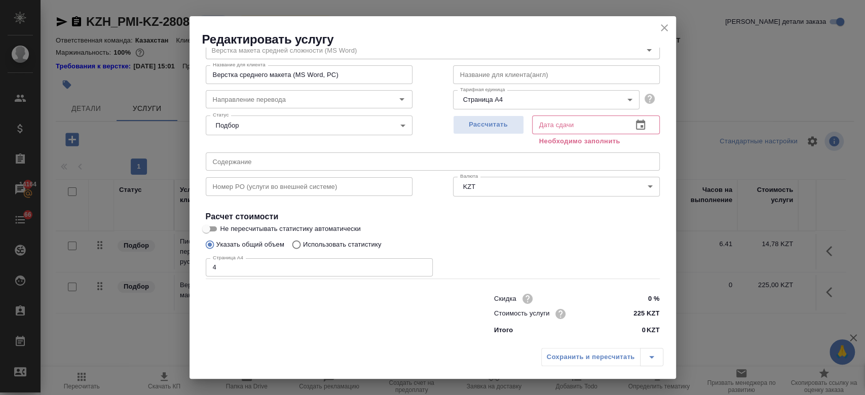
type input "19.08.2025 10:34"
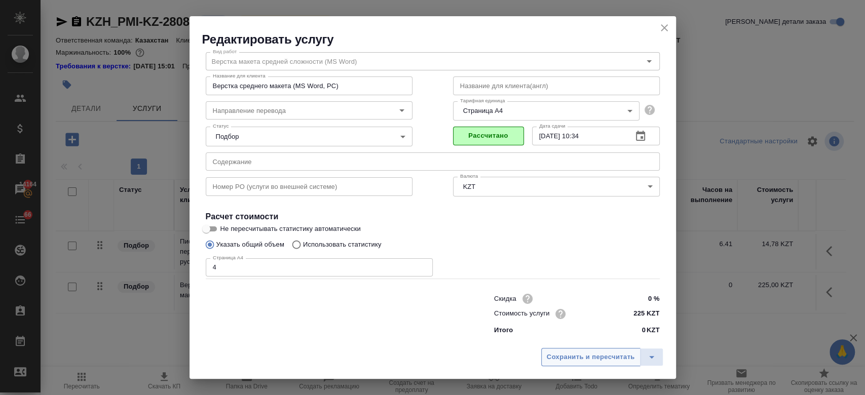
click at [564, 357] on span "Сохранить и пересчитать" at bounding box center [591, 358] width 88 height 12
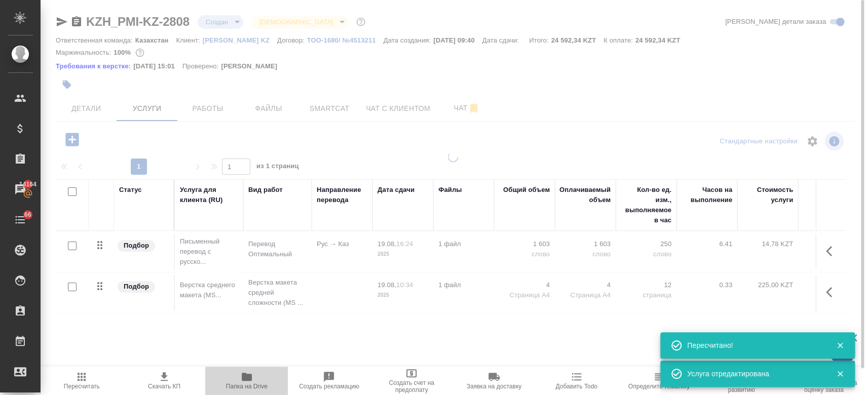
click at [253, 374] on span "Папка на Drive" at bounding box center [246, 380] width 70 height 19
type input "new"
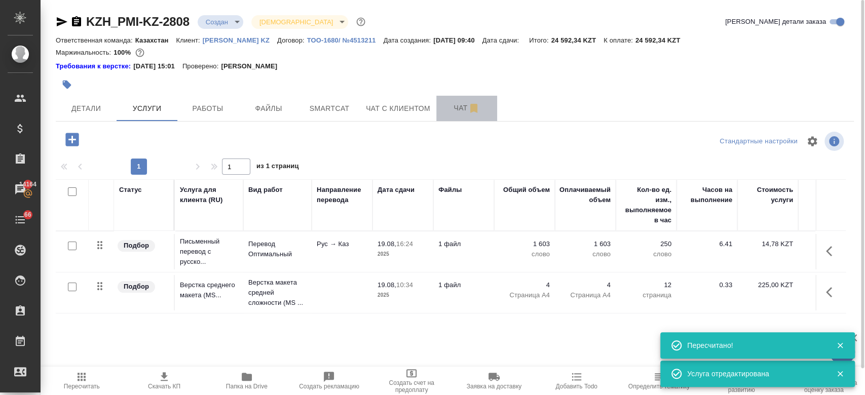
click at [454, 109] on span "Чат" at bounding box center [466, 108] width 49 height 13
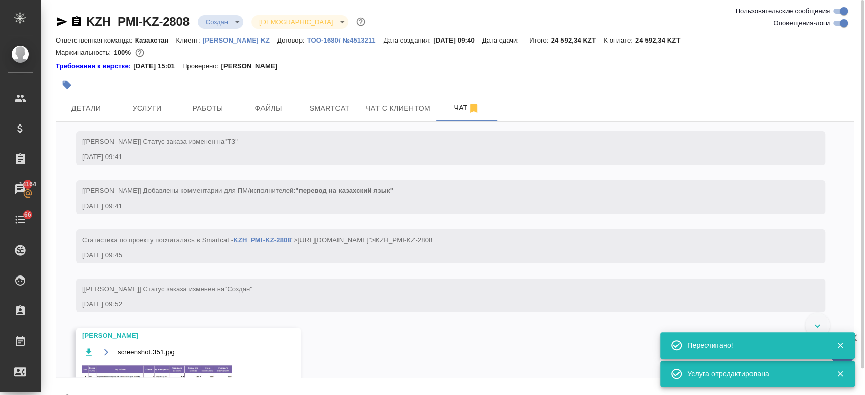
scroll to position [126, 0]
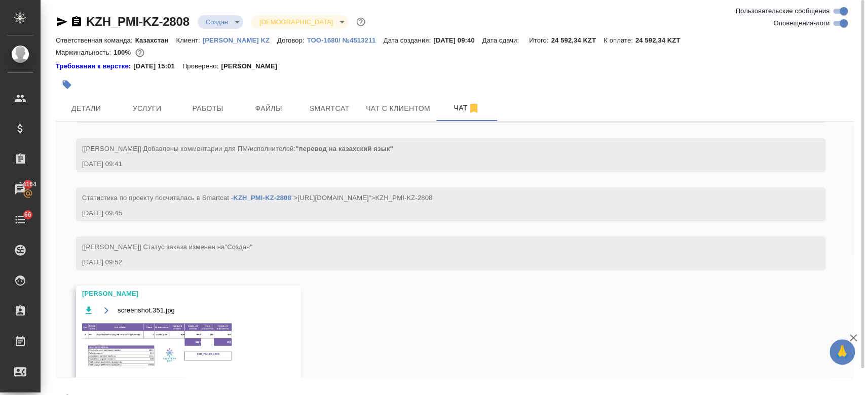
click at [169, 316] on span "screenshot.351.jpg" at bounding box center [146, 311] width 57 height 10
click at [154, 336] on img at bounding box center [158, 345] width 152 height 47
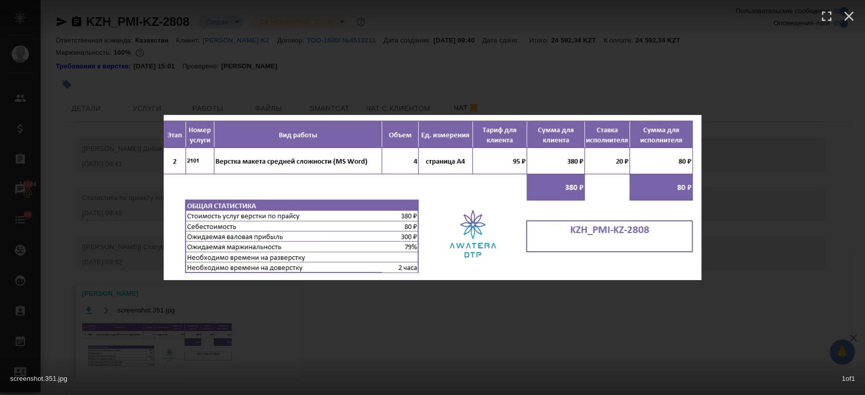
click at [452, 75] on div "screenshot.351.jpg 1 of 1" at bounding box center [432, 197] width 865 height 395
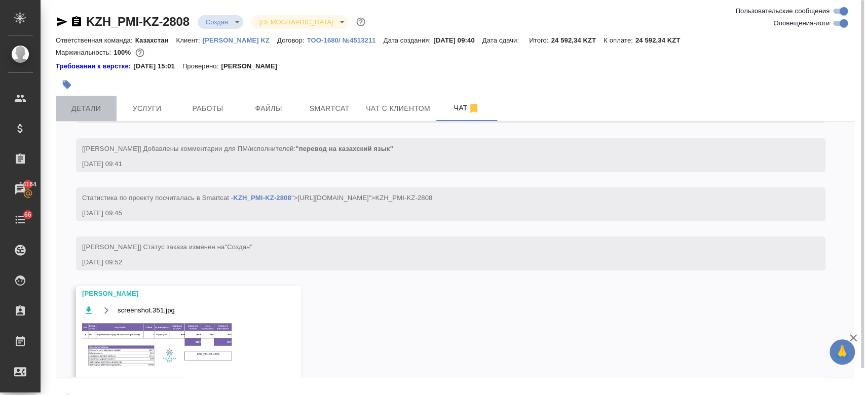
click at [79, 110] on span "Детали" at bounding box center [86, 108] width 49 height 13
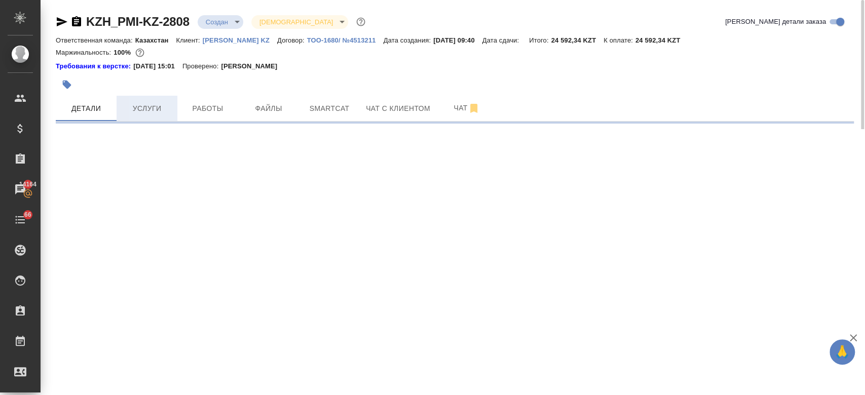
select select "RU"
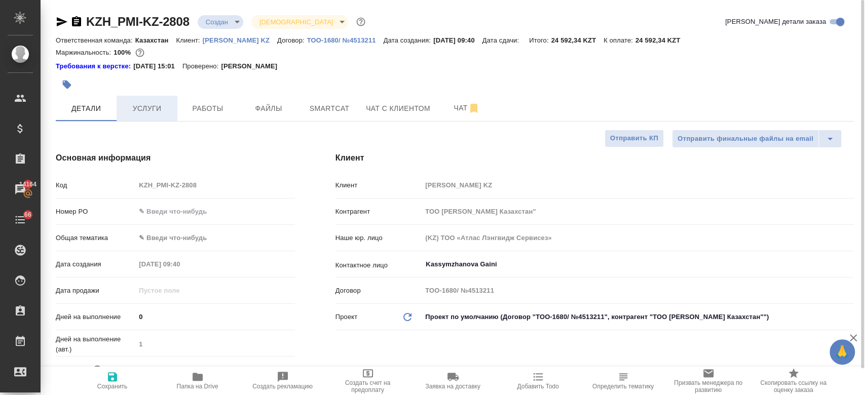
type textarea "x"
click at [134, 112] on span "Услуги" at bounding box center [147, 108] width 49 height 13
type input "[PERSON_NAME]"
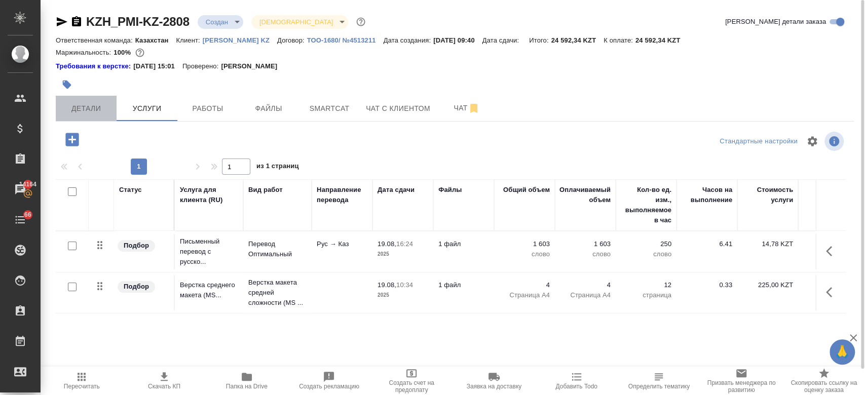
click at [105, 119] on button "Детали" at bounding box center [86, 108] width 61 height 25
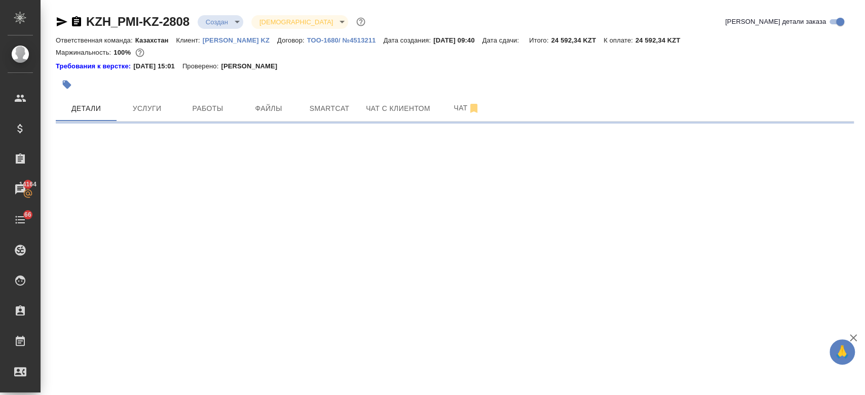
select select "RU"
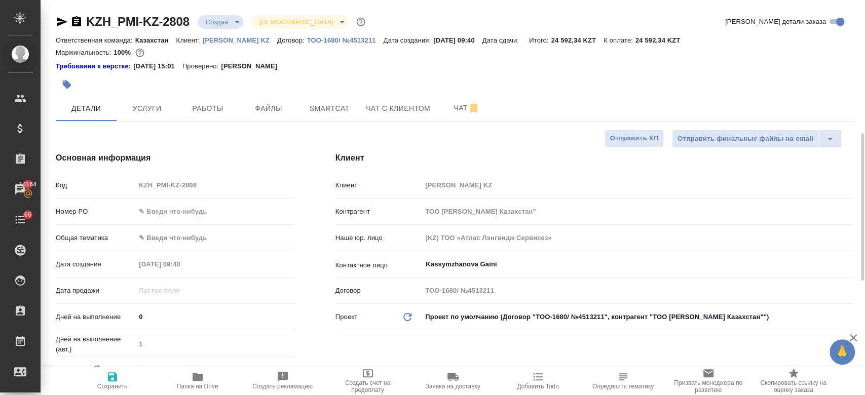
type textarea "x"
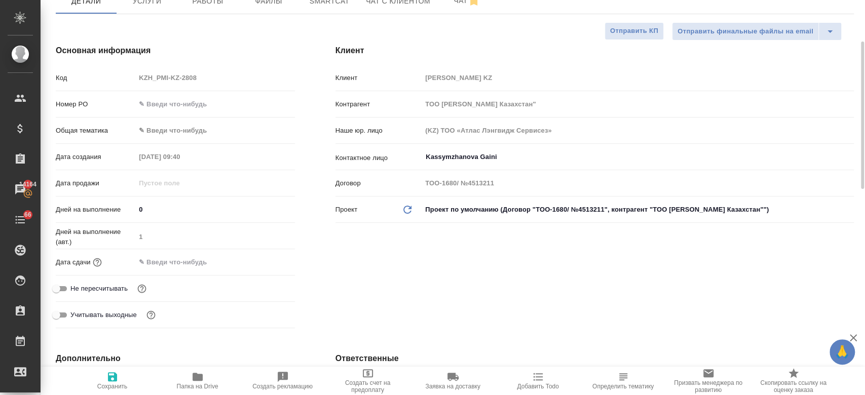
scroll to position [108, 0]
click at [178, 261] on input "text" at bounding box center [180, 261] width 89 height 15
click at [264, 262] on icon "button" at bounding box center [265, 261] width 12 height 12
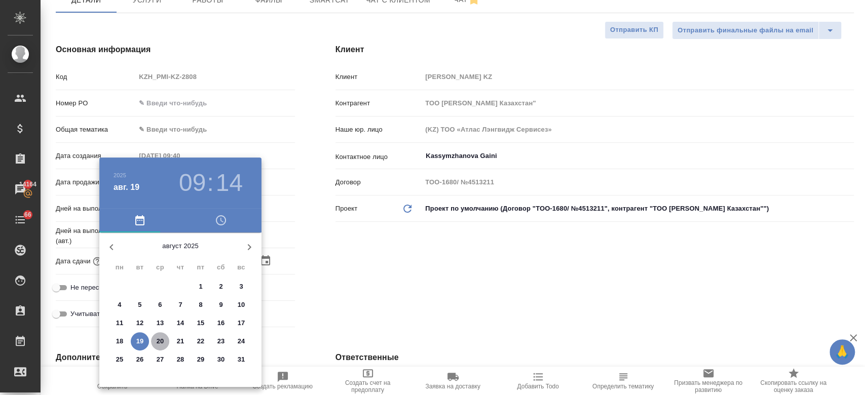
click at [159, 343] on p "20" at bounding box center [161, 341] width 8 height 10
type input "20.08.2025 09:14"
type textarea "x"
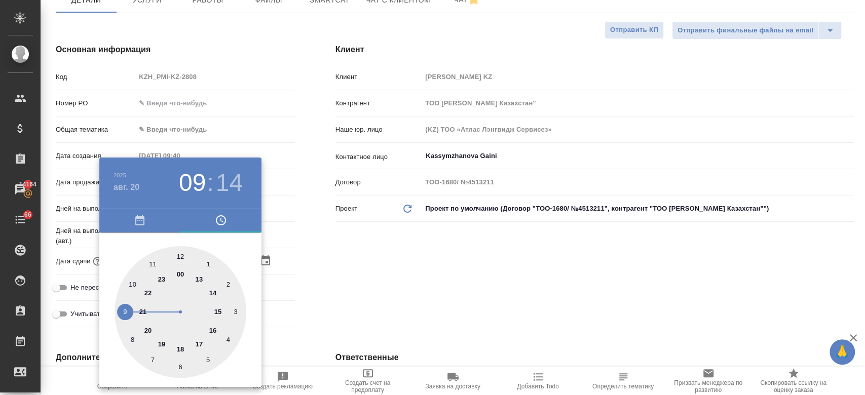
click at [182, 257] on div at bounding box center [181, 312] width 132 height 132
type input "20.08.2025 12:14"
type textarea "x"
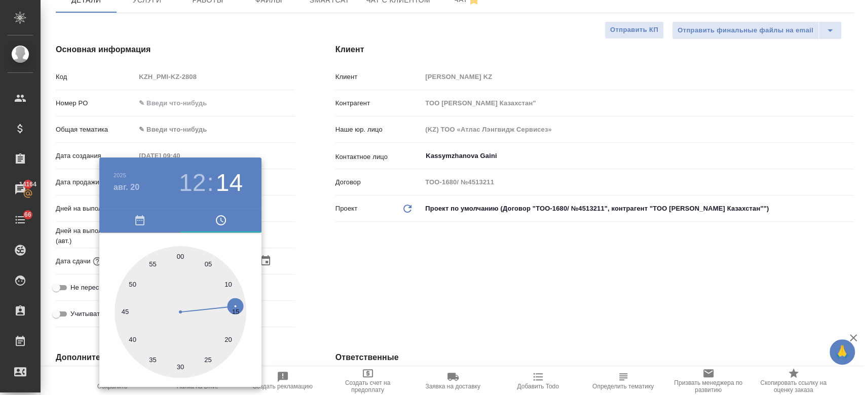
click at [180, 255] on div at bounding box center [181, 312] width 132 height 132
type input "20.08.2025 12:00"
type textarea "x"
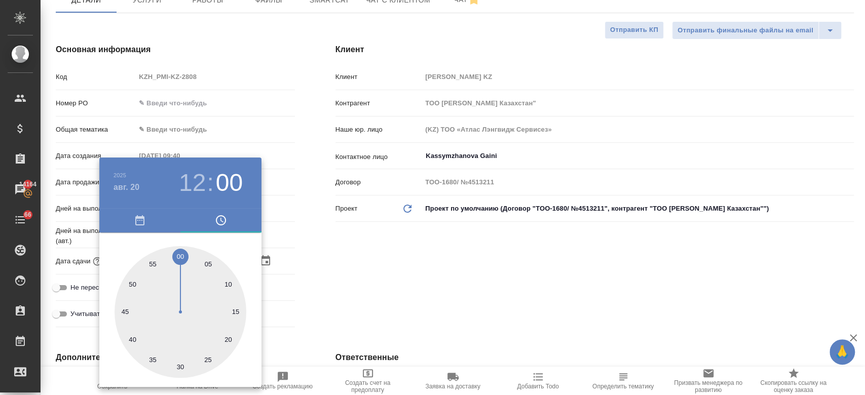
click at [393, 307] on div at bounding box center [432, 197] width 865 height 395
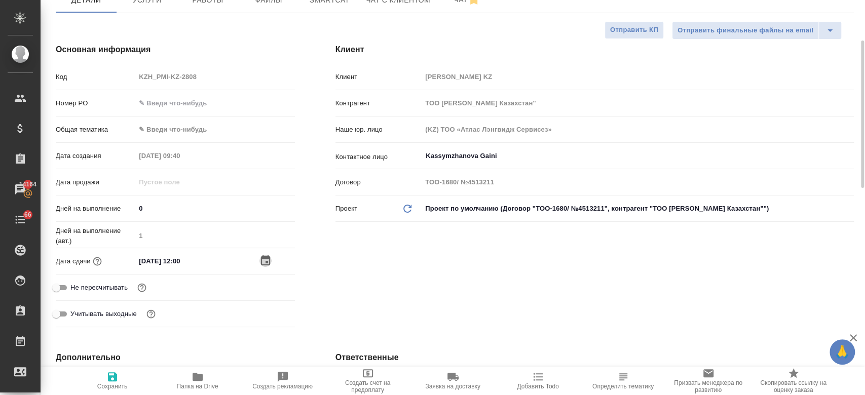
click at [263, 256] on icon "button" at bounding box center [265, 260] width 9 height 10
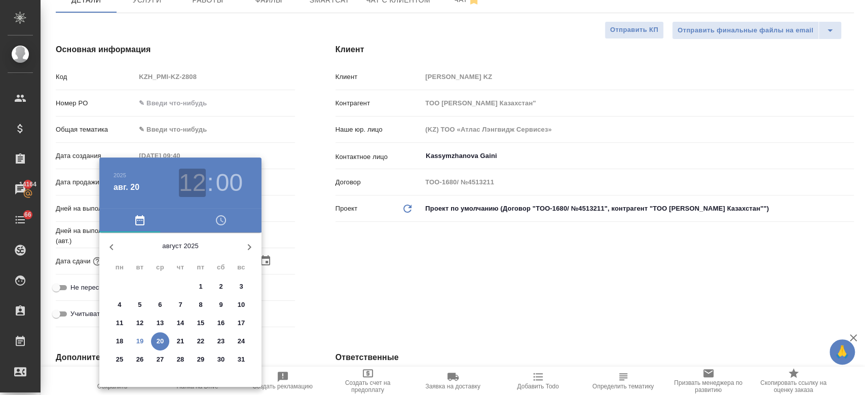
click at [191, 188] on h3 "12" at bounding box center [192, 183] width 27 height 28
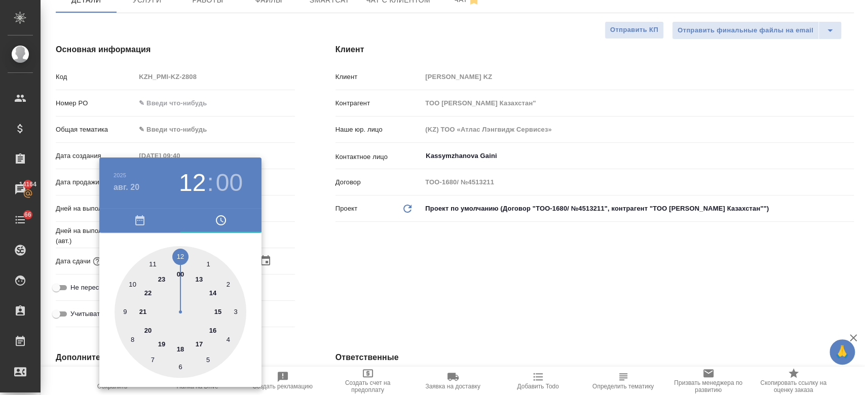
click at [153, 262] on div at bounding box center [181, 312] width 132 height 132
type input "20.08.2025 11:00"
type textarea "x"
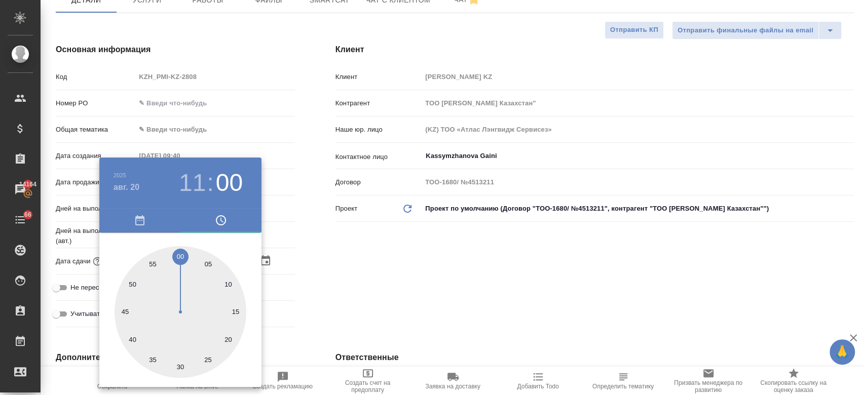
click at [297, 260] on div at bounding box center [432, 197] width 865 height 395
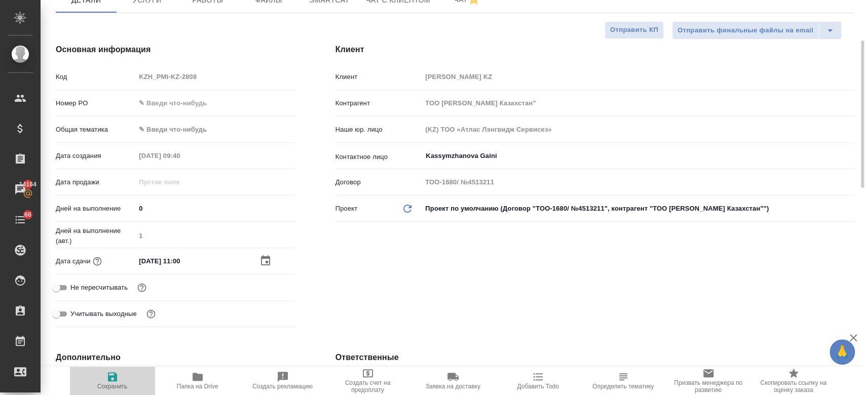
click at [113, 375] on icon "button" at bounding box center [112, 377] width 12 height 12
type textarea "x"
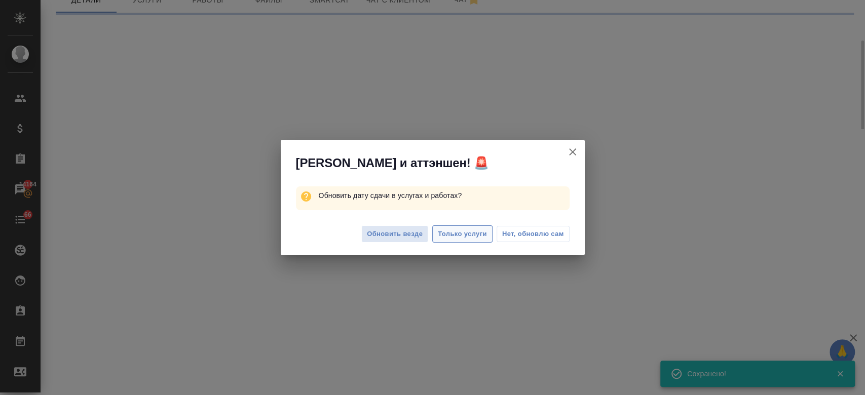
select select "RU"
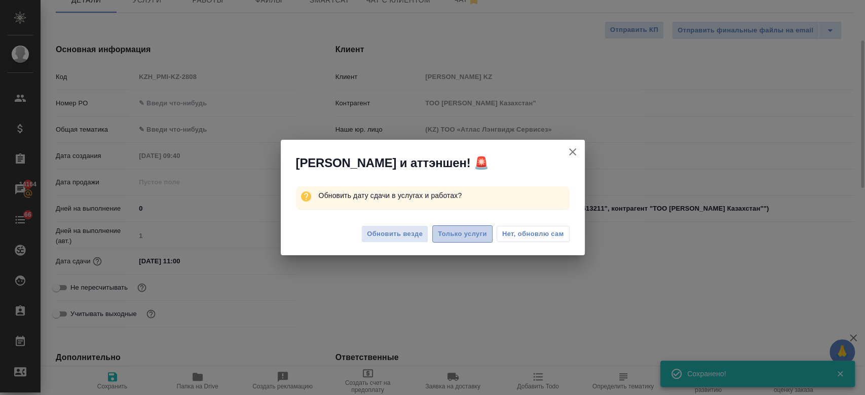
click at [468, 235] on span "Только услуги" at bounding box center [462, 235] width 49 height 12
type textarea "x"
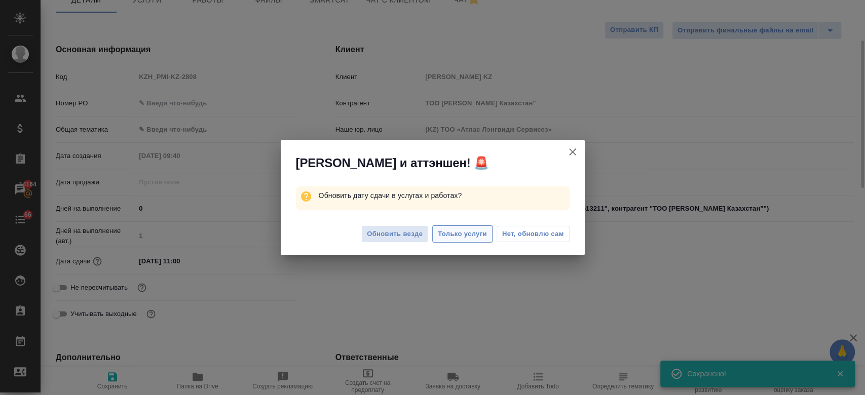
type textarea "x"
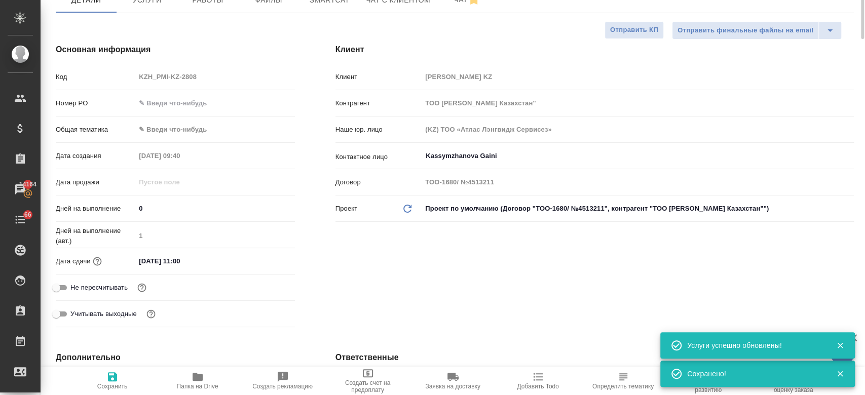
scroll to position [0, 0]
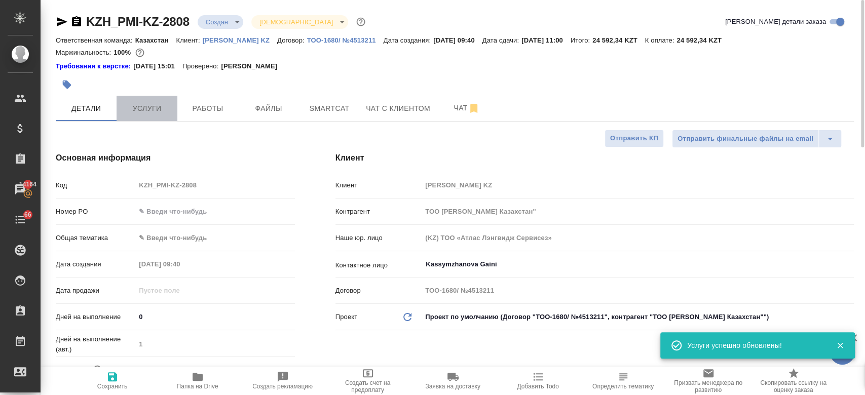
click at [147, 108] on span "Услуги" at bounding box center [147, 108] width 49 height 13
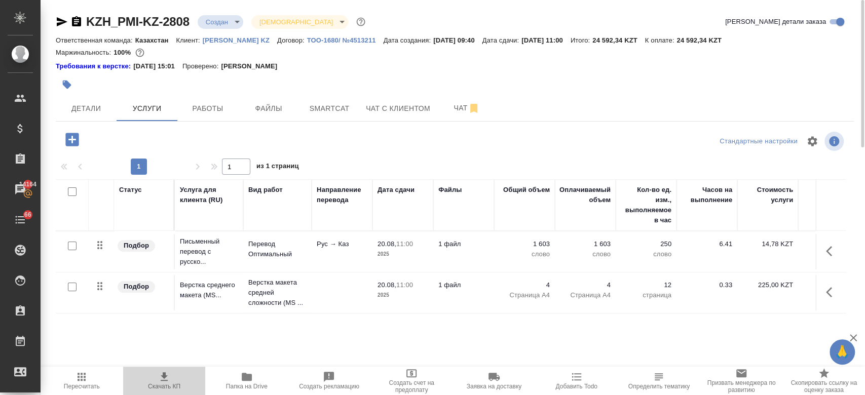
click at [169, 381] on icon "button" at bounding box center [164, 377] width 12 height 12
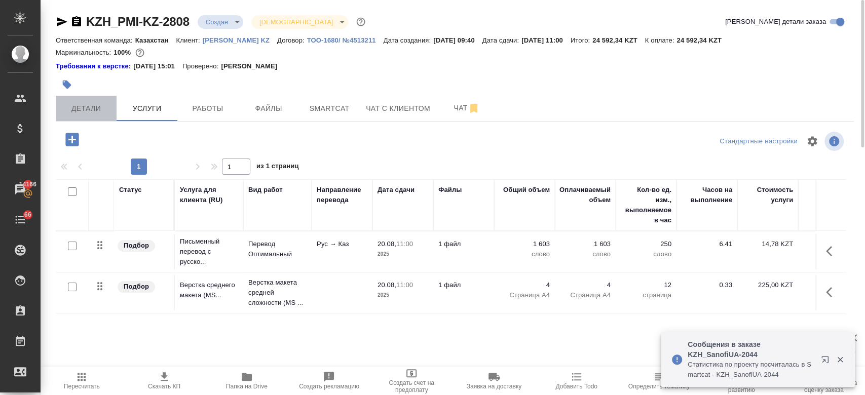
click at [93, 113] on span "Детали" at bounding box center [86, 108] width 49 height 13
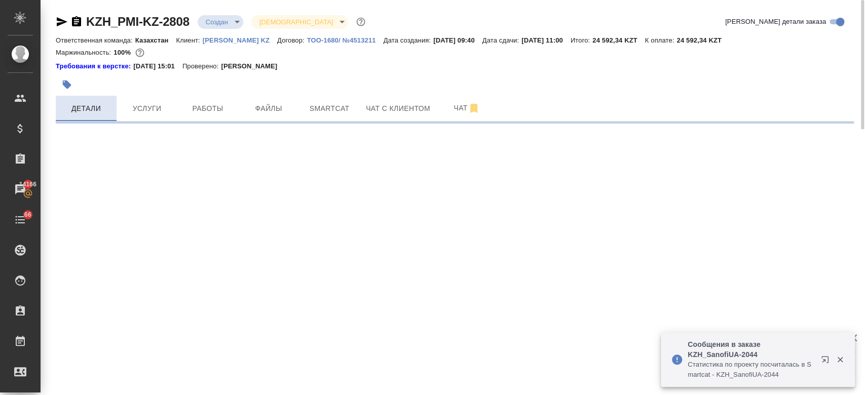
select select "RU"
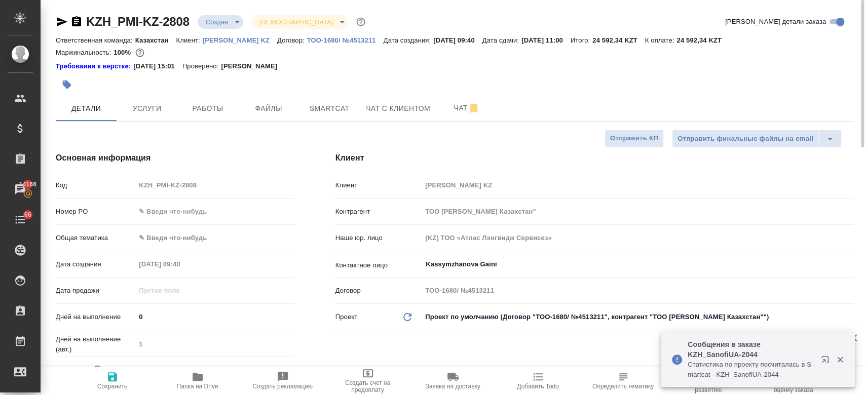
type textarea "x"
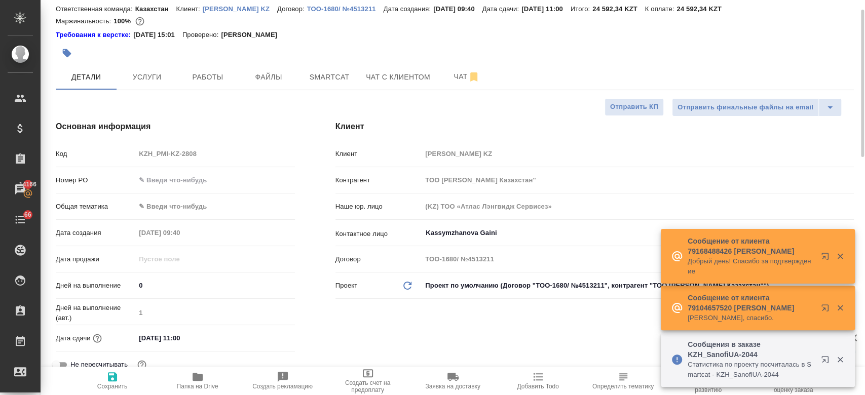
scroll to position [30, 0]
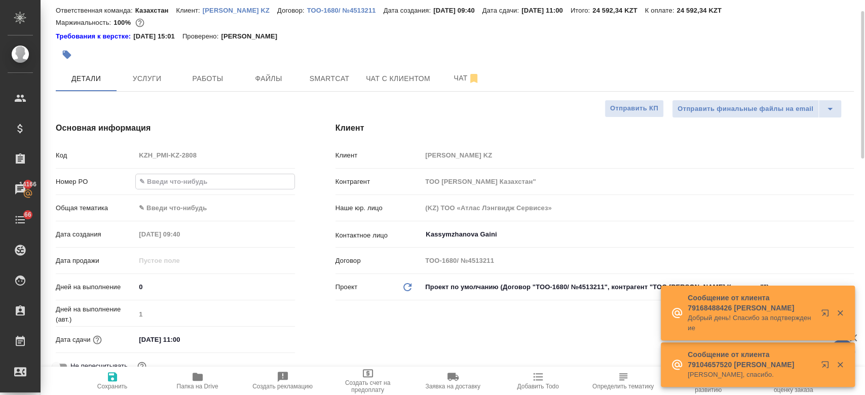
click at [196, 185] on input "text" at bounding box center [215, 181] width 158 height 15
paste input "РО 5701286503."
type input "РО 5701286503."
type textarea "x"
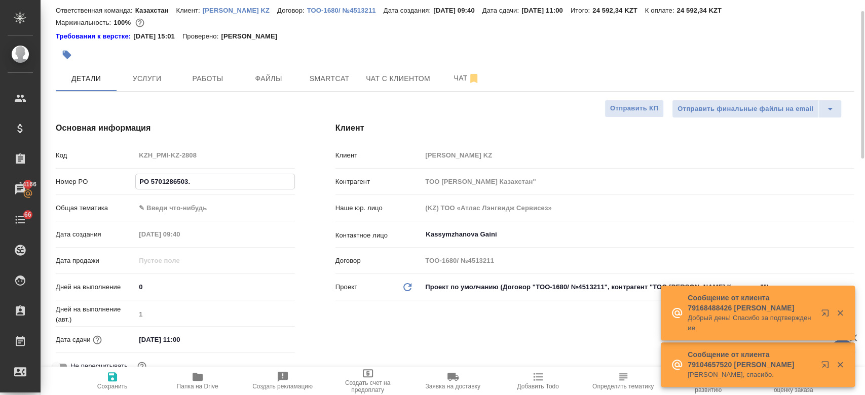
type textarea "x"
type input "РО 5701286503."
click at [117, 366] on span "Не пересчитывать" at bounding box center [98, 366] width 57 height 10
click at [74, 366] on input "Не пересчитывать" at bounding box center [56, 366] width 36 height 12
checkbox input "true"
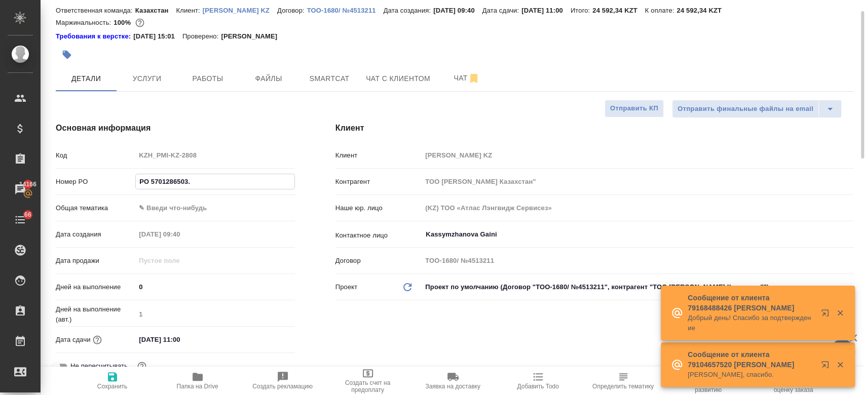
type textarea "x"
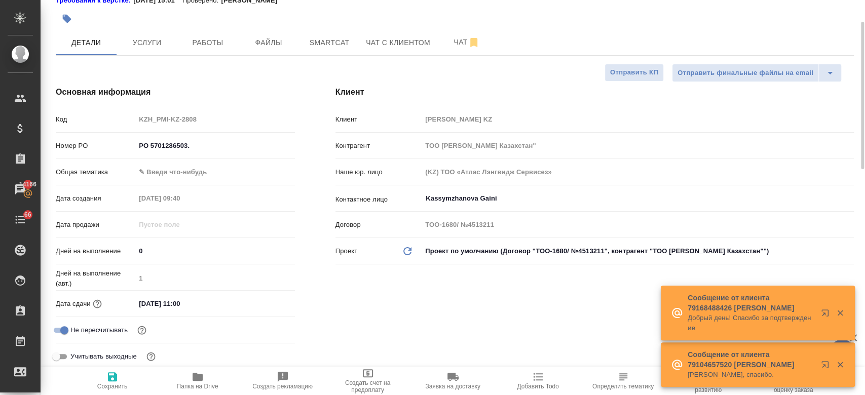
scroll to position [67, 0]
click at [61, 323] on input "Не пересчитывать" at bounding box center [64, 329] width 36 height 12
checkbox input "false"
type textarea "x"
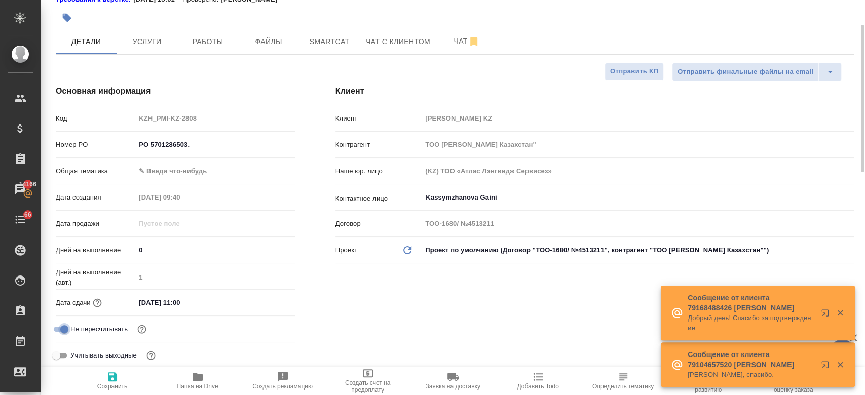
type textarea "x"
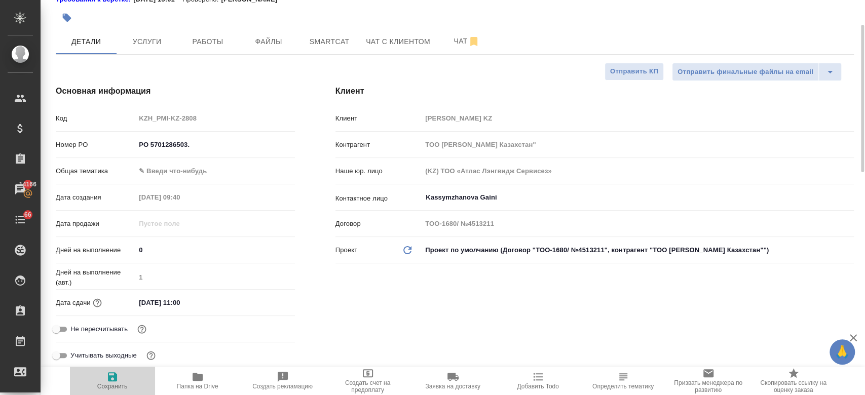
click at [112, 378] on icon "button" at bounding box center [112, 377] width 12 height 12
type textarea "x"
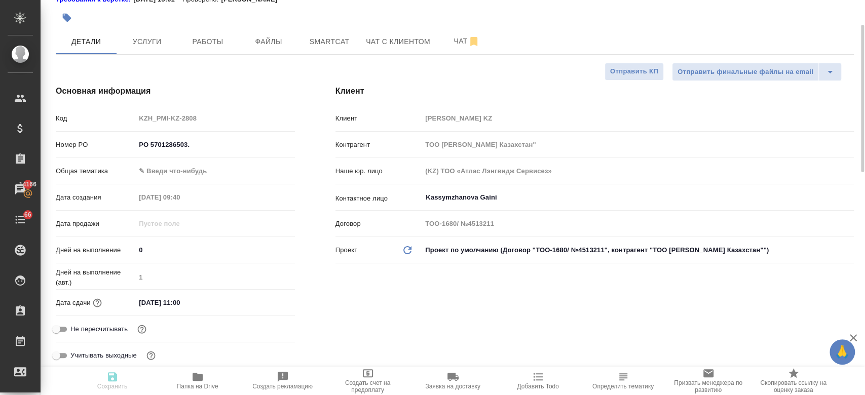
type textarea "x"
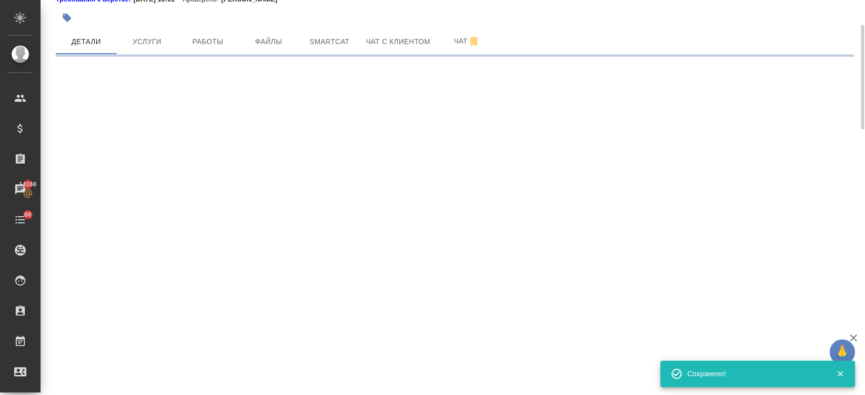
select select "RU"
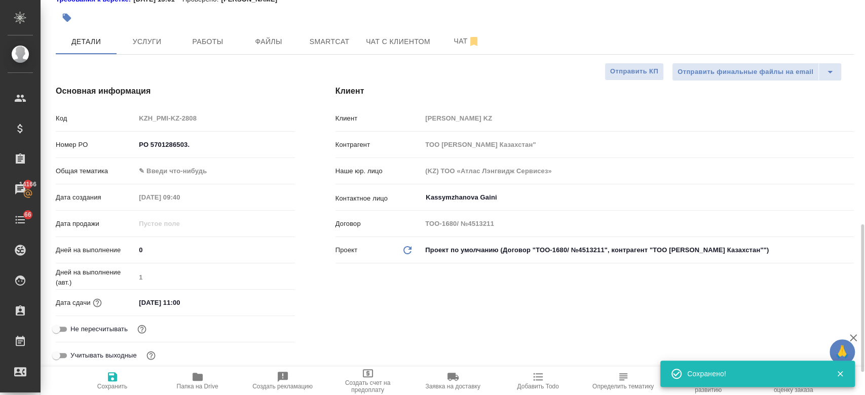
type textarea "x"
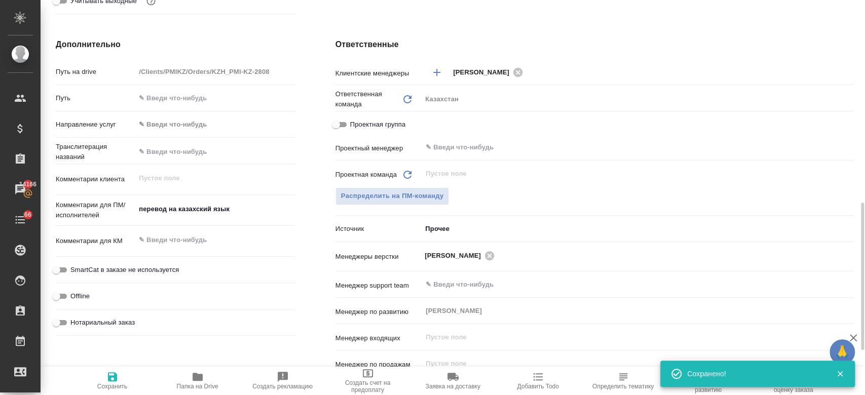
scroll to position [455, 0]
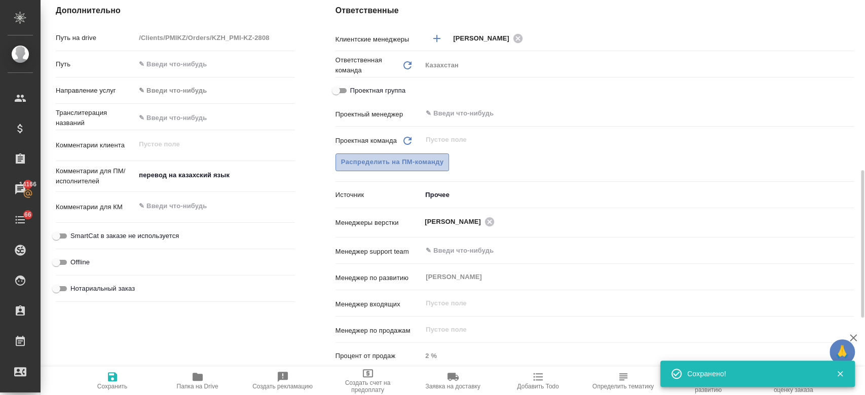
click at [404, 158] on span "Распределить на ПМ-команду" at bounding box center [392, 163] width 103 height 12
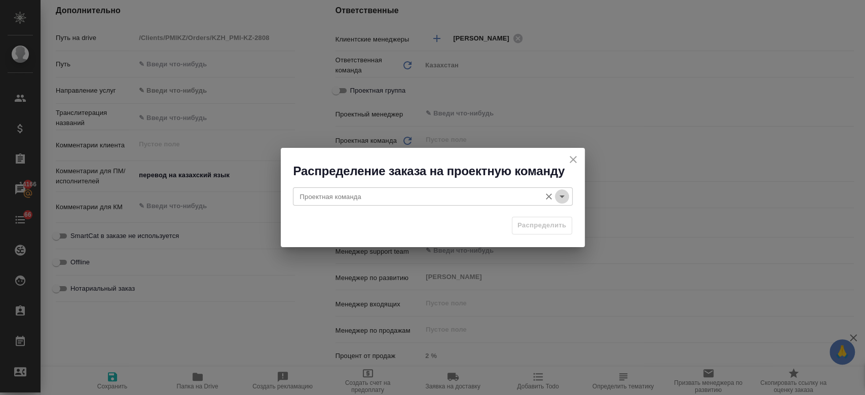
click at [559, 196] on icon "Open" at bounding box center [562, 197] width 12 height 12
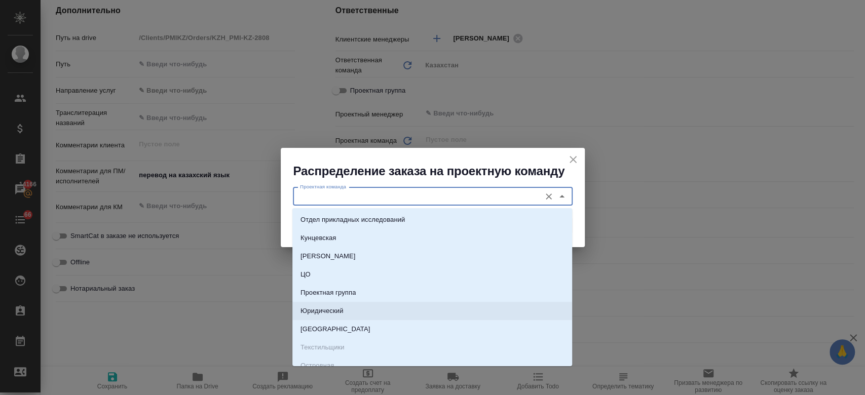
click at [418, 307] on li "Юридический" at bounding box center [432, 311] width 280 height 18
type input "Юридический"
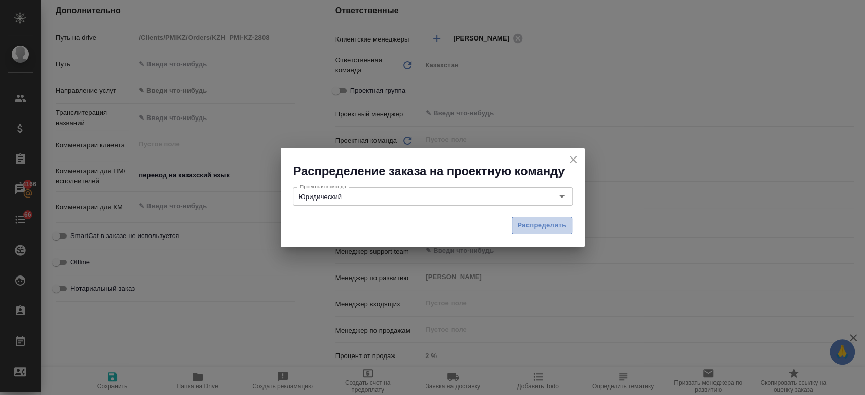
click at [531, 230] on span "Распределить" at bounding box center [541, 226] width 49 height 12
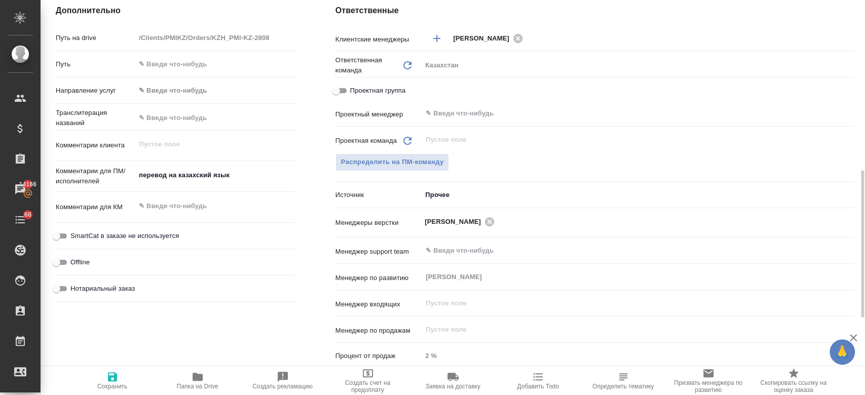
type textarea "x"
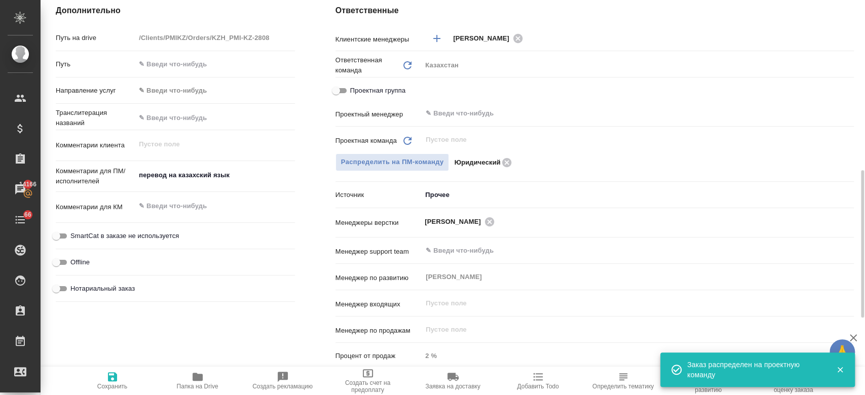
click at [111, 378] on icon "button" at bounding box center [112, 377] width 12 height 12
type textarea "x"
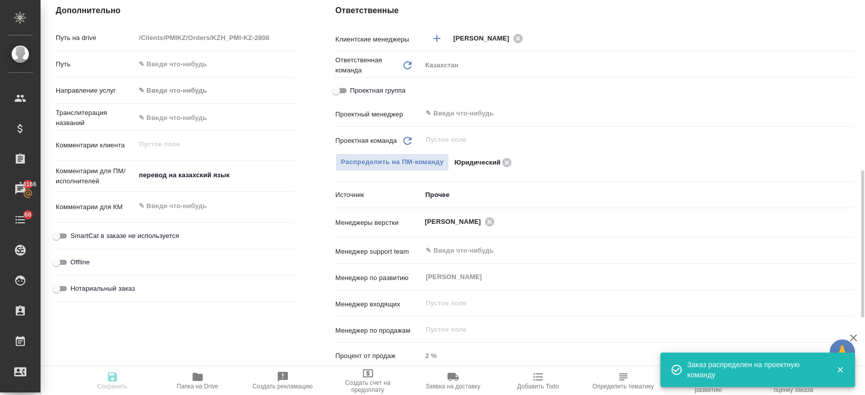
type textarea "x"
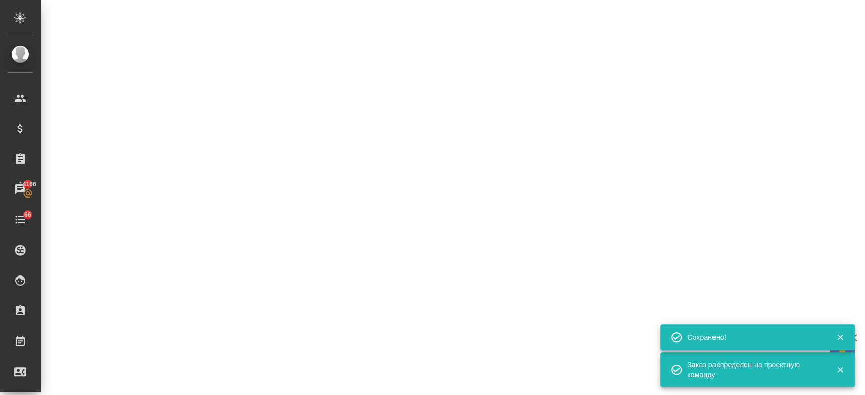
select select "RU"
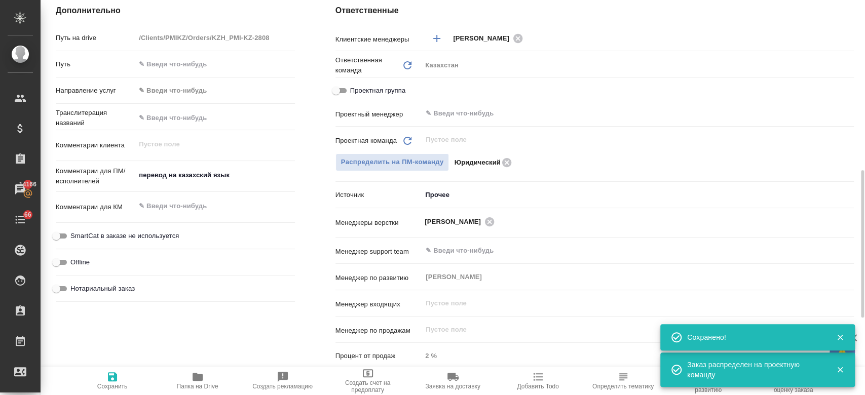
type textarea "x"
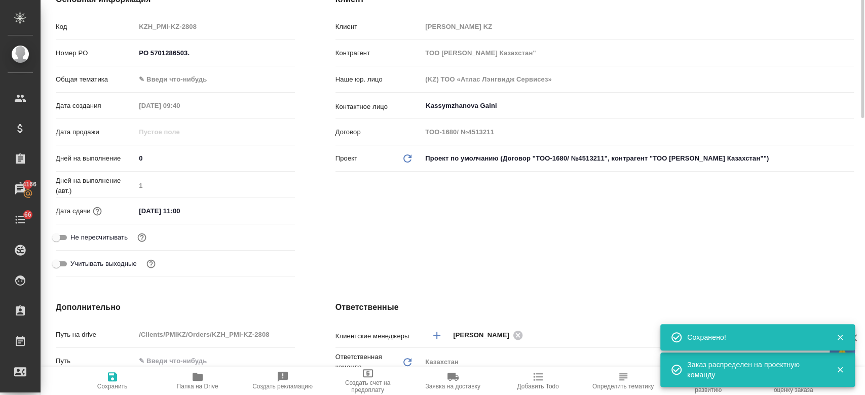
scroll to position [0, 0]
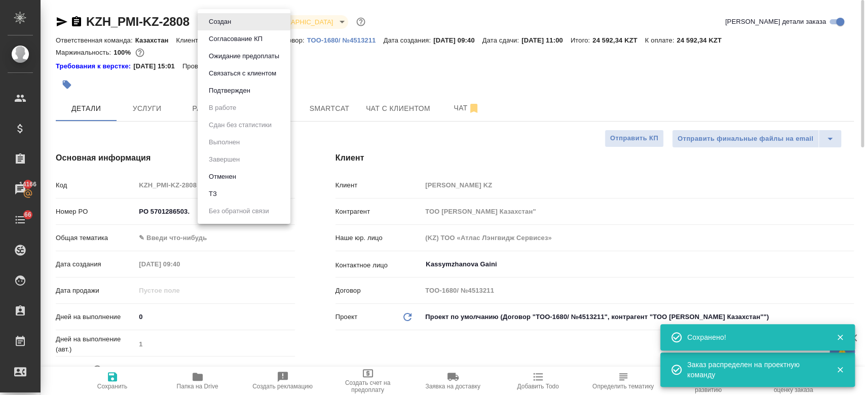
click at [223, 25] on body "🙏 .cls-1 fill:#fff; AWATERA Kosherbayeva Nazerke Клиенты Спецификации Заказы 14…" at bounding box center [432, 197] width 865 height 395
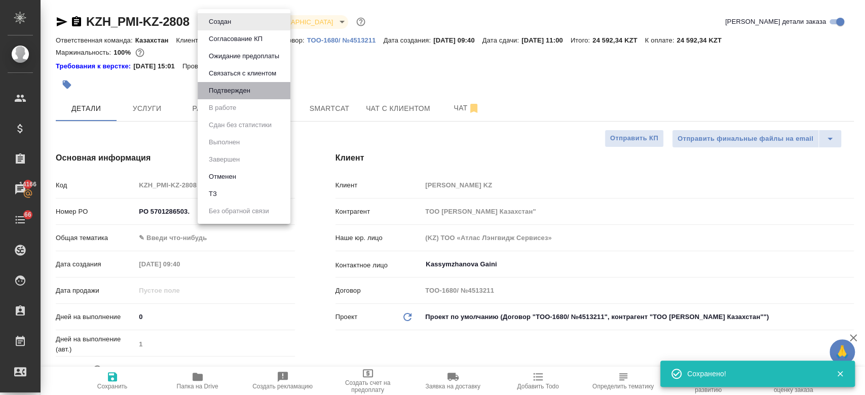
click at [242, 84] on li "Подтвержден" at bounding box center [244, 90] width 93 height 17
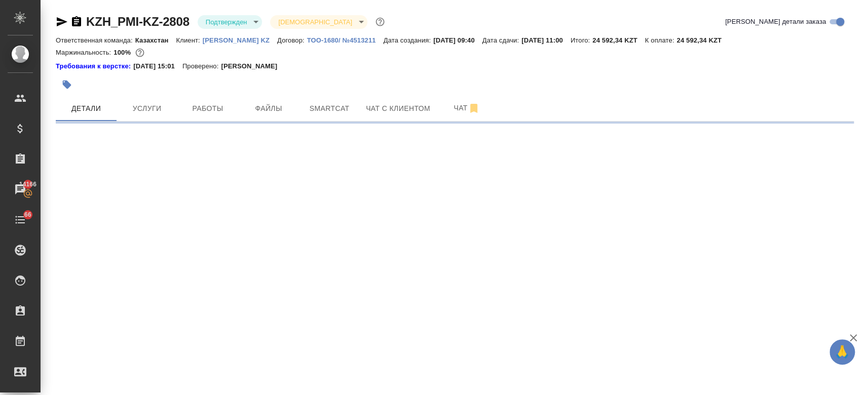
select select "RU"
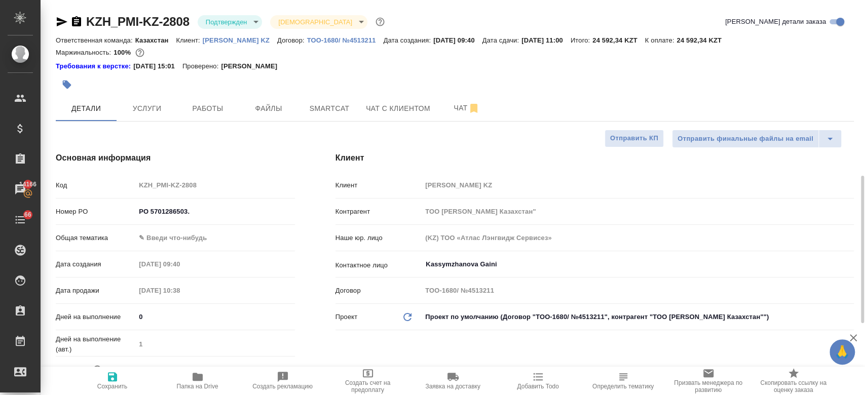
type textarea "x"
click at [58, 19] on icon "button" at bounding box center [62, 21] width 11 height 9
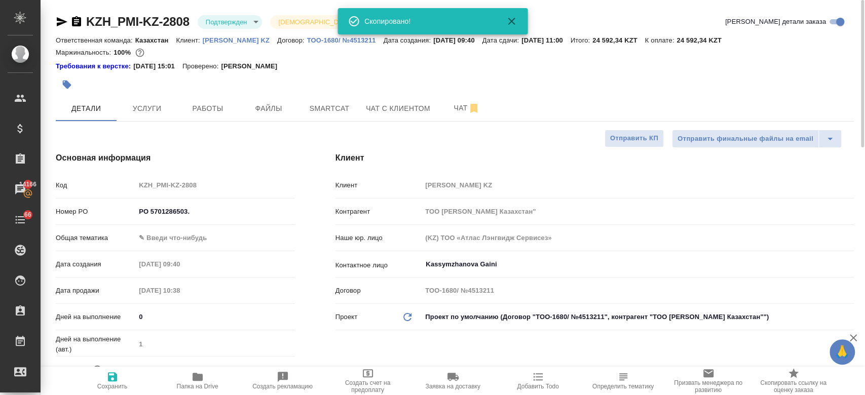
type textarea "x"
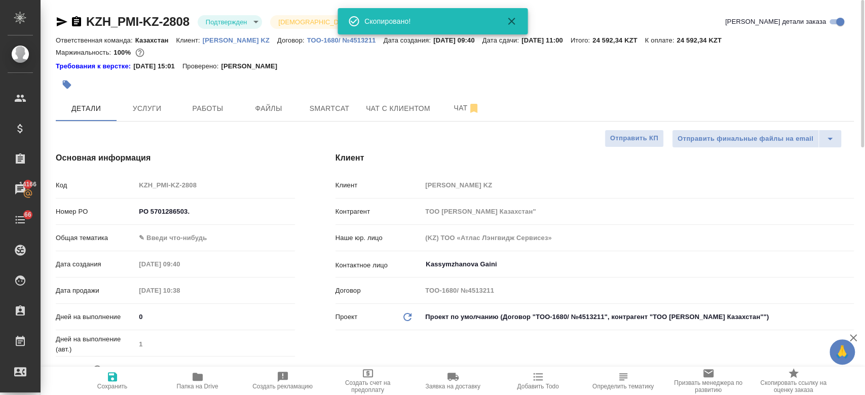
type textarea "x"
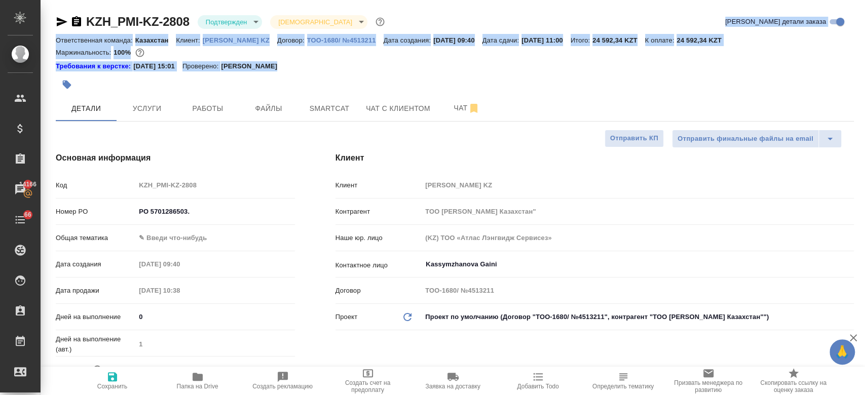
drag, startPoint x: 322, startPoint y: 72, endPoint x: 422, endPoint y: -53, distance: 160.1
click at [422, 0] on html "🙏 .cls-1 fill:#fff; AWATERA Kosherbayeva Nazerke Клиенты Спецификации Заказы 14…" at bounding box center [432, 197] width 865 height 395
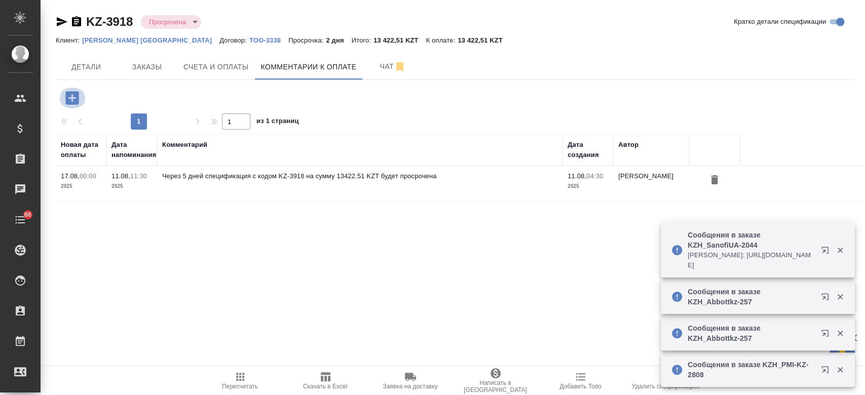
click at [69, 97] on icon "button" at bounding box center [71, 97] width 13 height 13
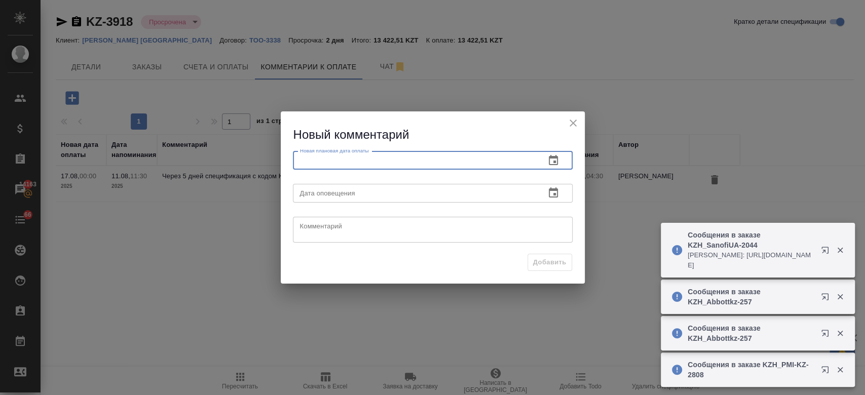
click at [357, 163] on input "text" at bounding box center [415, 160] width 244 height 18
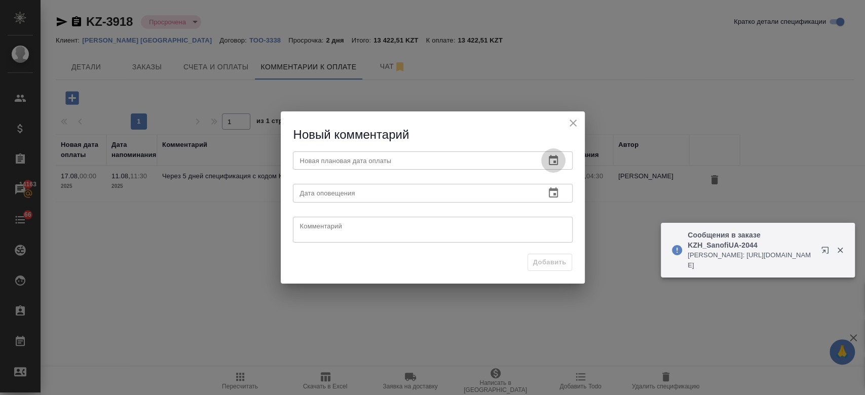
click at [553, 160] on icon "button" at bounding box center [553, 161] width 12 height 12
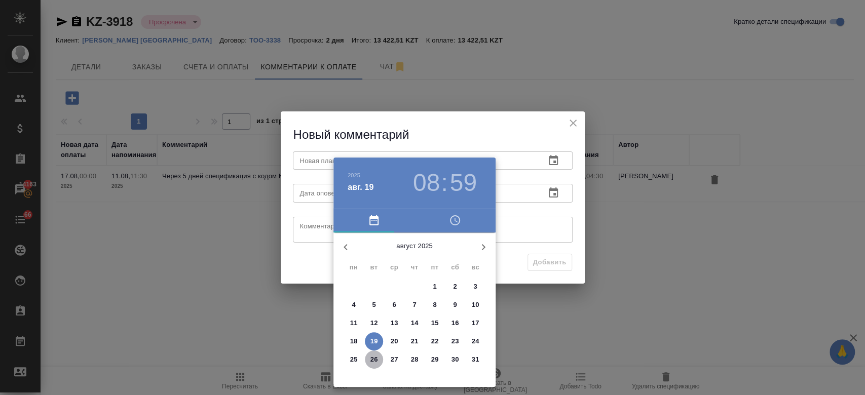
click at [371, 358] on p "26" at bounding box center [374, 360] width 8 height 10
type input "26.08.2025 08:59"
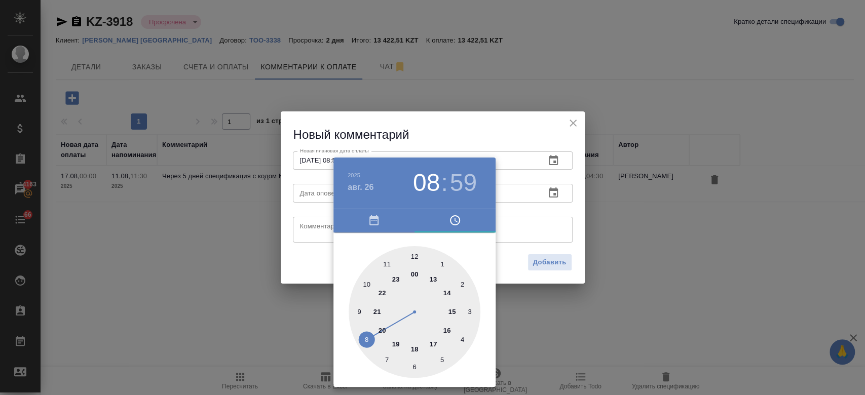
click at [302, 202] on div at bounding box center [432, 197] width 865 height 395
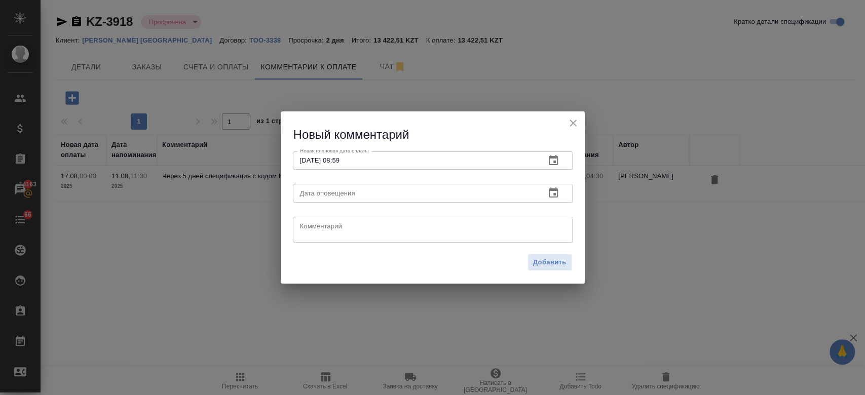
click at [302, 202] on input "text" at bounding box center [415, 193] width 244 height 18
click at [553, 185] on button "button" at bounding box center [553, 193] width 24 height 24
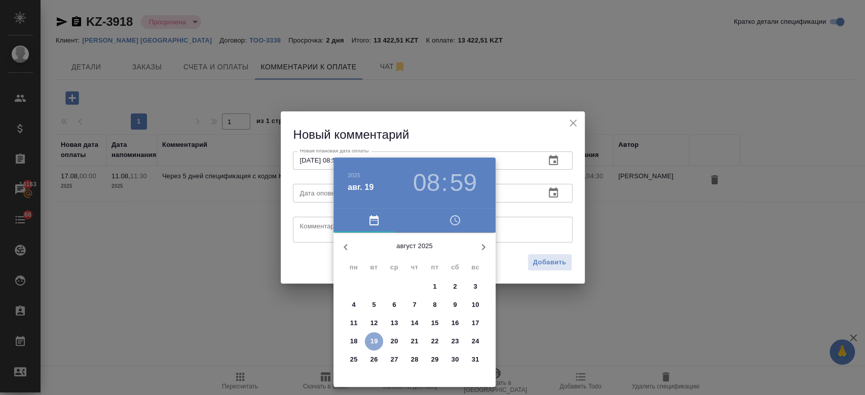
click at [371, 334] on button "19" at bounding box center [374, 341] width 18 height 18
type input "19.08.2025 08:59"
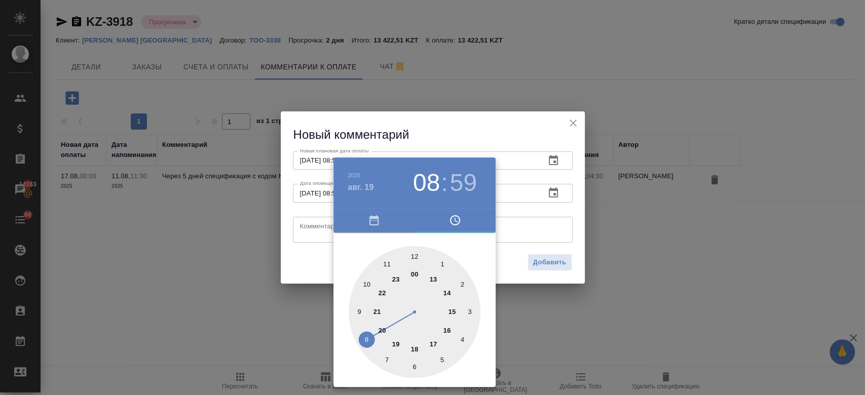
click at [327, 229] on div at bounding box center [432, 197] width 865 height 395
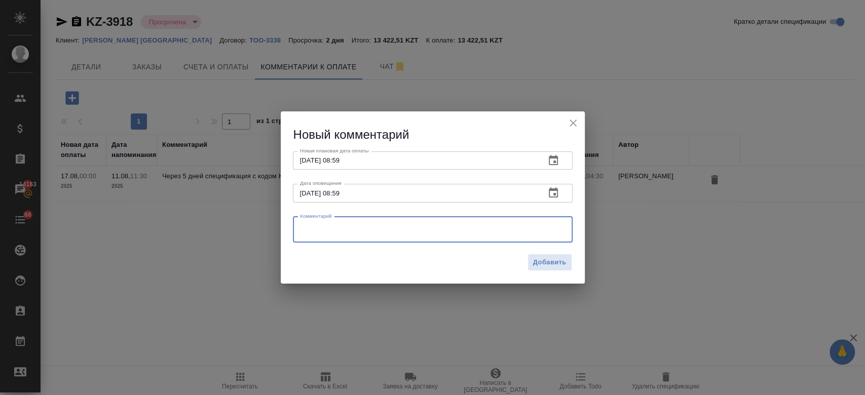
click at [327, 229] on textarea at bounding box center [432, 229] width 265 height 15
type textarea "y"
type textarea "напомню клиенту."
click at [546, 261] on span "Добавить" at bounding box center [549, 263] width 33 height 12
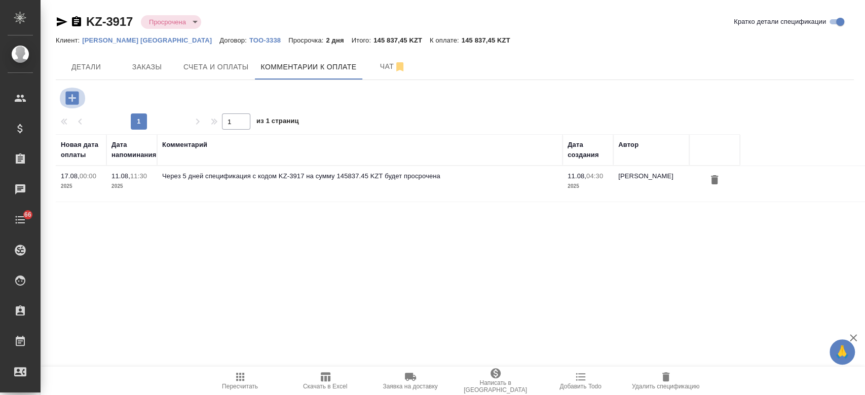
click at [74, 98] on icon "button" at bounding box center [72, 98] width 18 height 18
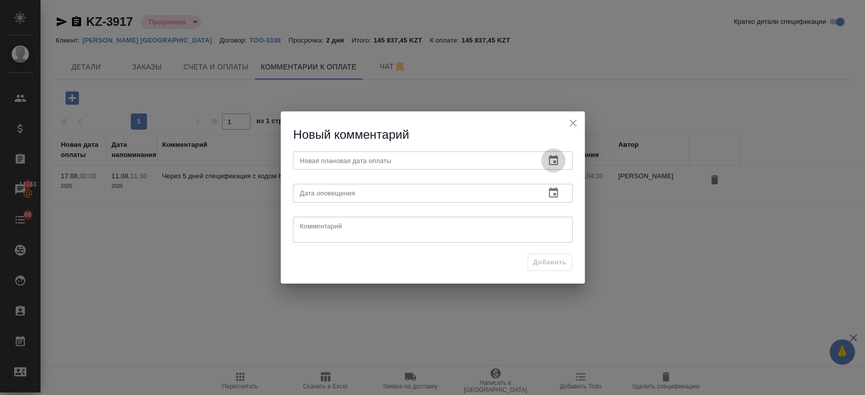
click at [556, 166] on icon "button" at bounding box center [553, 161] width 12 height 12
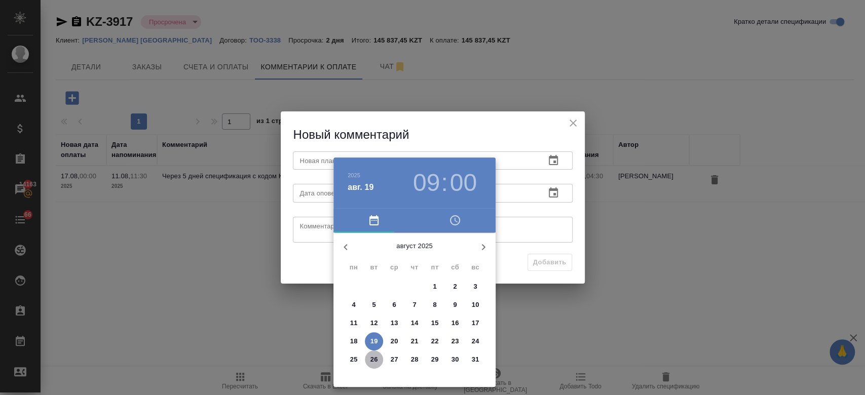
click at [374, 360] on p "26" at bounding box center [374, 360] width 8 height 10
type input "[DATE] 09:00"
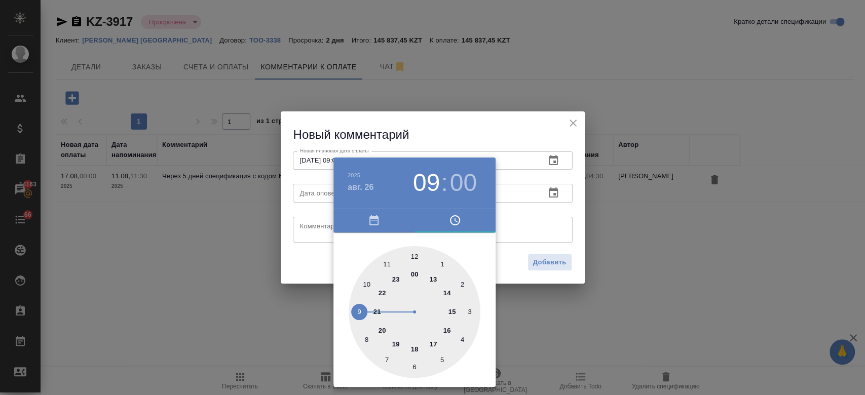
click at [324, 302] on div at bounding box center [432, 197] width 865 height 395
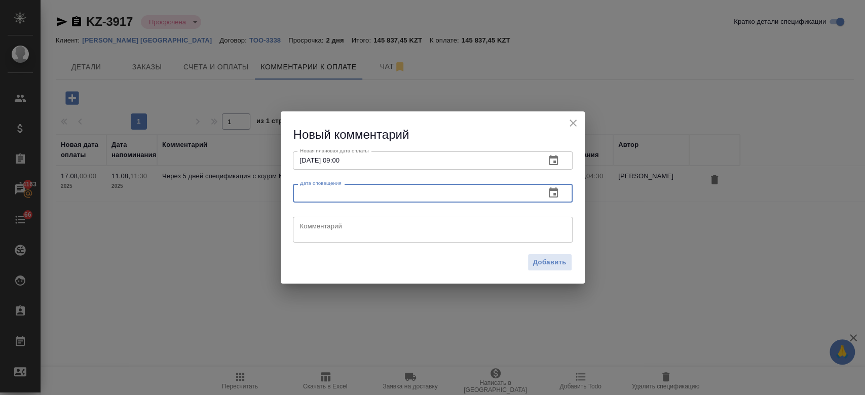
click at [308, 200] on input "text" at bounding box center [415, 193] width 244 height 18
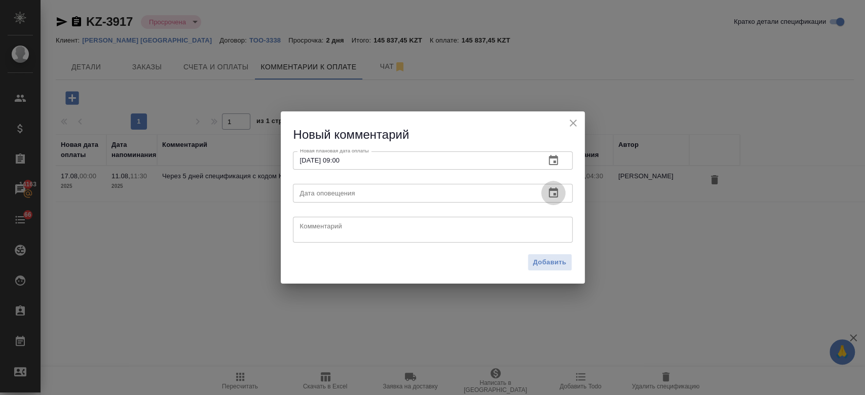
click at [549, 187] on icon "button" at bounding box center [553, 193] width 12 height 12
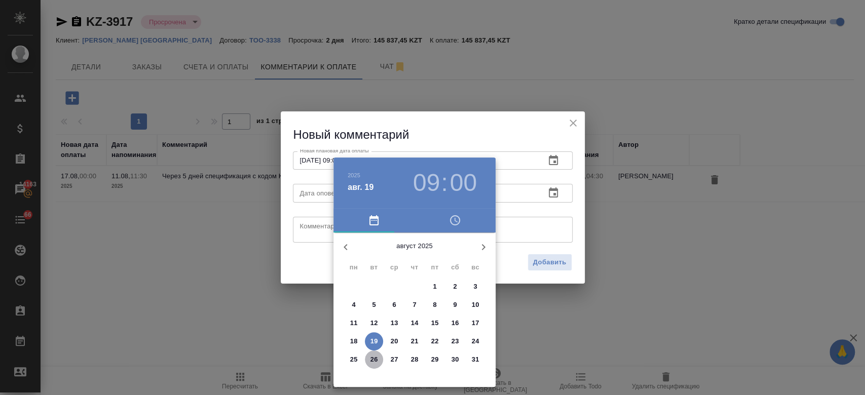
click at [372, 363] on p "26" at bounding box center [374, 360] width 8 height 10
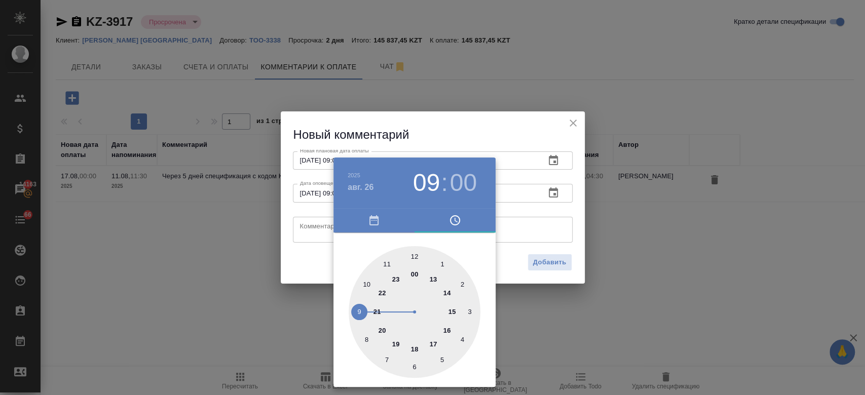
click at [303, 336] on div at bounding box center [432, 197] width 865 height 395
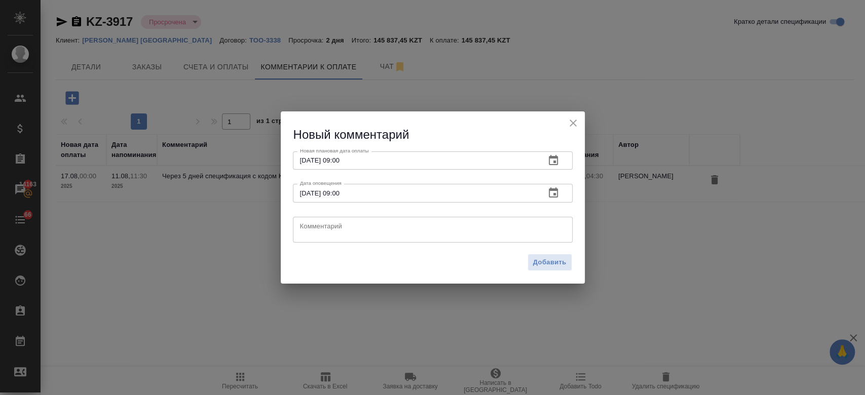
click at [553, 189] on icon "button" at bounding box center [553, 192] width 9 height 10
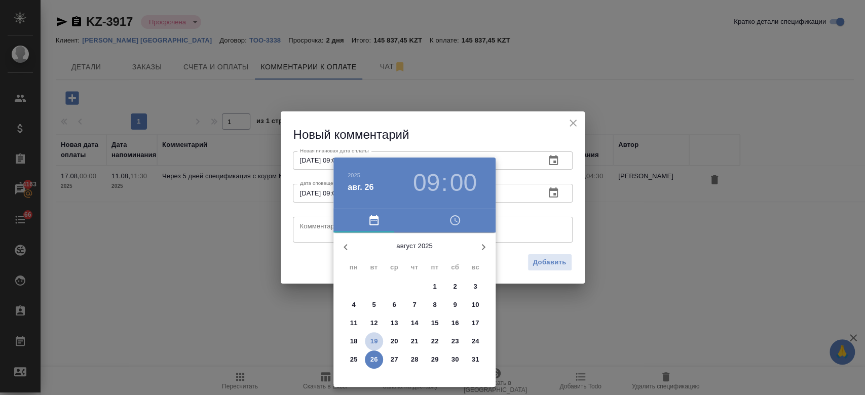
click at [370, 342] on p "19" at bounding box center [374, 341] width 8 height 10
type input "[DATE] 09:00"
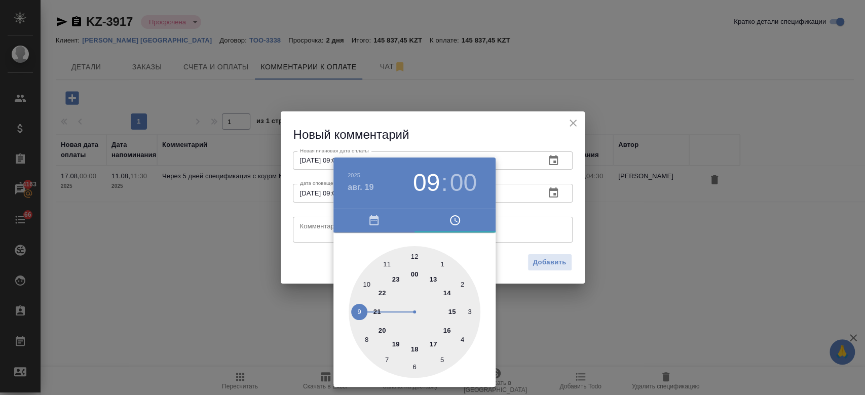
click at [276, 353] on div at bounding box center [432, 197] width 865 height 395
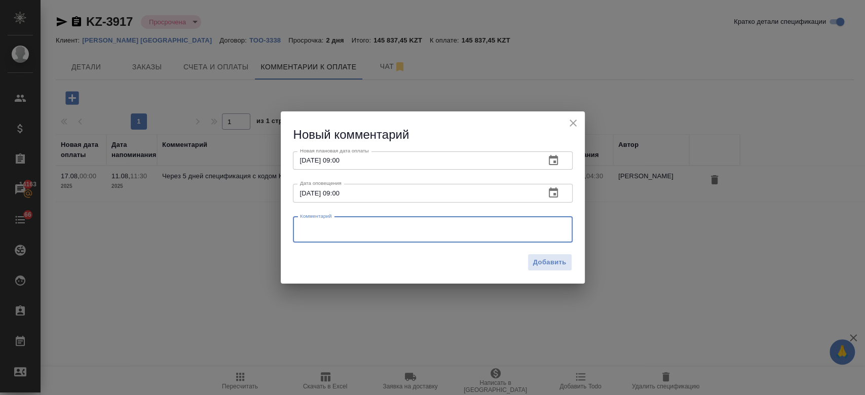
click at [302, 237] on textarea at bounding box center [432, 229] width 265 height 15
type textarea "напомню клиенту."
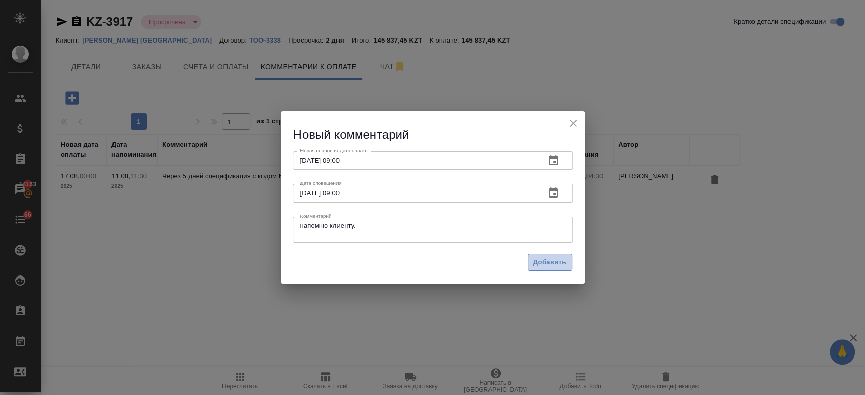
click at [545, 261] on span "Добавить" at bounding box center [549, 263] width 33 height 12
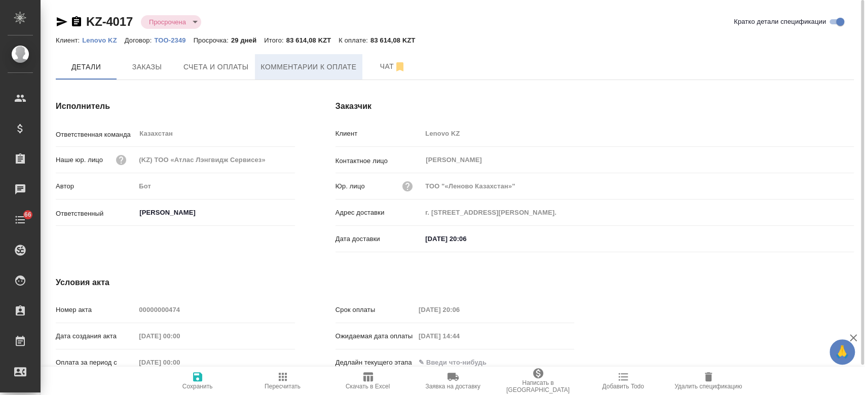
click at [284, 75] on button "Комментарии к оплате" at bounding box center [309, 66] width 108 height 25
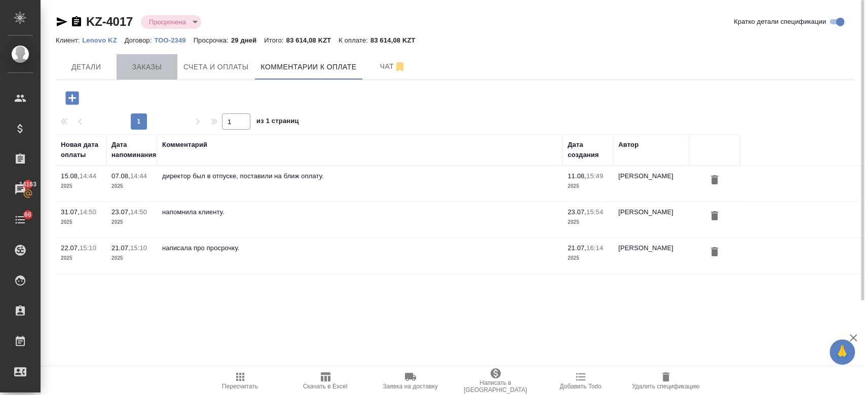
click at [145, 68] on span "Заказы" at bounding box center [147, 67] width 49 height 13
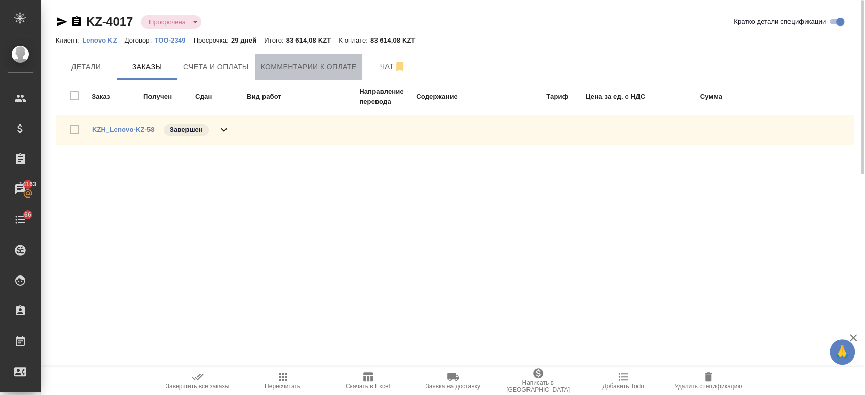
click at [299, 62] on span "Комментарии к оплате" at bounding box center [309, 67] width 96 height 13
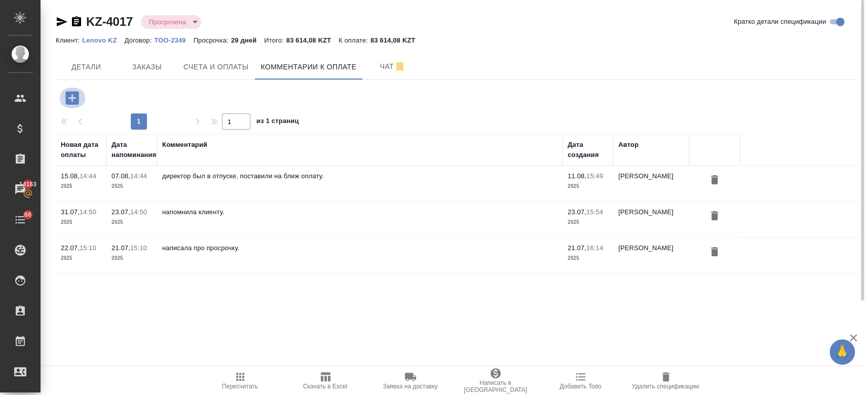
click at [77, 95] on icon "button" at bounding box center [71, 97] width 13 height 13
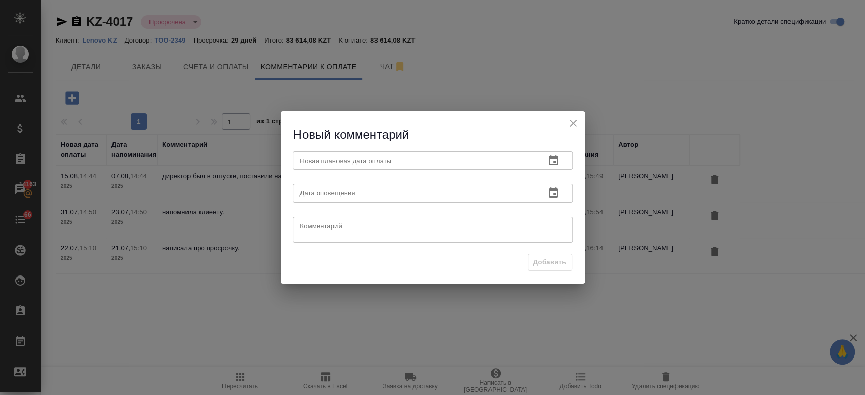
click at [552, 164] on icon "button" at bounding box center [553, 161] width 12 height 12
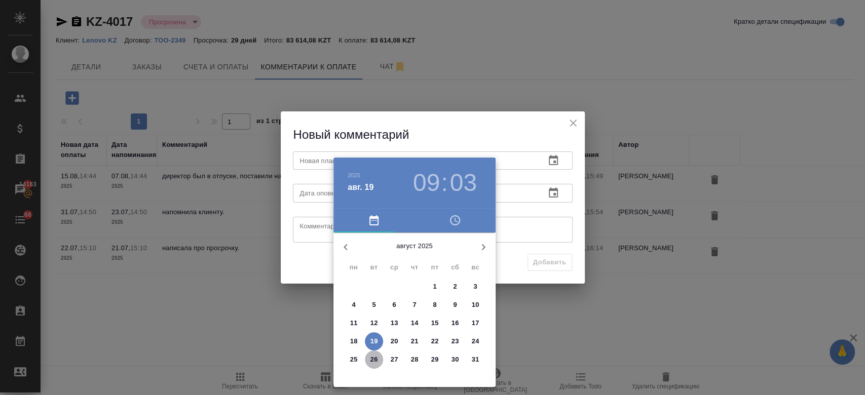
click at [376, 366] on button "26" at bounding box center [374, 360] width 18 height 18
type input "[DATE] 09:03"
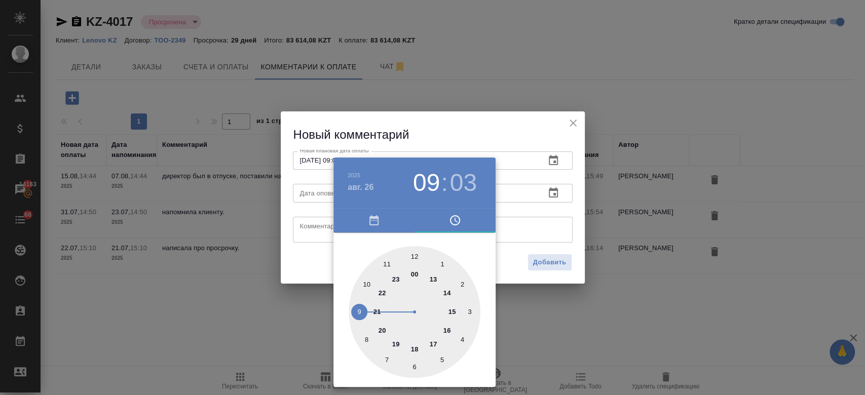
click at [312, 251] on div at bounding box center [432, 197] width 865 height 395
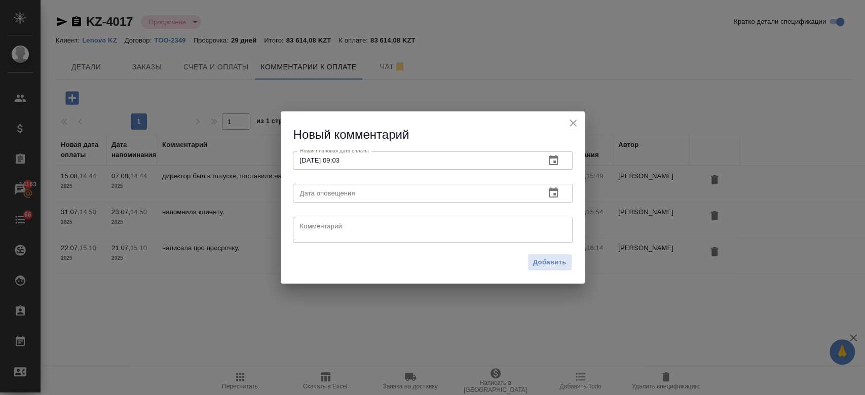
click at [311, 188] on input "text" at bounding box center [415, 193] width 244 height 18
click at [550, 189] on icon "button" at bounding box center [553, 192] width 9 height 10
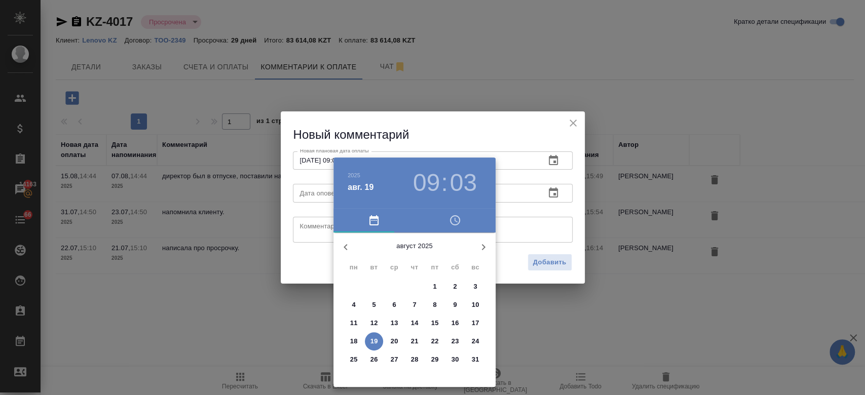
click at [381, 342] on span "19" at bounding box center [374, 341] width 18 height 10
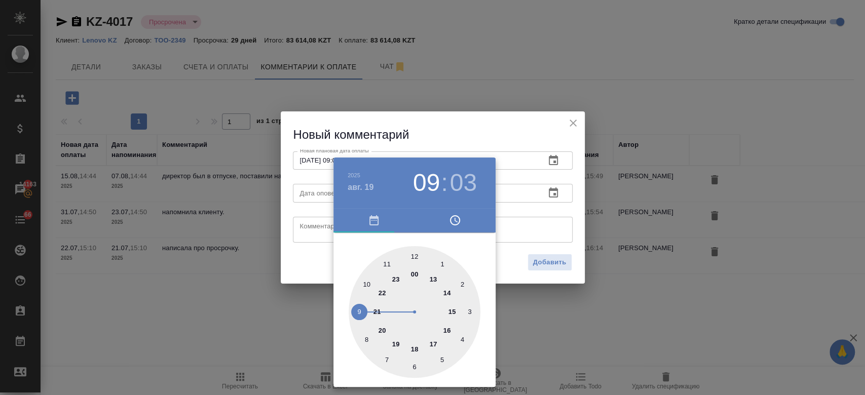
type input "[DATE] 09:03"
click at [312, 226] on div at bounding box center [432, 197] width 865 height 395
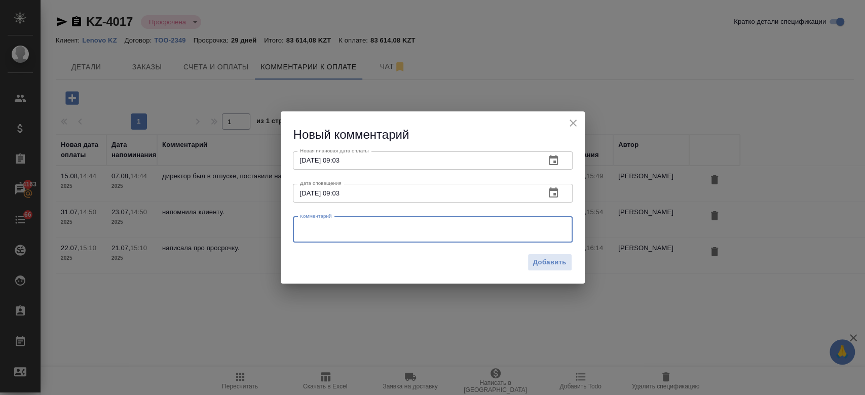
click at [312, 226] on textarea at bounding box center [432, 229] width 265 height 15
type textarea "уточняю точную дату."
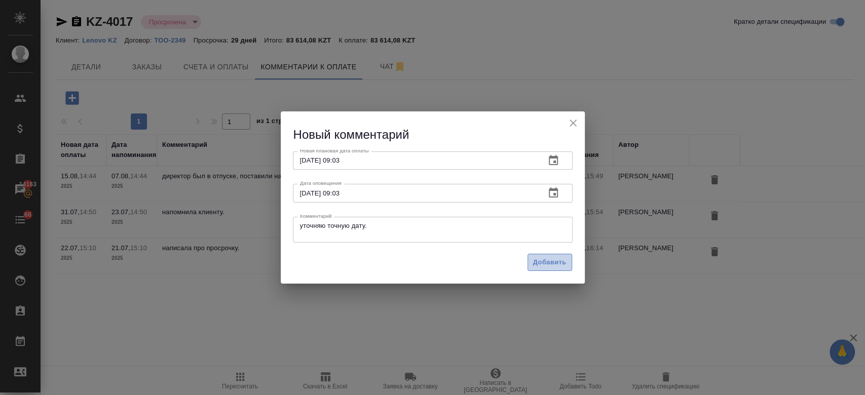
click at [556, 265] on span "Добавить" at bounding box center [549, 263] width 33 height 12
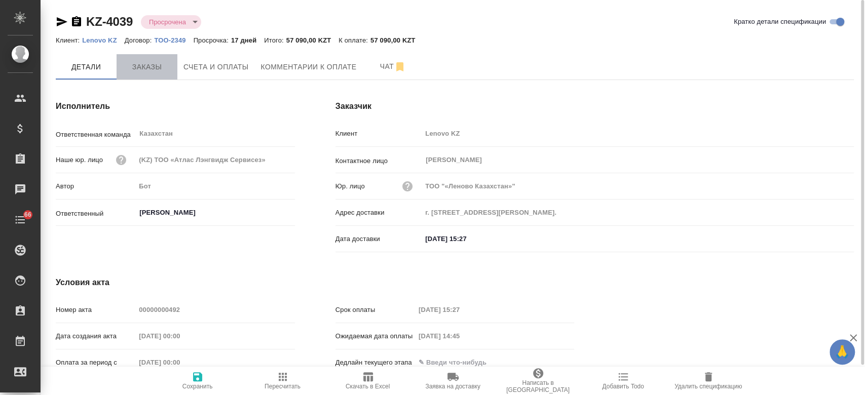
click at [150, 70] on span "Заказы" at bounding box center [147, 67] width 49 height 13
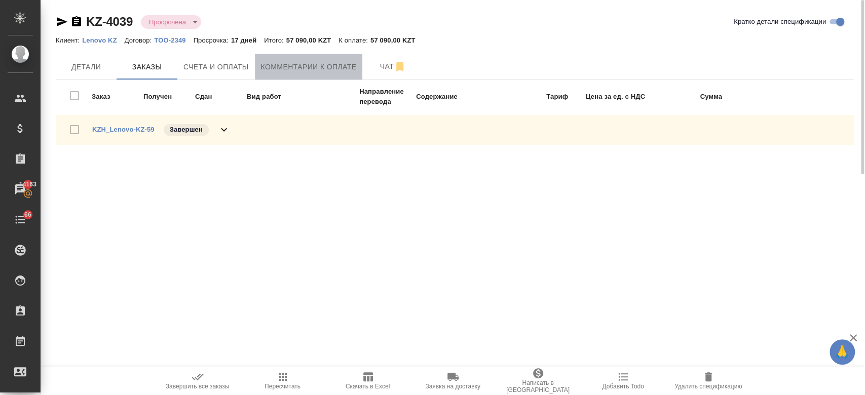
click at [316, 56] on button "Комментарии к оплате" at bounding box center [309, 66] width 108 height 25
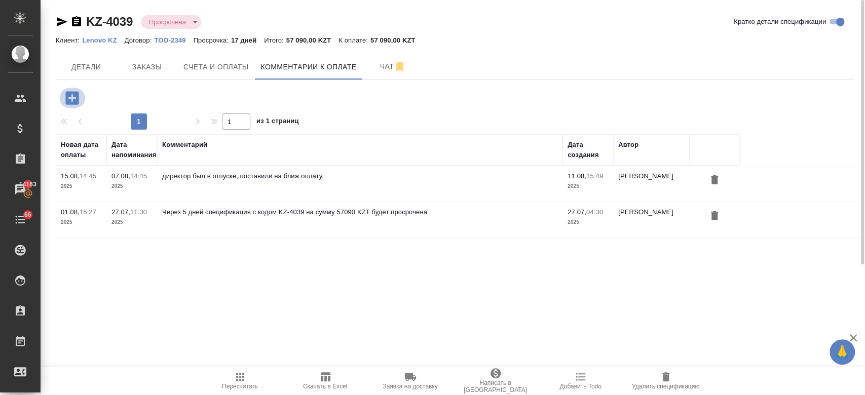
click at [73, 97] on icon "button" at bounding box center [71, 97] width 13 height 13
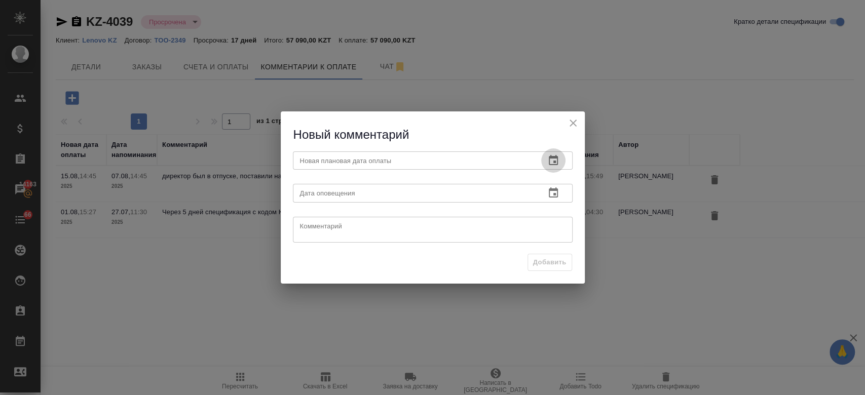
click at [556, 165] on icon "button" at bounding box center [553, 160] width 9 height 10
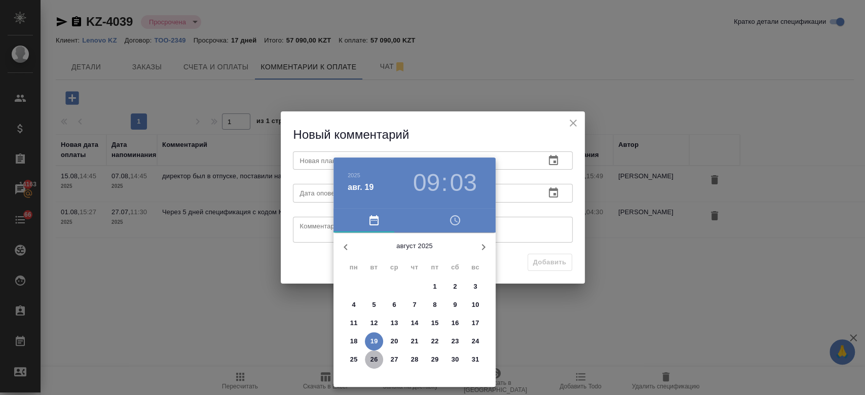
click at [378, 357] on span "26" at bounding box center [374, 360] width 18 height 10
type input "[DATE] 09:03"
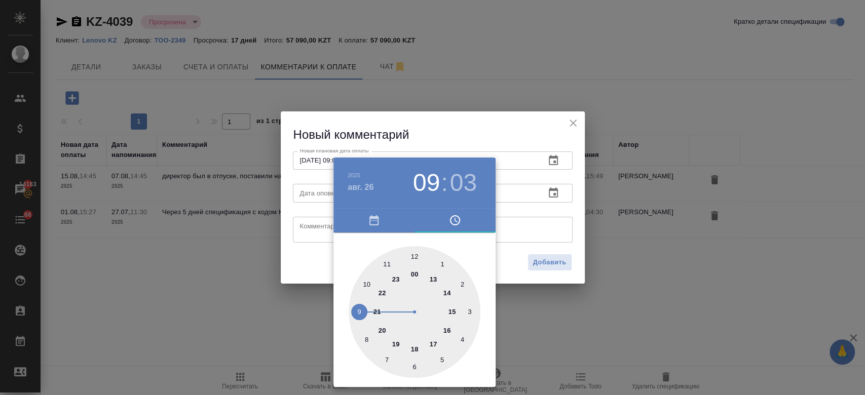
click at [582, 214] on div at bounding box center [432, 197] width 865 height 395
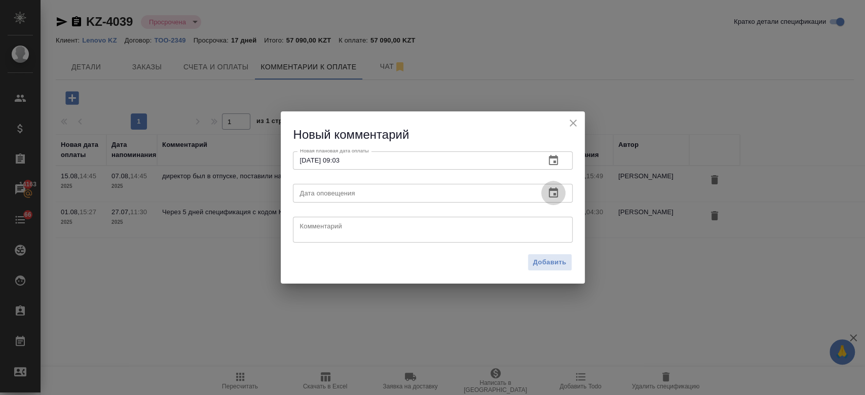
click at [552, 193] on icon "button" at bounding box center [553, 193] width 12 height 12
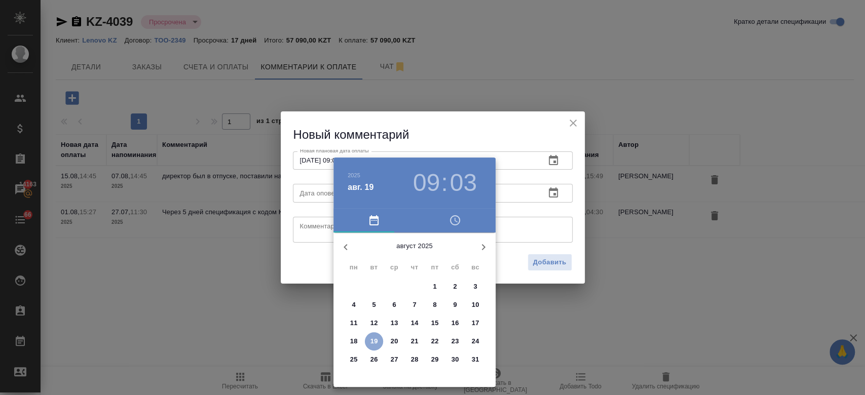
click at [377, 341] on p "19" at bounding box center [374, 341] width 8 height 10
type input "[DATE] 09:03"
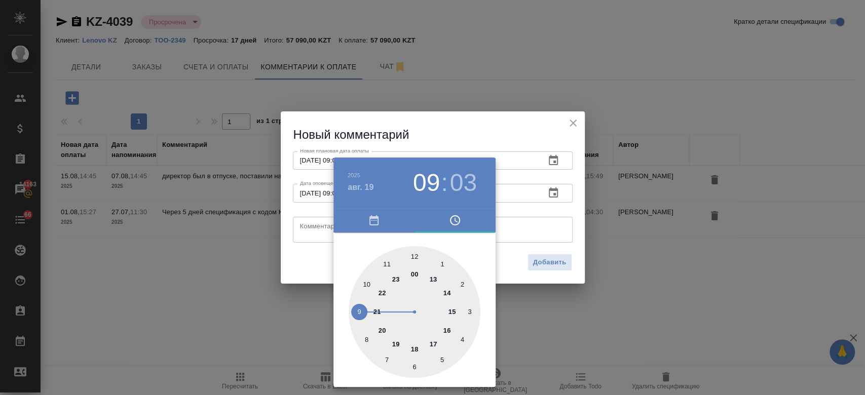
click at [328, 232] on div at bounding box center [432, 197] width 865 height 395
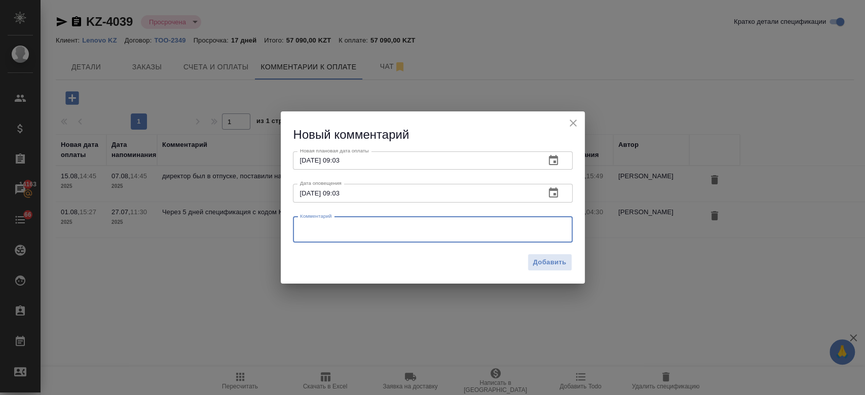
click at [313, 232] on textarea at bounding box center [432, 229] width 265 height 15
type textarea "уточняю точную дату."
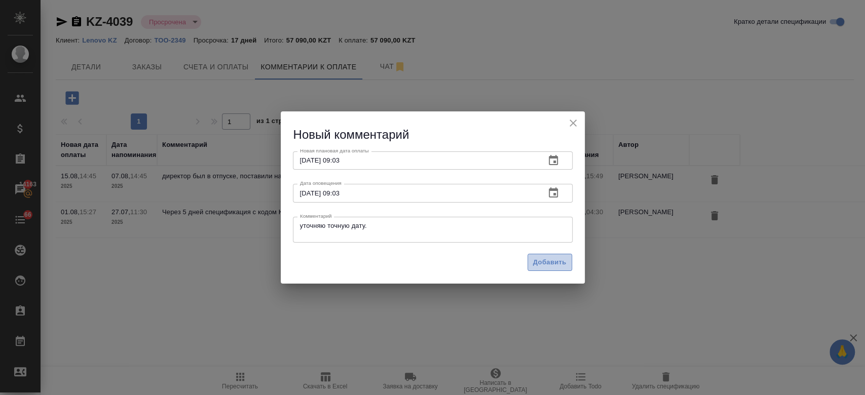
click at [541, 265] on span "Добавить" at bounding box center [549, 263] width 33 height 12
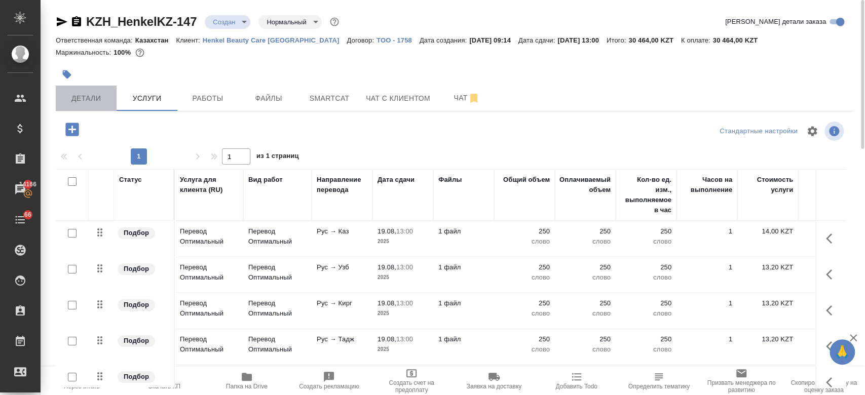
click at [81, 102] on span "Детали" at bounding box center [86, 98] width 49 height 13
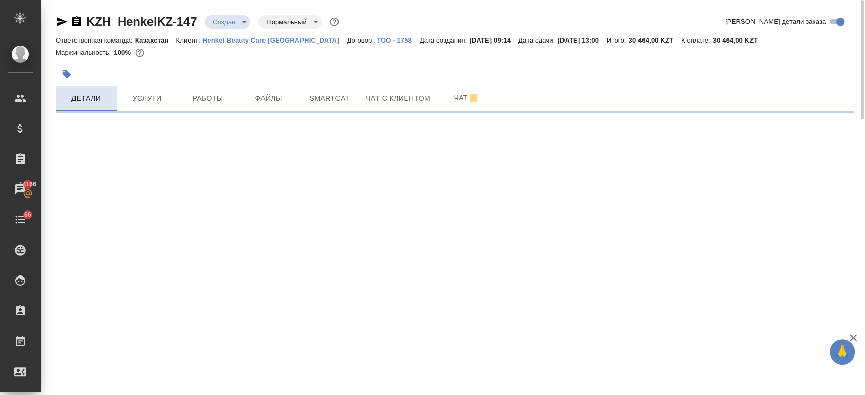
select select "RU"
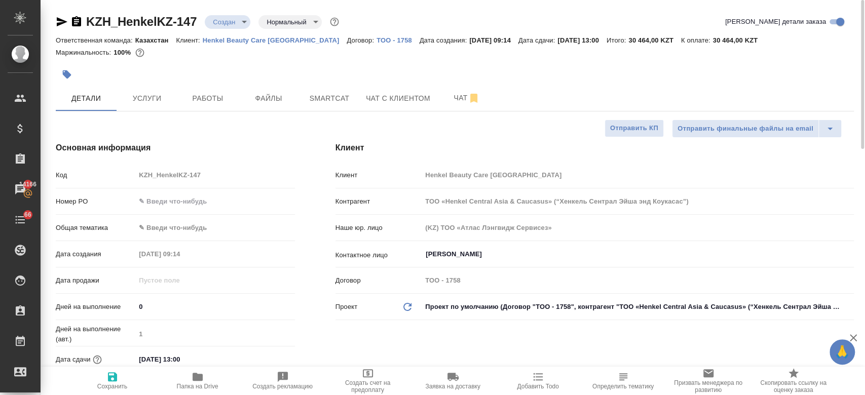
type textarea "x"
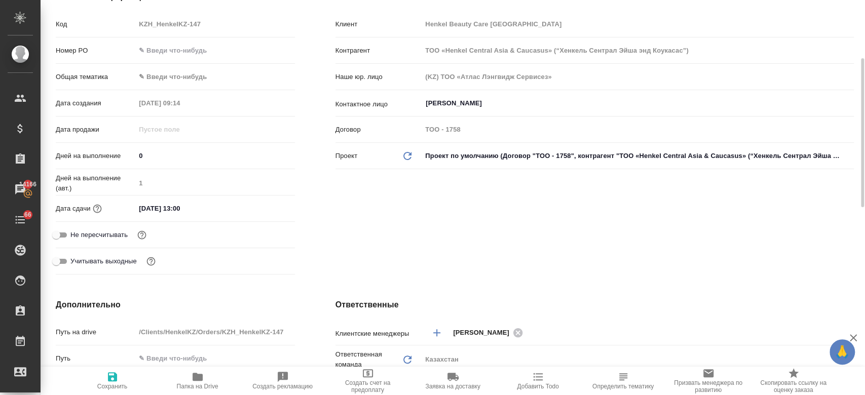
scroll to position [152, 0]
click at [181, 204] on input "[DATE] 13:00" at bounding box center [180, 207] width 89 height 15
click at [265, 207] on icon "button" at bounding box center [265, 207] width 9 height 10
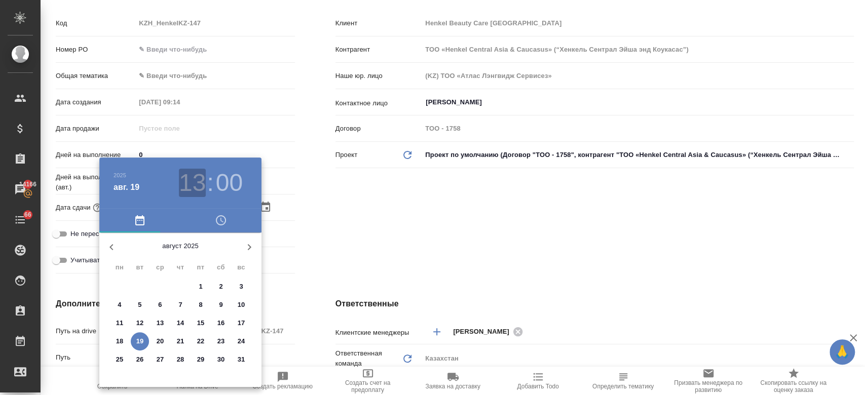
click at [189, 191] on h3 "13" at bounding box center [192, 183] width 27 height 28
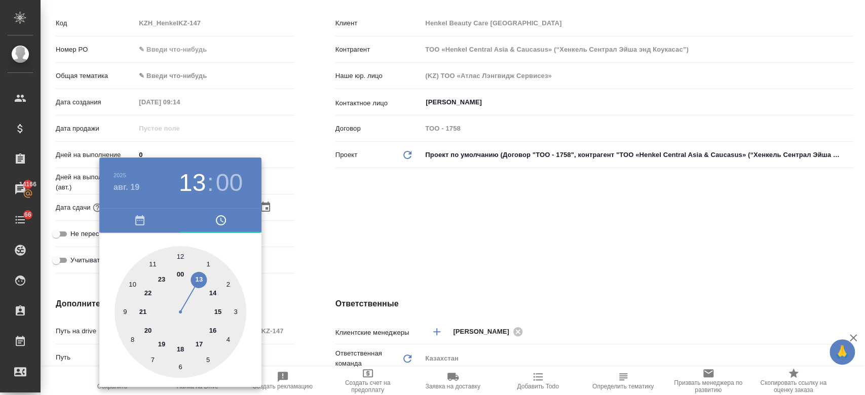
click at [208, 292] on div at bounding box center [181, 312] width 132 height 132
type input "[DATE] 14:00"
type textarea "x"
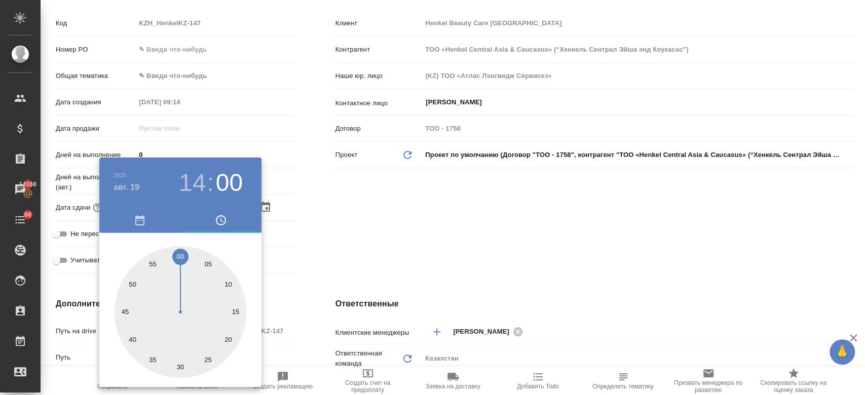
click at [342, 229] on div at bounding box center [432, 197] width 865 height 395
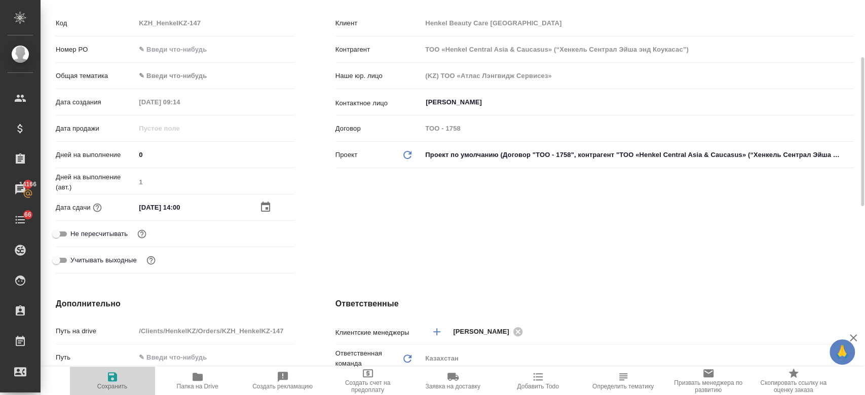
click at [114, 374] on icon "button" at bounding box center [112, 376] width 9 height 9
type textarea "x"
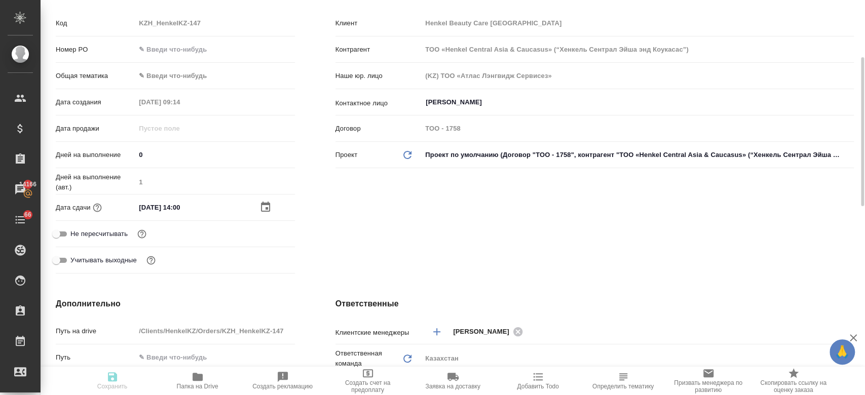
type textarea "x"
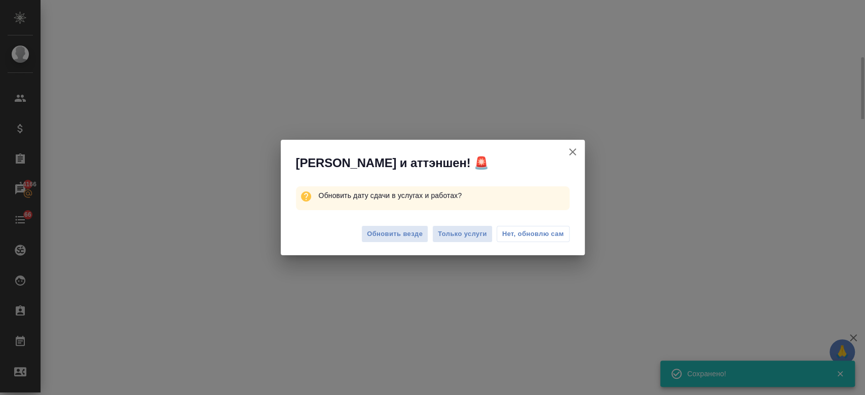
select select "RU"
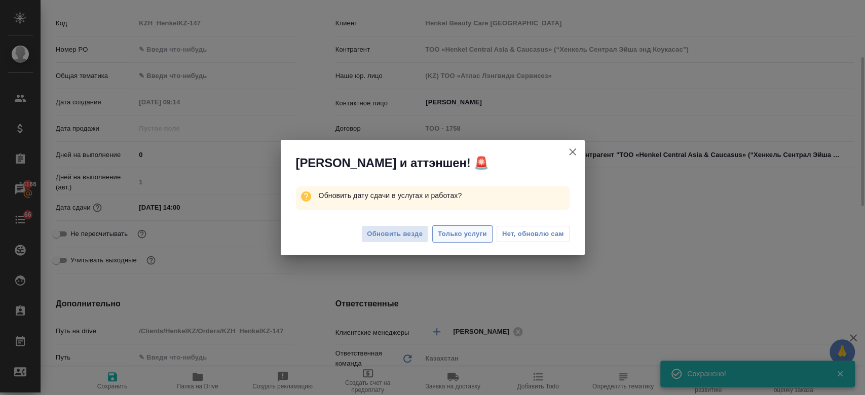
type textarea "x"
click at [460, 236] on span "Только услуги" at bounding box center [462, 235] width 49 height 12
type textarea "x"
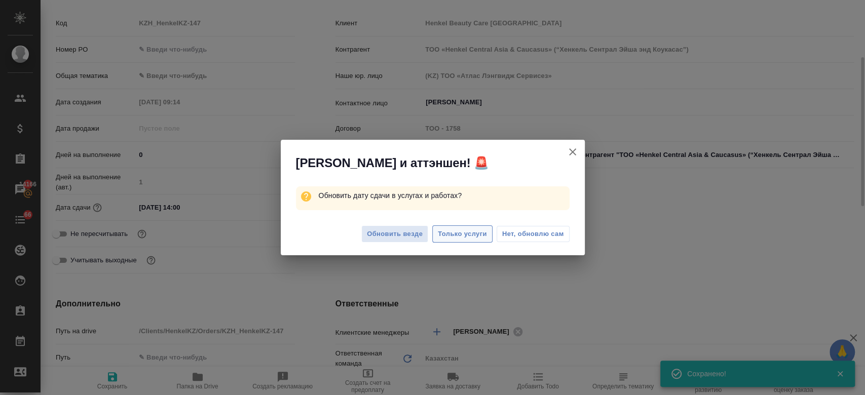
type textarea "x"
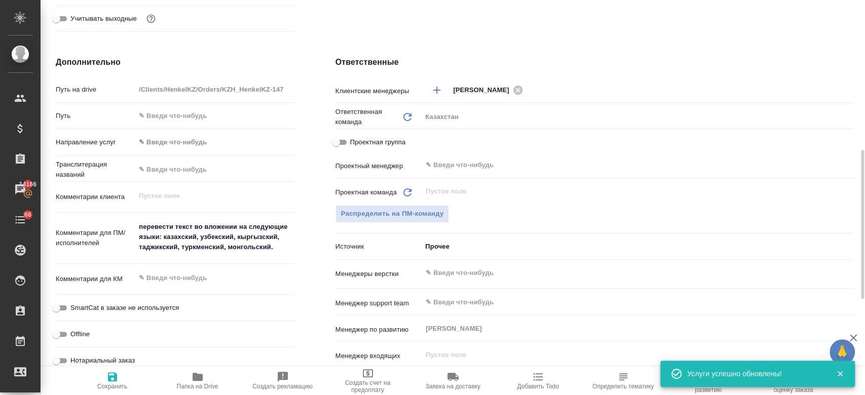
scroll to position [395, 0]
click at [389, 211] on span "Распределить на ПМ-команду" at bounding box center [392, 213] width 103 height 12
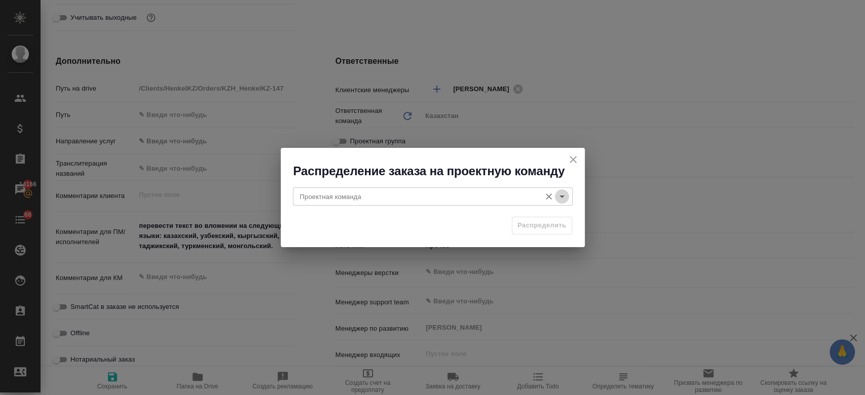
click at [567, 197] on icon "Open" at bounding box center [562, 197] width 12 height 12
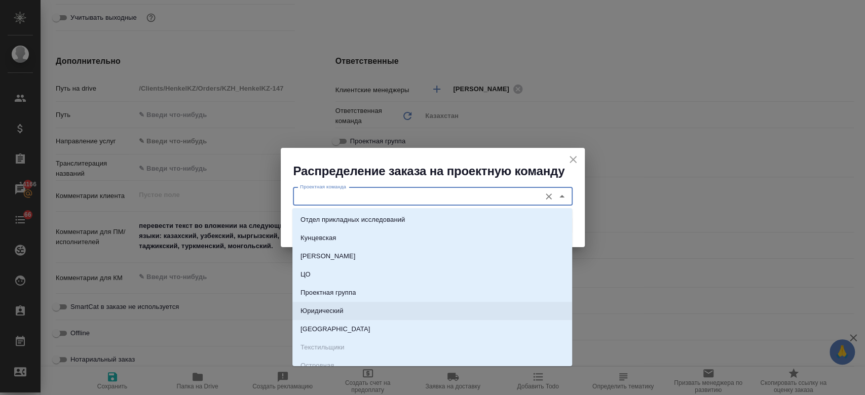
click at [402, 308] on li "Юридический" at bounding box center [432, 311] width 280 height 18
type input "Юридический"
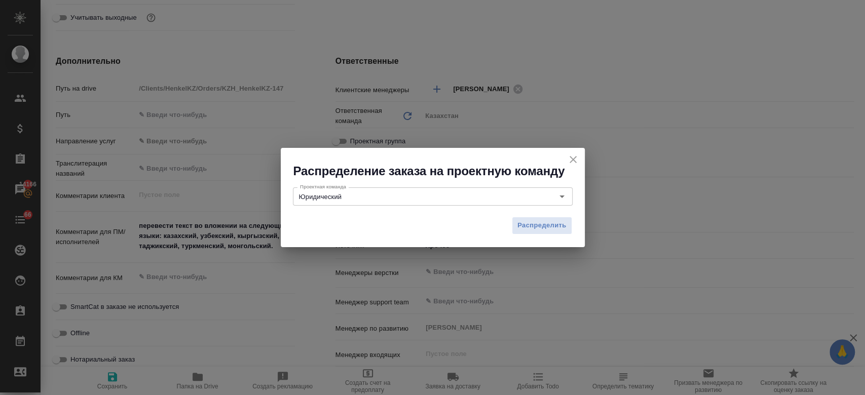
click at [524, 235] on div "Распределить" at bounding box center [433, 229] width 304 height 35
click at [527, 222] on span "Распределить" at bounding box center [541, 226] width 49 height 12
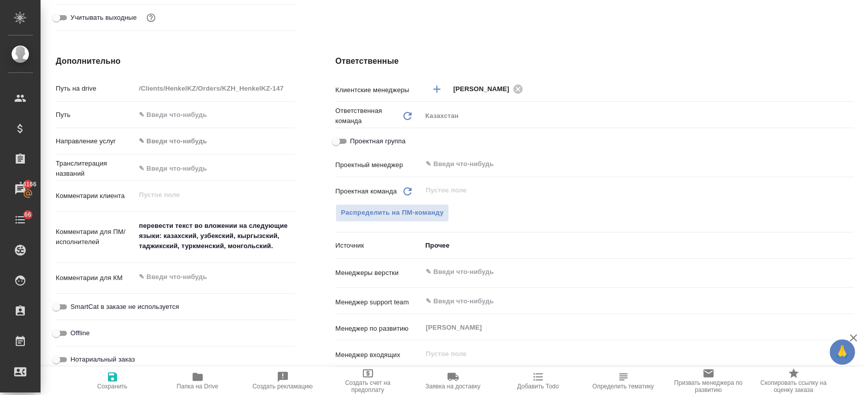
type textarea "x"
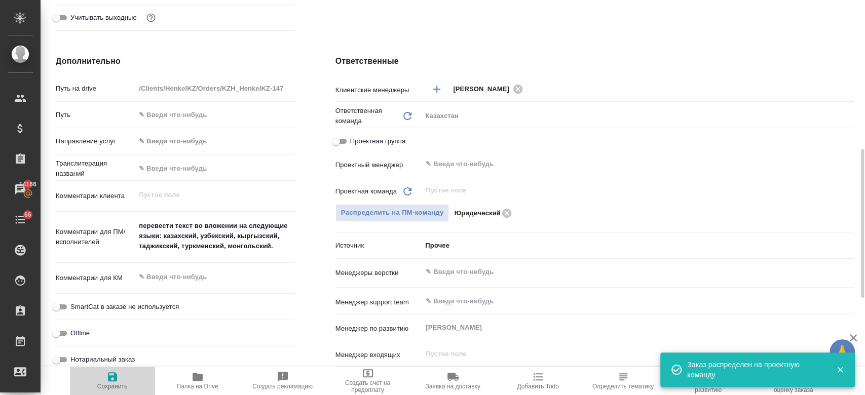
click at [113, 381] on icon "button" at bounding box center [112, 376] width 9 height 9
type textarea "x"
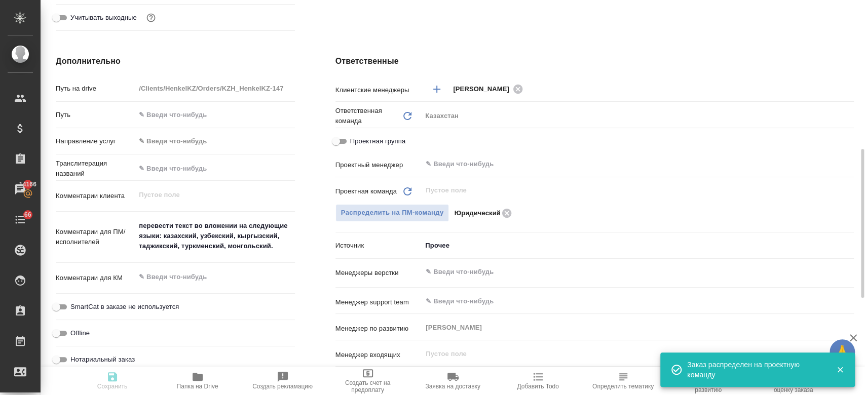
type textarea "x"
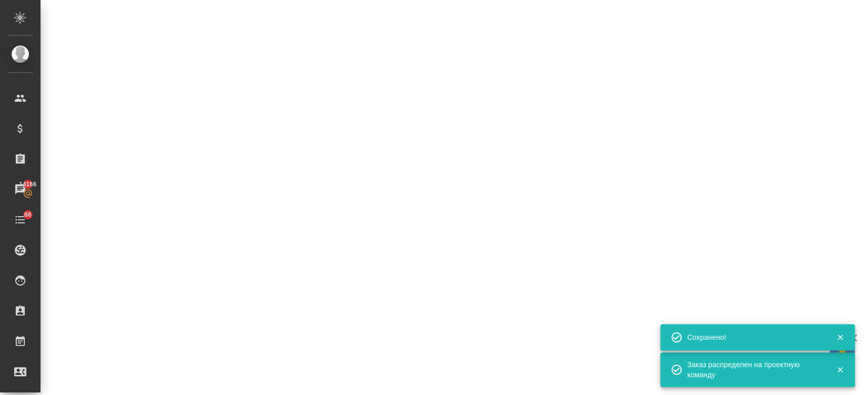
select select "RU"
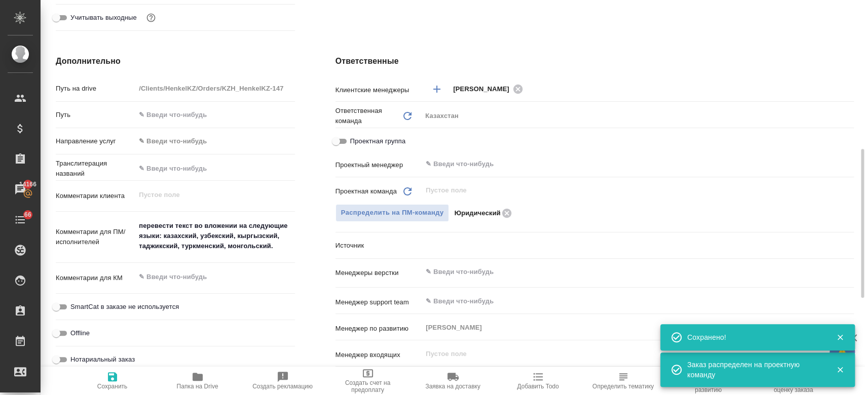
type textarea "x"
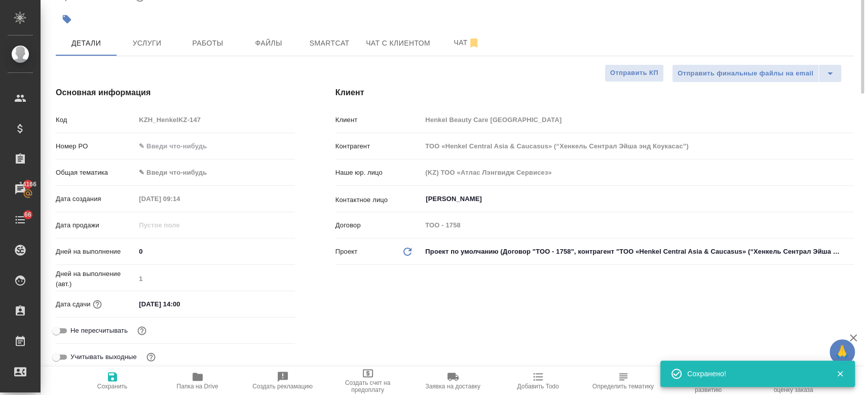
scroll to position [0, 0]
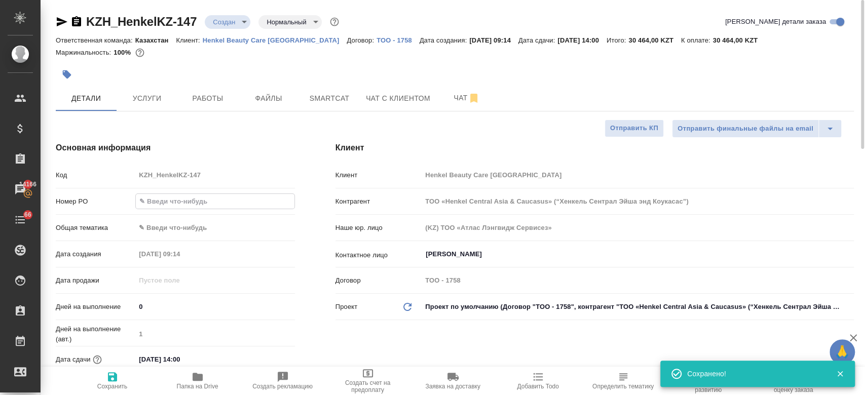
click at [178, 194] on input "text" at bounding box center [215, 201] width 158 height 15
click at [220, 151] on h4 "Основная информация" at bounding box center [175, 148] width 239 height 12
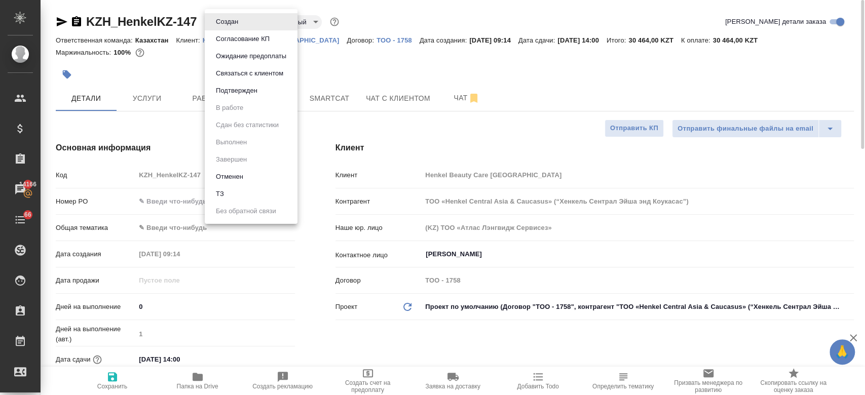
click at [232, 20] on body "🙏 .cls-1 fill:#fff; AWATERA Kosherbayeva Nazerke Клиенты Спецификации Заказы 14…" at bounding box center [432, 197] width 865 height 395
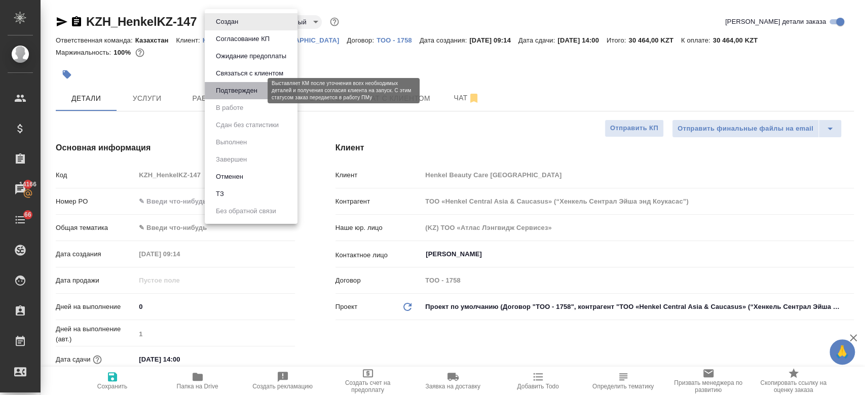
click at [240, 85] on button "Подтвержден" at bounding box center [237, 90] width 48 height 11
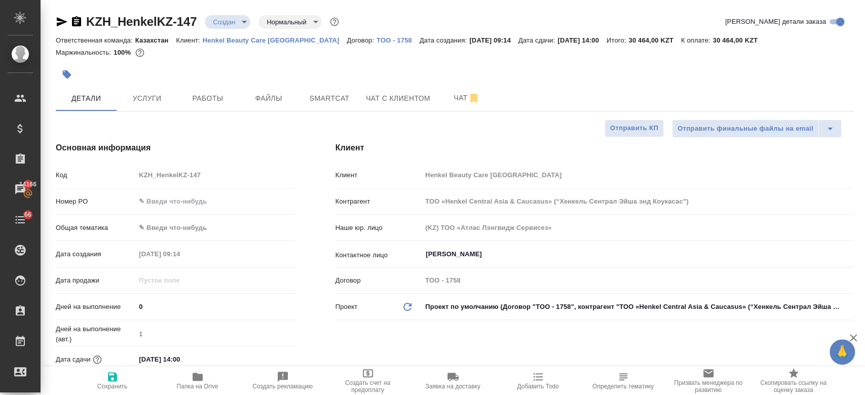
type textarea "x"
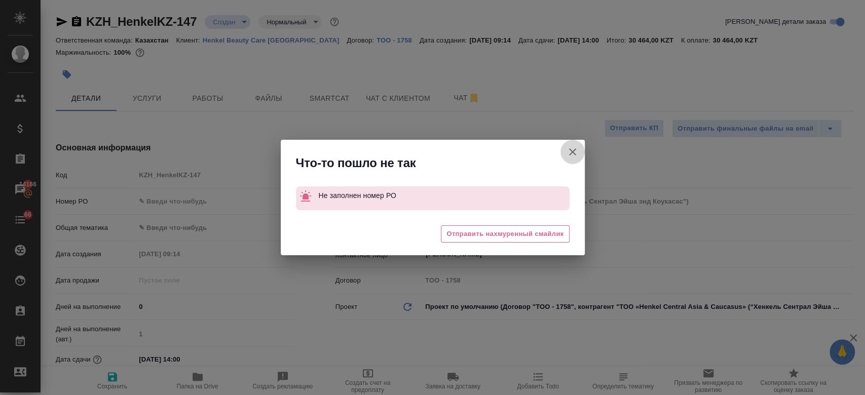
click at [571, 156] on icon "button" at bounding box center [572, 152] width 12 height 12
type textarea "x"
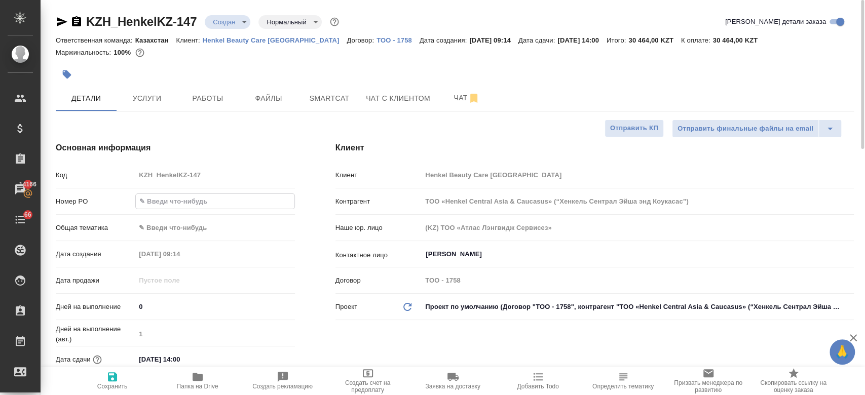
click at [176, 198] on input "text" at bounding box center [215, 201] width 158 height 15
type input "-"
type textarea "x"
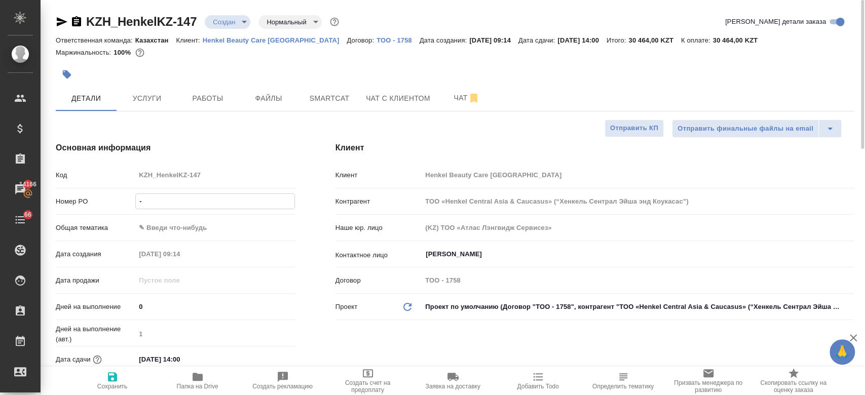
type input "-"
click at [112, 378] on icon "button" at bounding box center [112, 377] width 12 height 12
type textarea "x"
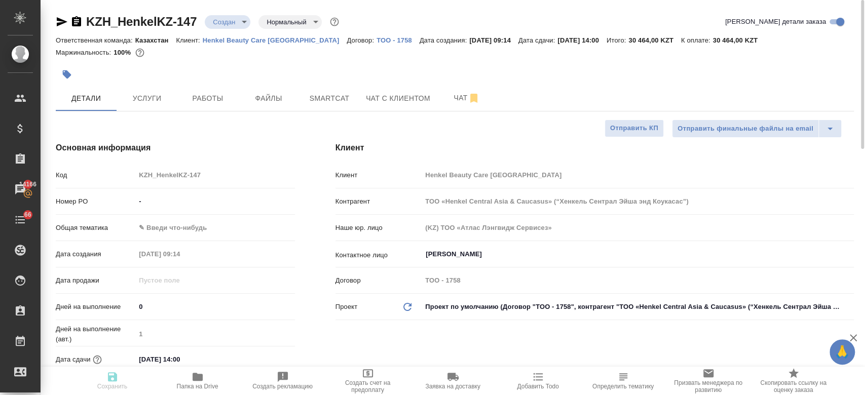
type textarea "x"
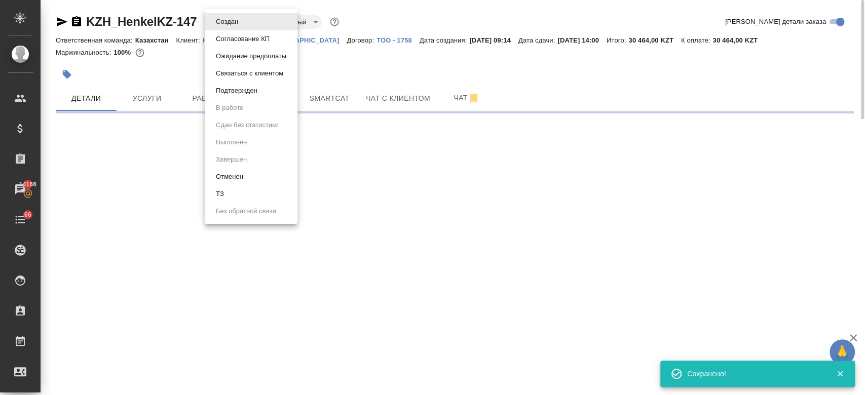
click at [237, 23] on body "🙏 .cls-1 fill:#fff; AWATERA Kosherbayeva Nazerke Клиенты Спецификации Заказы 14…" at bounding box center [432, 197] width 865 height 395
select select "RU"
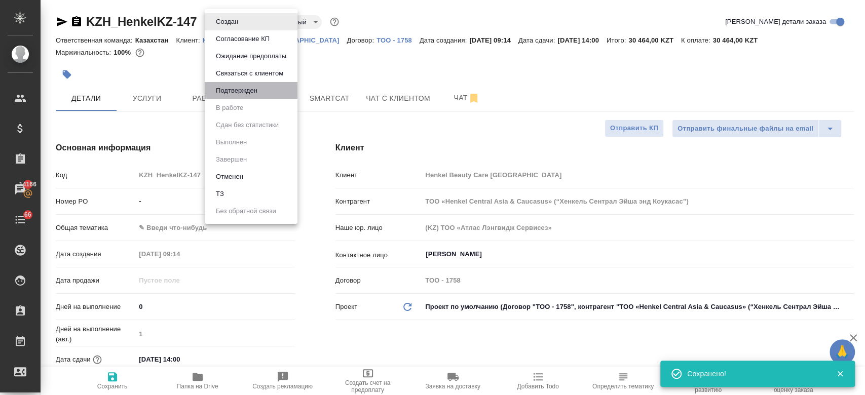
click at [241, 27] on button "Подтвержден" at bounding box center [227, 21] width 28 height 11
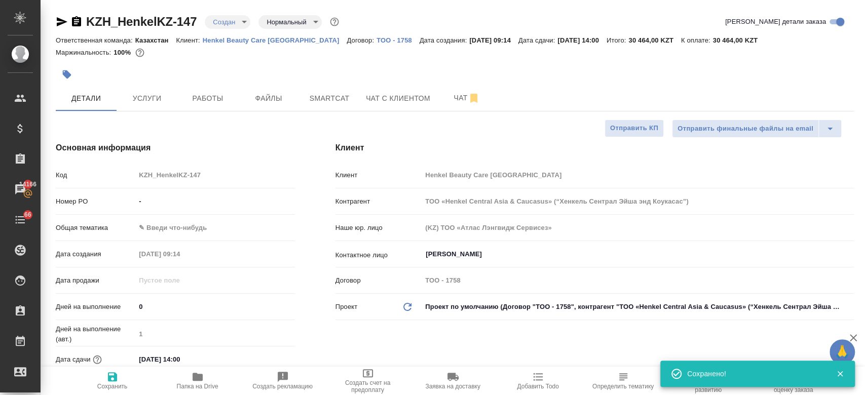
type textarea "x"
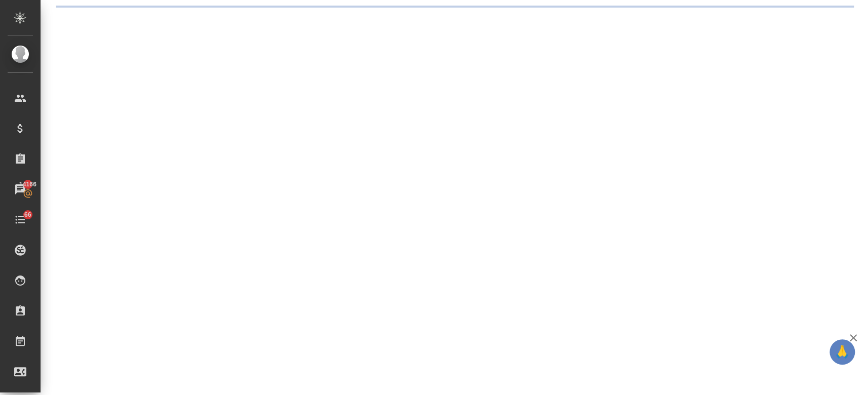
click at [231, 19] on div ".cls-1 fill:#fff; AWATERA Kosherbayeva Nazerke Клиенты Спецификации Заказы 1416…" at bounding box center [432, 197] width 865 height 395
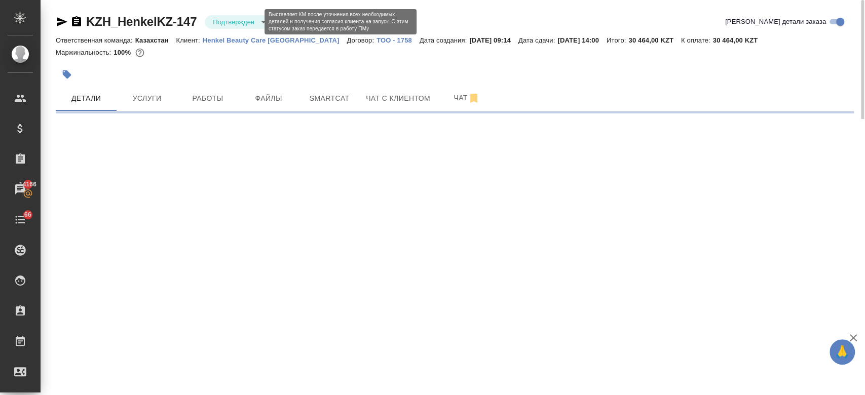
select select "RU"
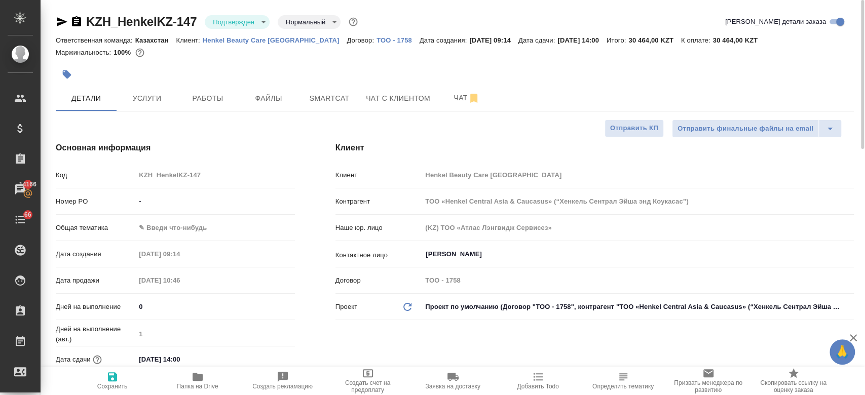
type textarea "x"
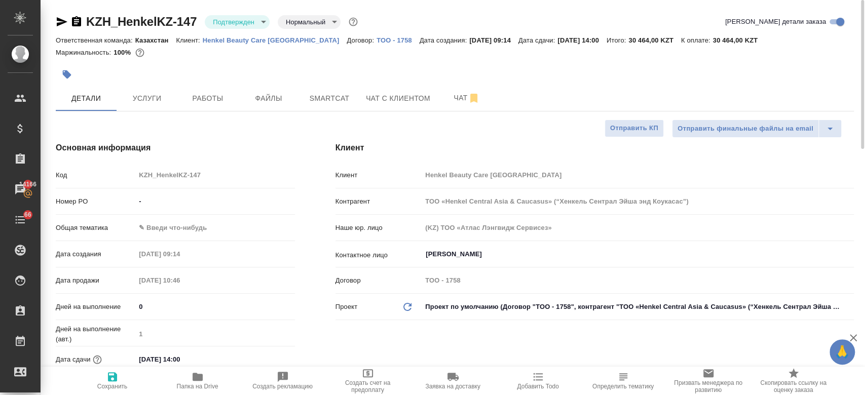
type textarea "x"
select select "RU"
